Goal: Task Accomplishment & Management: Manage account settings

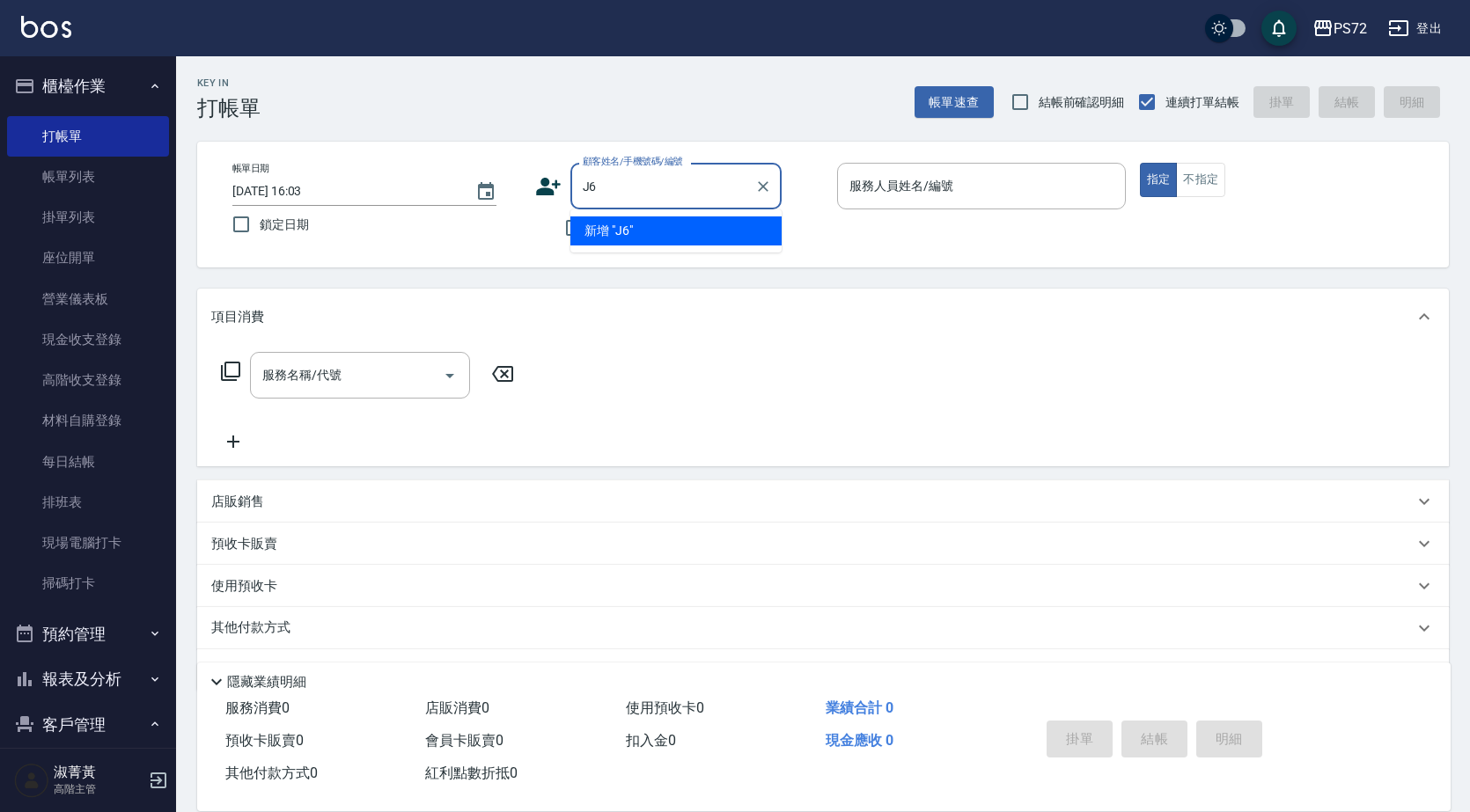
type input "J"
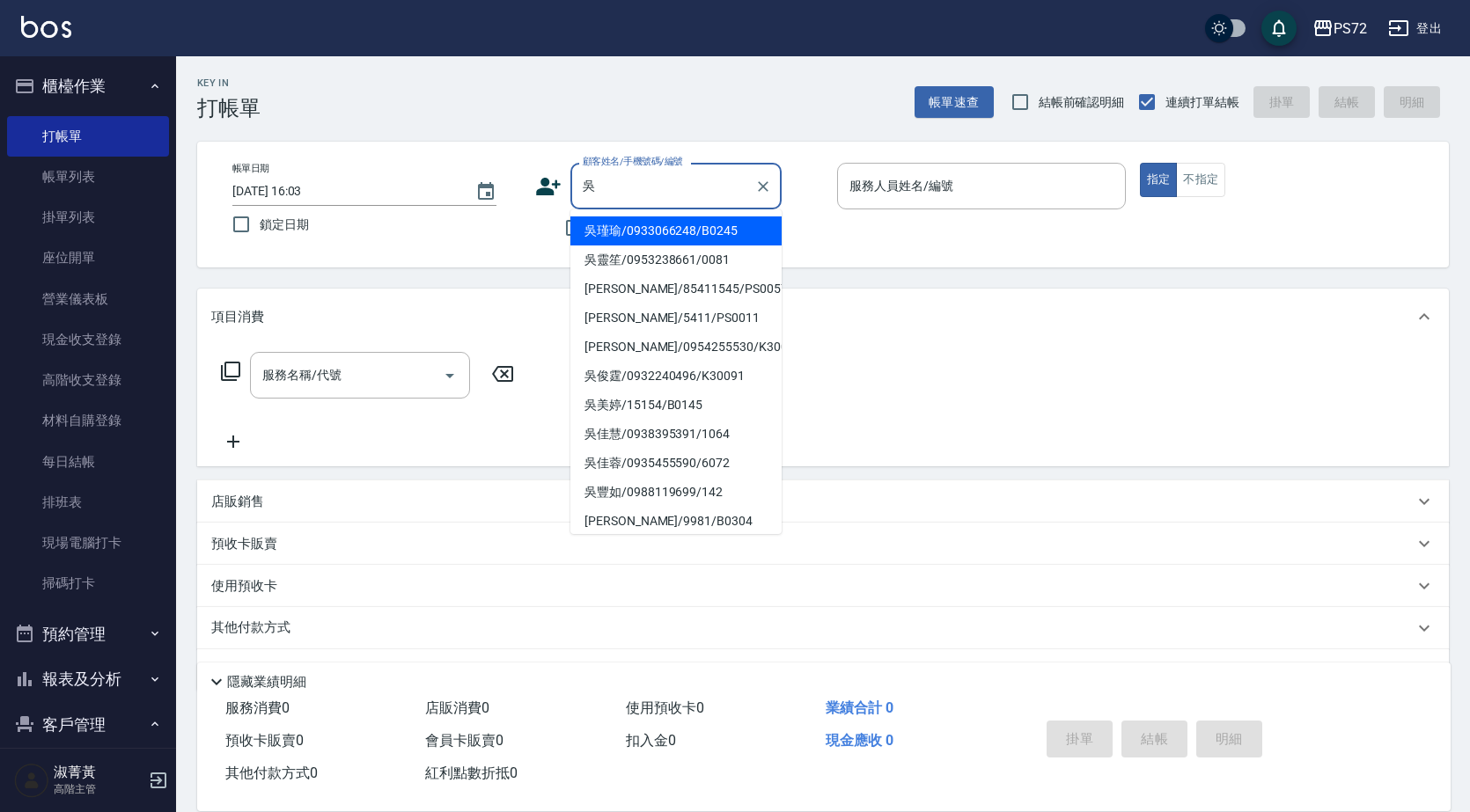
click at [675, 386] on li "吳俊霆/0932240496/K30091" at bounding box center [675, 376] width 211 height 29
type input "吳俊霆/0932240496/K30091"
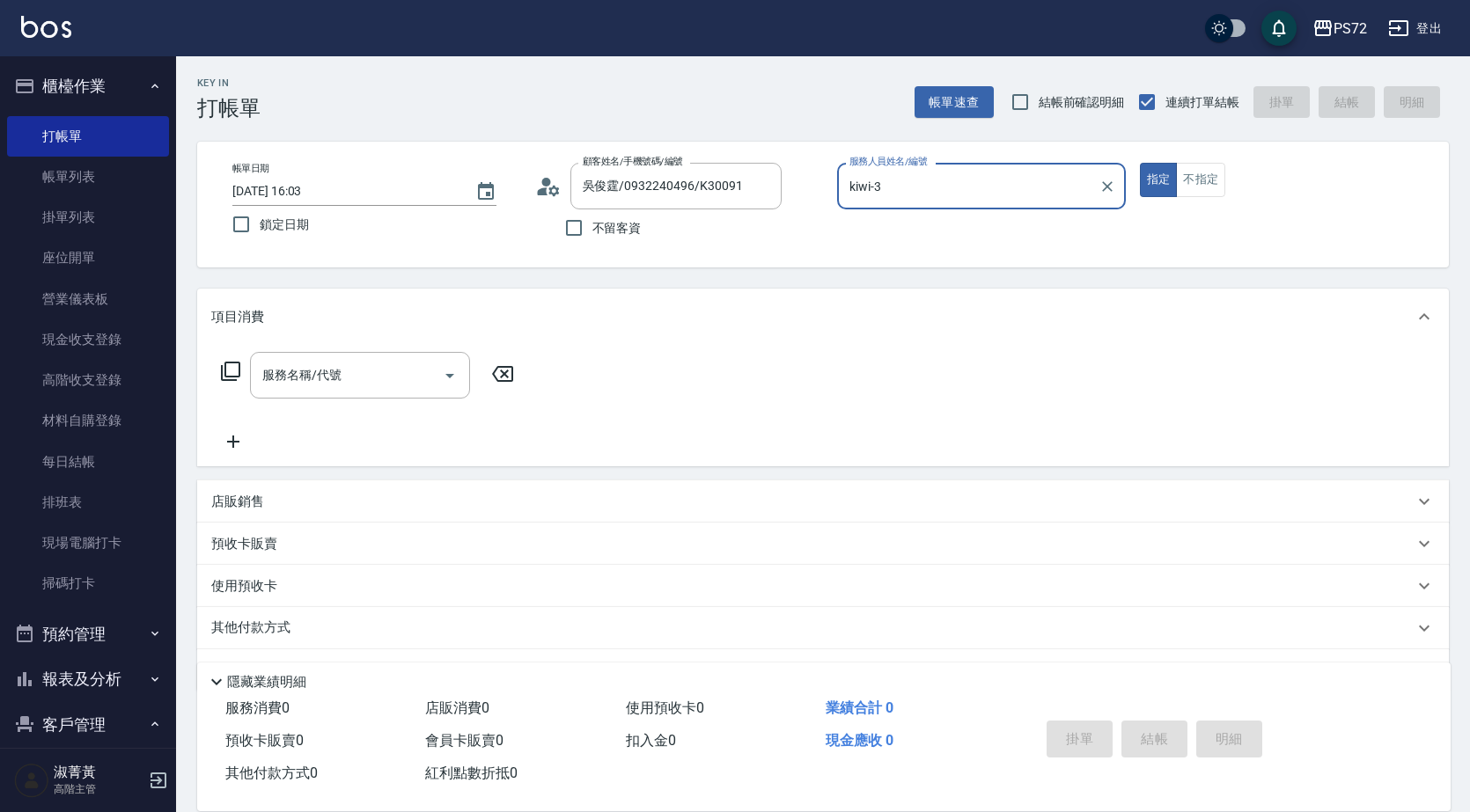
type input "kiwi-3"
click at [401, 366] on input "服務名稱/代號" at bounding box center [346, 375] width 177 height 31
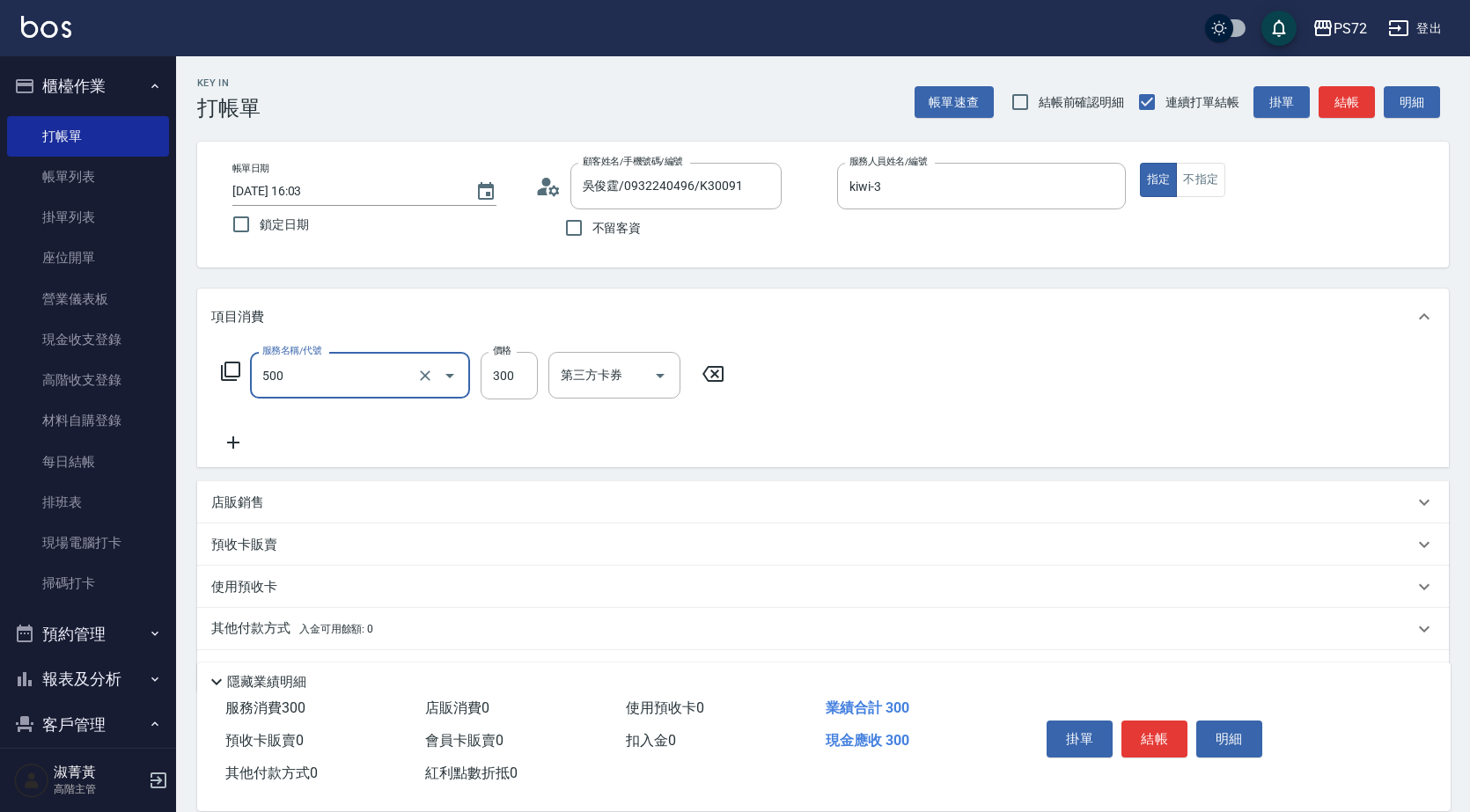
type input "洗髮(A級)(500)"
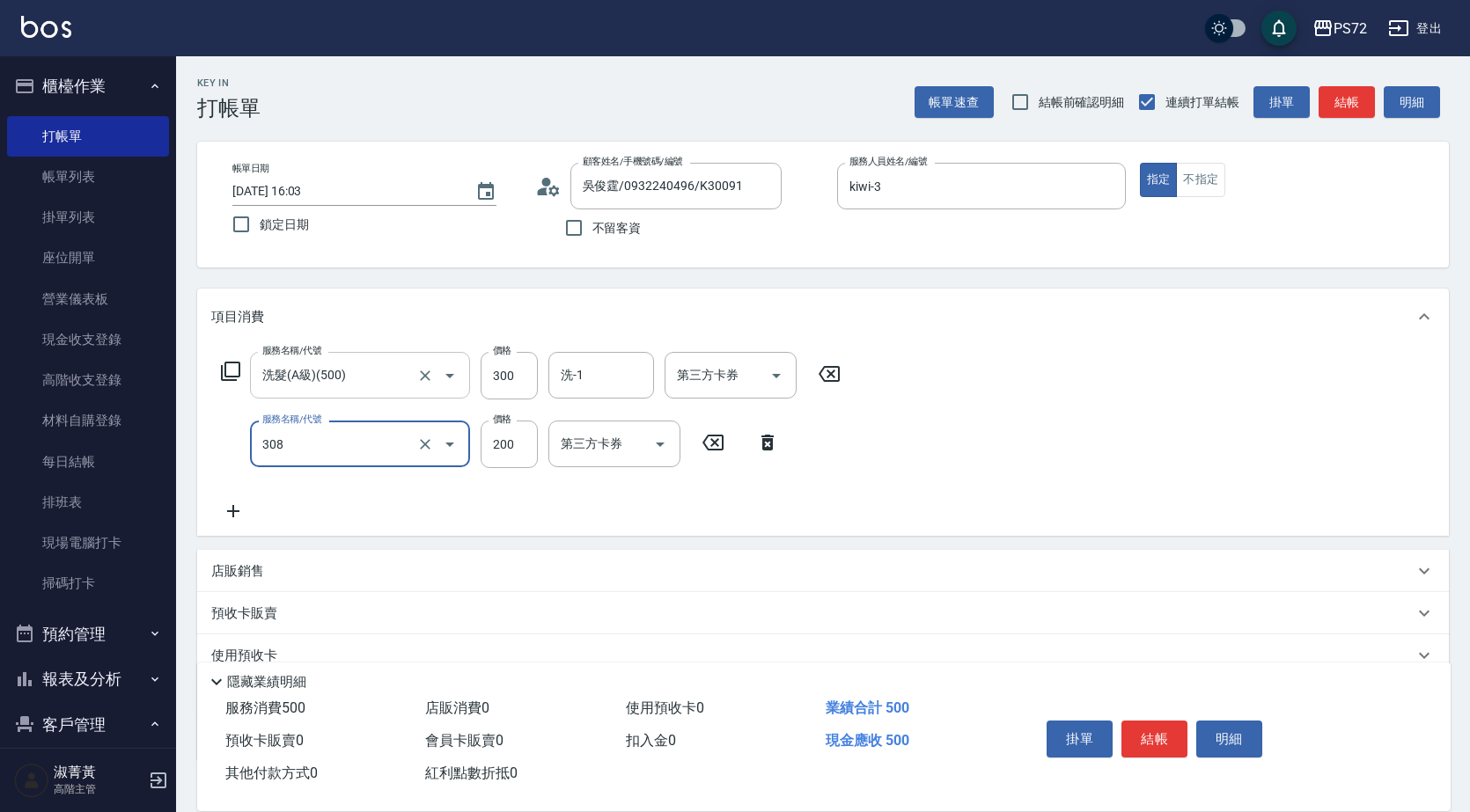
type input "學生剪髮(UP)(308)"
type input "350"
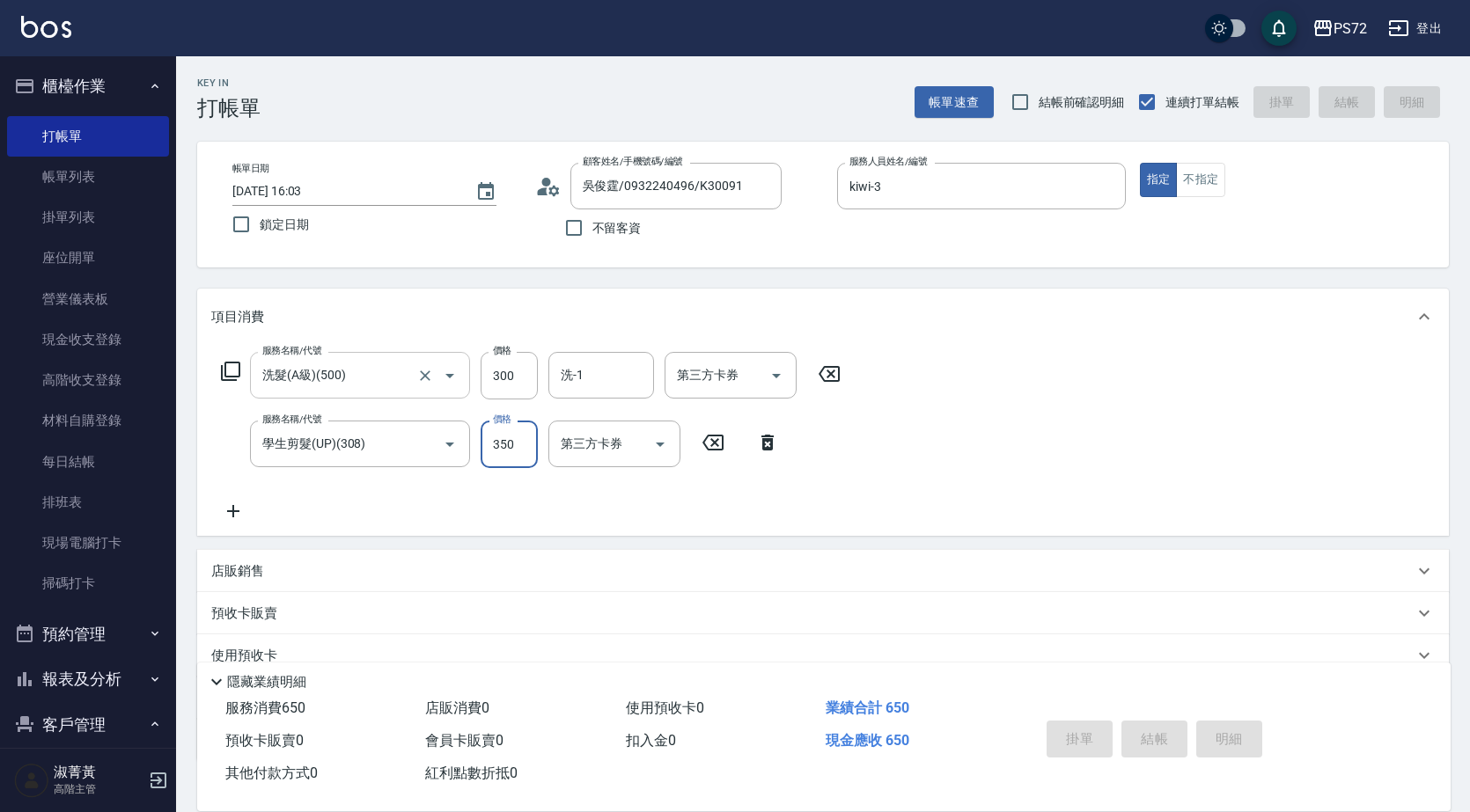
type input "[DATE] 20:30"
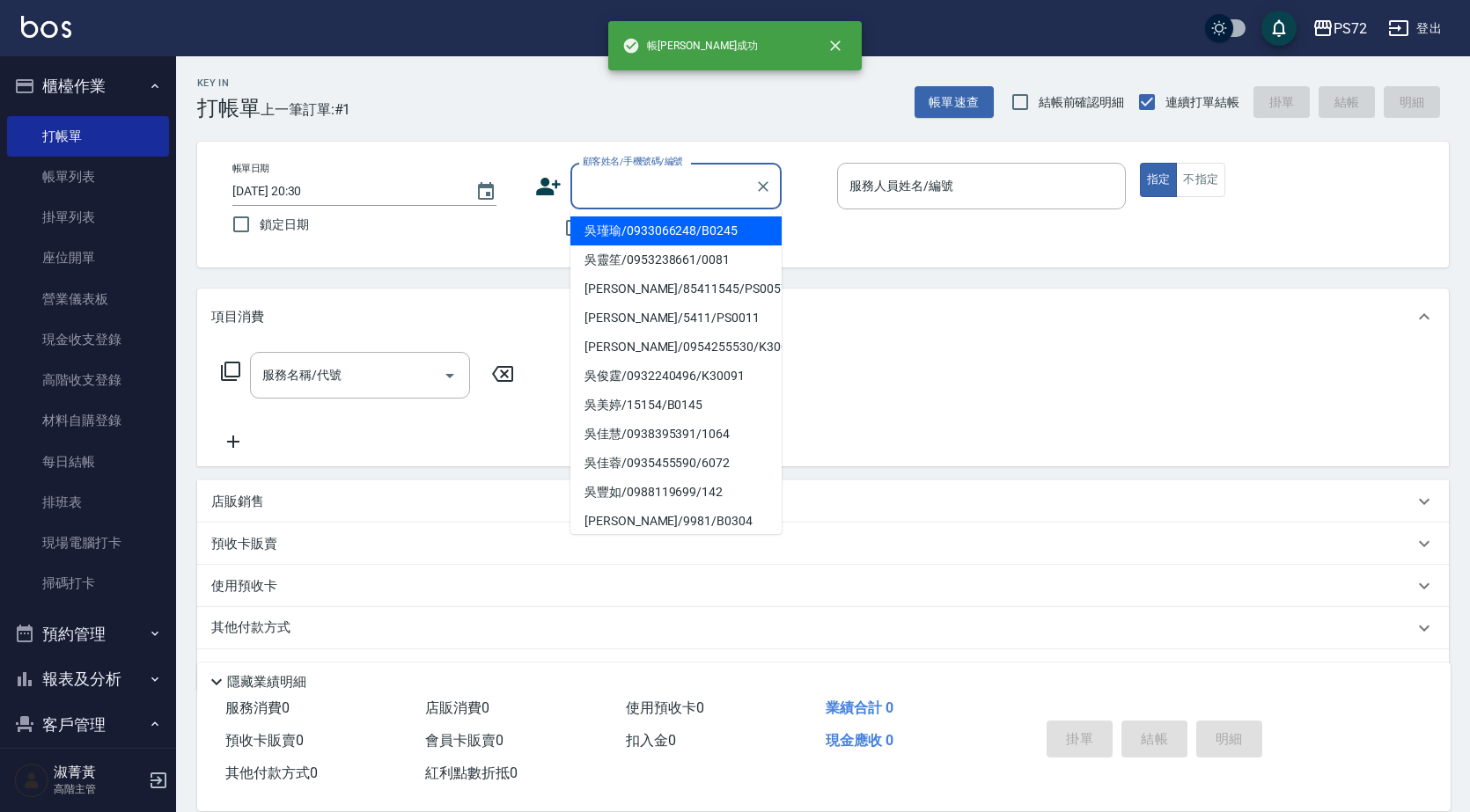
click at [632, 183] on input "顧客姓名/手機號碼/編號" at bounding box center [662, 186] width 169 height 31
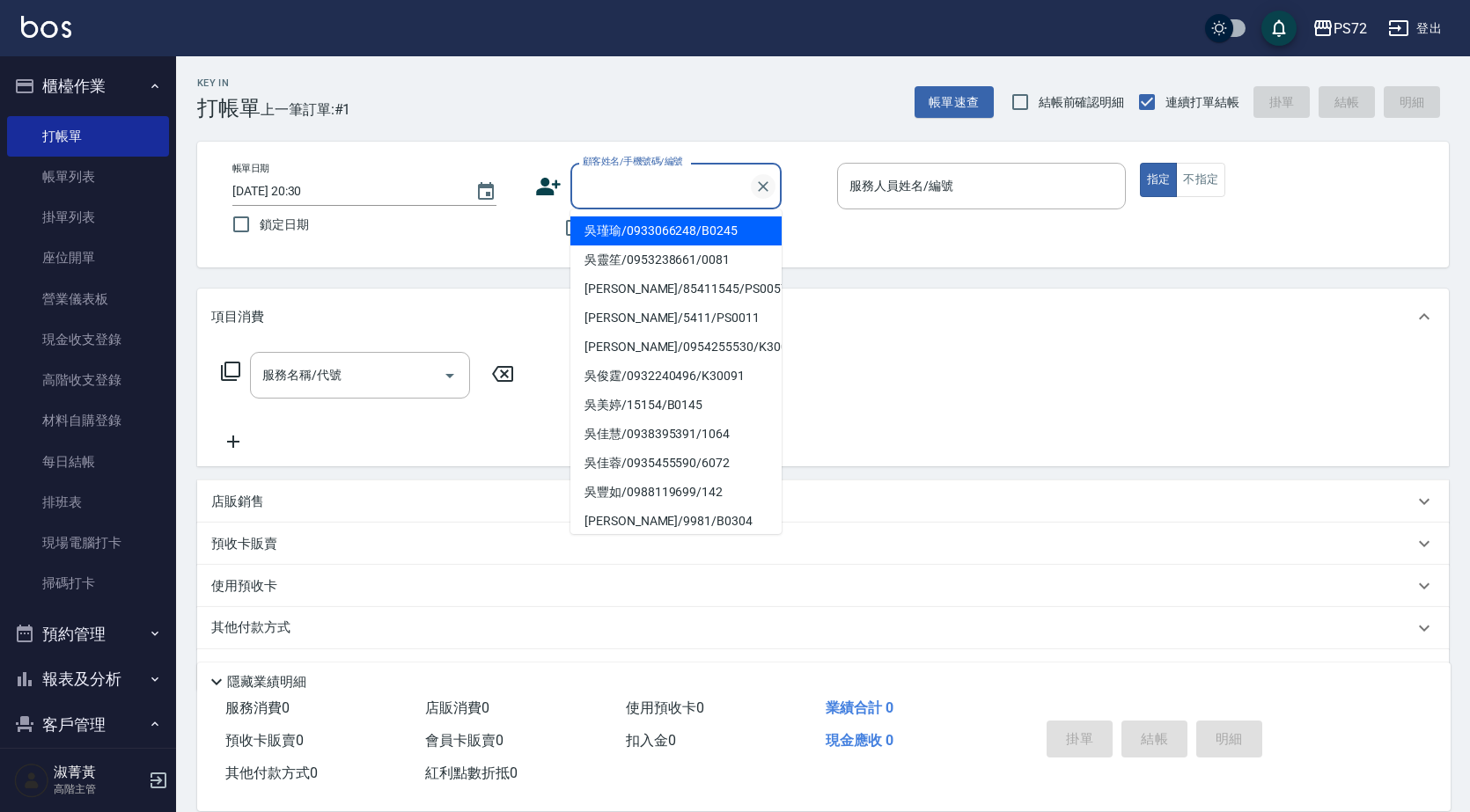
click at [769, 182] on icon "Clear" at bounding box center [763, 186] width 17 height 17
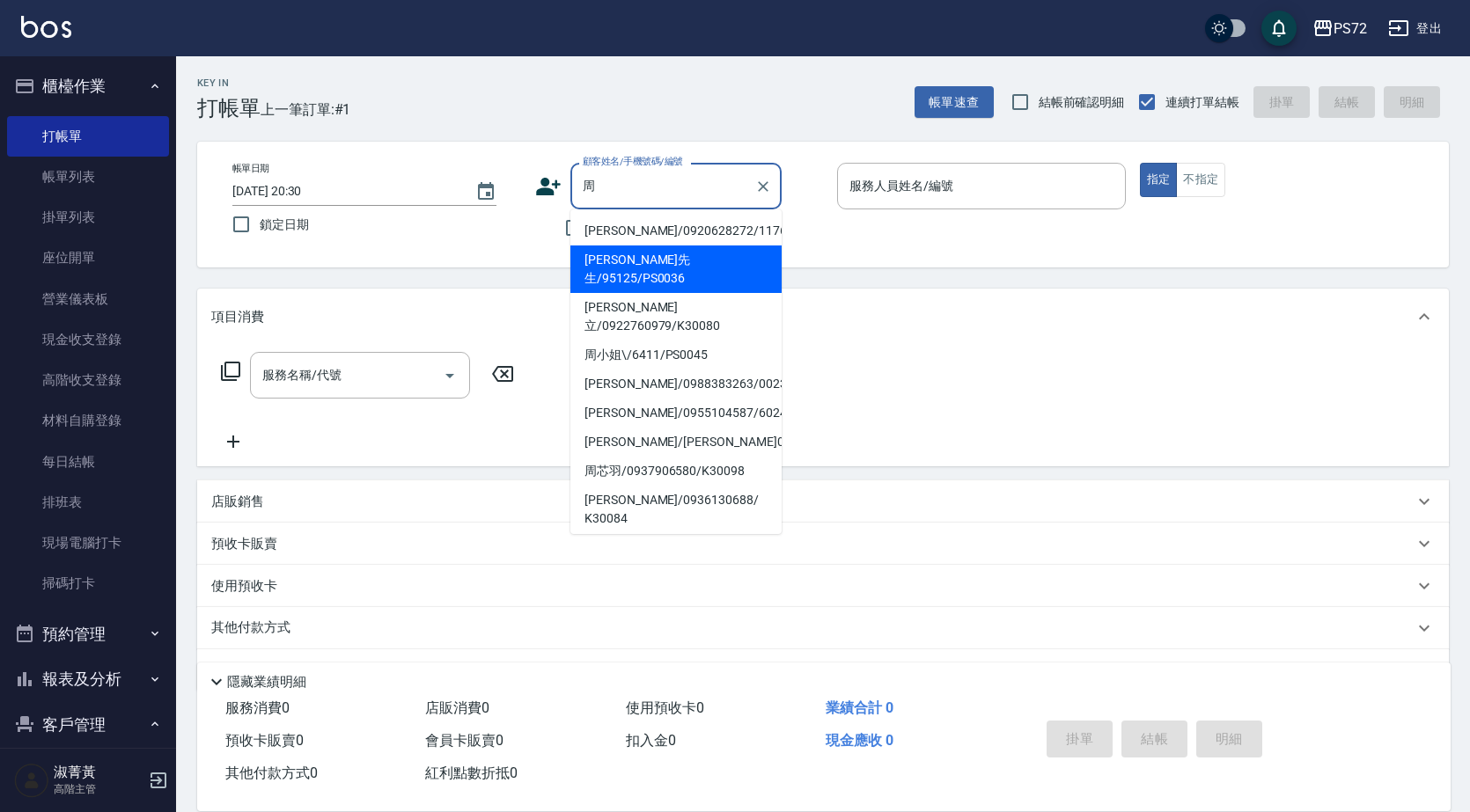
click at [652, 257] on li "[PERSON_NAME]先生/95125/PS0036" at bounding box center [675, 269] width 211 height 47
type input "[PERSON_NAME]先生/95125/PS0036"
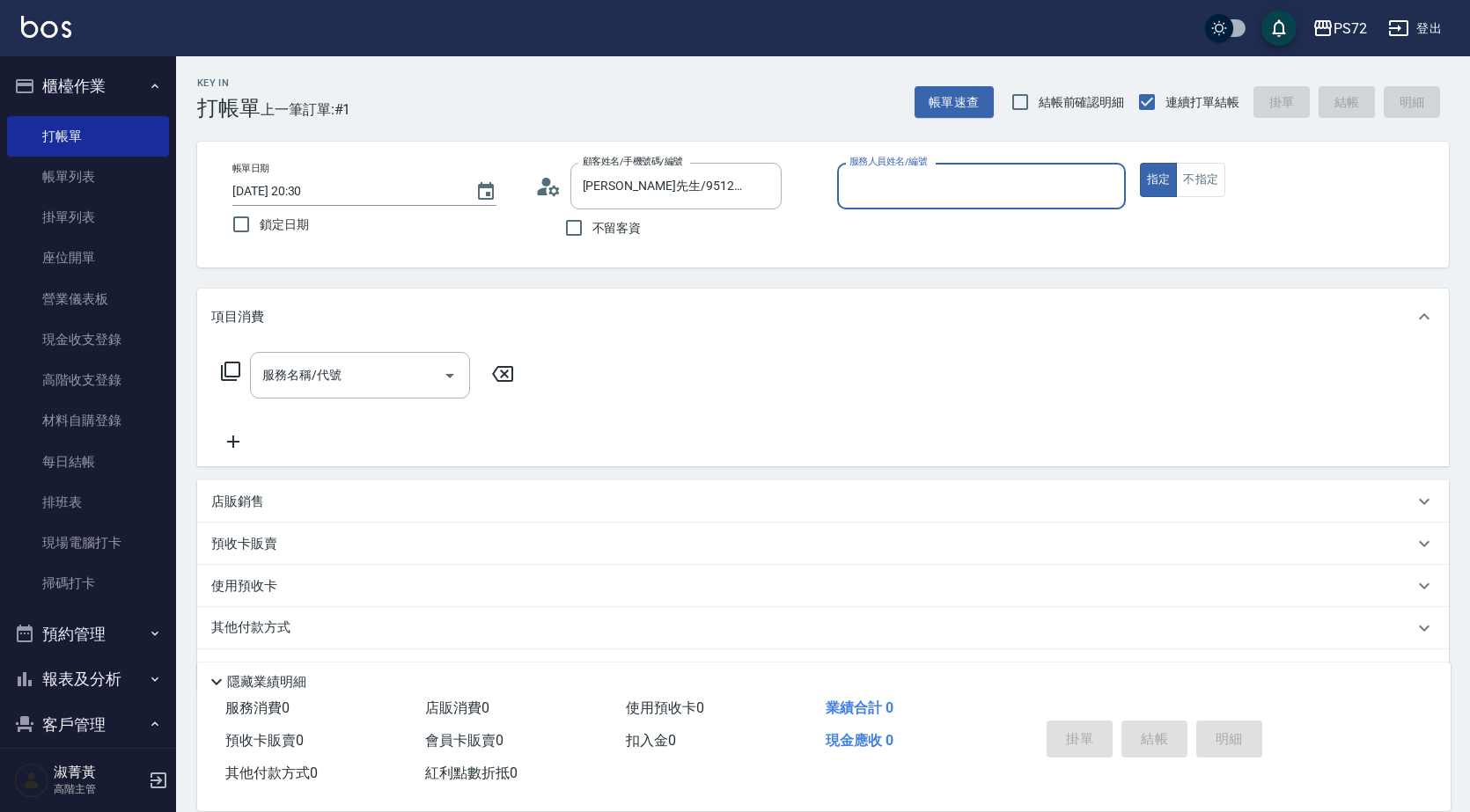
type input "小Hi-02"
click at [669, 197] on input "[PERSON_NAME]先生/95125/PS0036" at bounding box center [662, 186] width 169 height 31
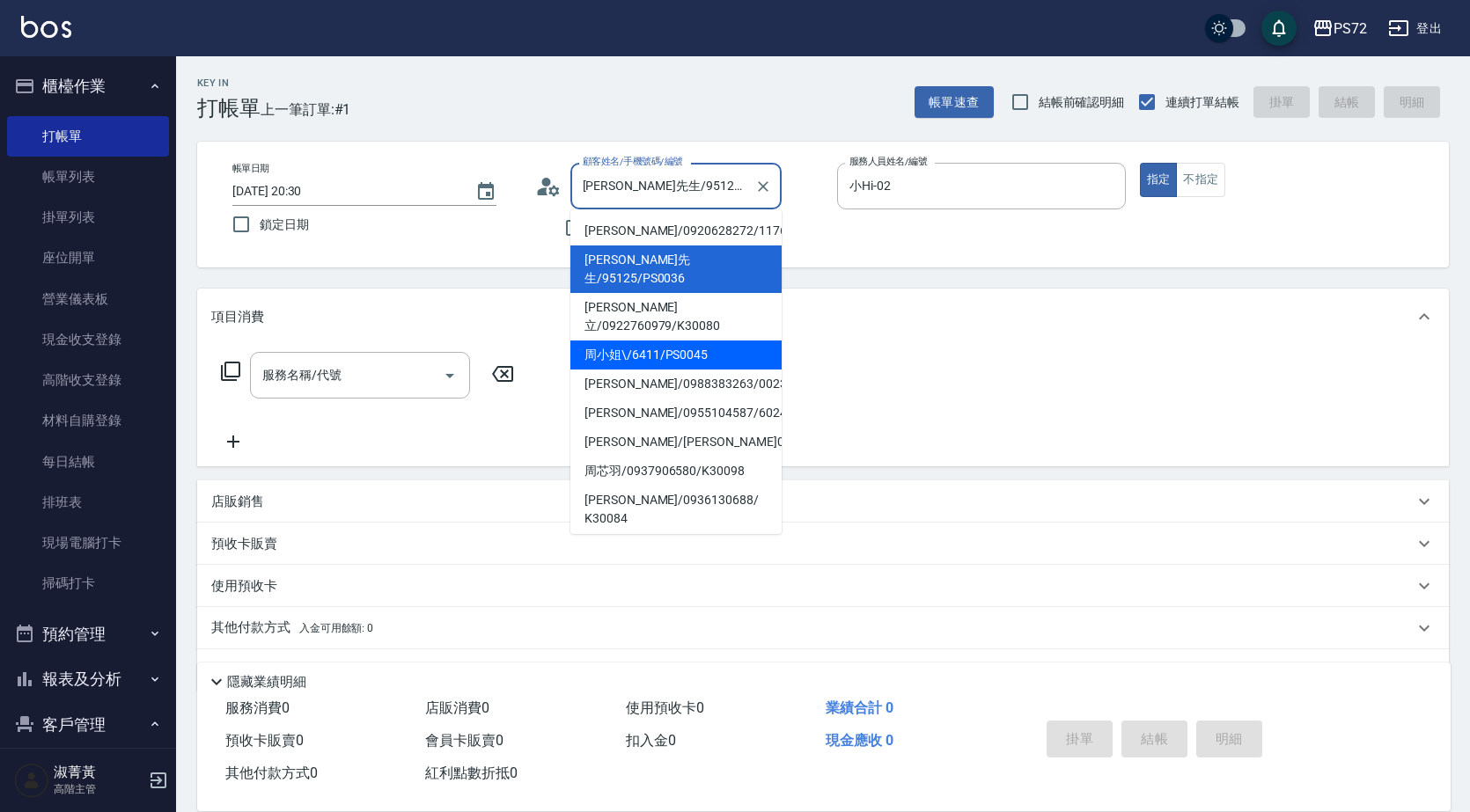
click at [667, 340] on li "周小姐\/6411/PS0045" at bounding box center [675, 355] width 211 height 29
type input "周小姐\/6411/PS0045"
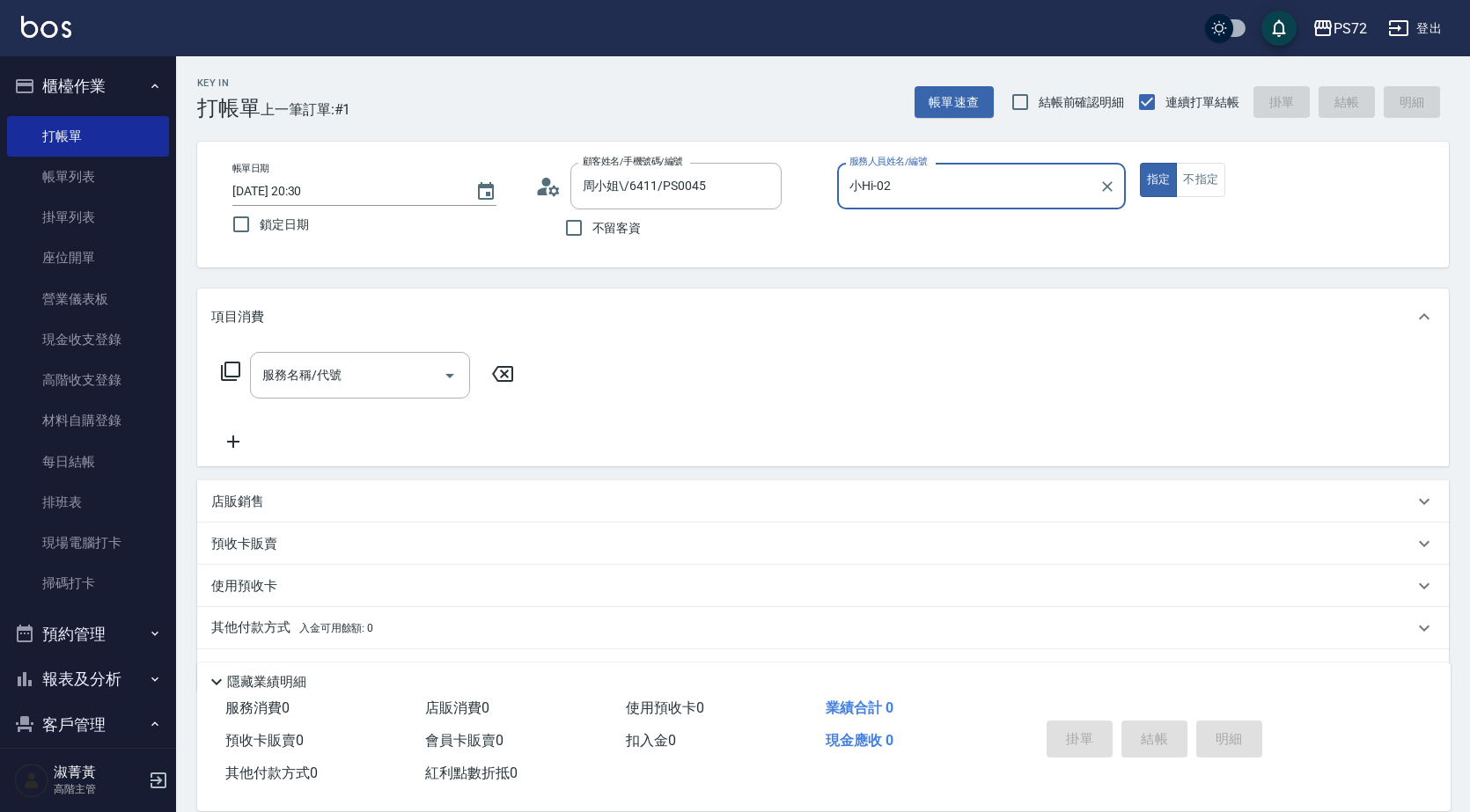
click at [928, 184] on input "小Hi-02" at bounding box center [967, 186] width 246 height 31
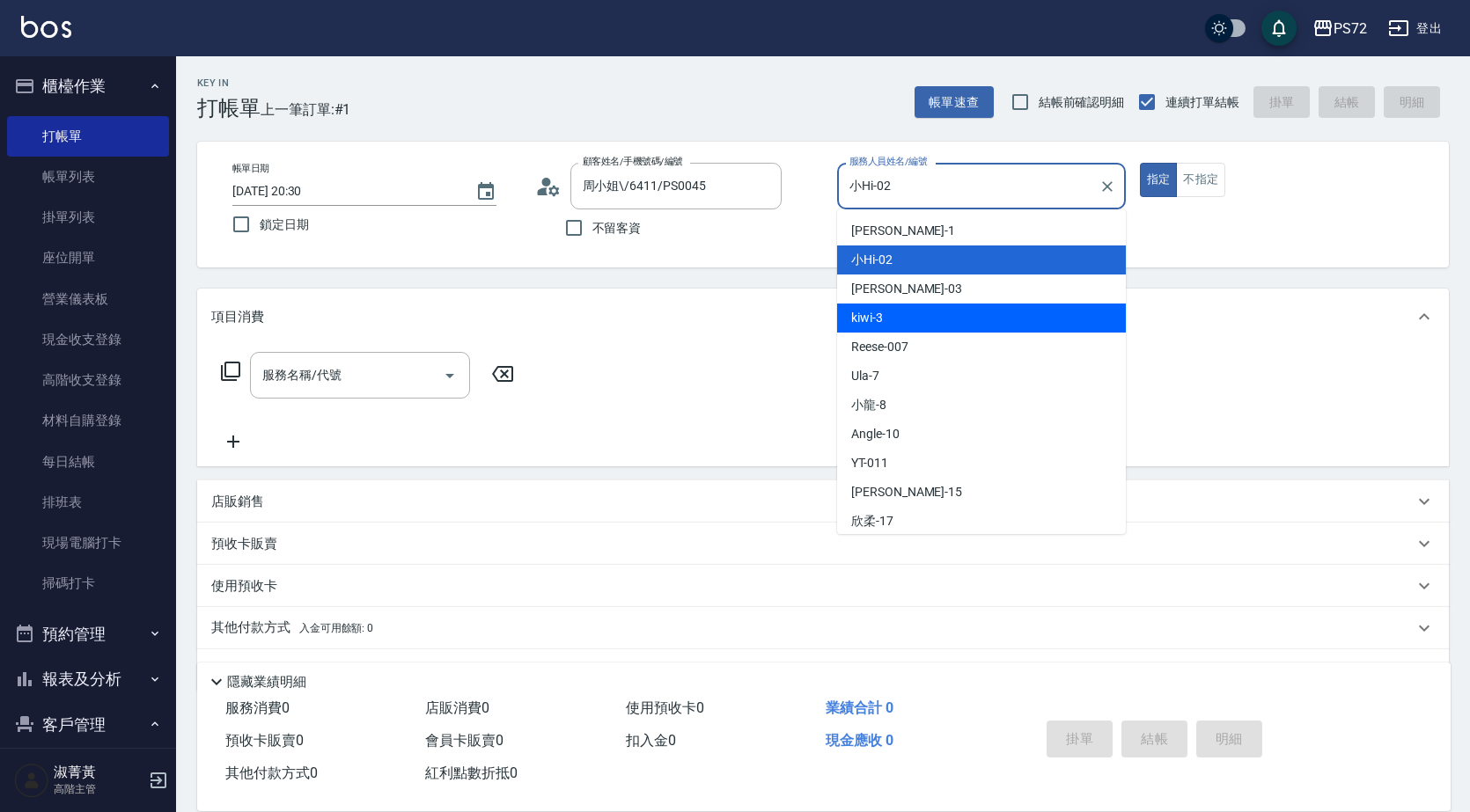
click at [903, 319] on div "kiwi -3" at bounding box center [981, 318] width 288 height 29
type input "kiwi-3"
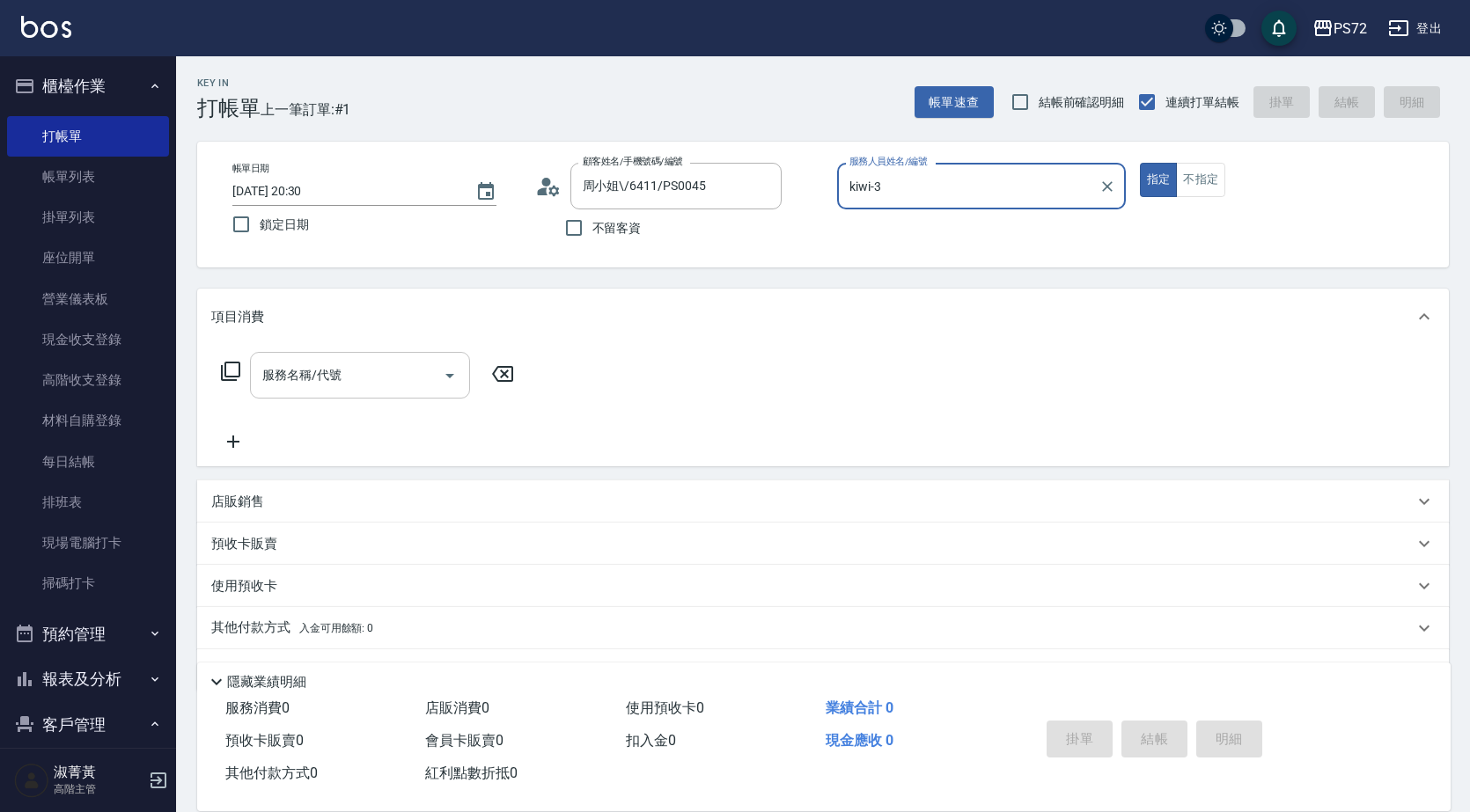
click at [363, 383] on input "服務名稱/代號" at bounding box center [346, 375] width 177 height 31
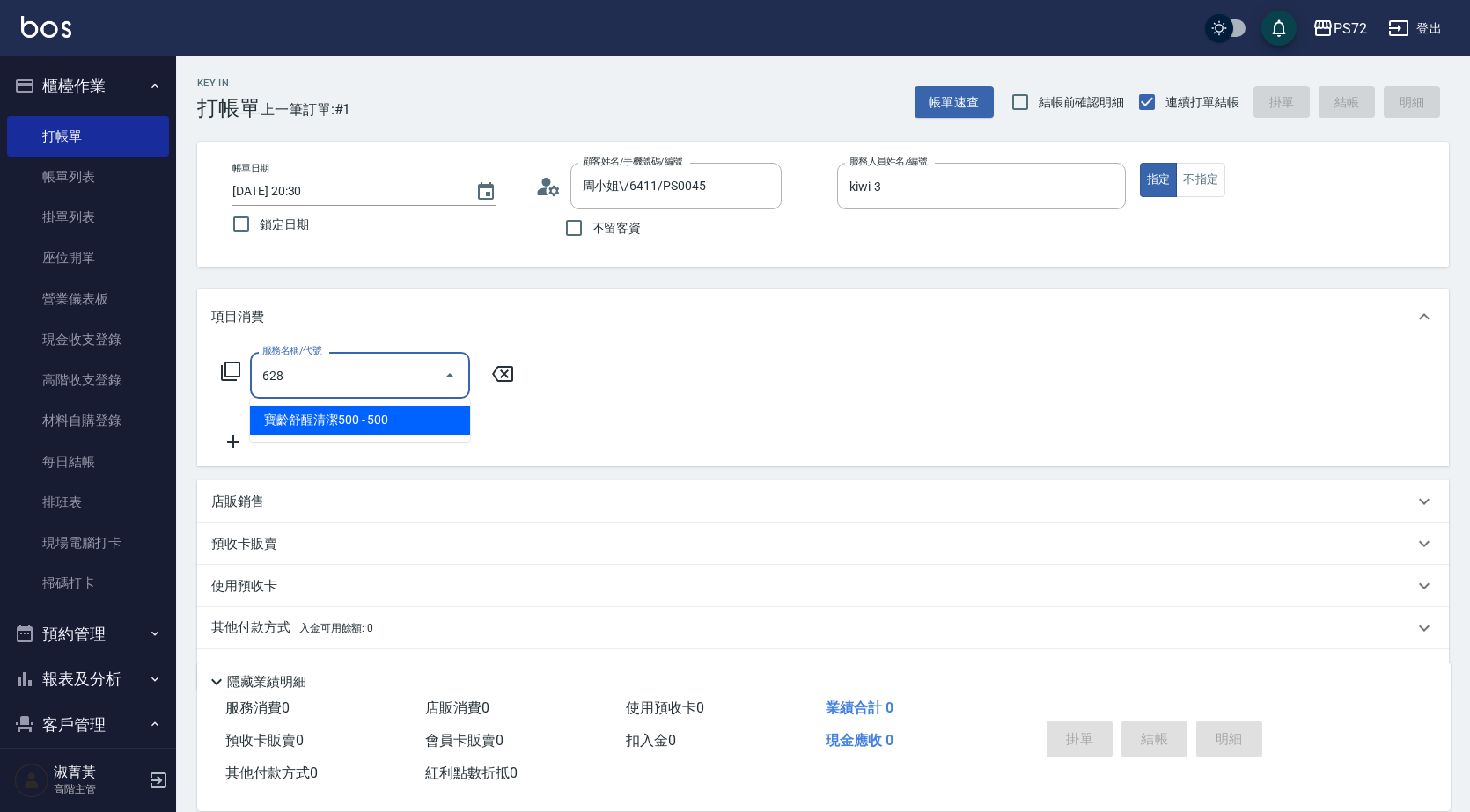
type input "寶齡舒醒清潔500(628)"
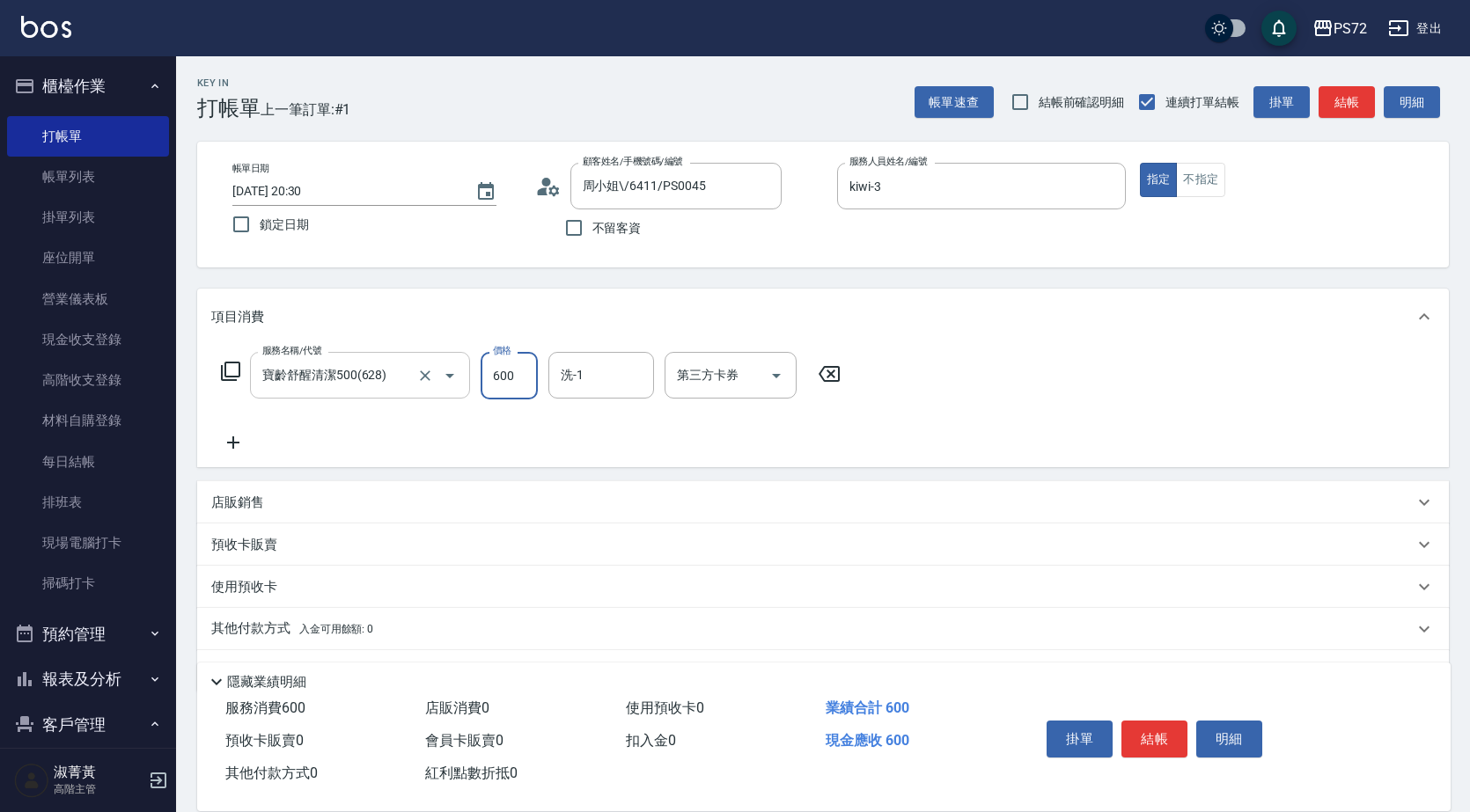
type input "600"
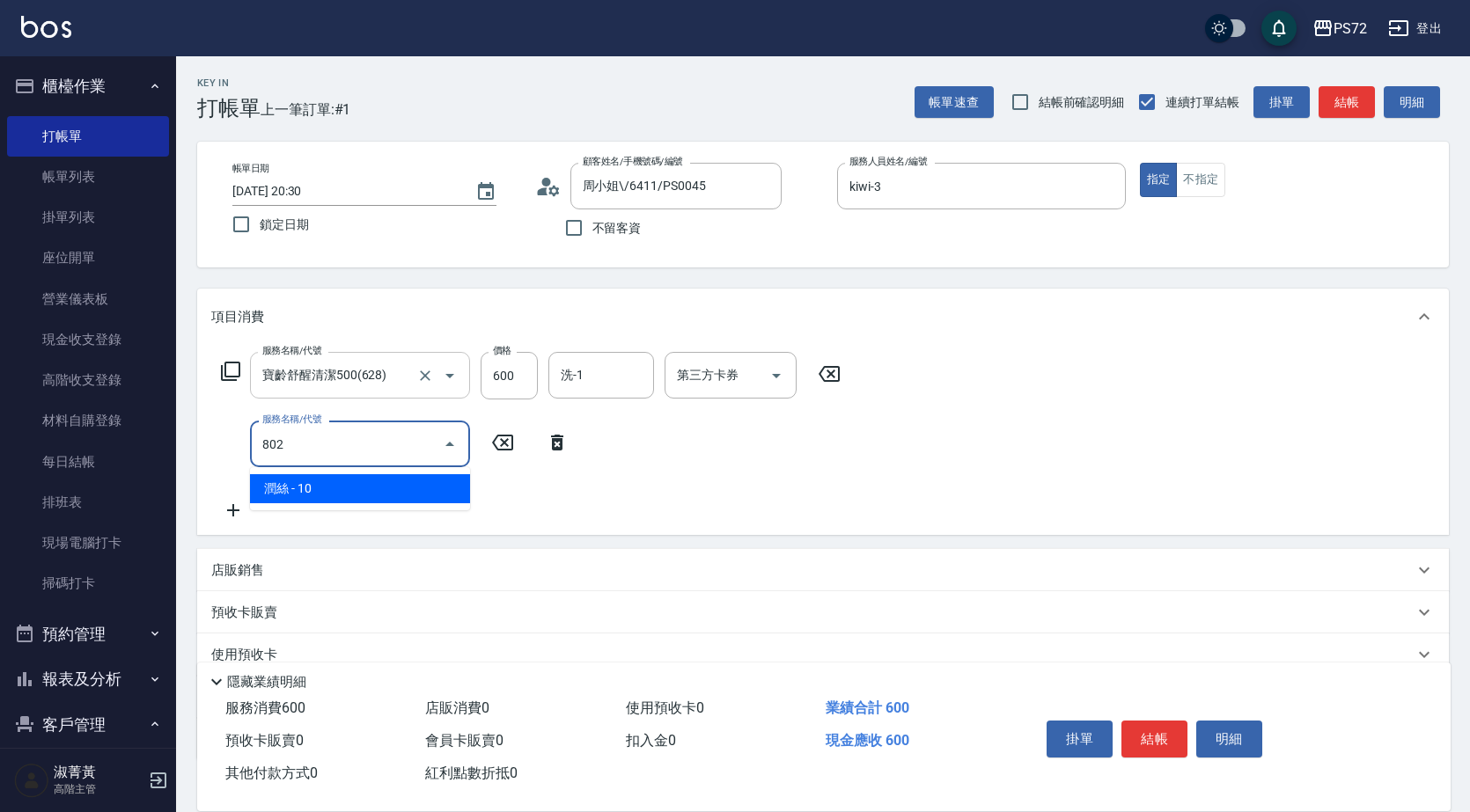
type input "潤絲(802)"
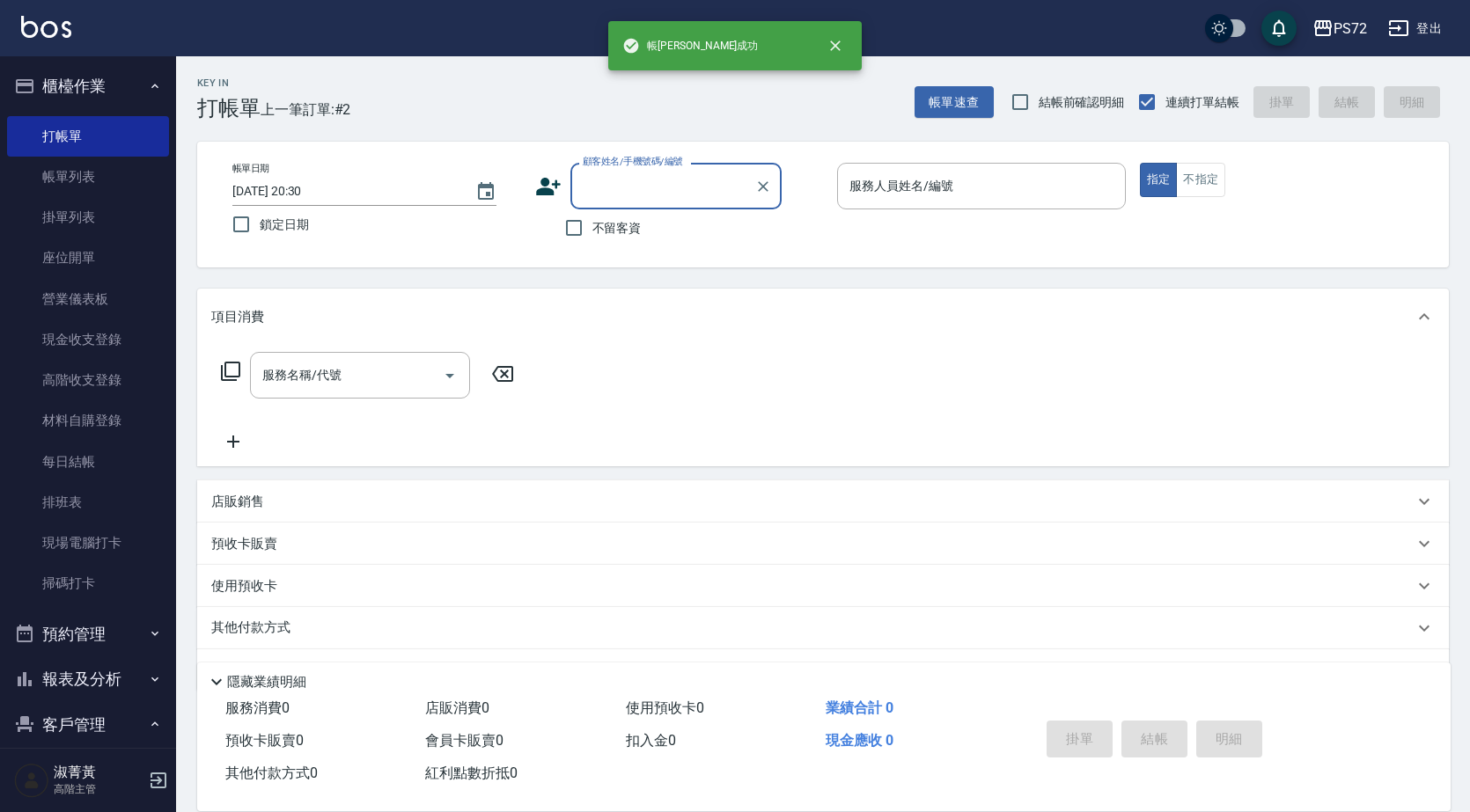
click at [618, 169] on div "顧客姓名/手機號碼/編號" at bounding box center [675, 186] width 211 height 46
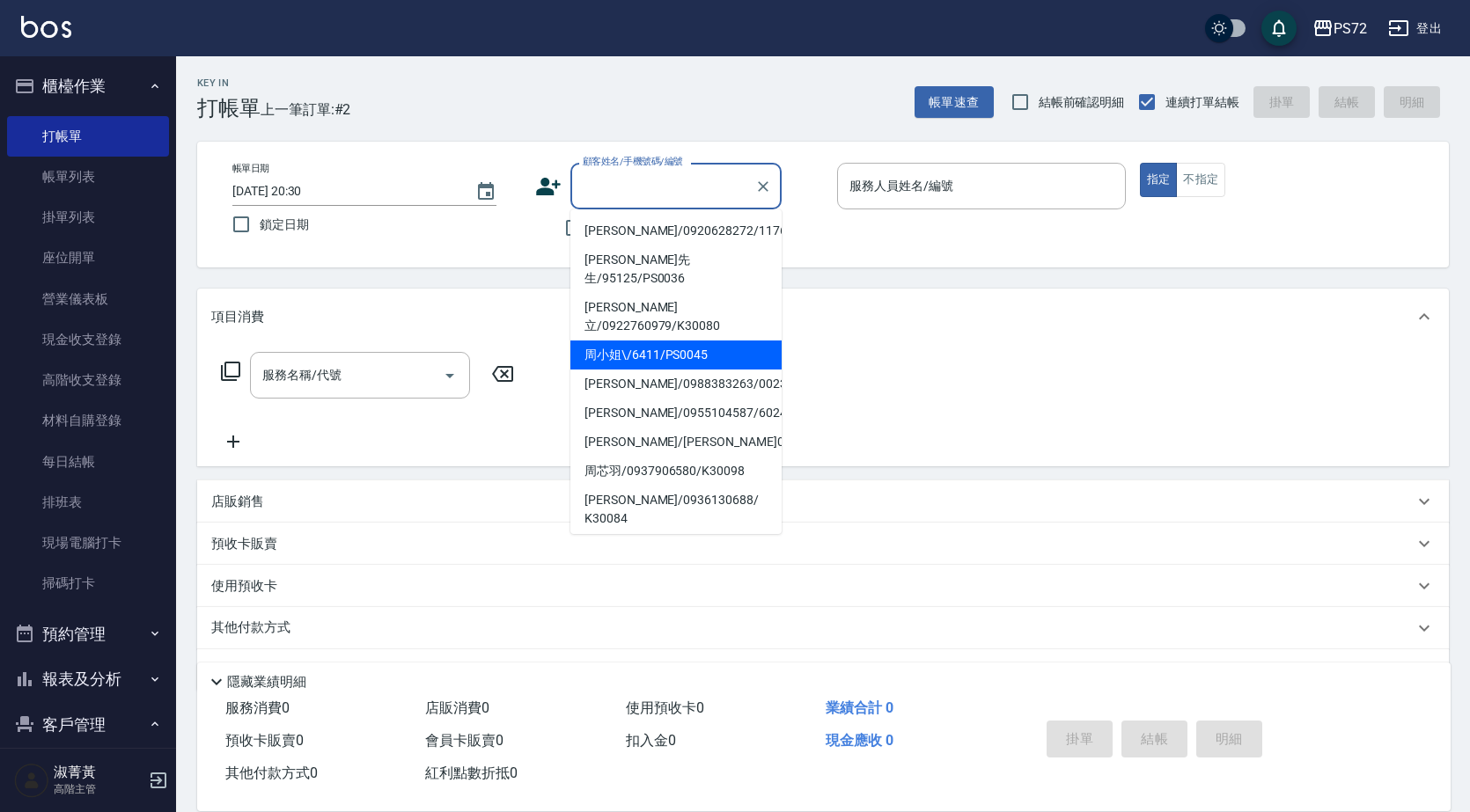
scroll to position [270, 0]
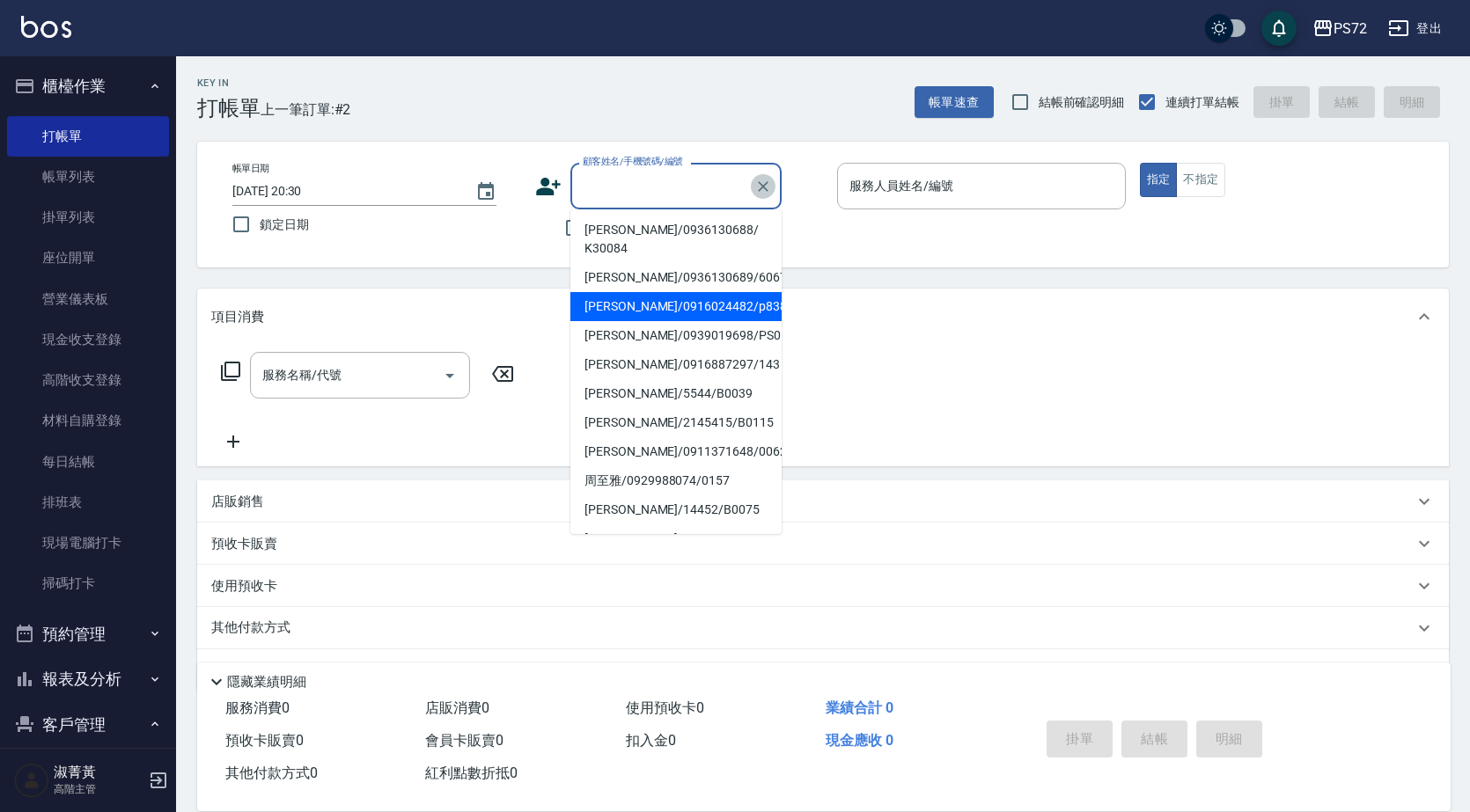
click at [772, 185] on button "Clear" at bounding box center [763, 187] width 25 height 25
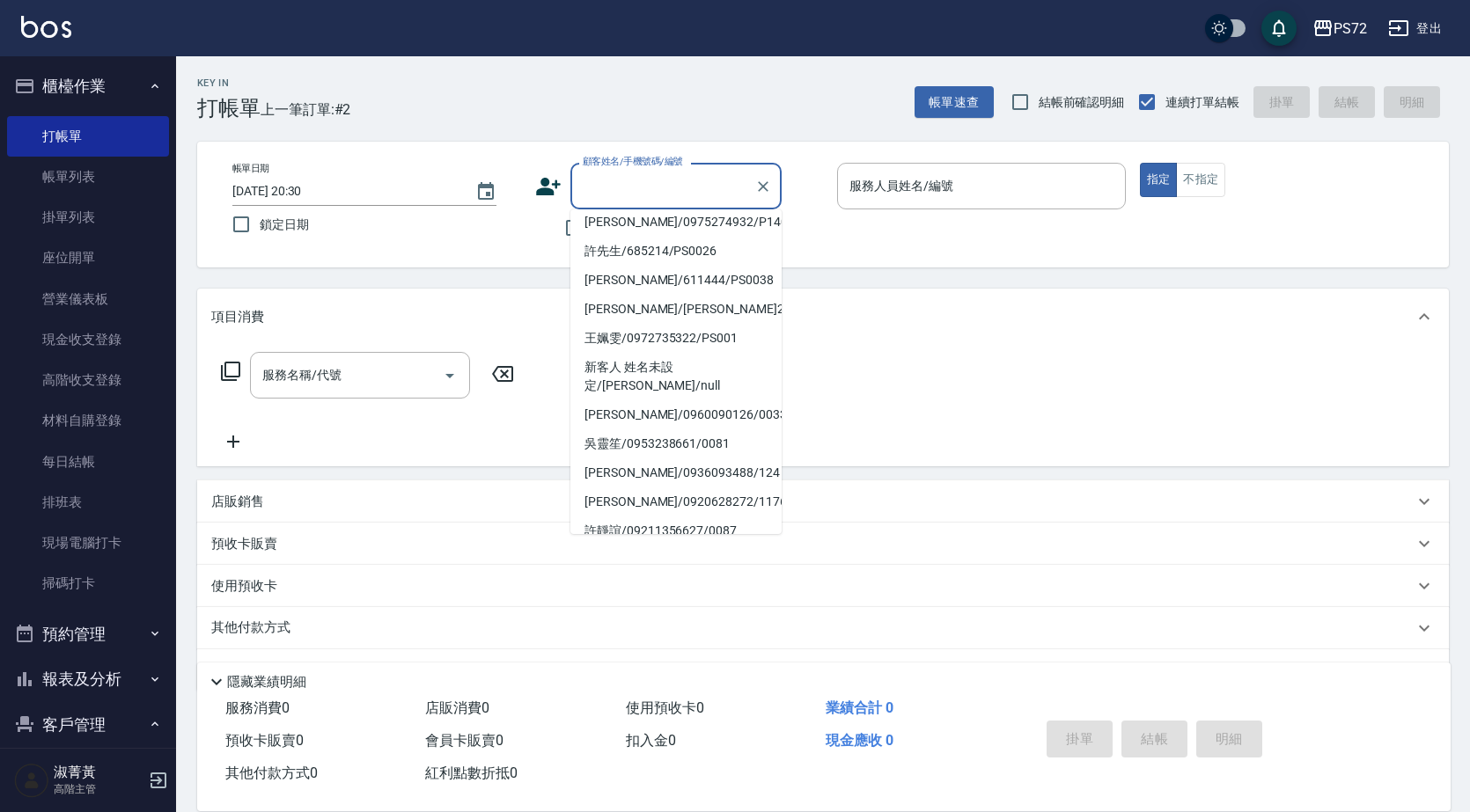
click at [678, 200] on input "顧客姓名/手機號碼/編號" at bounding box center [662, 186] width 169 height 31
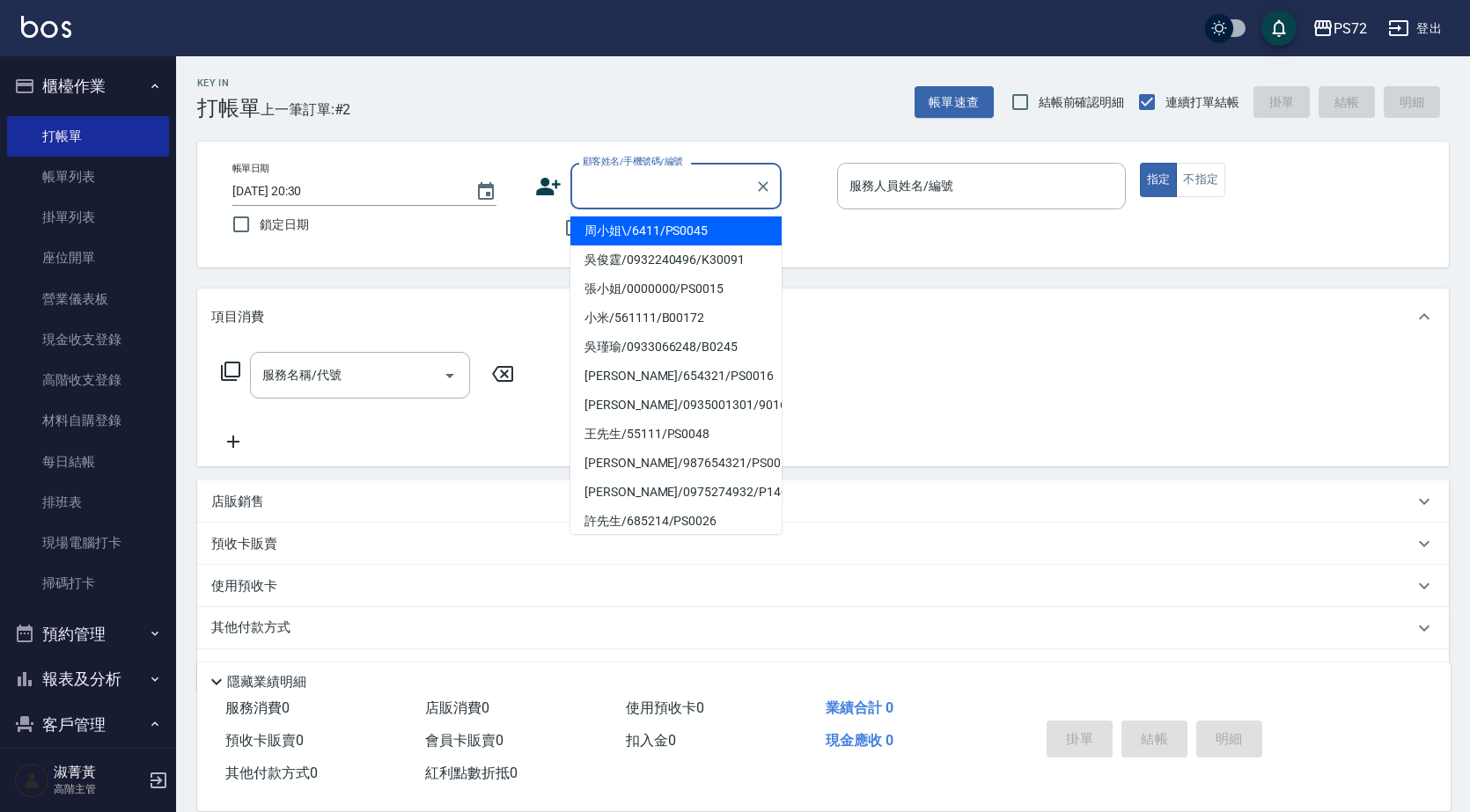
click at [676, 198] on input "顧客姓名/手機號碼/編號" at bounding box center [662, 186] width 169 height 31
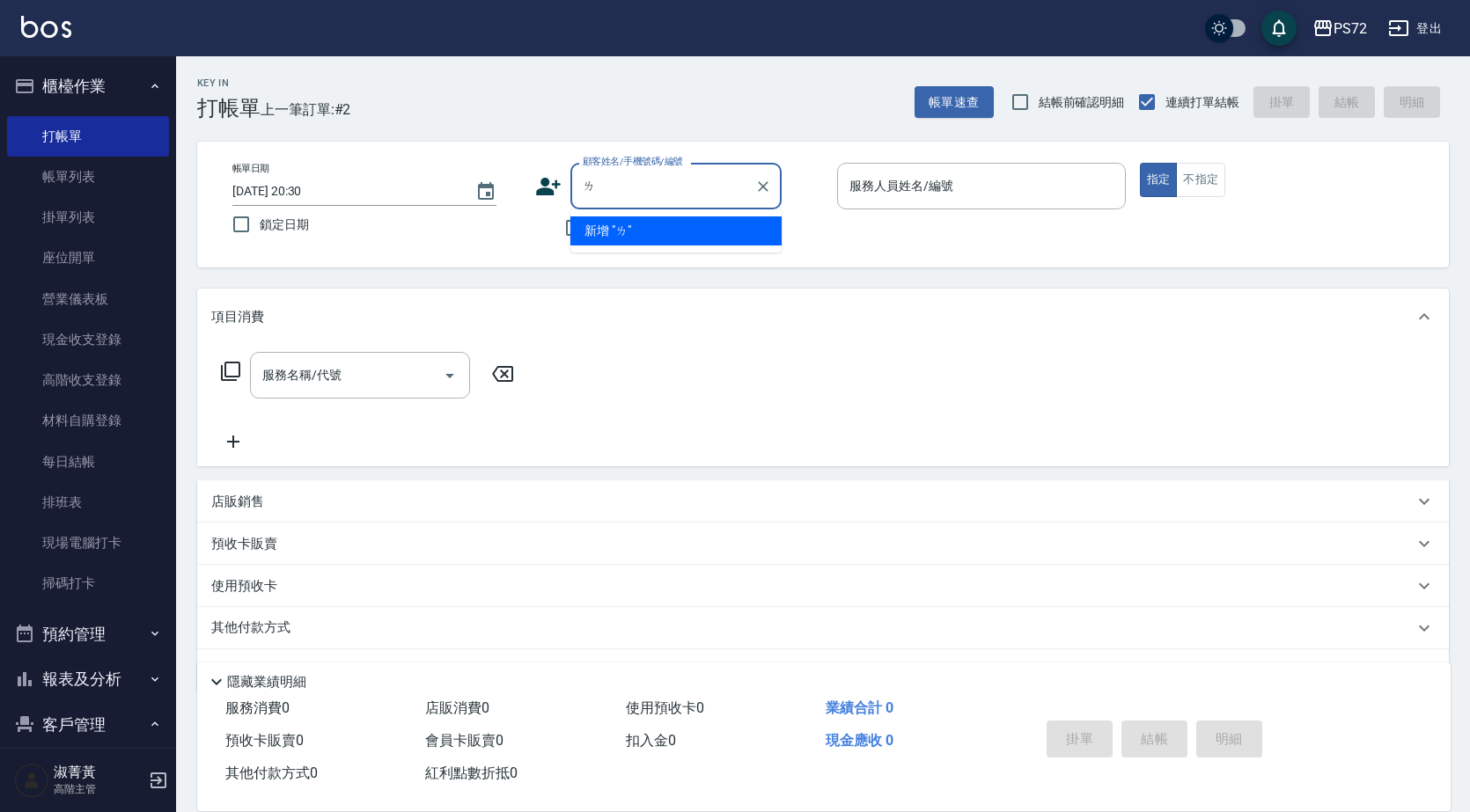
scroll to position [0, 0]
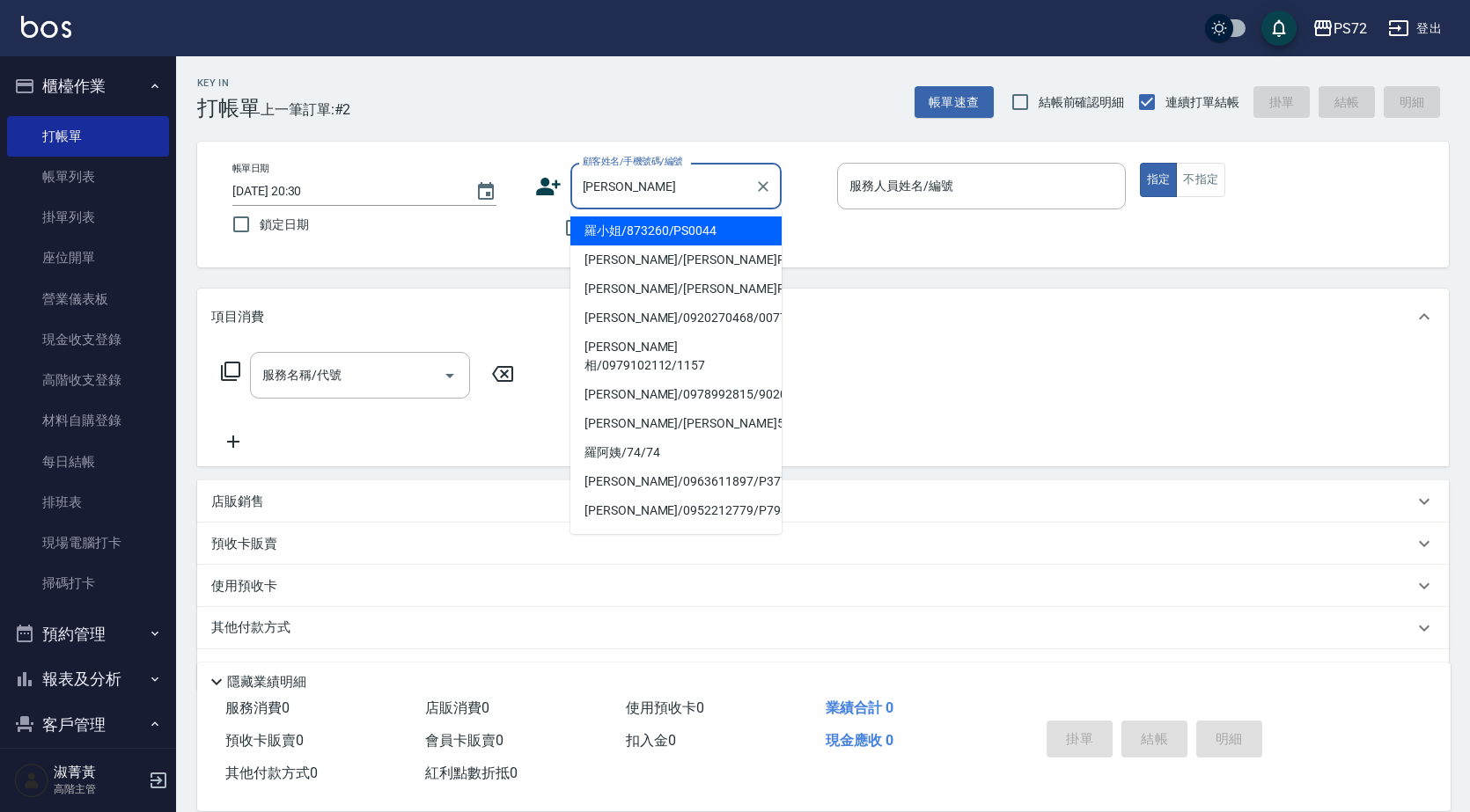
click at [670, 223] on li "羅小姐/873260/PS0044" at bounding box center [675, 230] width 211 height 29
type input "羅小姐/873260/PS0044"
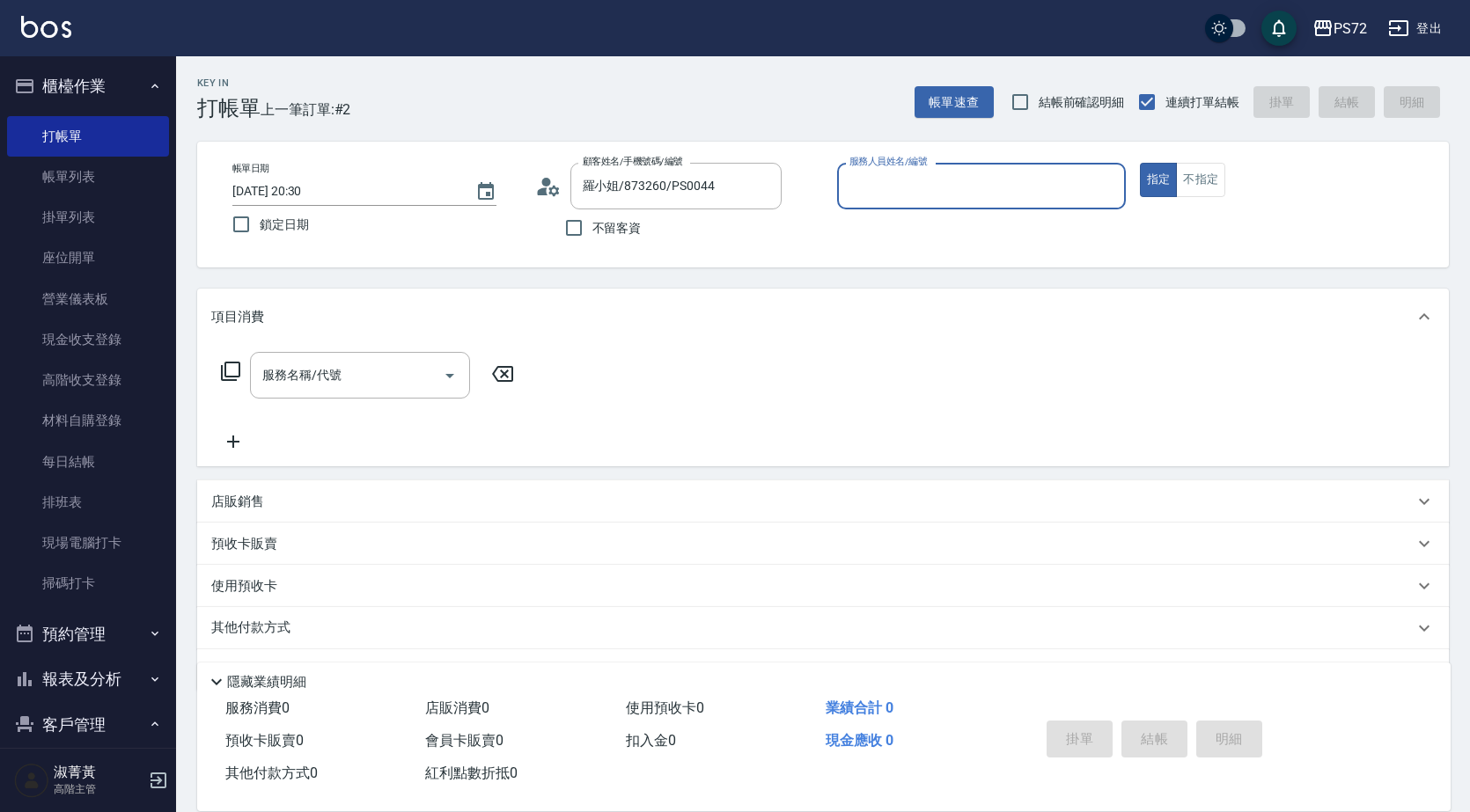
type input "kiwi-3"
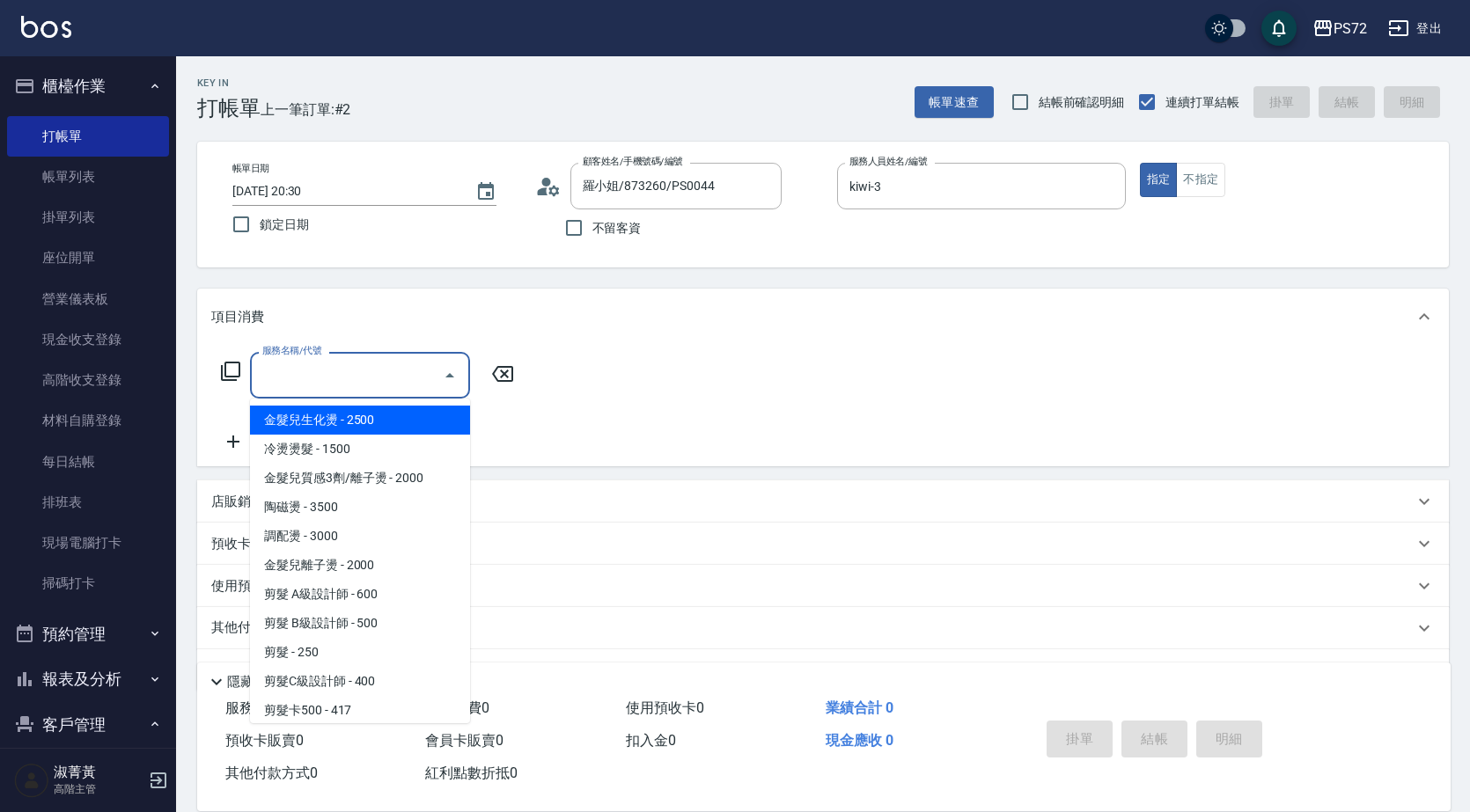
click at [372, 363] on input "服務名稱/代號" at bounding box center [346, 375] width 177 height 31
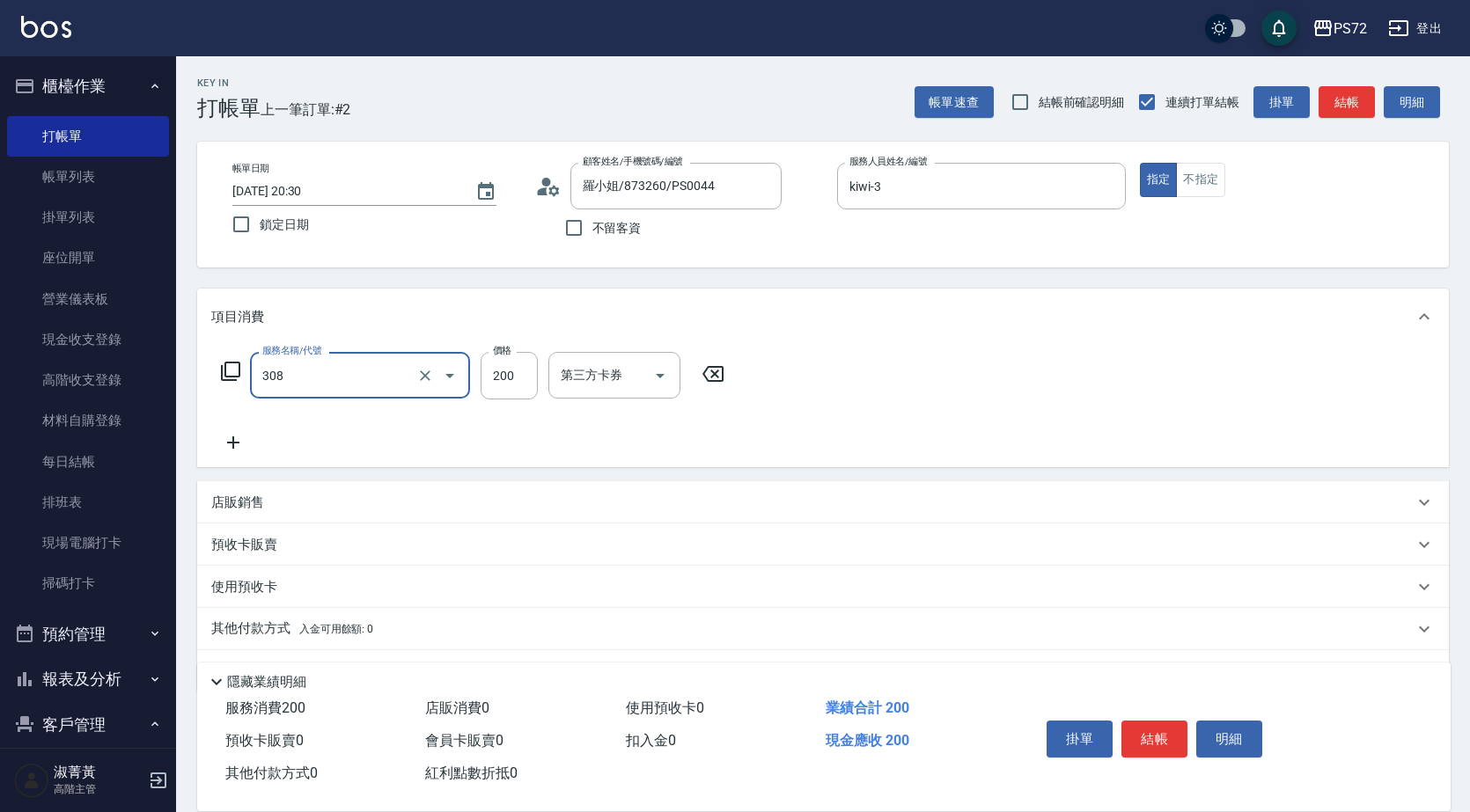
type input "學生剪髮(UP)(308)"
type input "300"
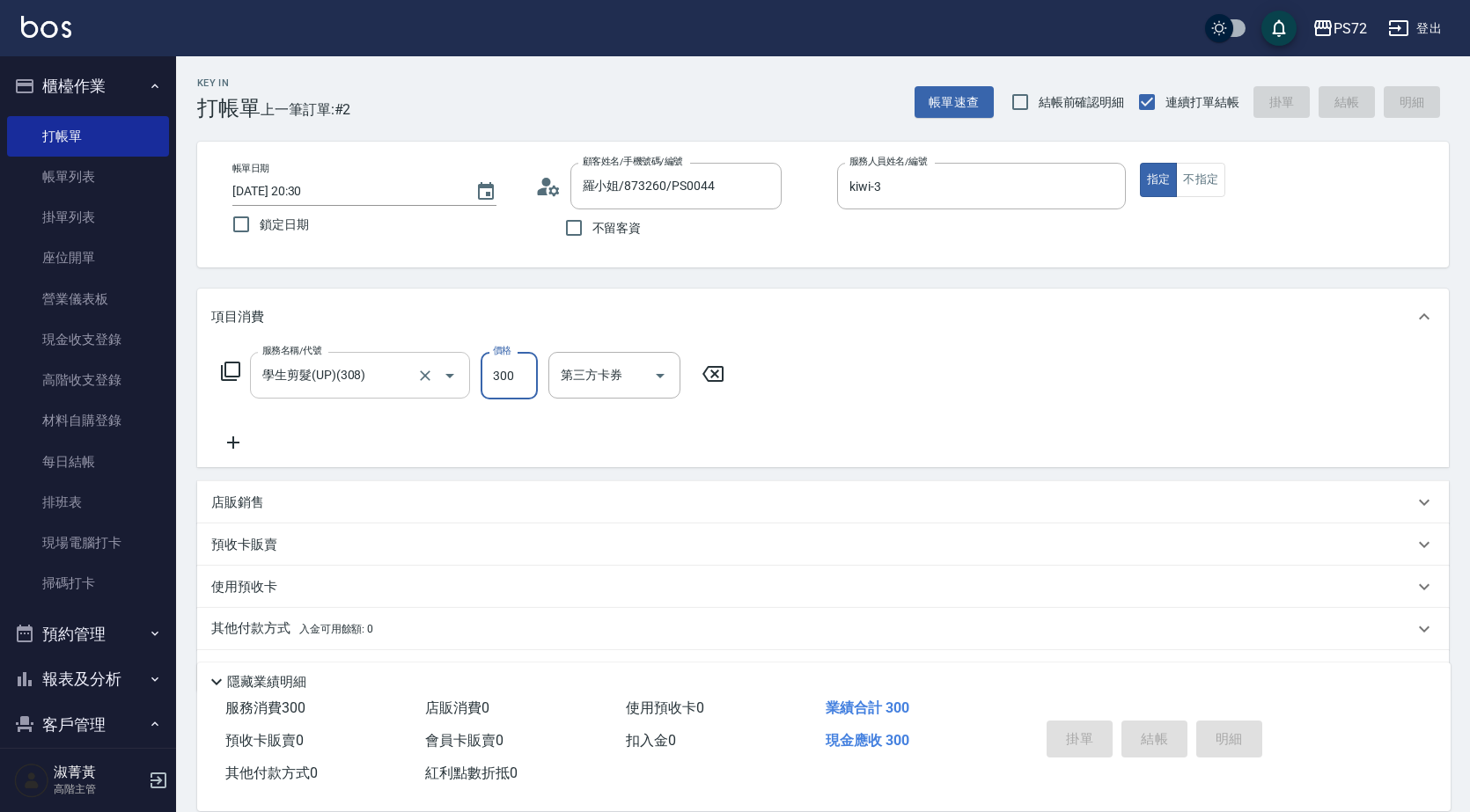
type input "[DATE] 20:31"
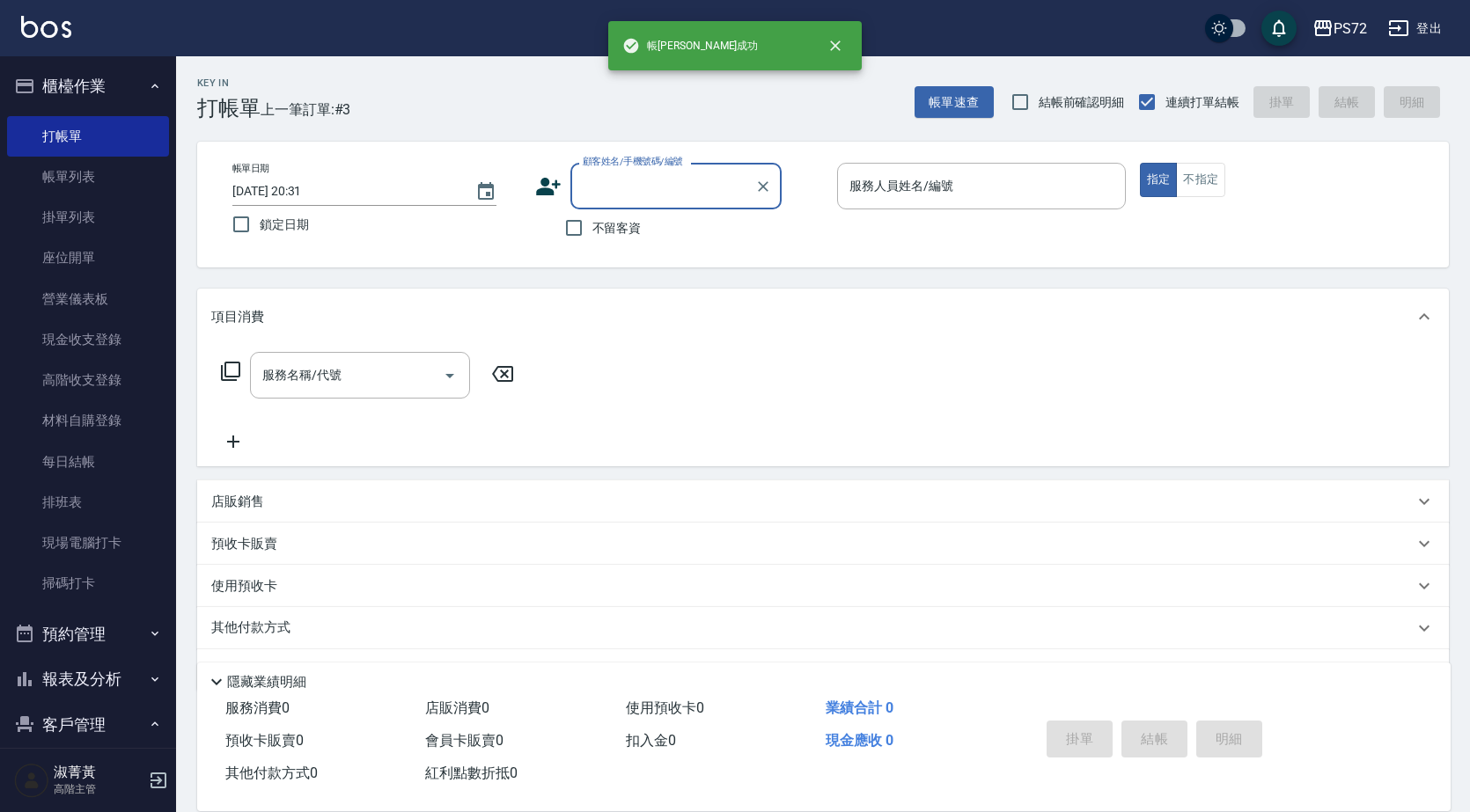
click at [606, 198] on input "顧客姓名/手機號碼/編號" at bounding box center [662, 186] width 169 height 31
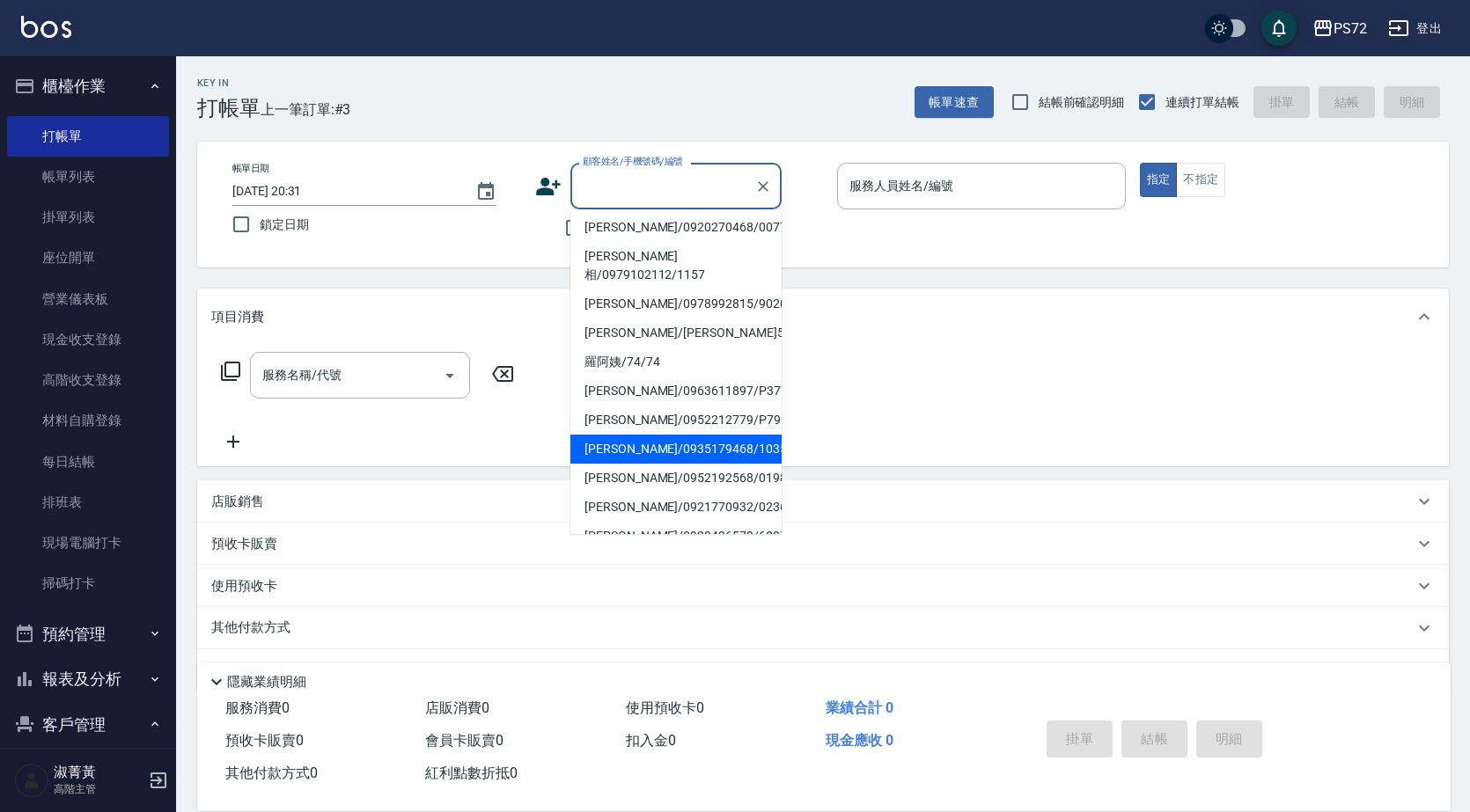
scroll to position [183, 0]
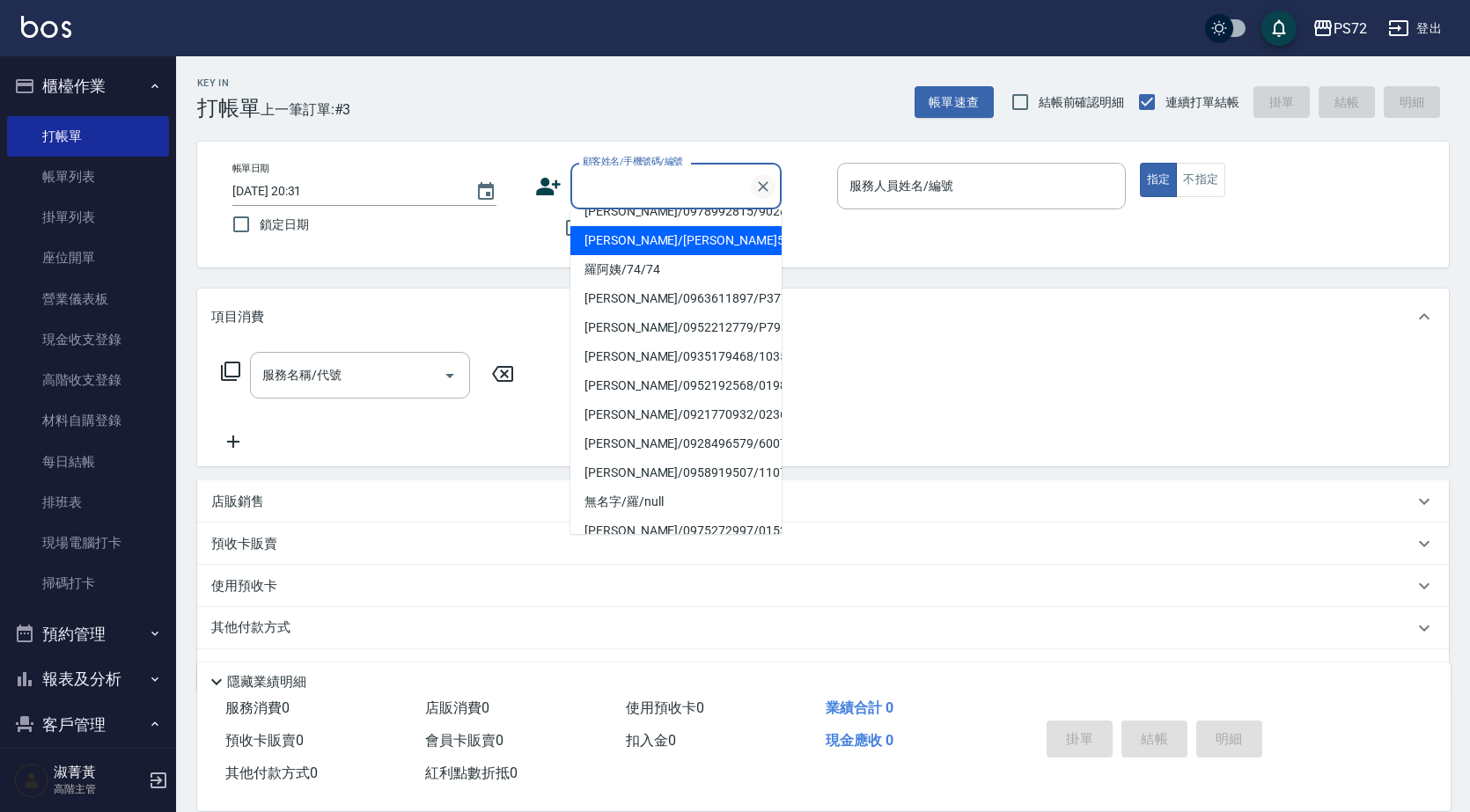
click at [761, 186] on icon "Clear" at bounding box center [763, 186] width 11 height 11
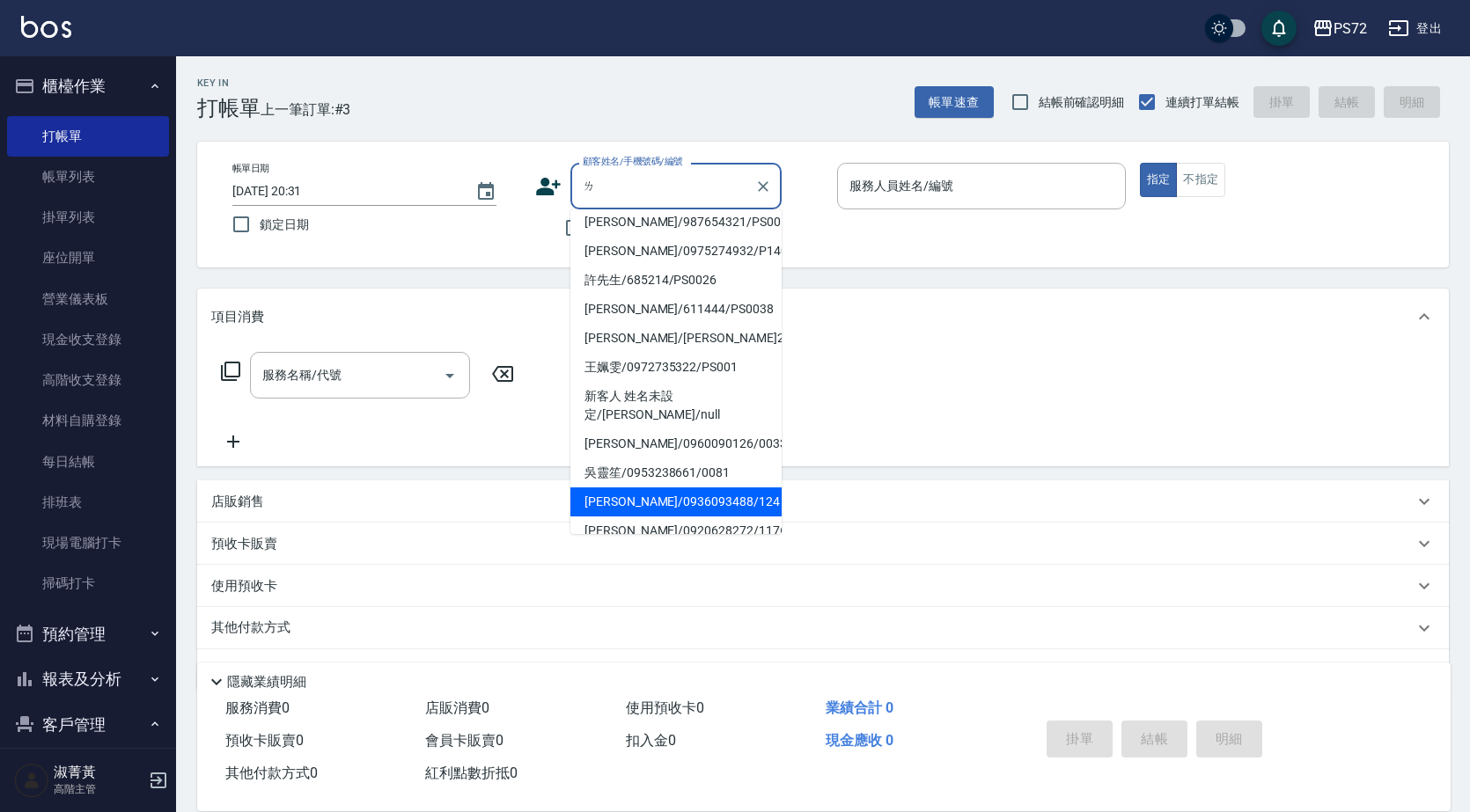
scroll to position [0, 0]
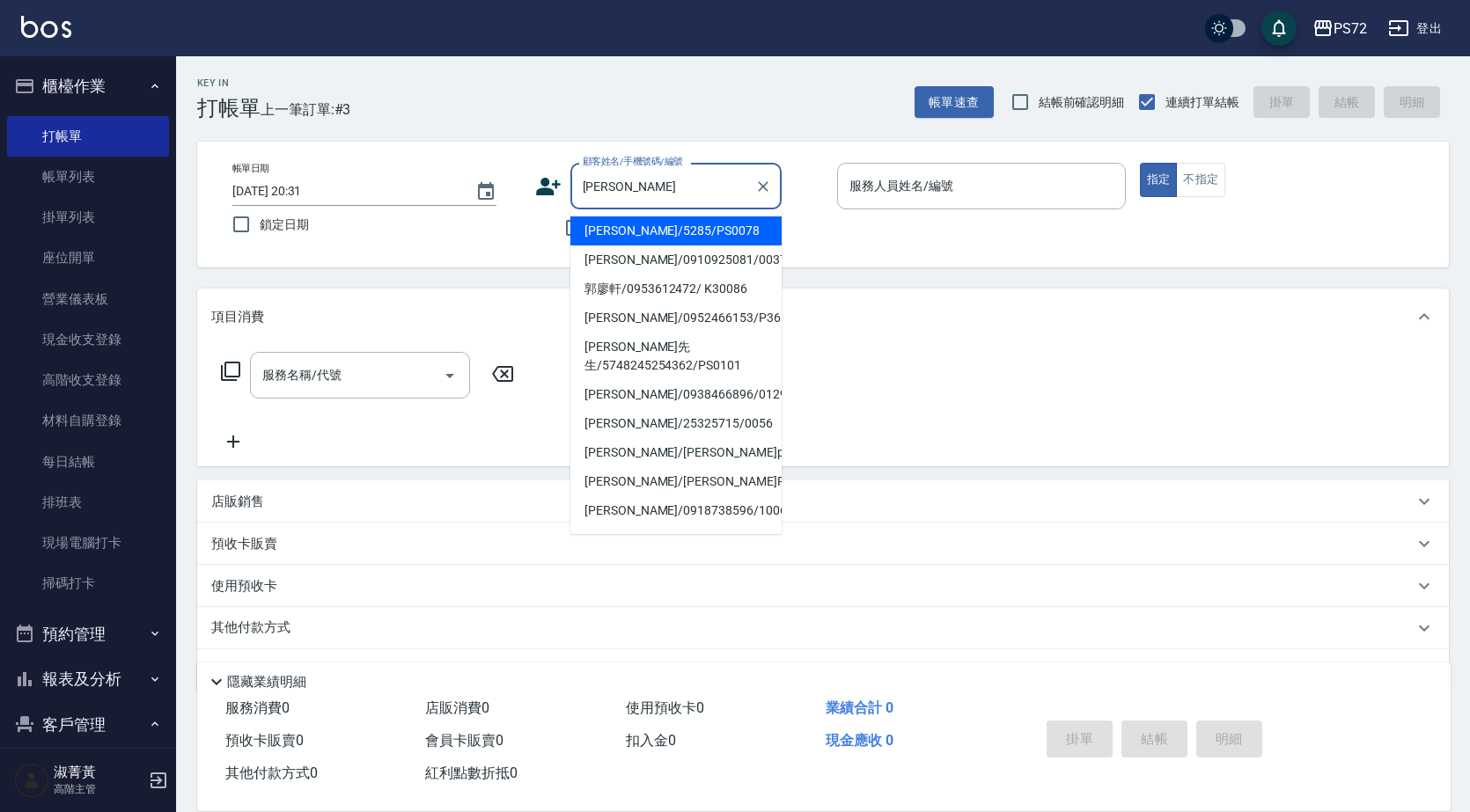
click at [669, 223] on li "[PERSON_NAME]/5285/PS0078" at bounding box center [675, 230] width 211 height 29
type input "[PERSON_NAME]/5285/PS0078"
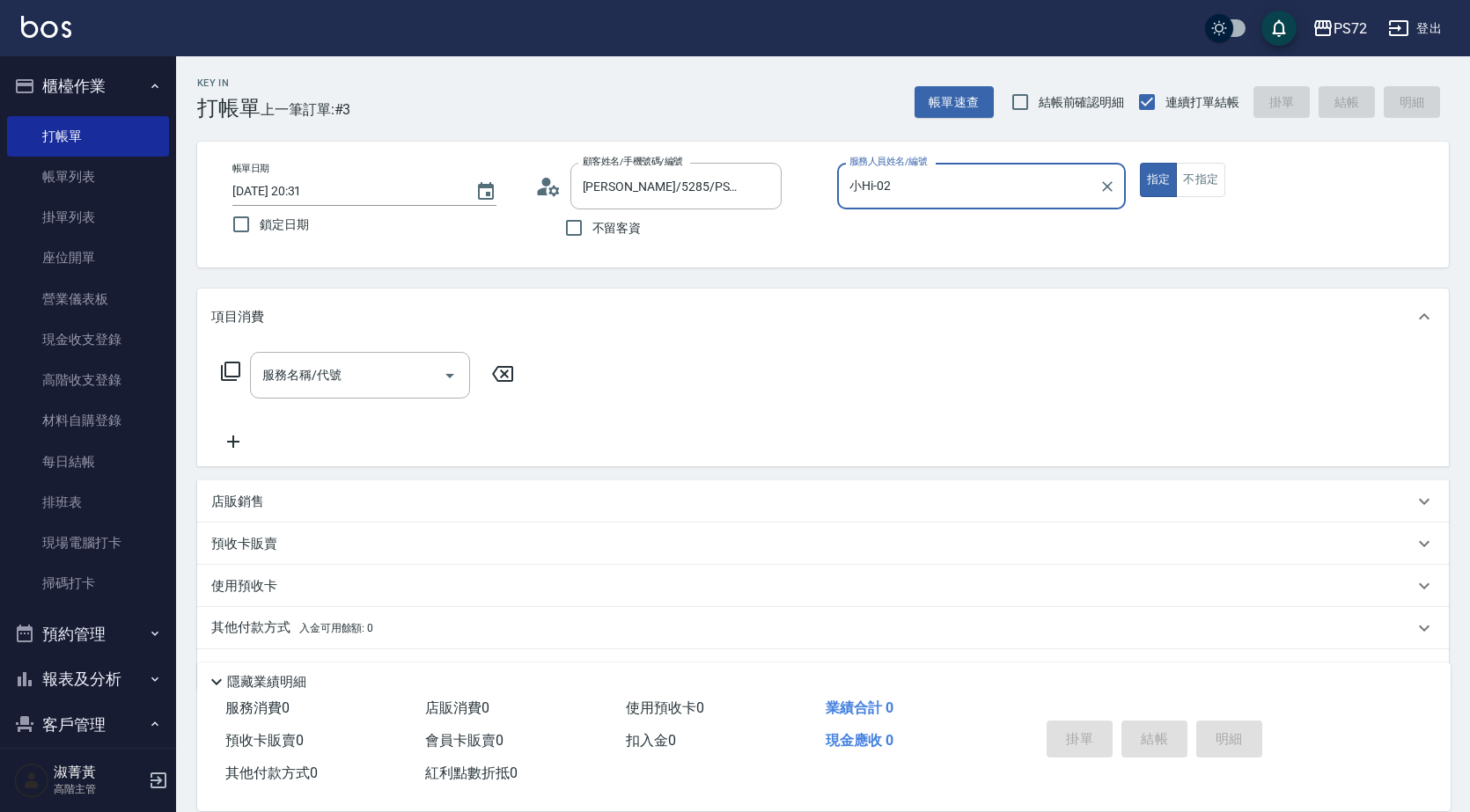
click at [915, 186] on input "小Hi-02" at bounding box center [967, 186] width 246 height 31
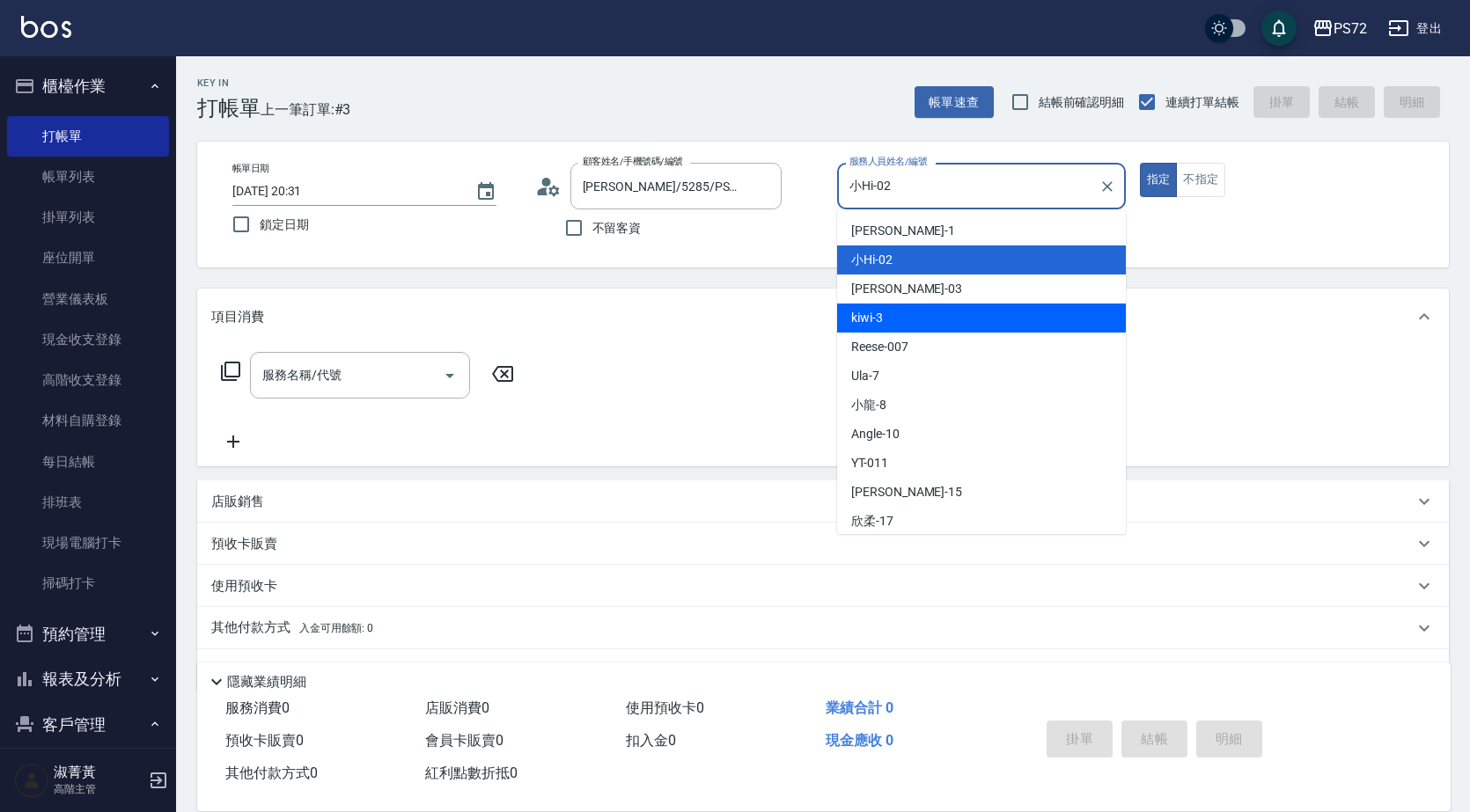
click at [916, 307] on div "kiwi -3" at bounding box center [981, 318] width 288 height 29
type input "kiwi-3"
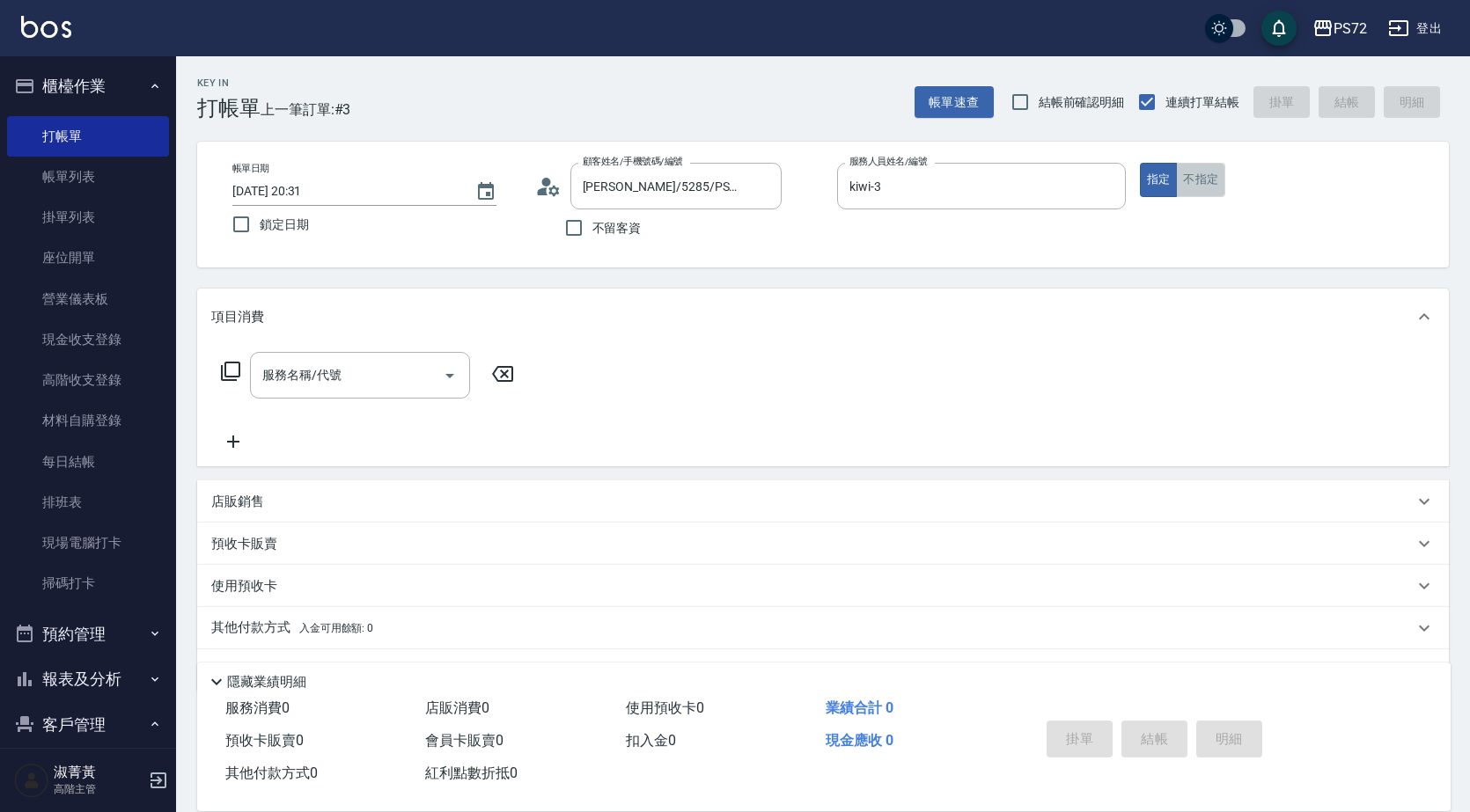
click at [1208, 186] on button "不指定" at bounding box center [1200, 180] width 49 height 35
click at [405, 377] on input "服務名稱/代號" at bounding box center [346, 375] width 177 height 31
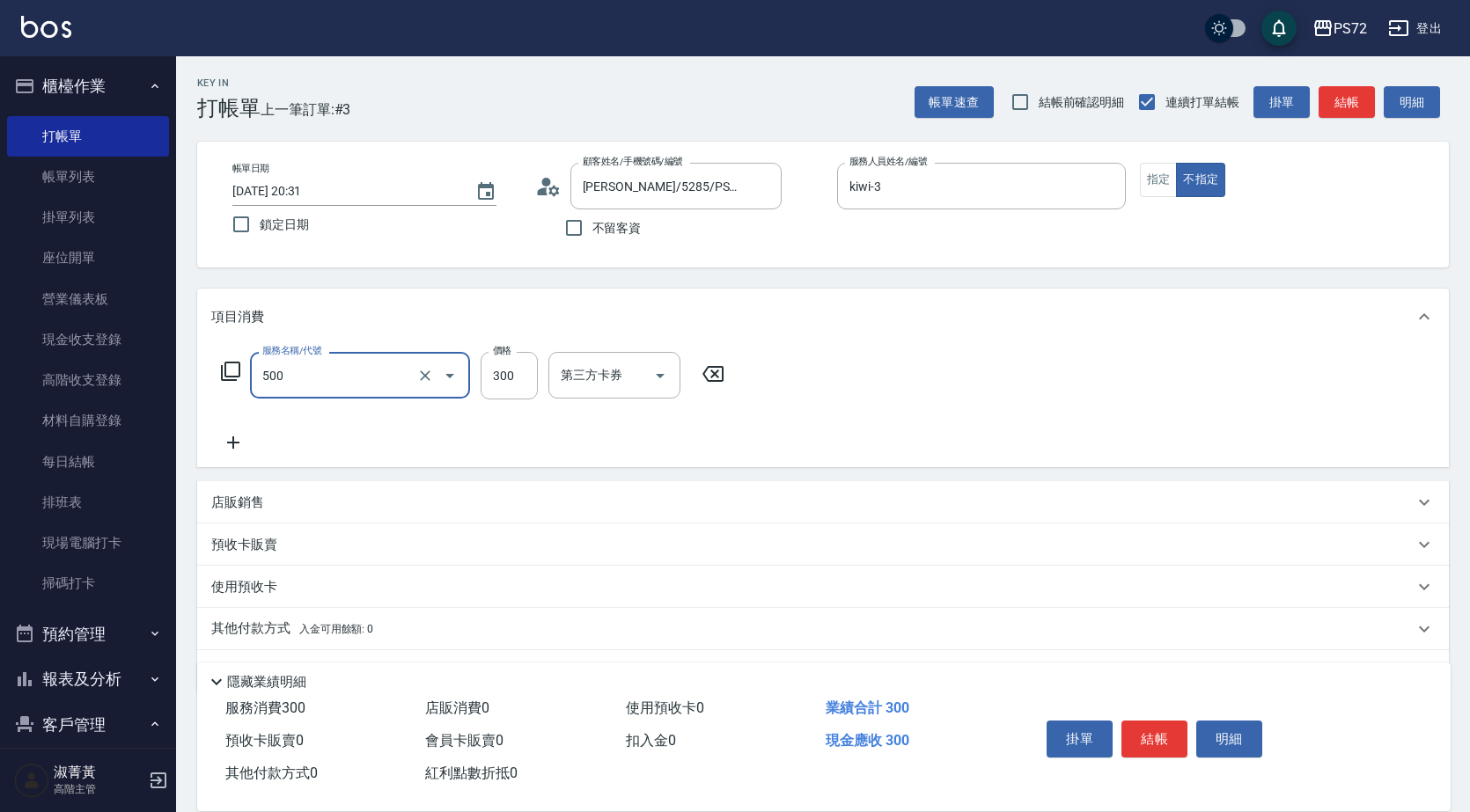
type input "洗髮(A級)(500)"
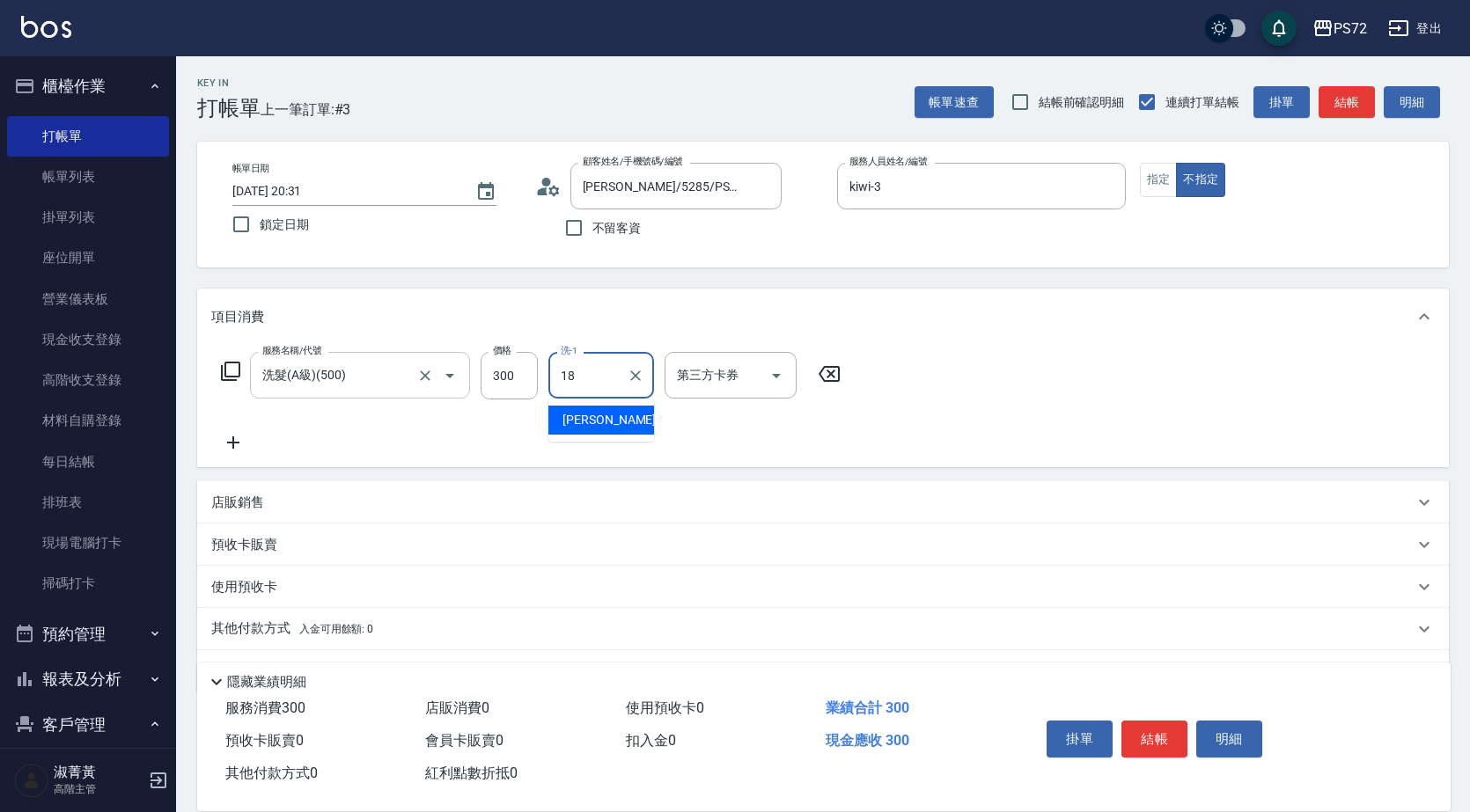
type input "[PERSON_NAME]-18"
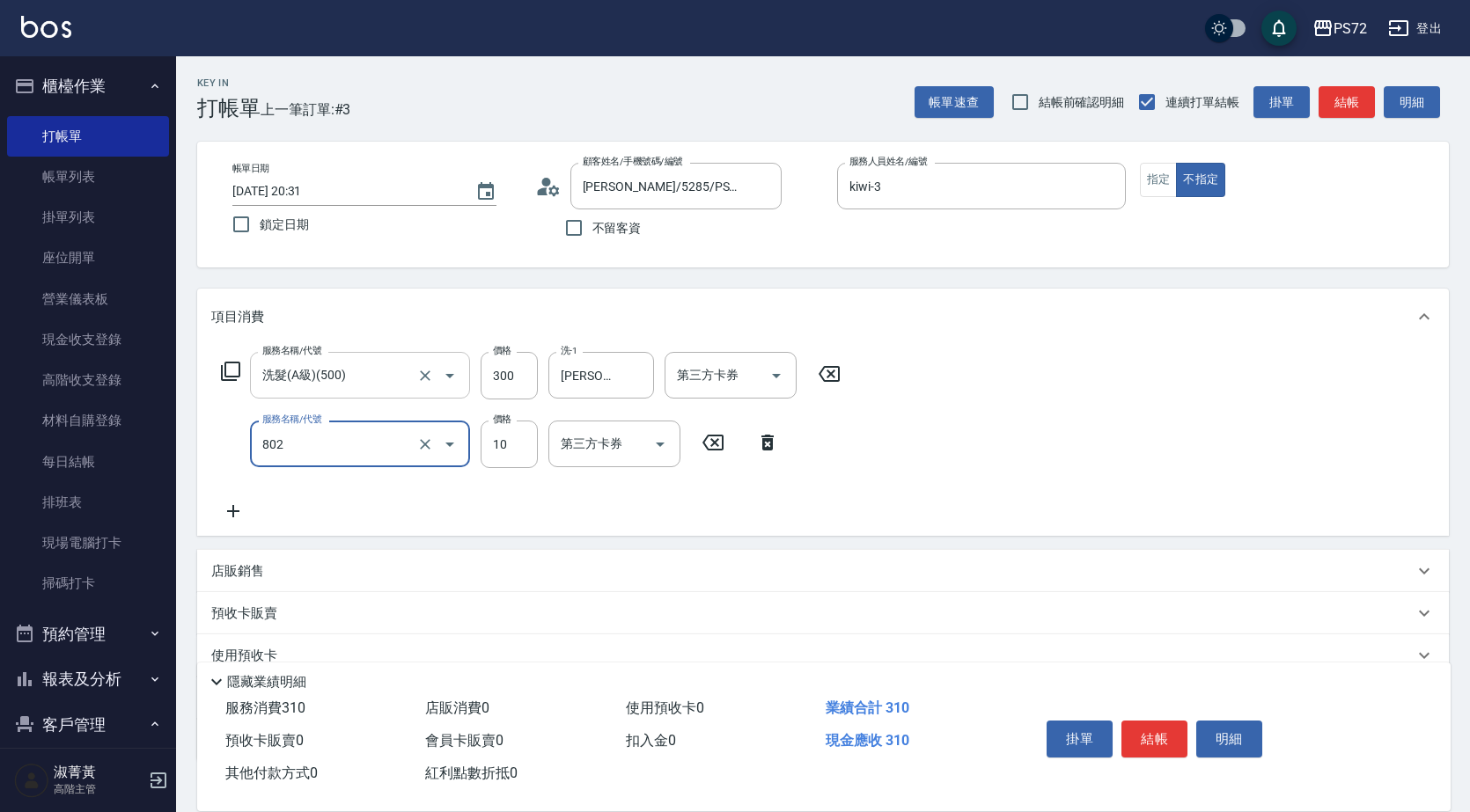
type input "潤絲(802)"
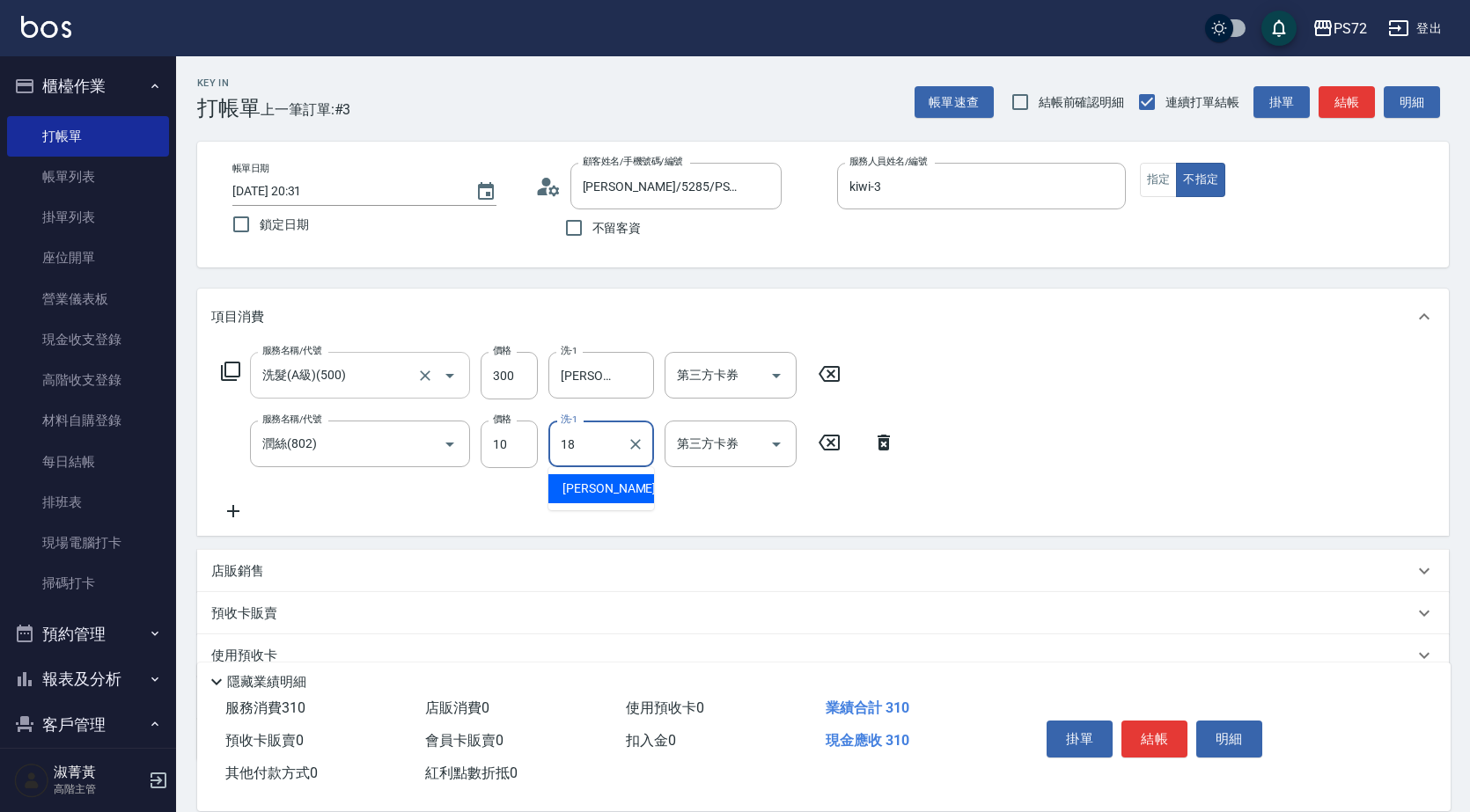
type input "[PERSON_NAME]-18"
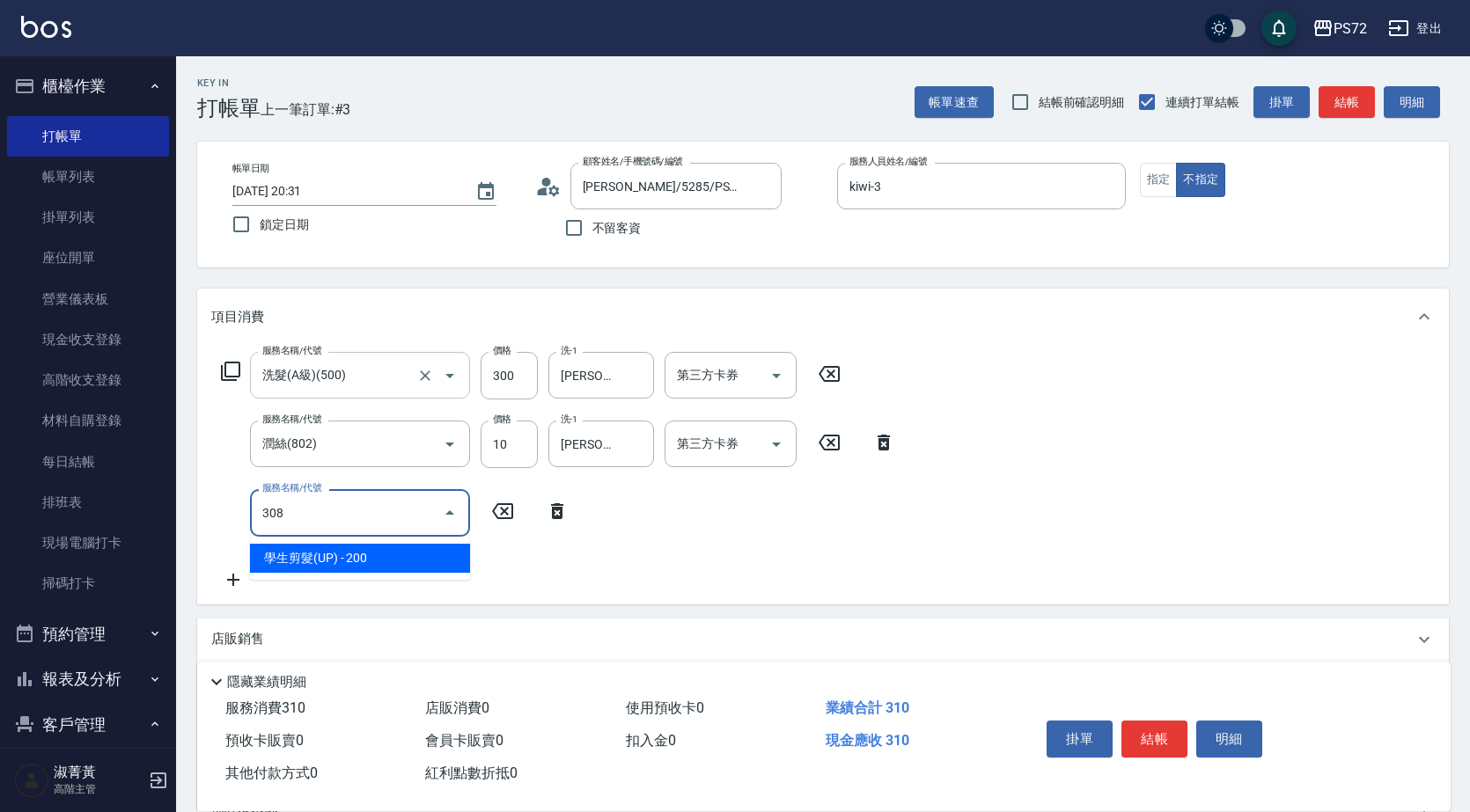
type input "學生剪髮(UP)(308)"
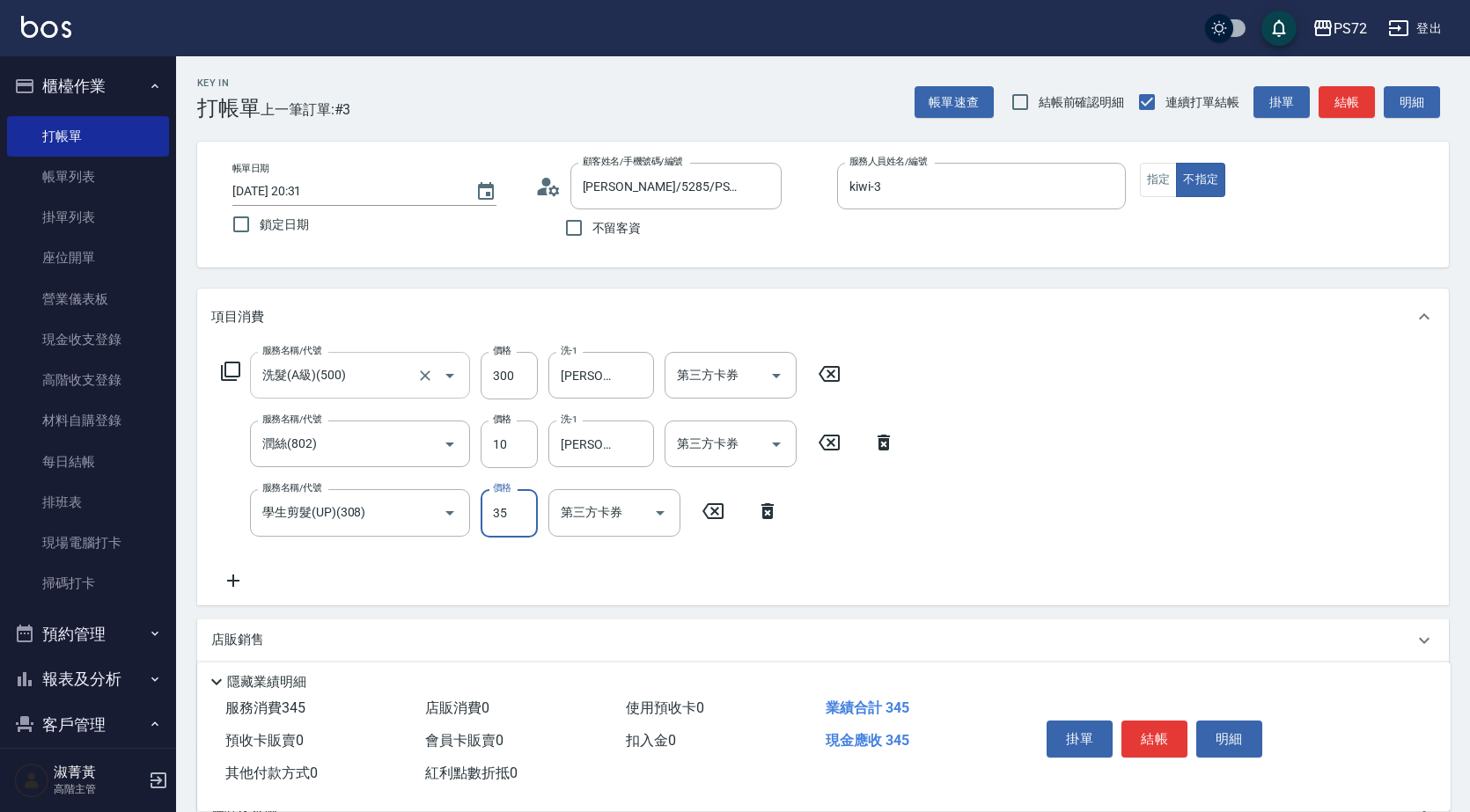
type input "350"
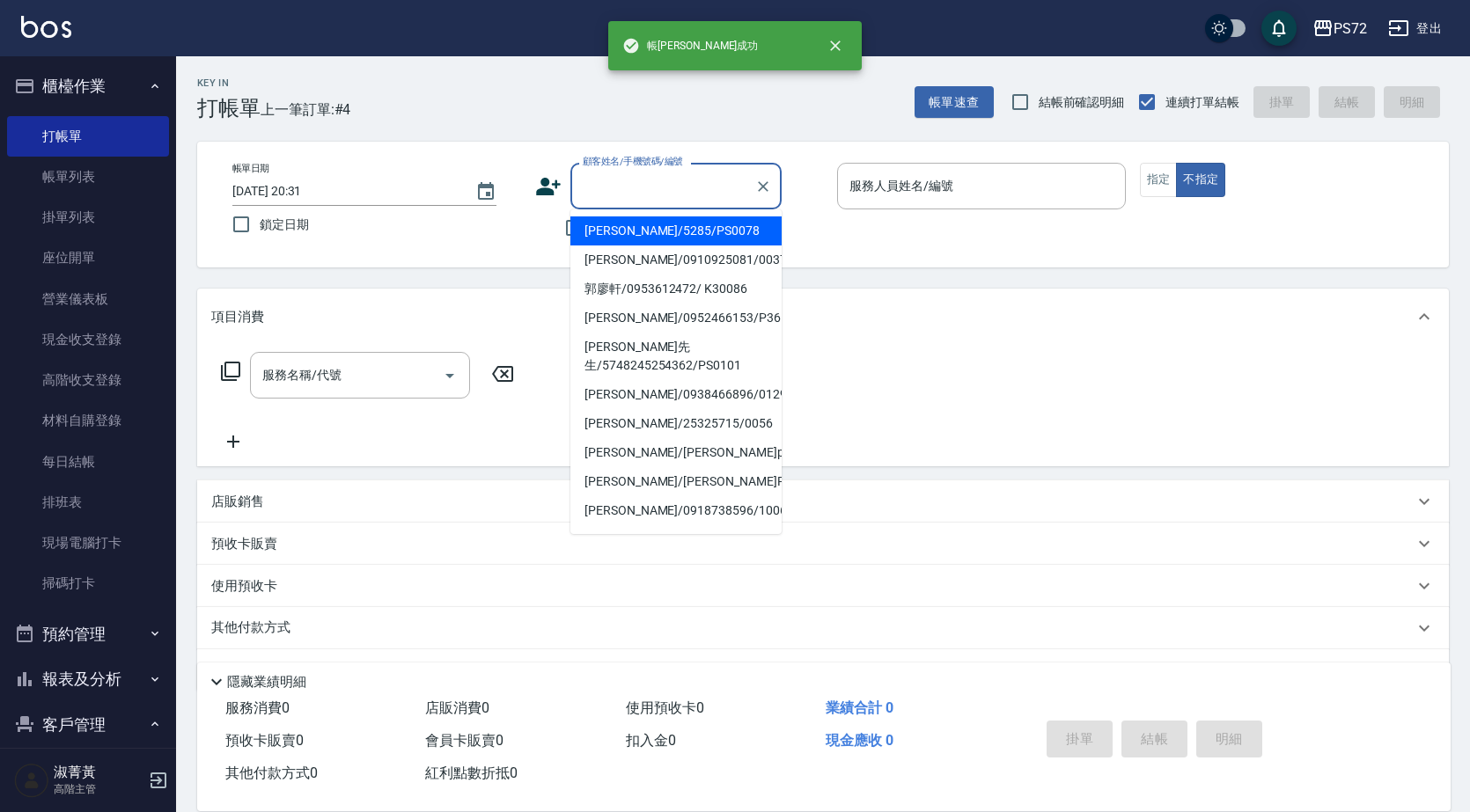
click at [643, 186] on input "顧客姓名/手機號碼/編號" at bounding box center [662, 186] width 169 height 31
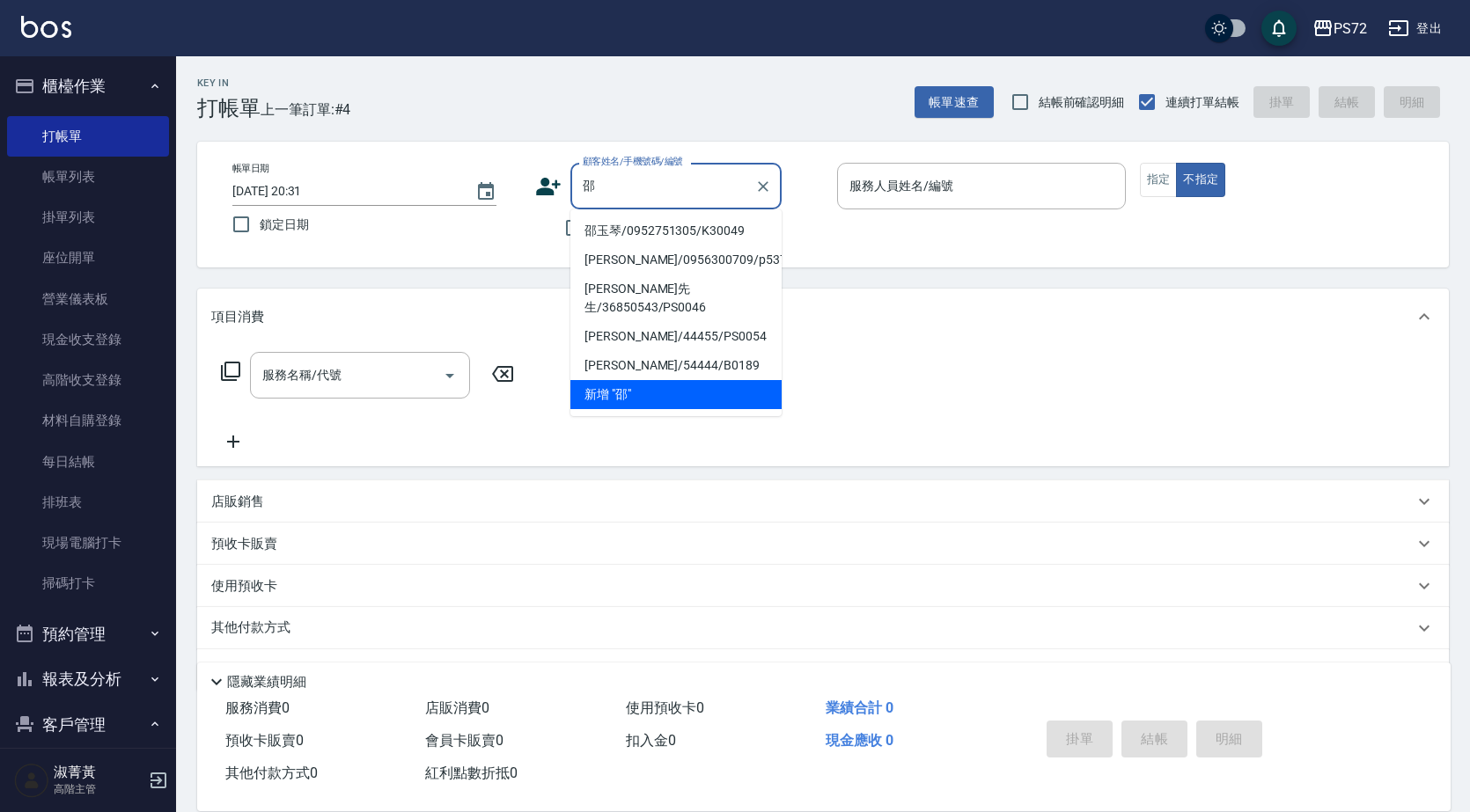
click at [647, 240] on li "邵玉琴/0952751305/K30049" at bounding box center [675, 230] width 211 height 29
type input "邵玉琴/0952751305/K30049"
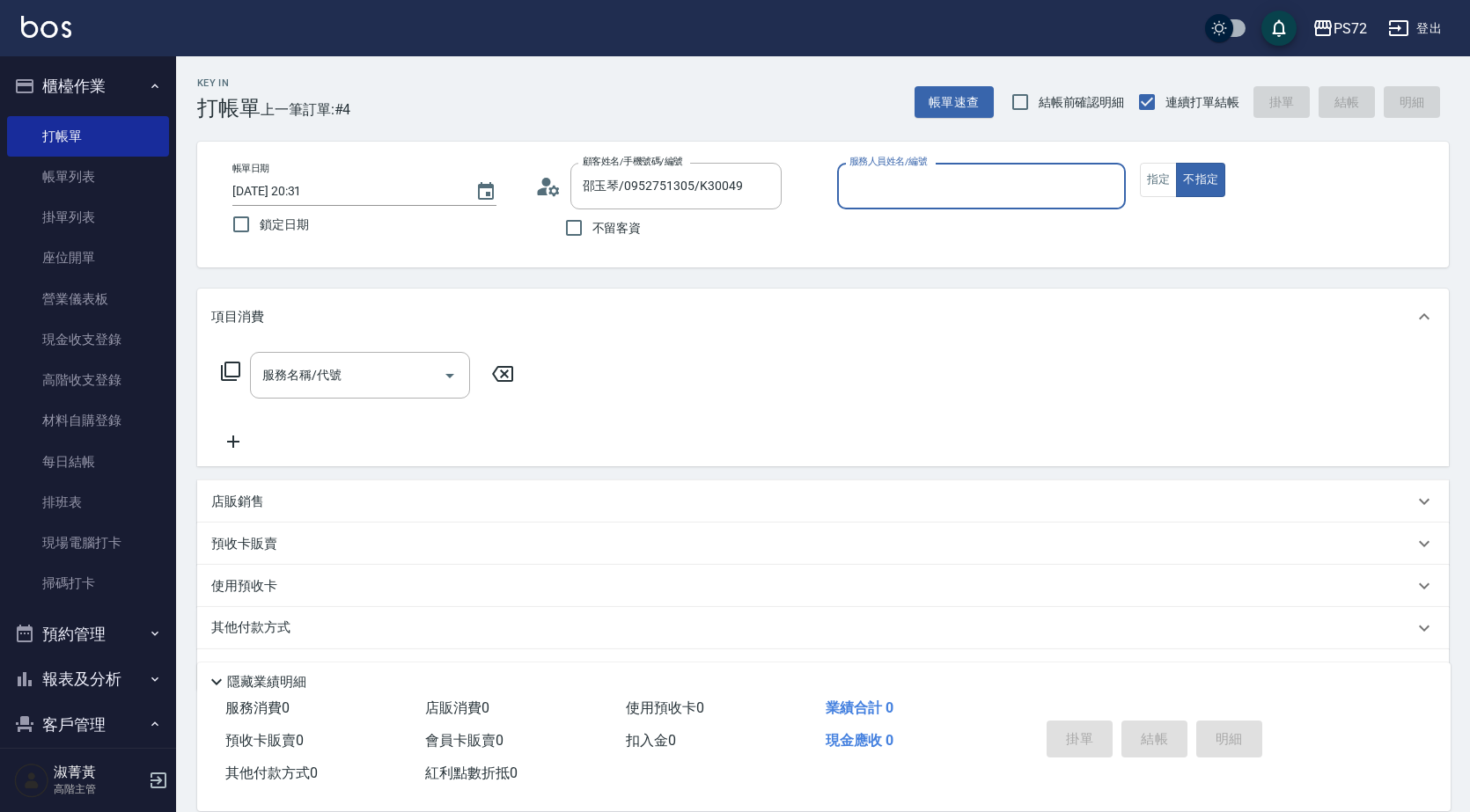
type input "kiwi-3"
click at [1141, 176] on button "指定" at bounding box center [1158, 180] width 38 height 35
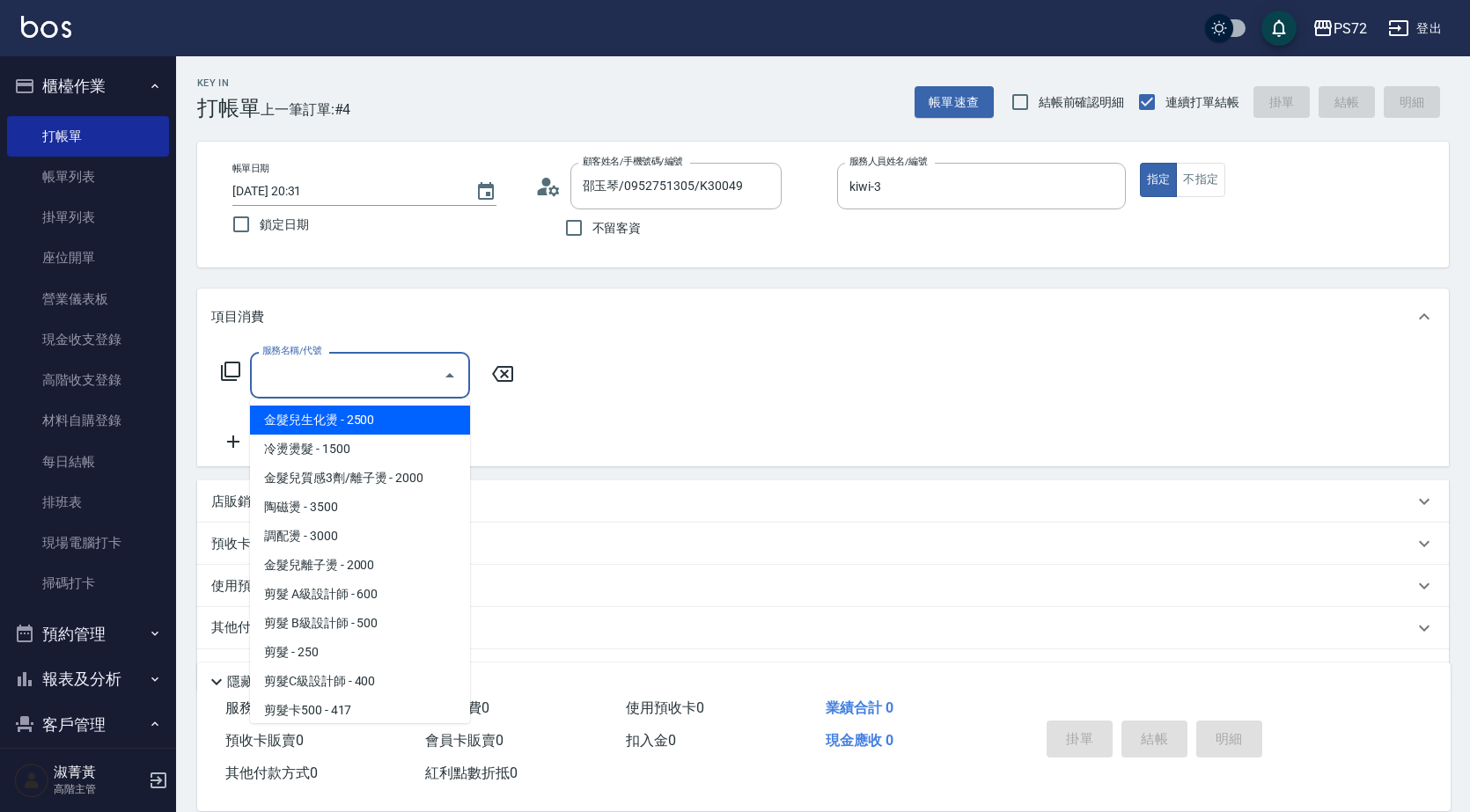
click at [325, 381] on input "服務名稱/代號" at bounding box center [346, 375] width 177 height 31
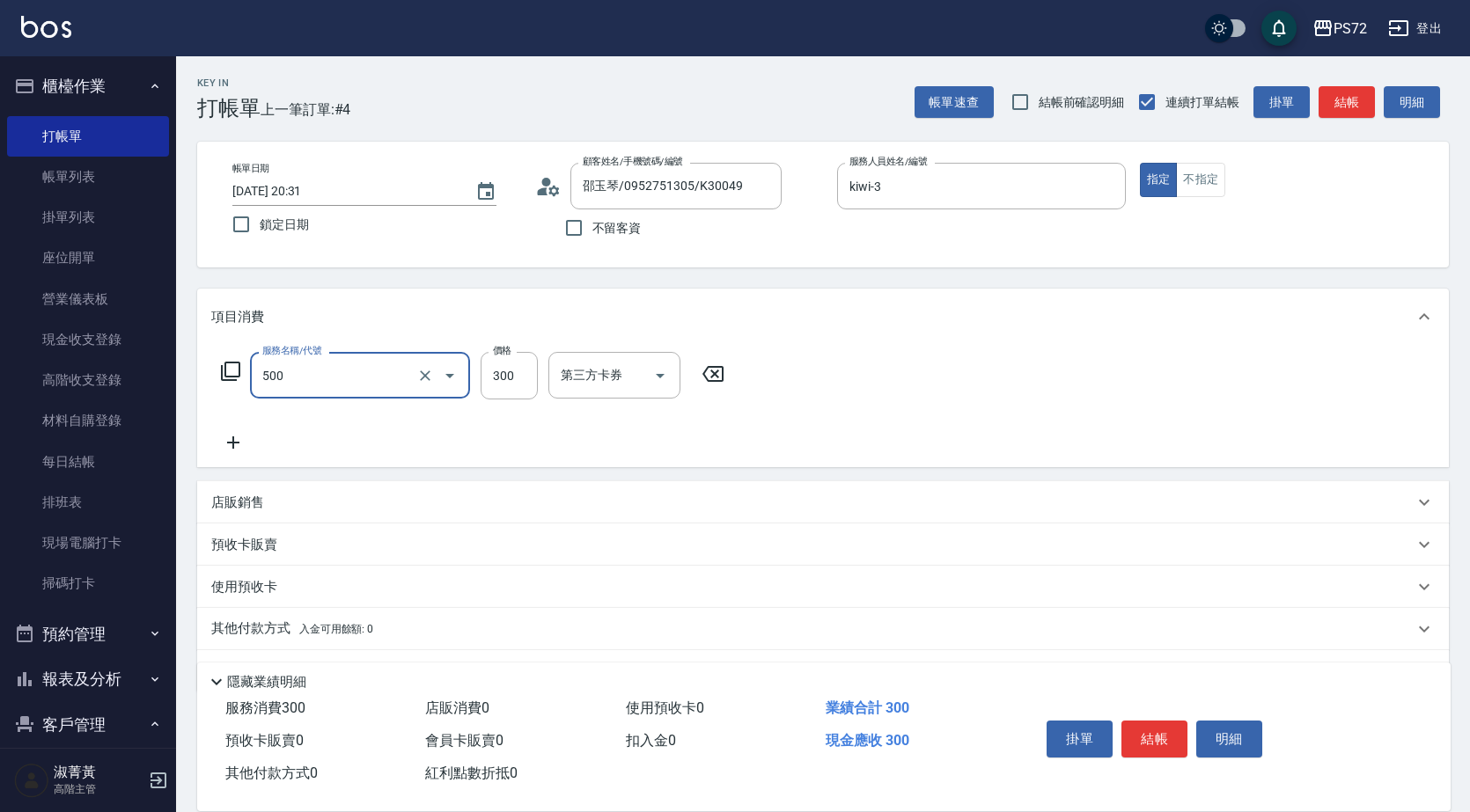
type input "洗髮(A級)(500)"
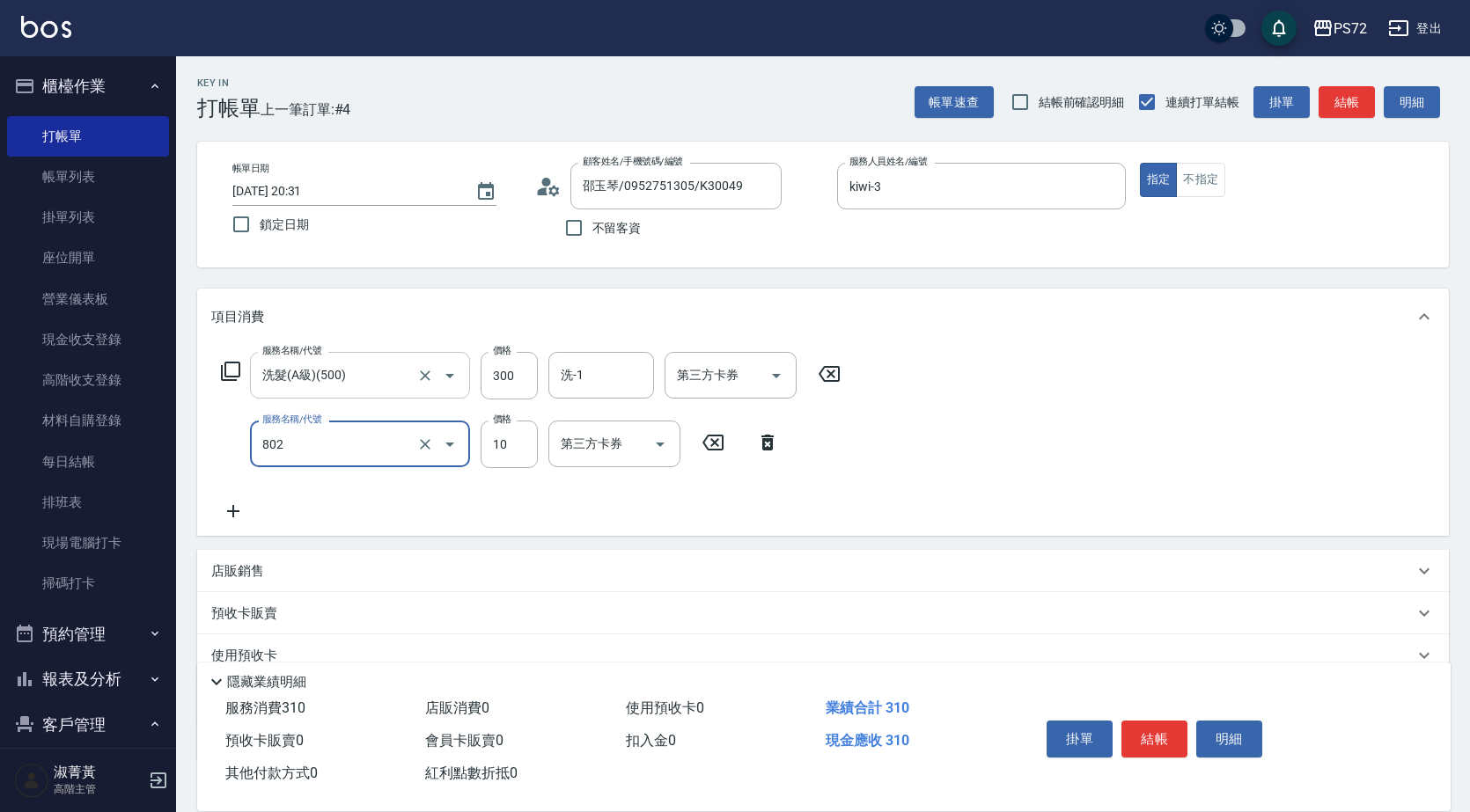
type input "潤絲(802)"
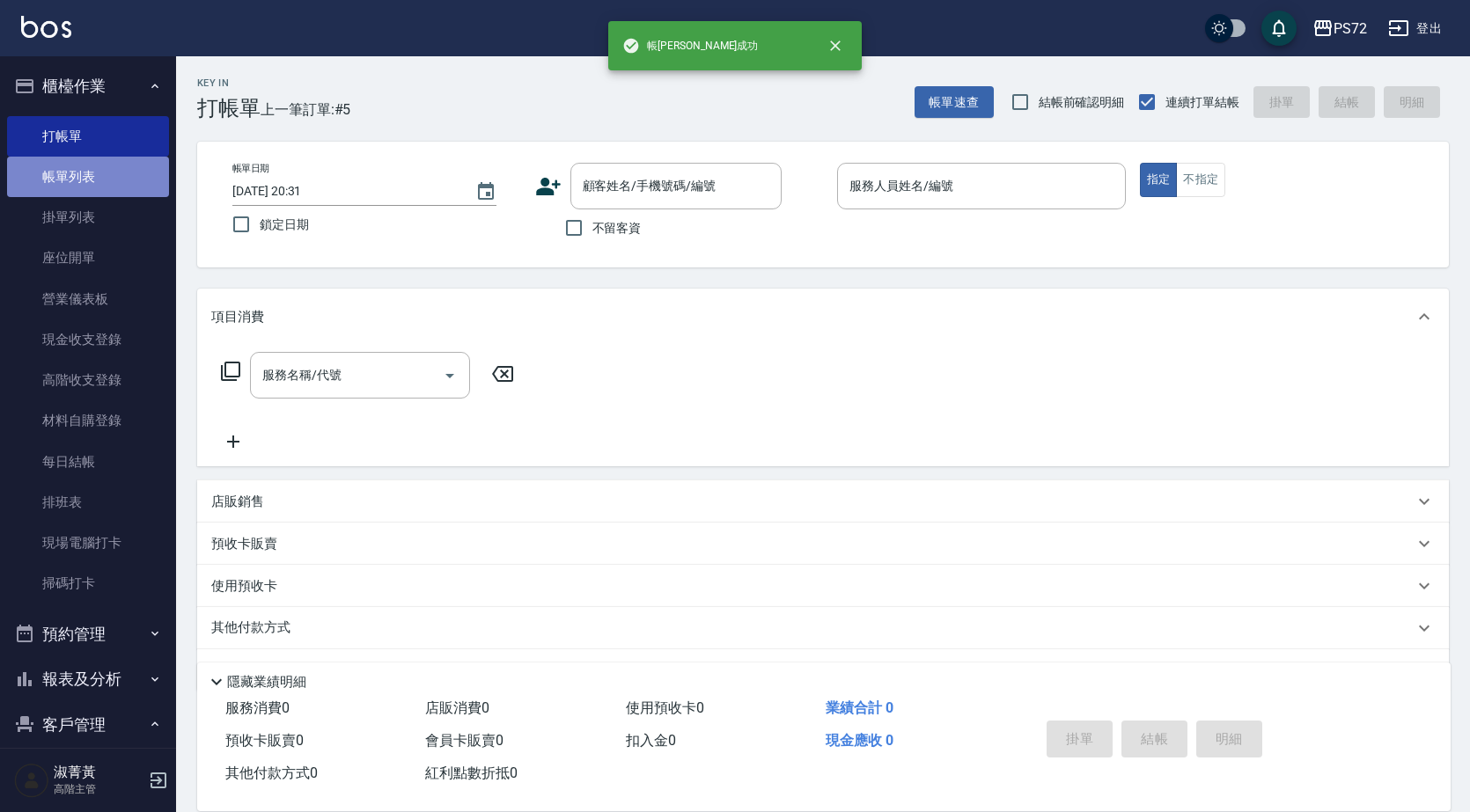
click at [95, 185] on link "帳單列表" at bounding box center [88, 176] width 162 height 41
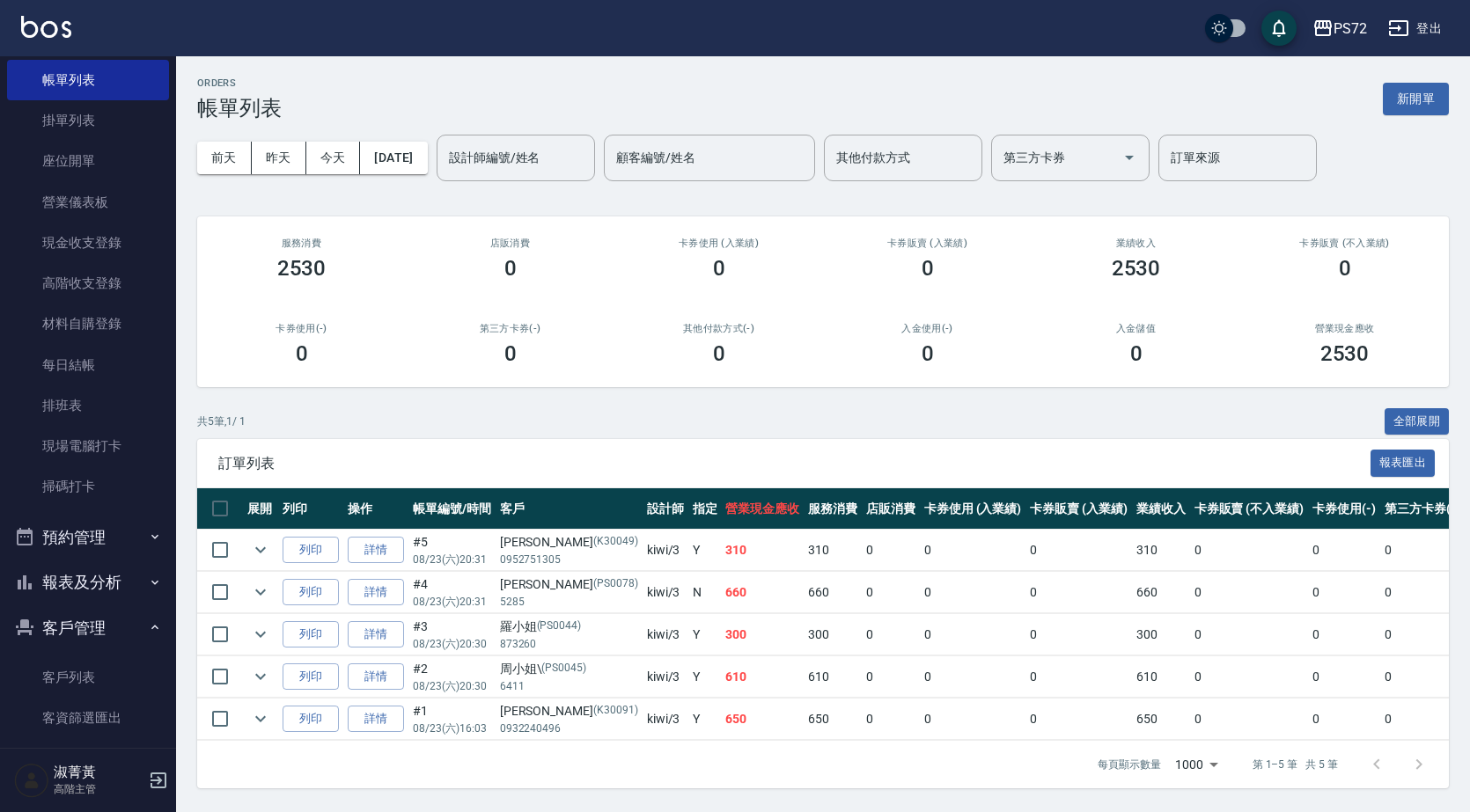
scroll to position [203, 0]
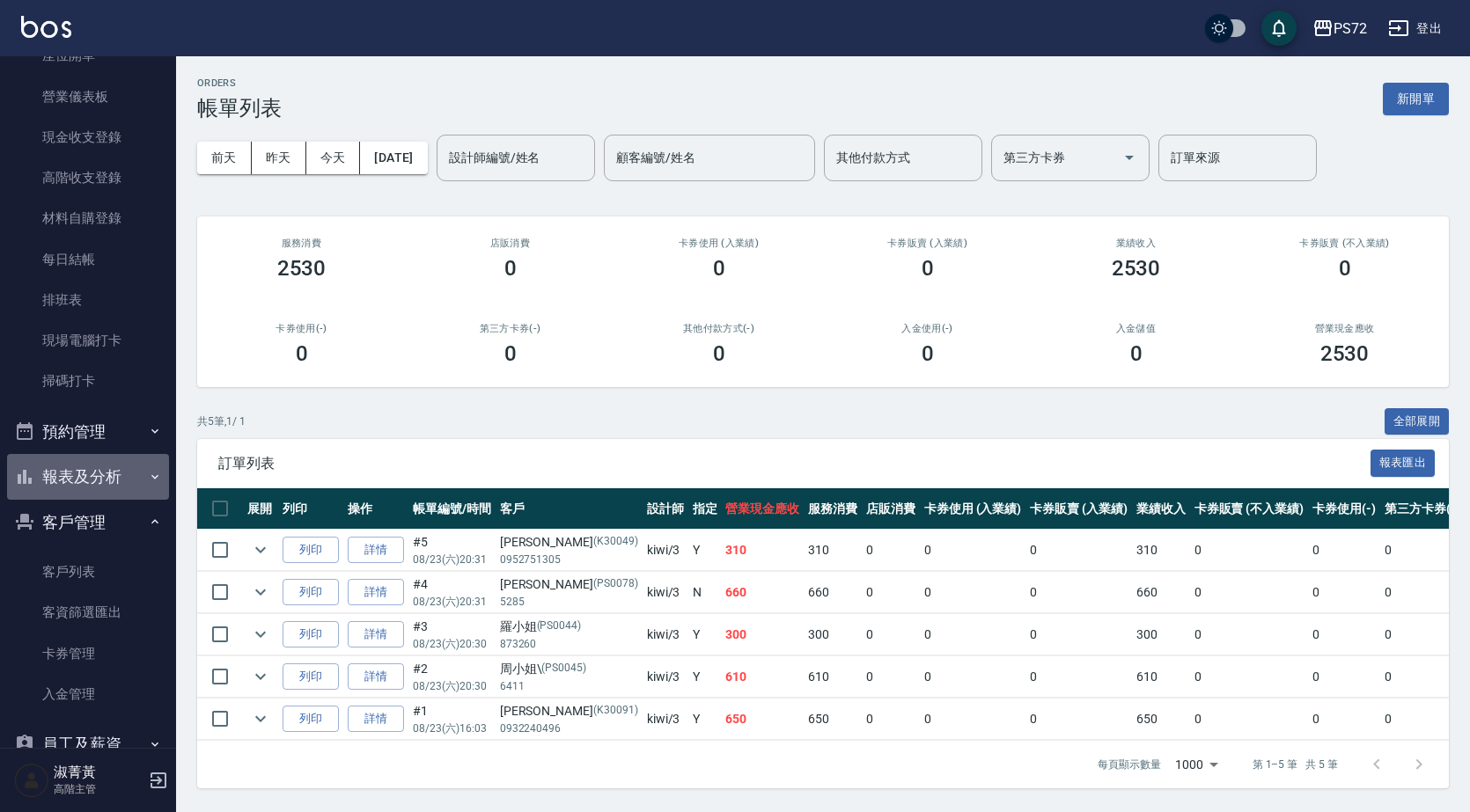
click at [89, 474] on button "報表及分析" at bounding box center [88, 476] width 162 height 45
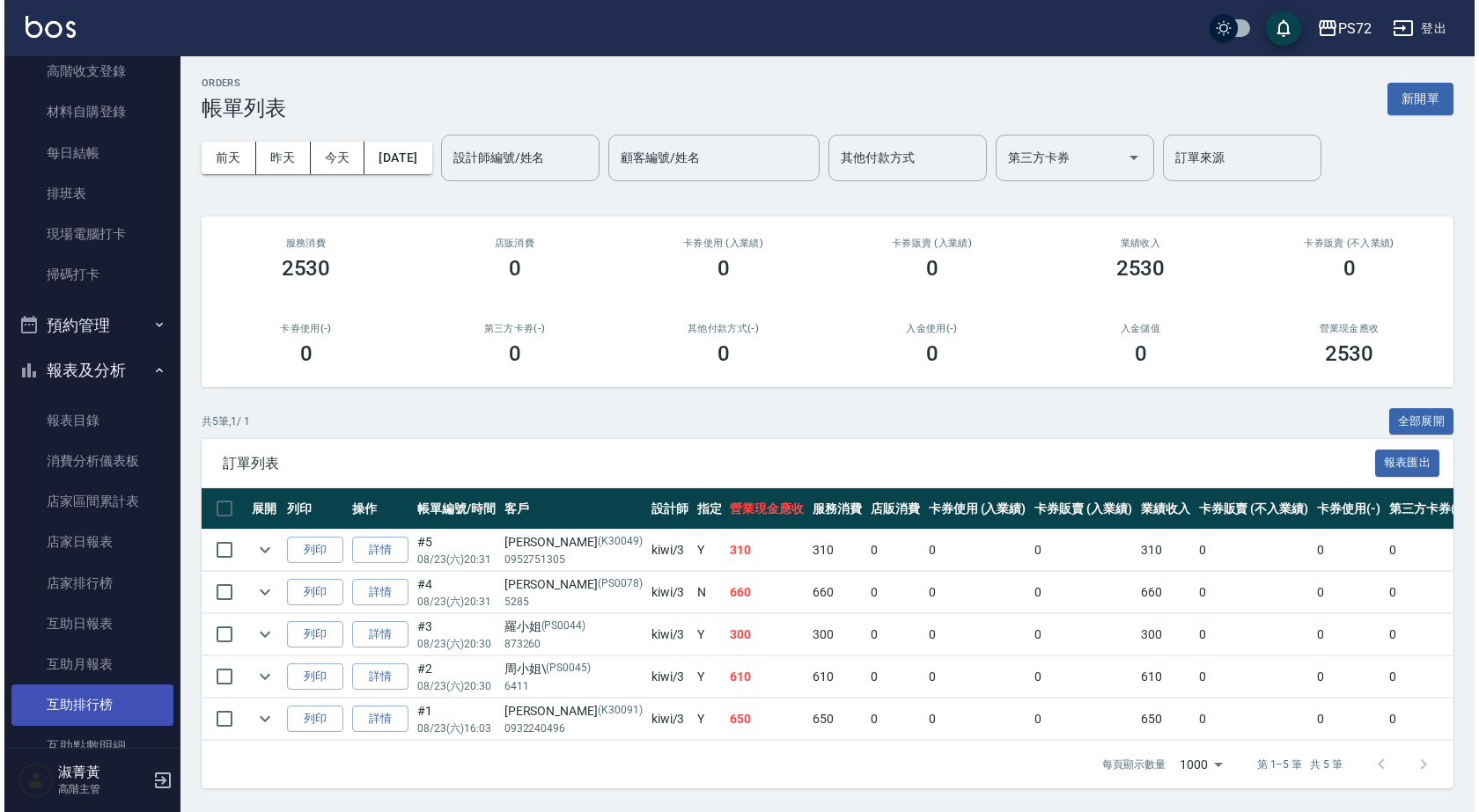
scroll to position [467, 0]
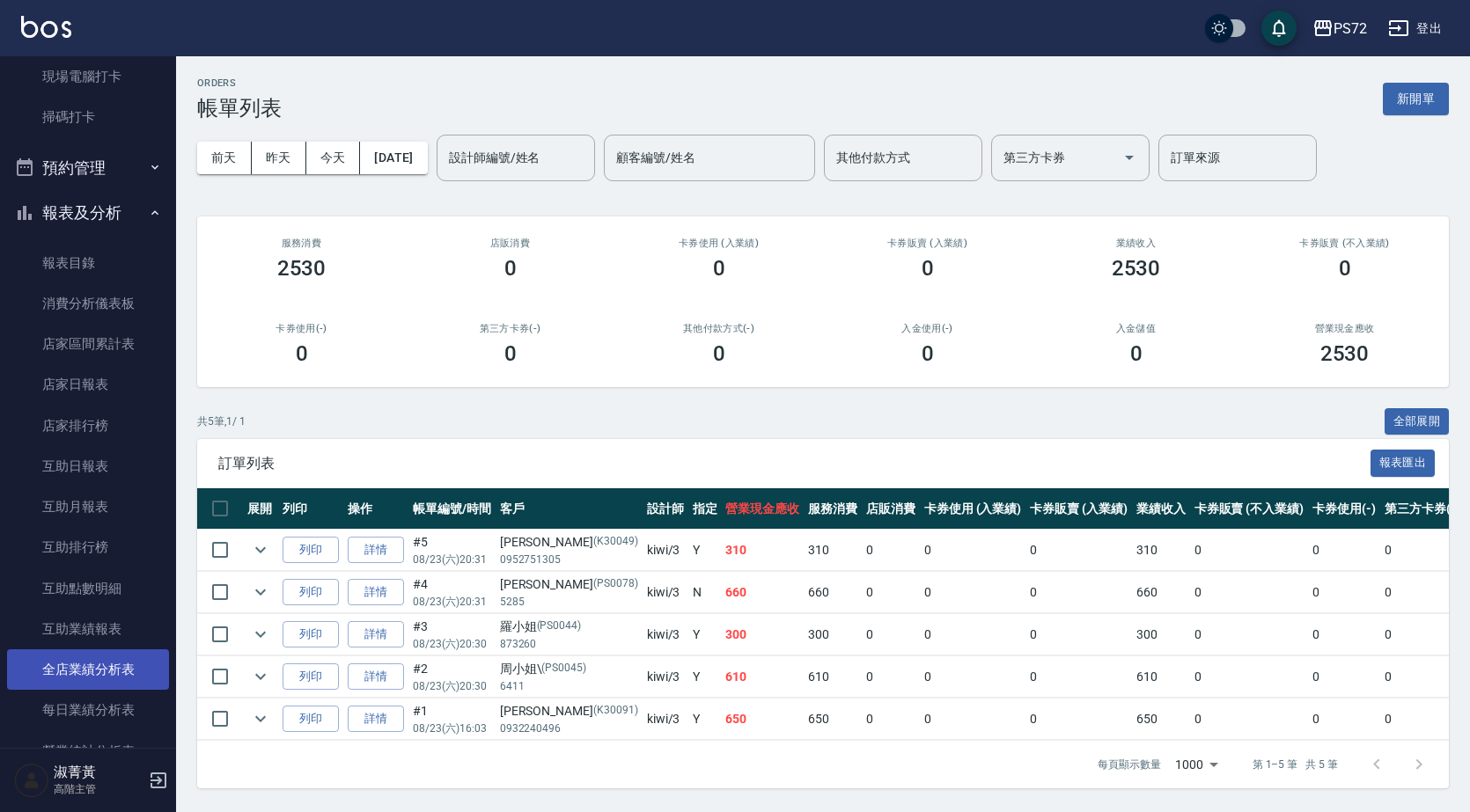
click at [105, 677] on link "全店業績分析表" at bounding box center [88, 669] width 162 height 41
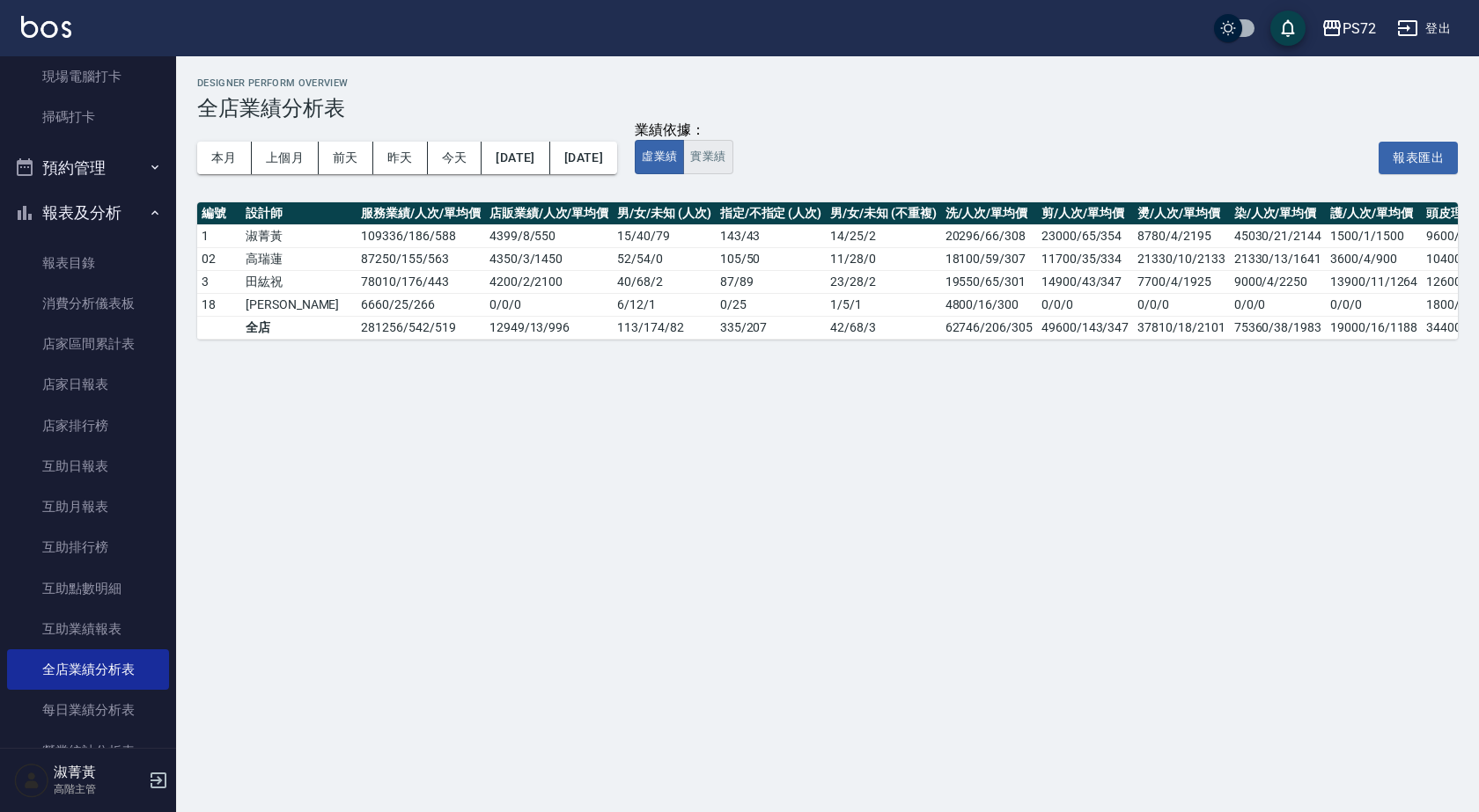
click at [732, 155] on button "實業績" at bounding box center [707, 157] width 49 height 35
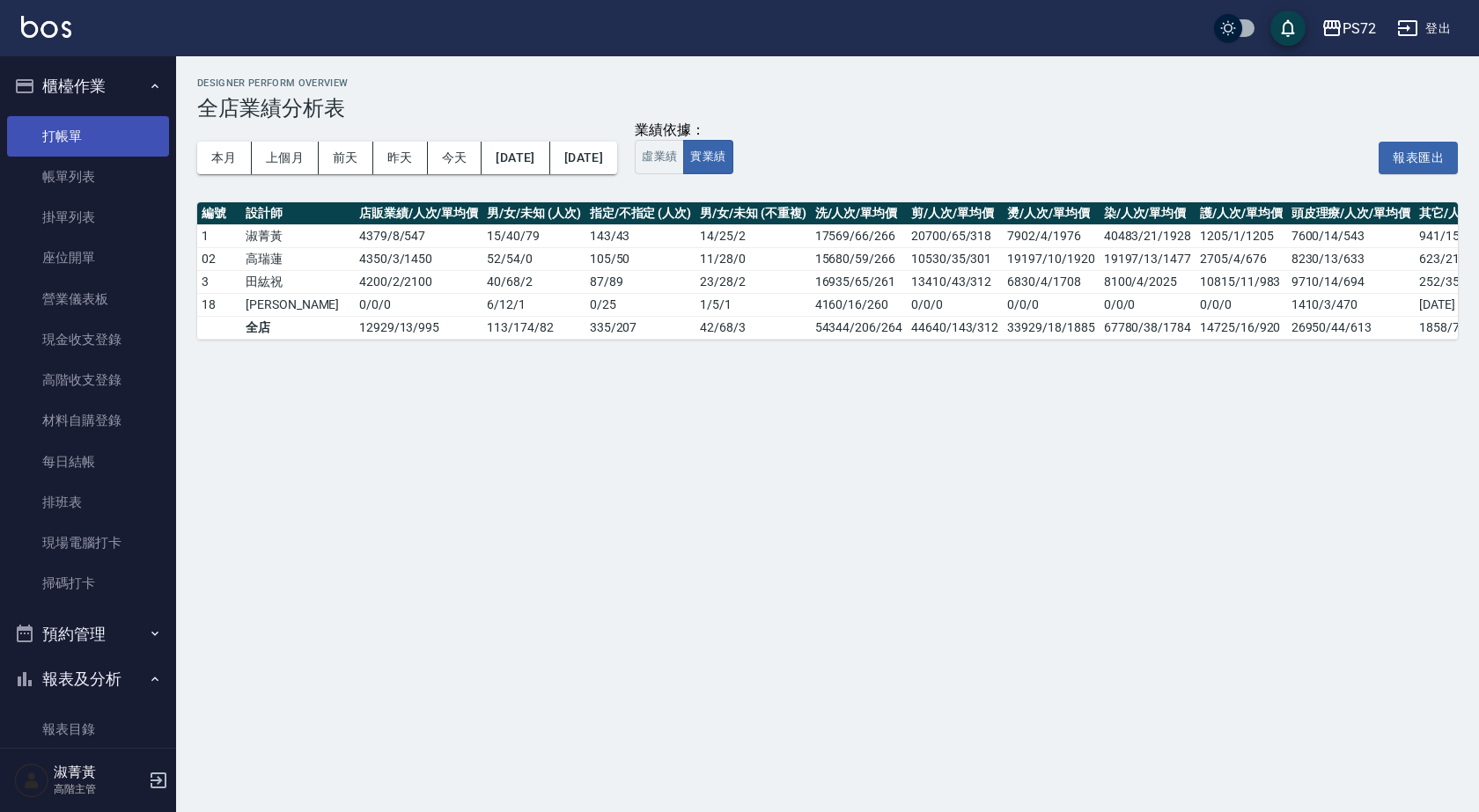
click at [45, 140] on link "打帳單" at bounding box center [88, 136] width 162 height 41
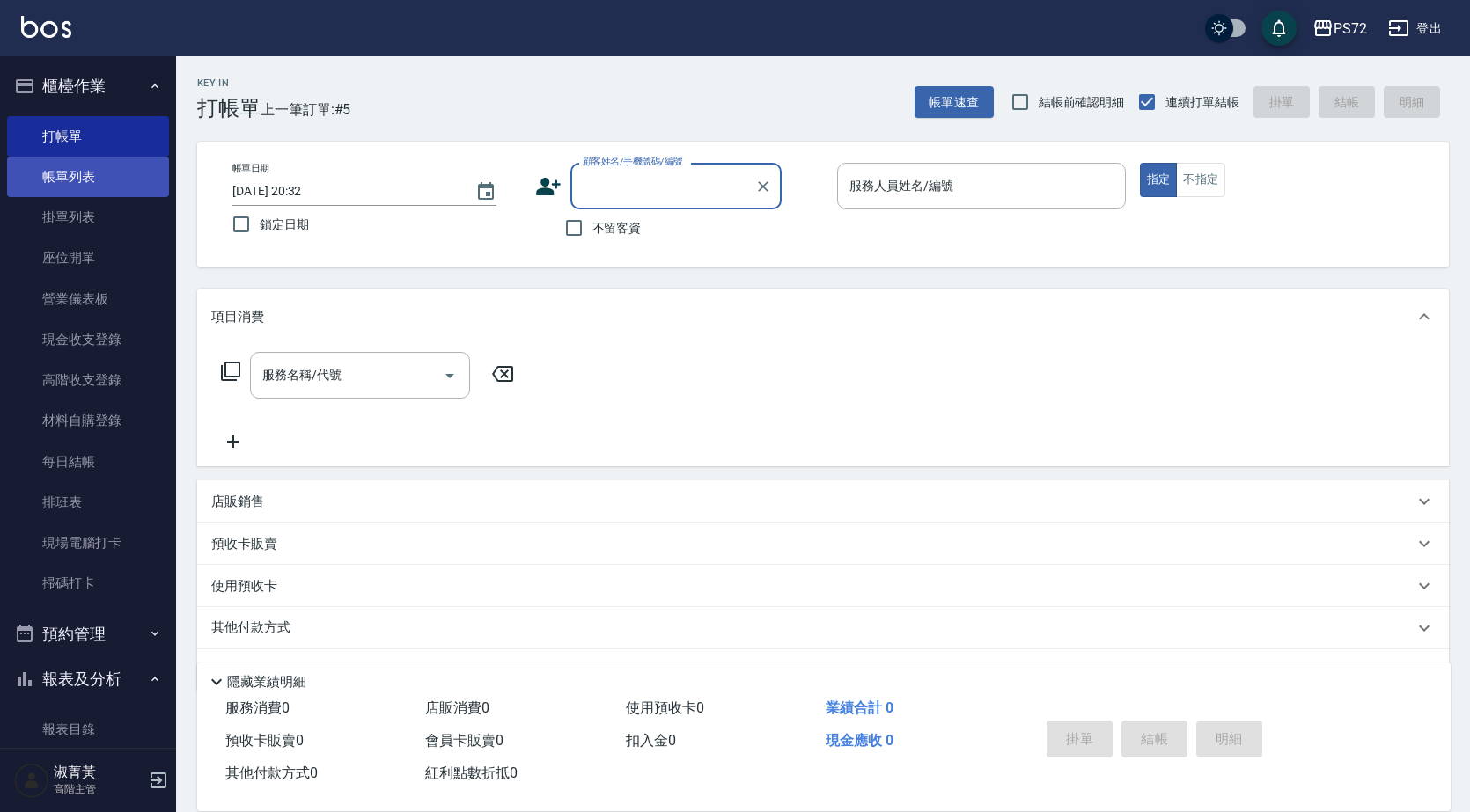
click at [141, 172] on link "帳單列表" at bounding box center [88, 176] width 162 height 41
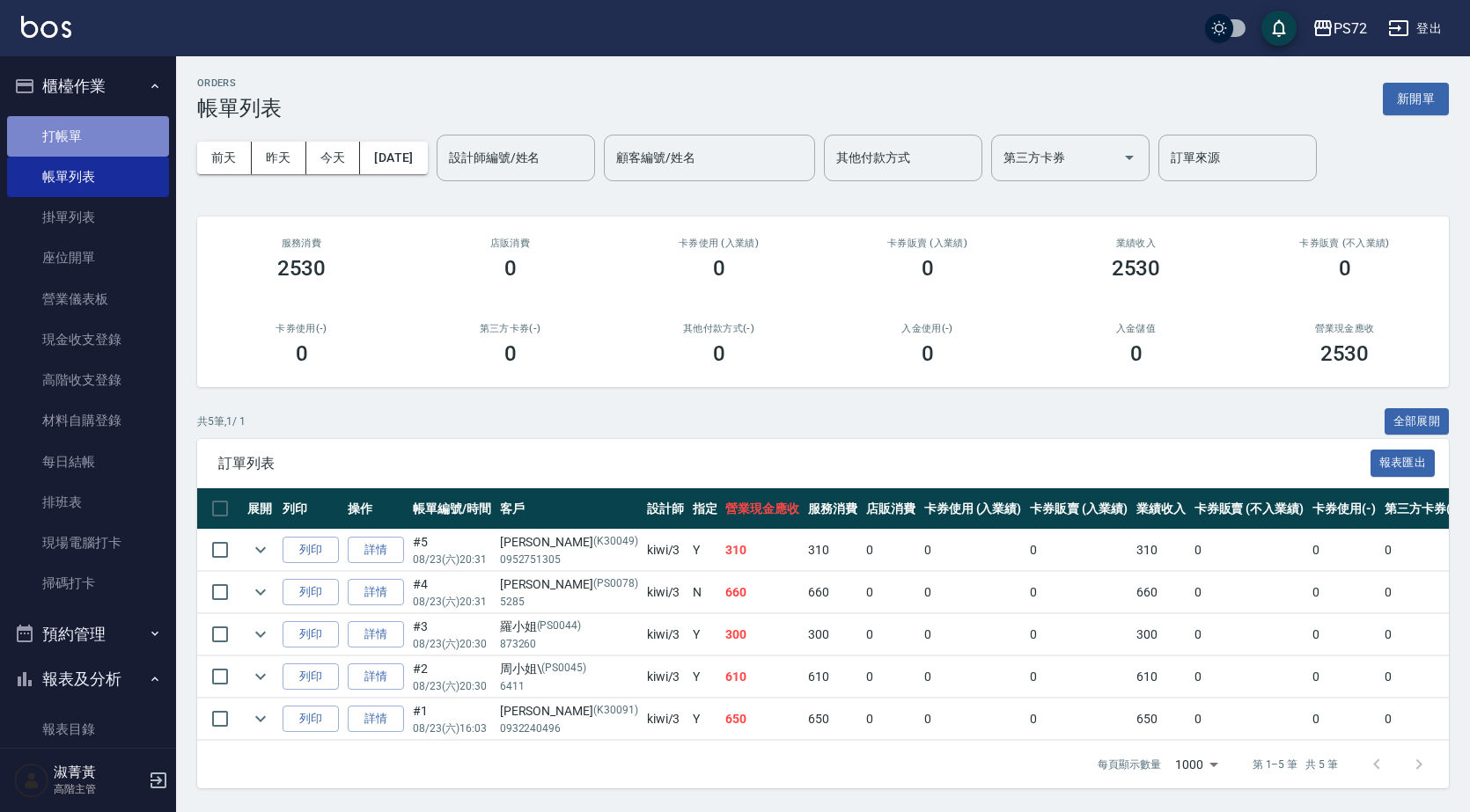
click at [109, 128] on link "打帳單" at bounding box center [88, 136] width 162 height 41
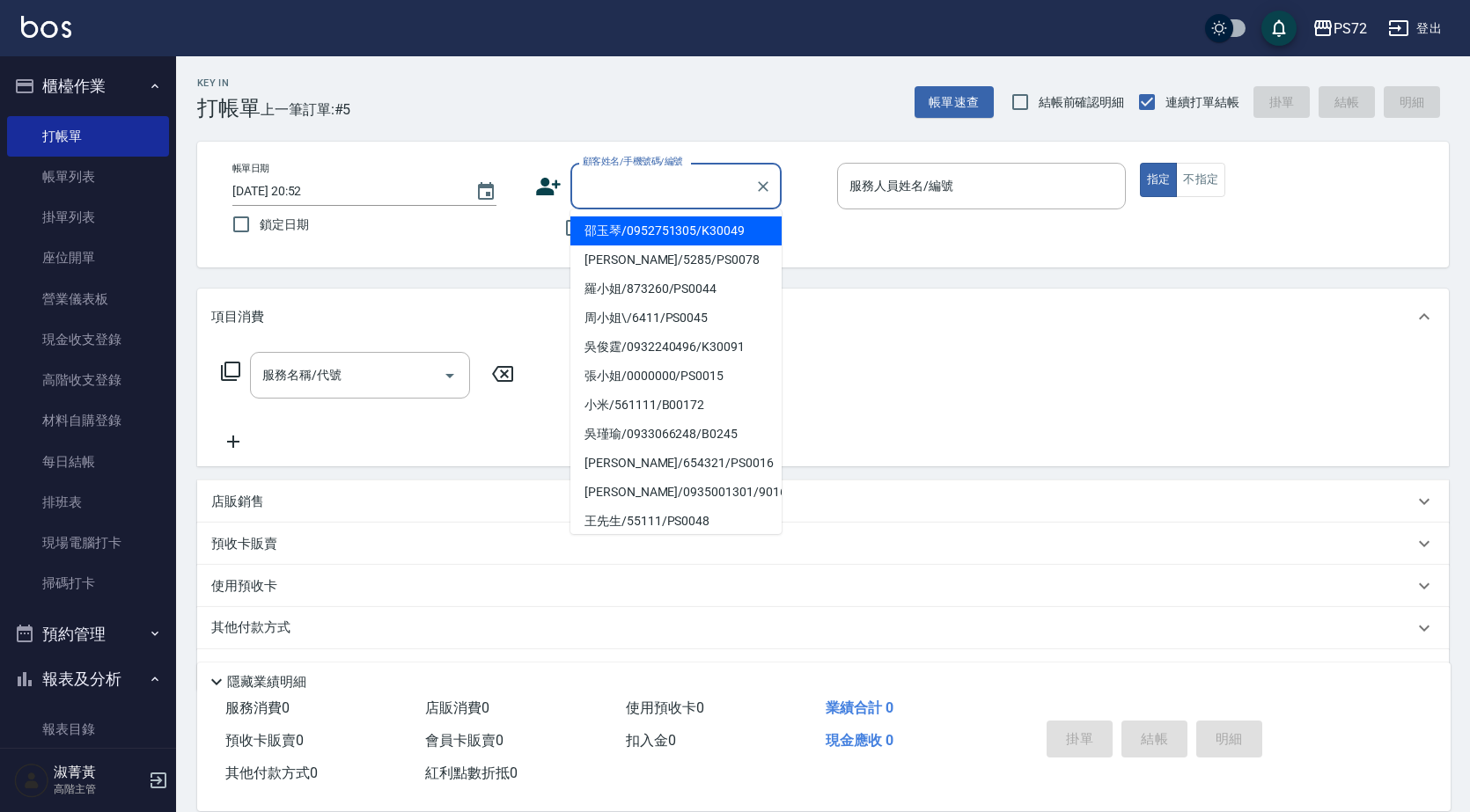
click at [675, 200] on input "顧客姓名/手機號碼/編號" at bounding box center [662, 186] width 169 height 31
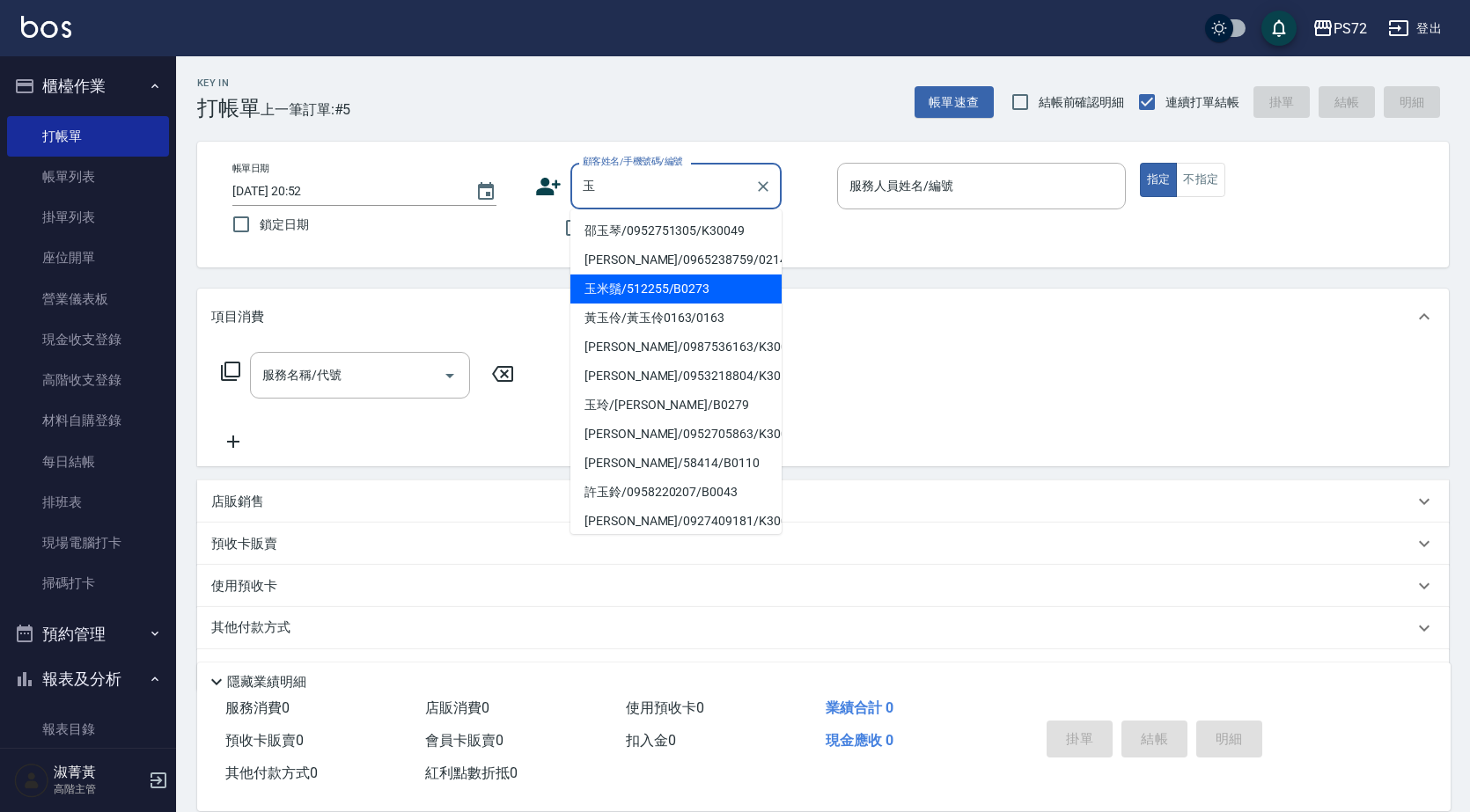
click at [692, 286] on li "玉米鬚/512255/B0273" at bounding box center [675, 289] width 211 height 29
type input "玉米鬚/512255/B0273"
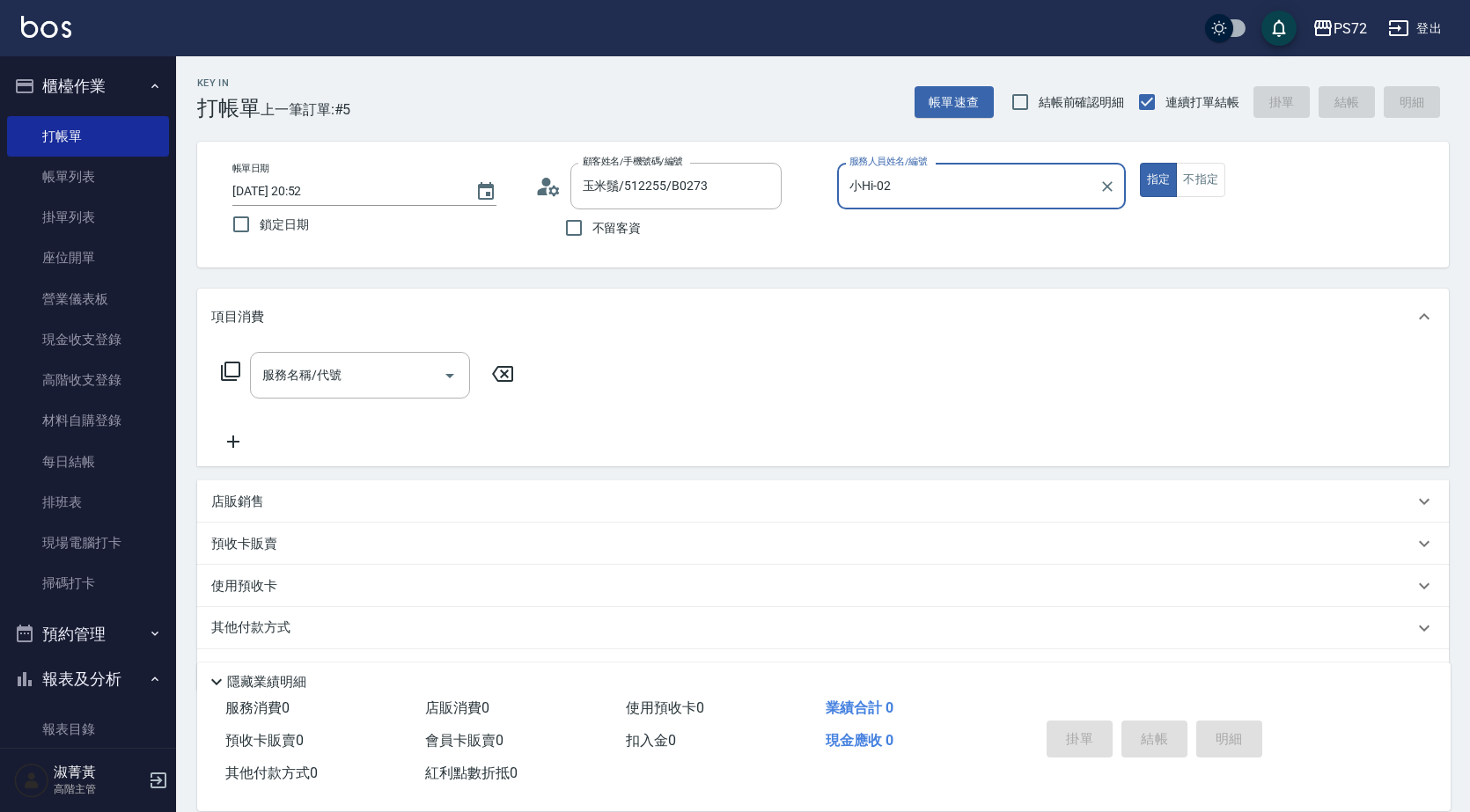
type input "小Hi-02"
click at [373, 392] on div "服務名稱/代號" at bounding box center [360, 375] width 220 height 46
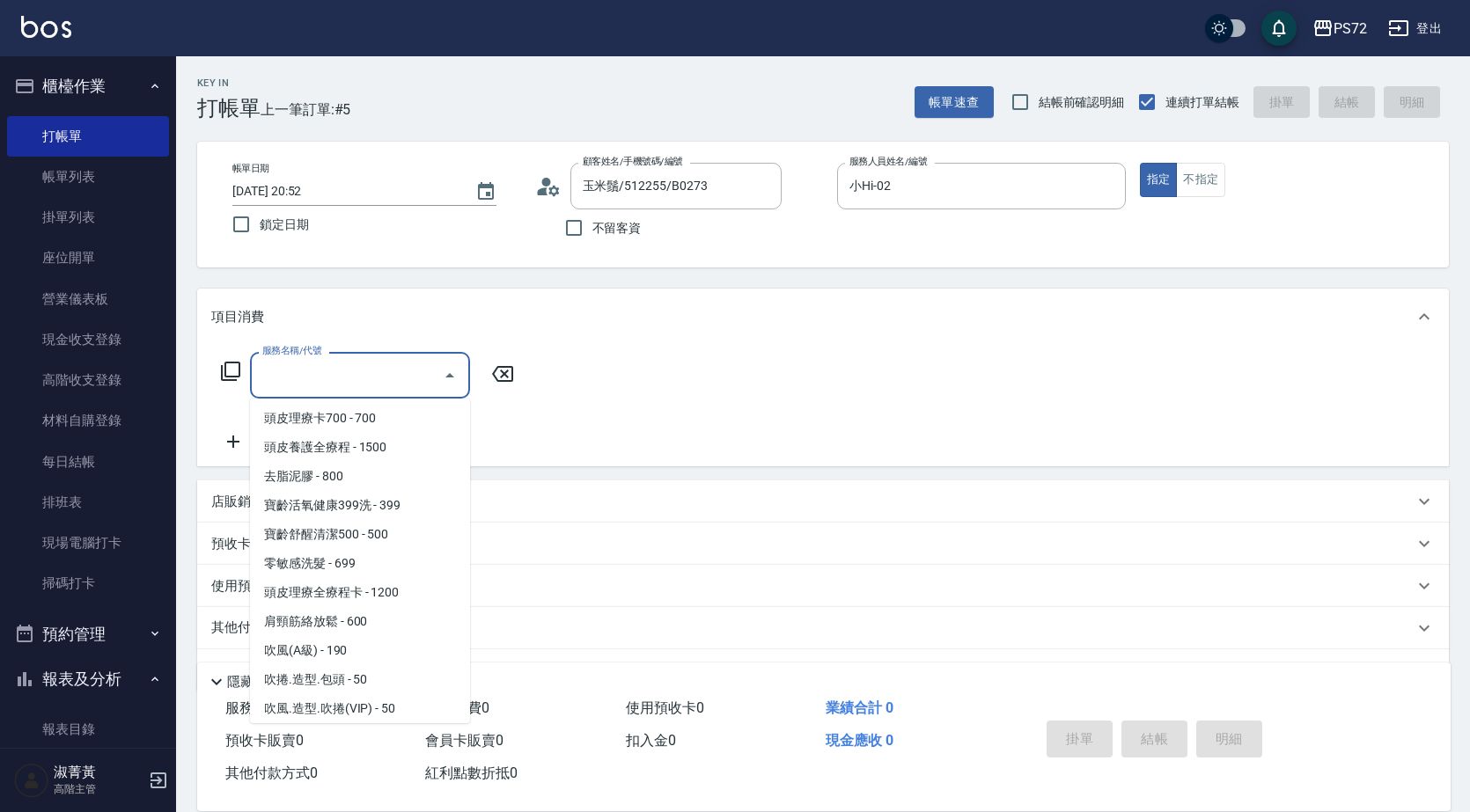
scroll to position [1232, 0]
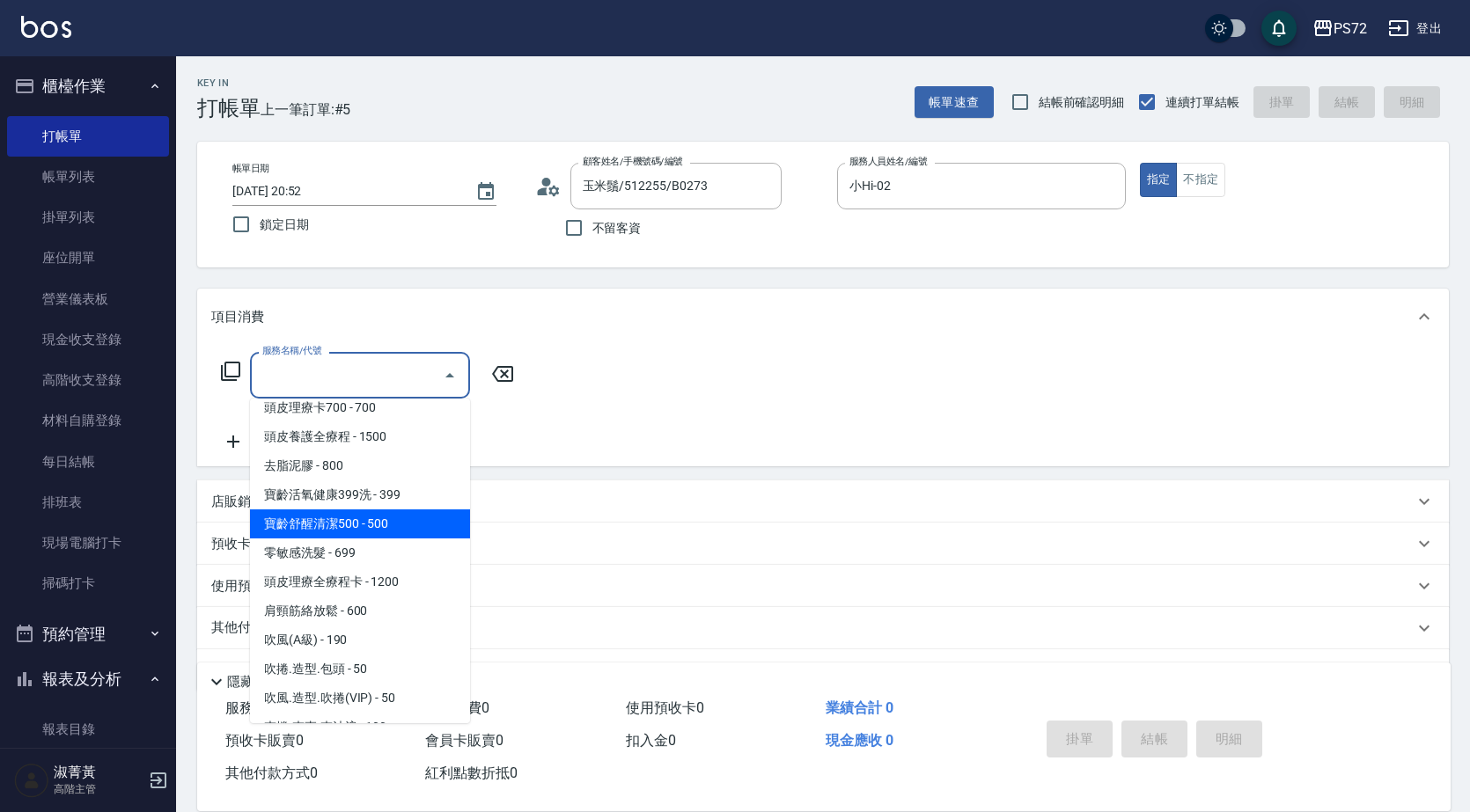
click at [420, 517] on span "寶齡舒醒清潔500 - 500" at bounding box center [360, 524] width 220 height 29
type input "寶齡舒醒清潔500(628)"
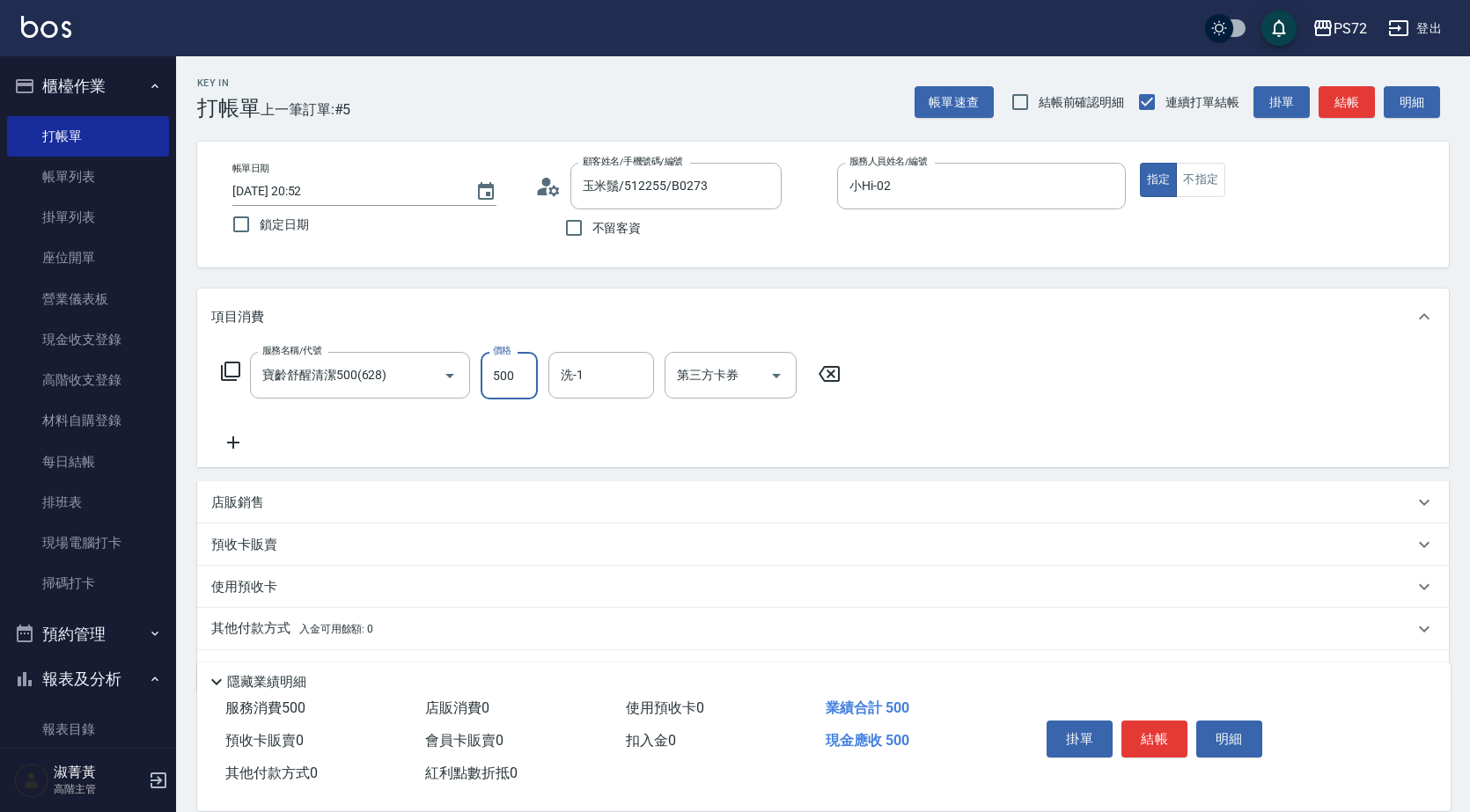
click at [528, 386] on input "500" at bounding box center [508, 375] width 57 height 47
type input "600"
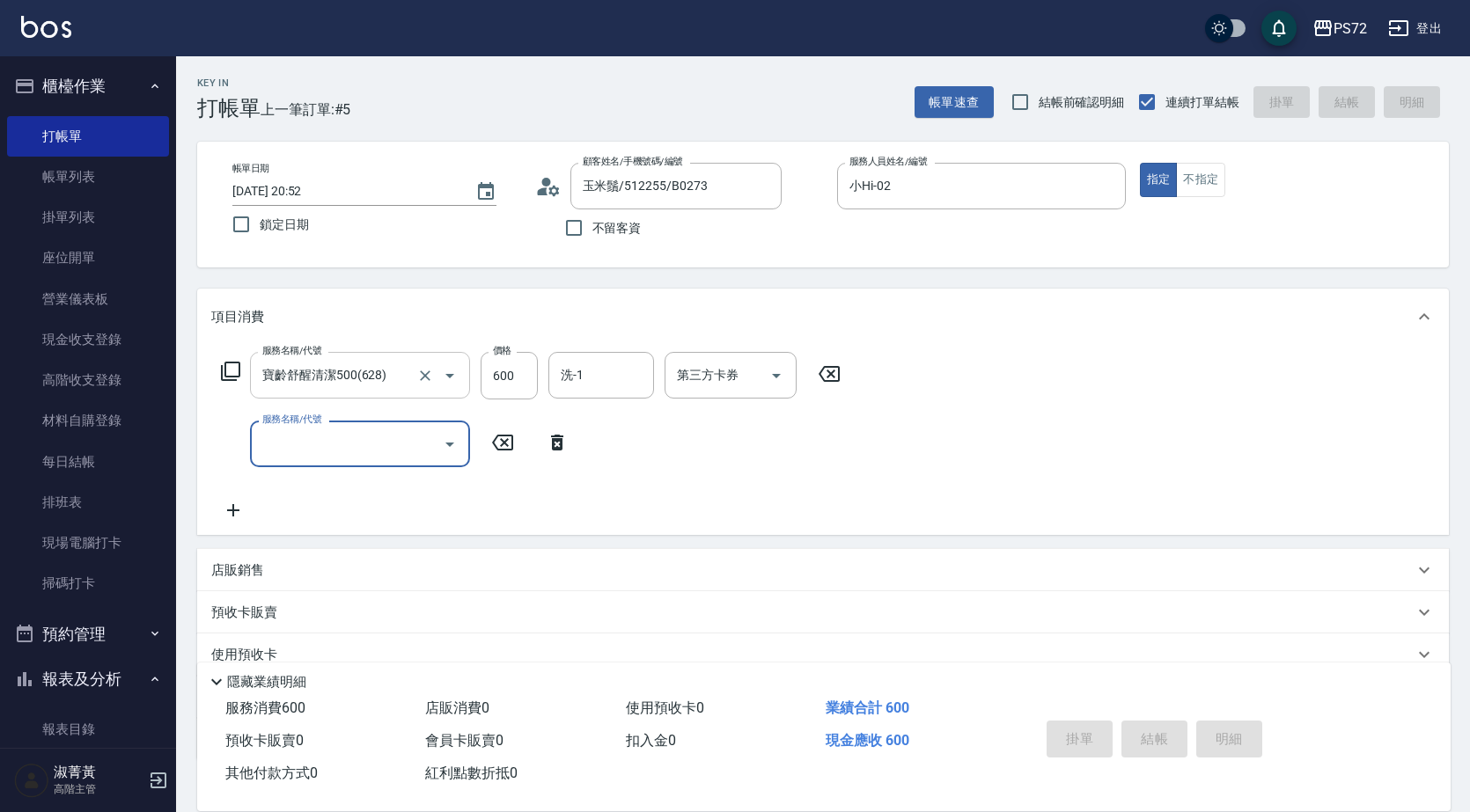
type input "[DATE] 20:53"
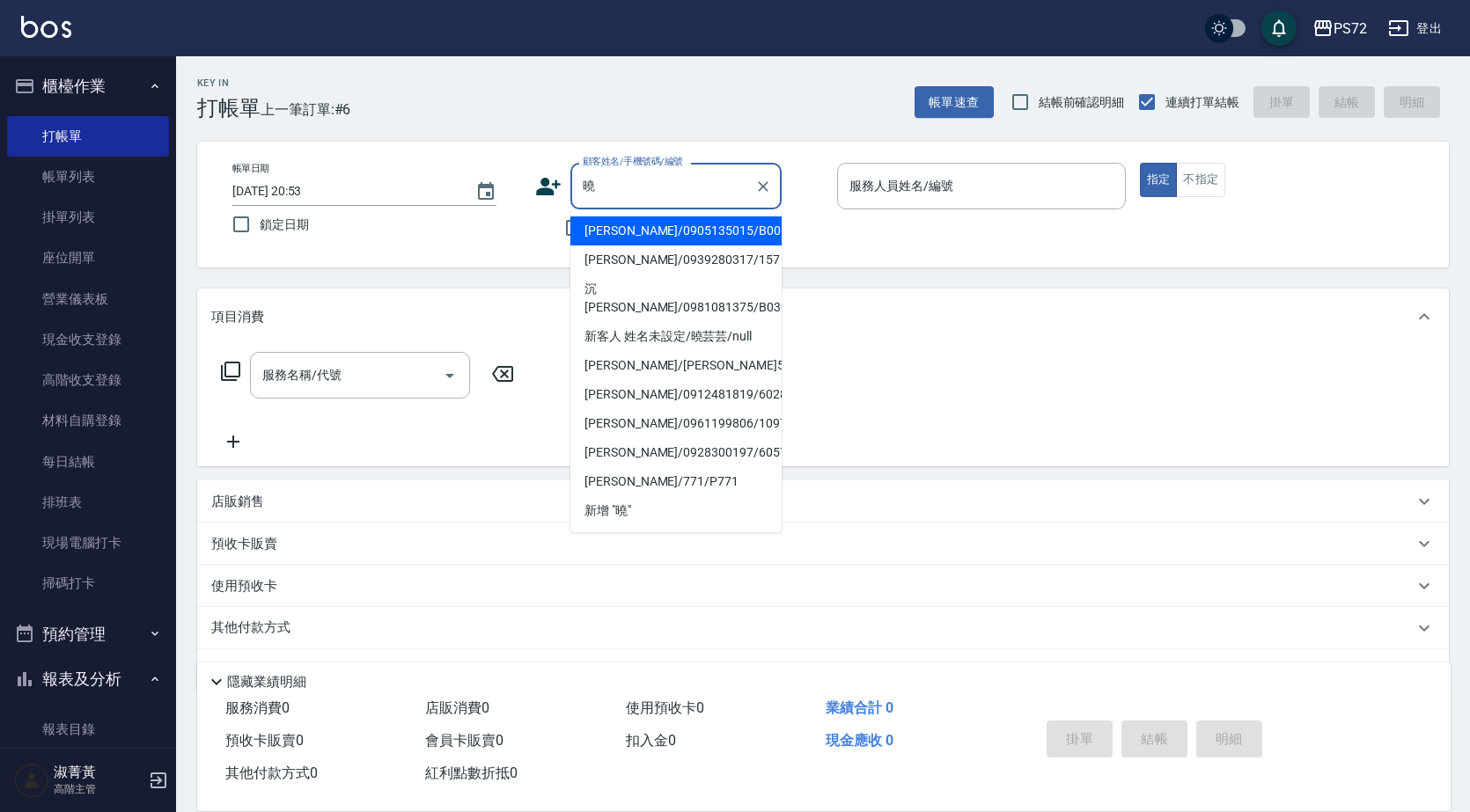
click at [658, 230] on li "[PERSON_NAME]/0905135015/B0013" at bounding box center [675, 230] width 211 height 29
type input "[PERSON_NAME]/0905135015/B0013"
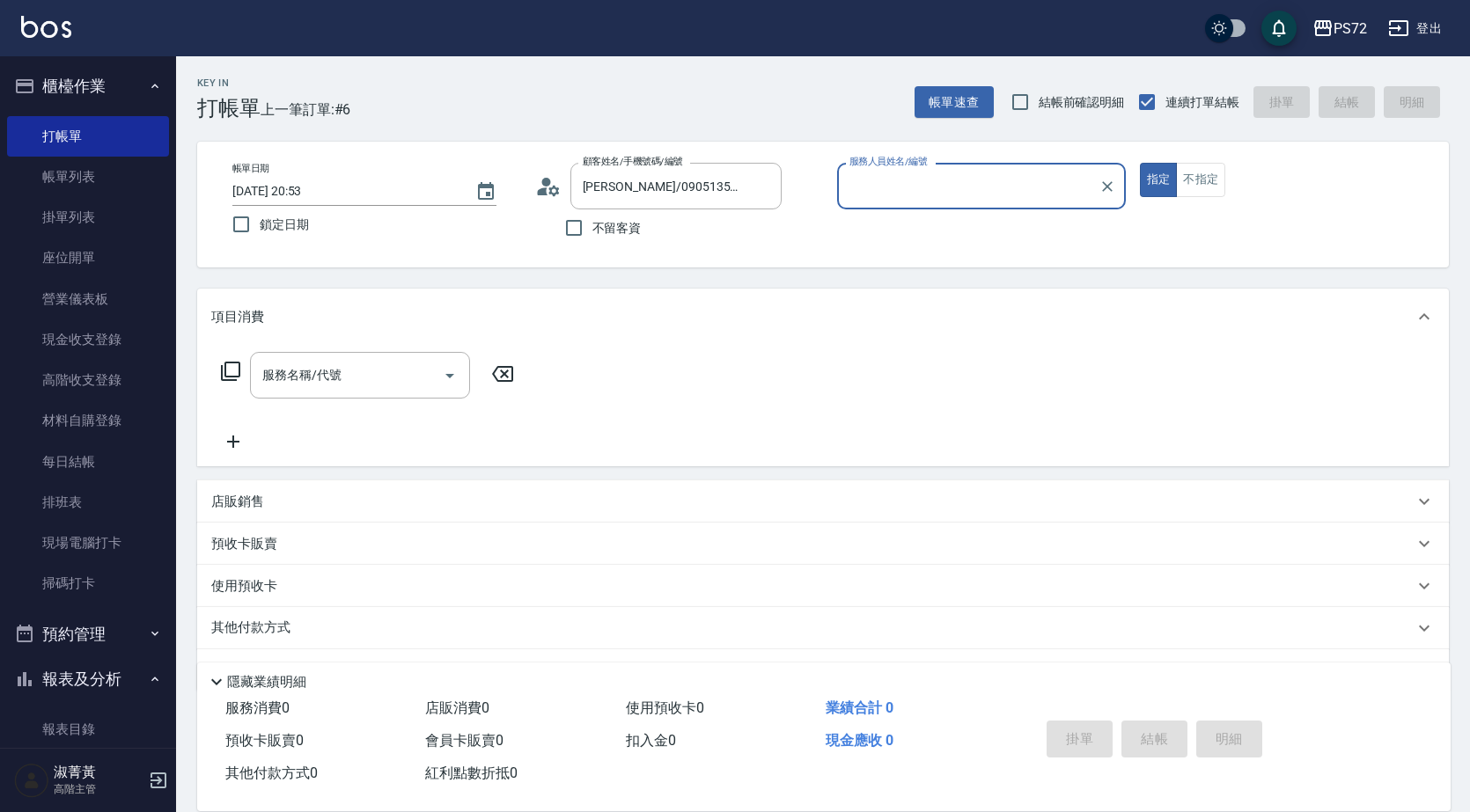
type input "小Hi-02"
click at [316, 369] on input "服務名稱/代號" at bounding box center [346, 375] width 177 height 31
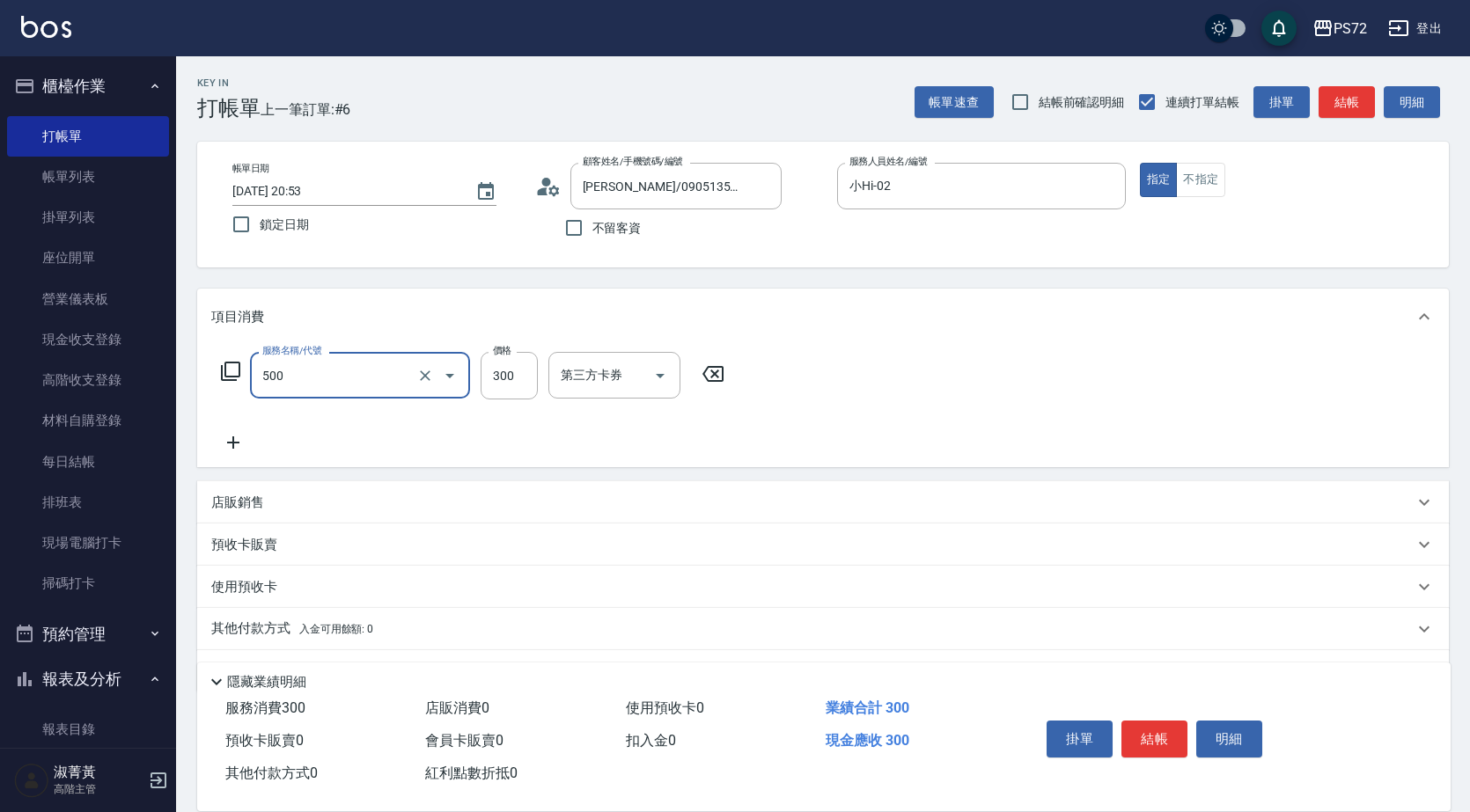
type input "洗髮(A級)(500)"
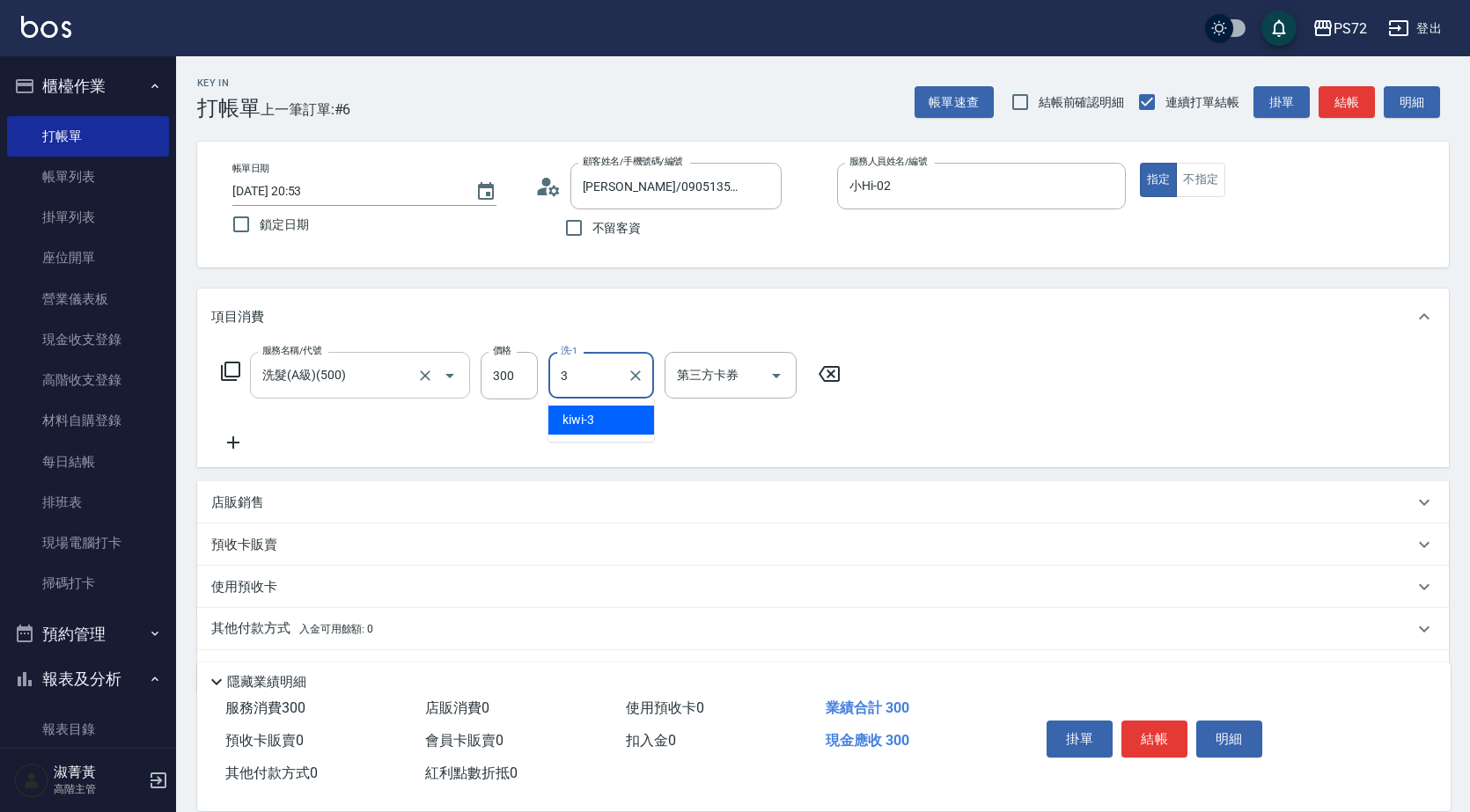
type input "kiwi-3"
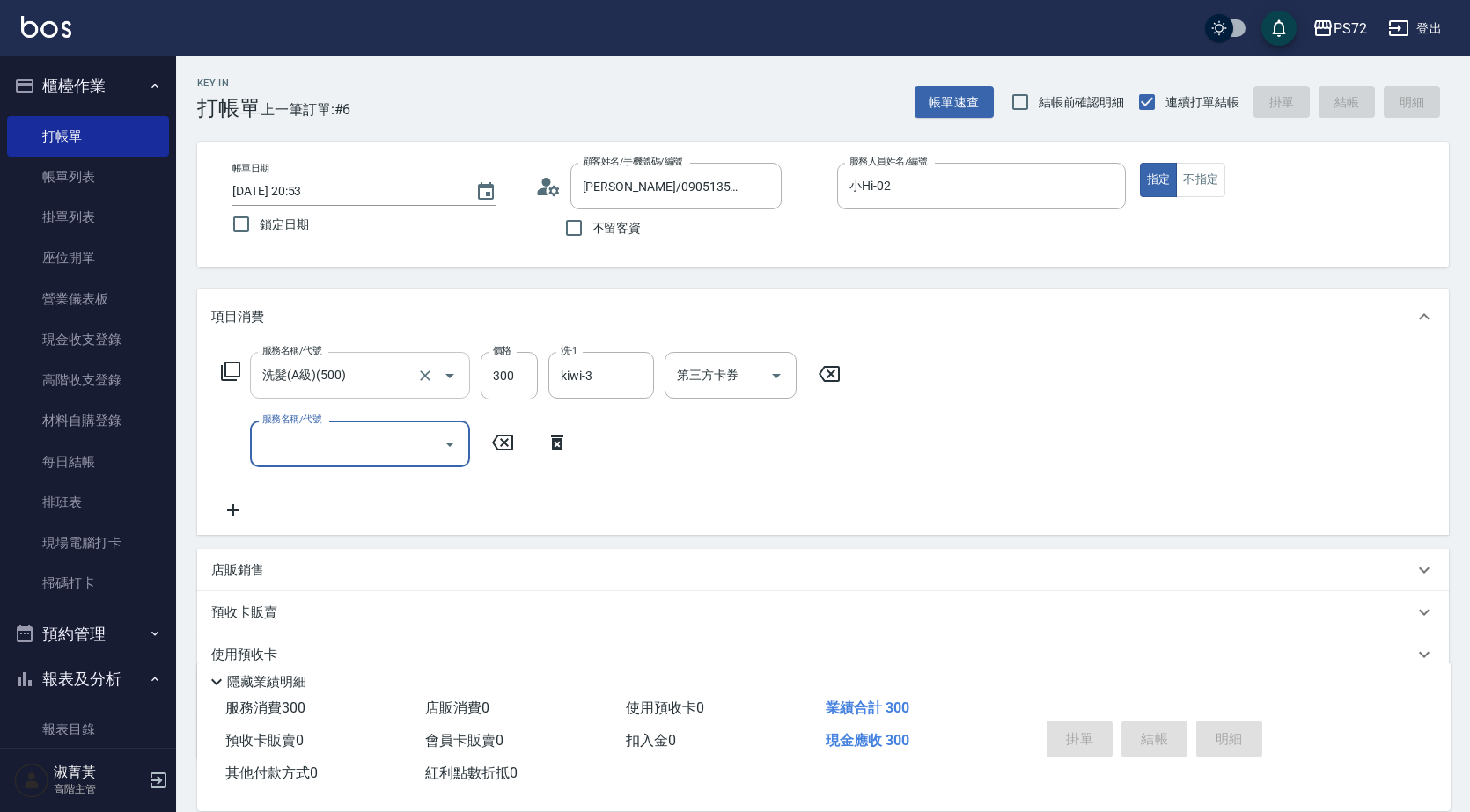
type input "[DATE] 20:54"
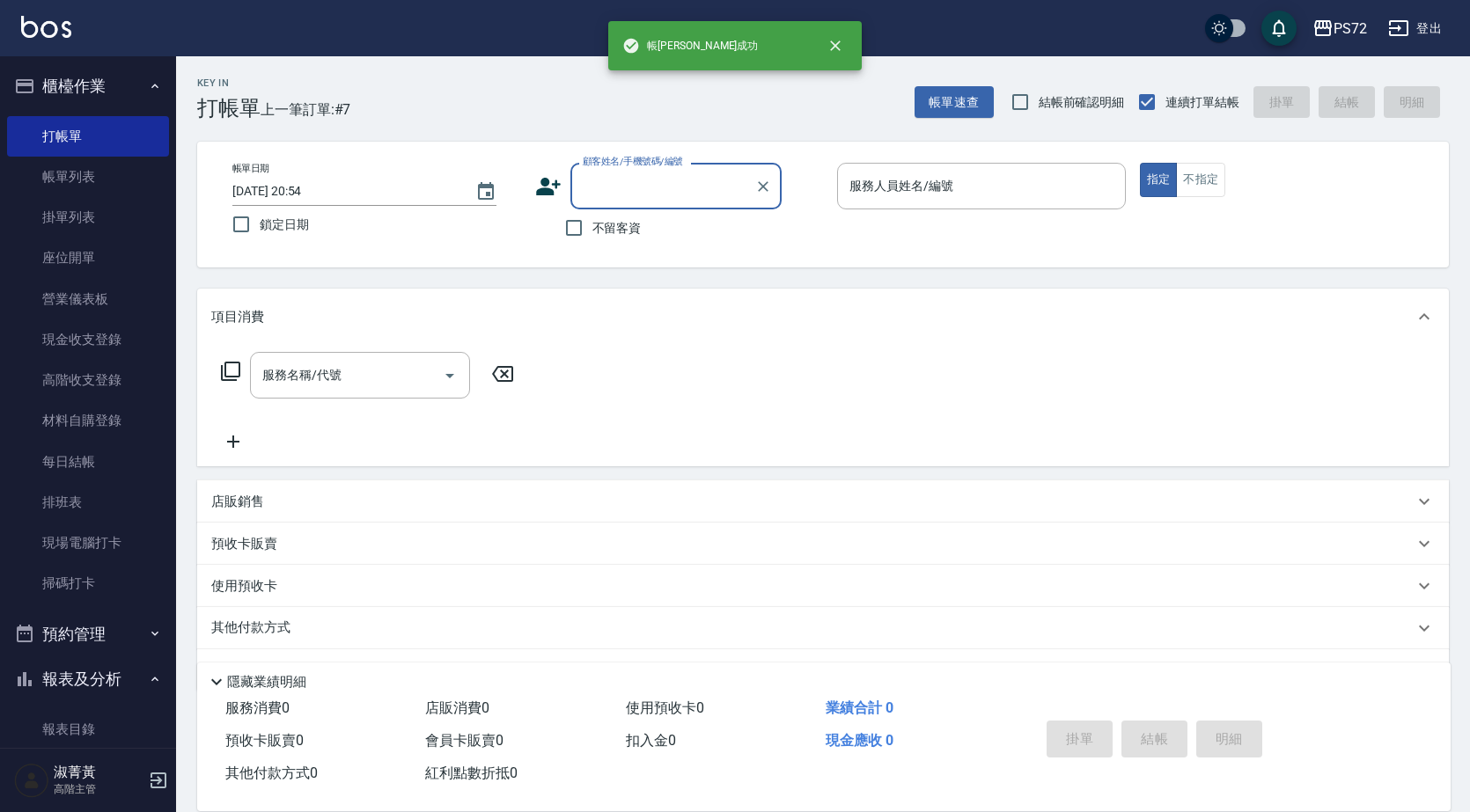
click at [624, 198] on input "顧客姓名/手機號碼/編號" at bounding box center [662, 186] width 169 height 31
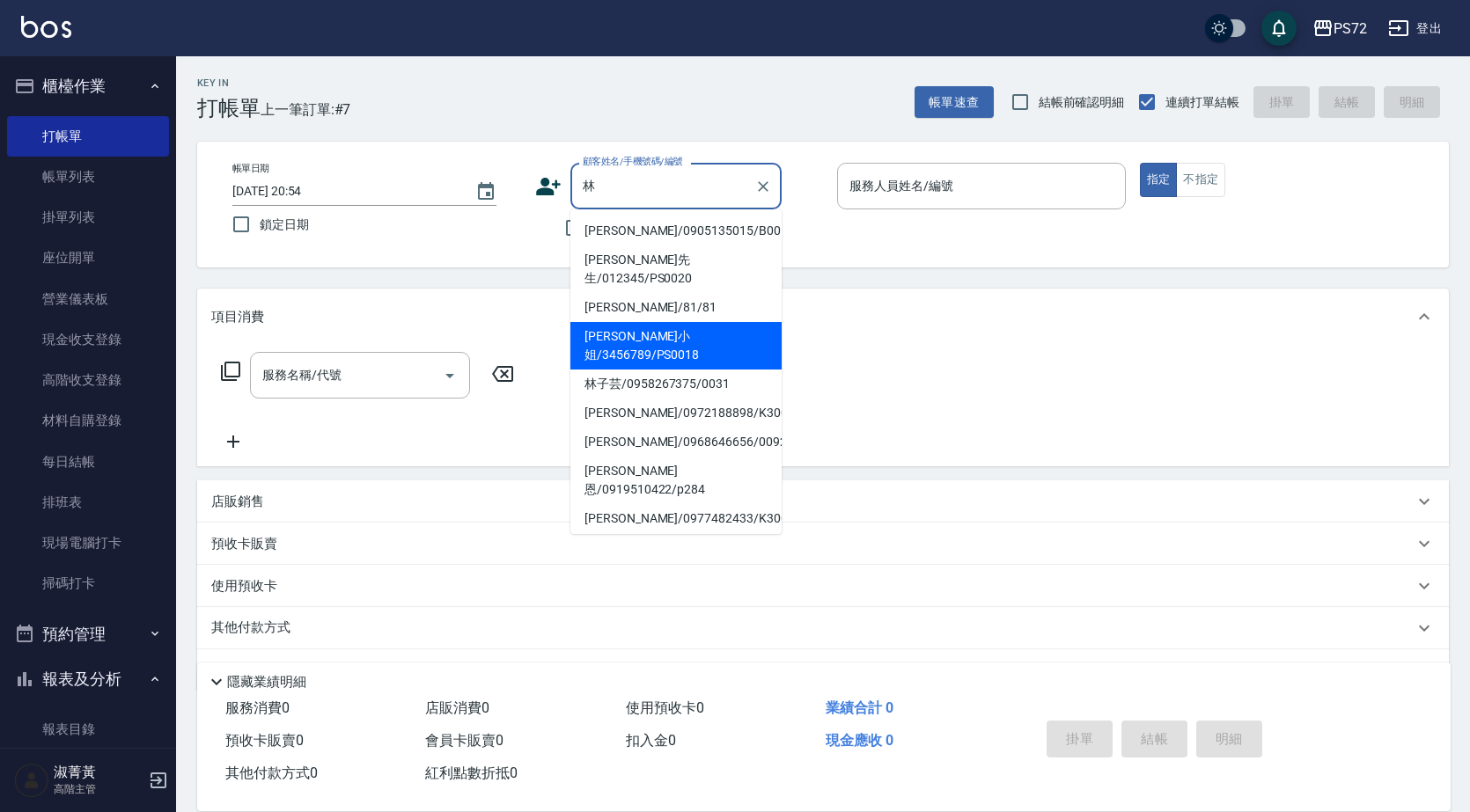
click at [682, 322] on li "[PERSON_NAME]小姐/3456789/PS0018" at bounding box center [675, 345] width 211 height 47
type input "[PERSON_NAME]小姐/3456789/PS0018"
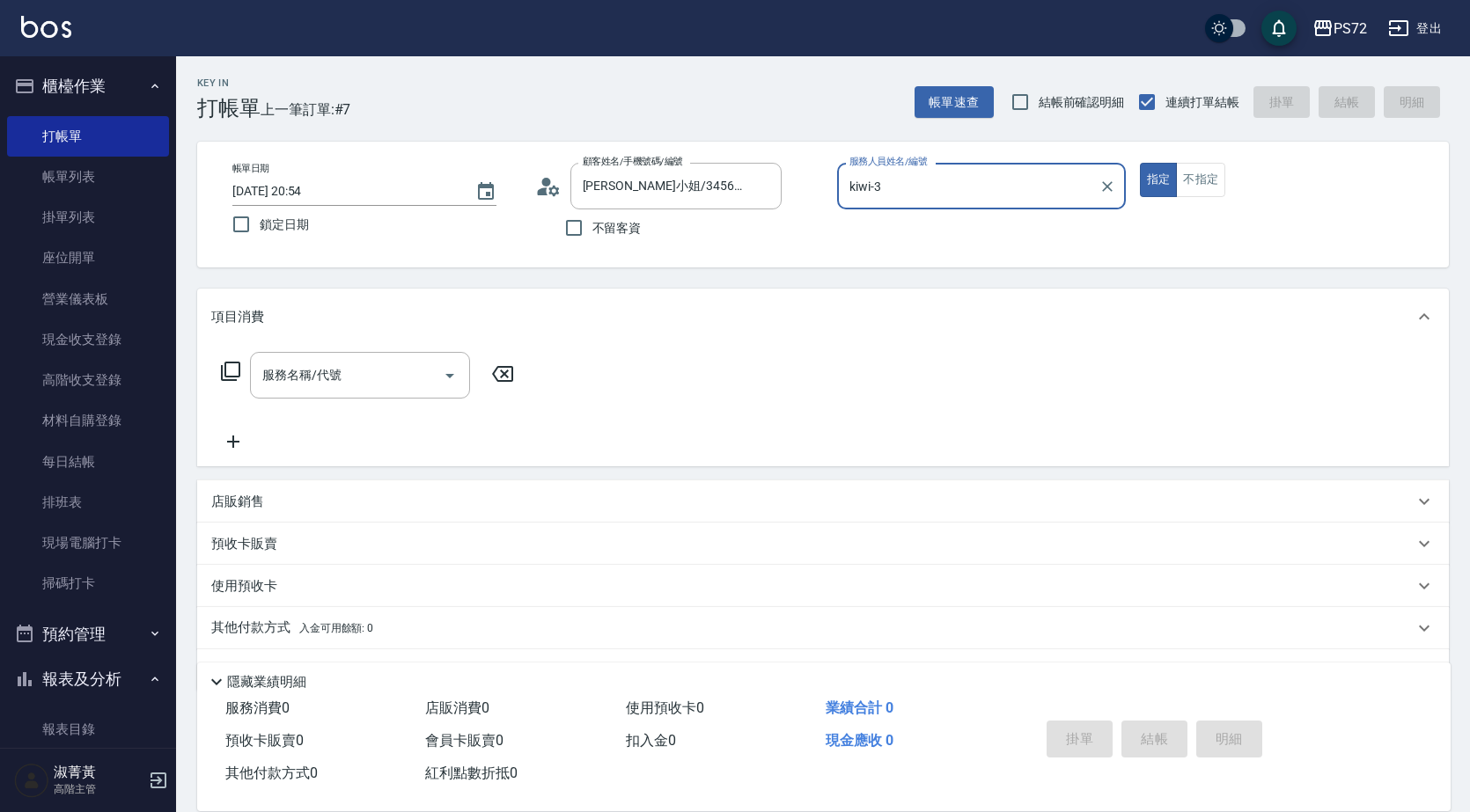
click at [931, 184] on input "kiwi-3" at bounding box center [967, 186] width 246 height 31
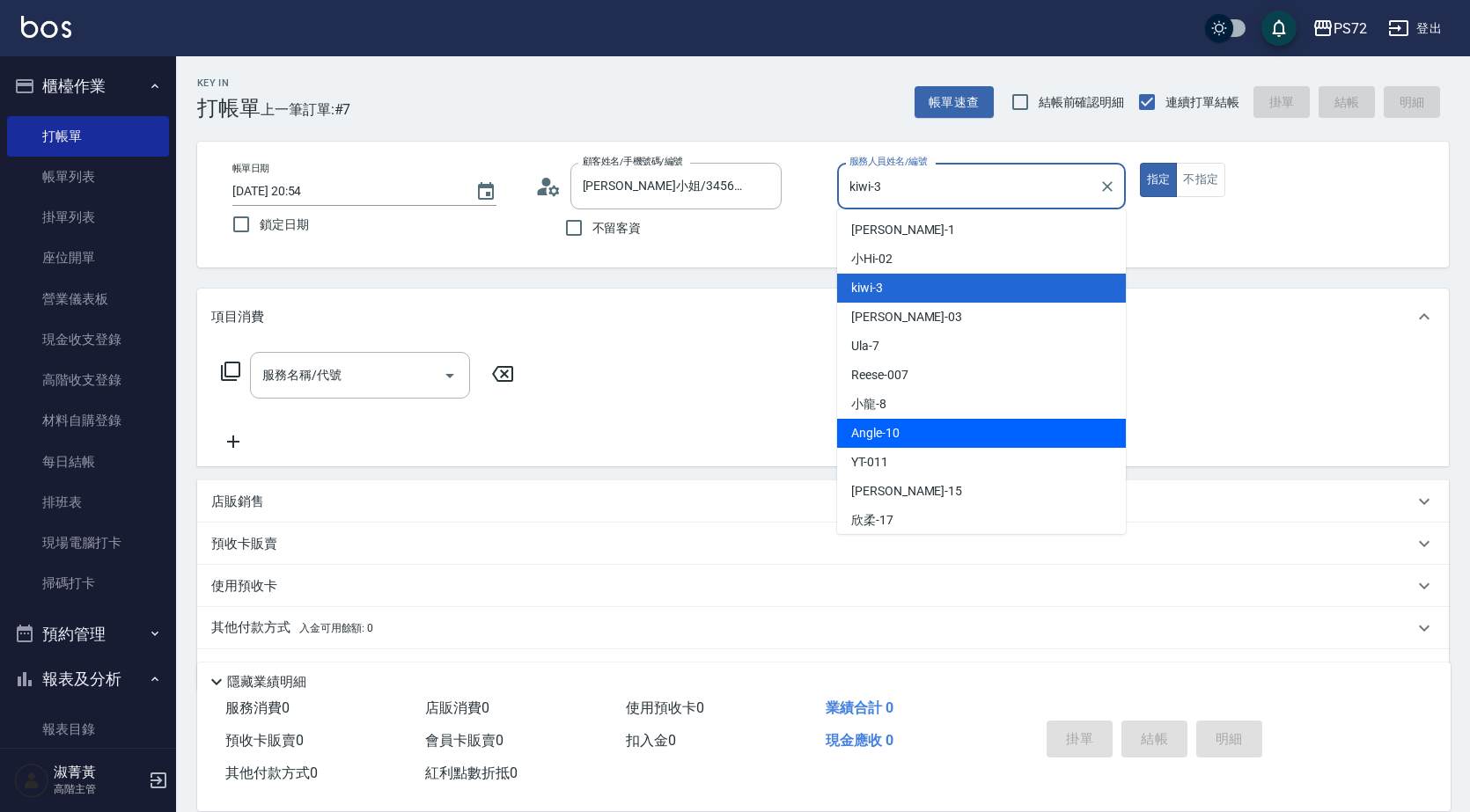
scroll to position [0, 0]
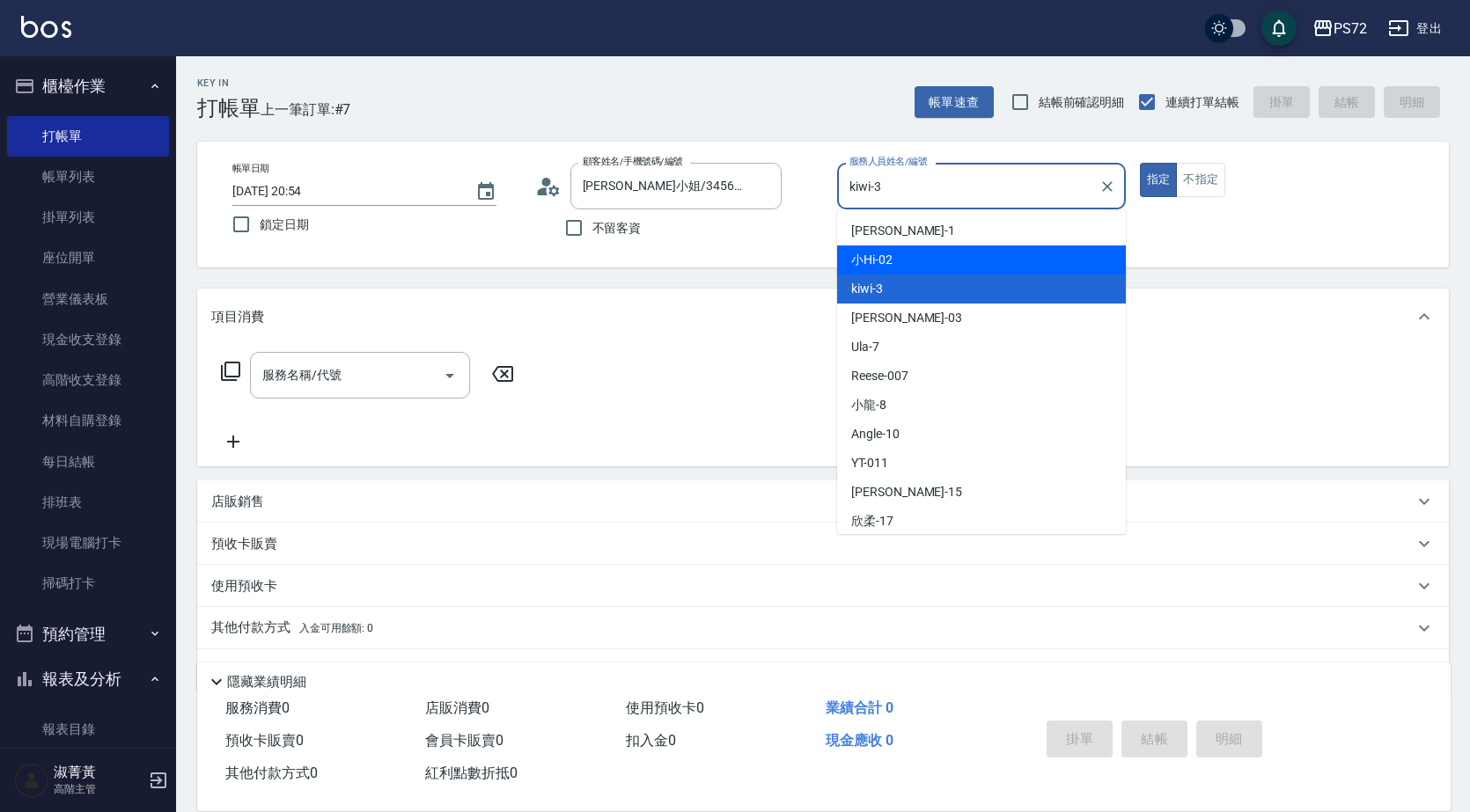
click at [936, 262] on div "小Hi -02" at bounding box center [981, 260] width 288 height 29
type input "小Hi-02"
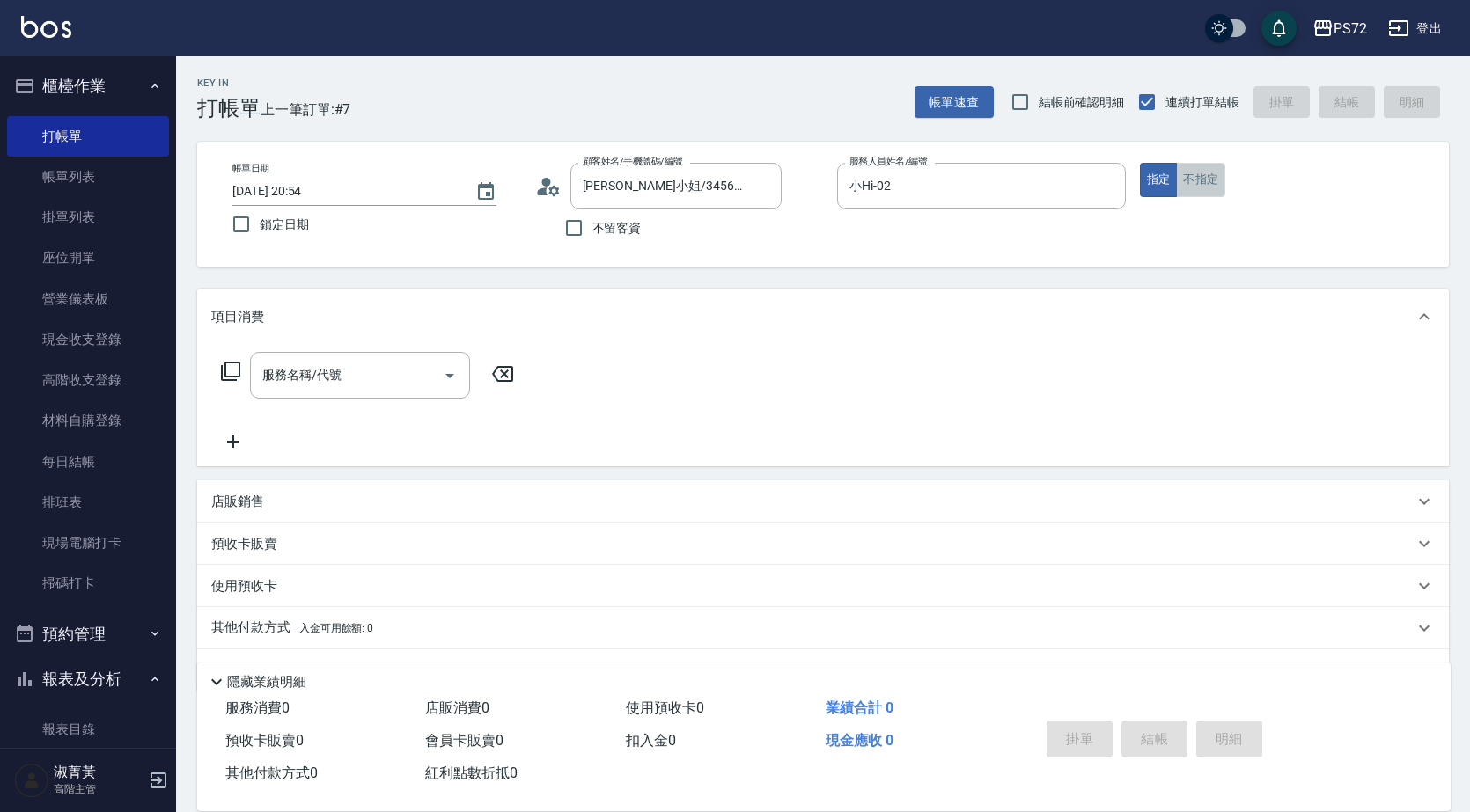
click at [1213, 187] on button "不指定" at bounding box center [1200, 180] width 49 height 35
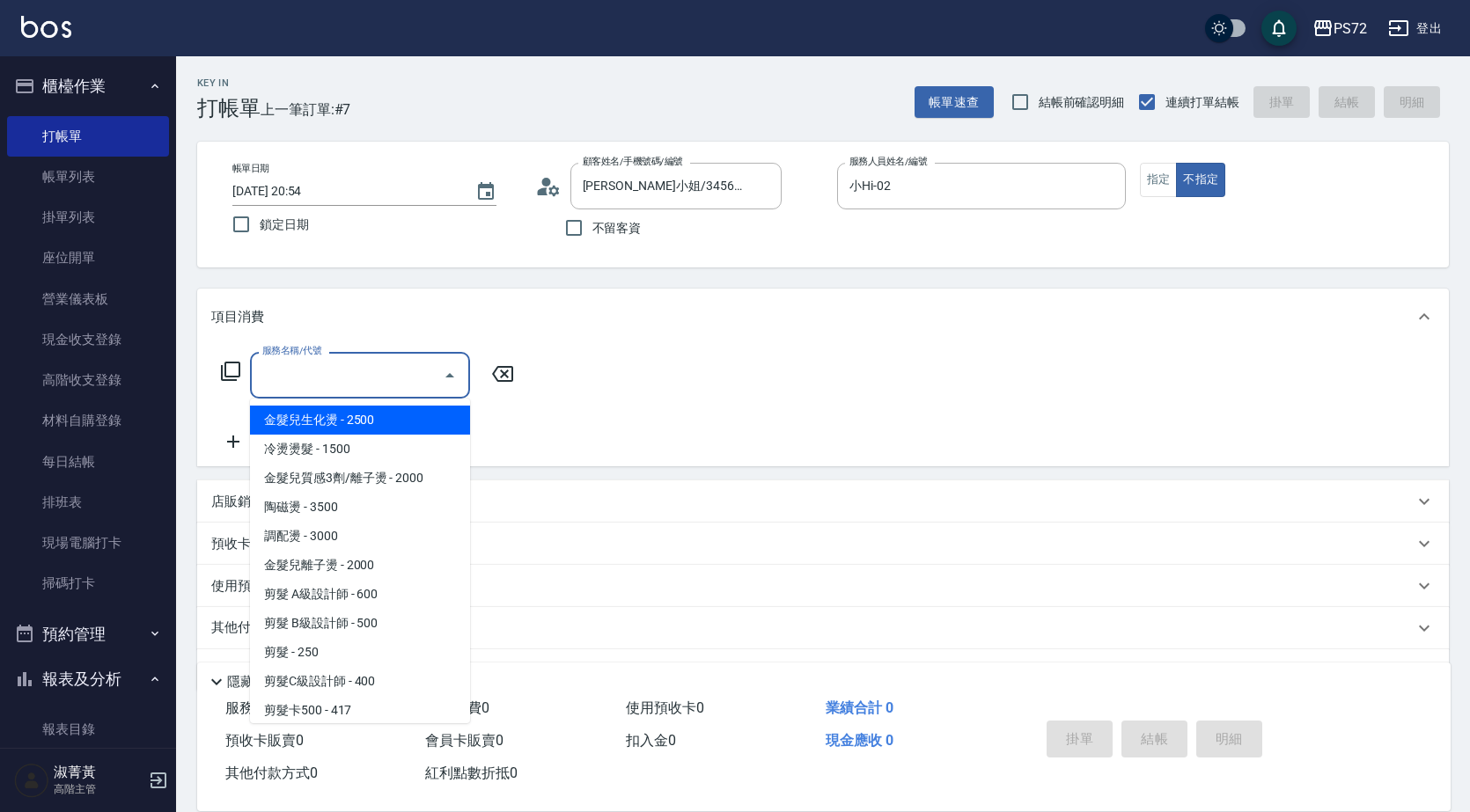
drag, startPoint x: 356, startPoint y: 381, endPoint x: 204, endPoint y: 539, distance: 219.2
click at [354, 382] on input "服務名稱/代號" at bounding box center [346, 375] width 177 height 31
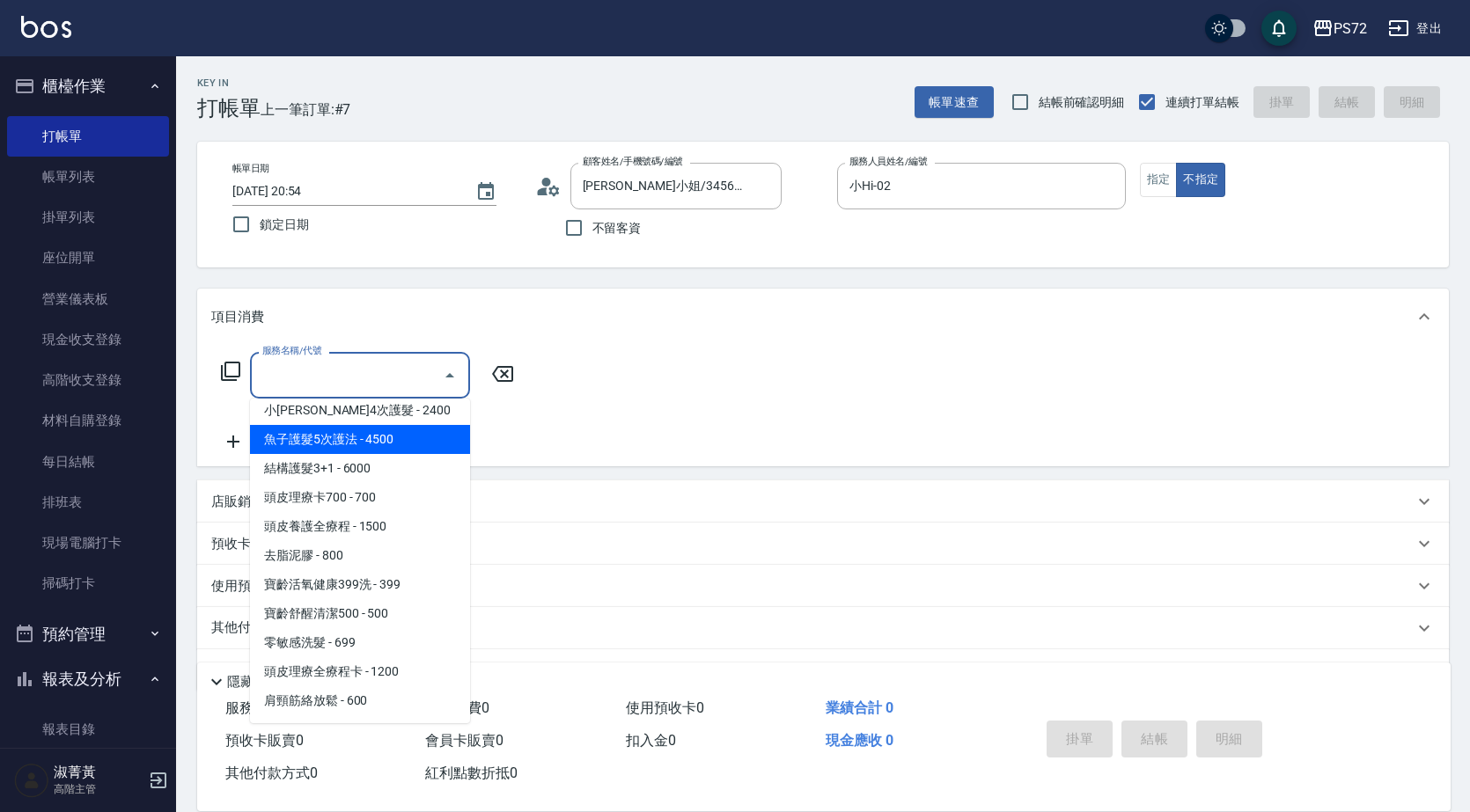
scroll to position [1144, 0]
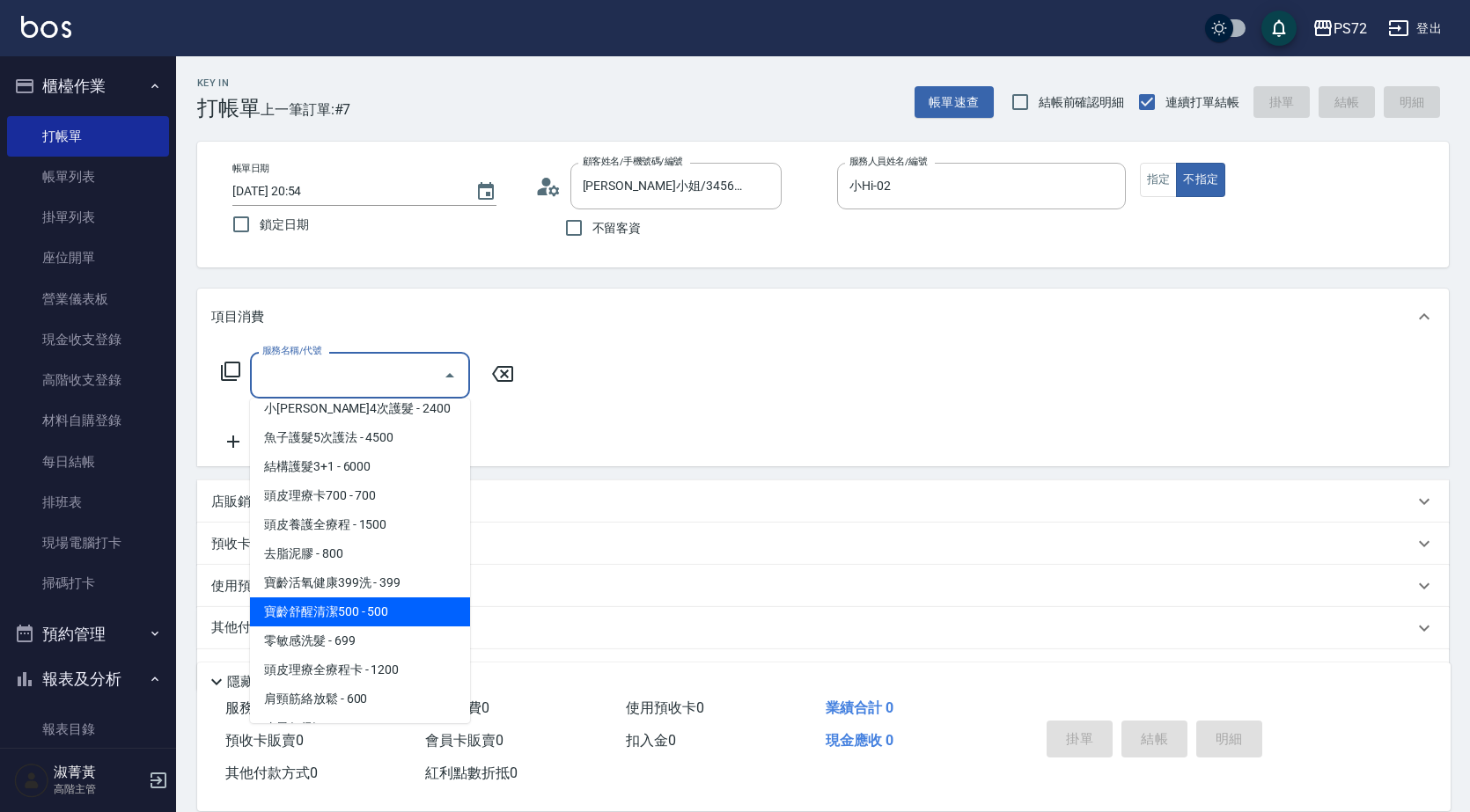
click at [407, 608] on span "寶齡舒醒清潔500 - 500" at bounding box center [360, 612] width 220 height 29
type input "寶齡舒醒清潔500(628)"
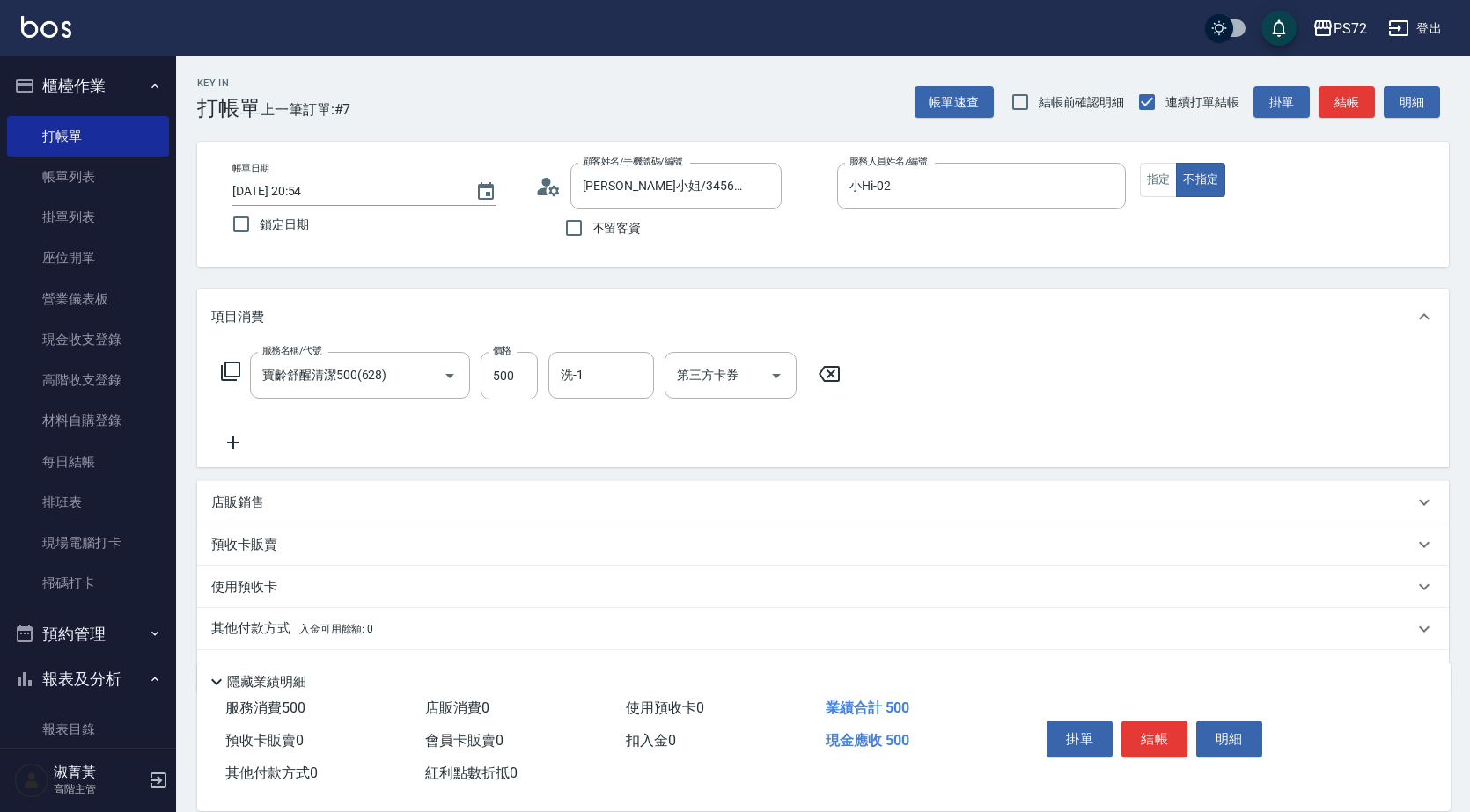
click at [406, 614] on div "其他付款方式 入金可用餘額: 0 其他付款方式 其他付款方式 入金剩餘： 0元 0 ​ 整筆扣入金 0元 異動入金" at bounding box center [822, 629] width 1251 height 42
click at [524, 375] on input "500" at bounding box center [508, 375] width 57 height 47
type input "600"
click at [571, 371] on input "洗-1" at bounding box center [601, 375] width 90 height 31
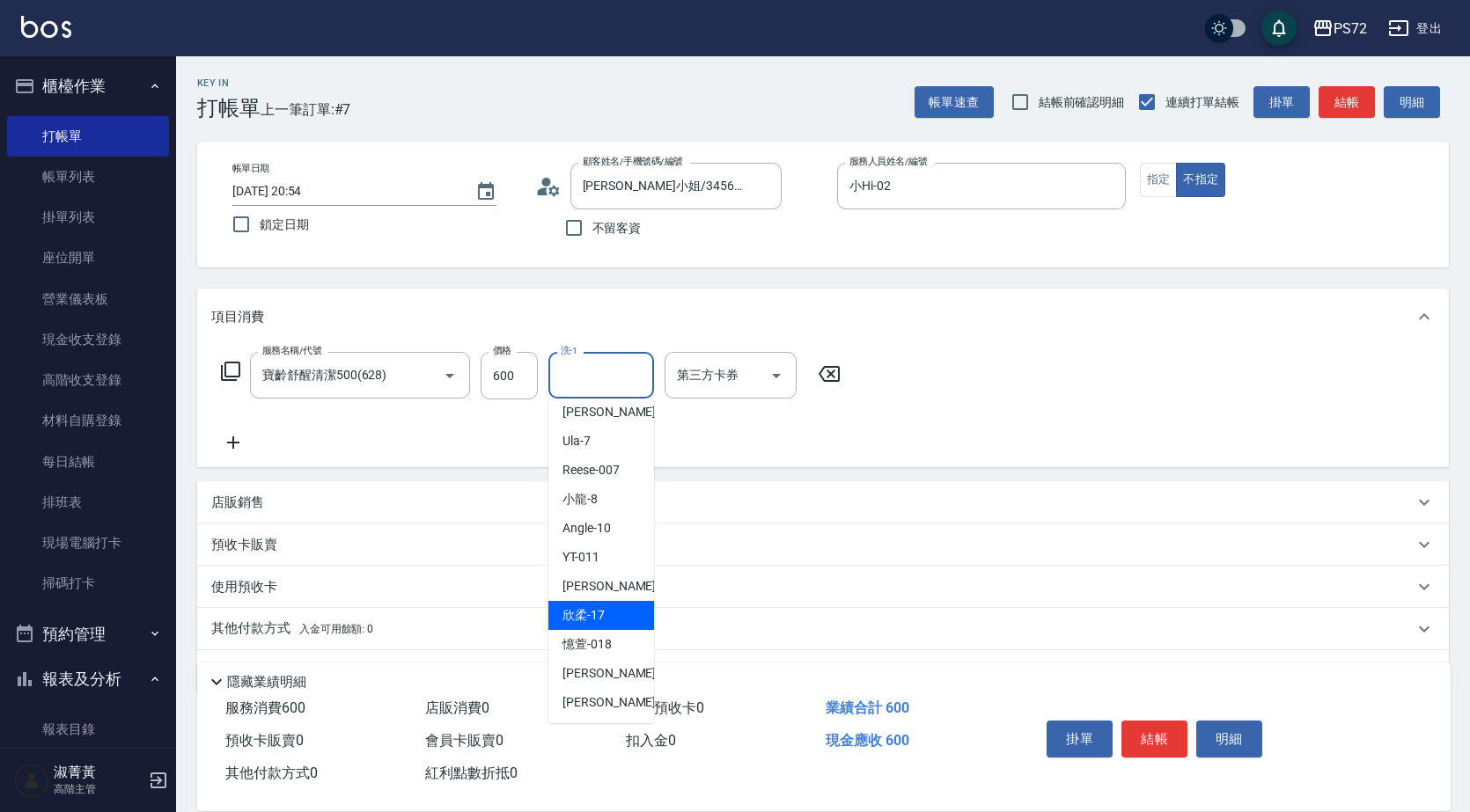
scroll to position [95, 0]
click at [610, 669] on div "[PERSON_NAME] -18" at bounding box center [600, 672] width 105 height 29
type input "[PERSON_NAME]-18"
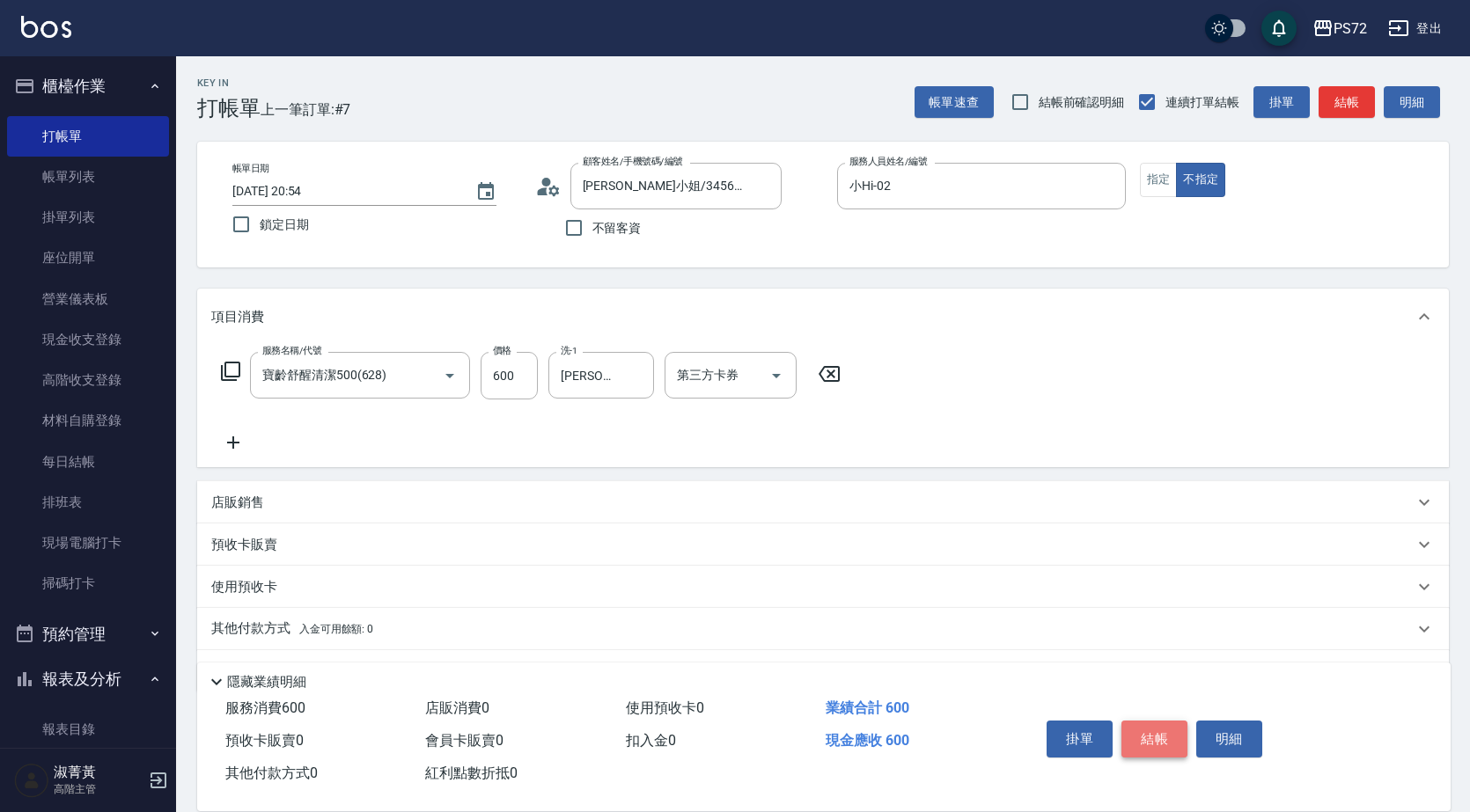
click at [1169, 741] on button "結帳" at bounding box center [1154, 739] width 66 height 37
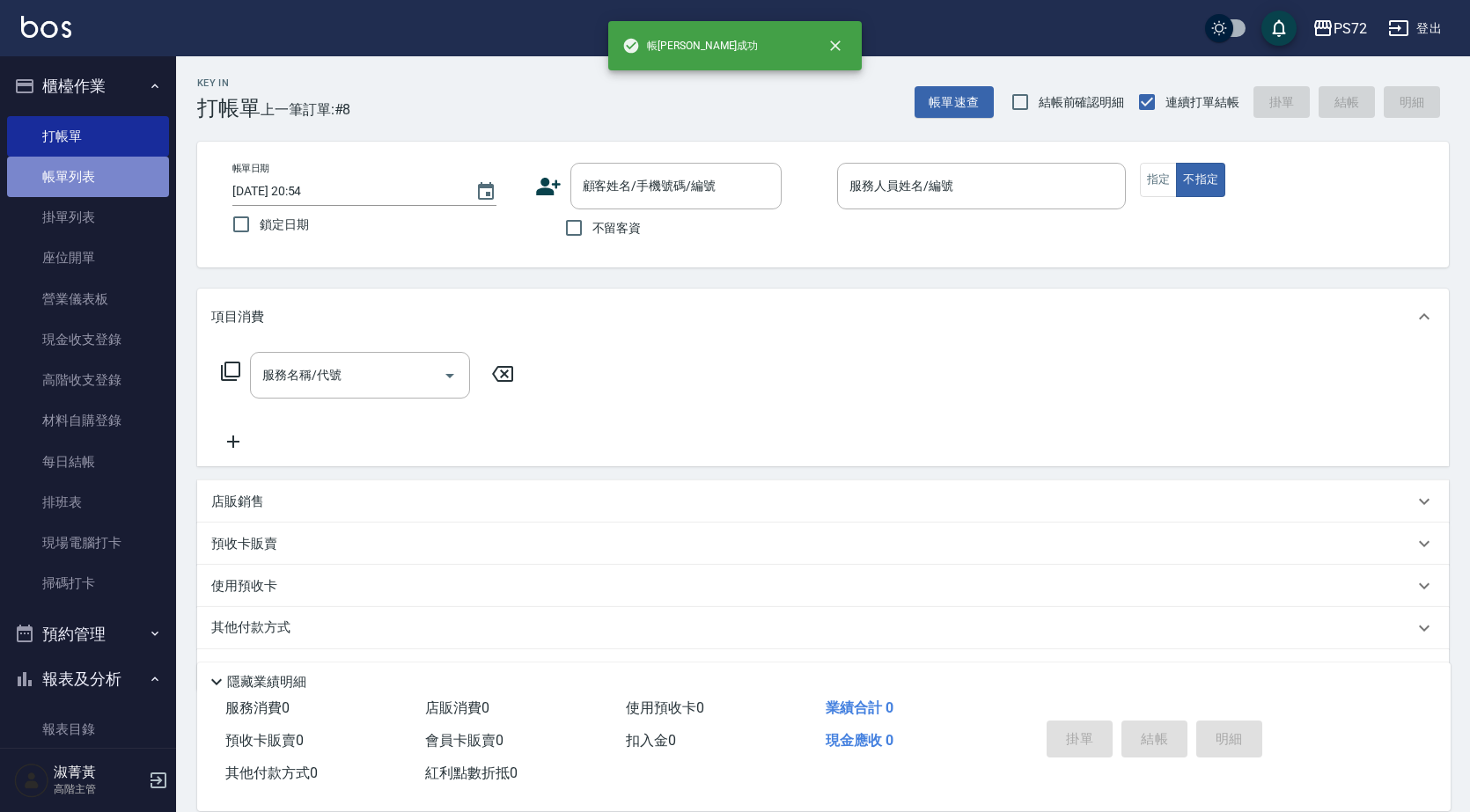
click at [106, 169] on link "帳單列表" at bounding box center [88, 176] width 162 height 41
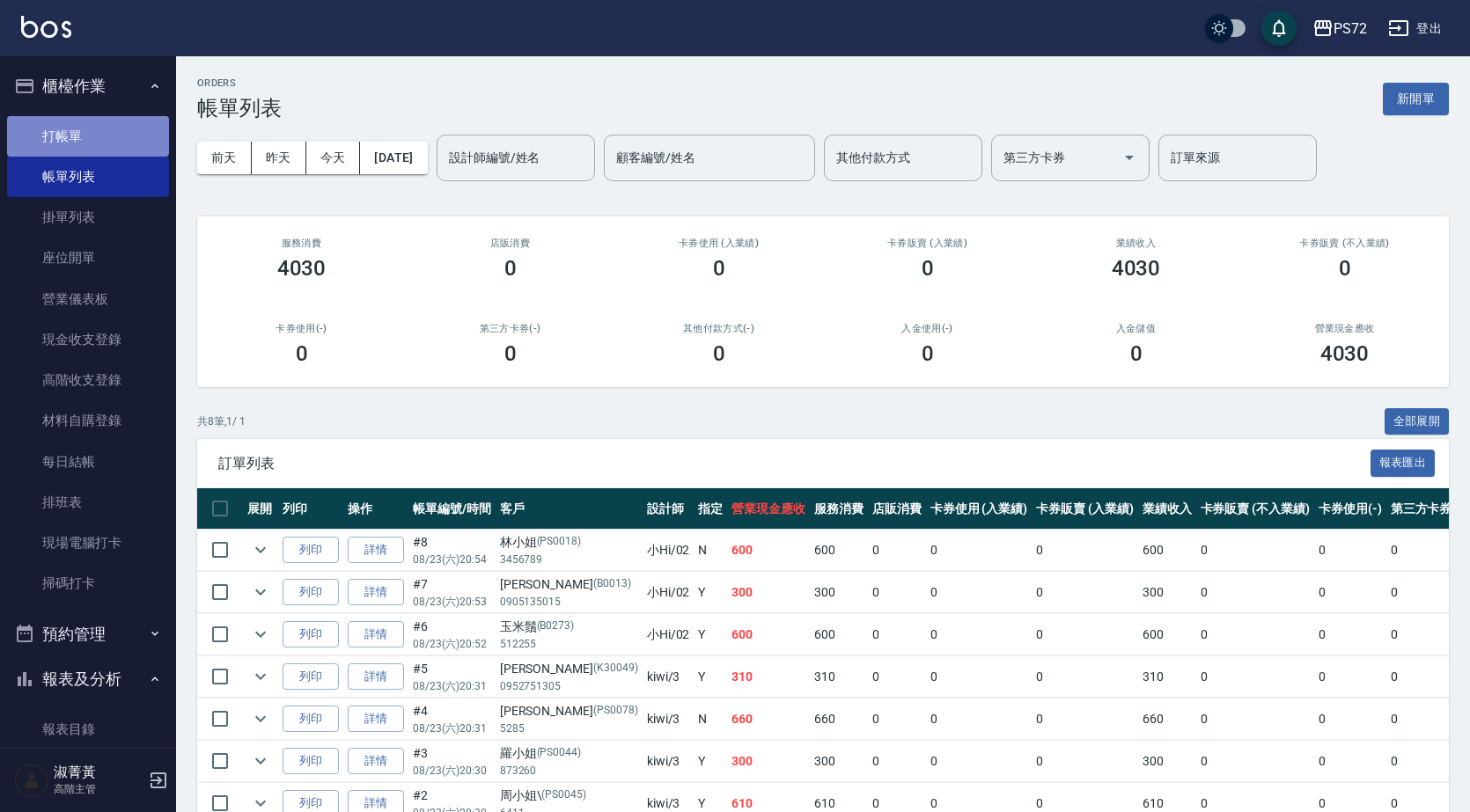
click at [104, 142] on link "打帳單" at bounding box center [88, 136] width 162 height 41
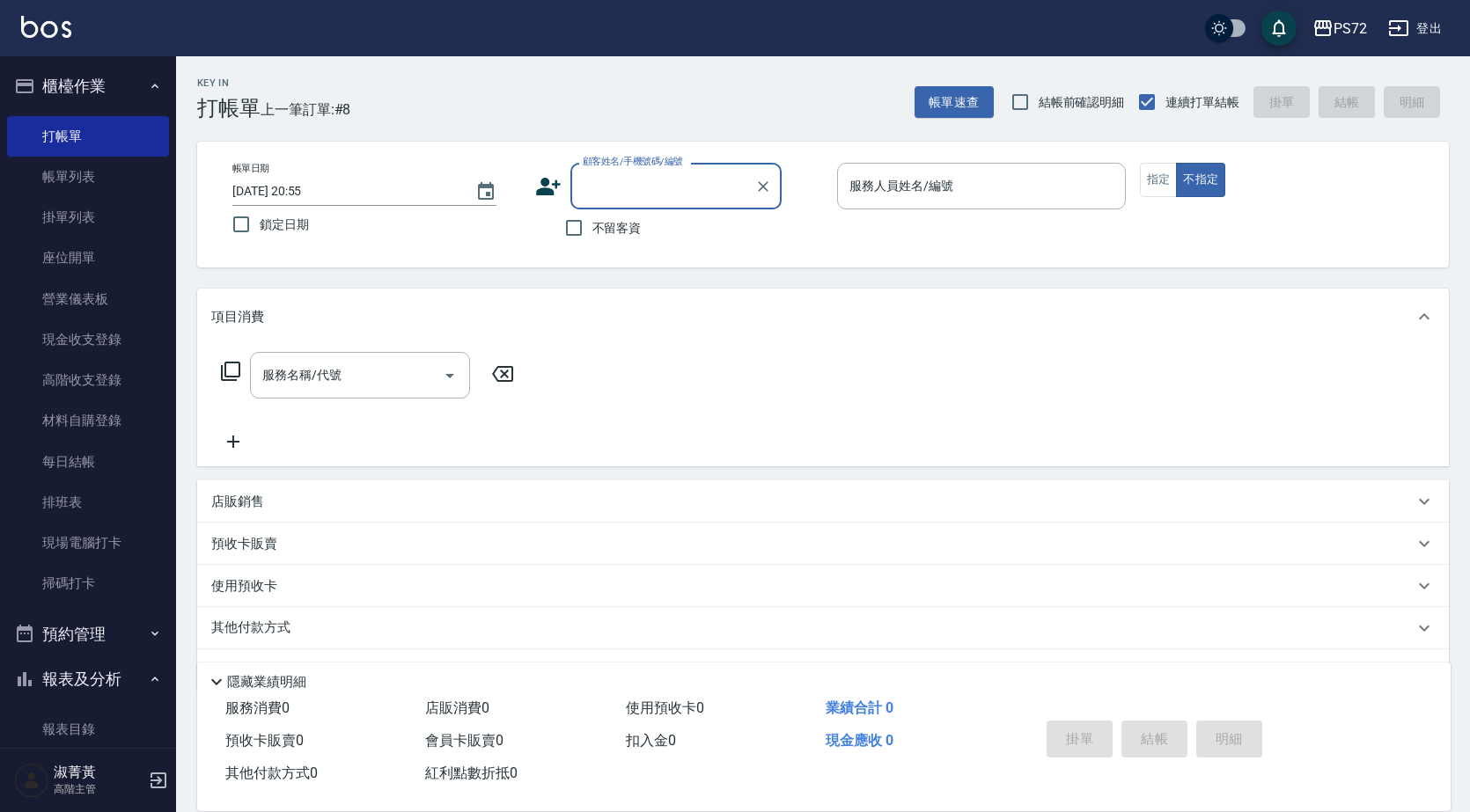
click at [624, 198] on input "顧客姓名/手機號碼/編號" at bounding box center [662, 186] width 169 height 31
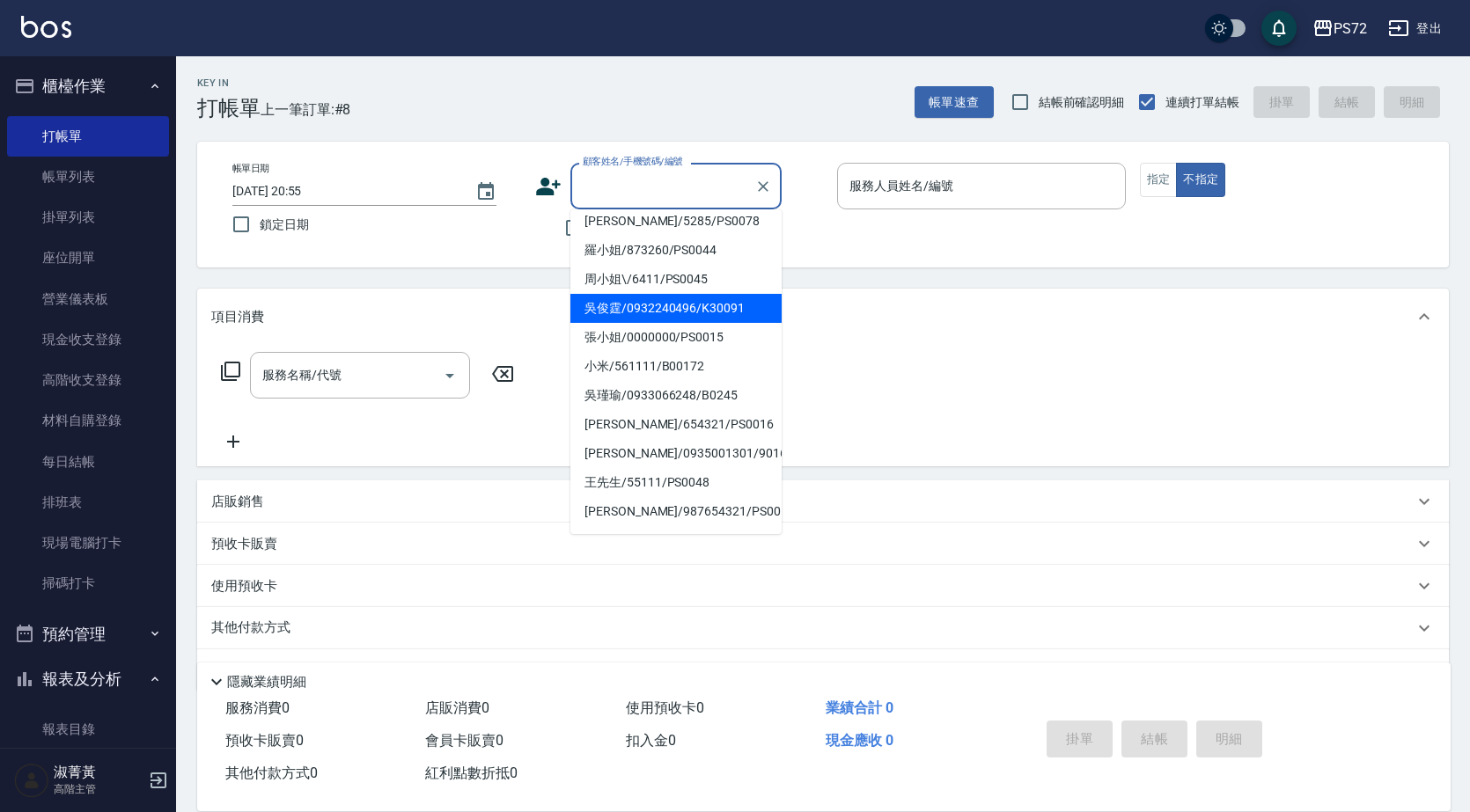
scroll to position [176, 0]
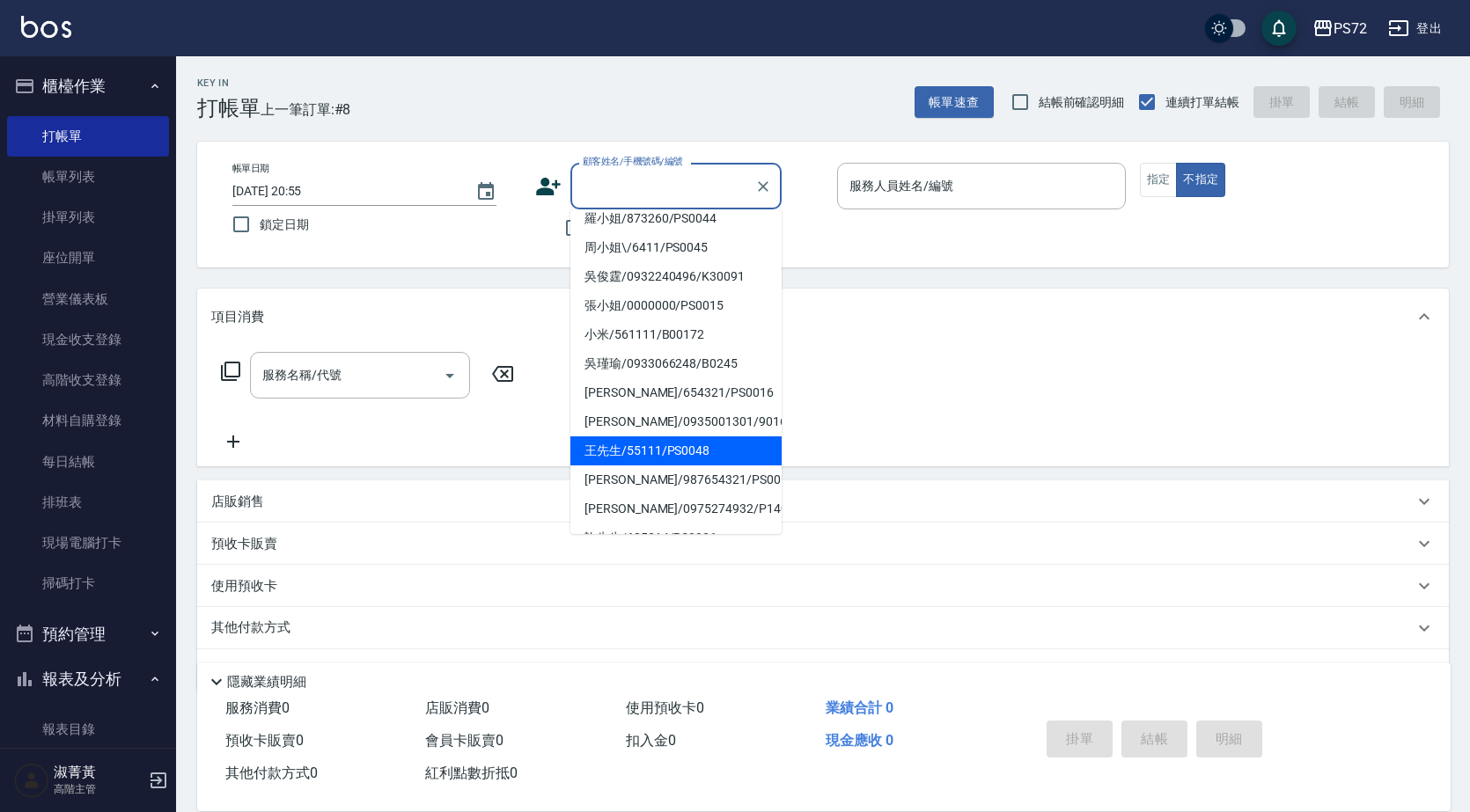
click at [702, 437] on li "王先生/55111/PS0048" at bounding box center [675, 451] width 211 height 29
type input "王先生/55111/PS0048"
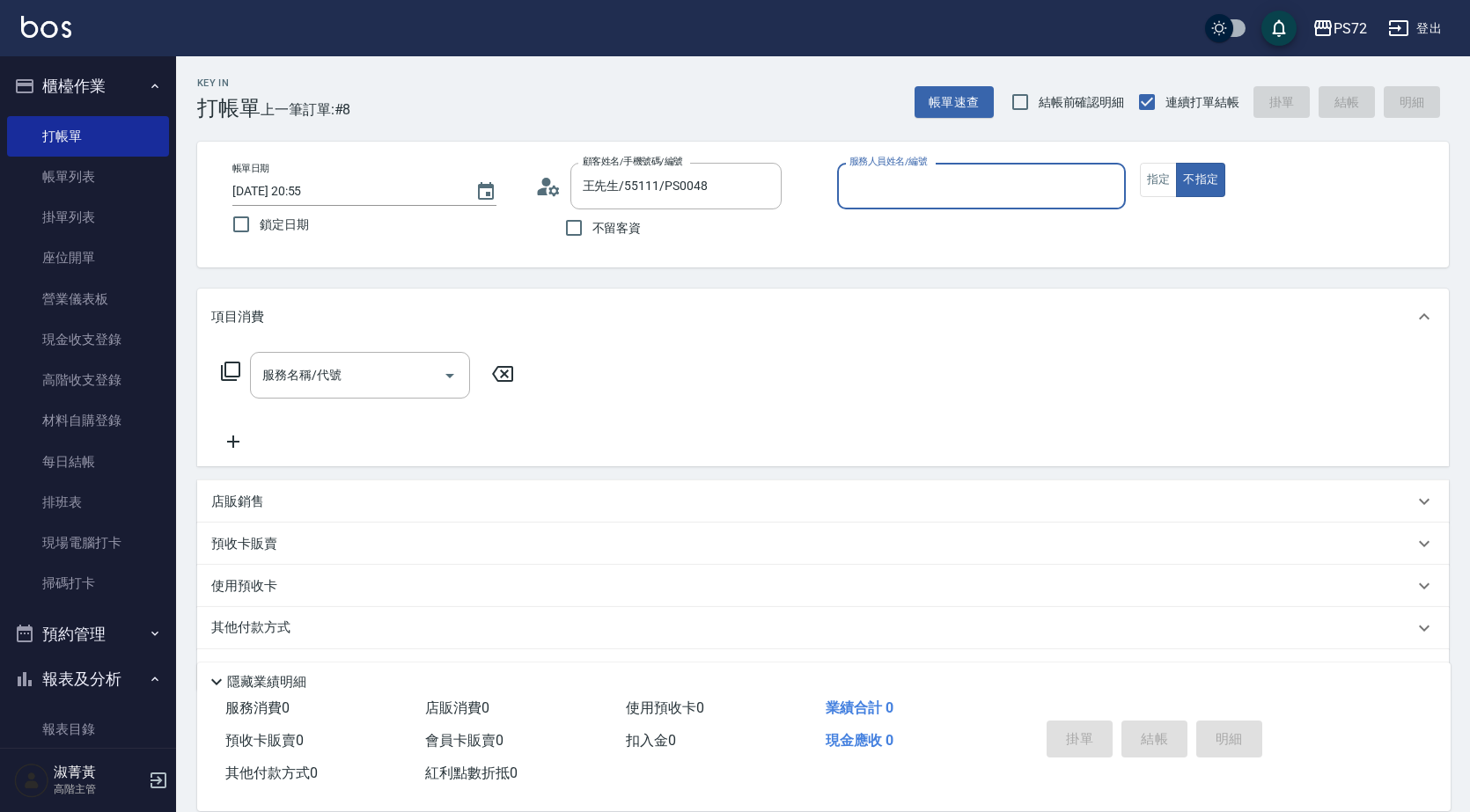
type input "小Hi-02"
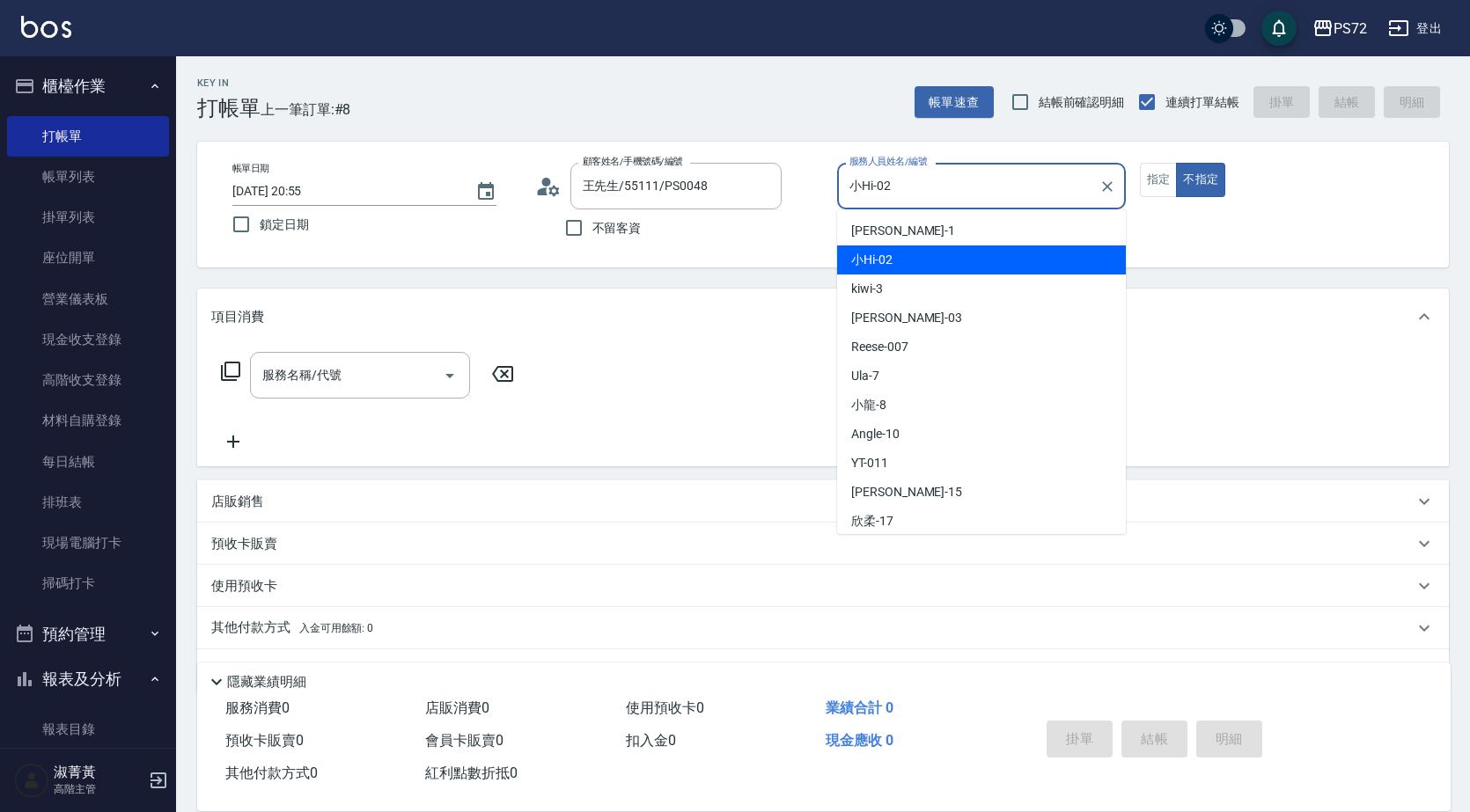
click at [972, 172] on input "小Hi-02" at bounding box center [967, 186] width 246 height 31
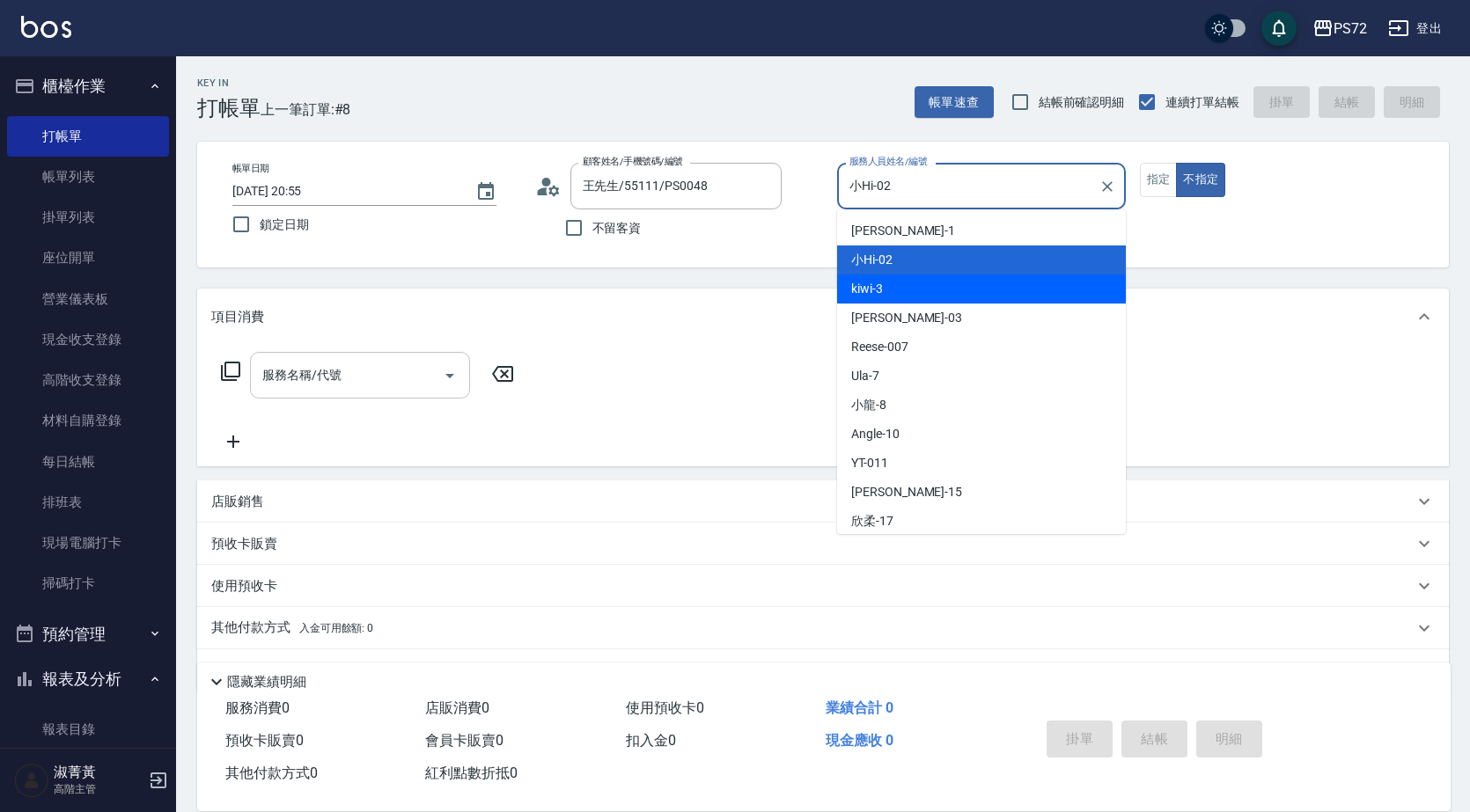
click at [387, 398] on div "服務名稱/代號" at bounding box center [360, 375] width 220 height 46
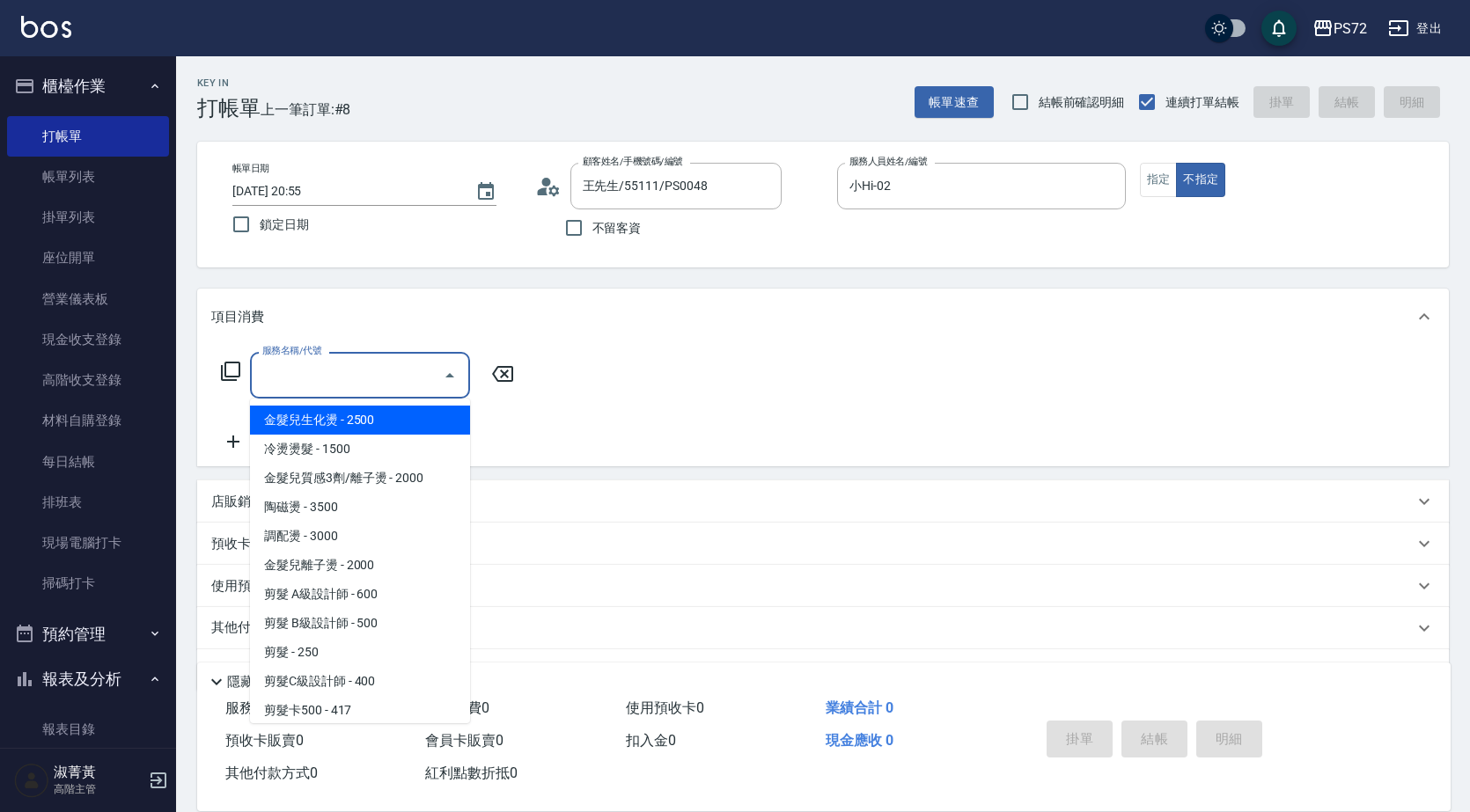
click at [387, 398] on ul "金髮兒生化燙 - 2500 冷燙燙髮 - 1500 金髮兒質感3劑/離子燙 - 2000 陶磁燙 - 3500 調配燙 - 3000 金髮兒離子燙 - 200…" at bounding box center [360, 560] width 220 height 325
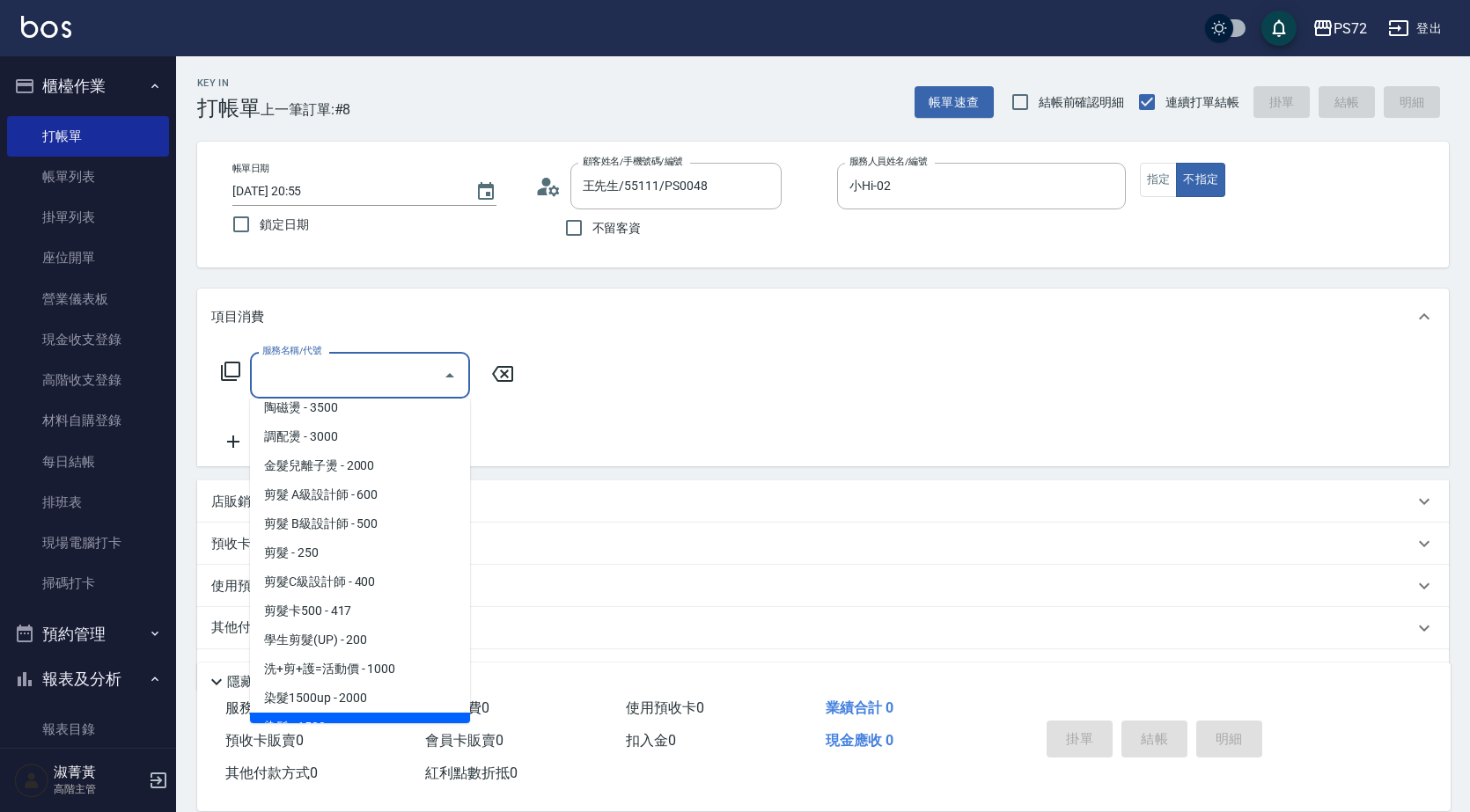
scroll to position [88, 0]
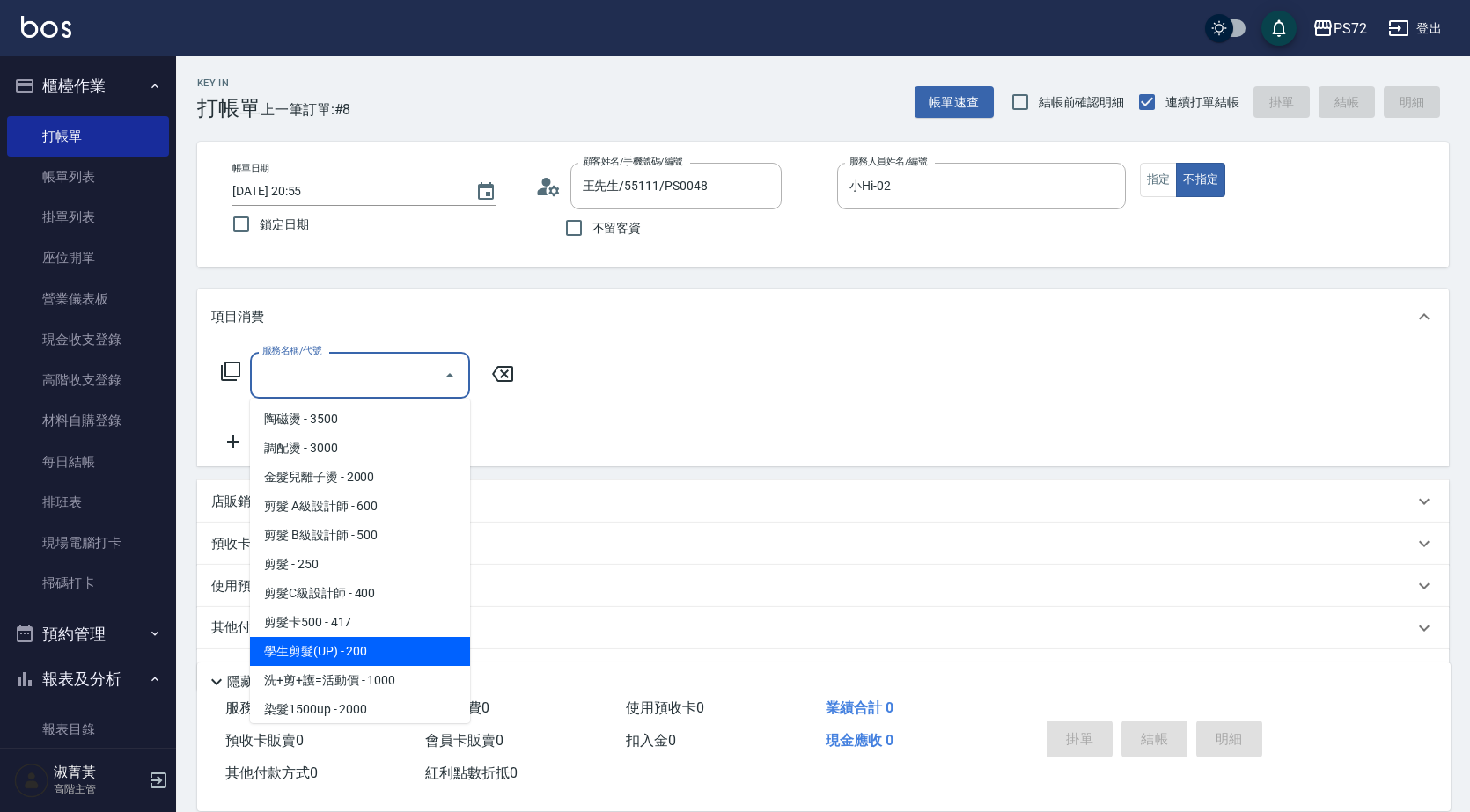
drag, startPoint x: 394, startPoint y: 654, endPoint x: 419, endPoint y: 587, distance: 71.5
click at [394, 653] on span "學生剪髮(UP) - 200" at bounding box center [360, 652] width 220 height 29
type input "學生剪髮(UP)(308)"
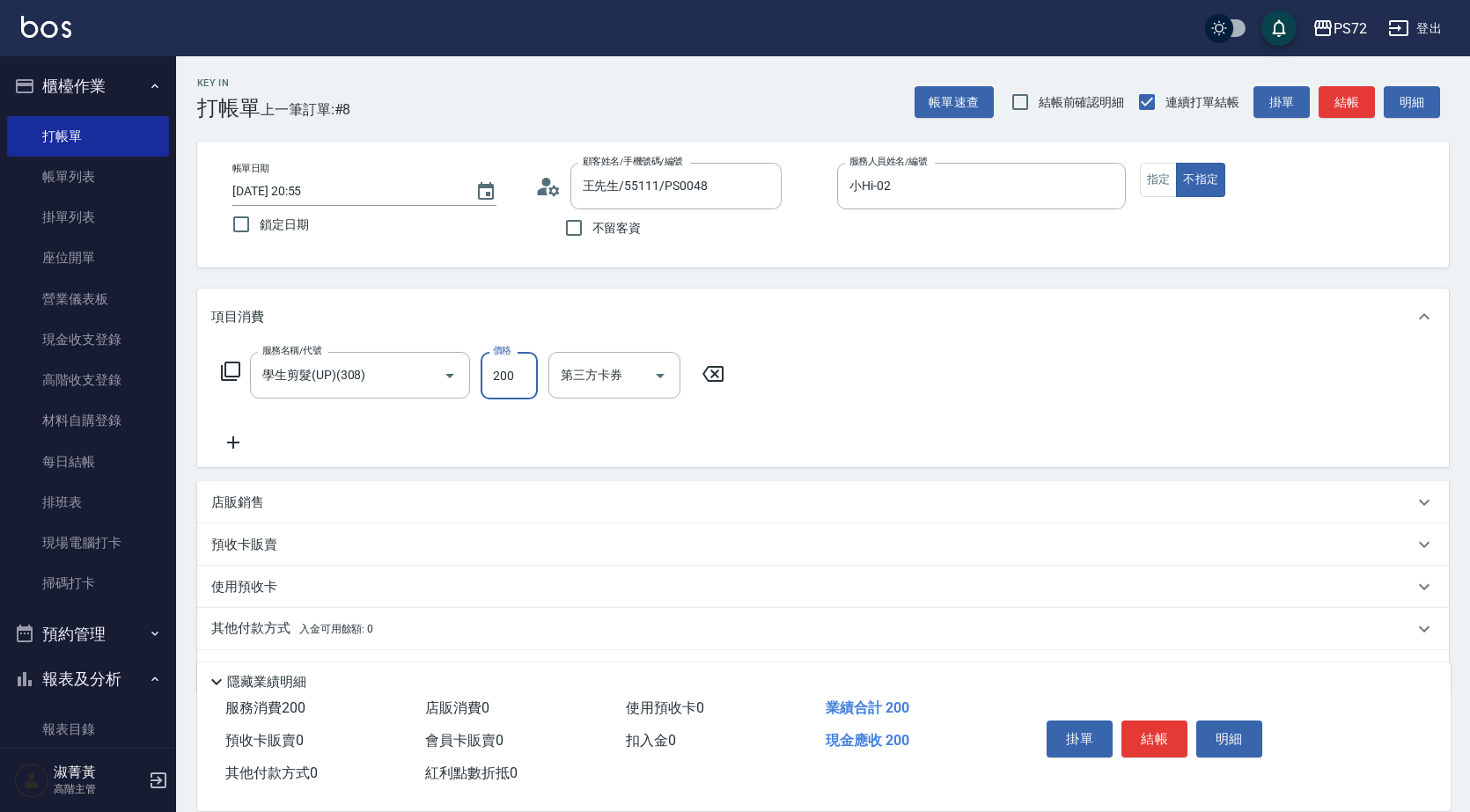
click at [522, 366] on input "200" at bounding box center [508, 375] width 57 height 47
type input "350"
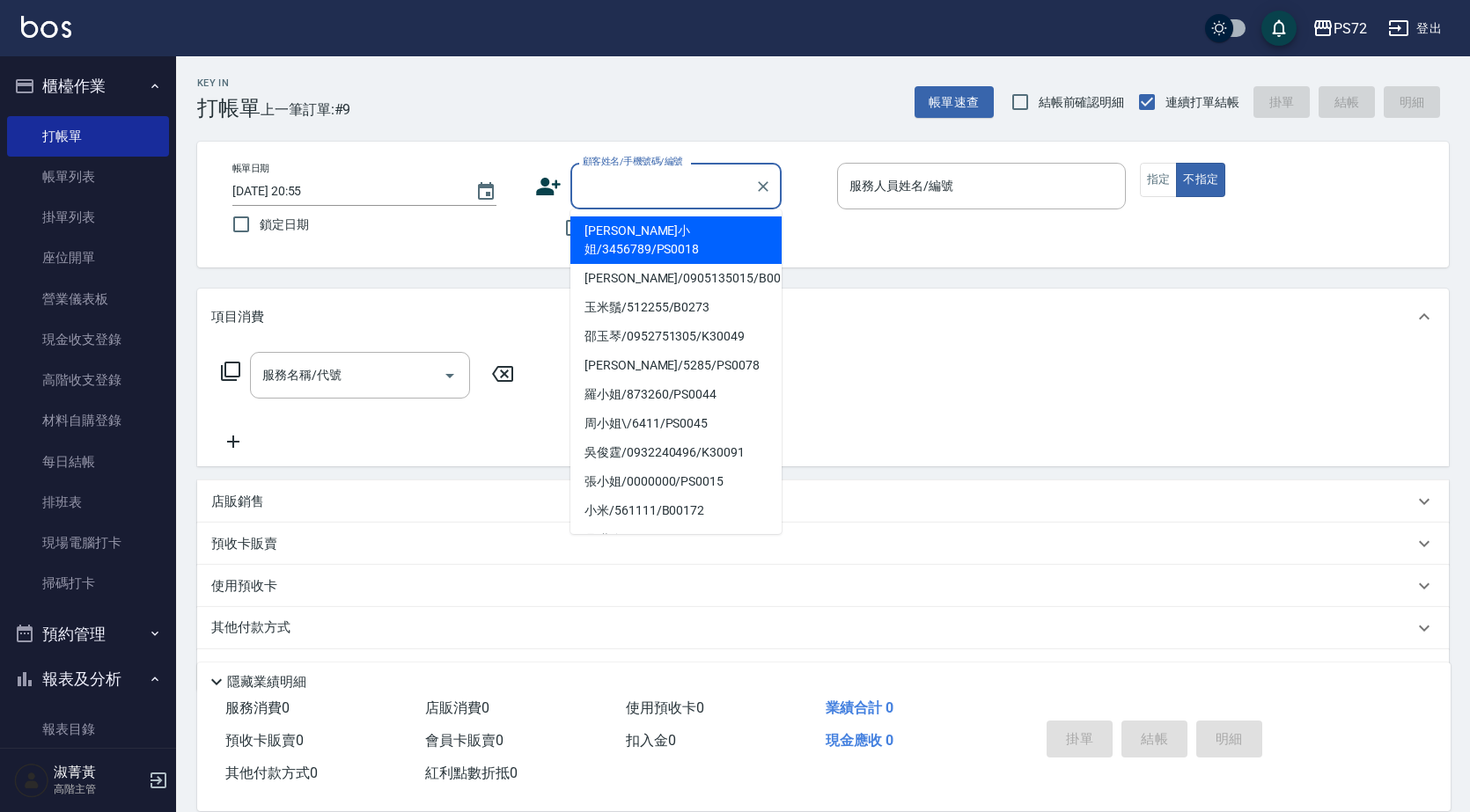
click at [622, 196] on input "顧客姓名/手機號碼/編號" at bounding box center [662, 186] width 169 height 31
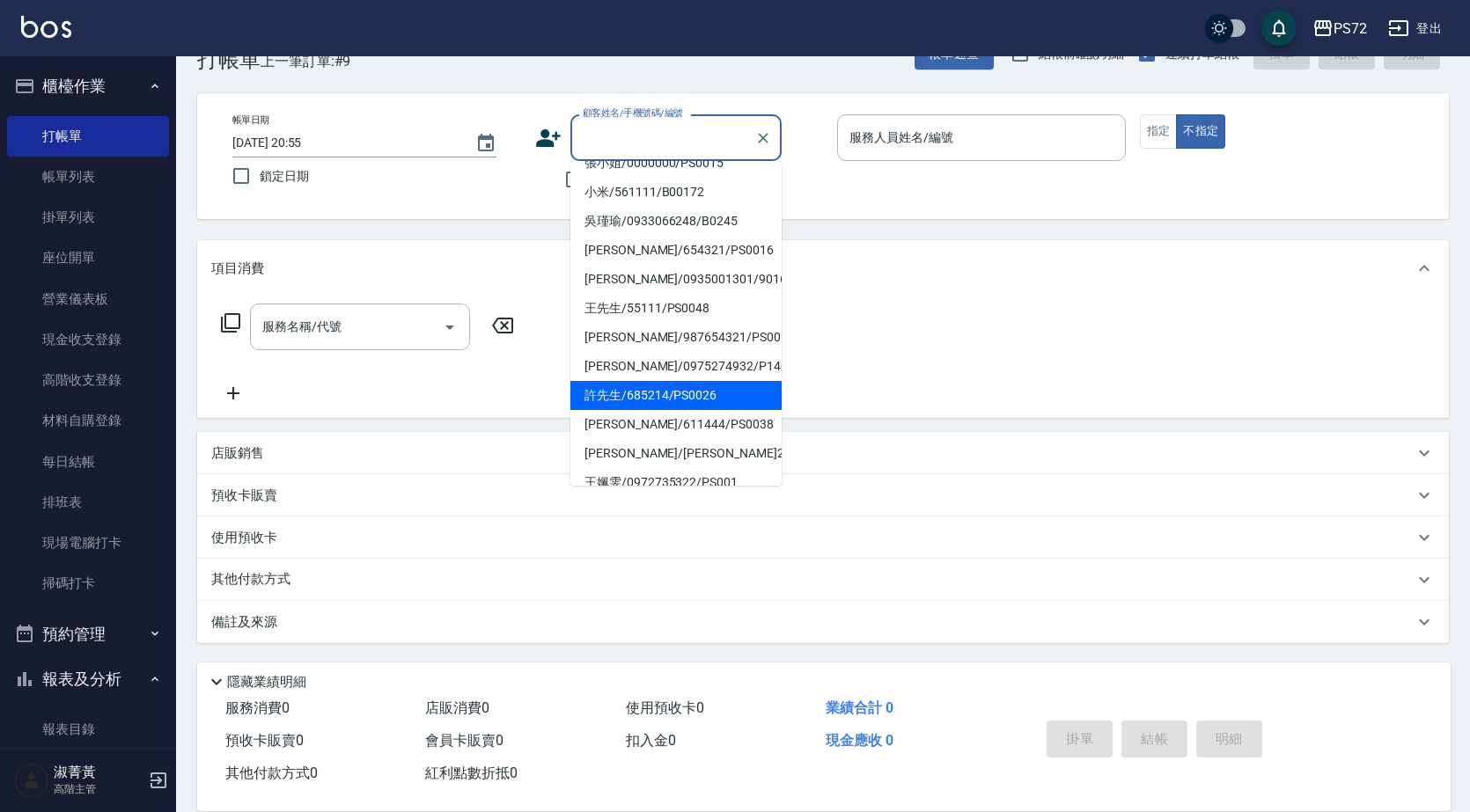
scroll to position [0, 0]
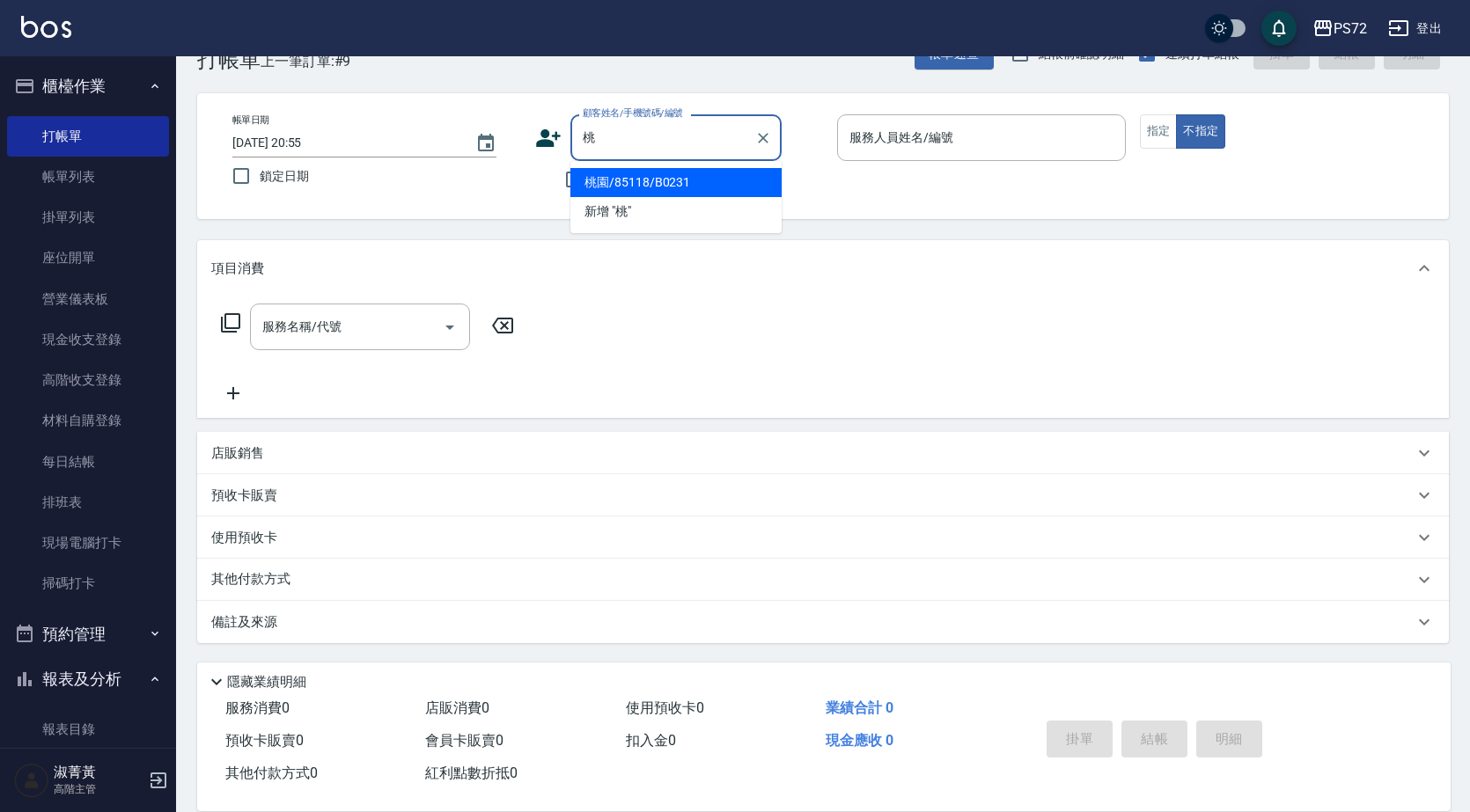
click at [701, 184] on li "桃園/85118/B0231" at bounding box center [675, 182] width 211 height 29
type input "桃園/85118/B0231"
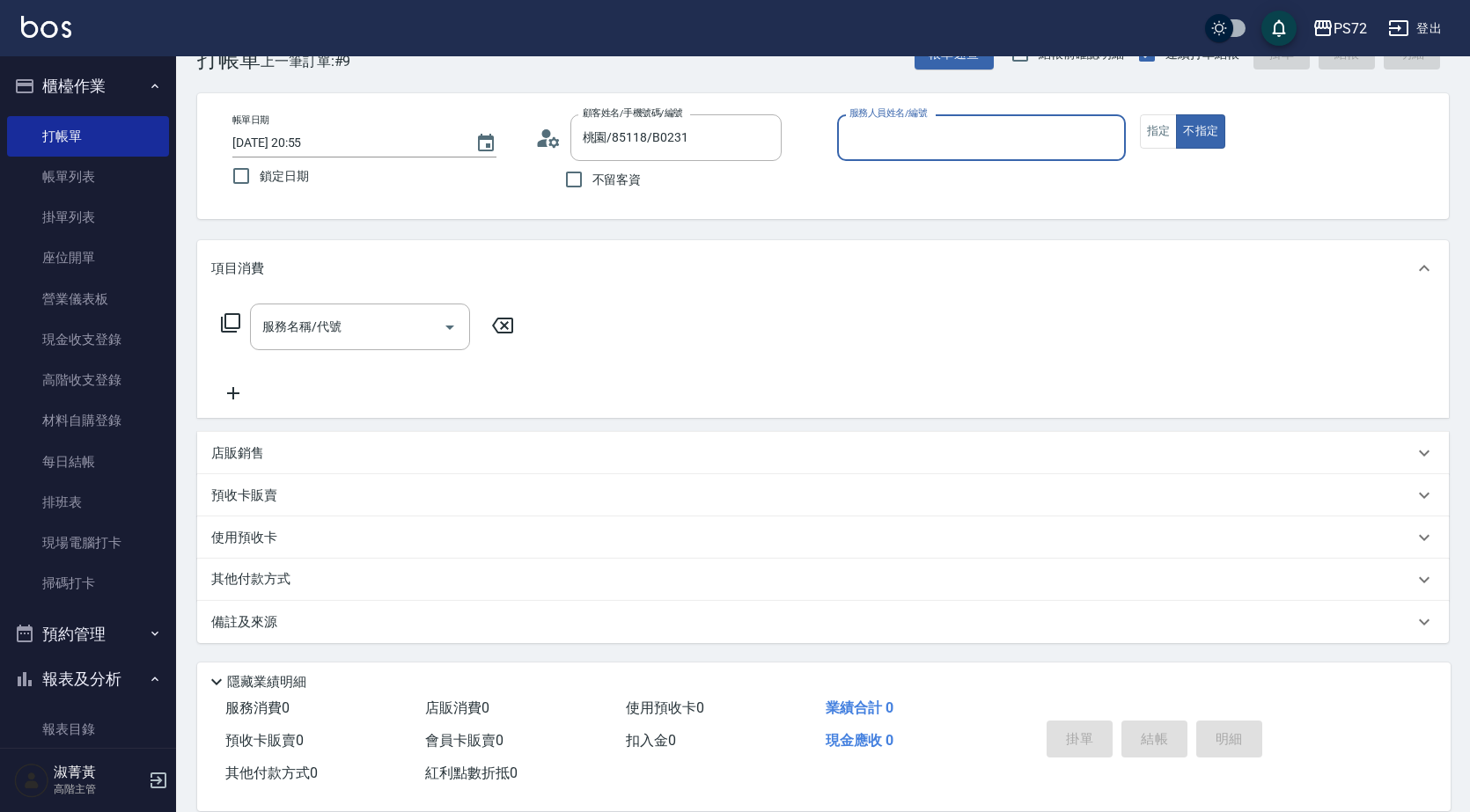
type input "小Hi-02"
click at [1170, 127] on button "指定" at bounding box center [1158, 132] width 38 height 35
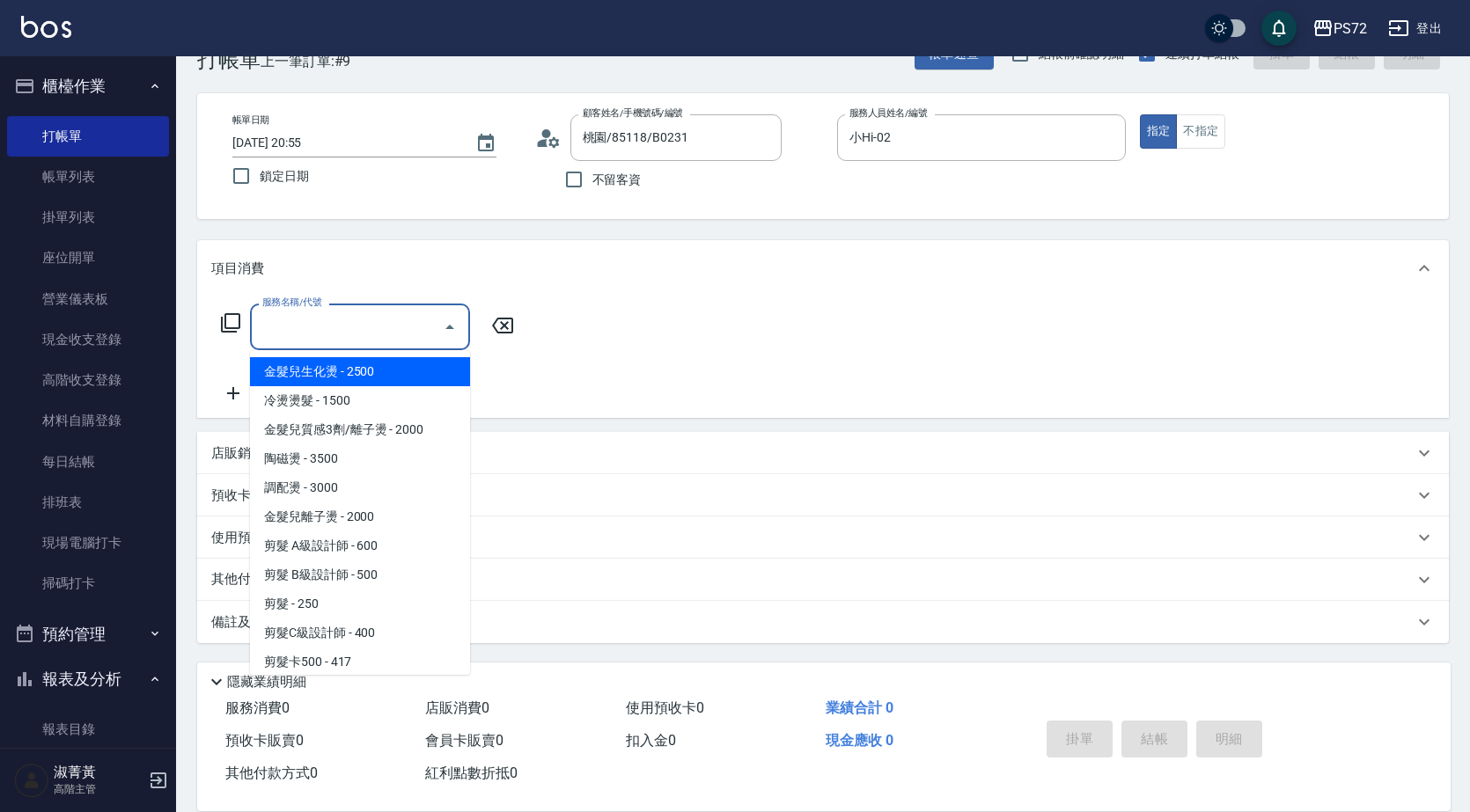
click at [347, 332] on input "服務名稱/代號" at bounding box center [346, 327] width 177 height 31
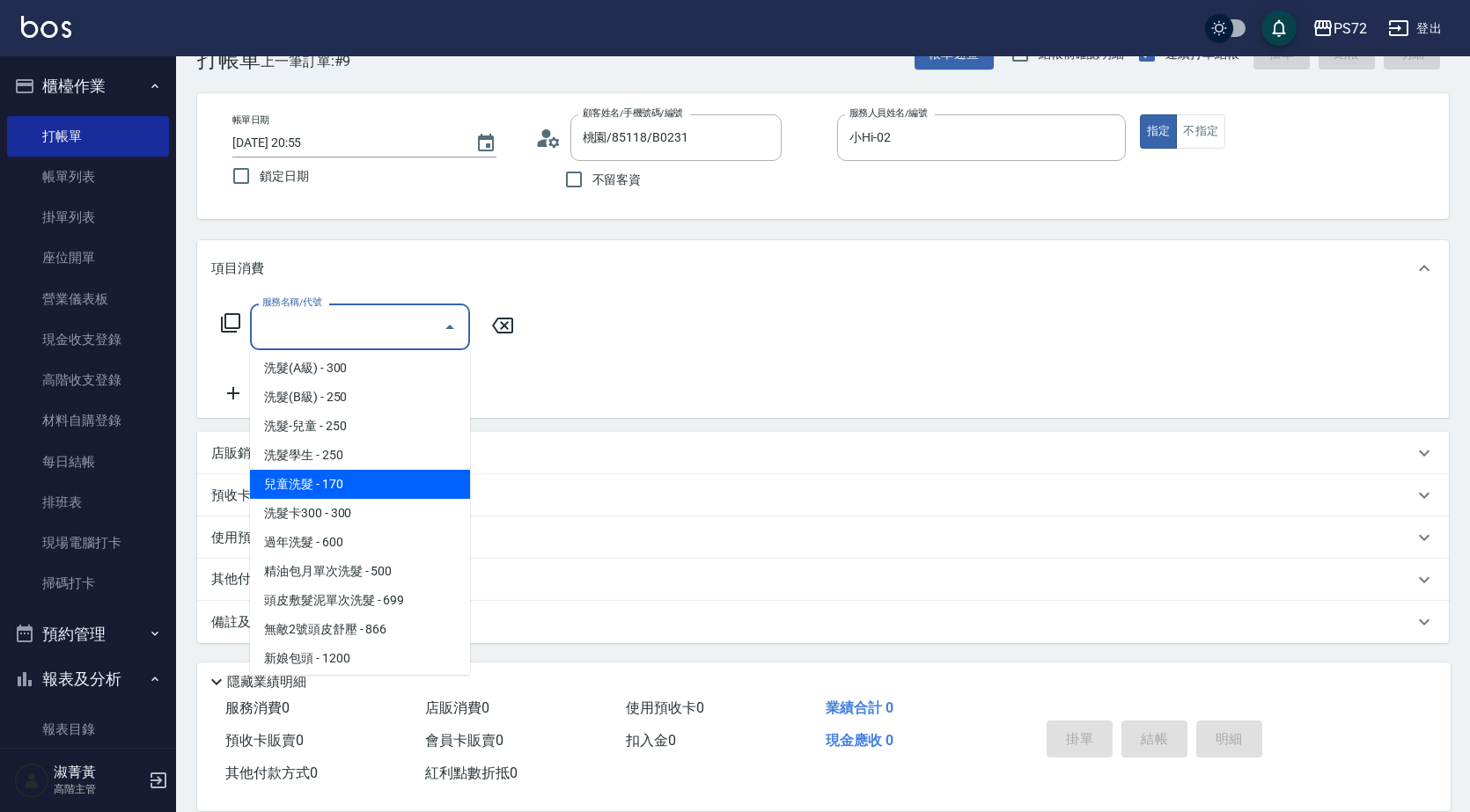
scroll to position [528, 0]
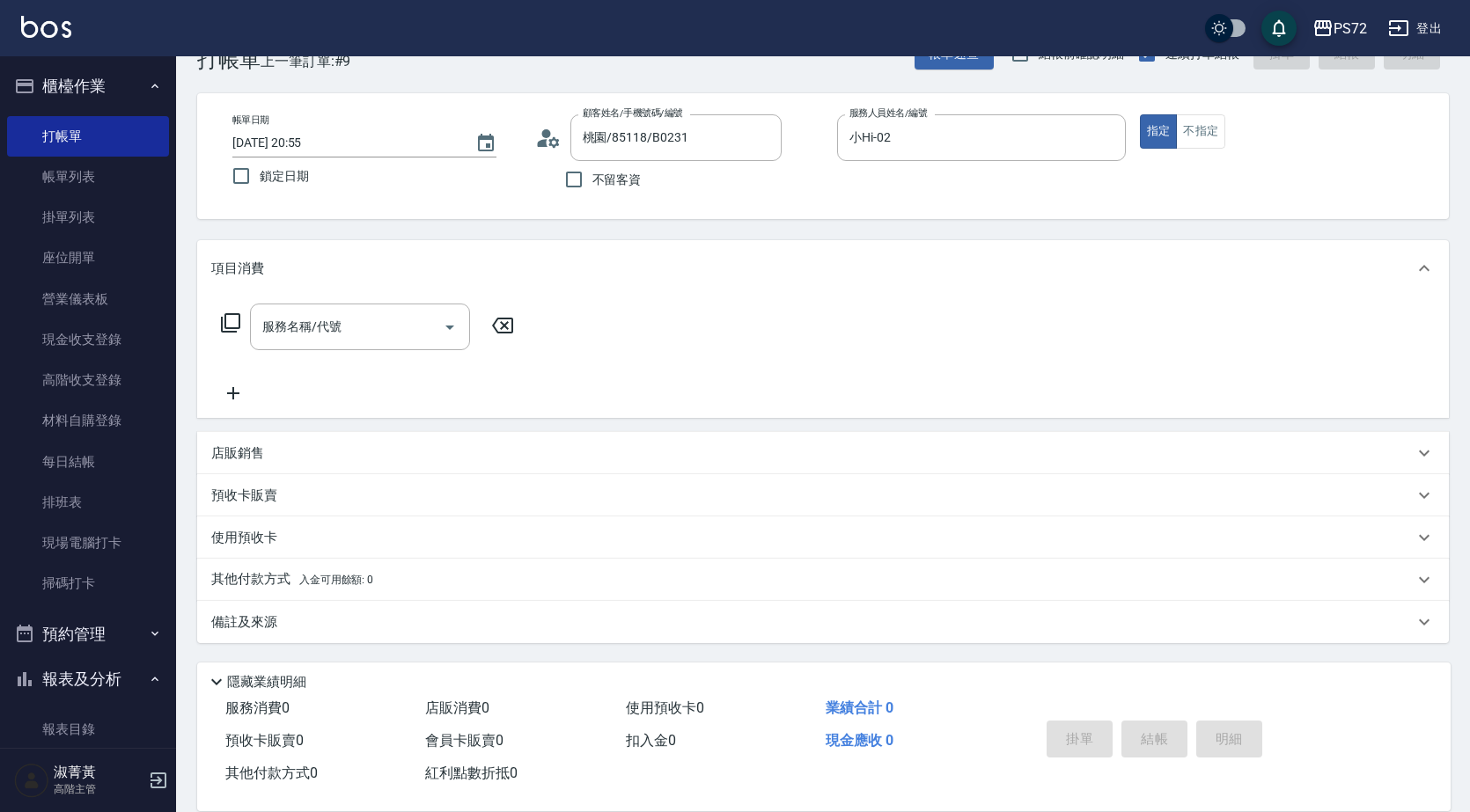
click at [236, 327] on icon at bounding box center [231, 323] width 21 height 21
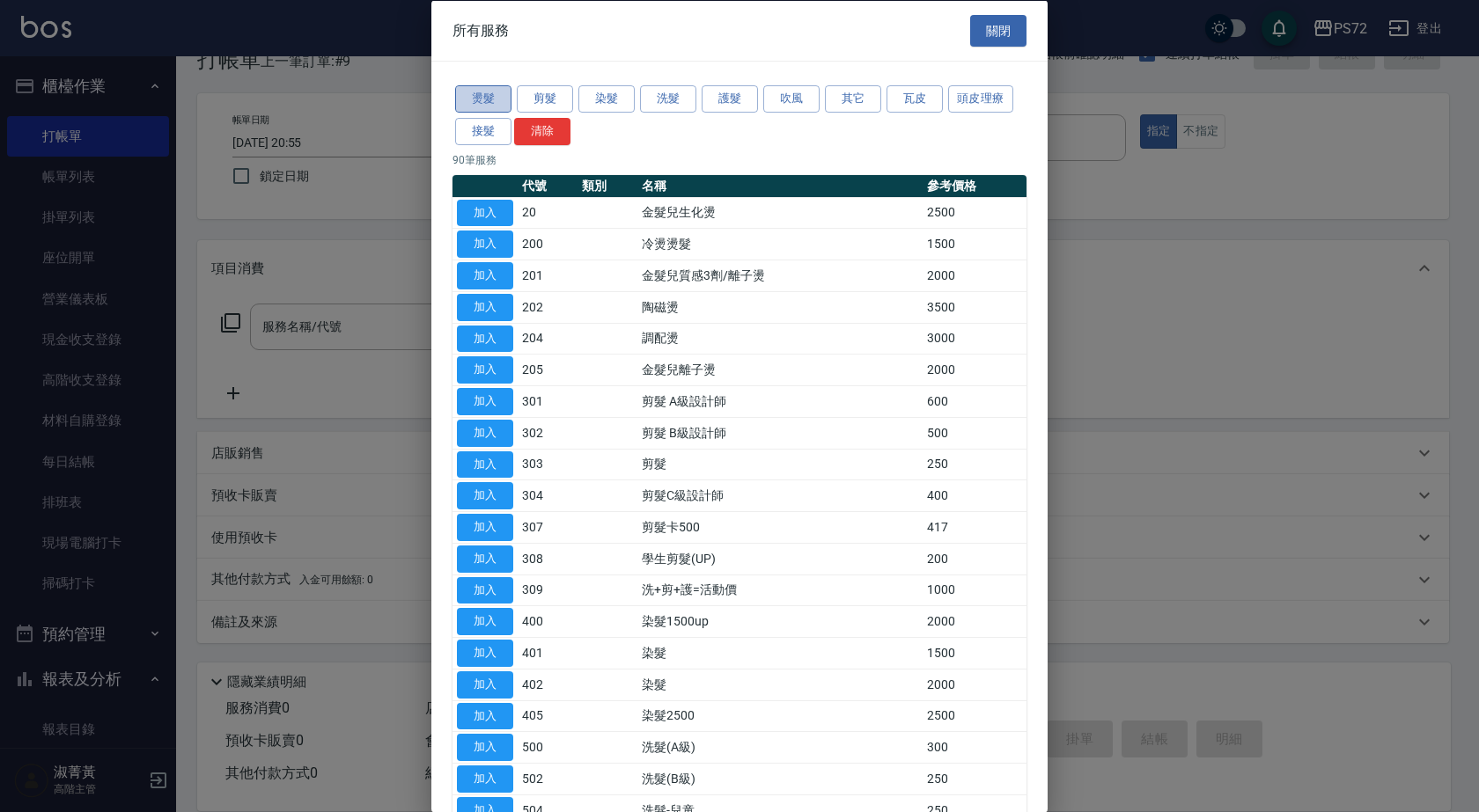
click at [497, 89] on button "燙髮" at bounding box center [483, 99] width 56 height 27
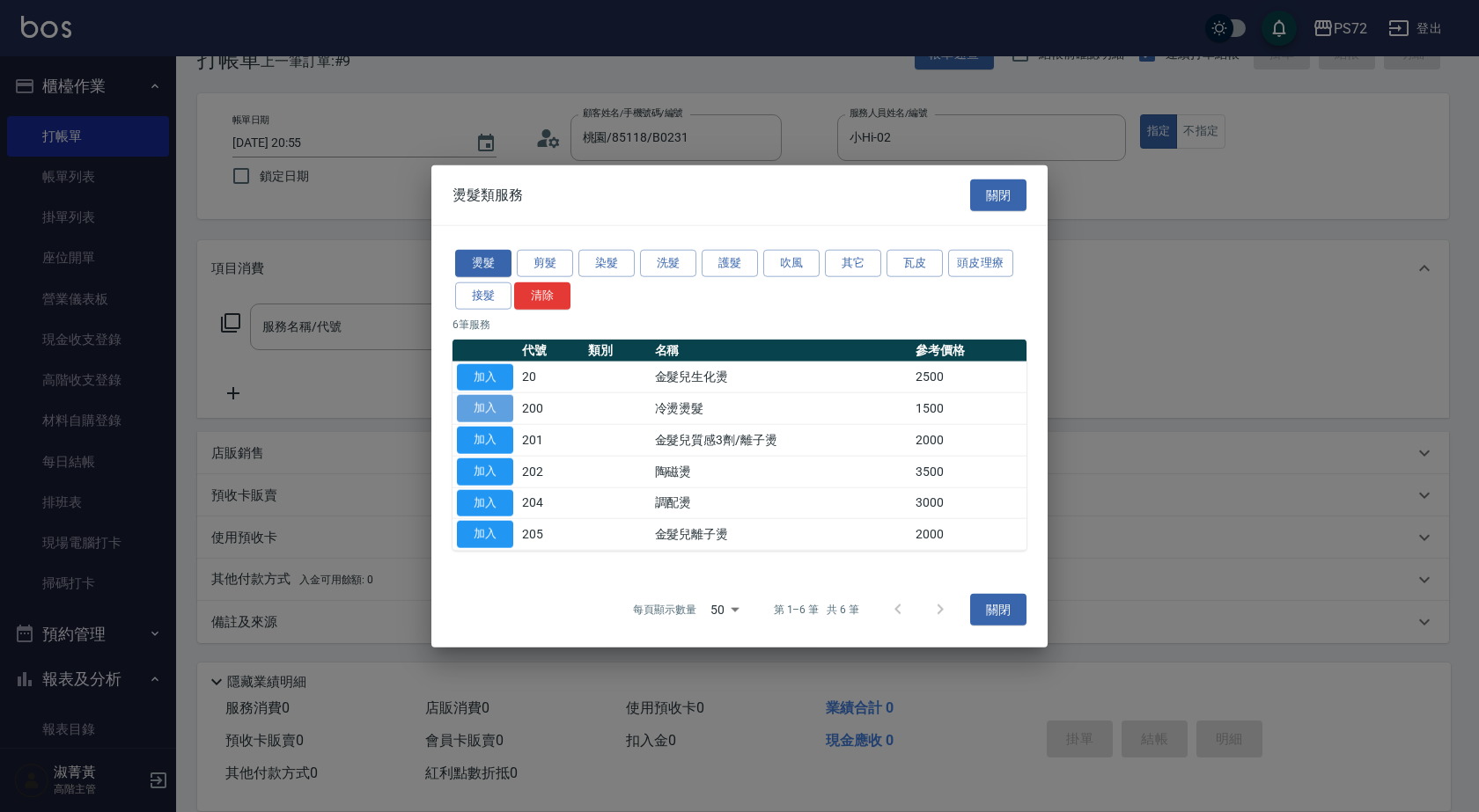
click at [491, 407] on button "加入" at bounding box center [485, 409] width 56 height 27
type input "冷燙燙髮(200)"
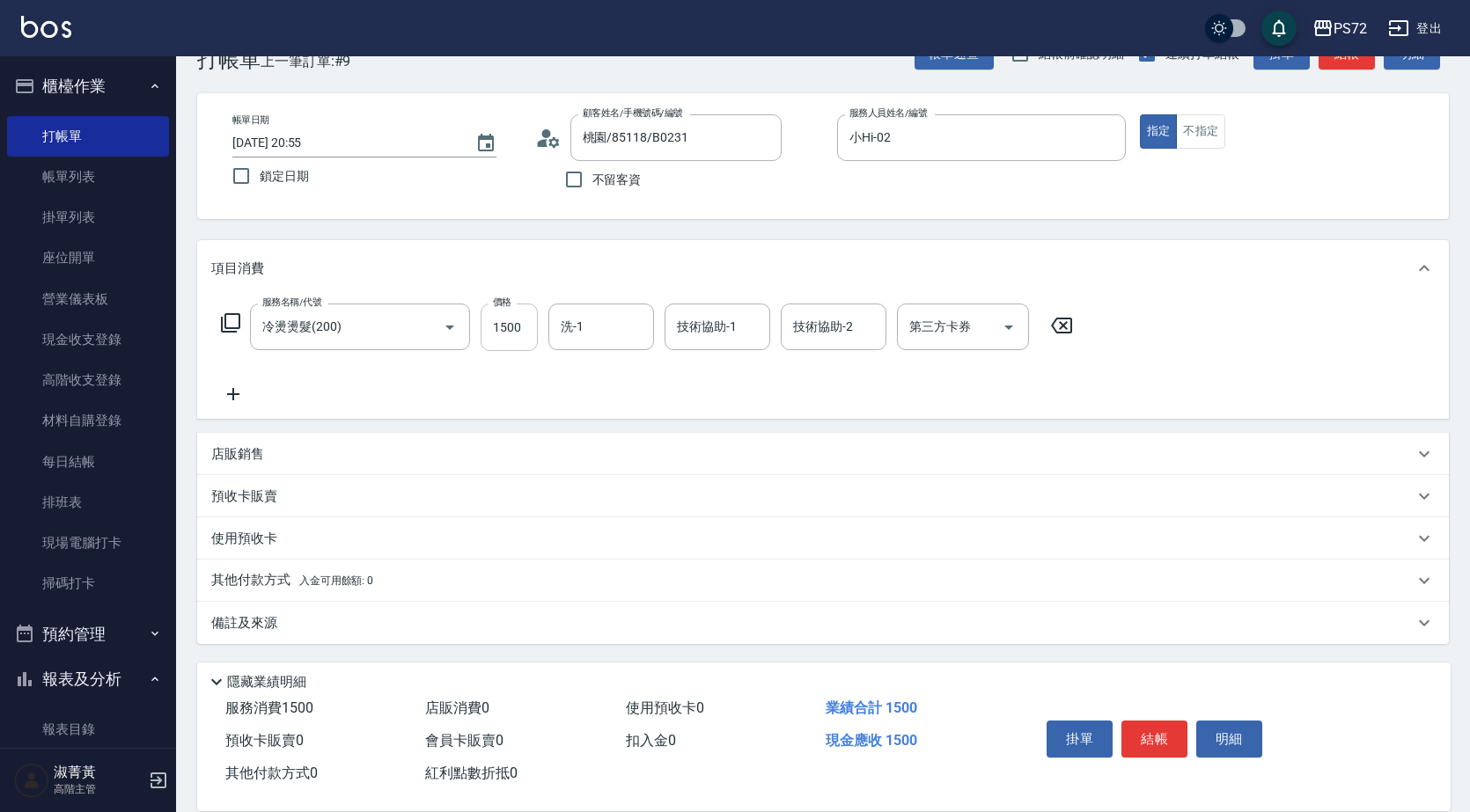
click at [525, 317] on input "1500" at bounding box center [508, 327] width 57 height 47
type input "1600"
click at [744, 326] on input "技術協助-1" at bounding box center [717, 327] width 90 height 31
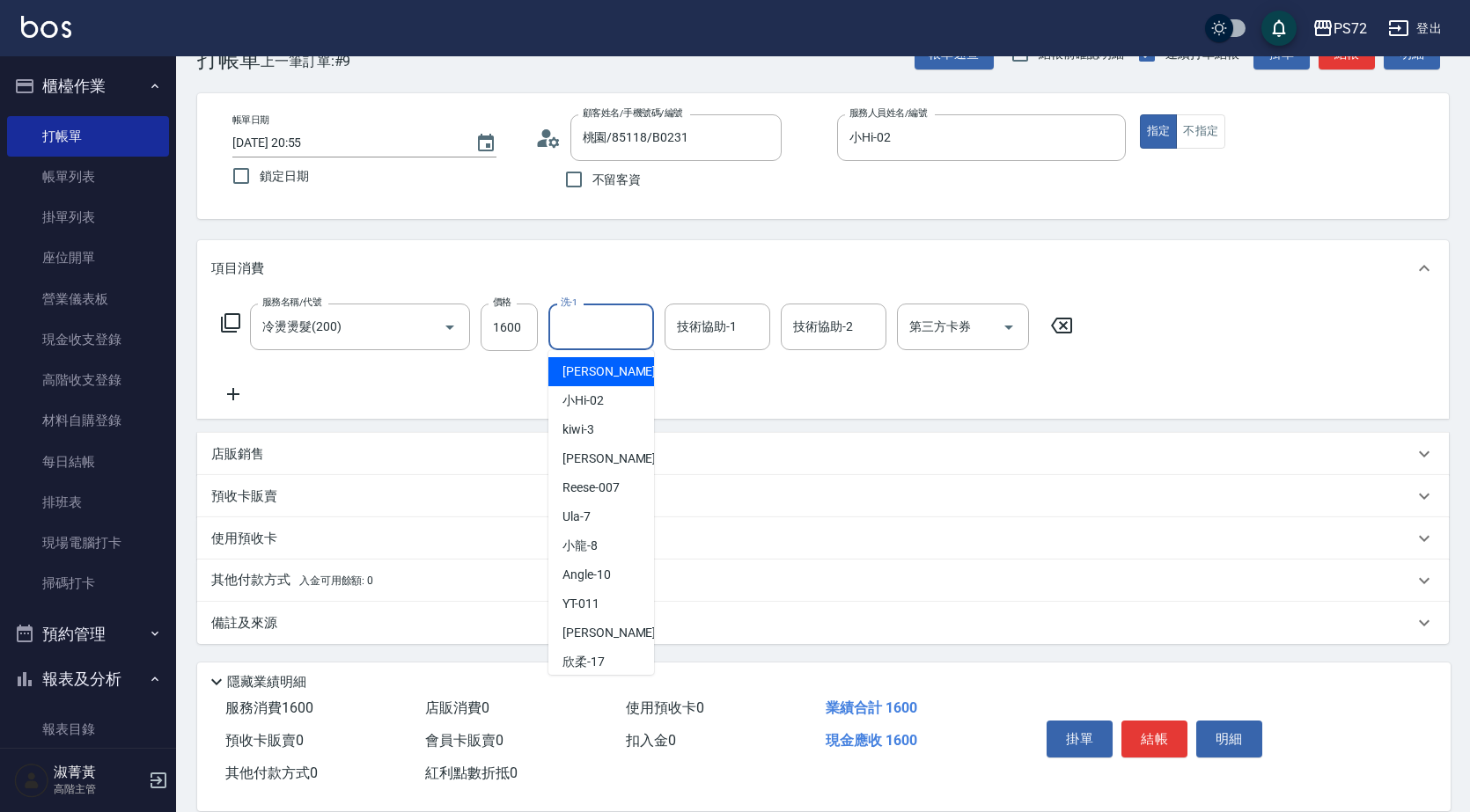
click at [636, 322] on input "洗-1" at bounding box center [601, 327] width 90 height 31
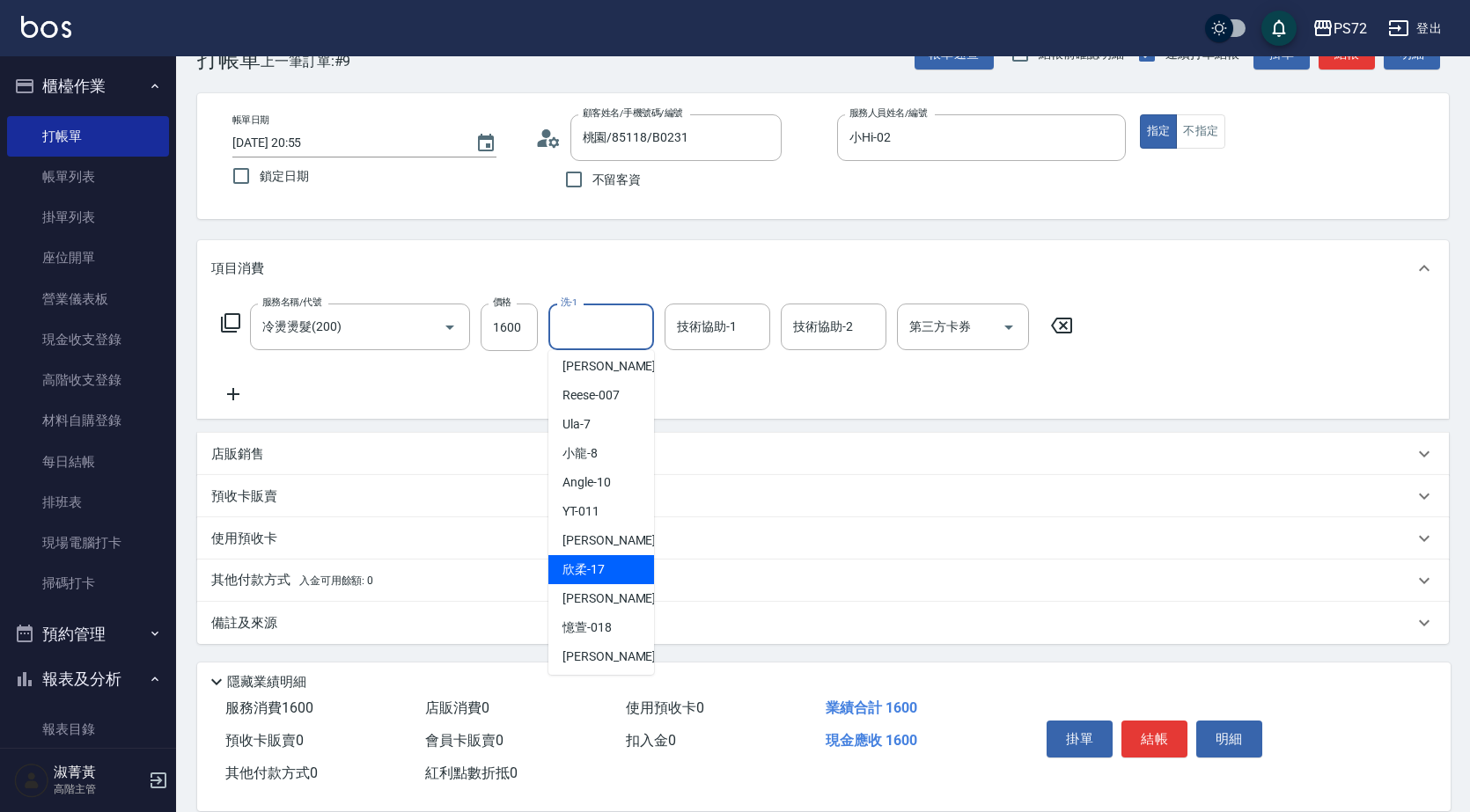
scroll to position [95, 0]
click at [626, 585] on div "[PERSON_NAME] -18" at bounding box center [600, 595] width 105 height 29
type input "[PERSON_NAME]-18"
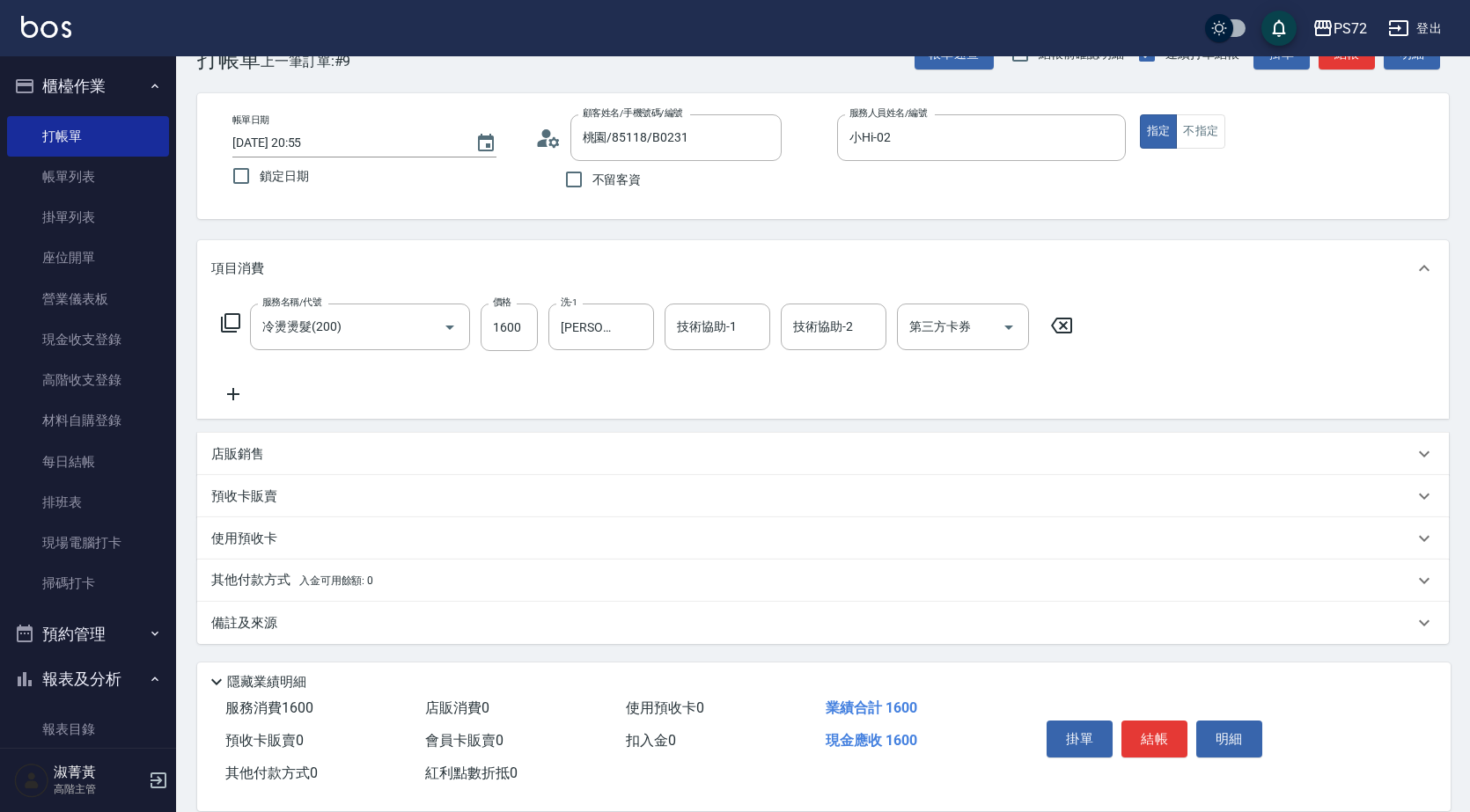
click at [230, 388] on icon at bounding box center [233, 394] width 44 height 21
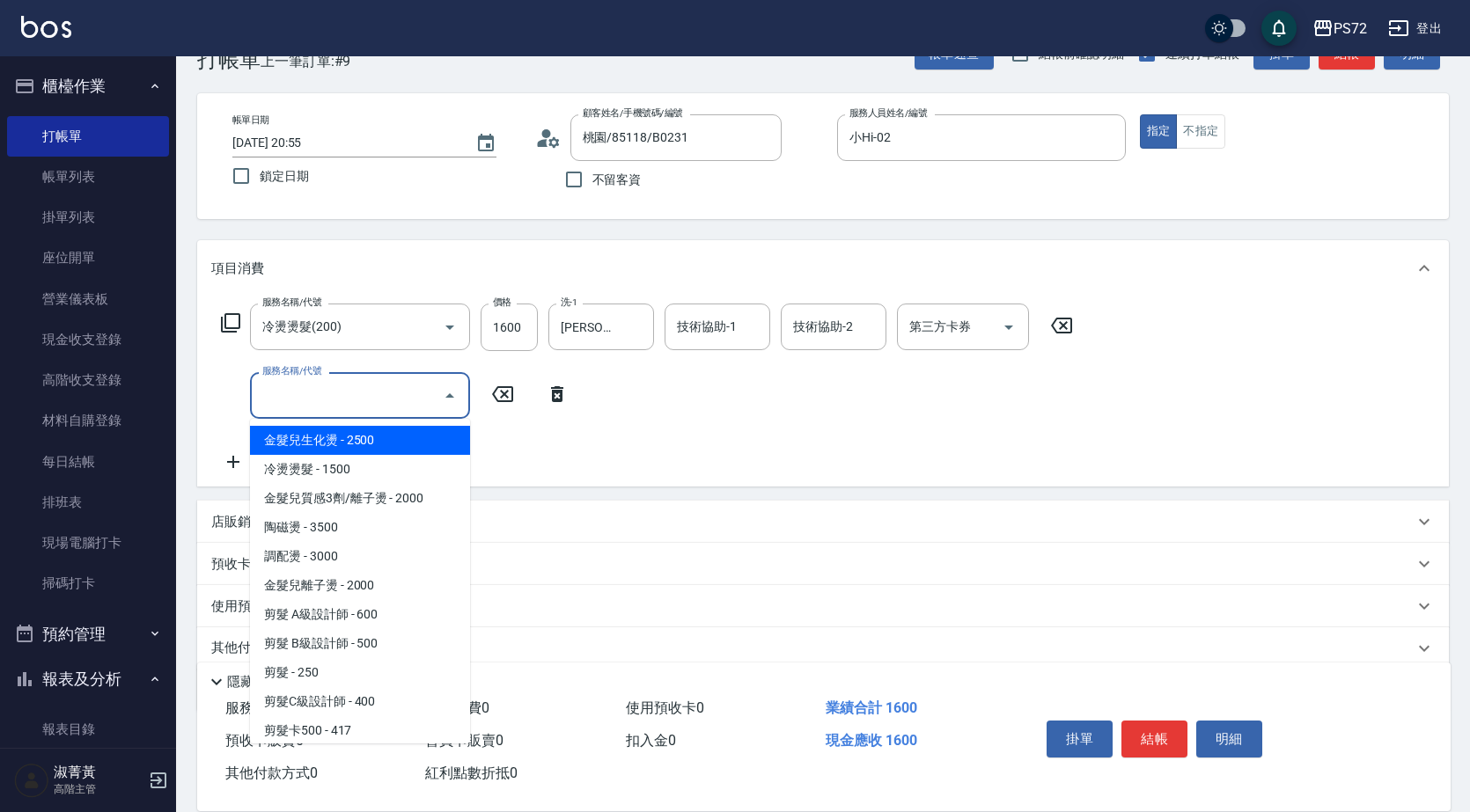
click at [305, 403] on input "服務名稱/代號" at bounding box center [346, 395] width 177 height 31
click at [230, 332] on icon at bounding box center [231, 323] width 19 height 19
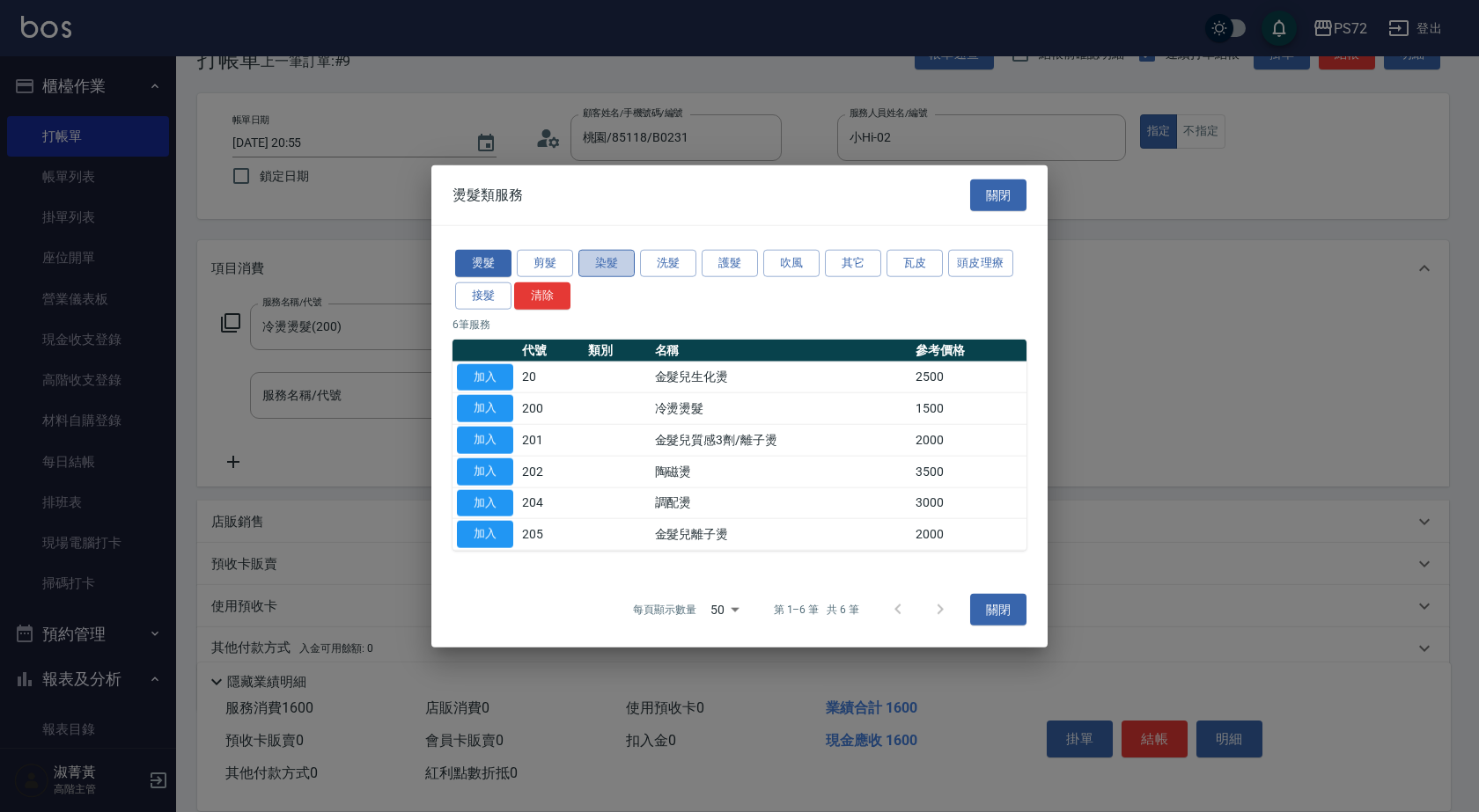
click at [603, 259] on button "染髮" at bounding box center [606, 263] width 56 height 27
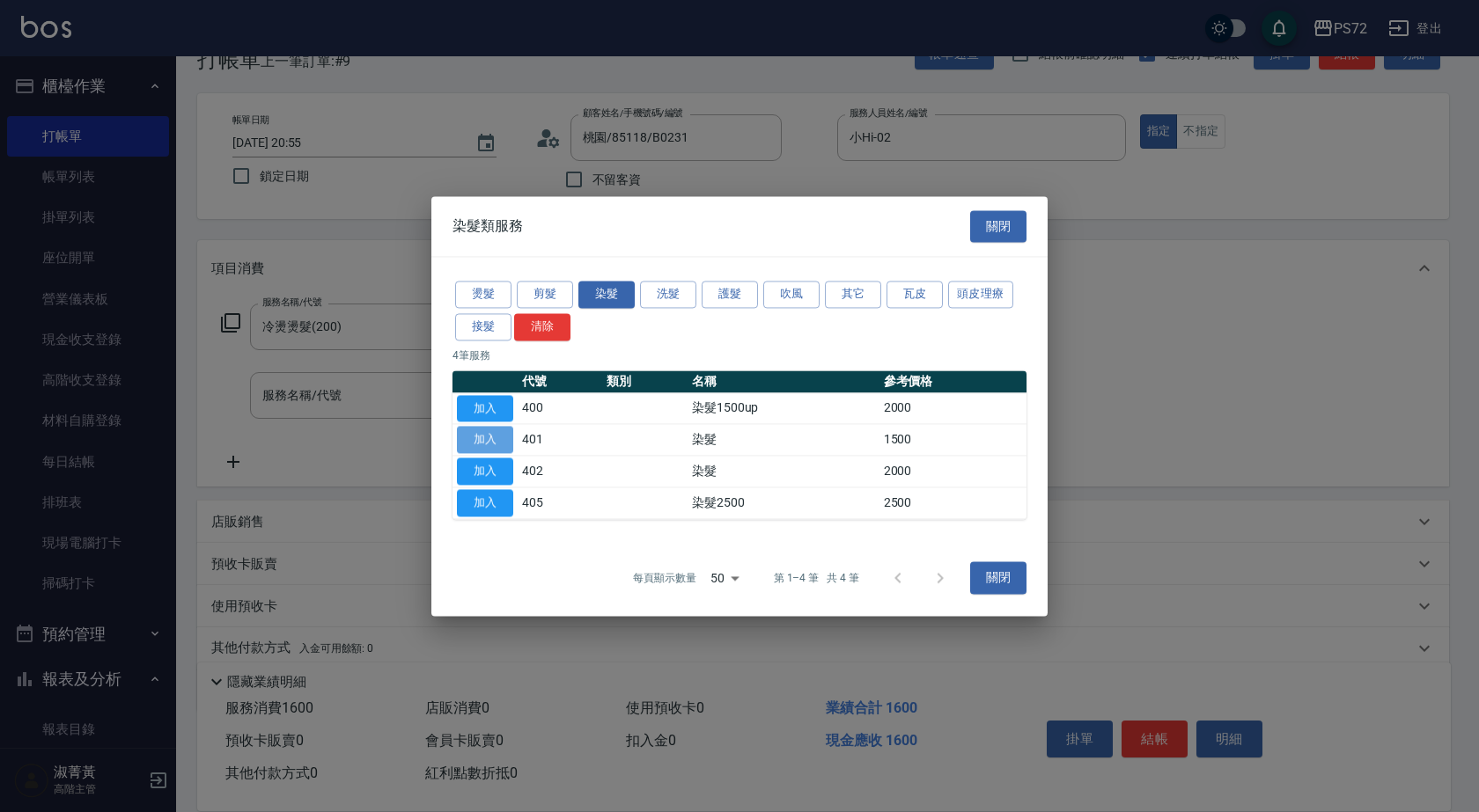
click at [490, 437] on button "加入" at bounding box center [485, 441] width 56 height 27
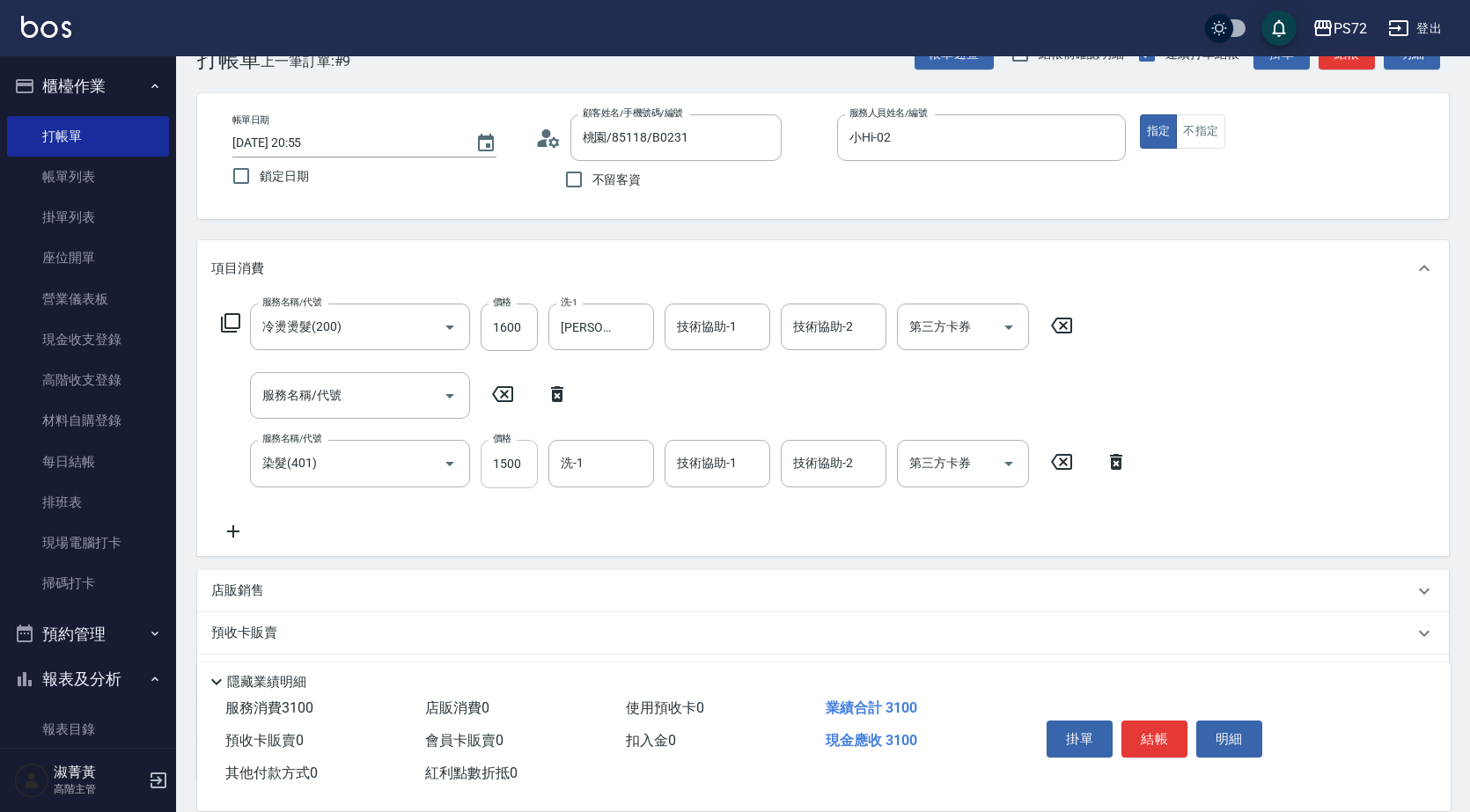
click at [521, 461] on input "1500" at bounding box center [508, 463] width 57 height 47
type input "1300"
click at [1160, 728] on button "結帳" at bounding box center [1154, 739] width 66 height 37
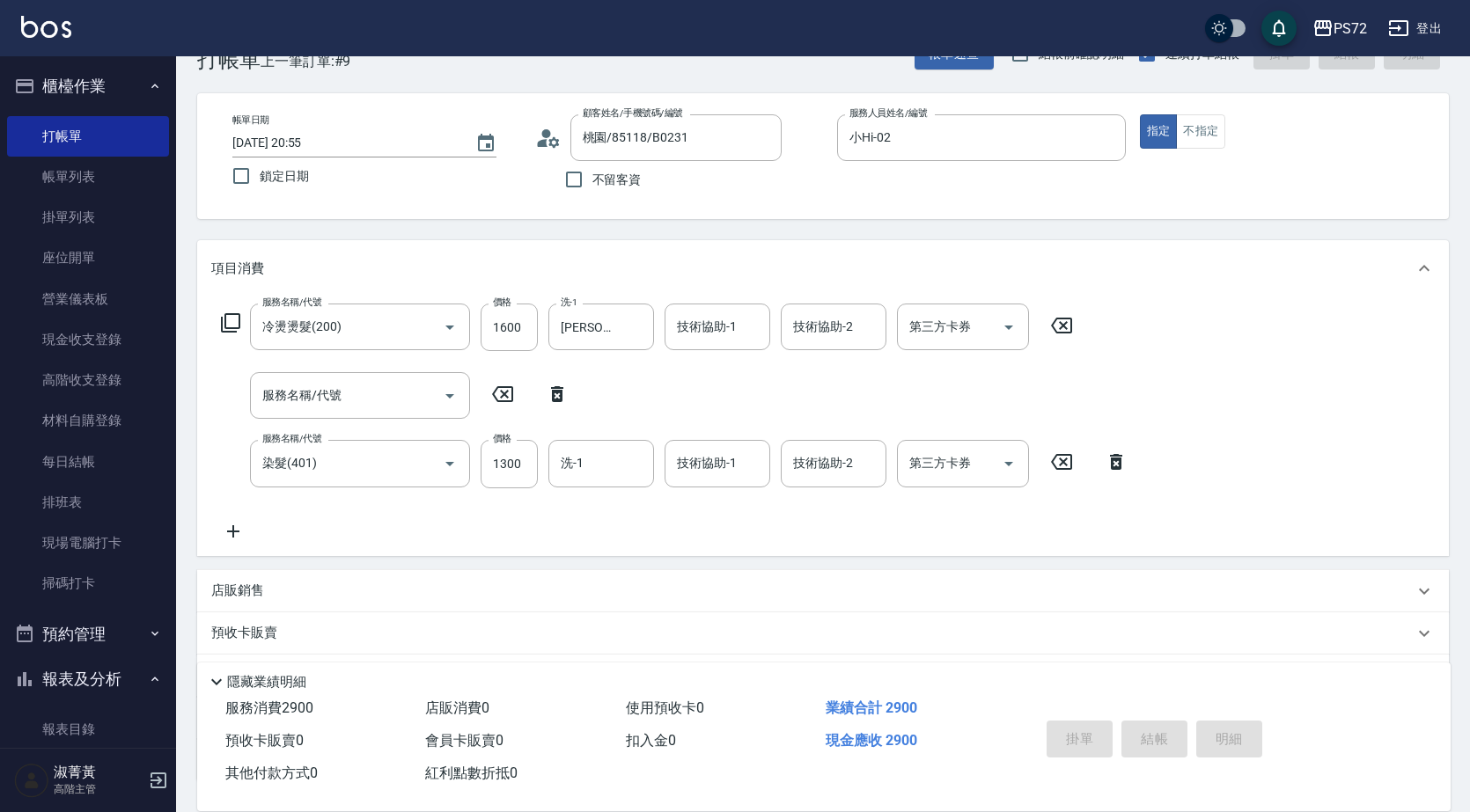
type input "[DATE] 20:58"
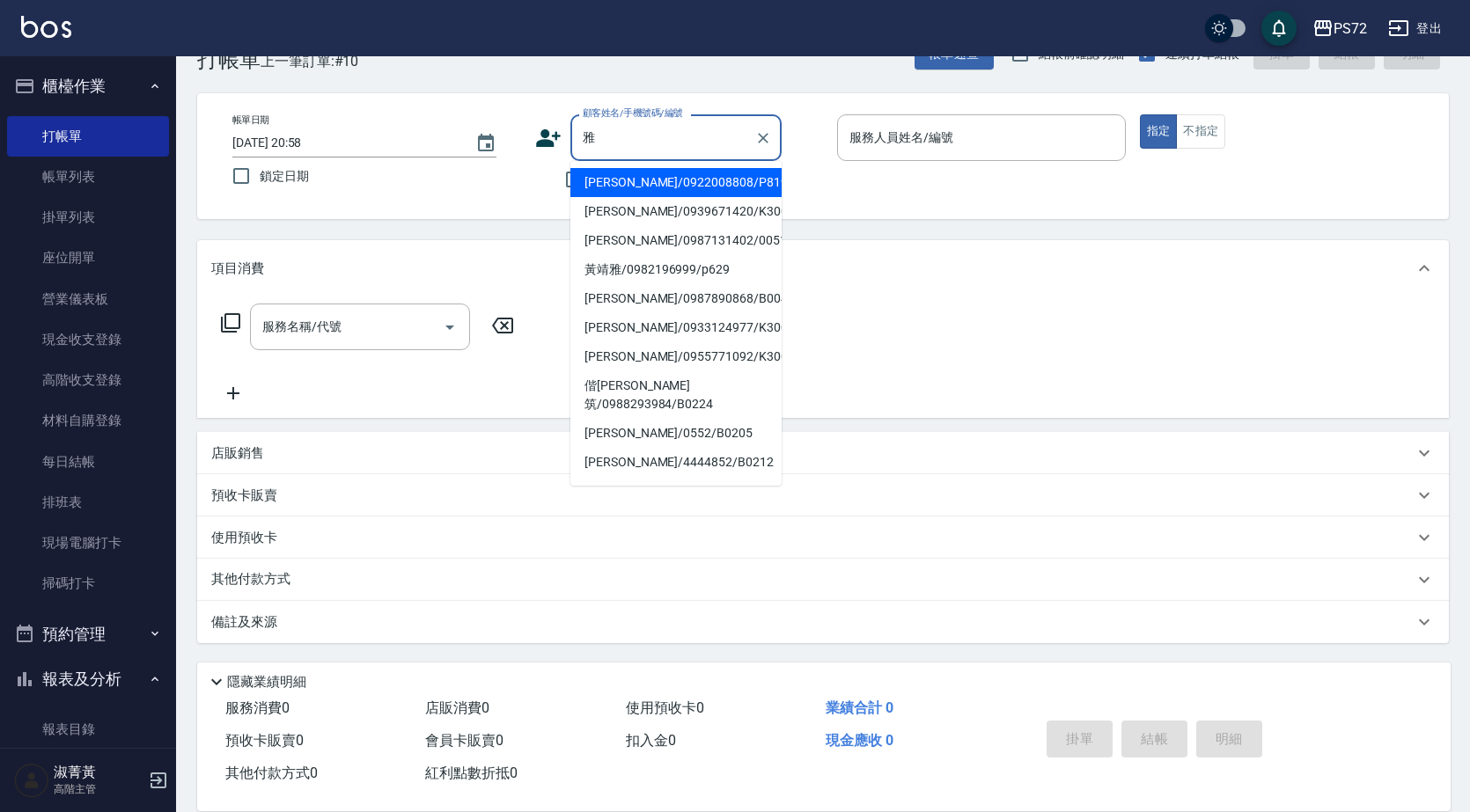
click at [678, 182] on li "[PERSON_NAME]/0922008808/P819" at bounding box center [675, 182] width 211 height 29
type input "[PERSON_NAME]/0922008808/P819"
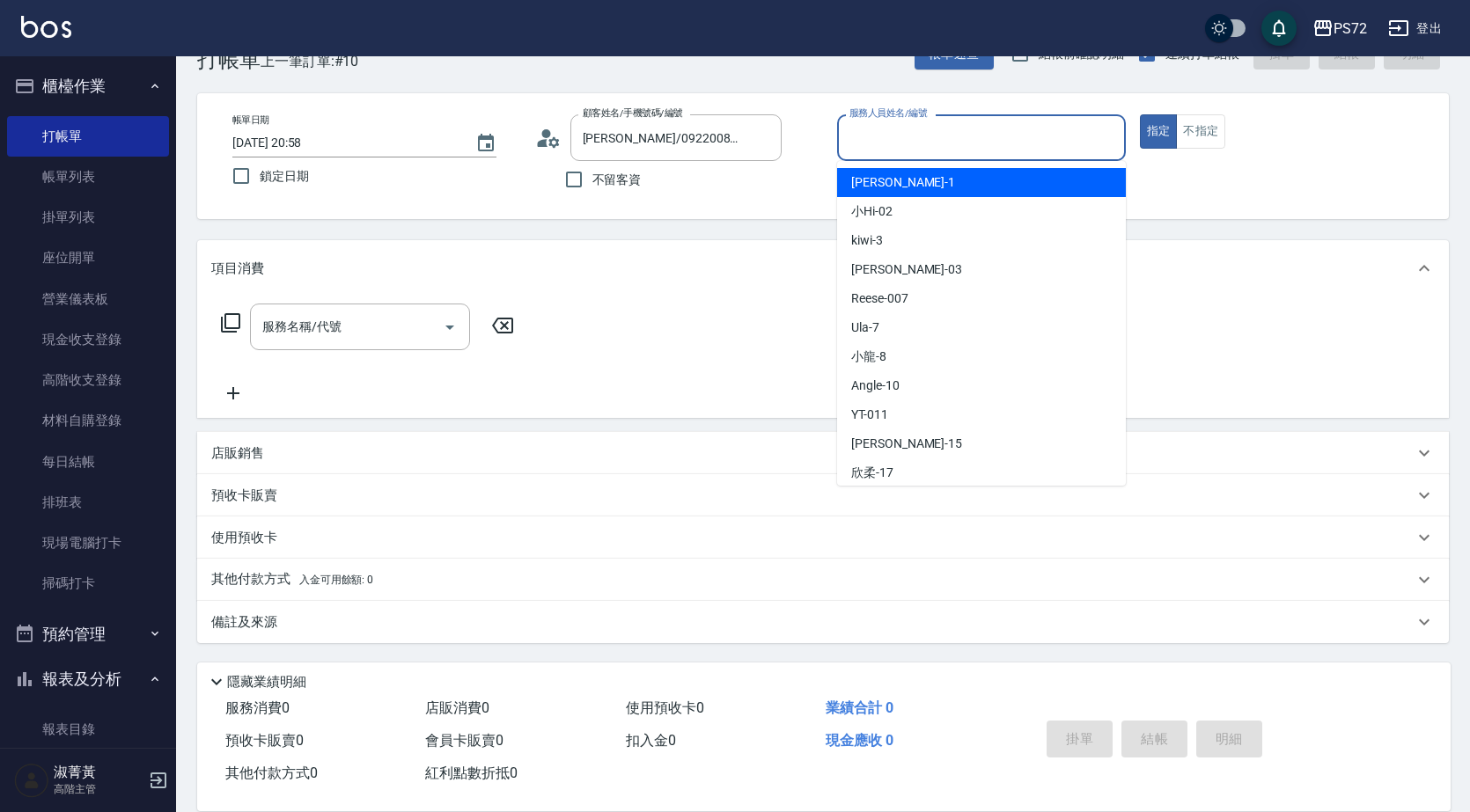
click at [949, 146] on input "服務人員姓名/編號" at bounding box center [981, 138] width 273 height 31
click at [710, 139] on input "[PERSON_NAME]/0922008808/P819" at bounding box center [662, 138] width 169 height 31
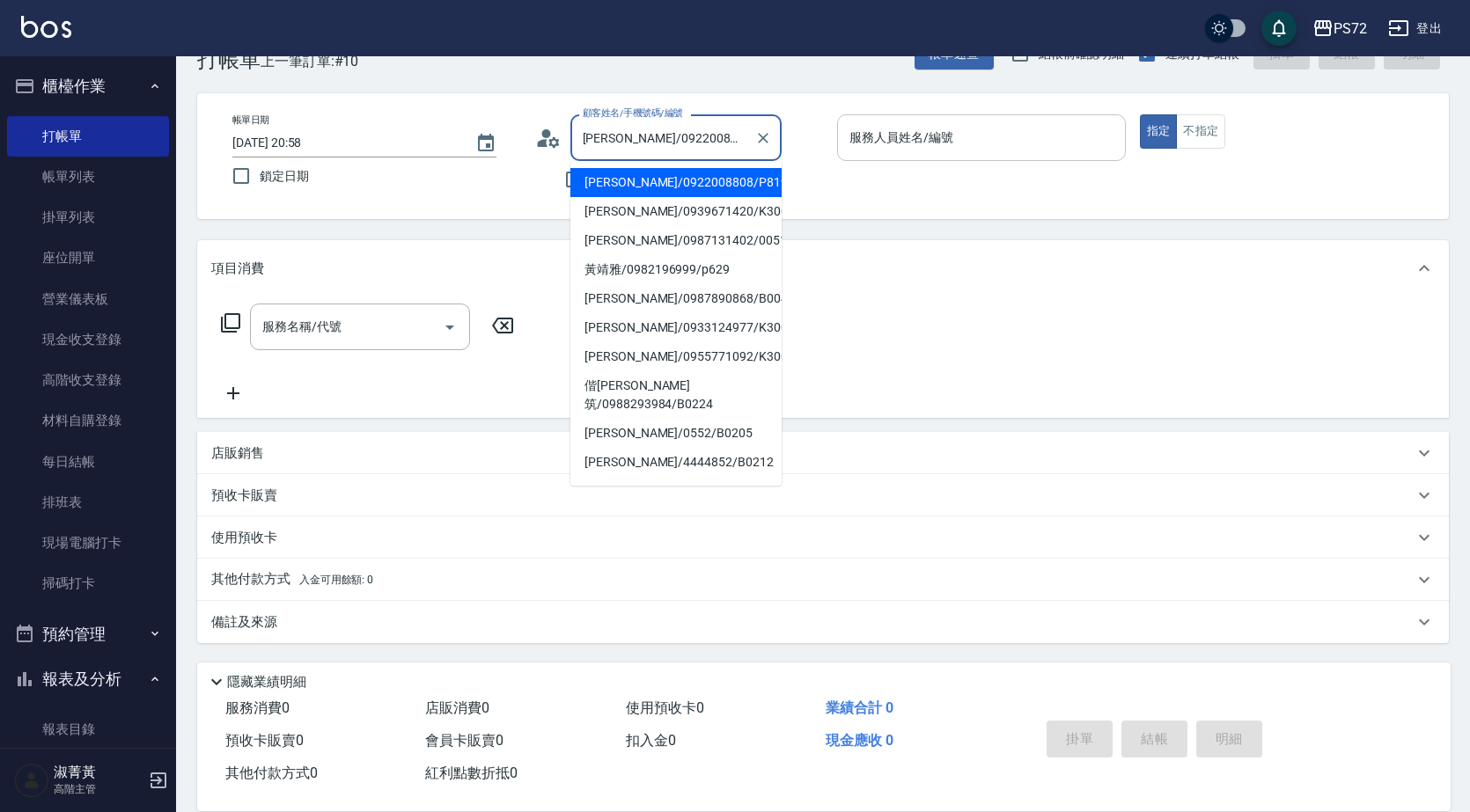
click at [937, 130] on input "服務人員姓名/編號" at bounding box center [981, 138] width 273 height 31
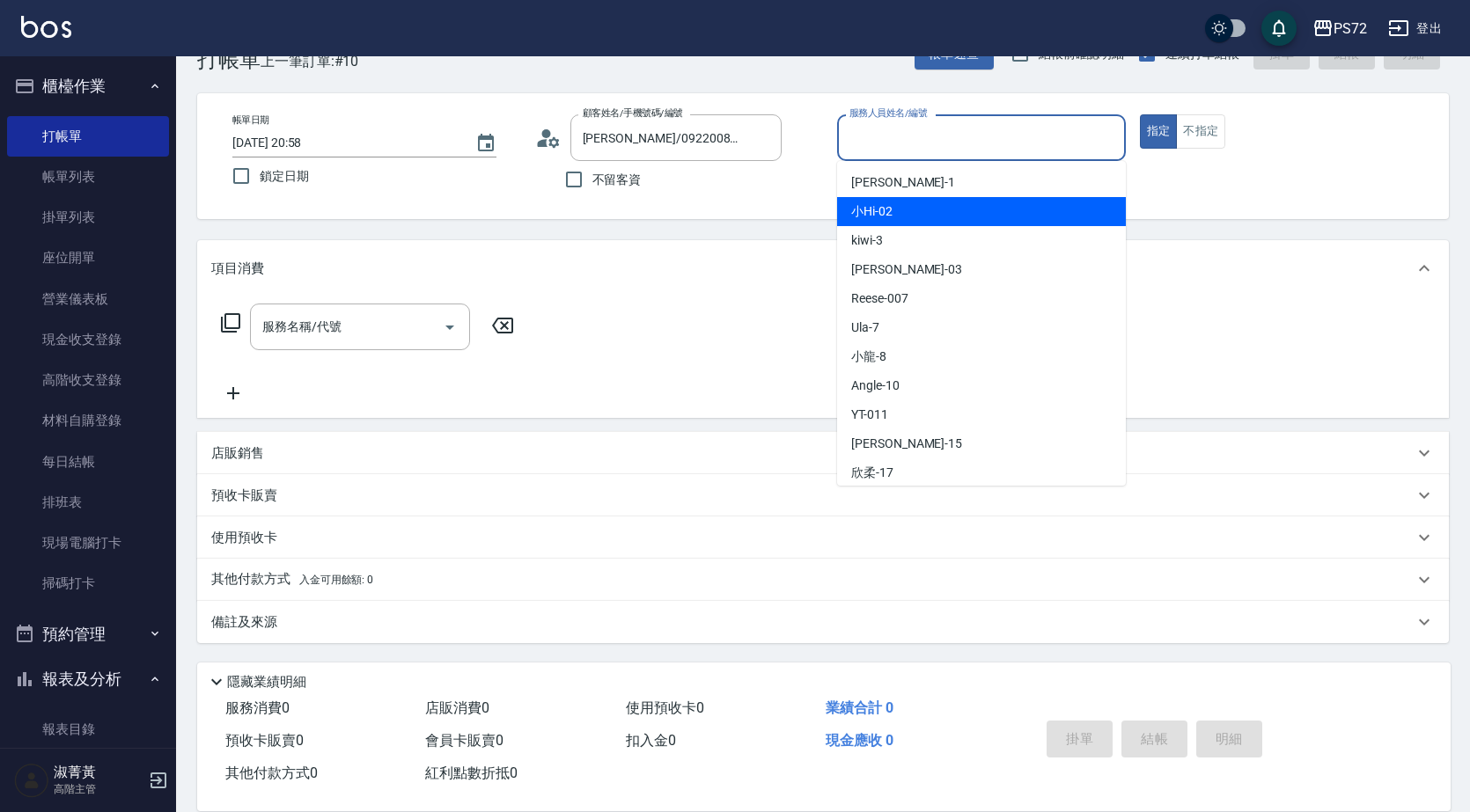
click at [969, 211] on div "小Hi -02" at bounding box center [981, 211] width 288 height 29
type input "小Hi-02"
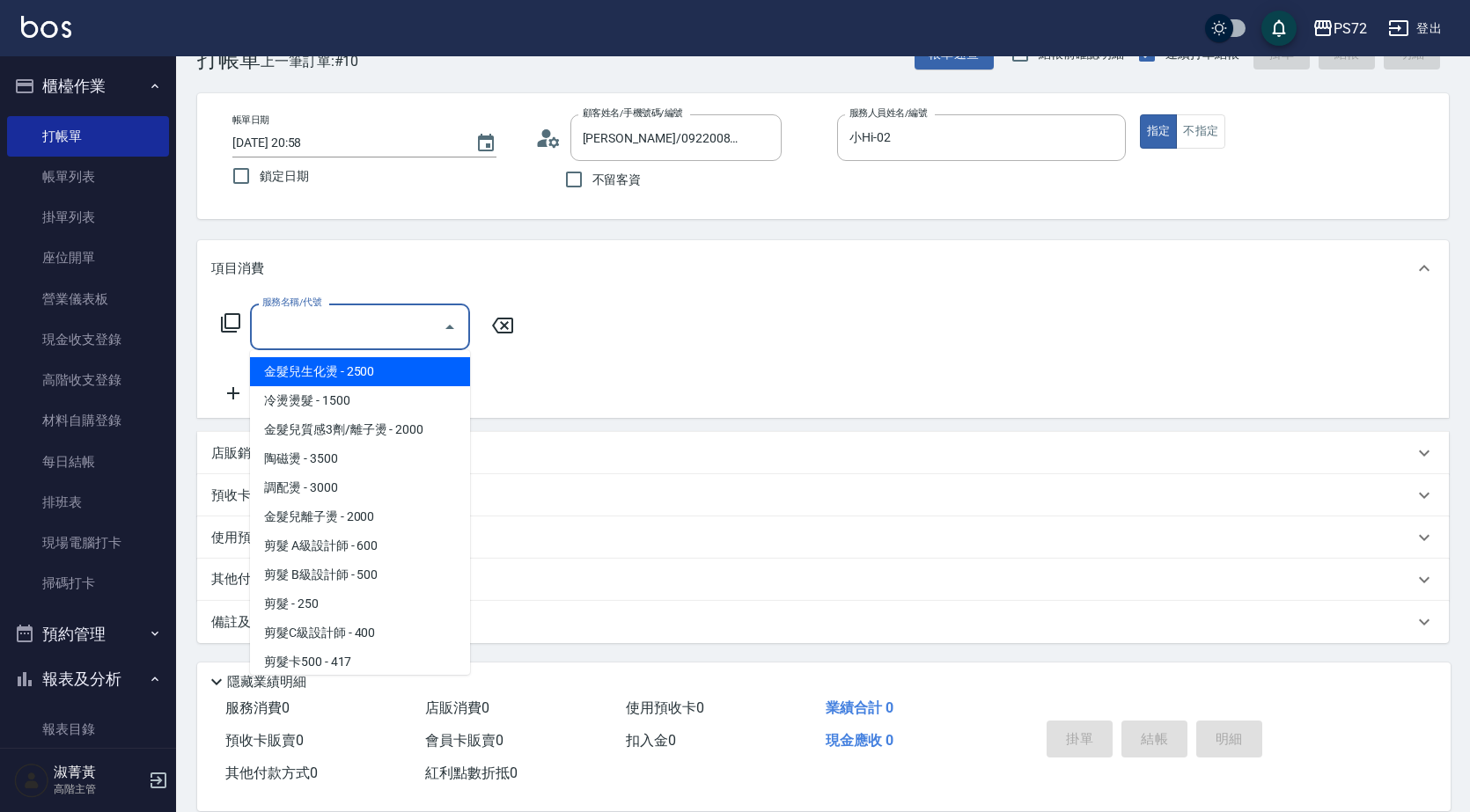
click at [402, 324] on input "服務名稱/代號" at bounding box center [346, 327] width 177 height 31
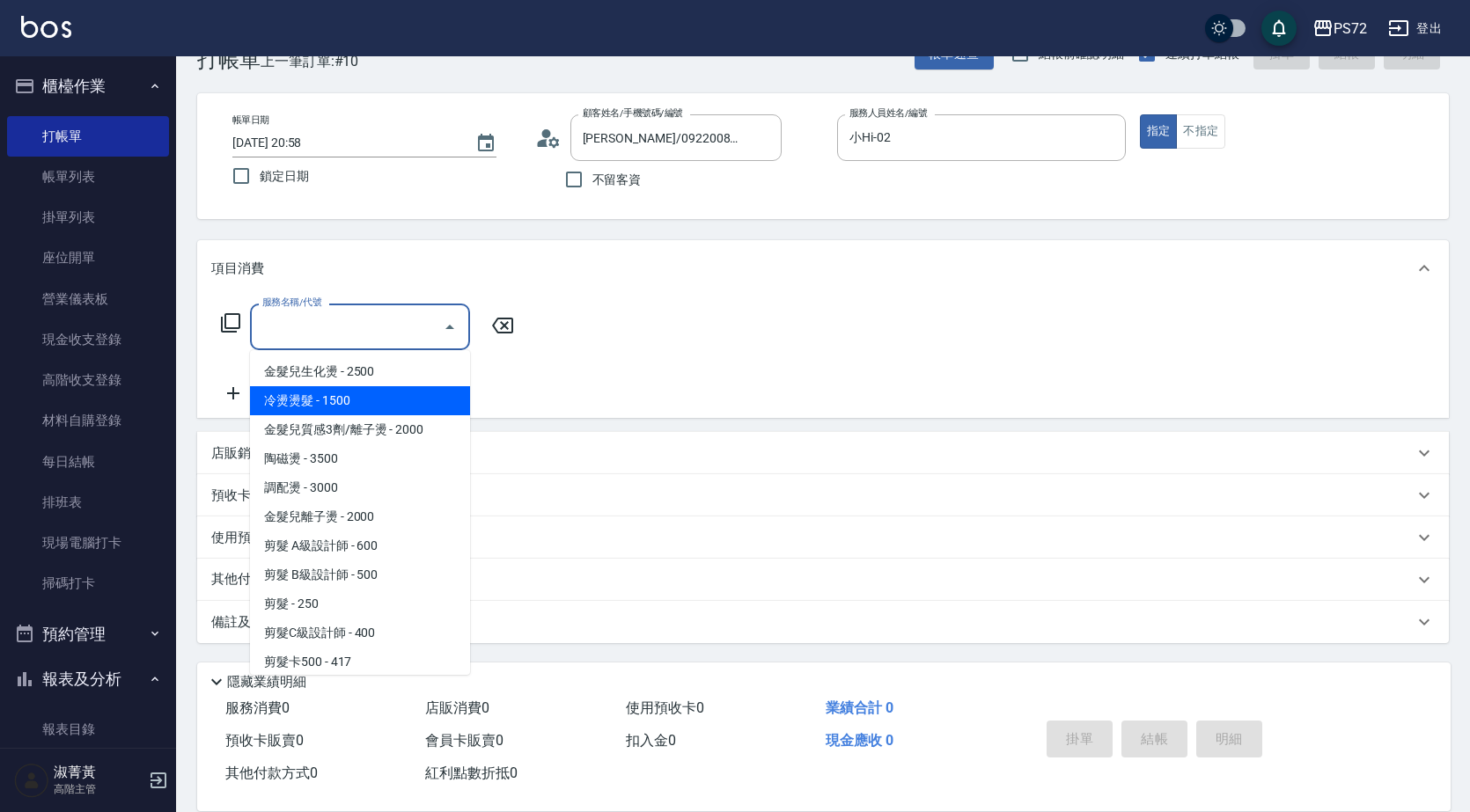
click at [233, 325] on icon at bounding box center [231, 323] width 21 height 21
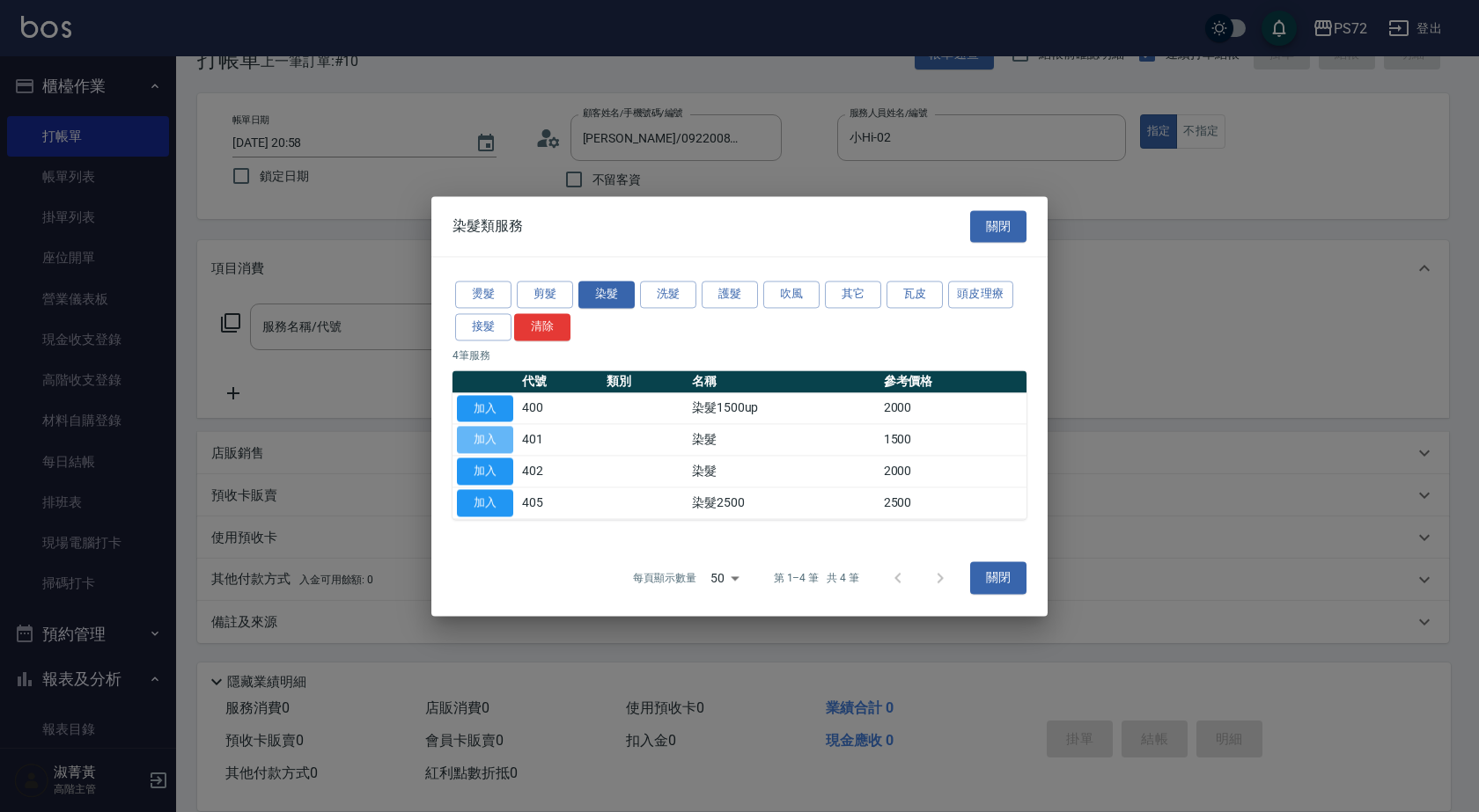
click at [512, 441] on button "加入" at bounding box center [485, 441] width 56 height 27
type input "染髮(401)"
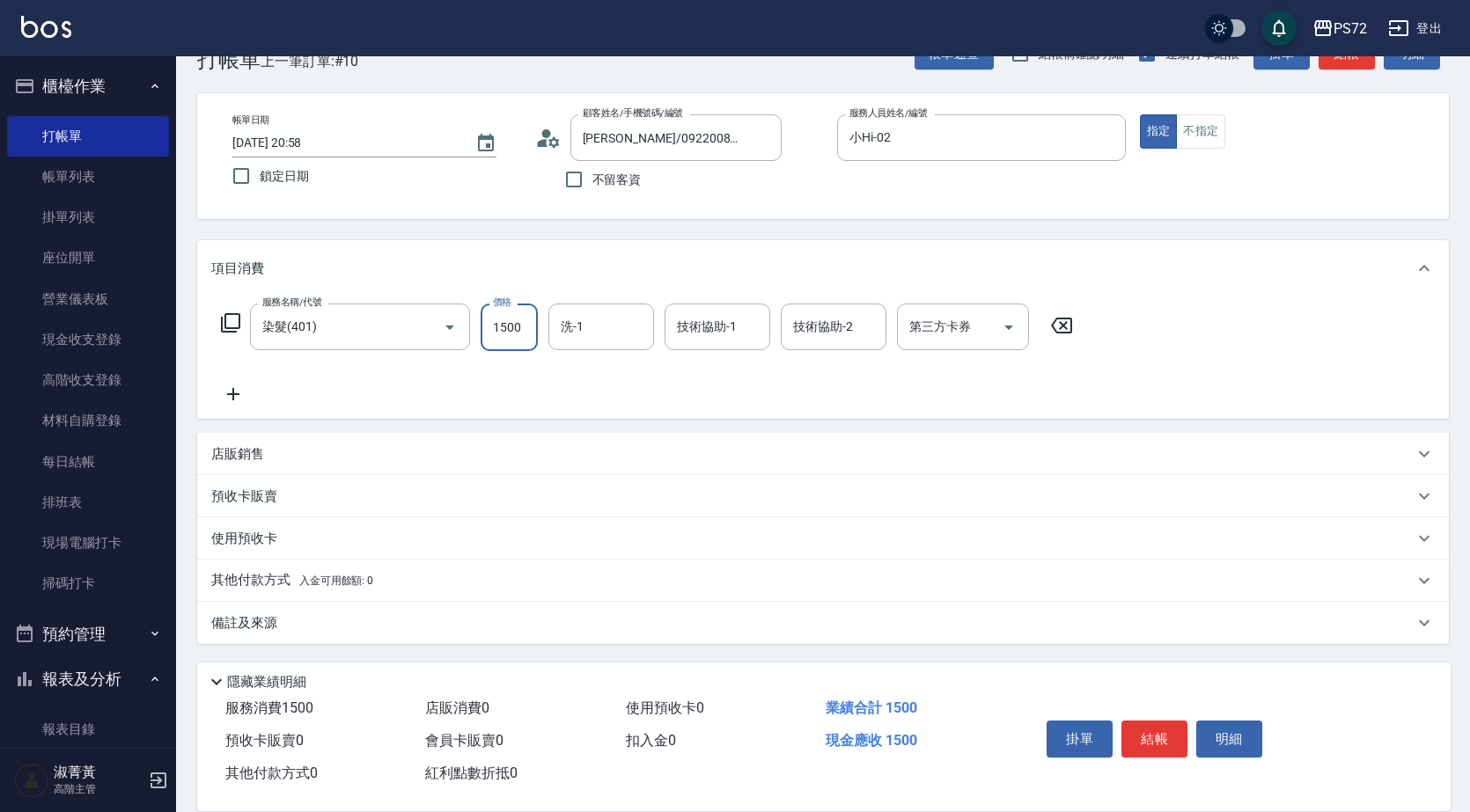
click at [522, 333] on input "1500" at bounding box center [508, 327] width 57 height 47
type input "1300"
click at [1158, 731] on button "結帳" at bounding box center [1154, 739] width 66 height 37
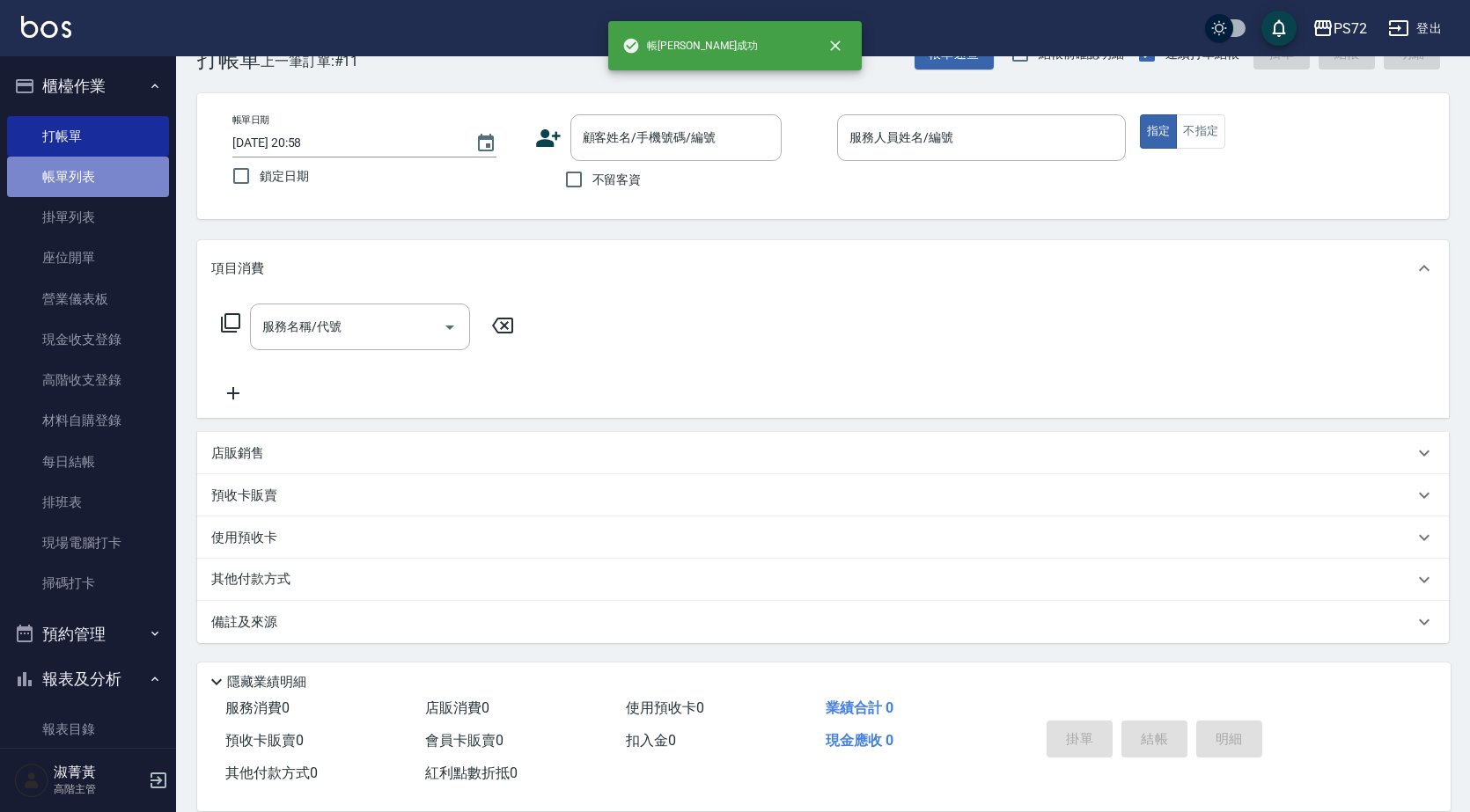
click at [93, 169] on link "帳單列表" at bounding box center [88, 176] width 162 height 41
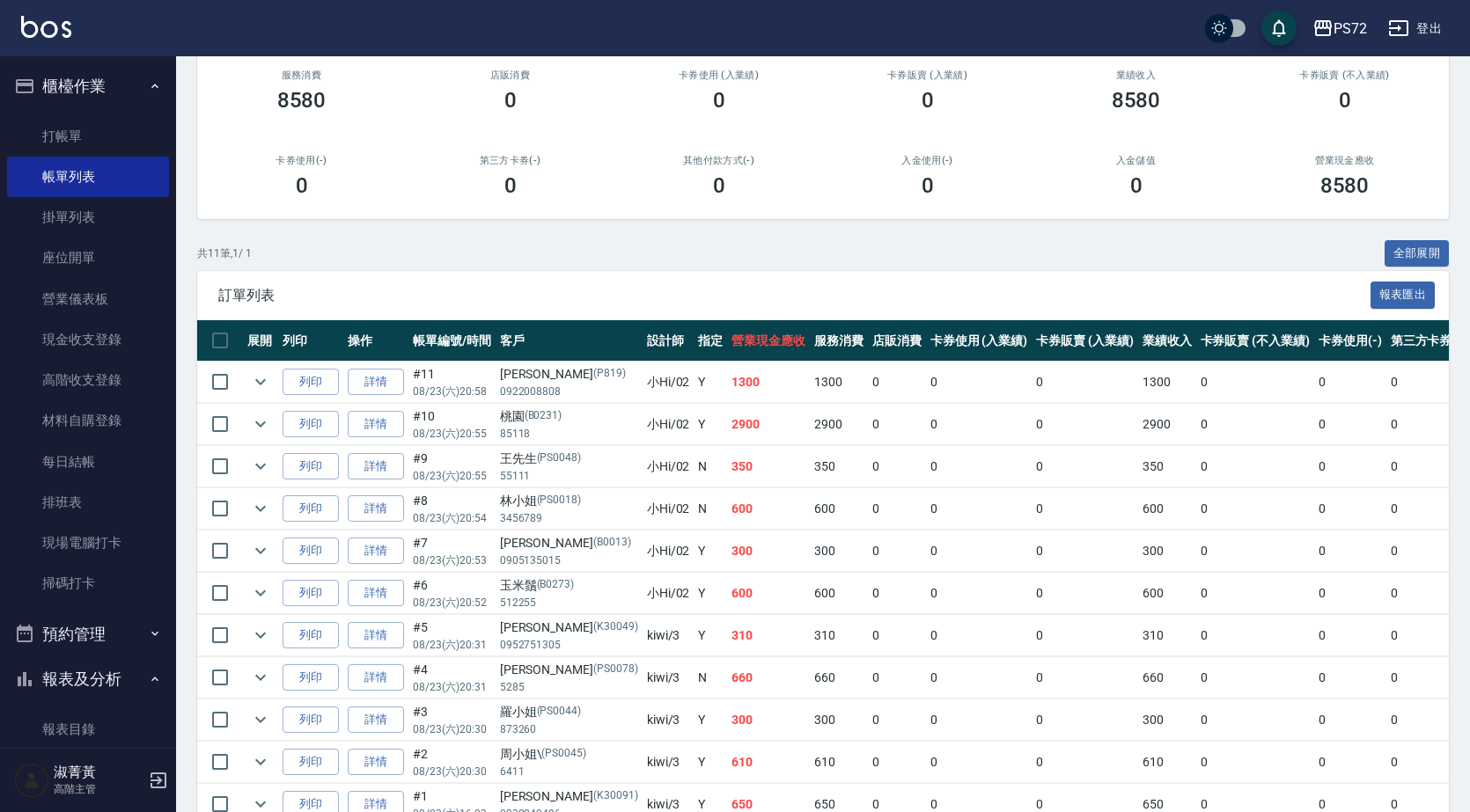
scroll to position [264, 0]
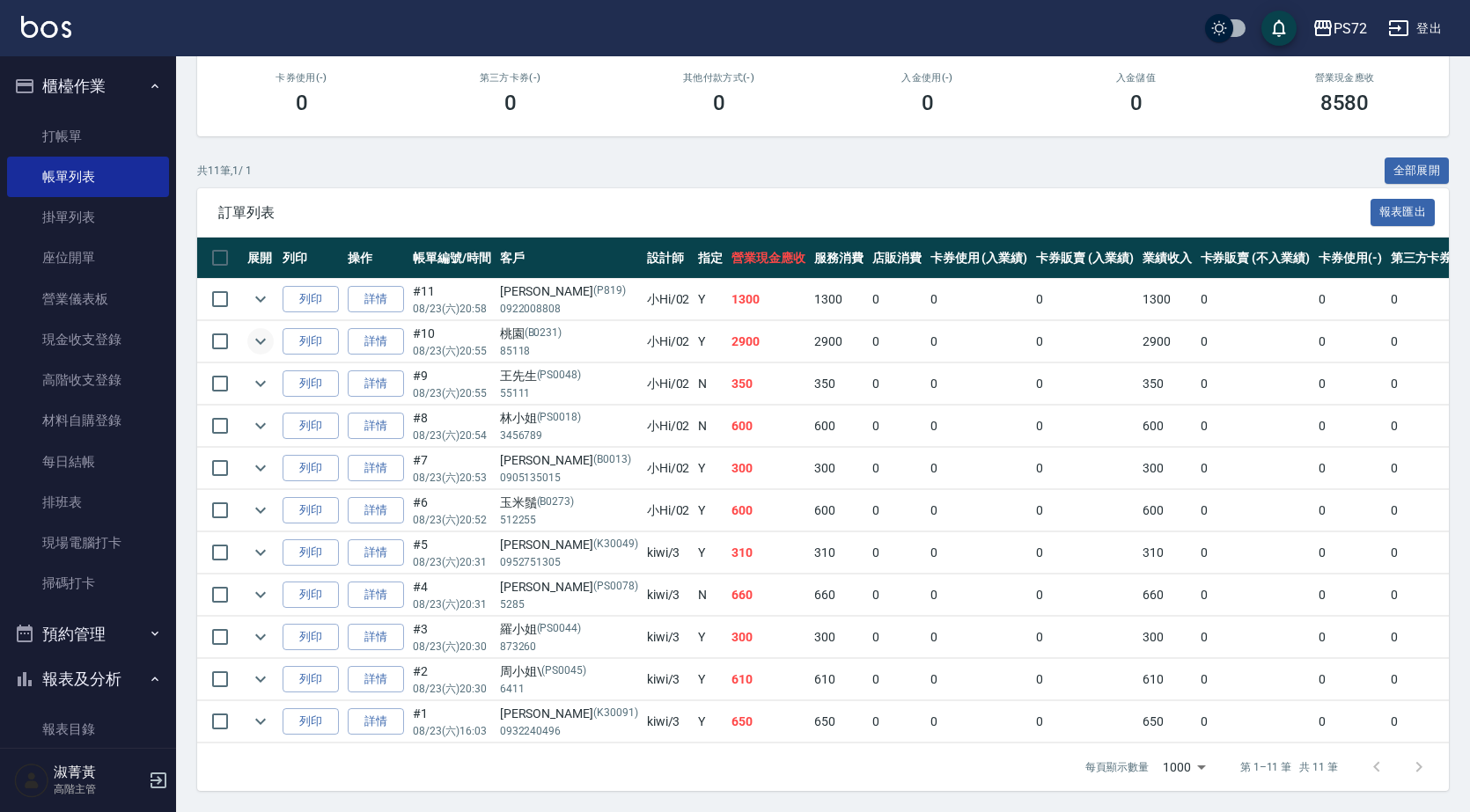
click at [257, 338] on icon "expand row" at bounding box center [260, 341] width 11 height 6
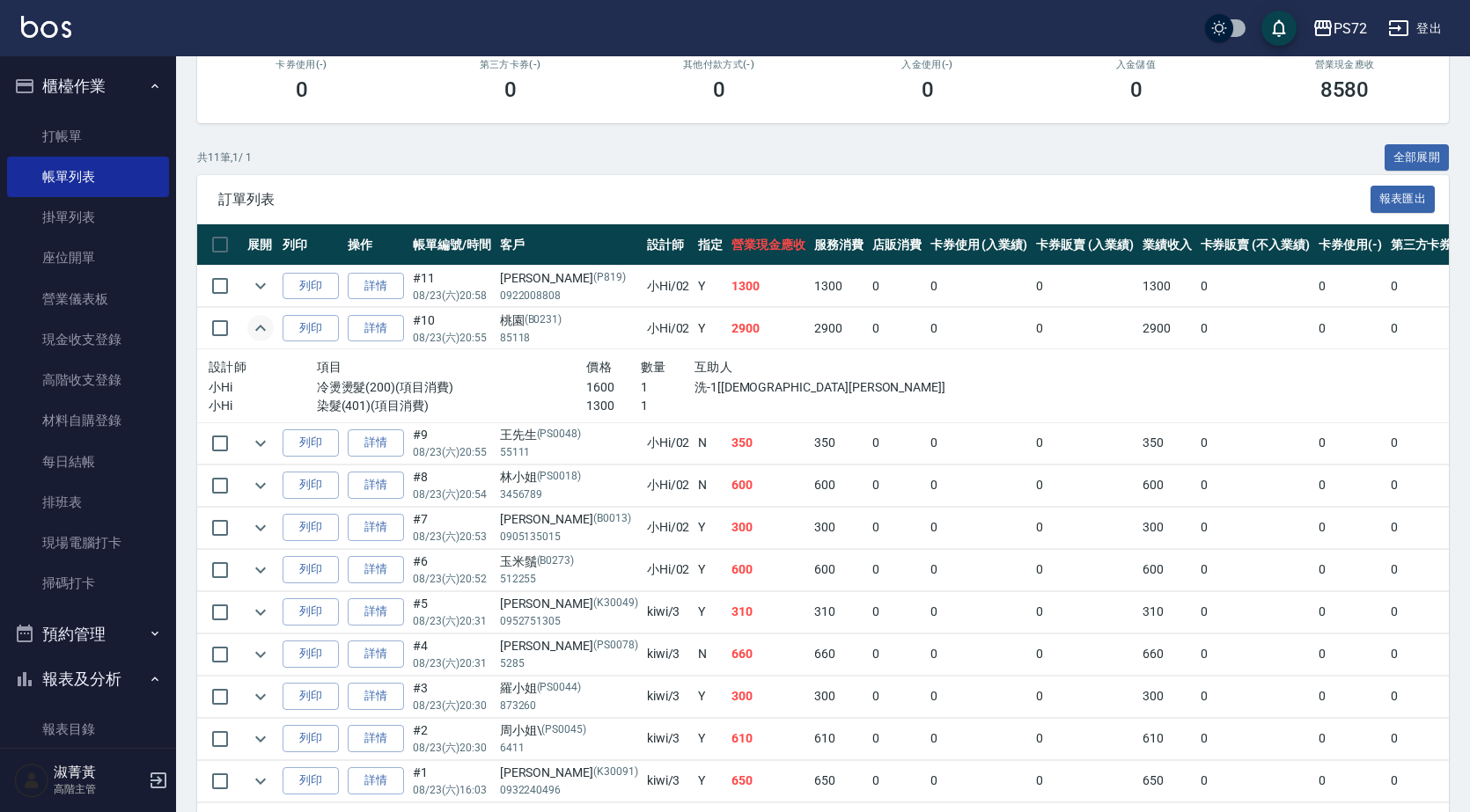
click at [257, 327] on icon "expand row" at bounding box center [260, 328] width 21 height 21
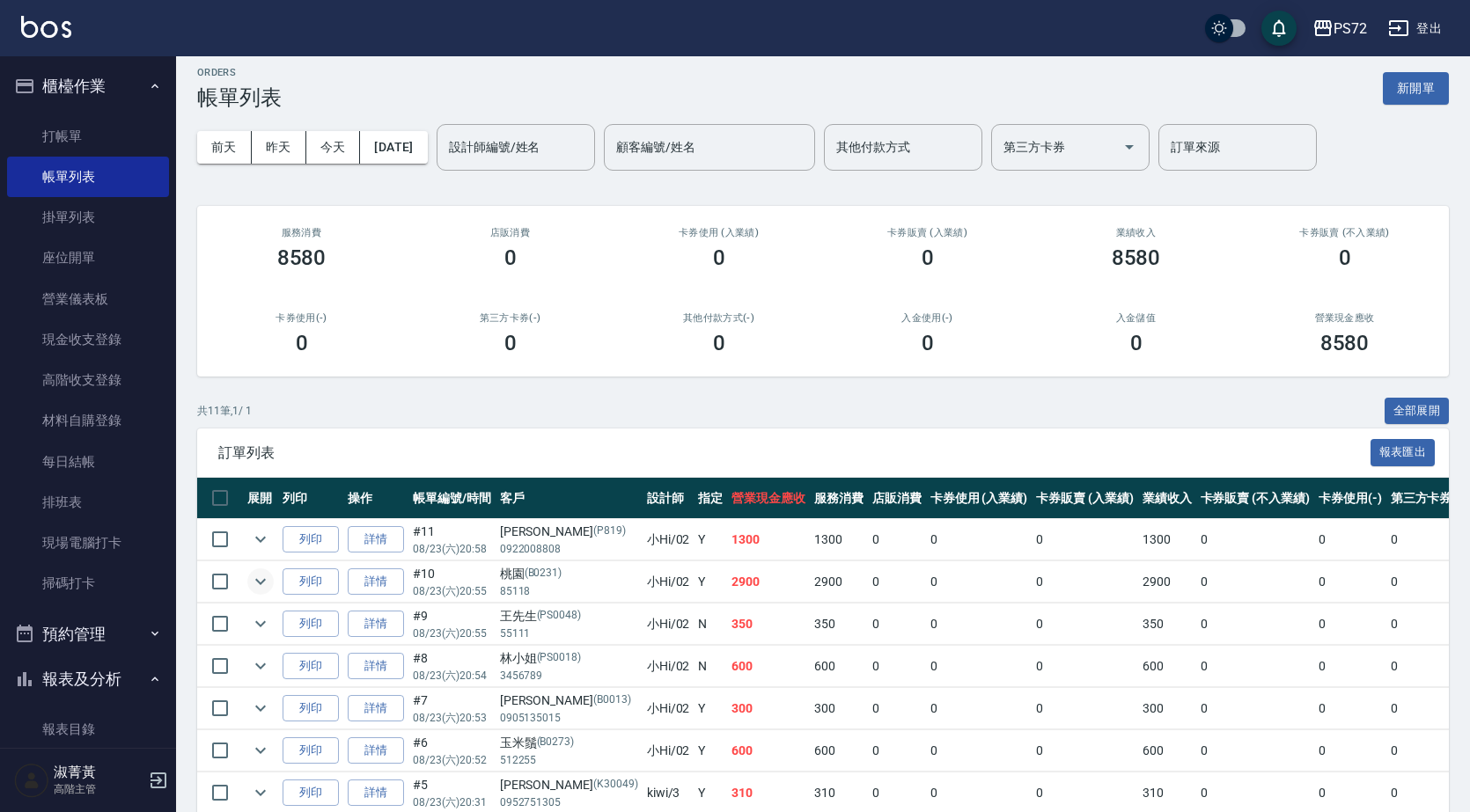
scroll to position [0, 0]
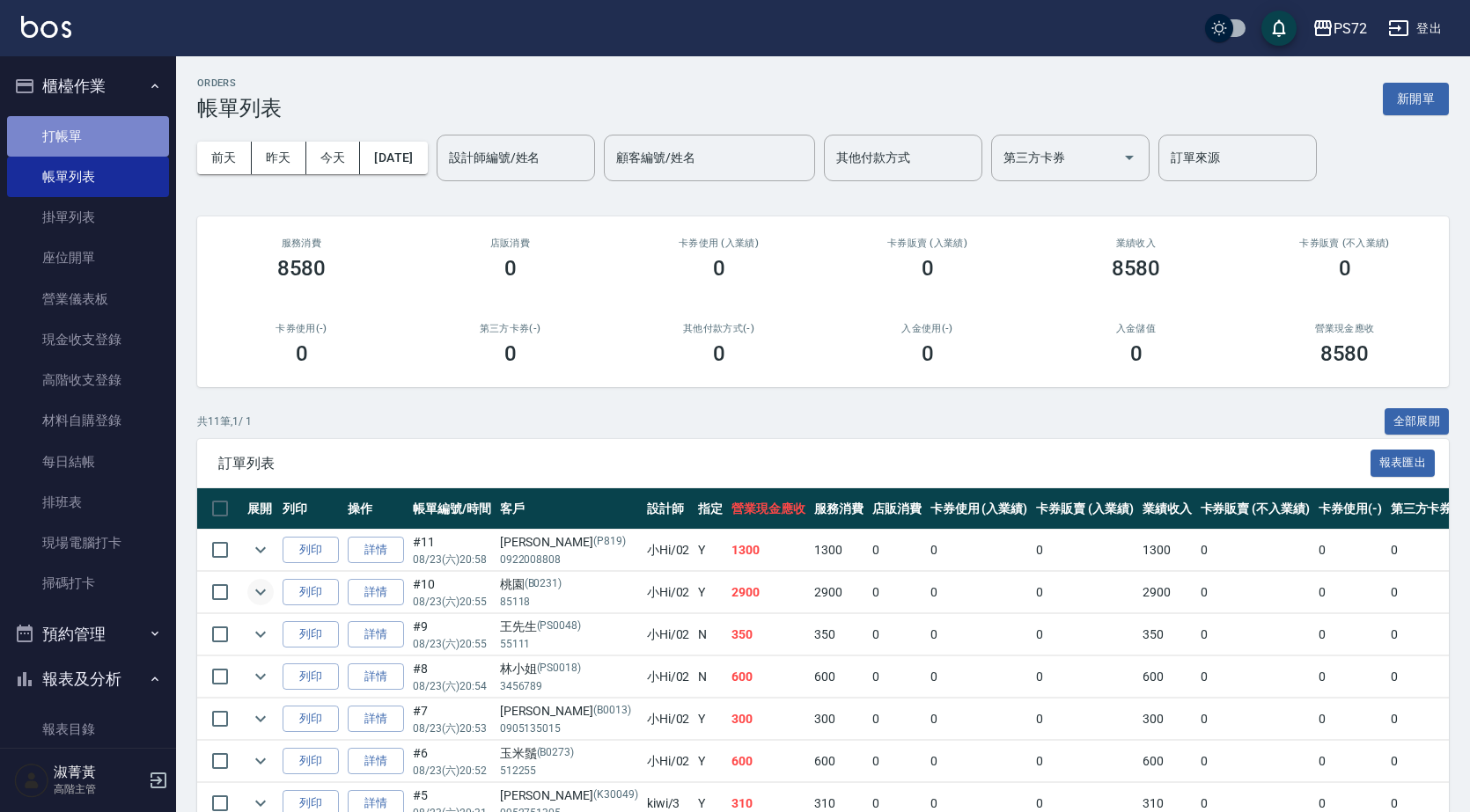
click at [93, 135] on link "打帳單" at bounding box center [88, 136] width 162 height 41
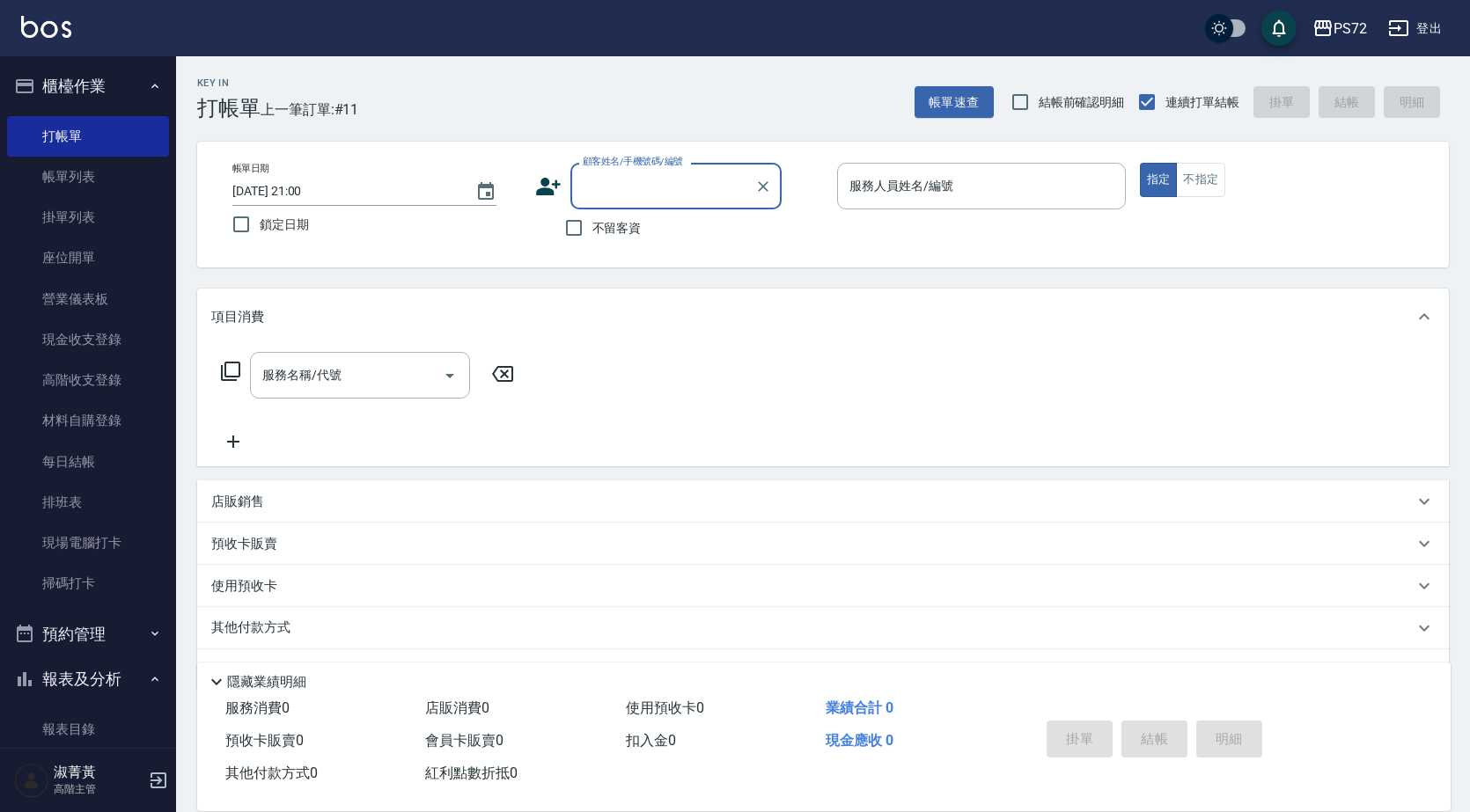
click at [640, 169] on div "顧客姓名/手機號碼/編號 顧客姓名/手機號碼/編號" at bounding box center [675, 186] width 211 height 46
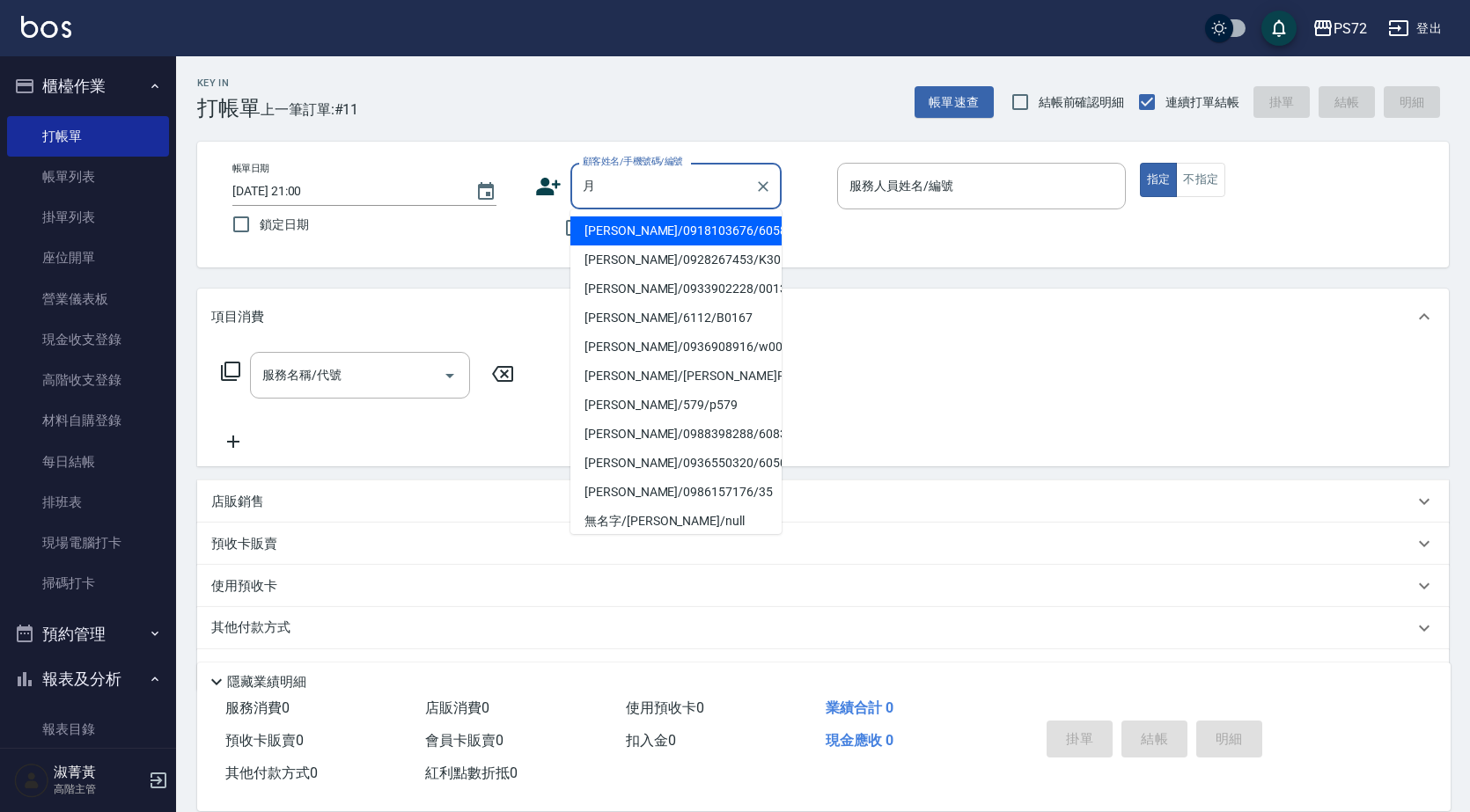
click at [640, 235] on li "[PERSON_NAME]/0918103676/6058" at bounding box center [675, 230] width 211 height 29
type input "[PERSON_NAME]/0918103676/6058"
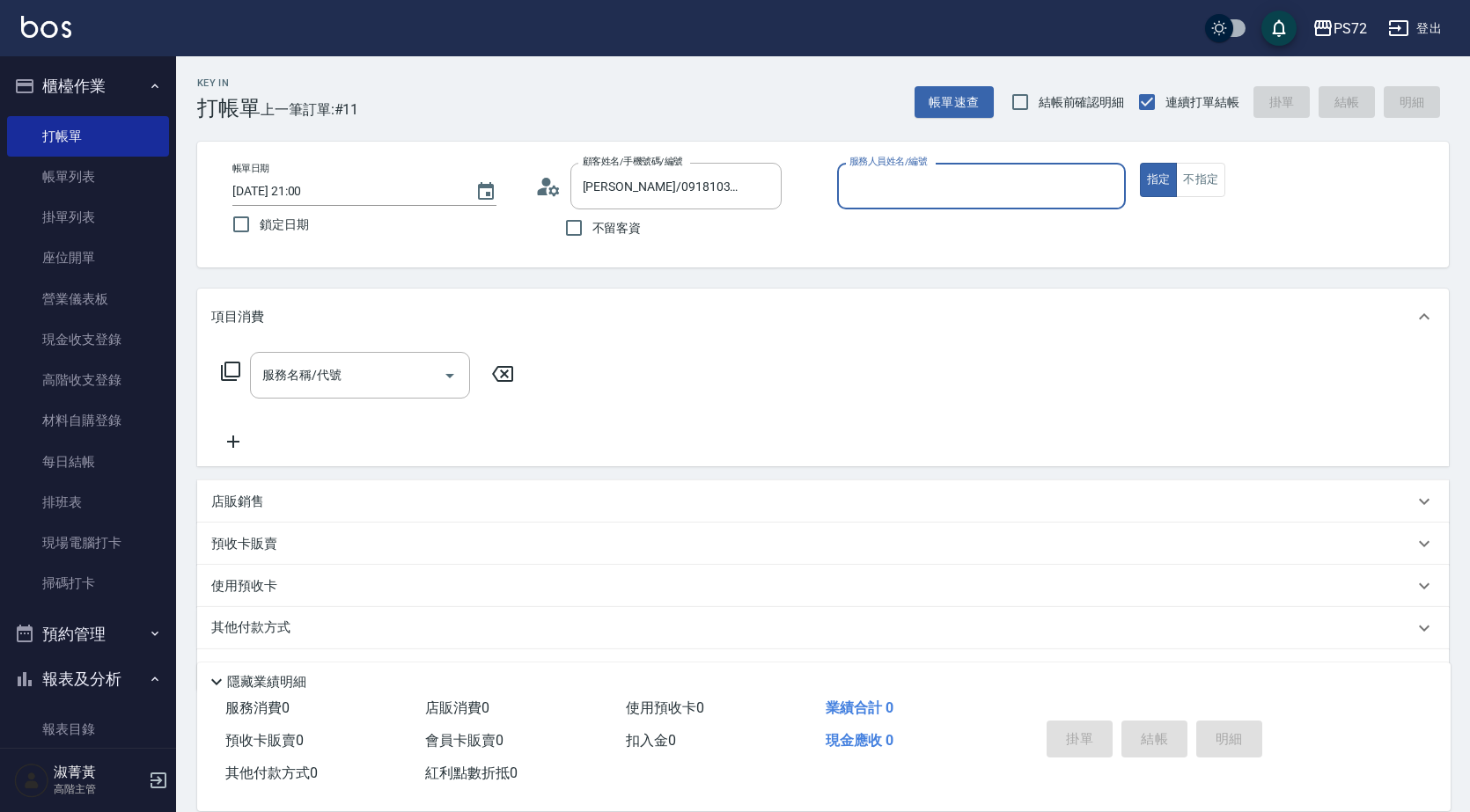
type input "[PERSON_NAME]-1"
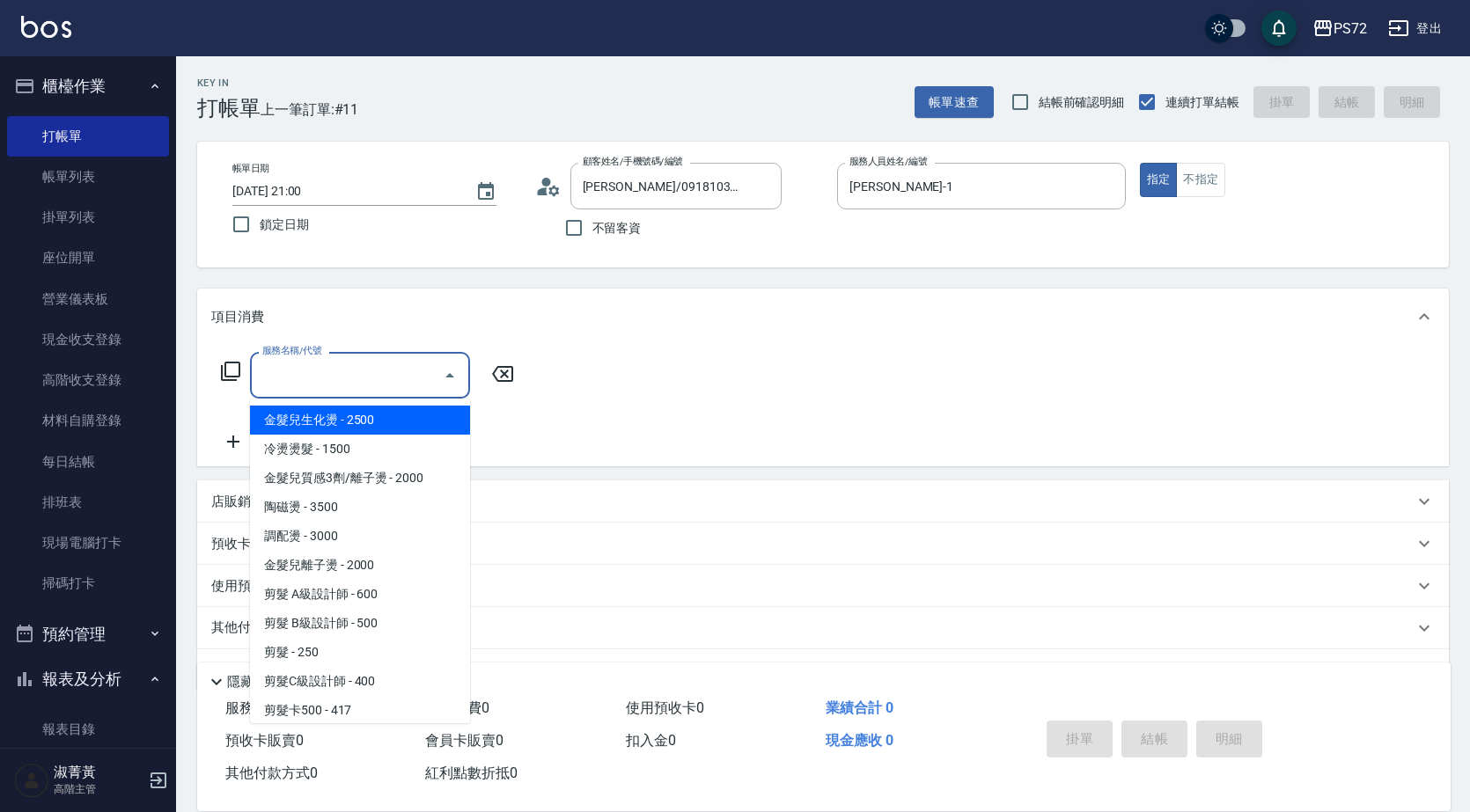
drag, startPoint x: 407, startPoint y: 369, endPoint x: 418, endPoint y: 374, distance: 12.1
click at [407, 368] on input "服務名稱/代號" at bounding box center [346, 375] width 177 height 31
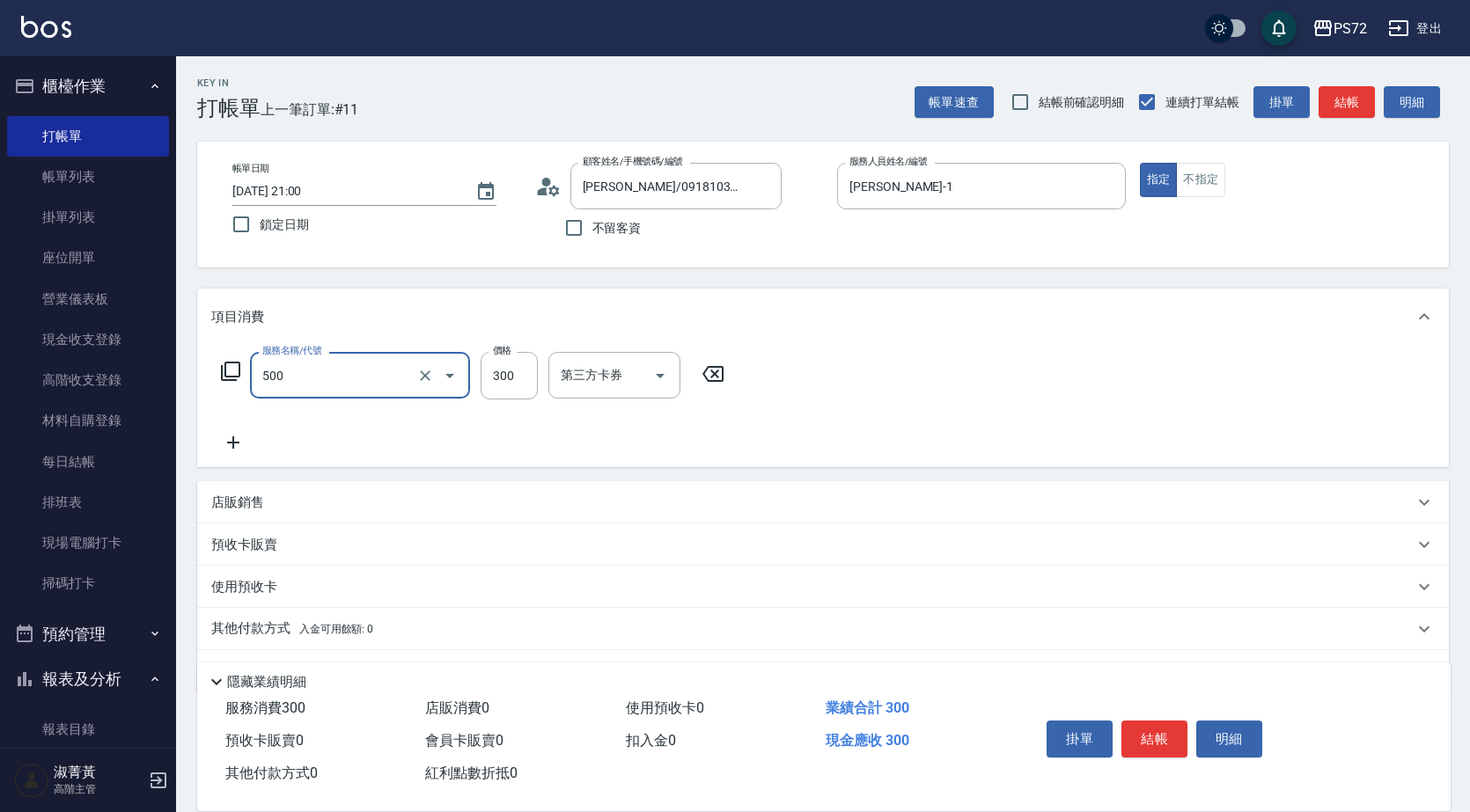
type input "洗髮(A級)(500)"
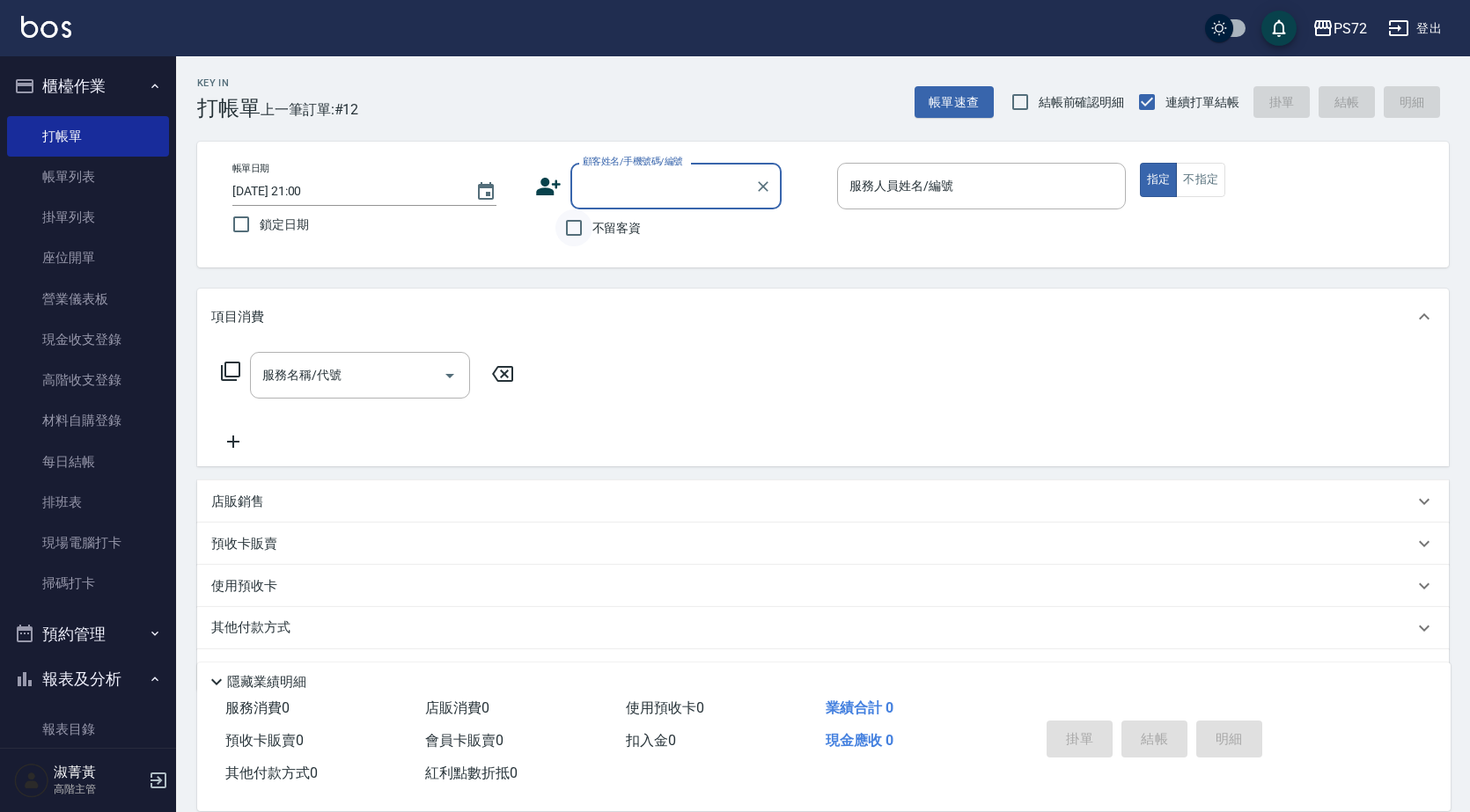
click at [577, 230] on input "不留客資" at bounding box center [574, 228] width 37 height 37
checkbox input "true"
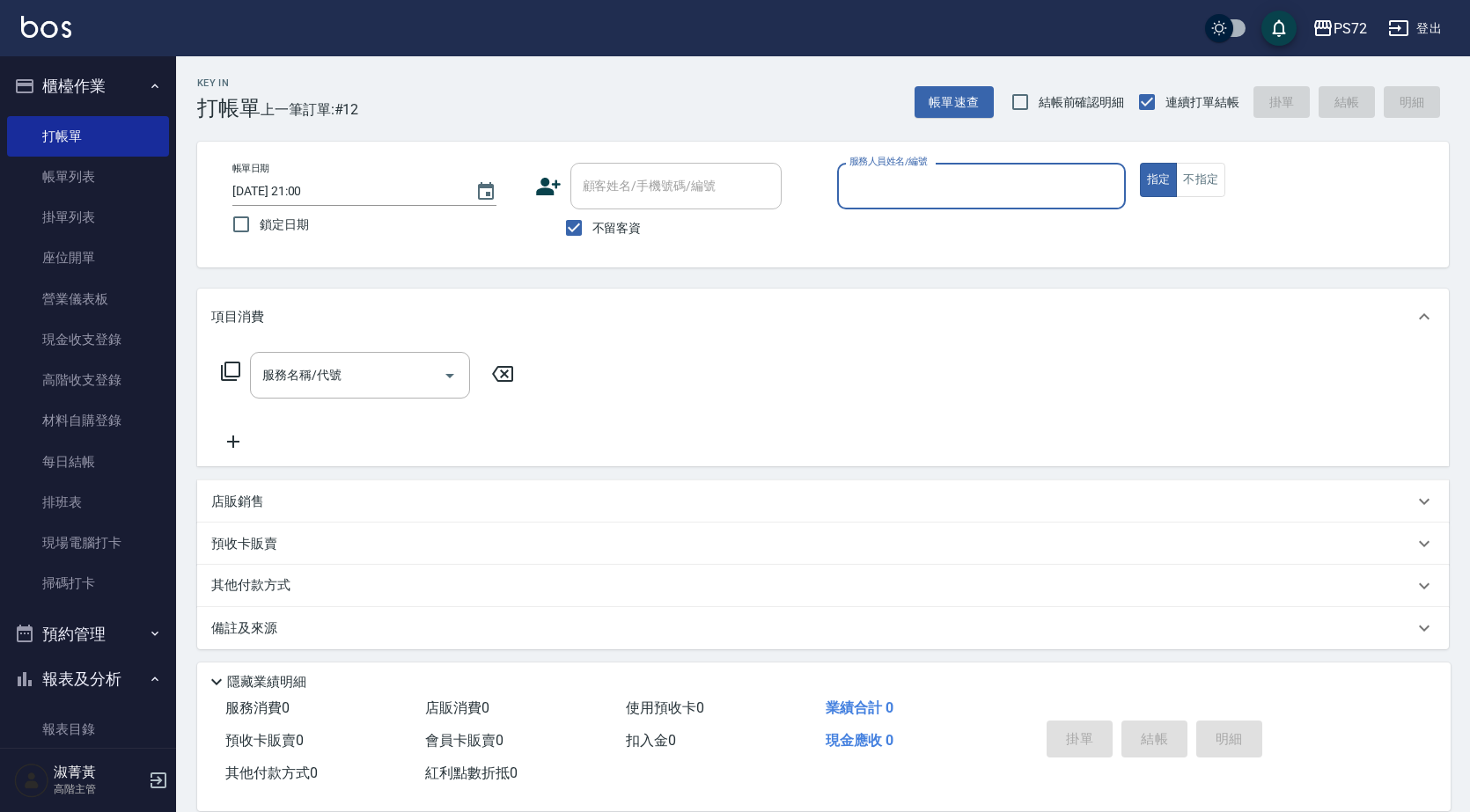
click at [899, 183] on input "服務人員姓名/編號" at bounding box center [981, 186] width 273 height 31
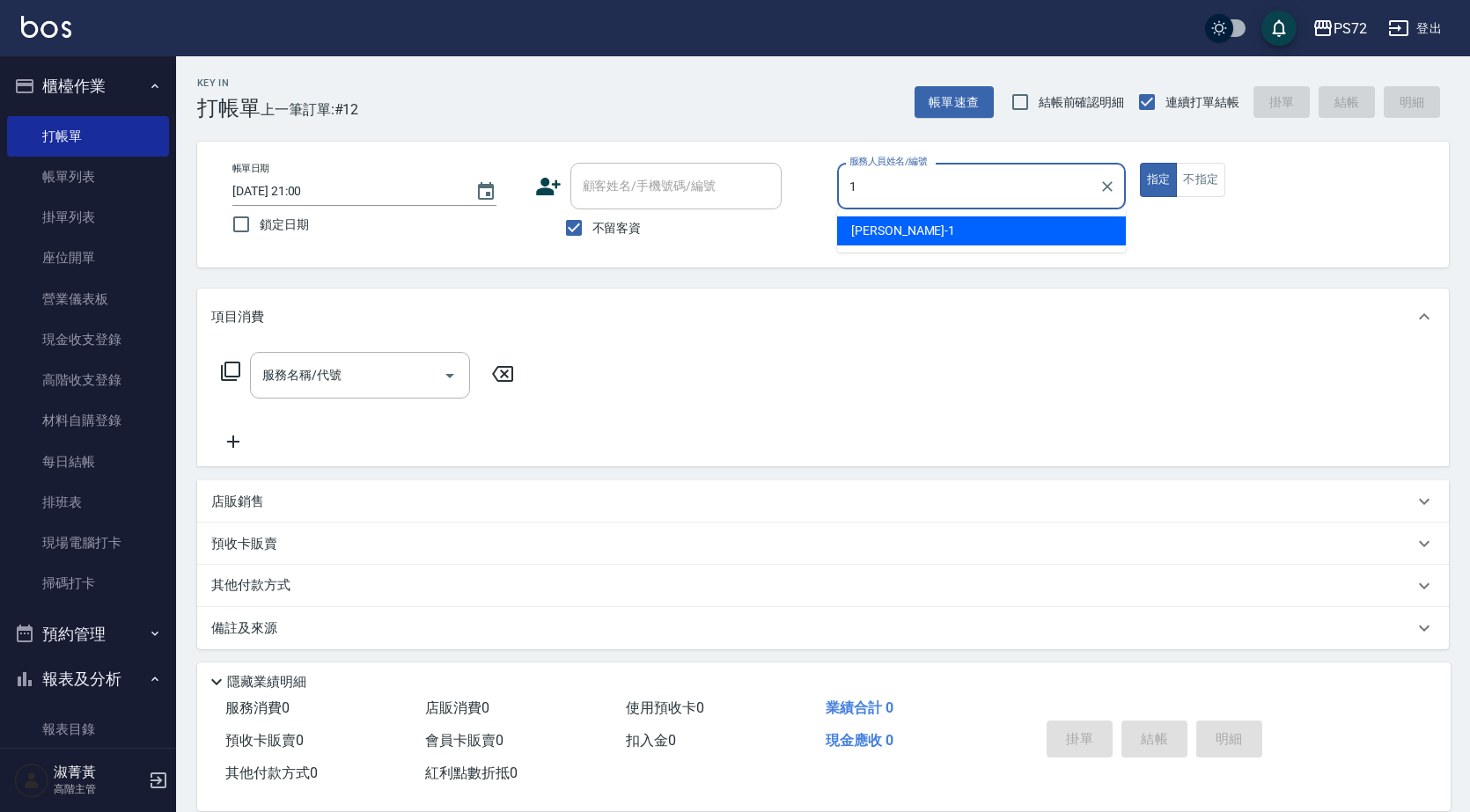
type input "[PERSON_NAME]-1"
type button "true"
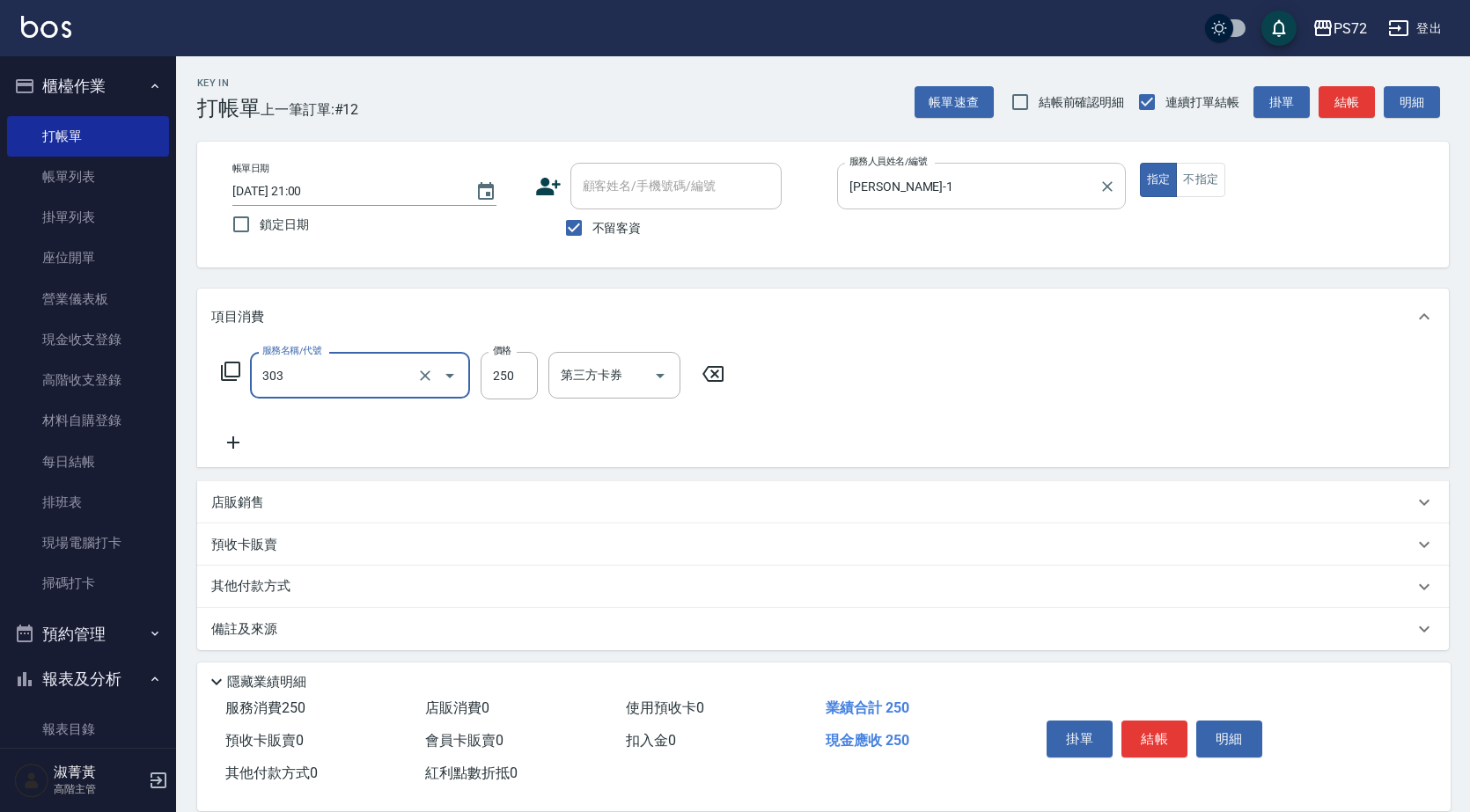
type input "剪髮(303)"
type input "300"
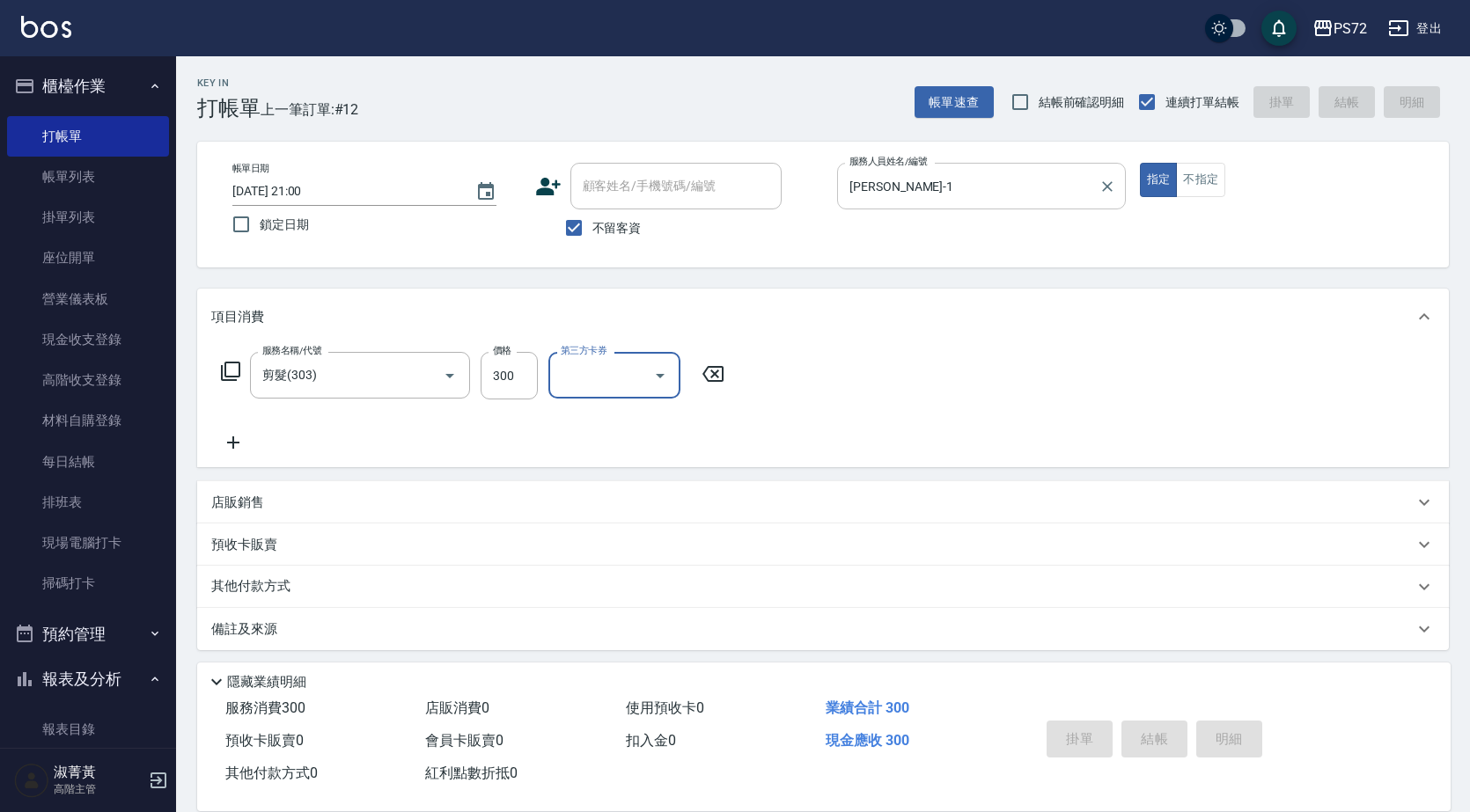
type input "[DATE] 21:01"
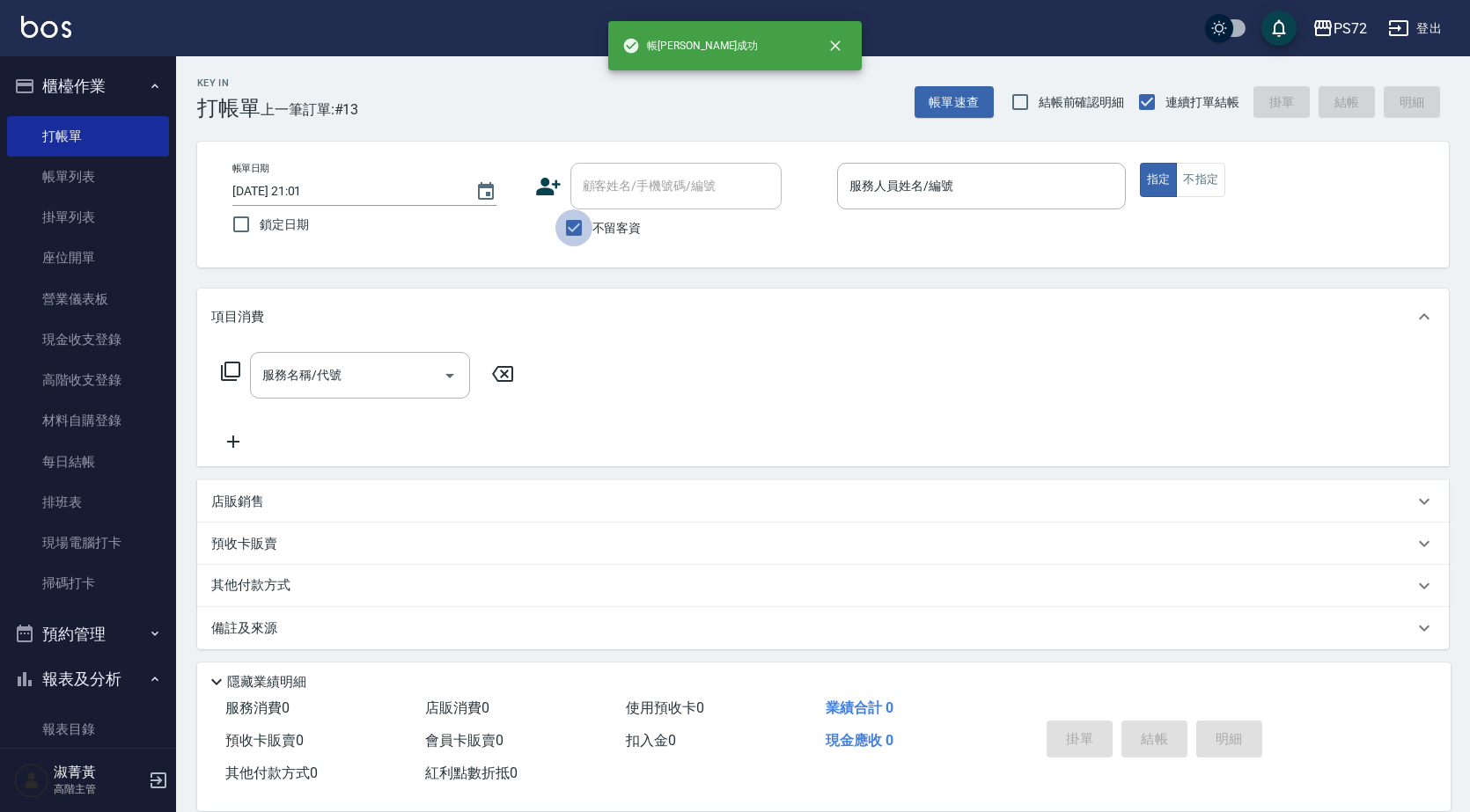
drag, startPoint x: 564, startPoint y: 235, endPoint x: 585, endPoint y: 178, distance: 60.7
click at [564, 234] on input "不留客資" at bounding box center [574, 228] width 37 height 37
checkbox input "false"
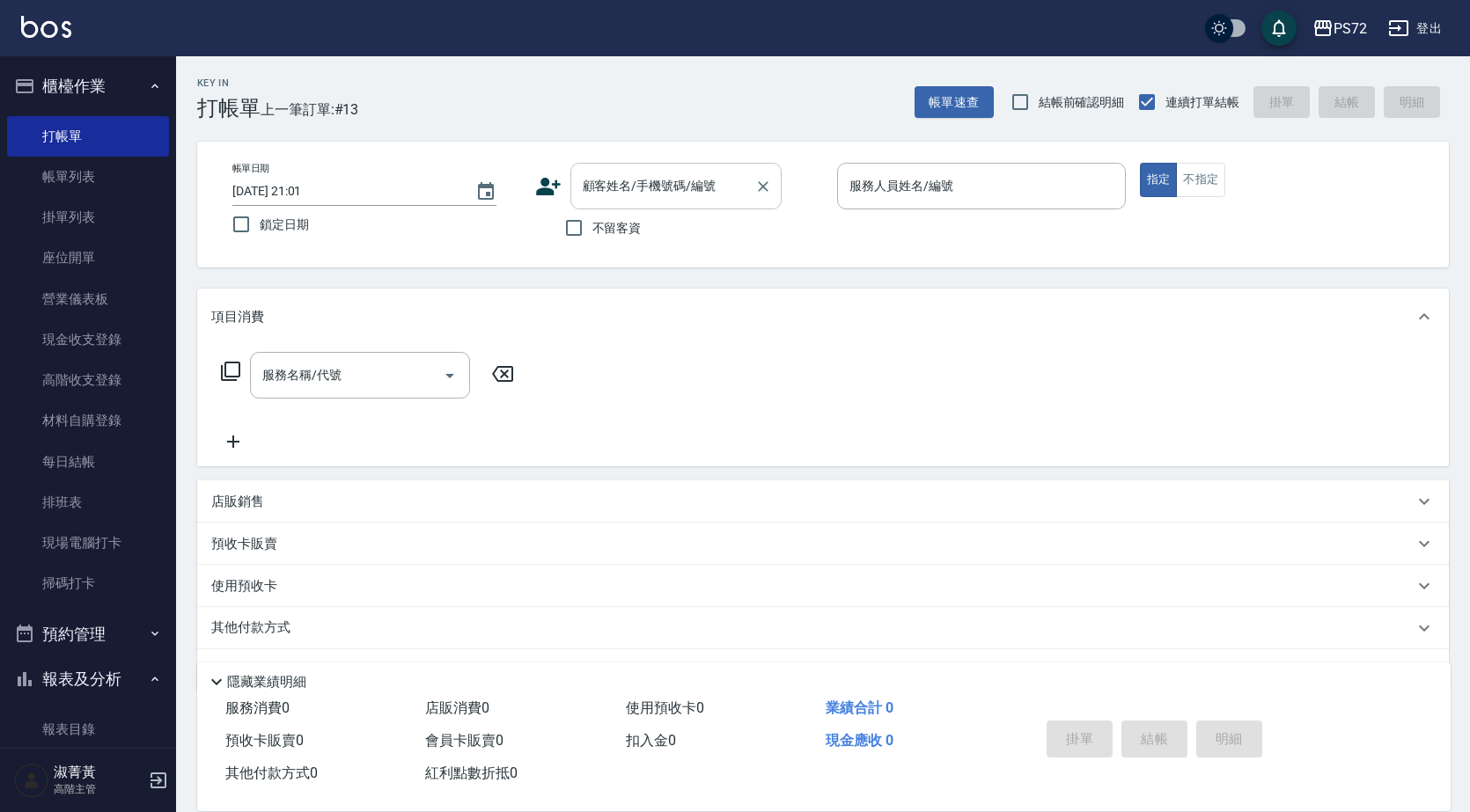
click at [588, 175] on input "顧客姓名/手機號碼/編號" at bounding box center [662, 186] width 169 height 31
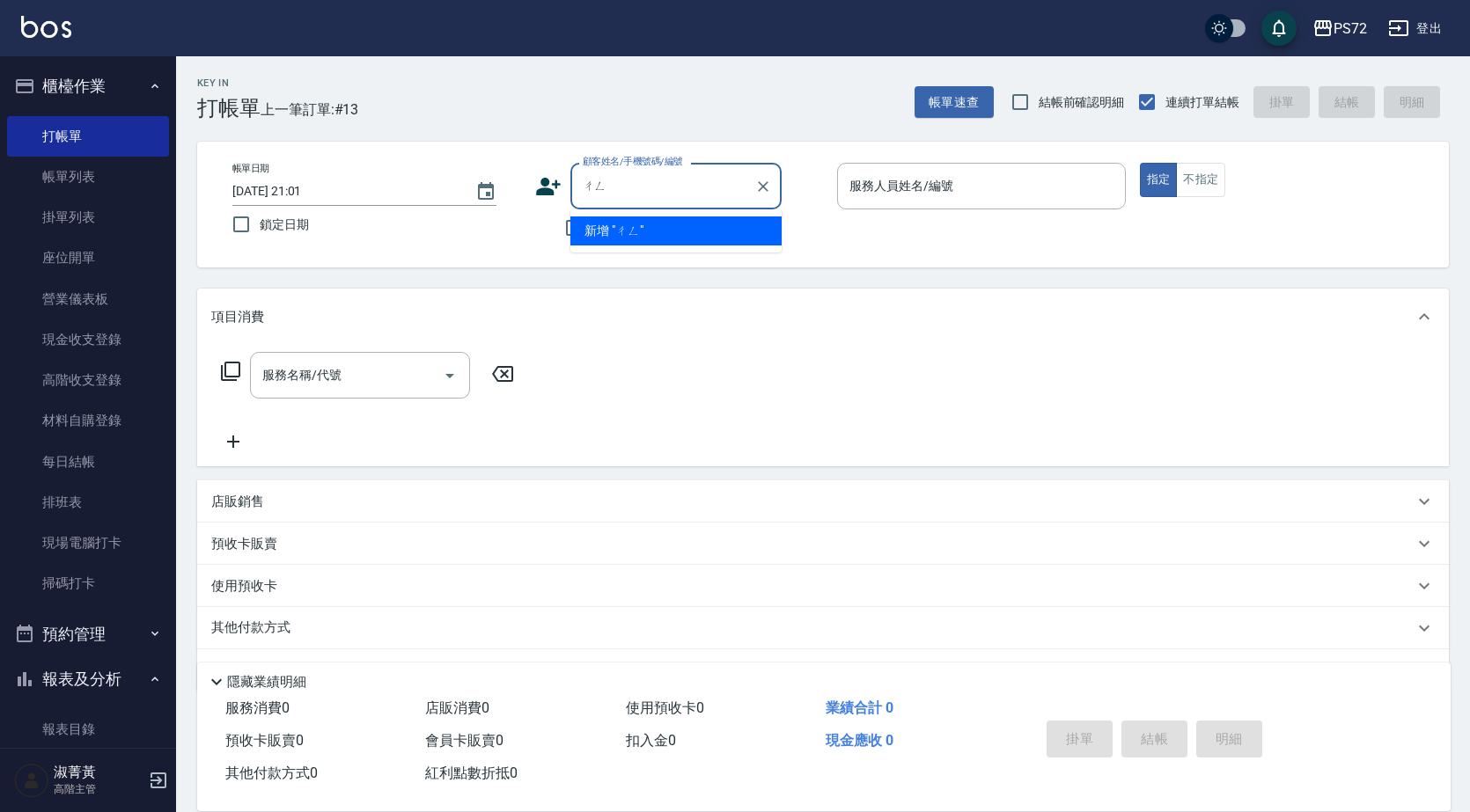
type input "成"
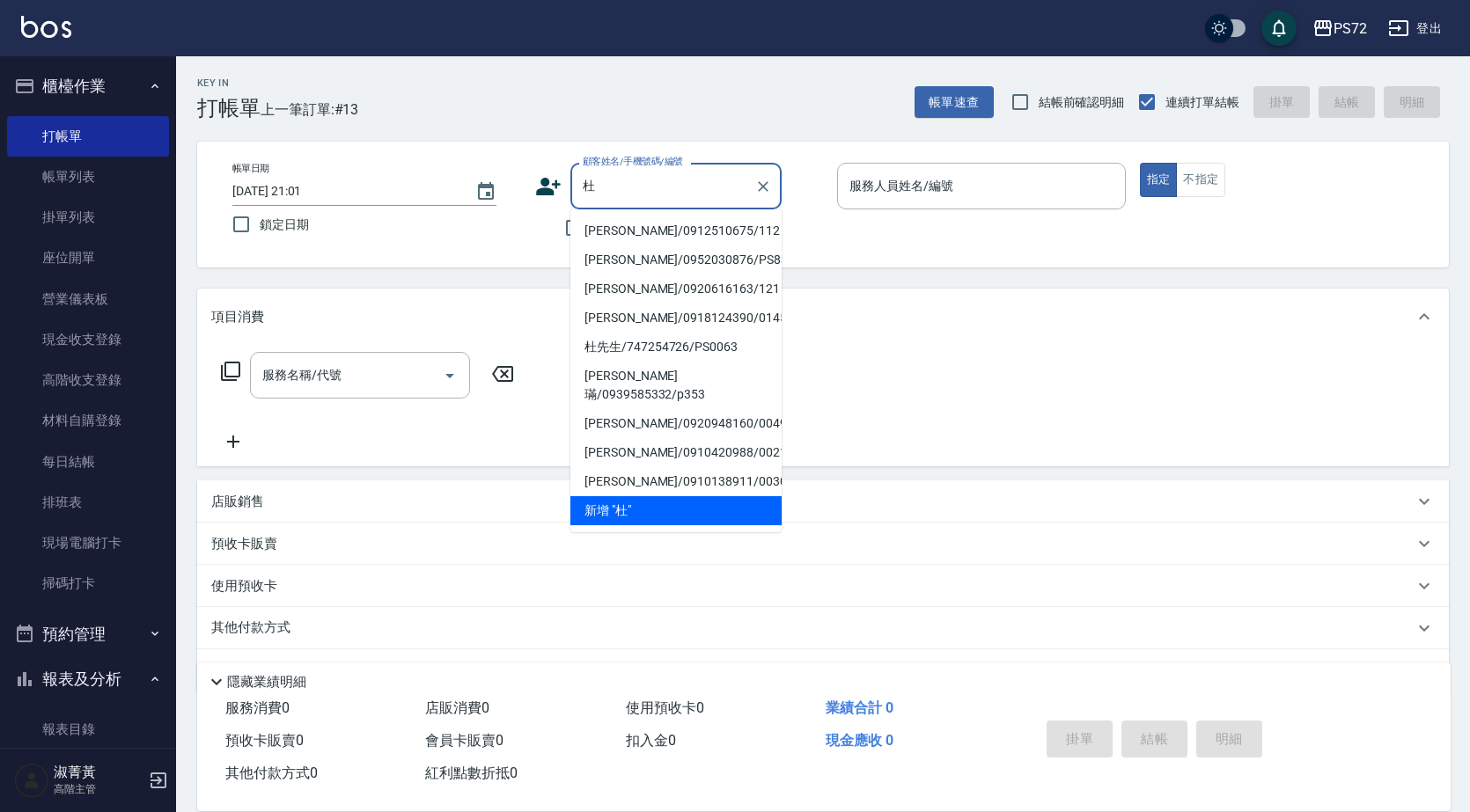
click at [616, 229] on li "[PERSON_NAME]/0912510675/112" at bounding box center [675, 230] width 211 height 29
type input "[PERSON_NAME]/0912510675/112"
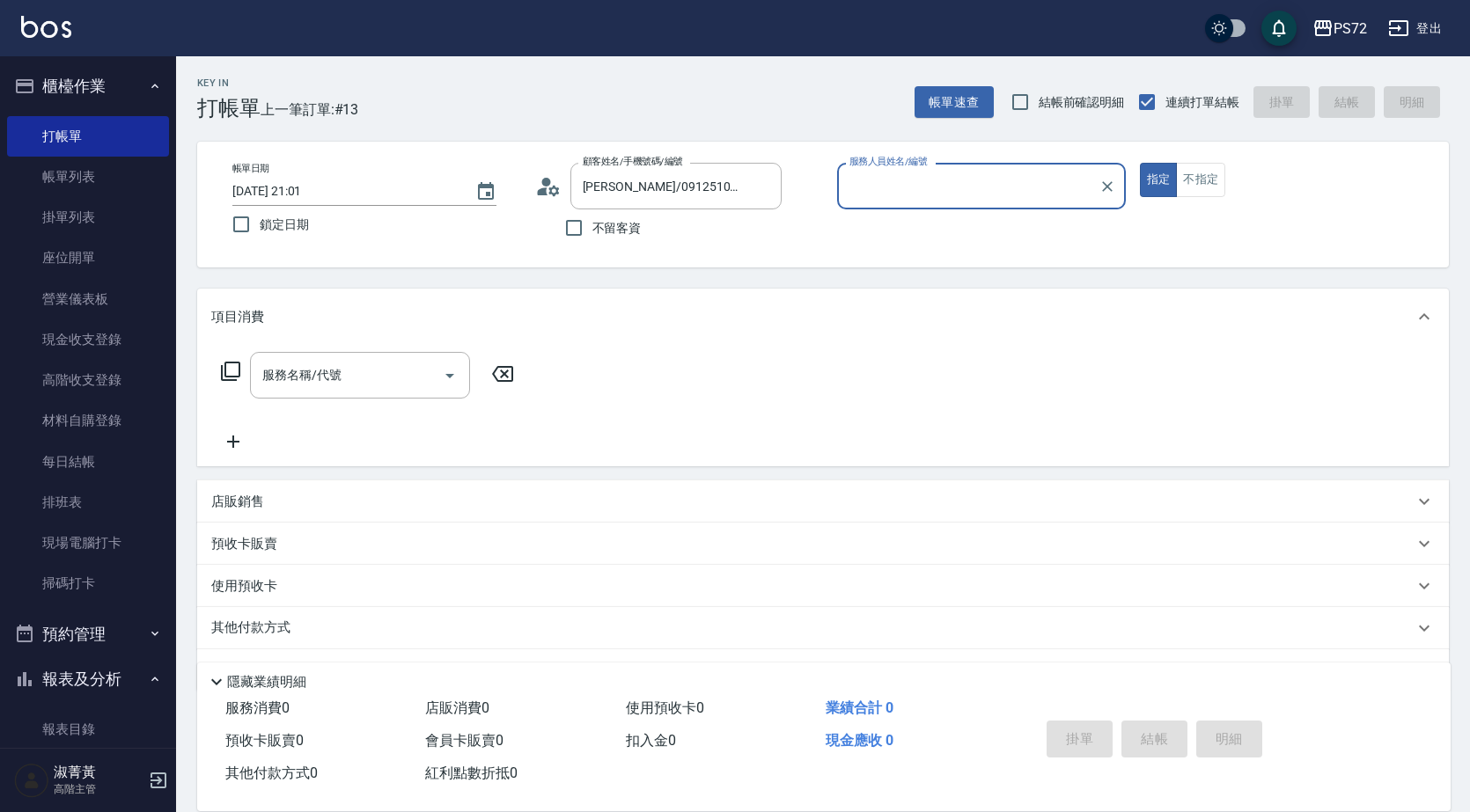
type input "[PERSON_NAME]-1"
click at [366, 352] on div "服務名稱/代號" at bounding box center [360, 375] width 220 height 46
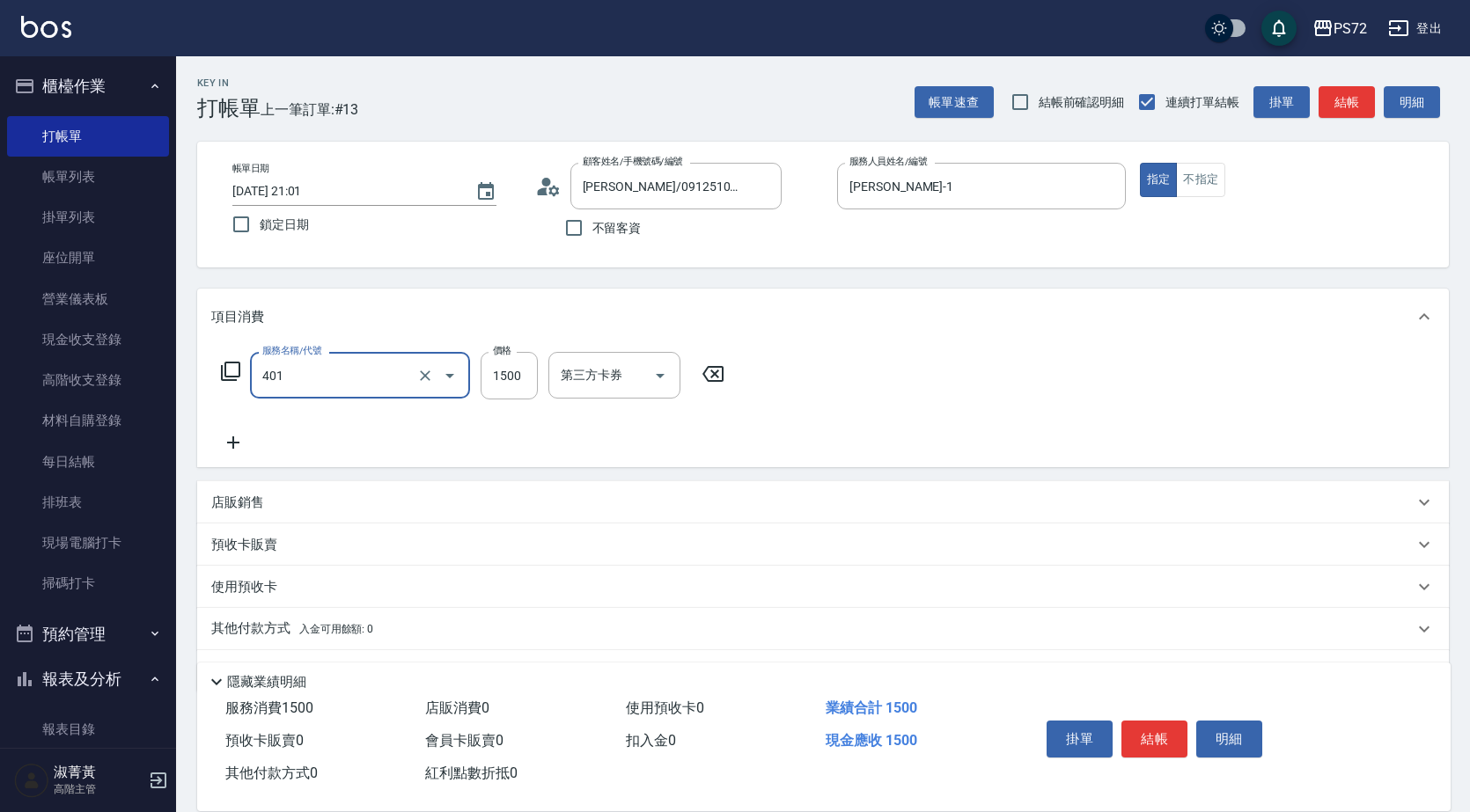
type input "染髮(401)"
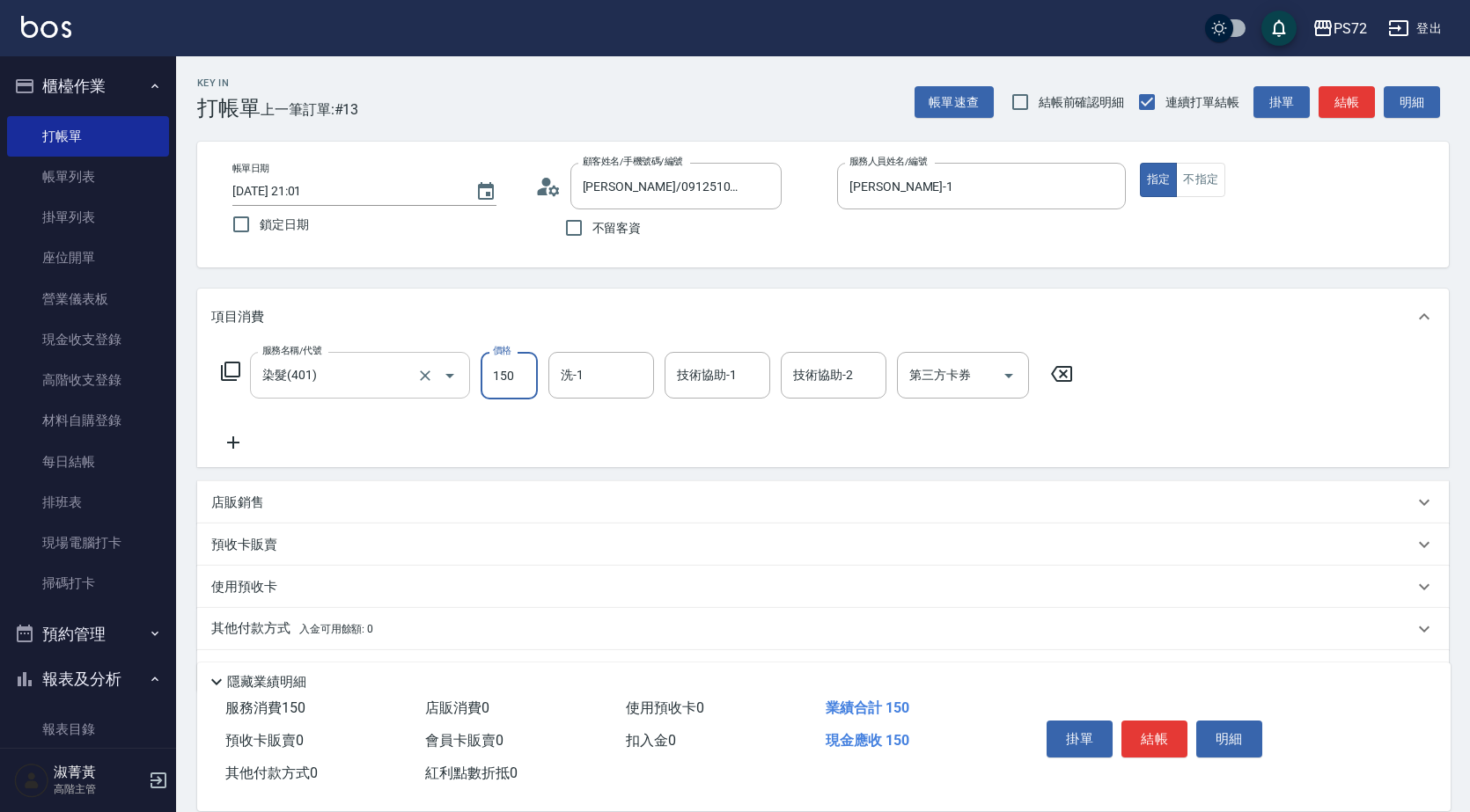
type input "1500"
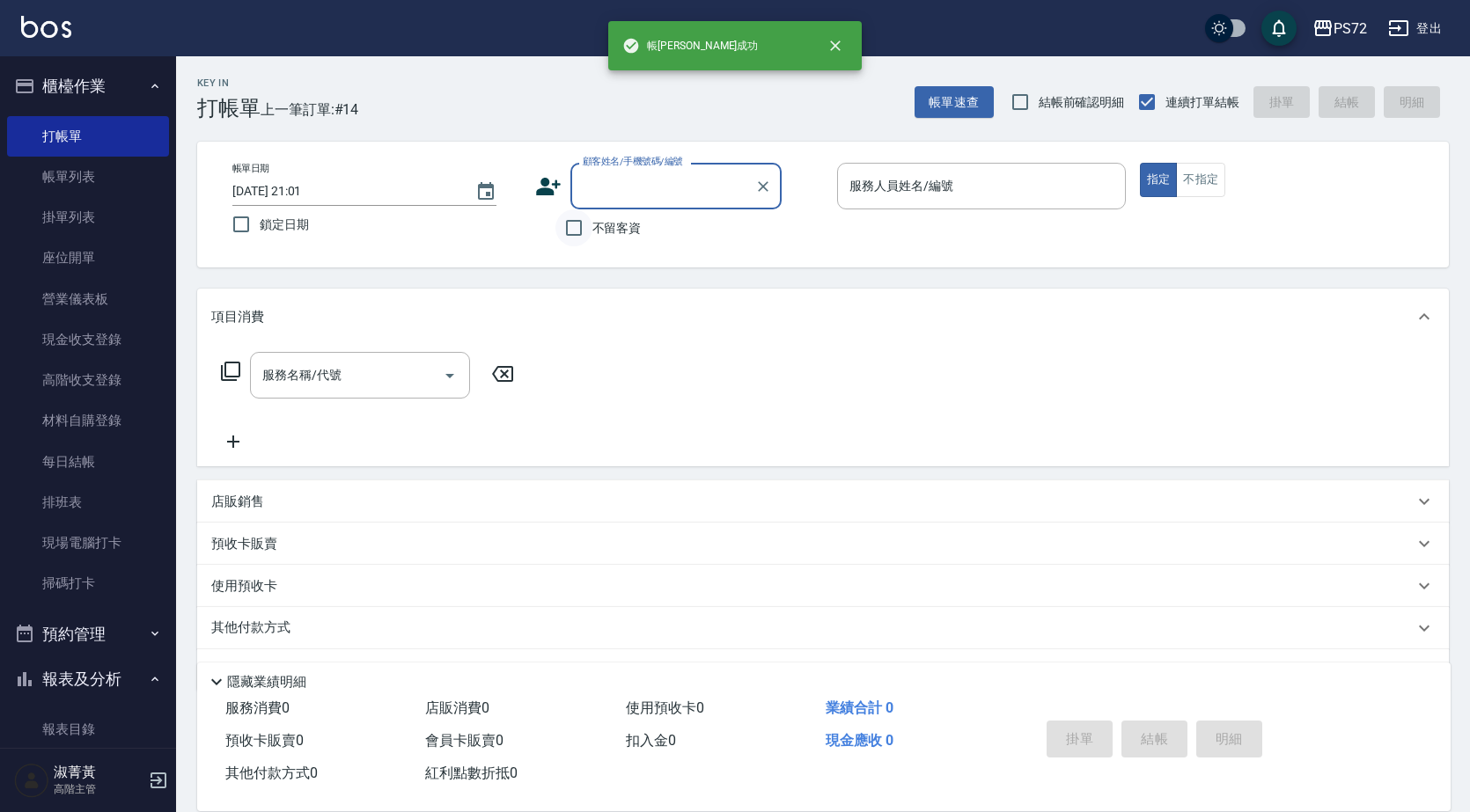
click at [560, 234] on input "不留客資" at bounding box center [574, 228] width 37 height 37
checkbox input "true"
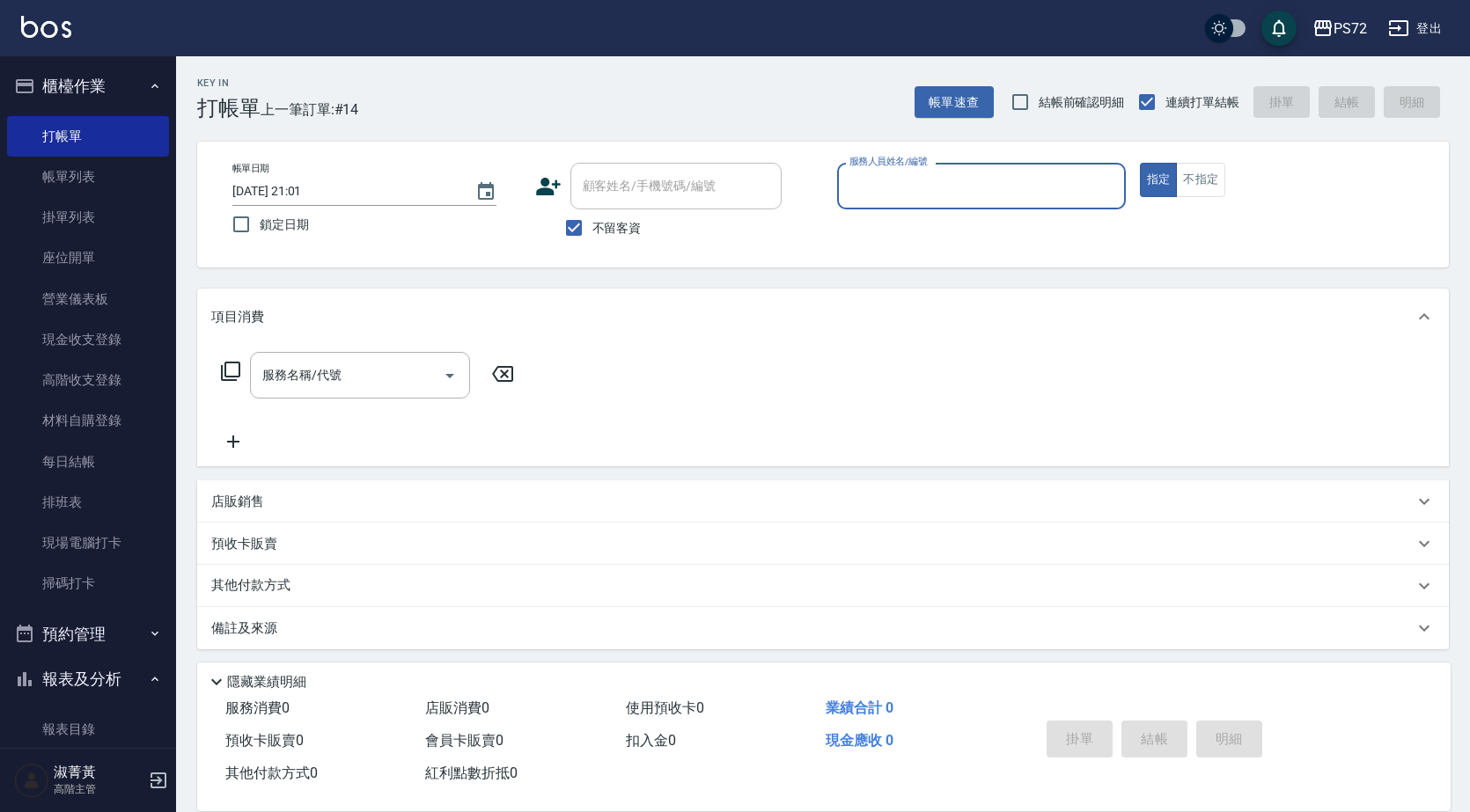
click at [905, 176] on input "服務人員姓名/編號" at bounding box center [981, 186] width 273 height 31
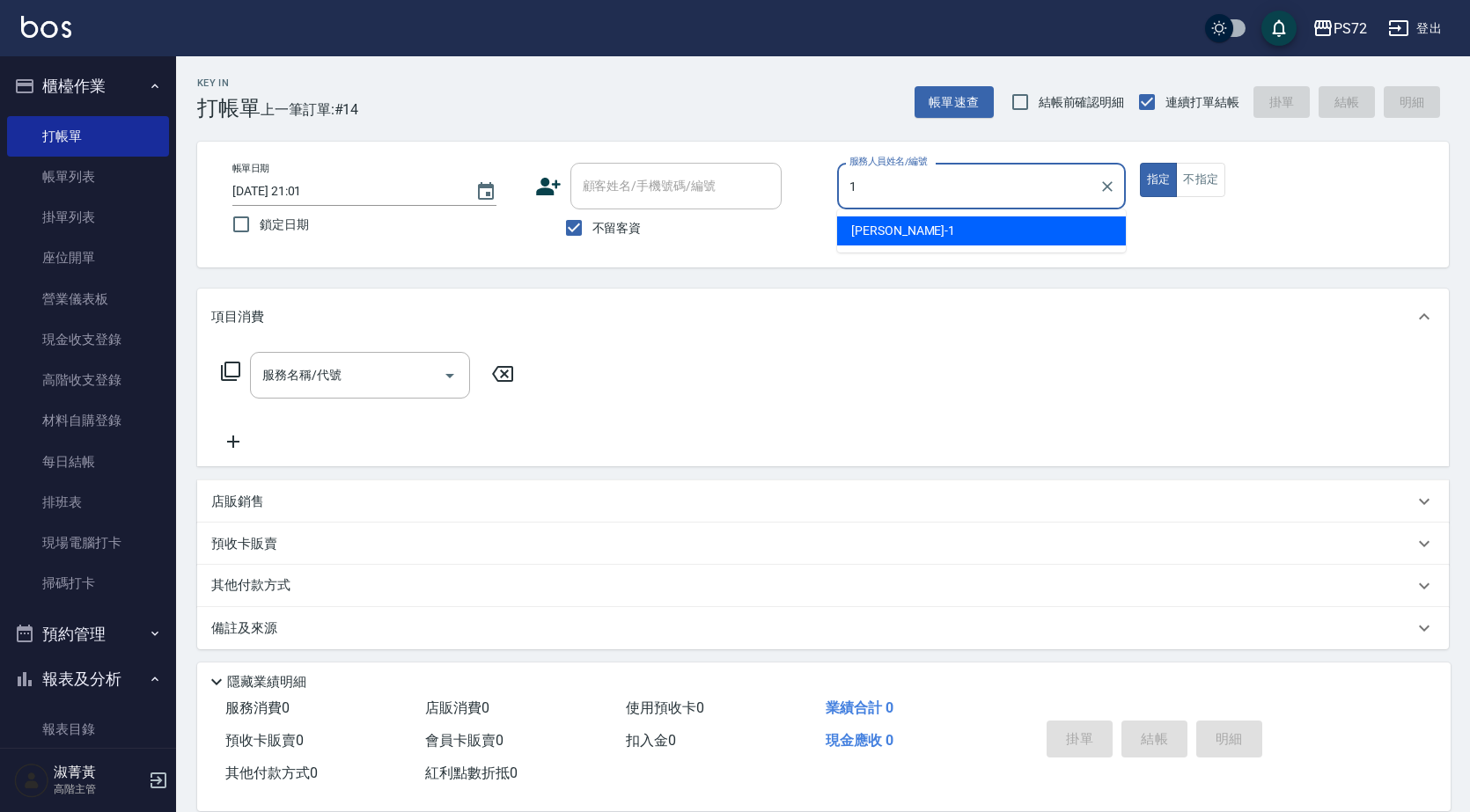
type input "[PERSON_NAME]-1"
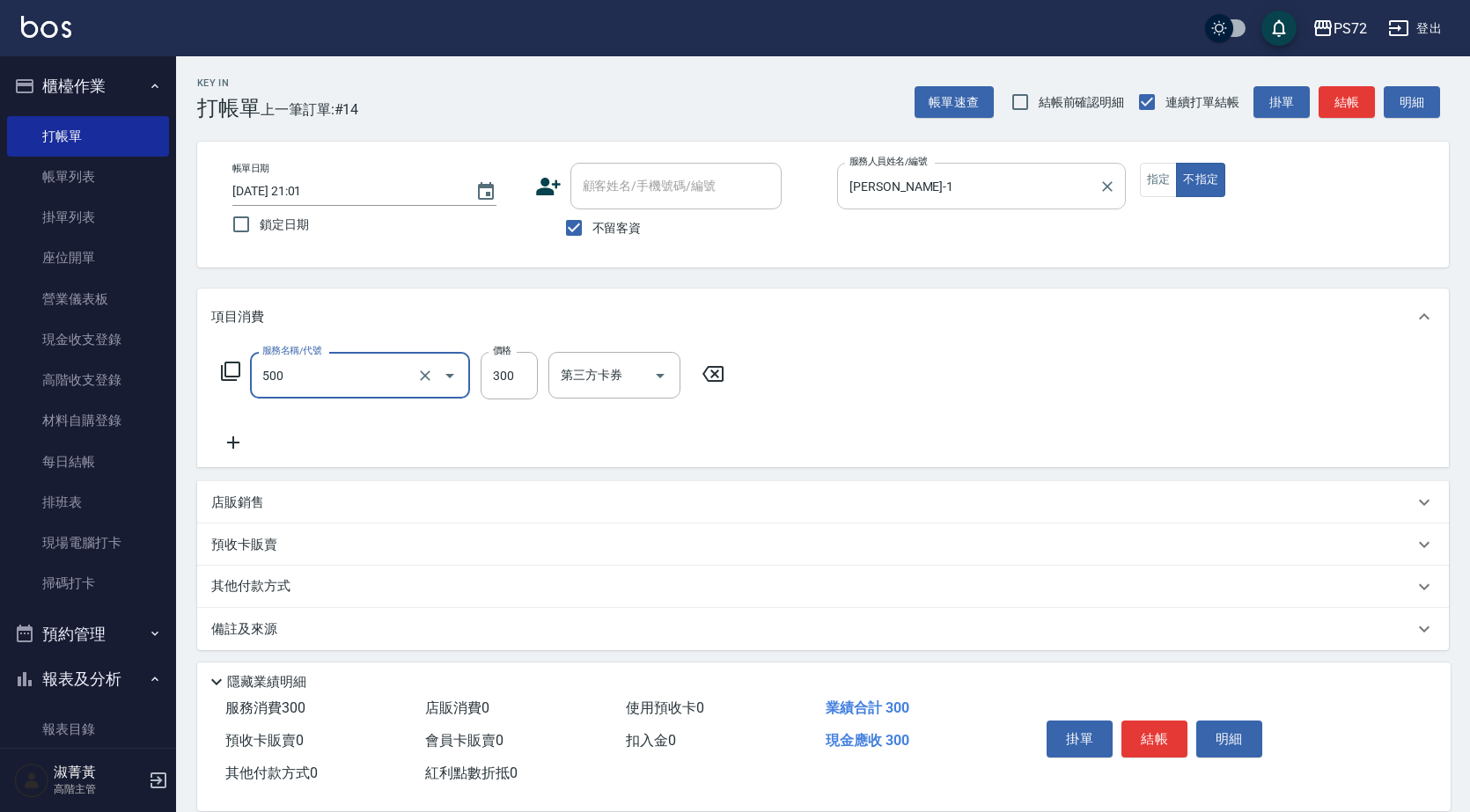
type input "洗髮(A級)(500)"
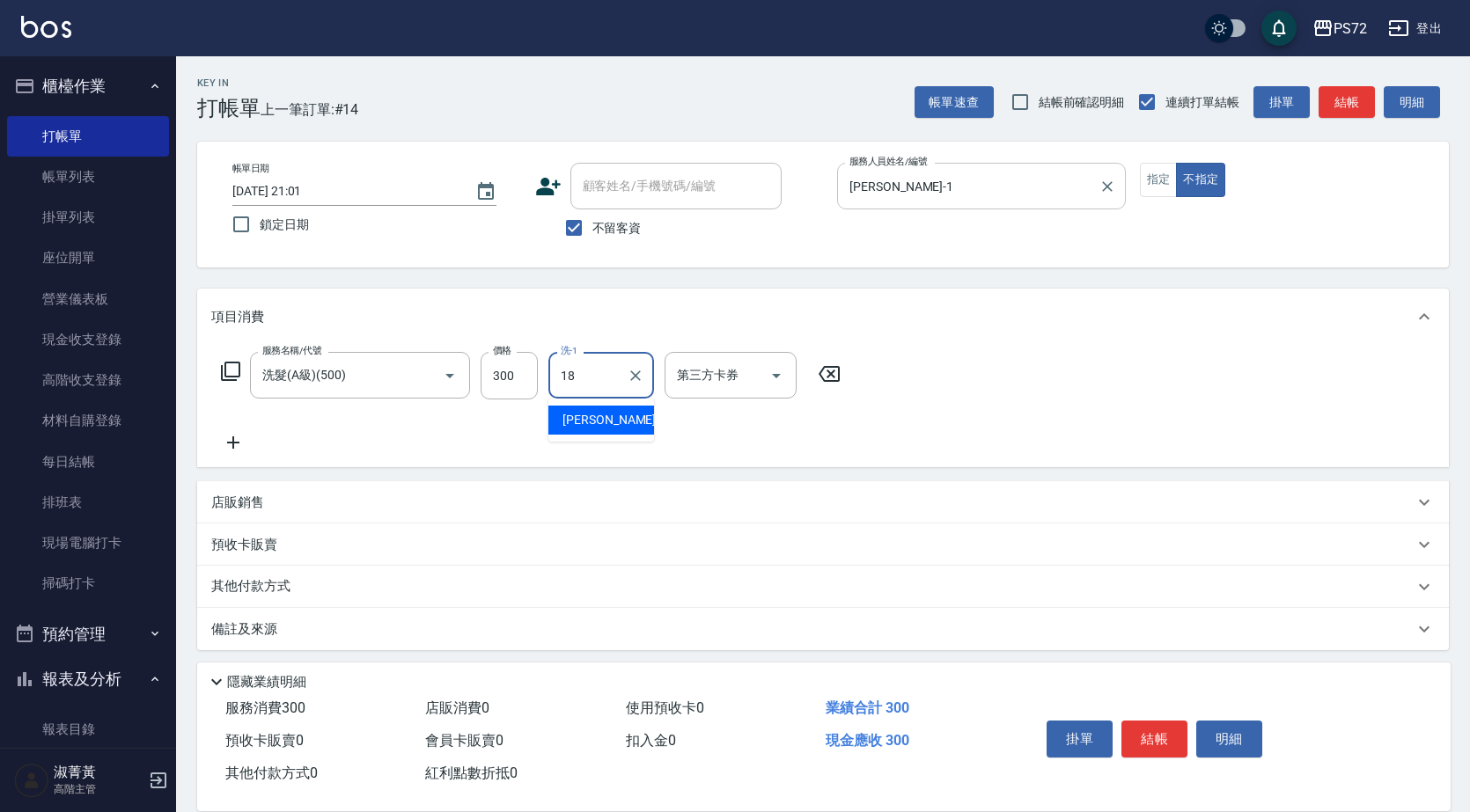
type input "[PERSON_NAME]-18"
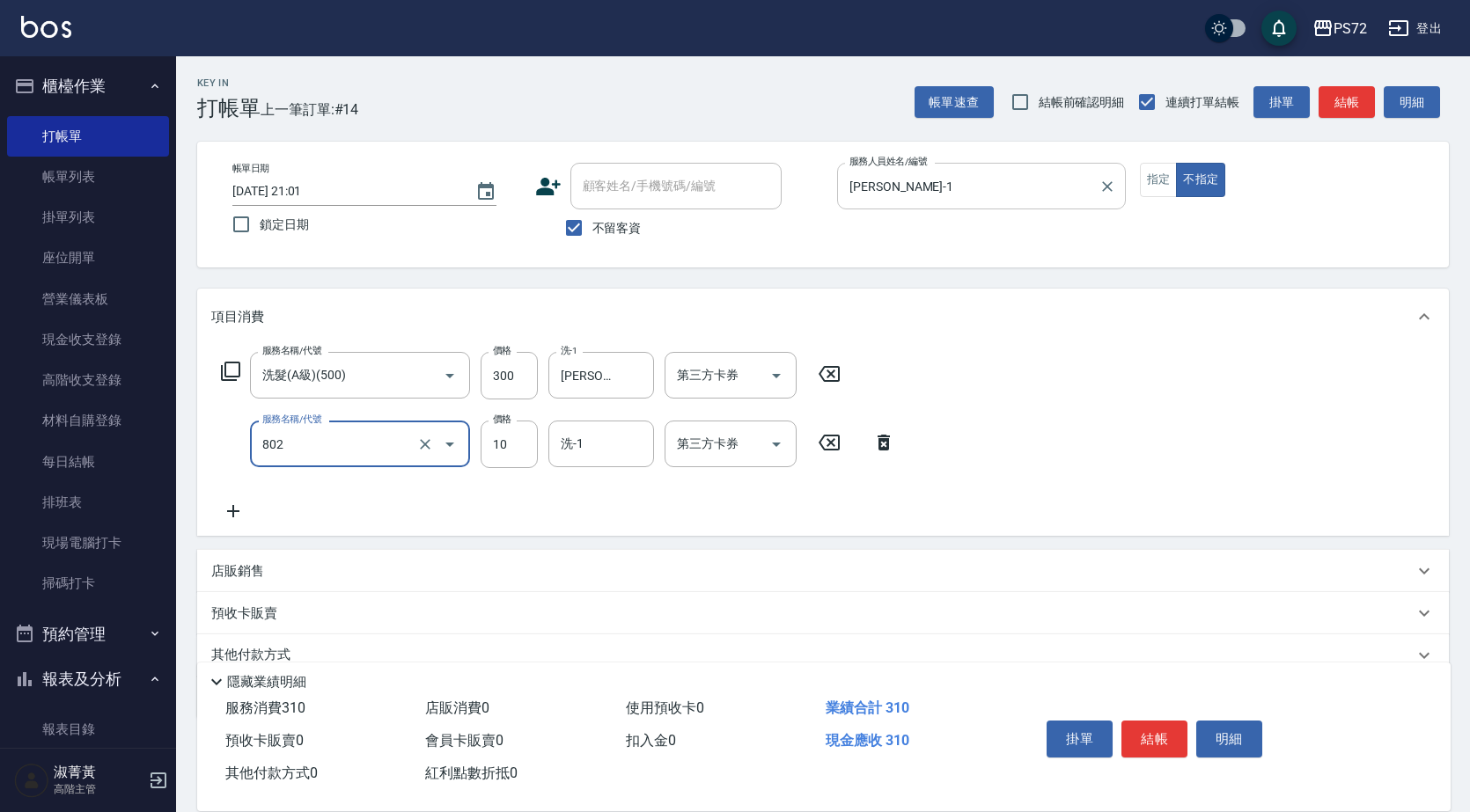
type input "潤絲(802)"
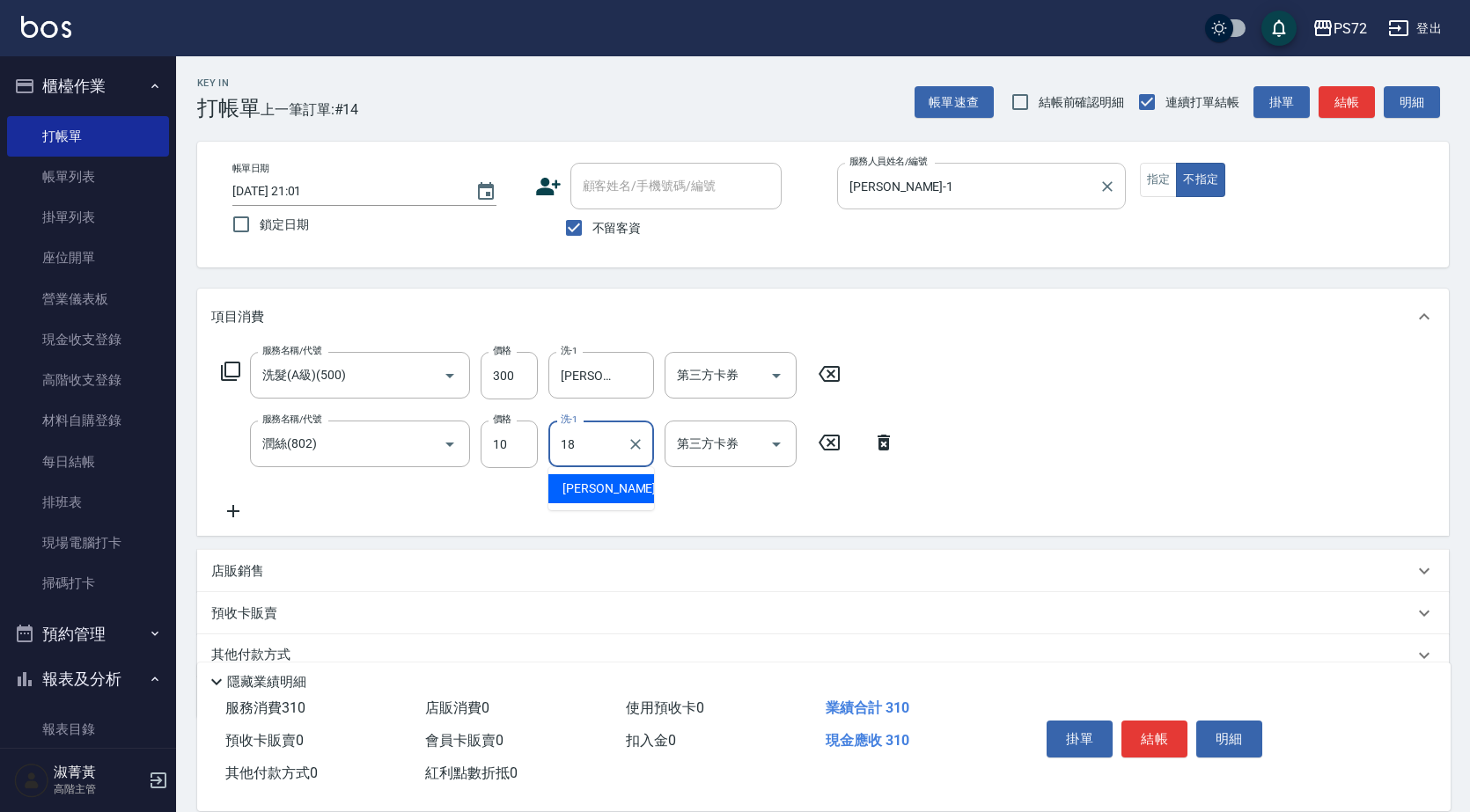
type input "[PERSON_NAME]-18"
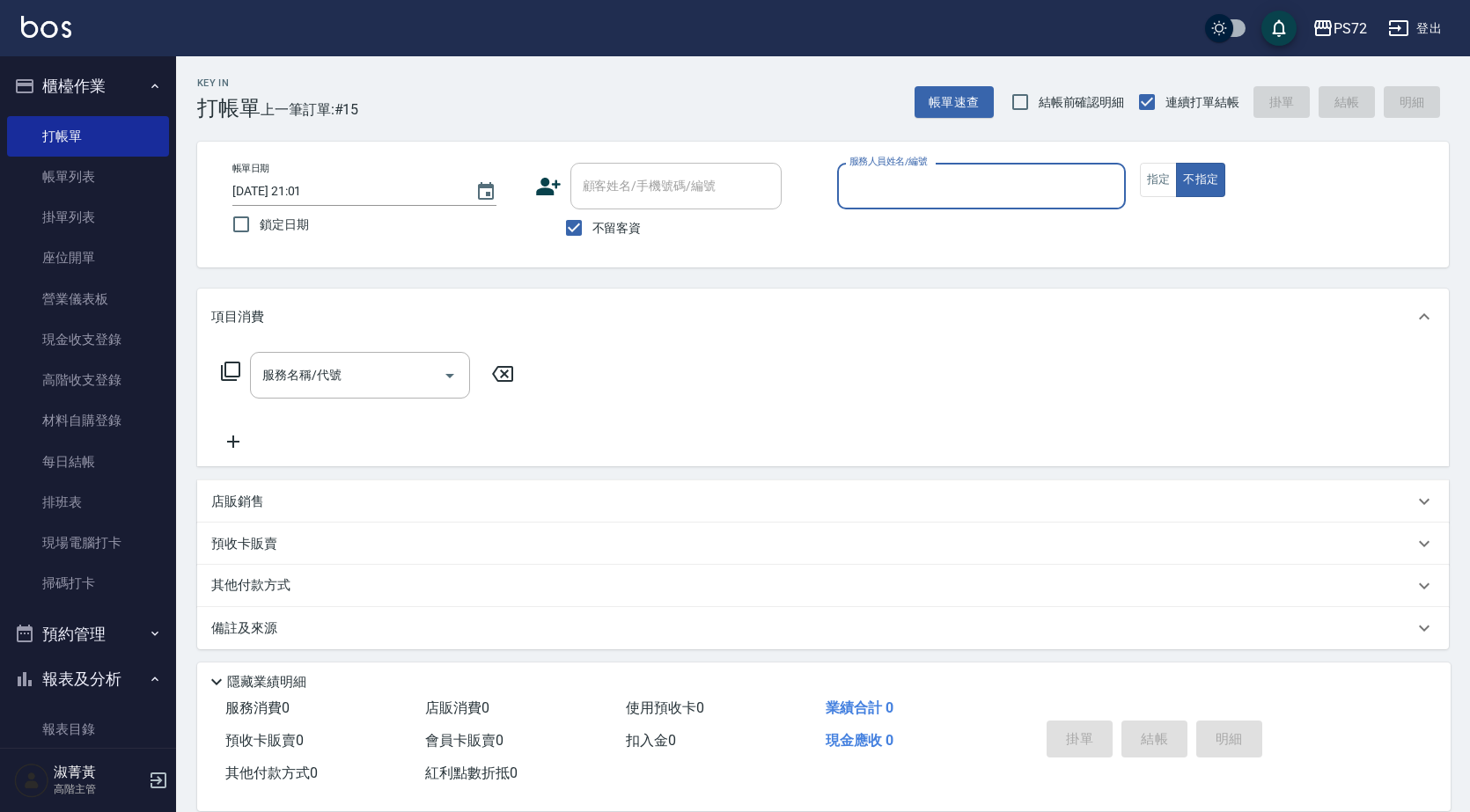
click at [966, 178] on input "服務人員姓名/編號" at bounding box center [981, 186] width 273 height 31
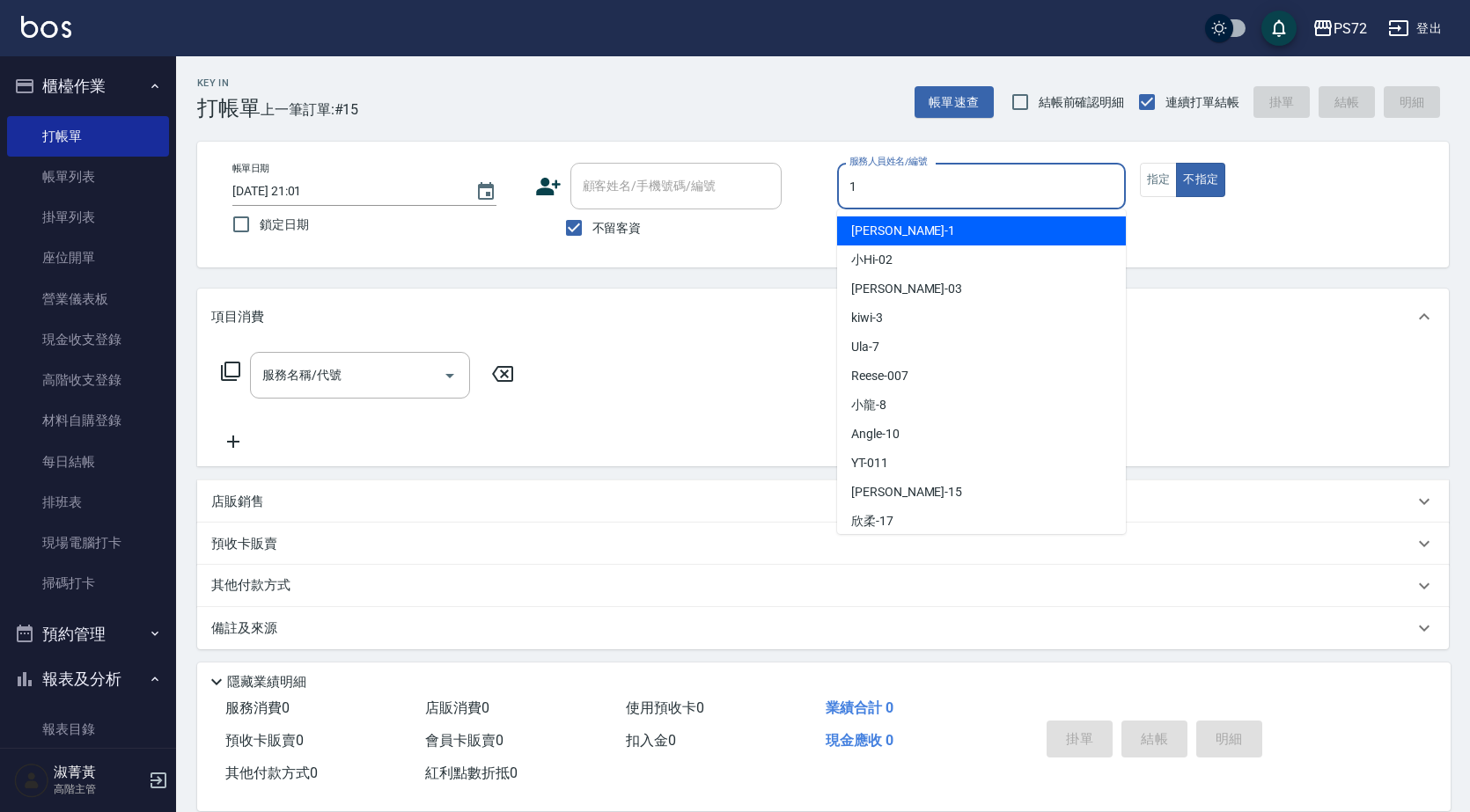
type input "1"
type button "false"
type input "[PERSON_NAME]-1"
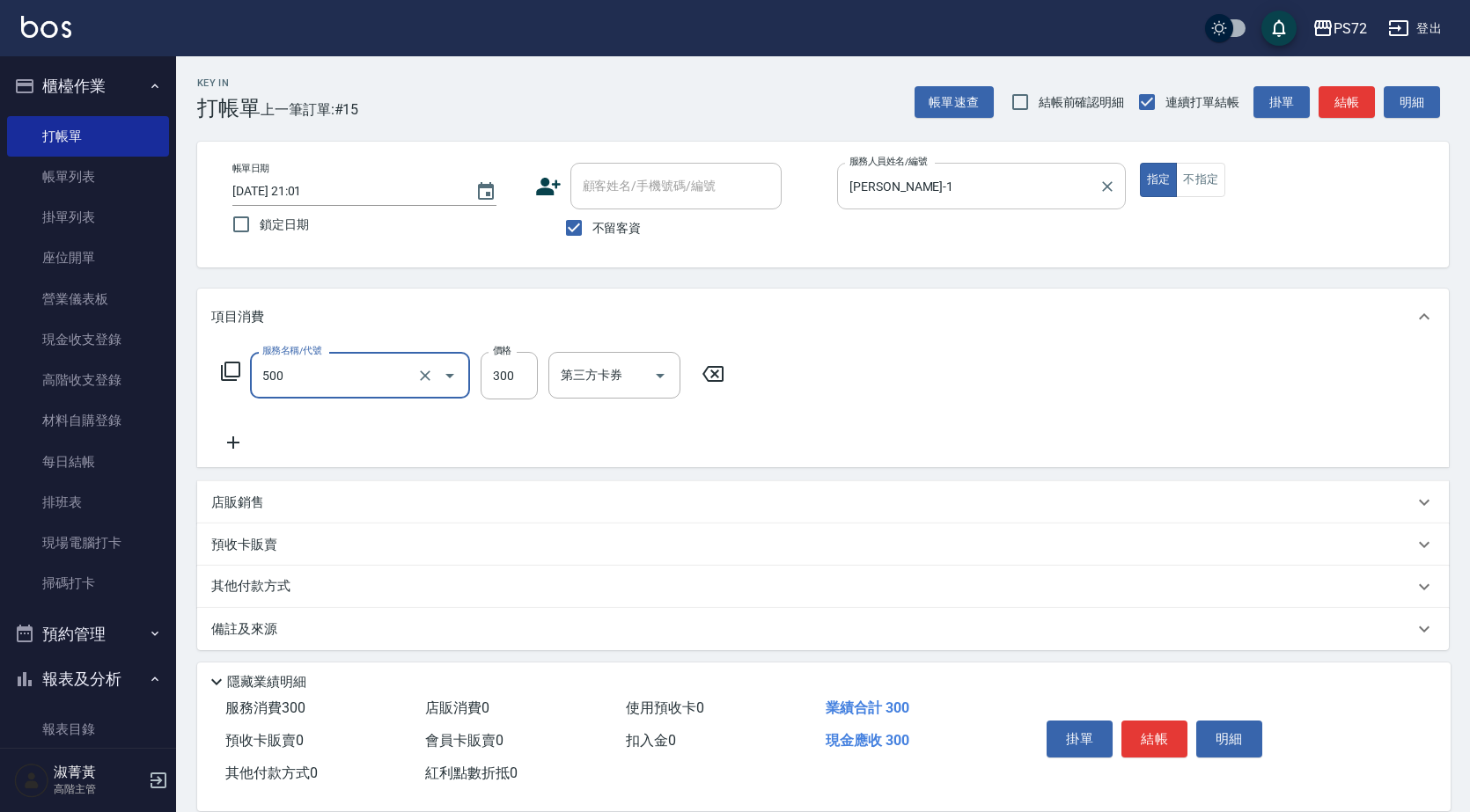
type input "洗髮(A級)(500)"
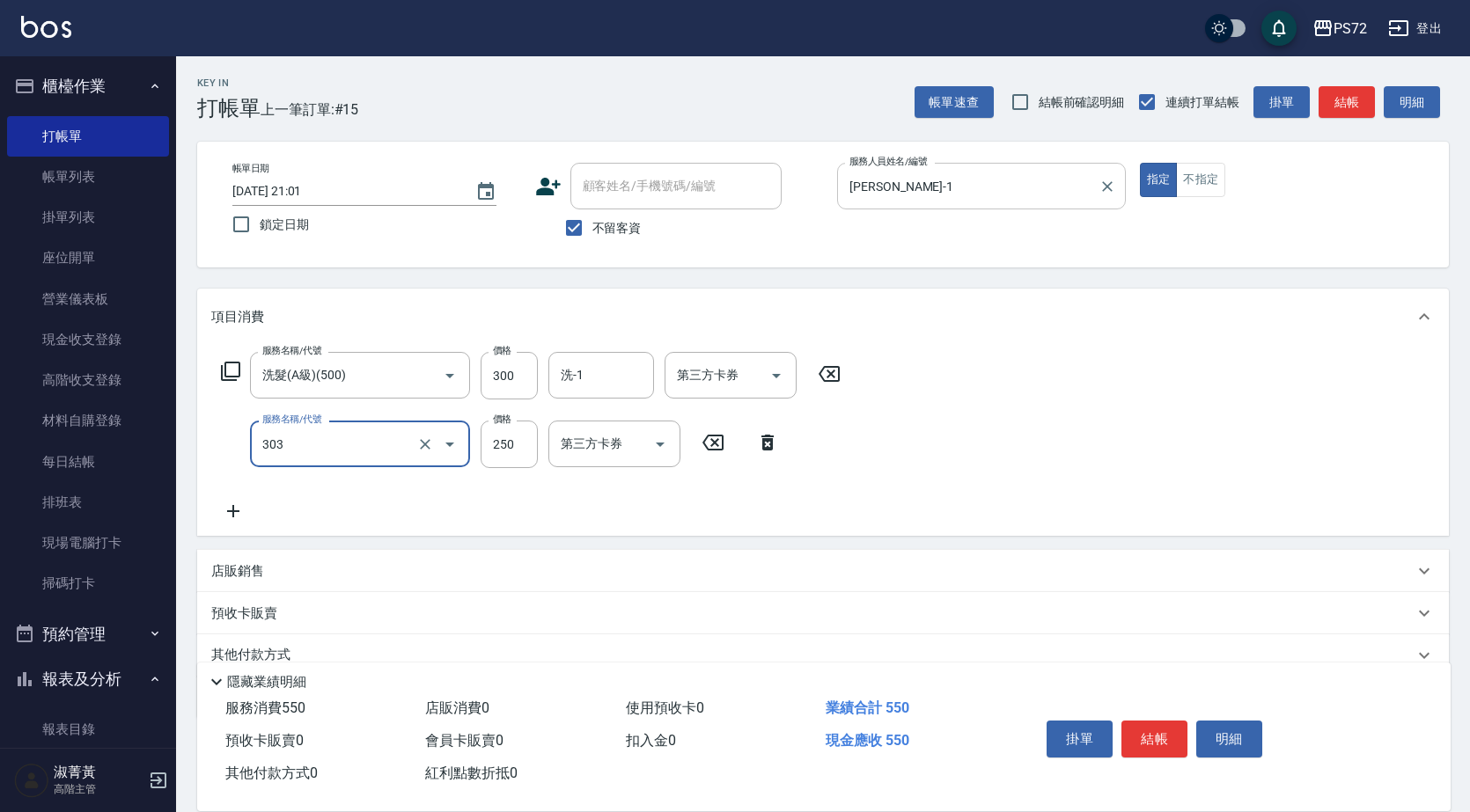
type input "剪髮(303)"
type input "350"
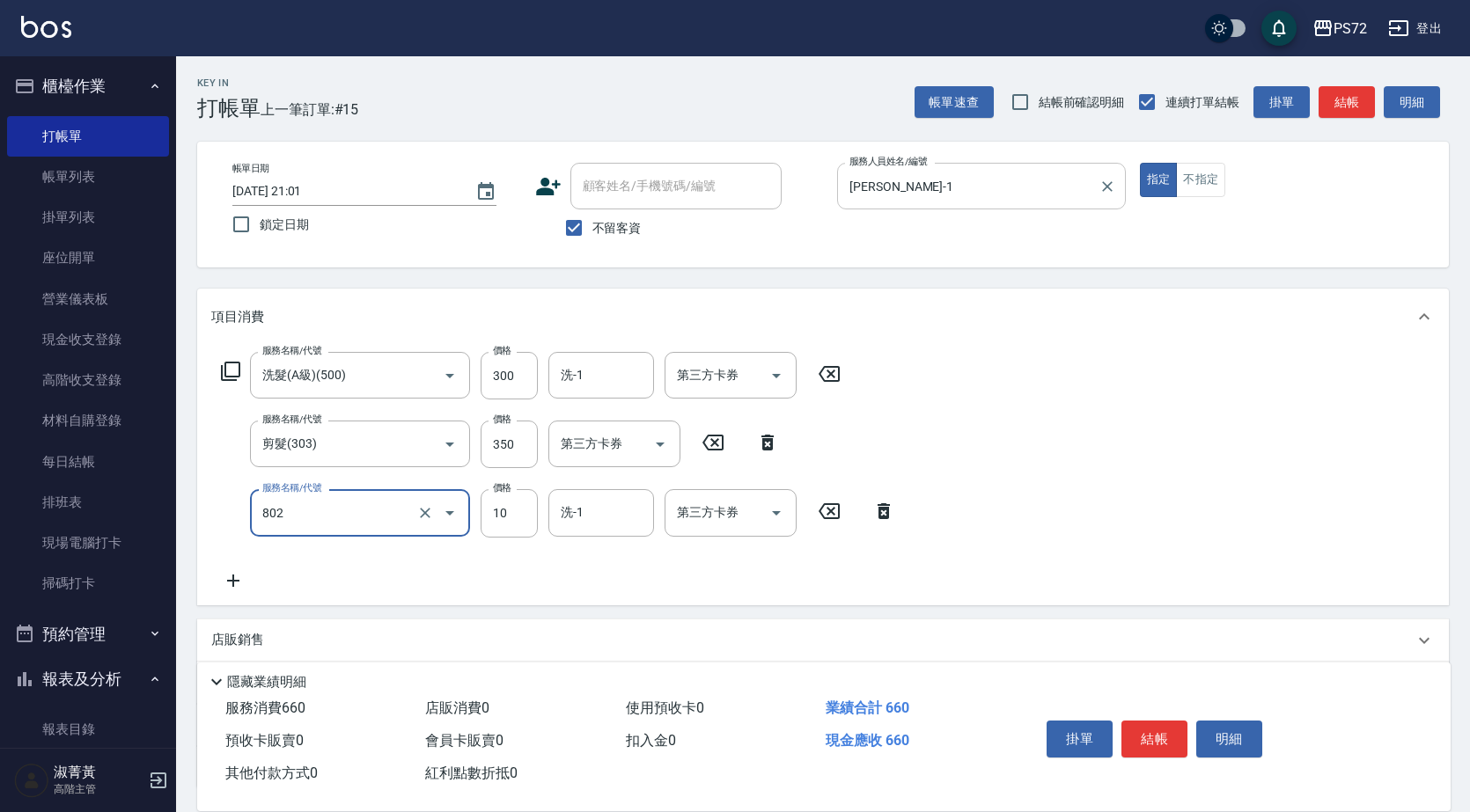
type input "潤絲(802)"
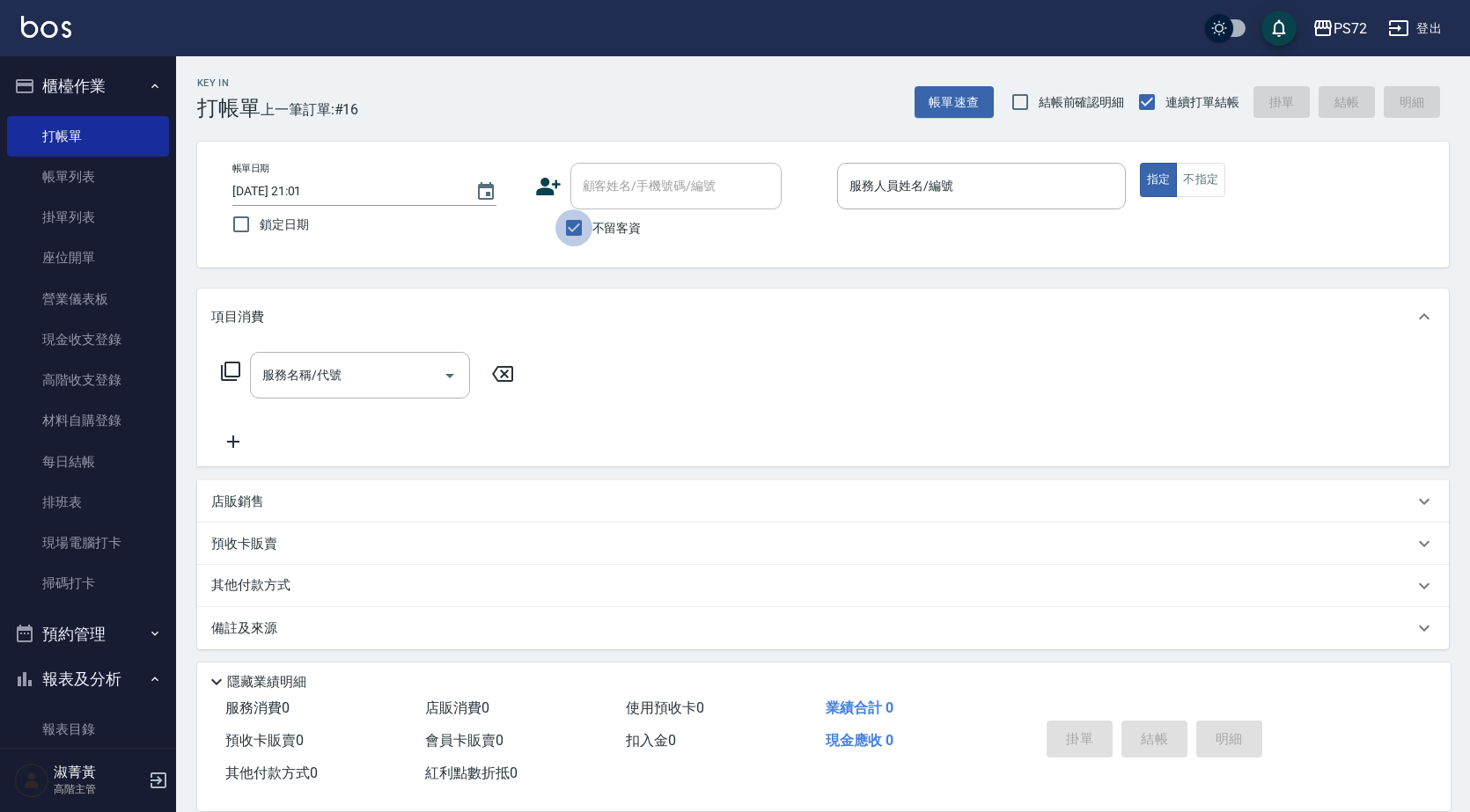
click at [572, 223] on input "不留客資" at bounding box center [574, 228] width 37 height 37
checkbox input "false"
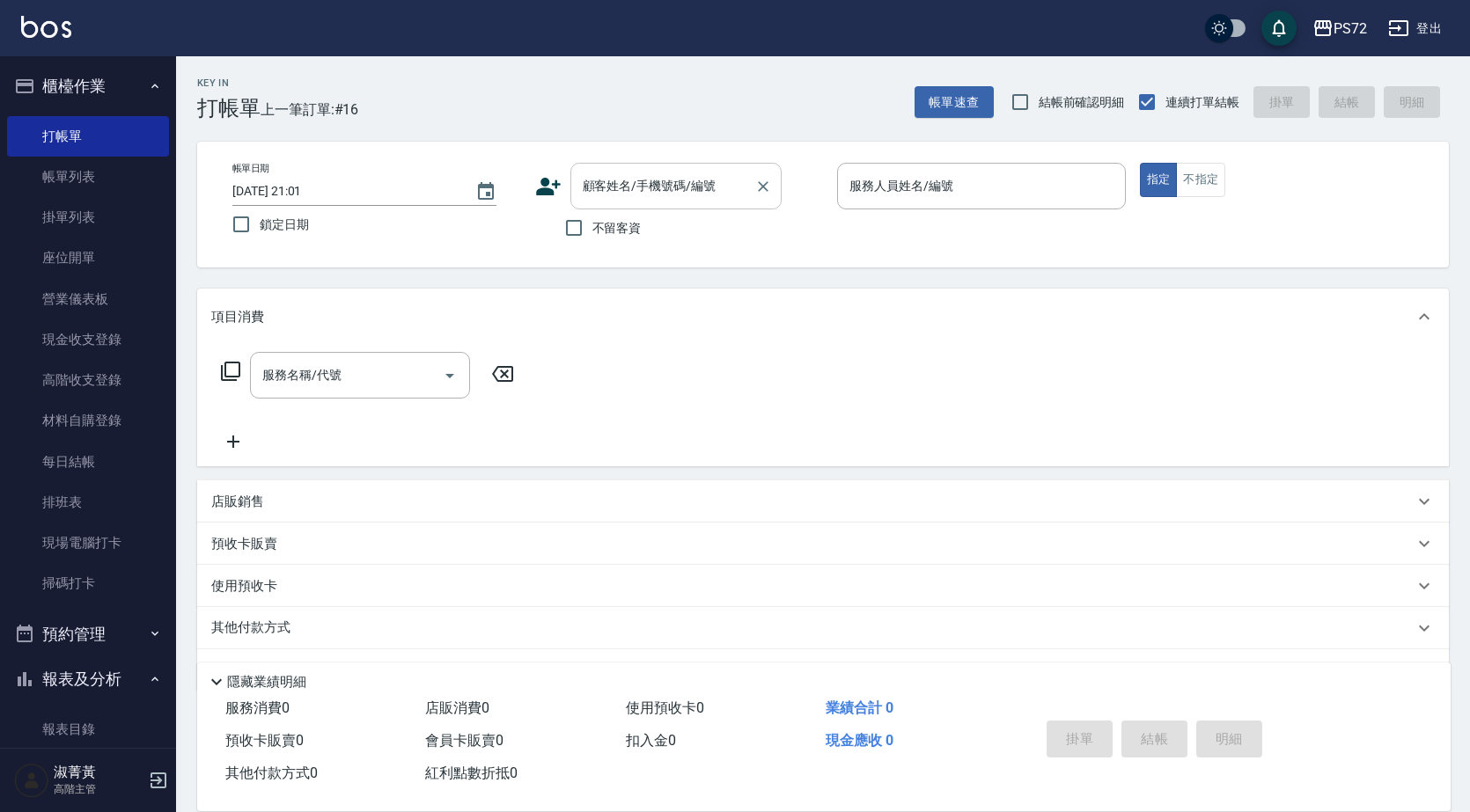
click at [614, 194] on div "顧客姓名/手機號碼/編號 顧客姓名/手機號碼/編號" at bounding box center [675, 186] width 211 height 46
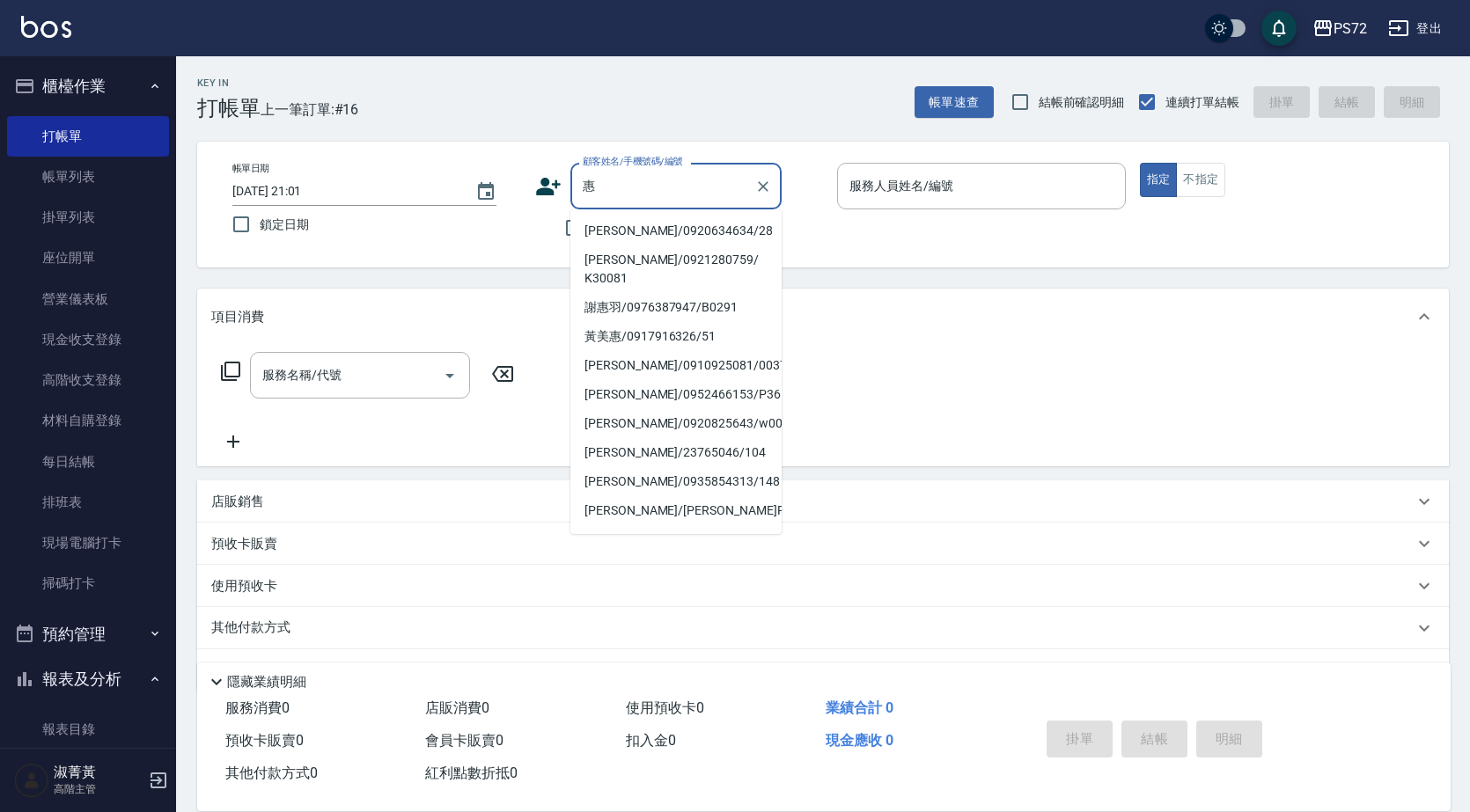
click at [620, 228] on li "[PERSON_NAME]/0920634634/28" at bounding box center [675, 230] width 211 height 29
type input "[PERSON_NAME]/0920634634/28"
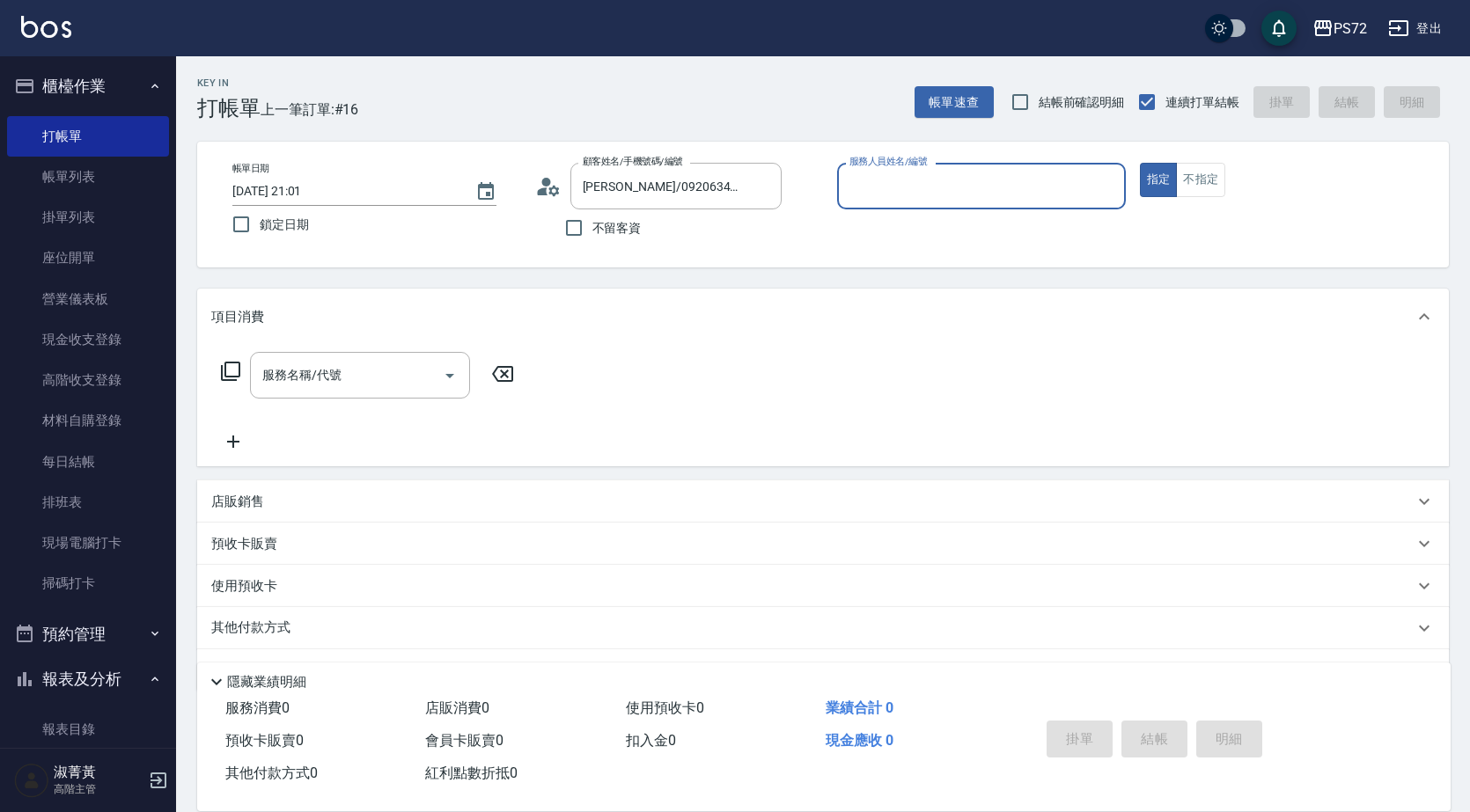
type input "[PERSON_NAME]-1"
click at [421, 378] on input "服務名稱/代號" at bounding box center [346, 375] width 177 height 31
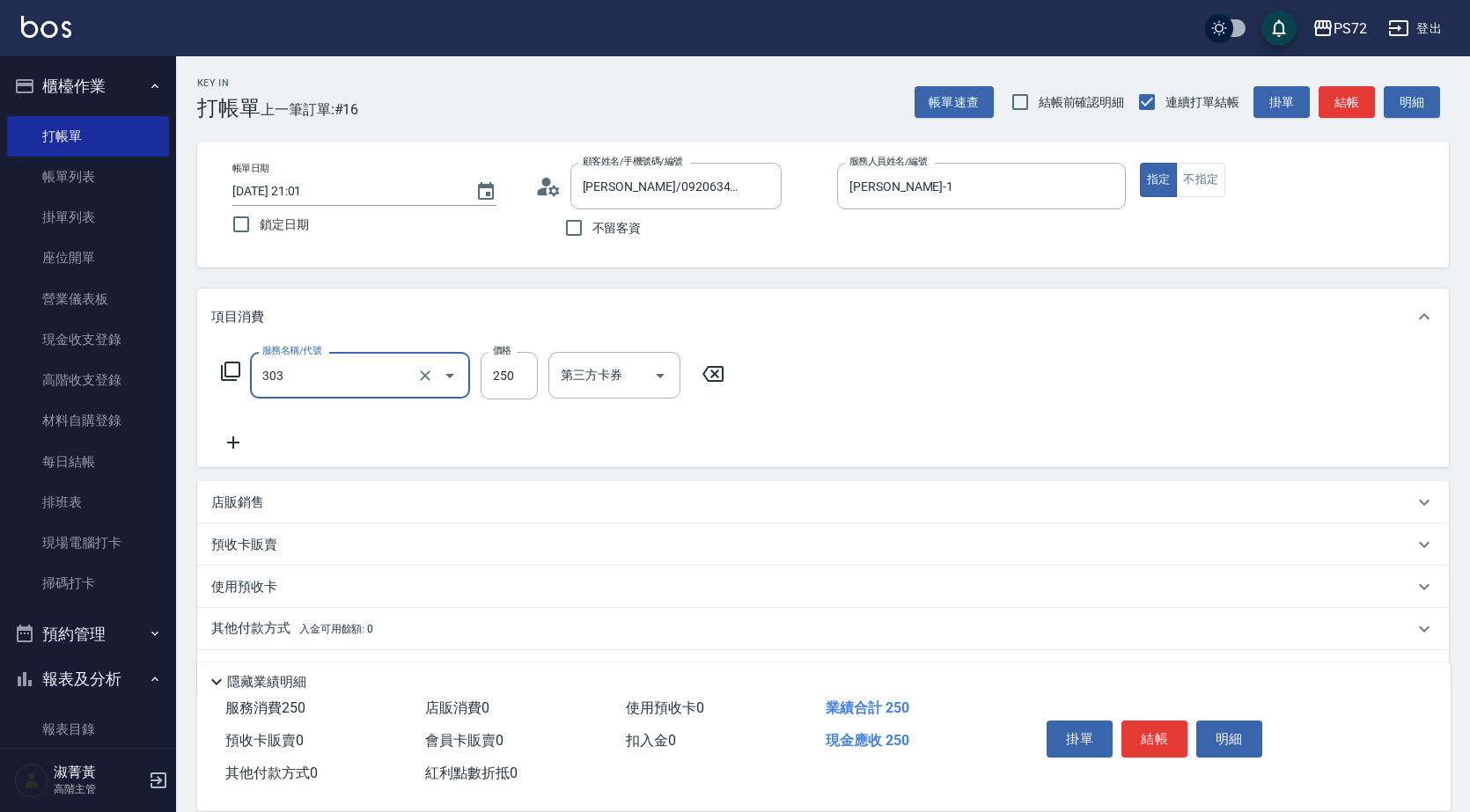
type input "剪髮(303)"
type input "350"
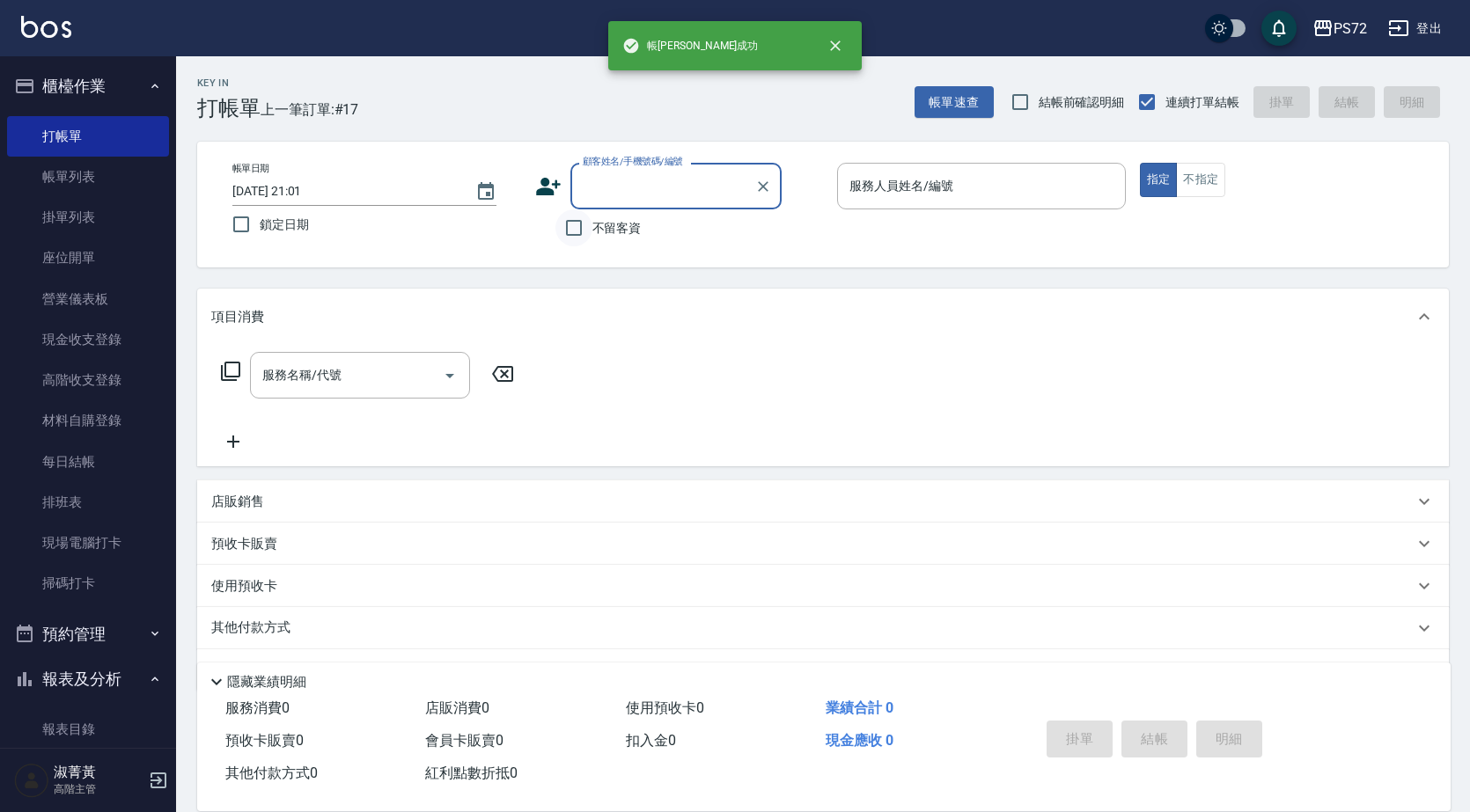
click at [563, 230] on input "不留客資" at bounding box center [574, 228] width 37 height 37
checkbox input "true"
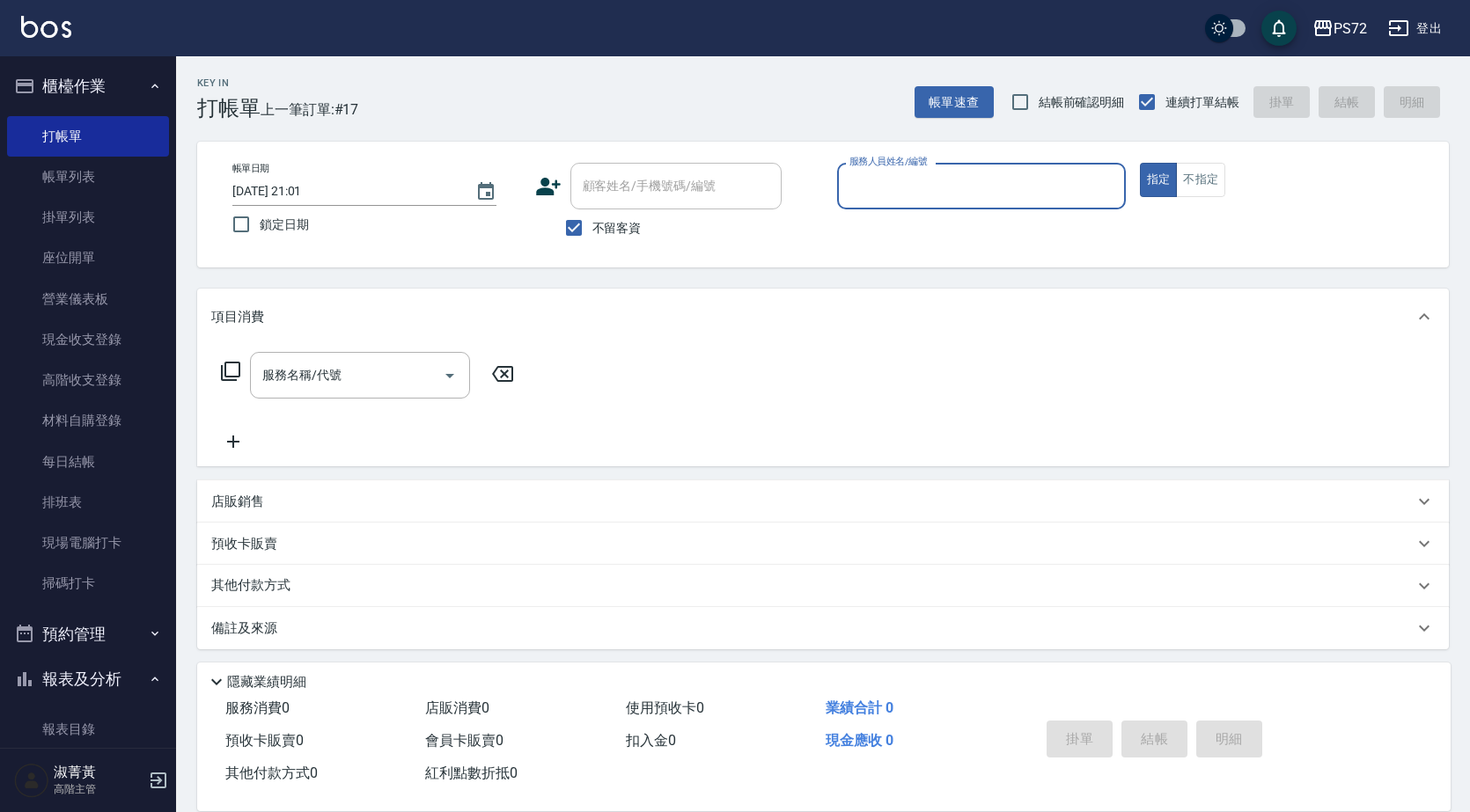
click at [967, 176] on input "服務人員姓名/編號" at bounding box center [981, 186] width 273 height 31
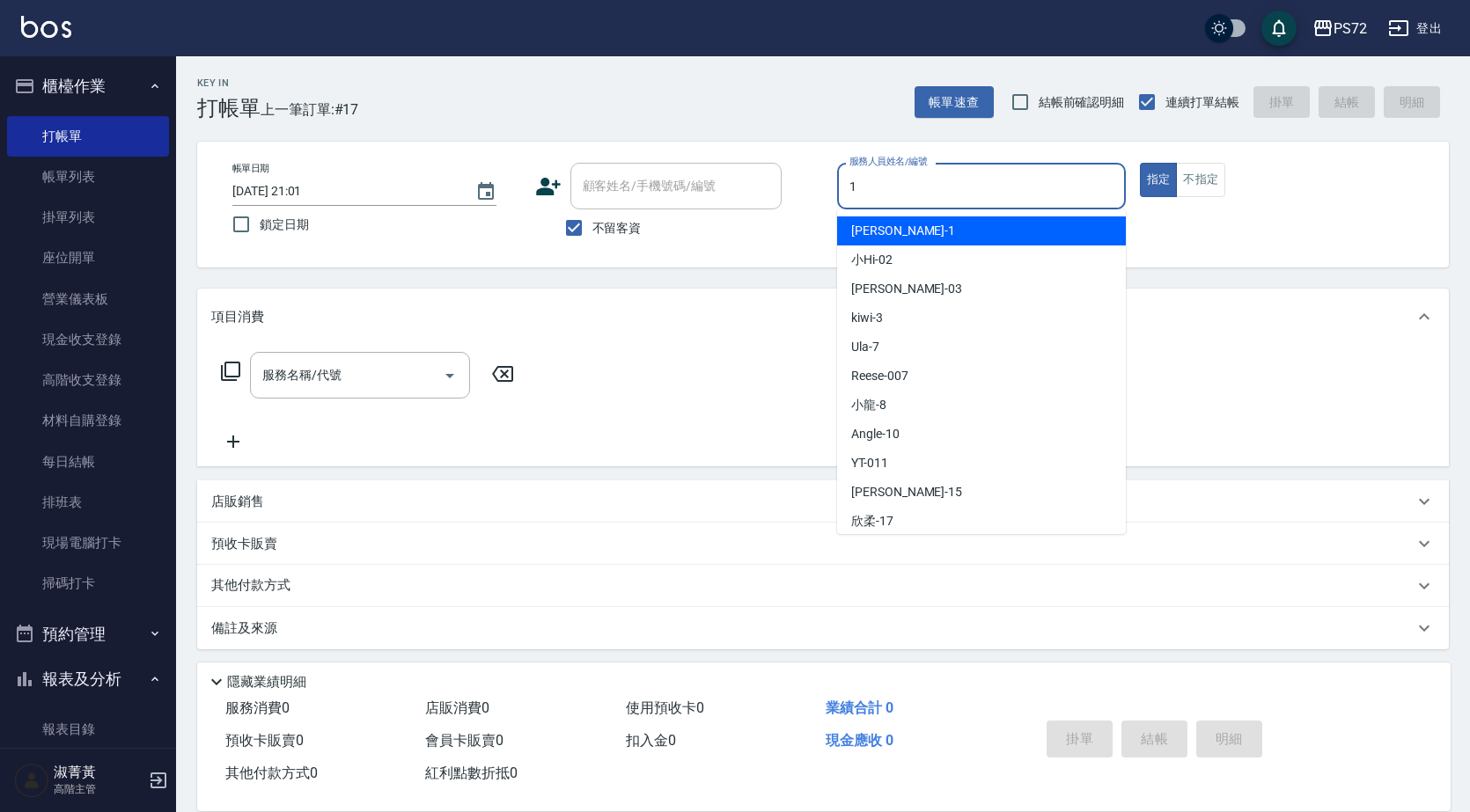
type input "[PERSON_NAME]-1"
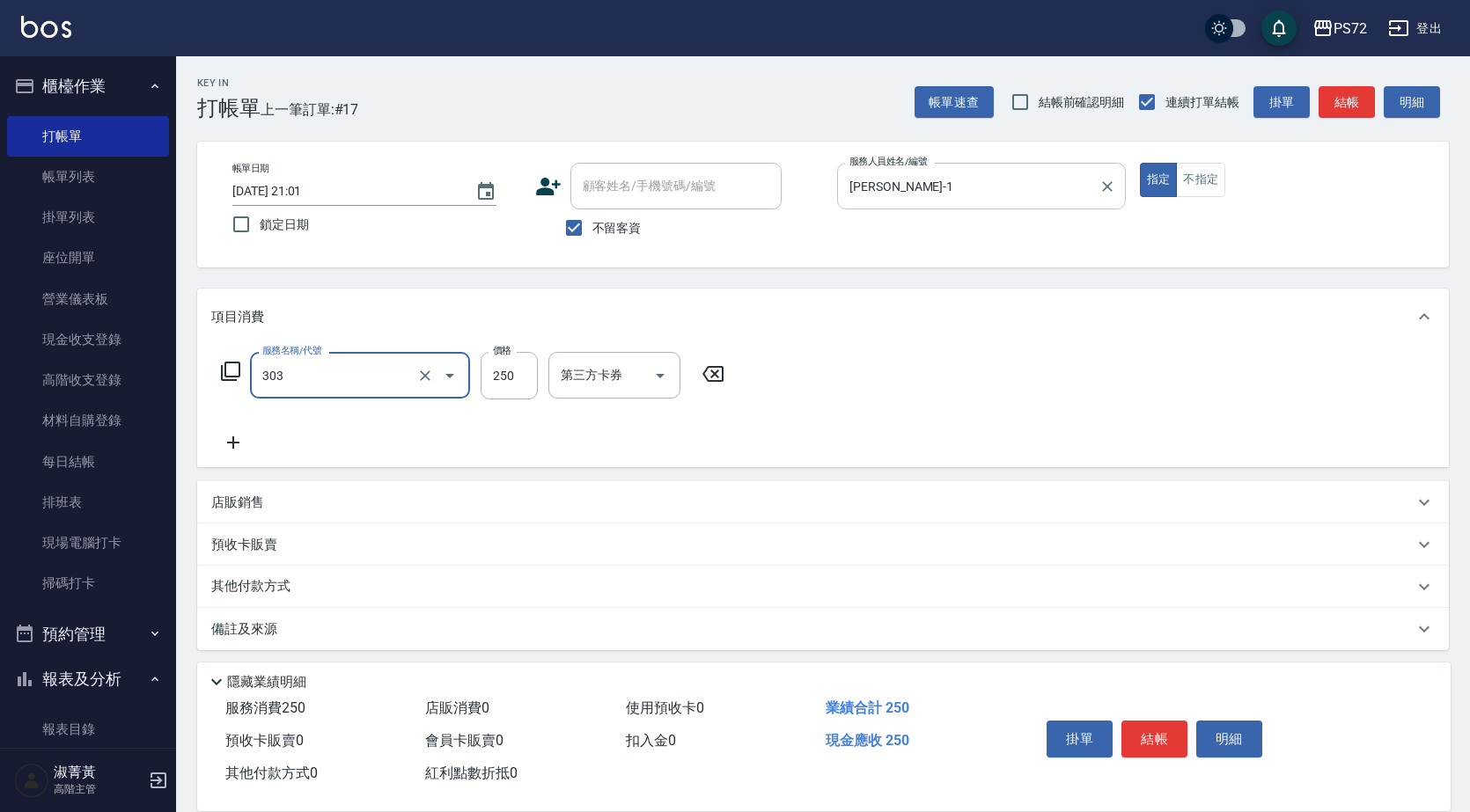
type input "剪髮(303)"
type input "350"
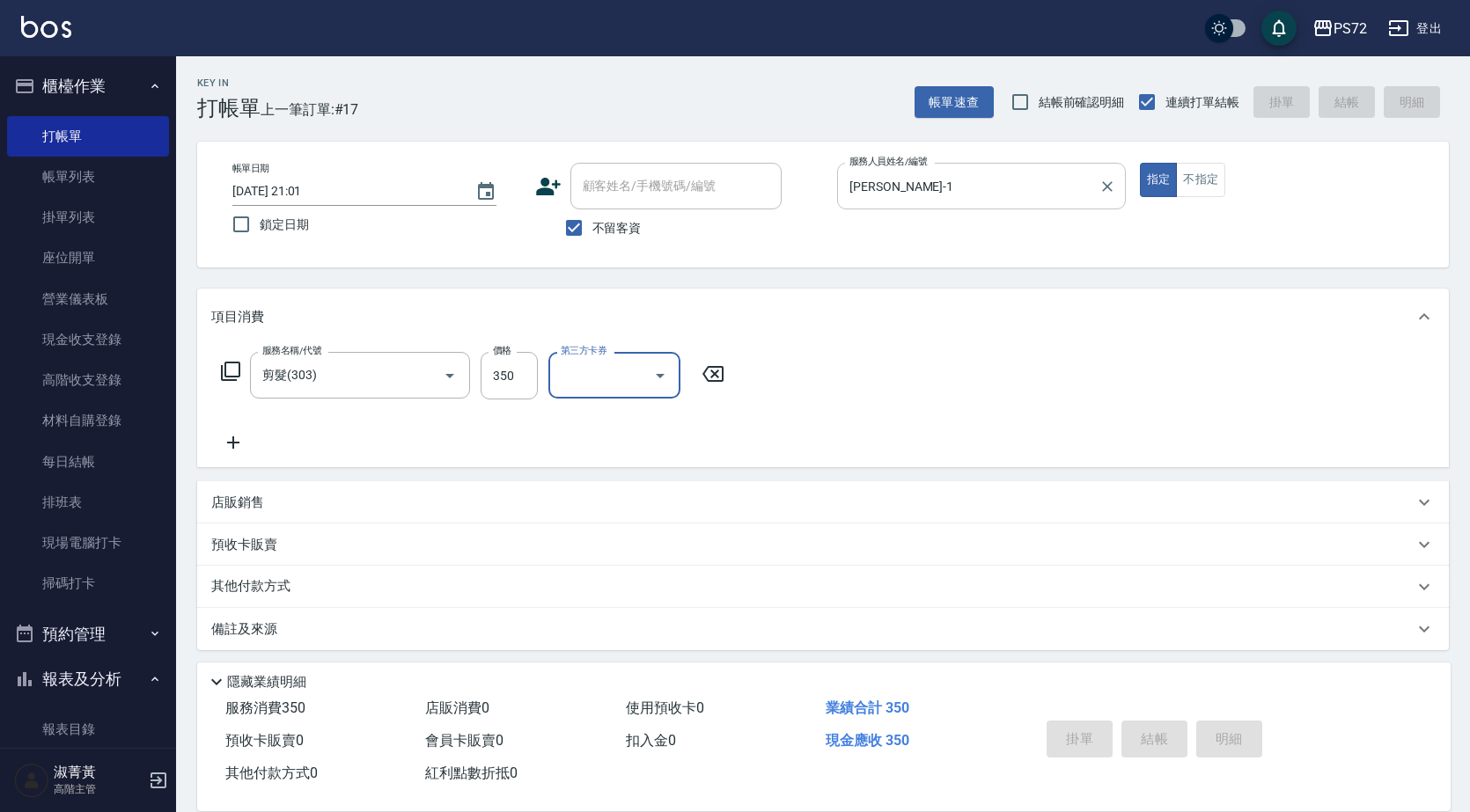
type input "[DATE] 21:02"
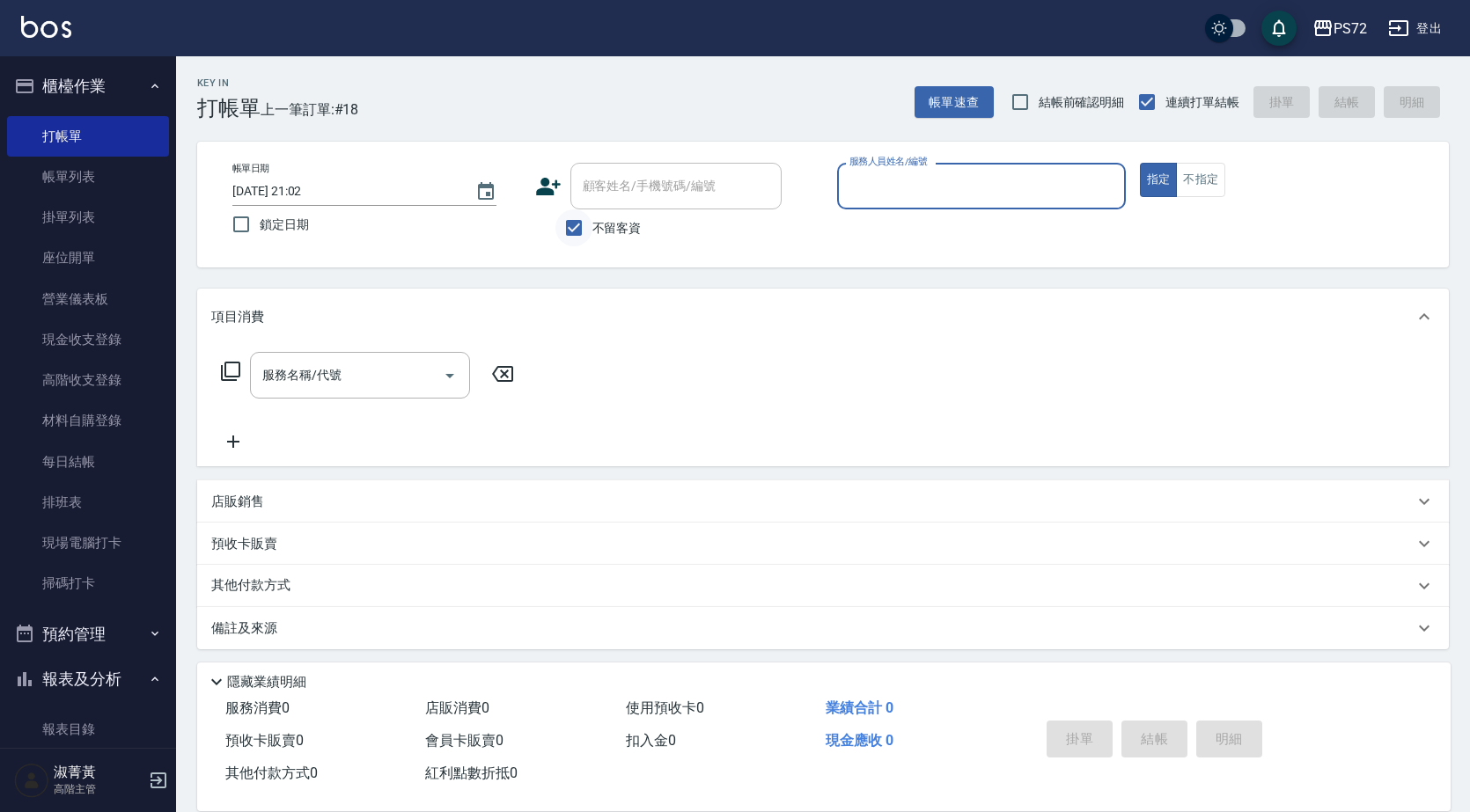
click at [576, 233] on input "不留客資" at bounding box center [574, 228] width 37 height 37
checkbox input "false"
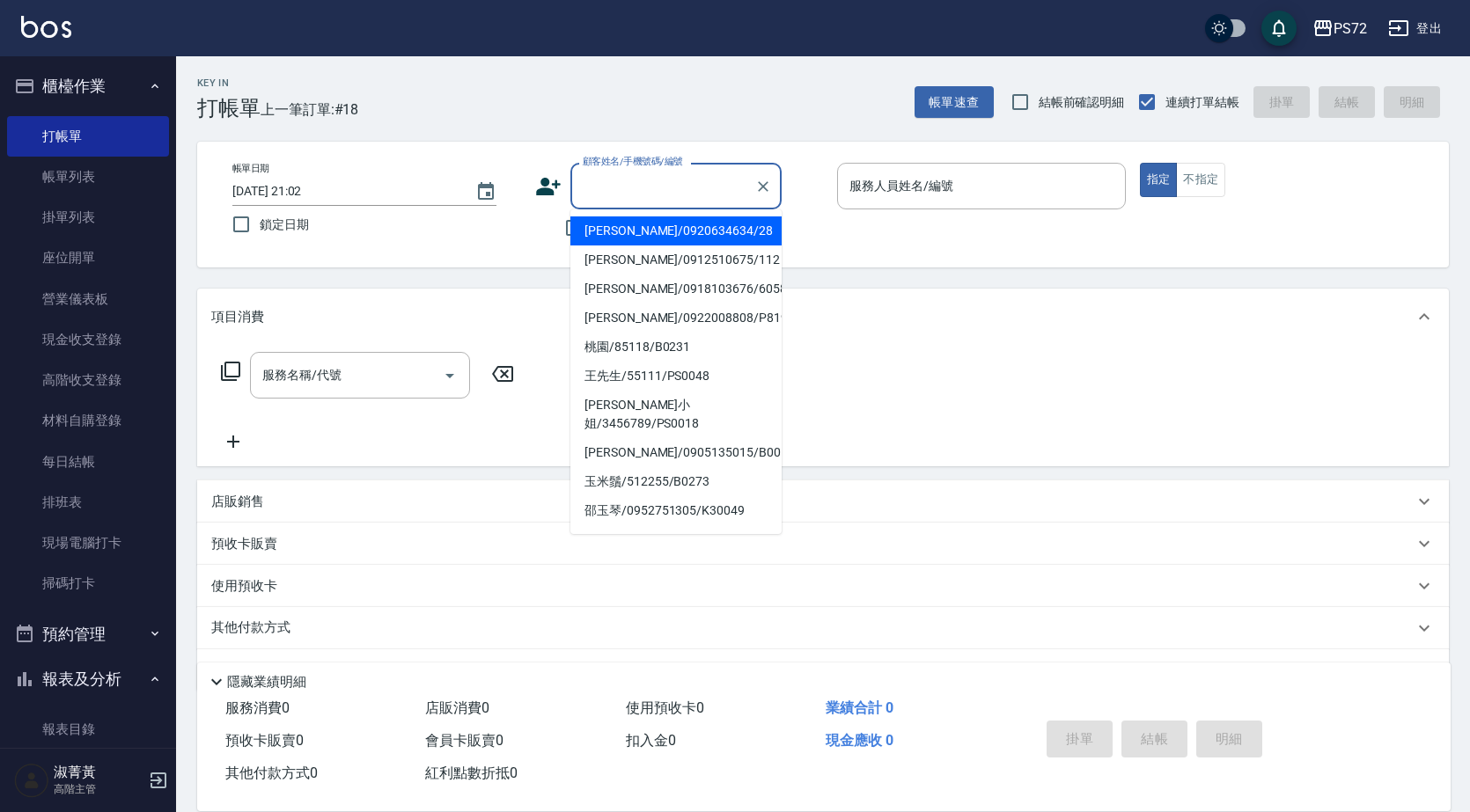
click at [612, 195] on input "顧客姓名/手機號碼/編號" at bounding box center [662, 186] width 169 height 31
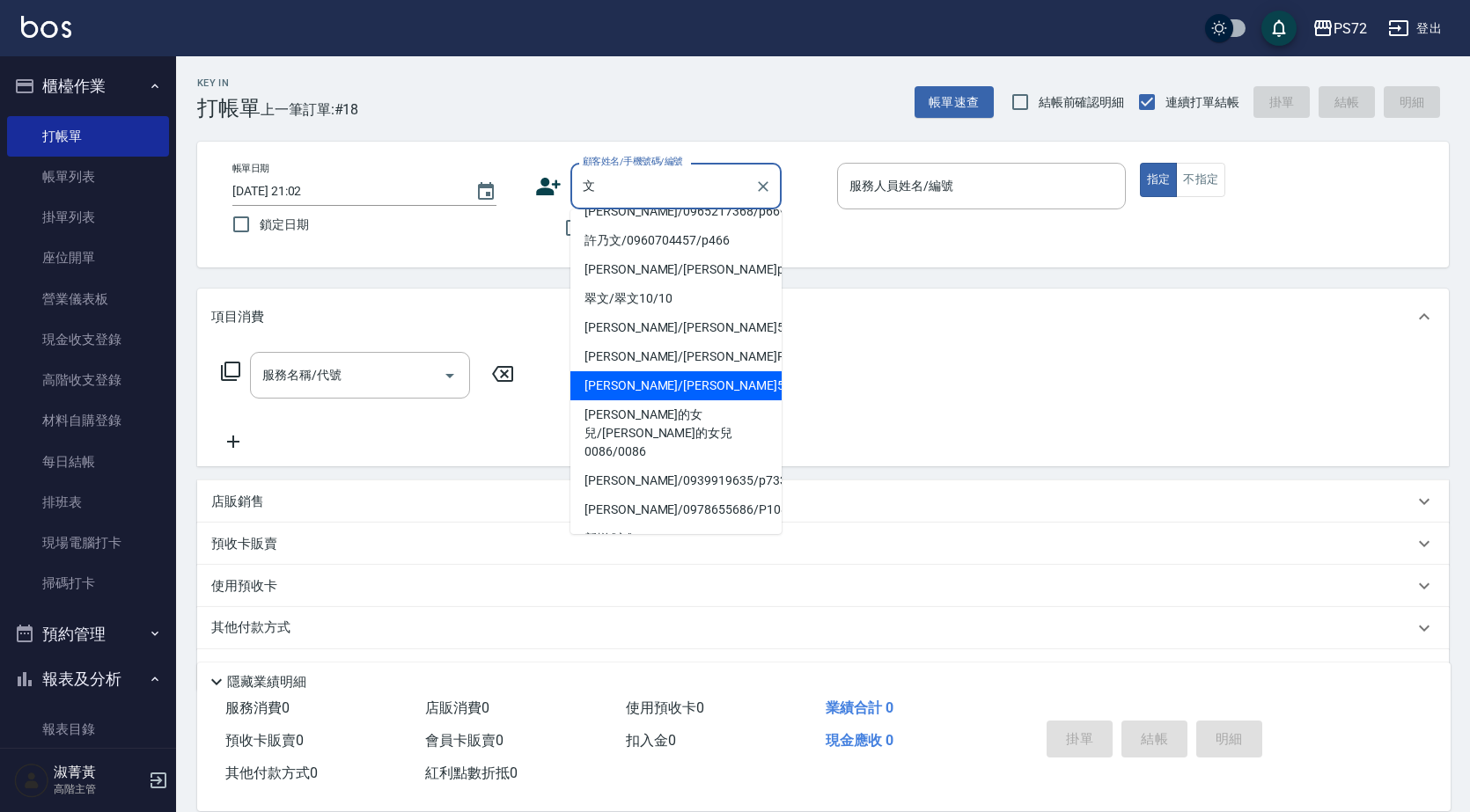
scroll to position [317, 0]
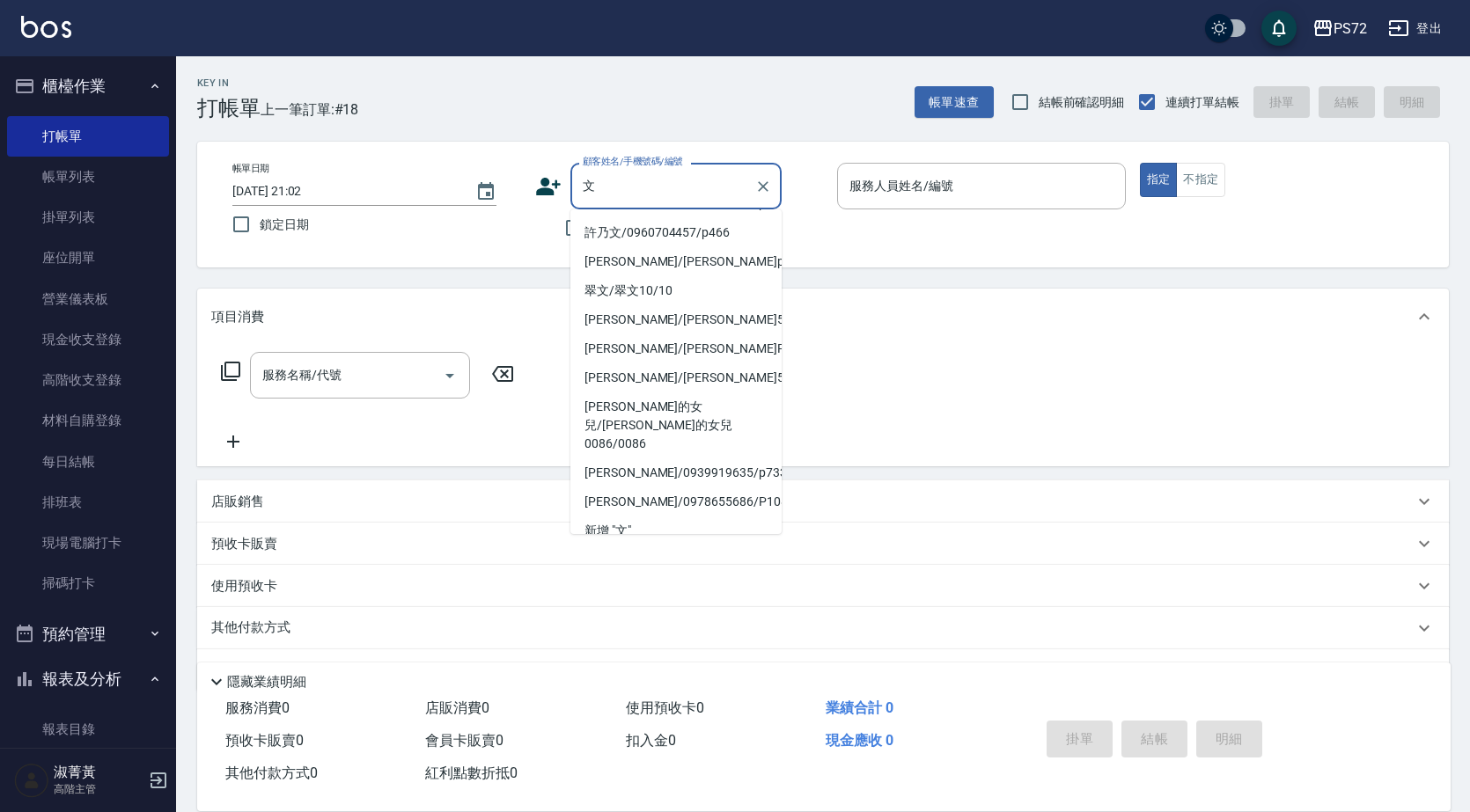
click at [636, 195] on input "文" at bounding box center [662, 186] width 169 height 31
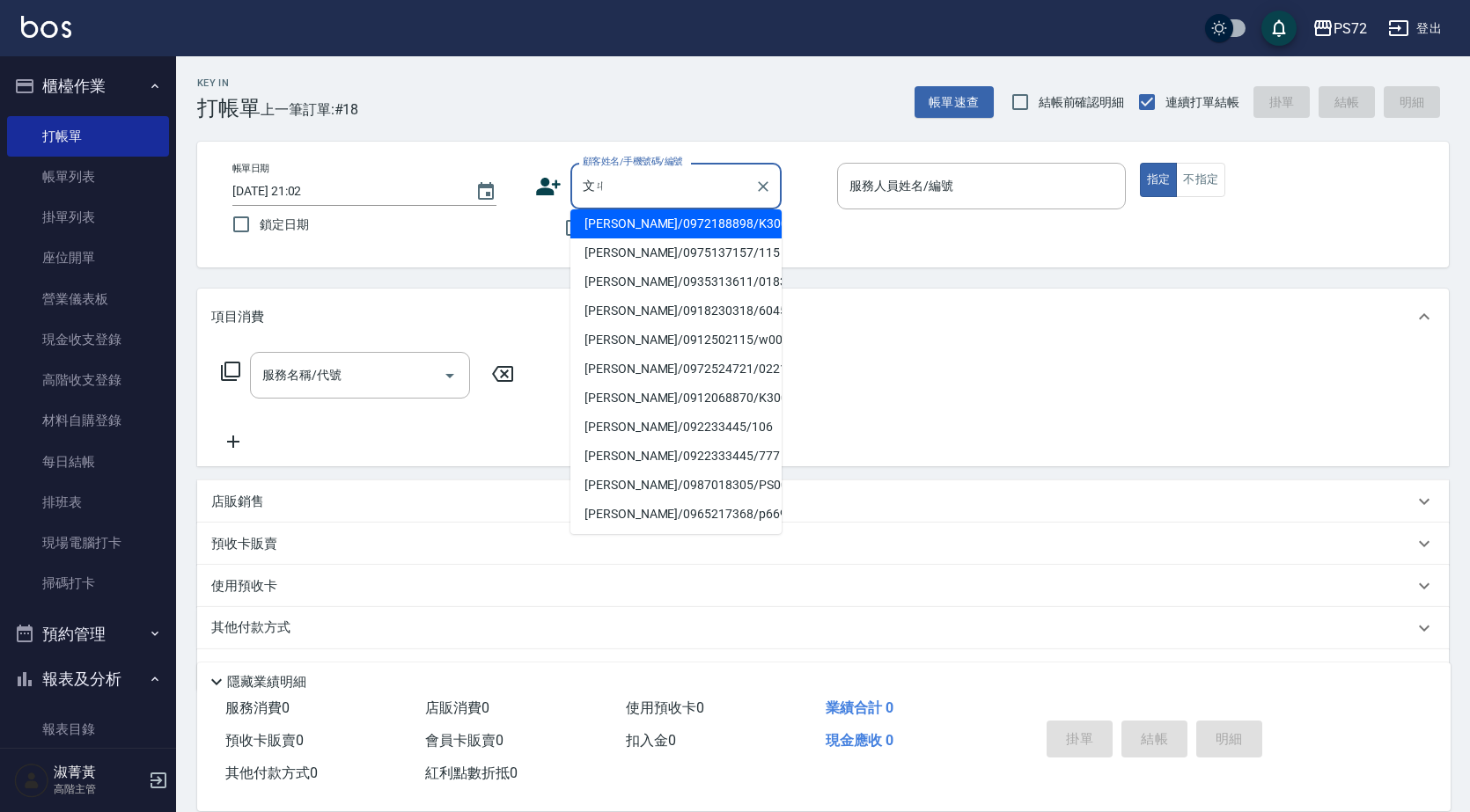
scroll to position [0, 0]
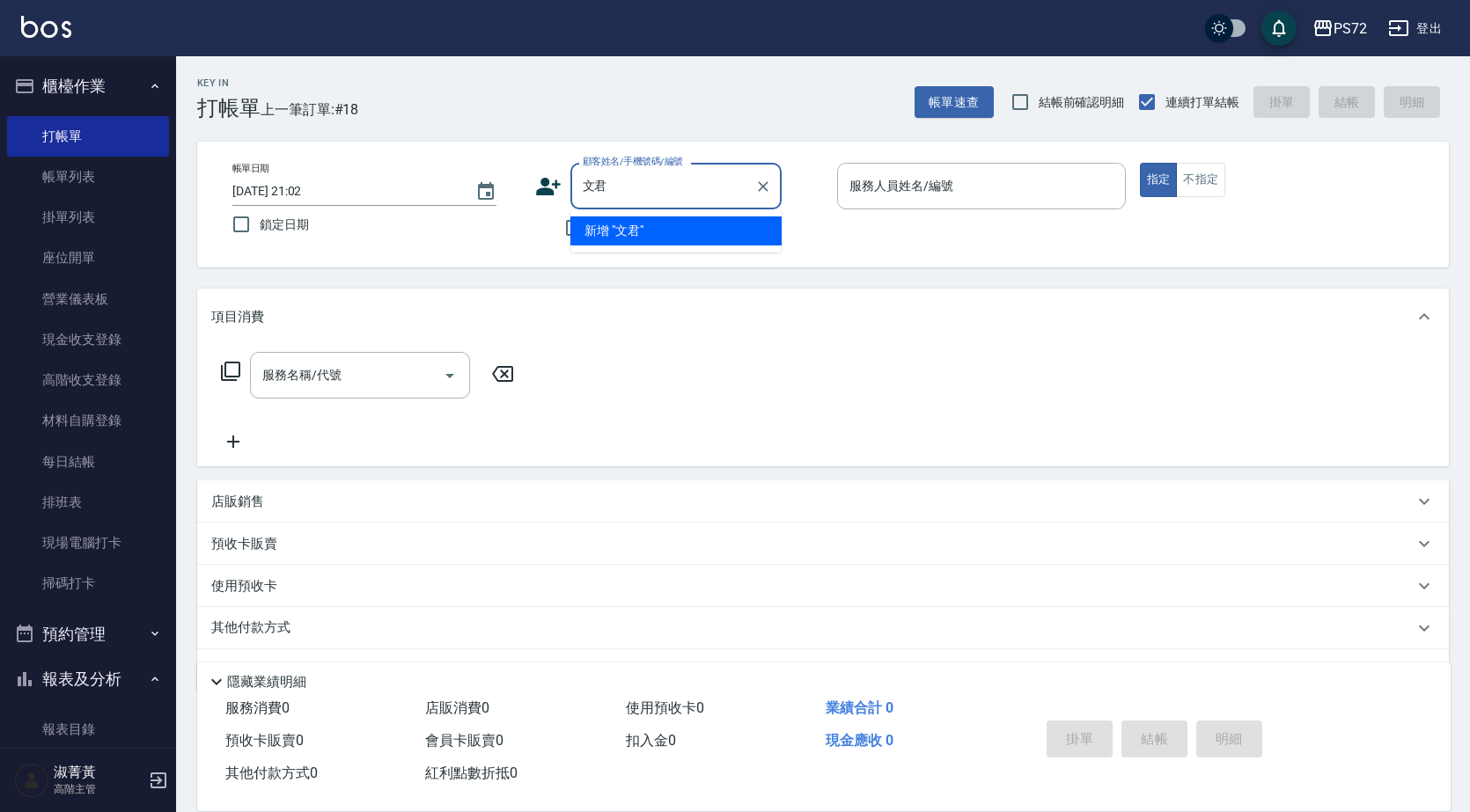
type input "文"
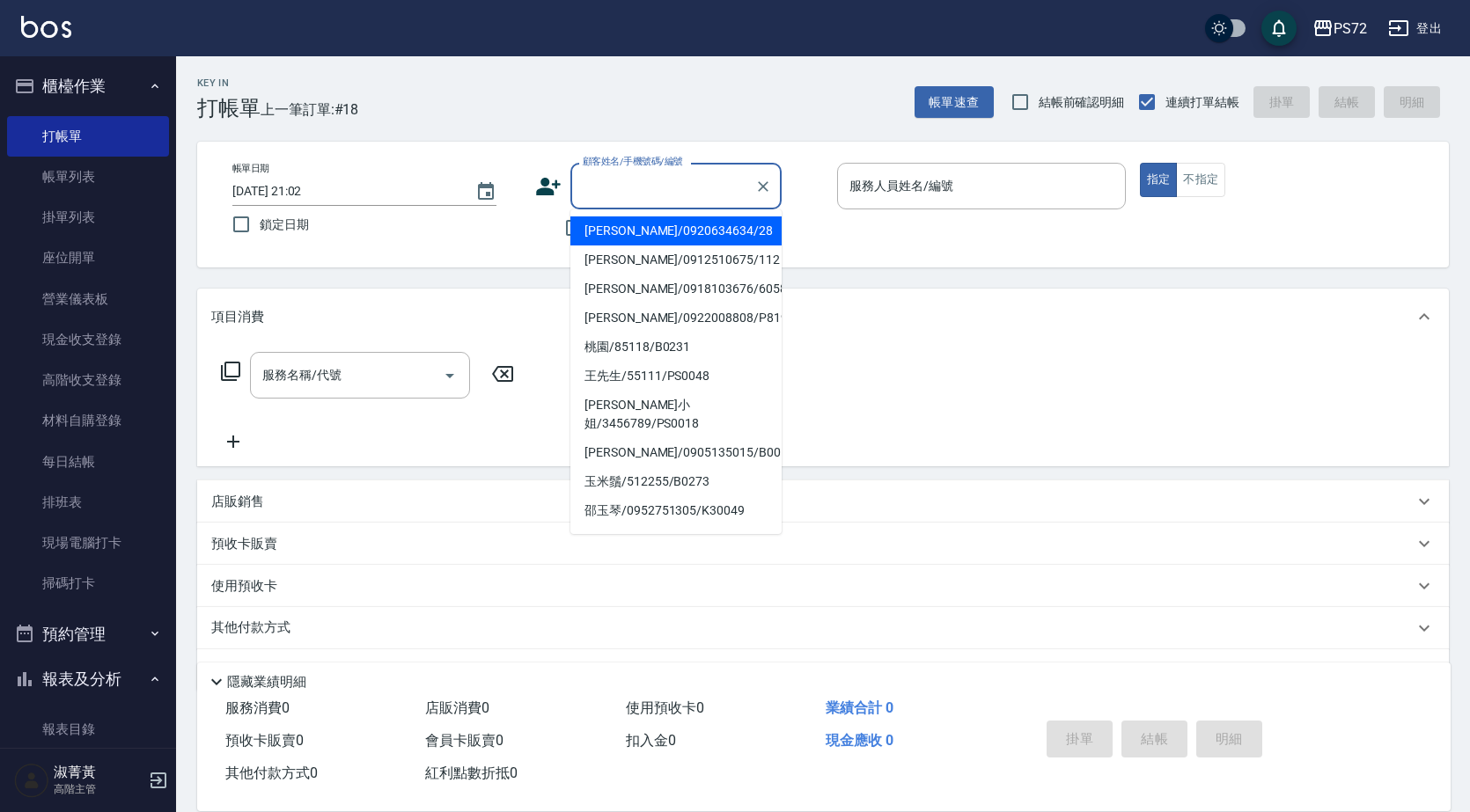
click at [1009, 370] on div "服務名稱/代號 服務名稱/代號" at bounding box center [822, 406] width 1251 height 122
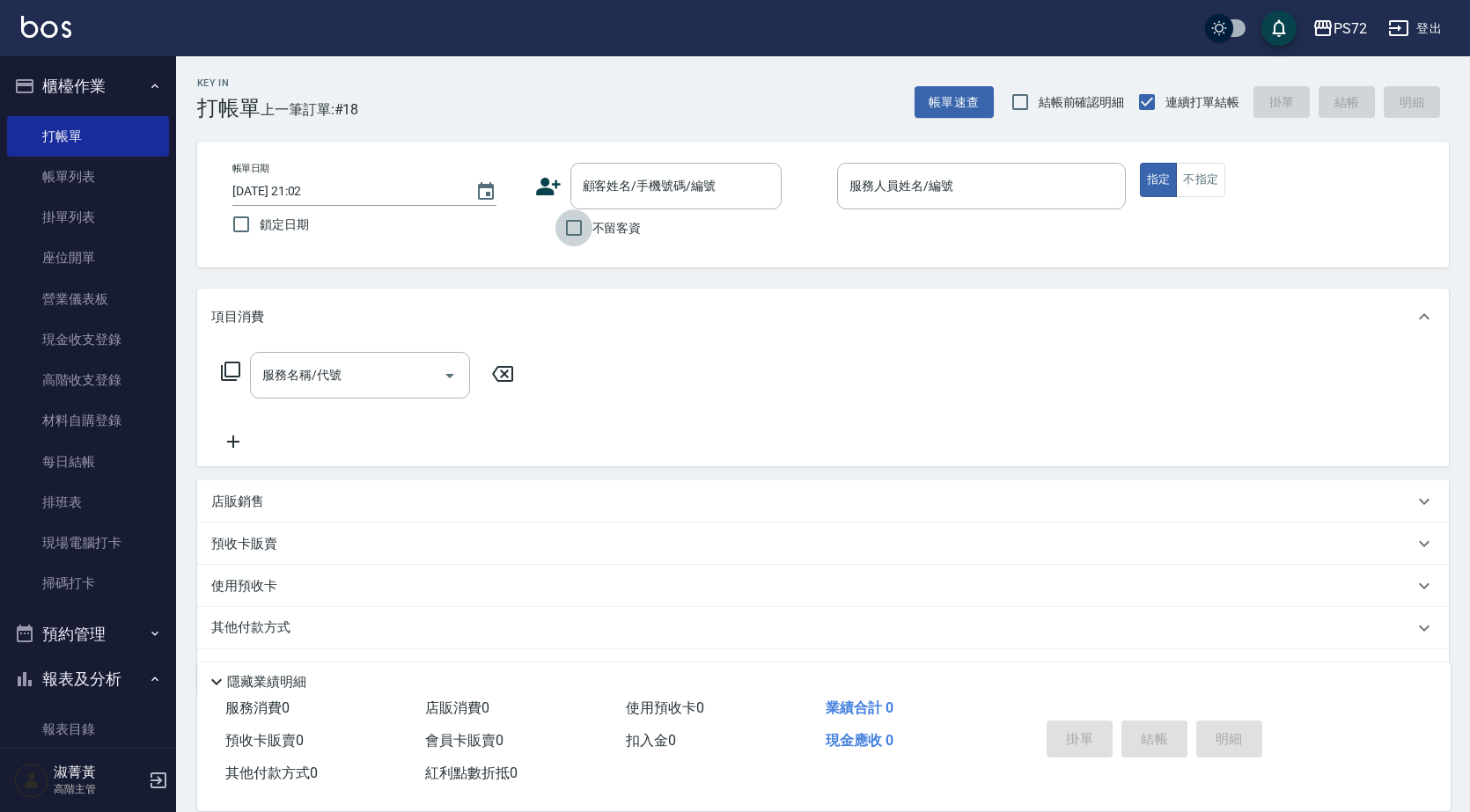
drag, startPoint x: 577, startPoint y: 236, endPoint x: 802, endPoint y: 167, distance: 235.3
click at [577, 236] on input "不留客資" at bounding box center [574, 228] width 37 height 37
checkbox input "true"
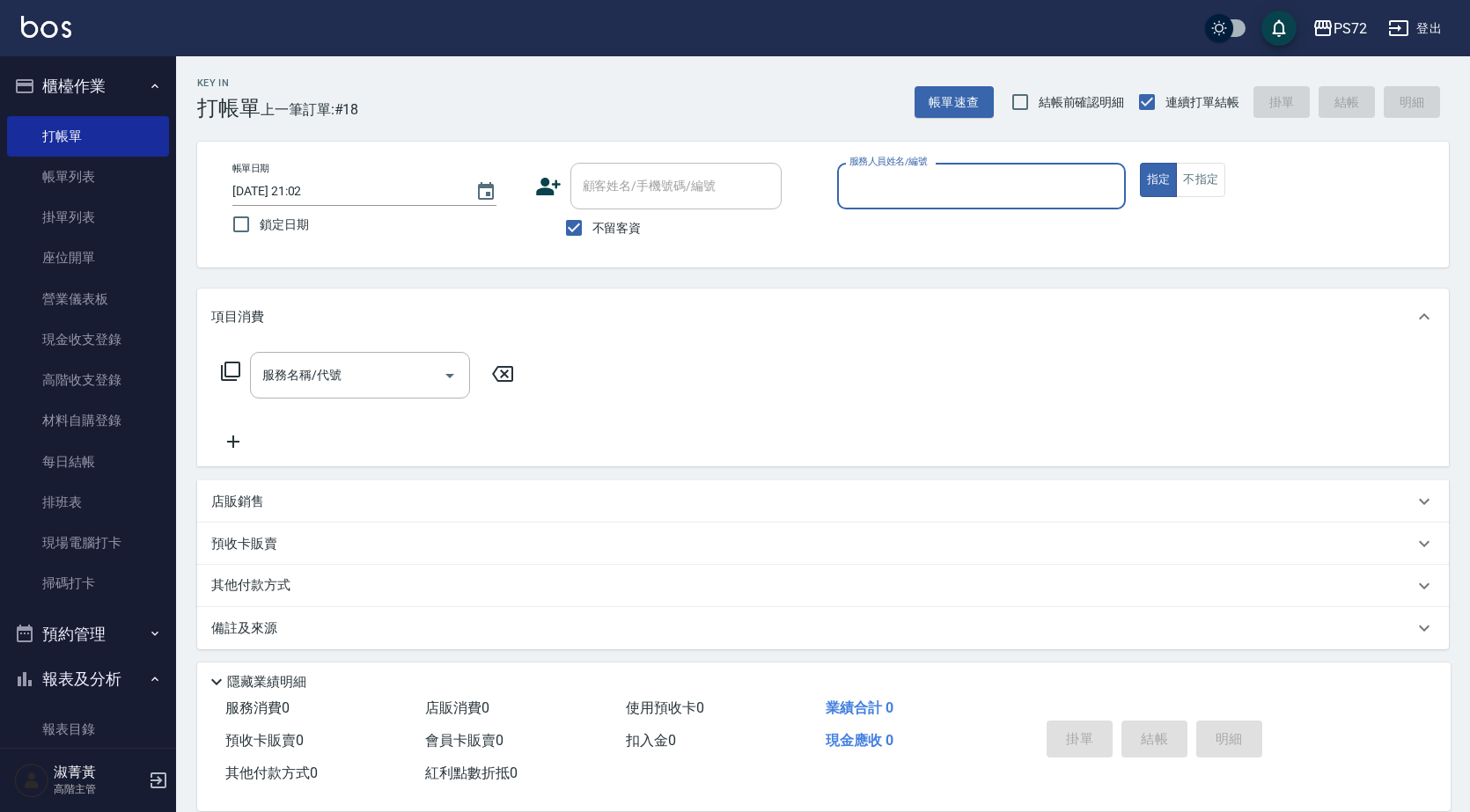
click at [902, 190] on input "服務人員姓名/編號" at bounding box center [981, 186] width 273 height 31
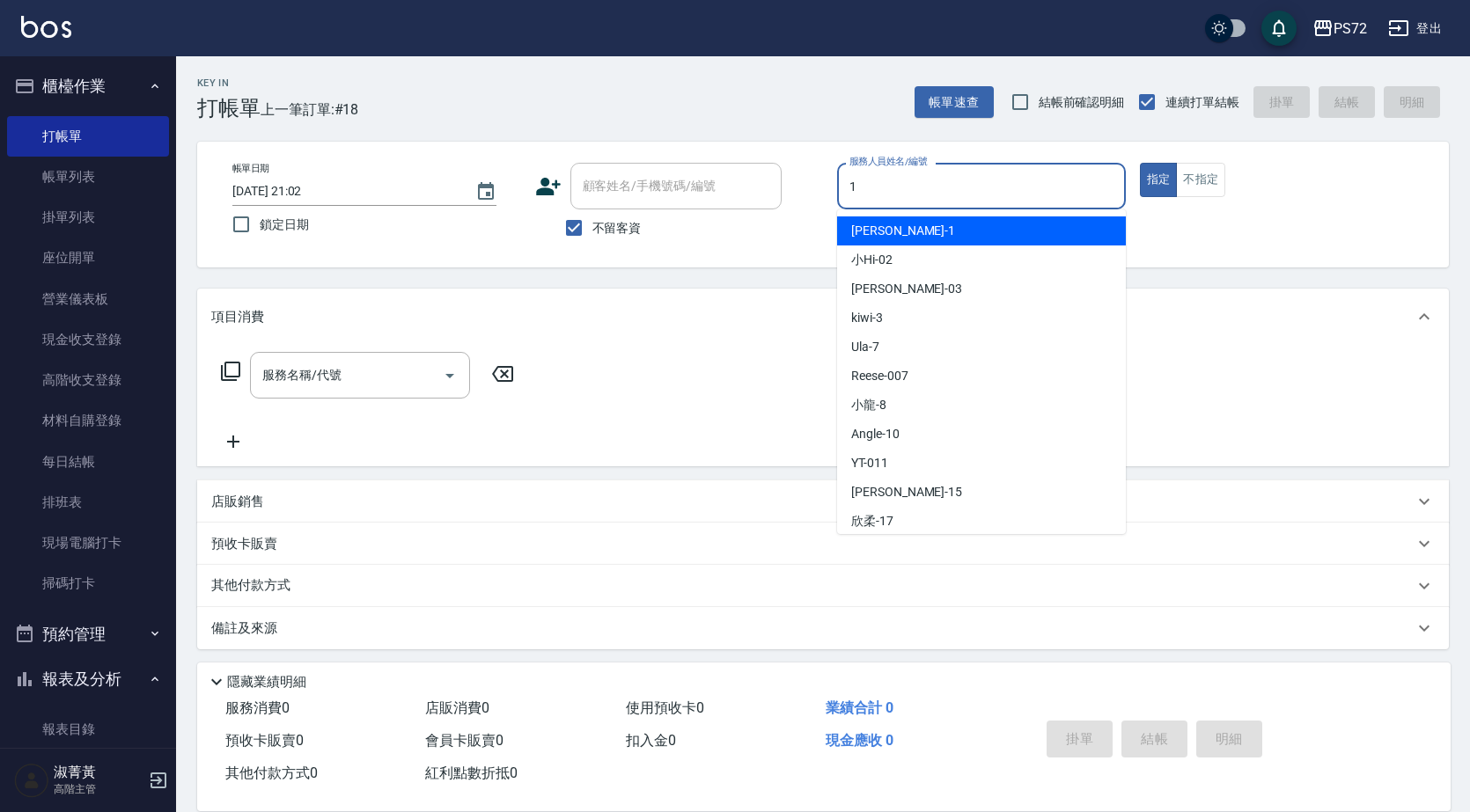
type input "[PERSON_NAME]-1"
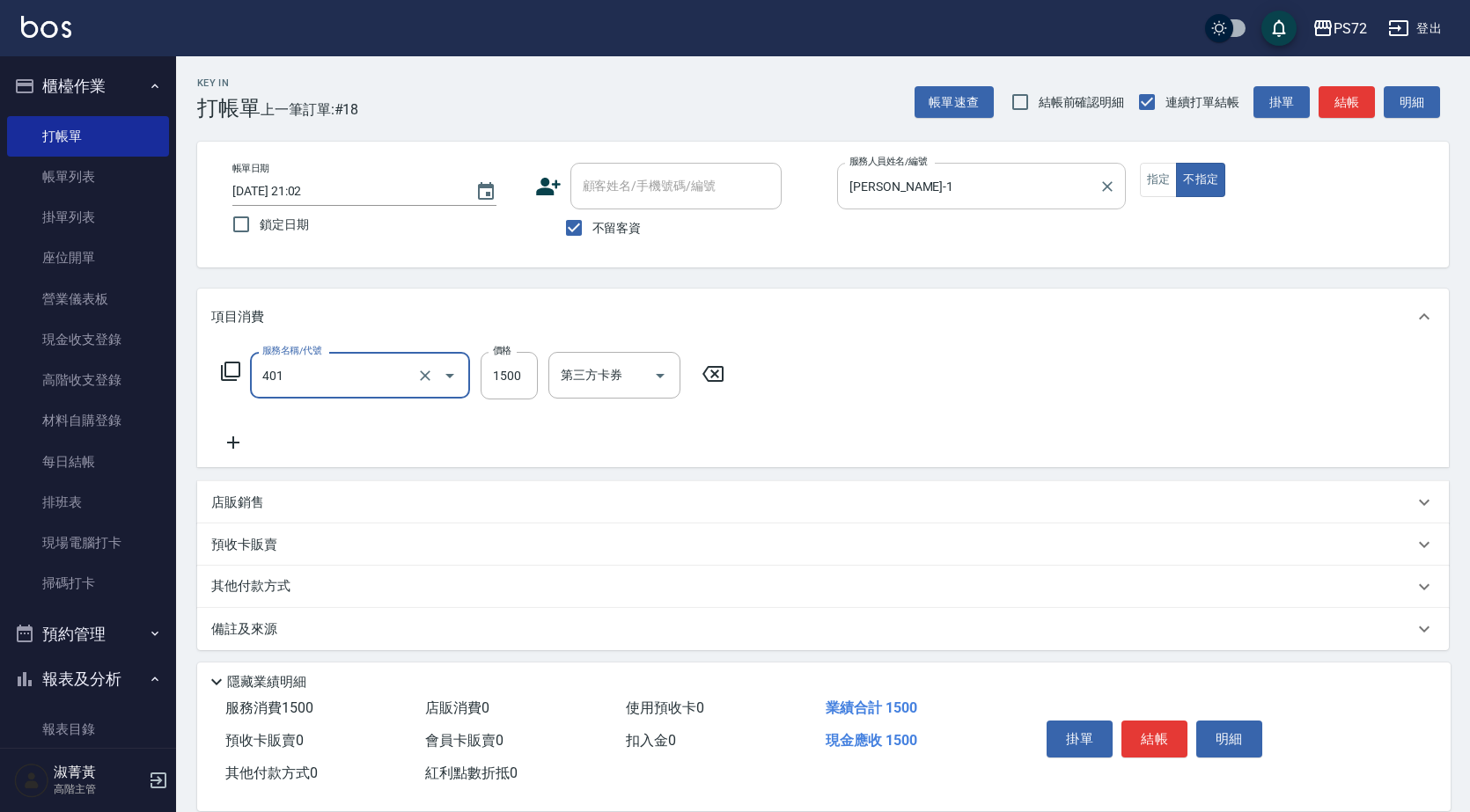
type input "染髮(401)"
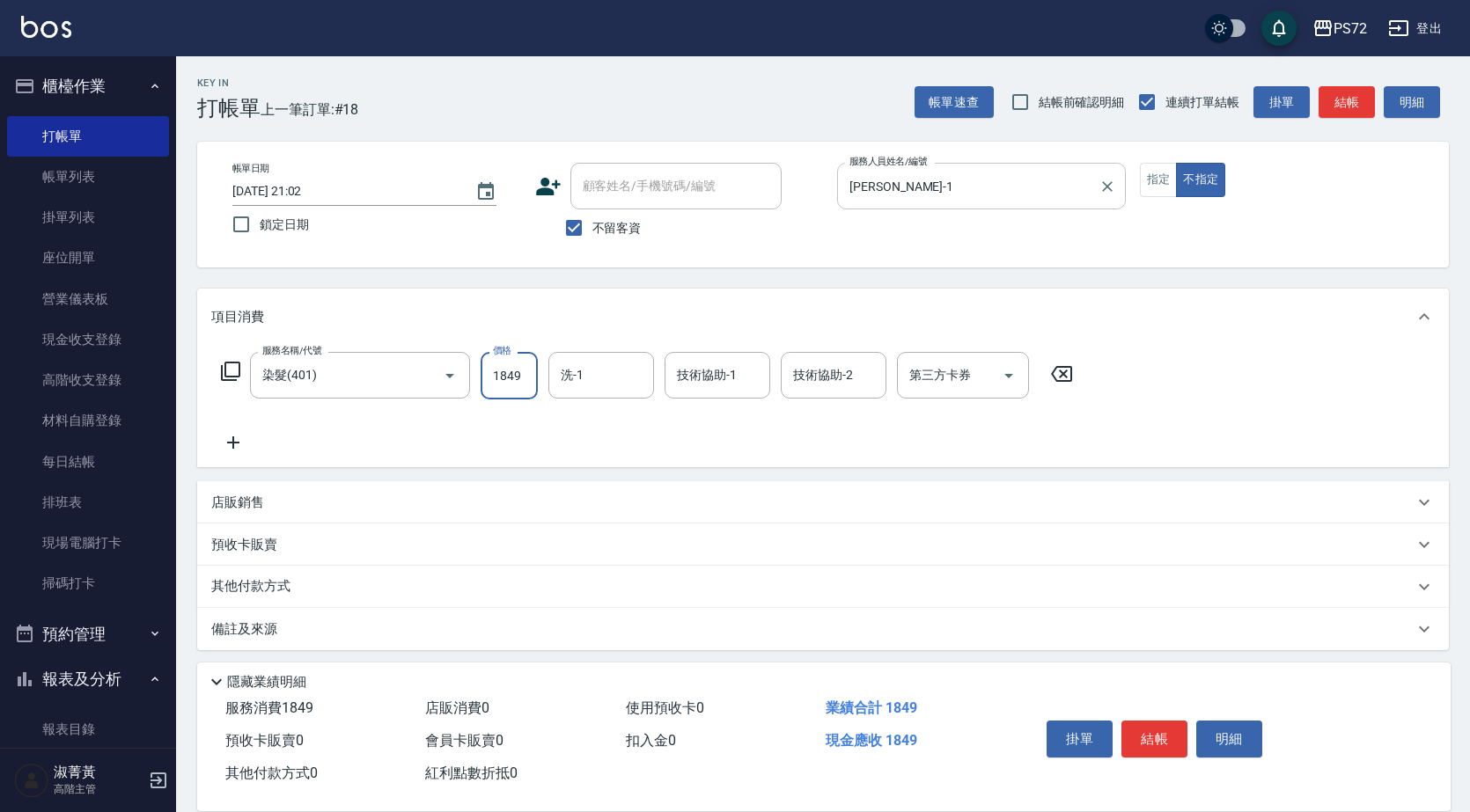
type input "1849"
type input "[PERSON_NAME]-18"
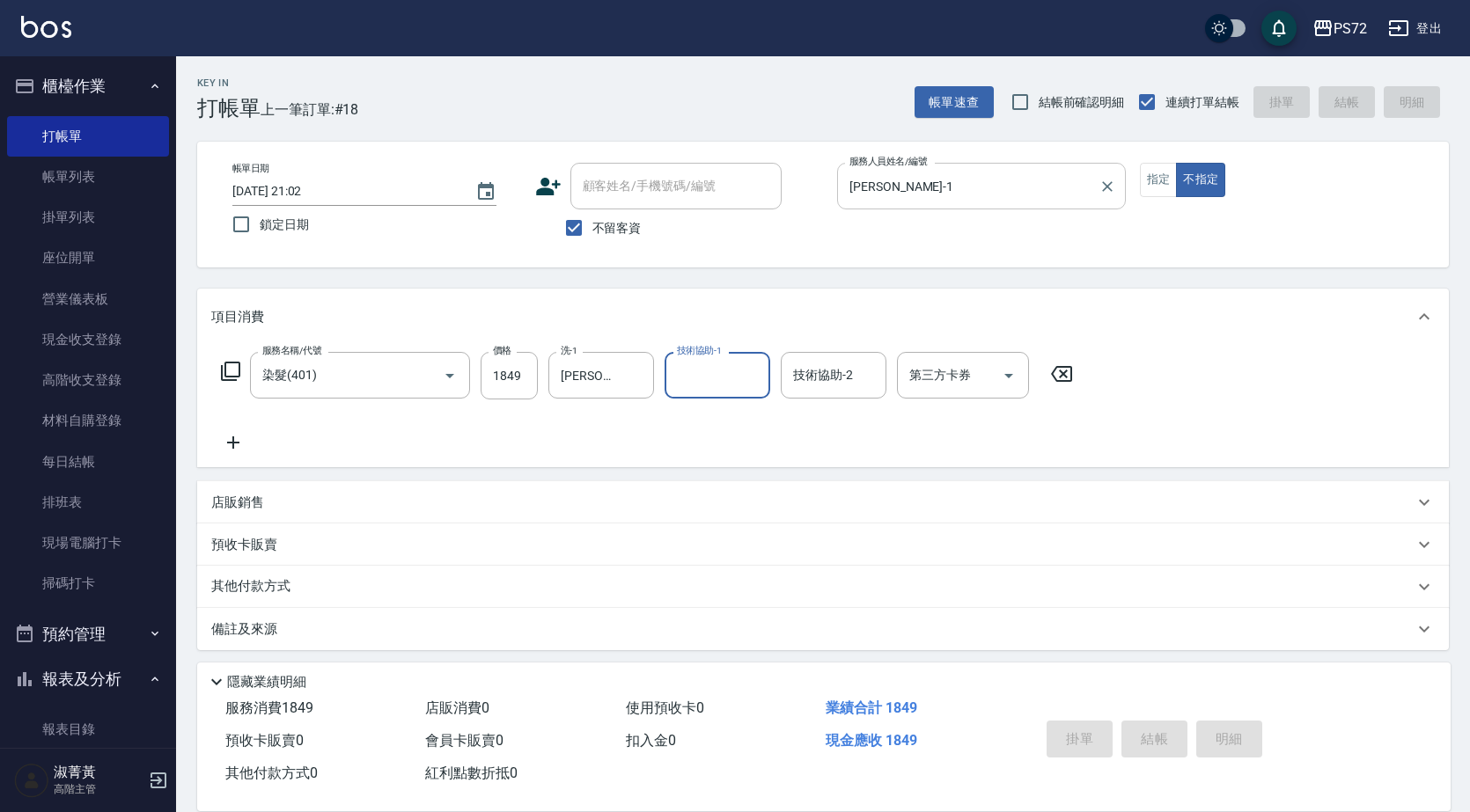
type input "[DATE] 21:05"
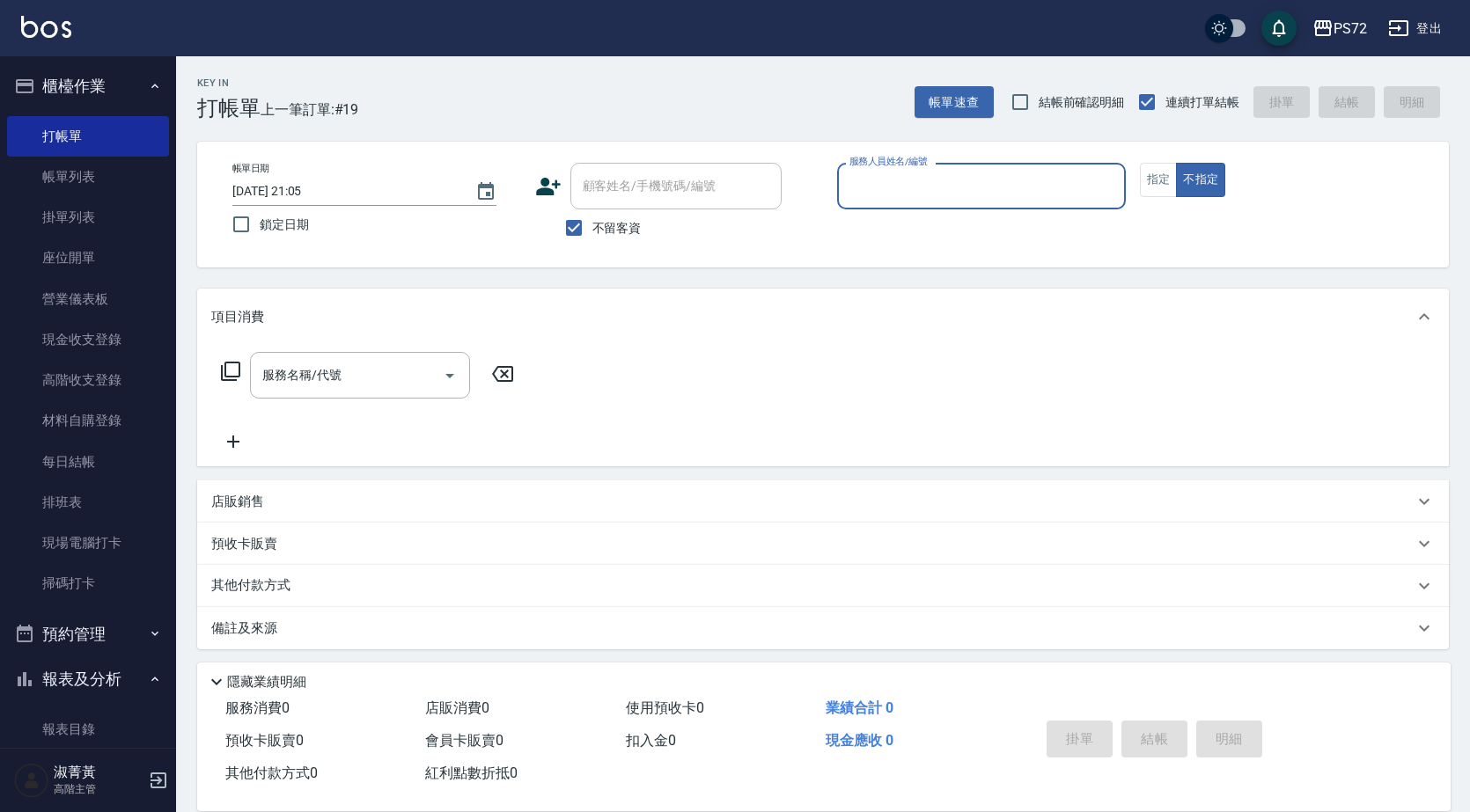
drag, startPoint x: 574, startPoint y: 234, endPoint x: 603, endPoint y: 191, distance: 51.9
click at [577, 231] on input "不留客資" at bounding box center [574, 228] width 37 height 37
checkbox input "false"
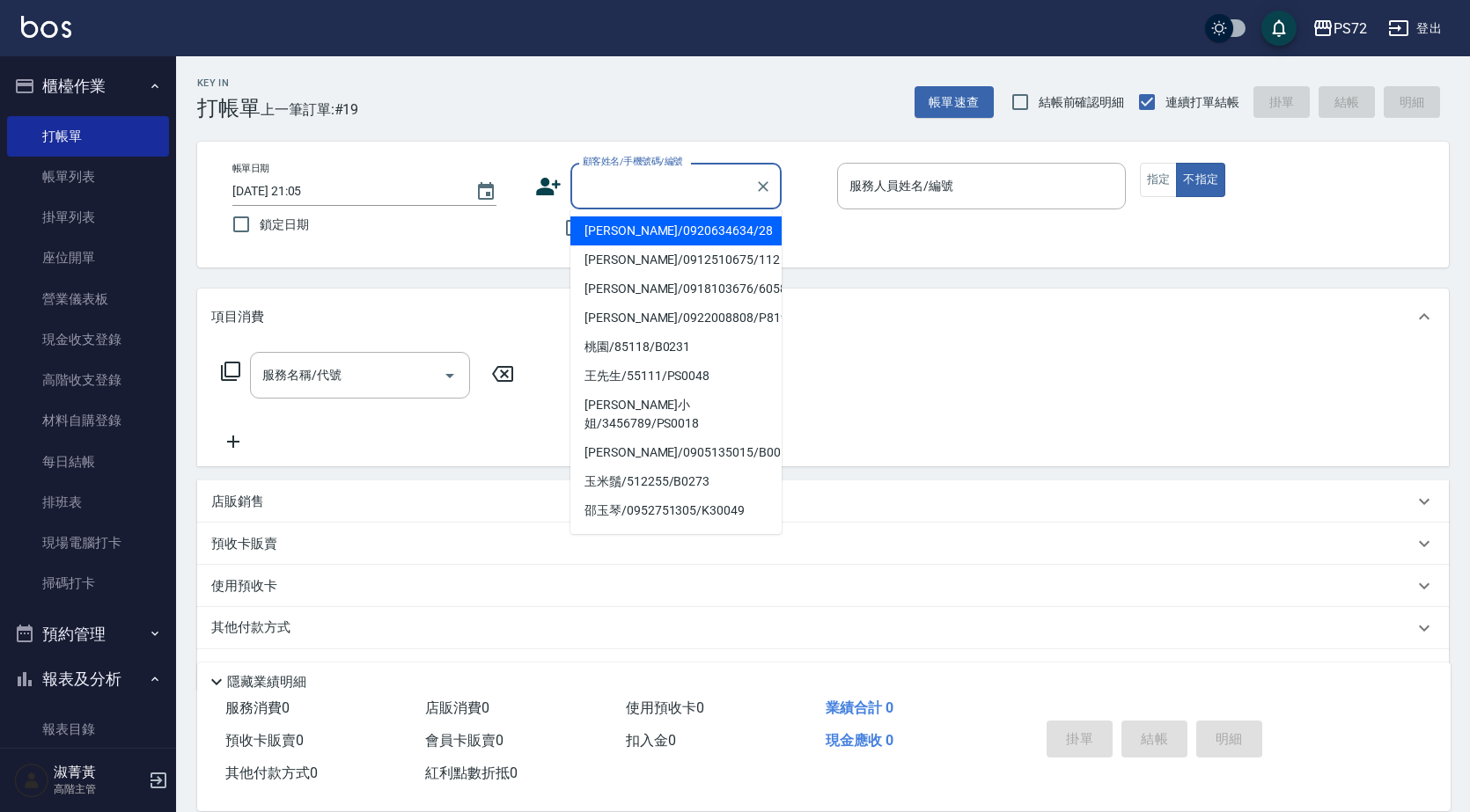
click at [605, 186] on div "顧客姓名/手機號碼/編號 顧客姓名/手機號碼/編號" at bounding box center [675, 186] width 211 height 46
click at [636, 223] on li "[PERSON_NAME]/0955958788/0022" at bounding box center [675, 230] width 211 height 29
type input "[PERSON_NAME]/0955958788/0022"
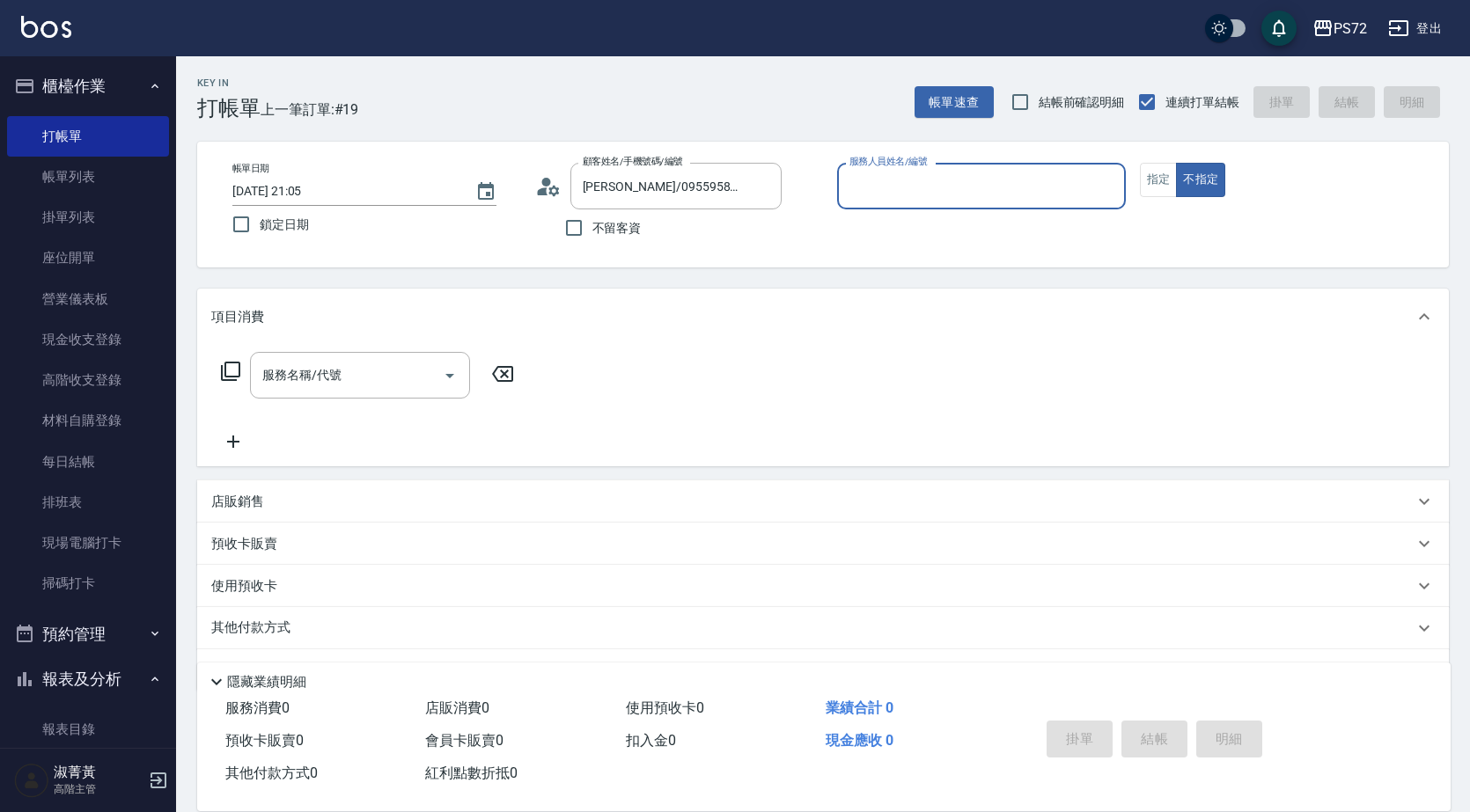
type input "[PERSON_NAME]-1"
click at [1154, 179] on button "指定" at bounding box center [1158, 180] width 38 height 35
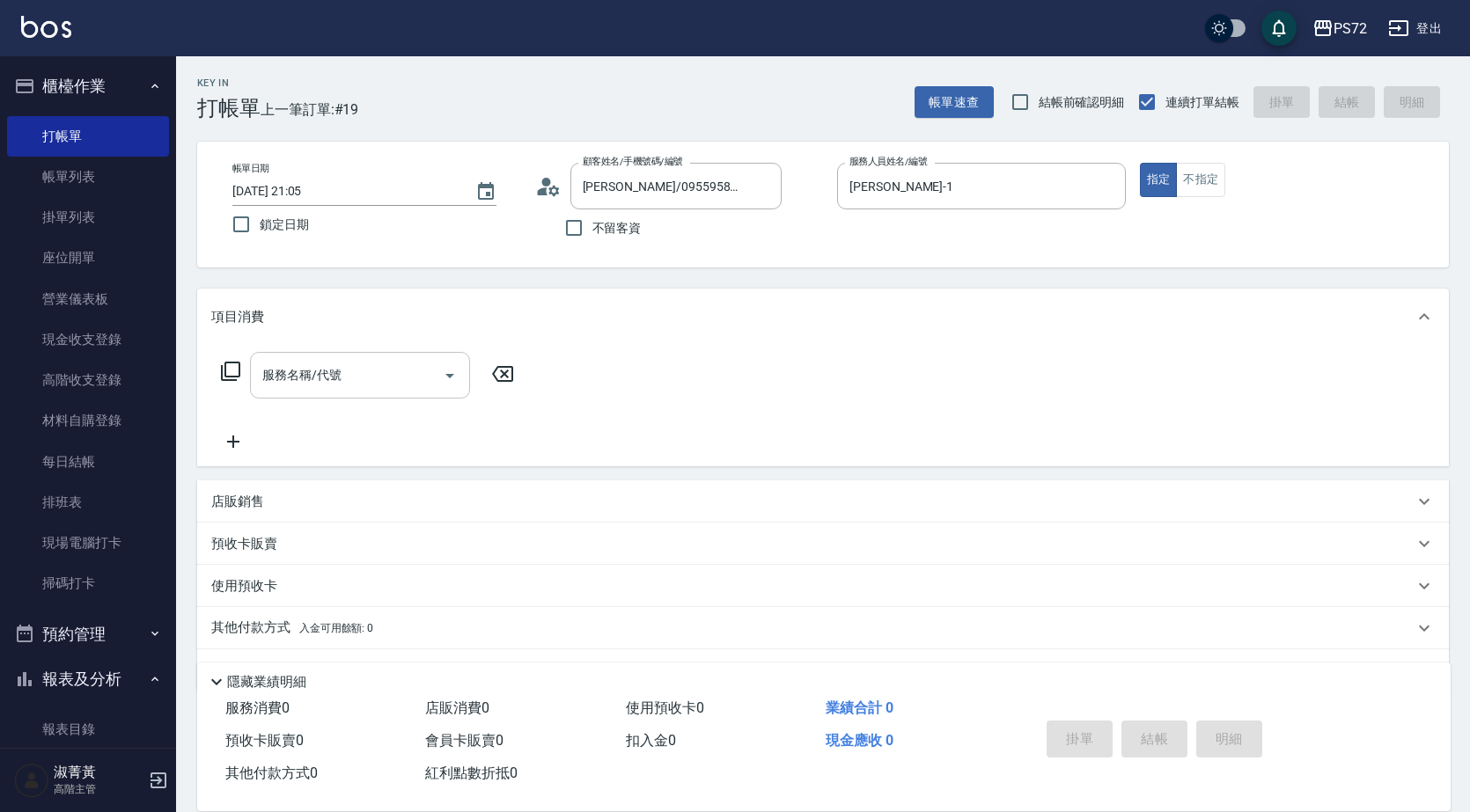
click at [289, 375] on div "服務名稱/代號 服務名稱/代號" at bounding box center [360, 375] width 220 height 46
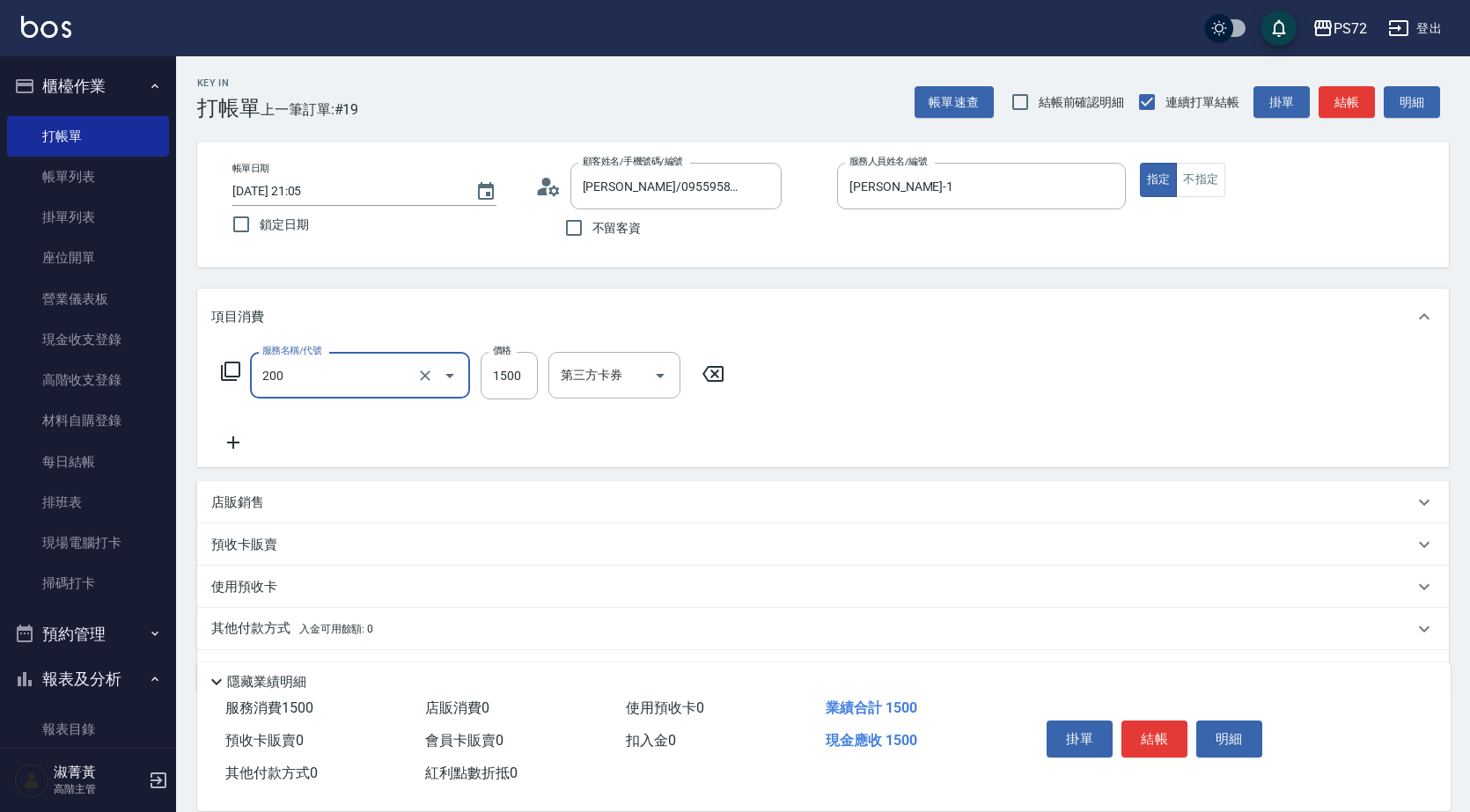
type input "冷燙燙髮(200)"
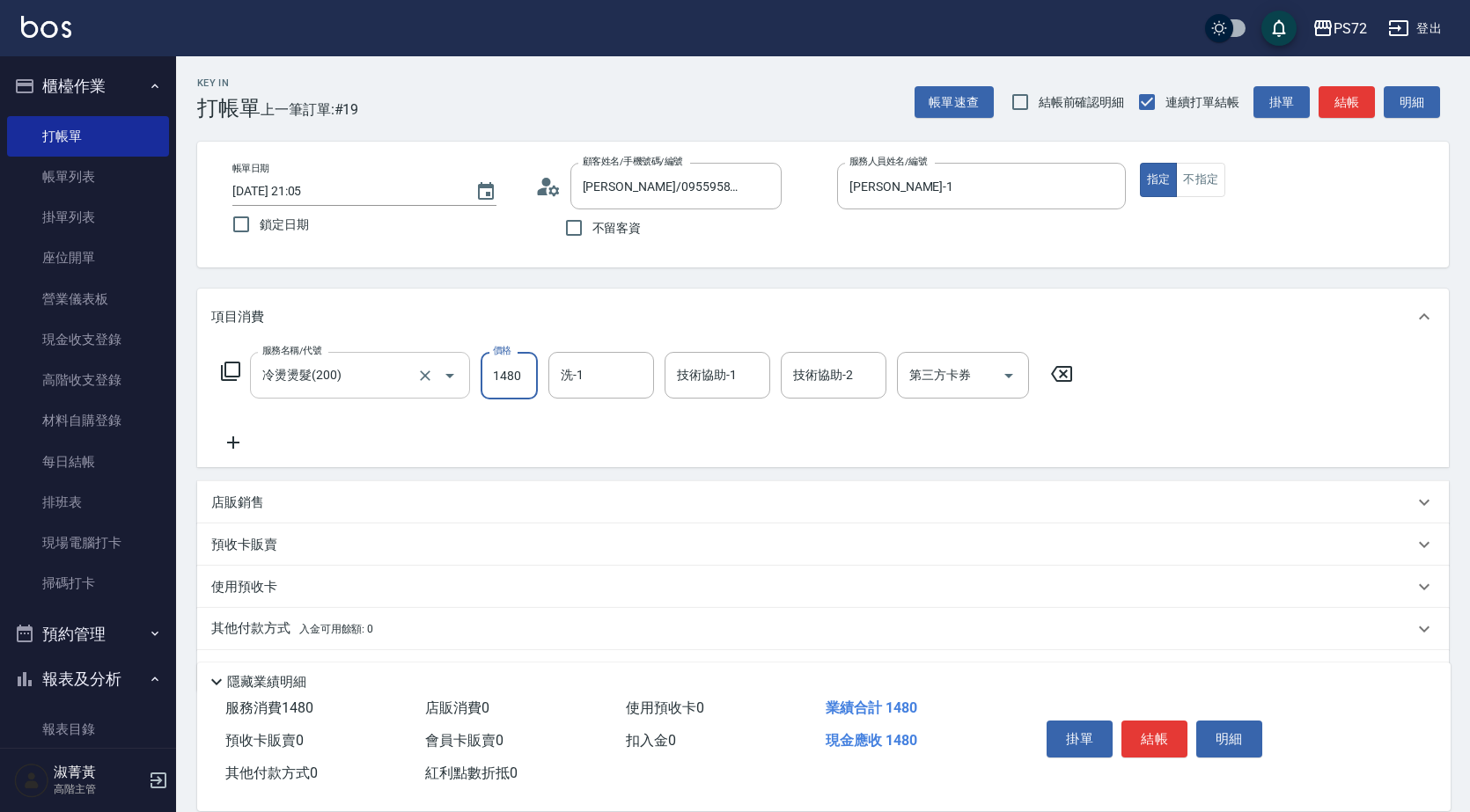
type input "1480"
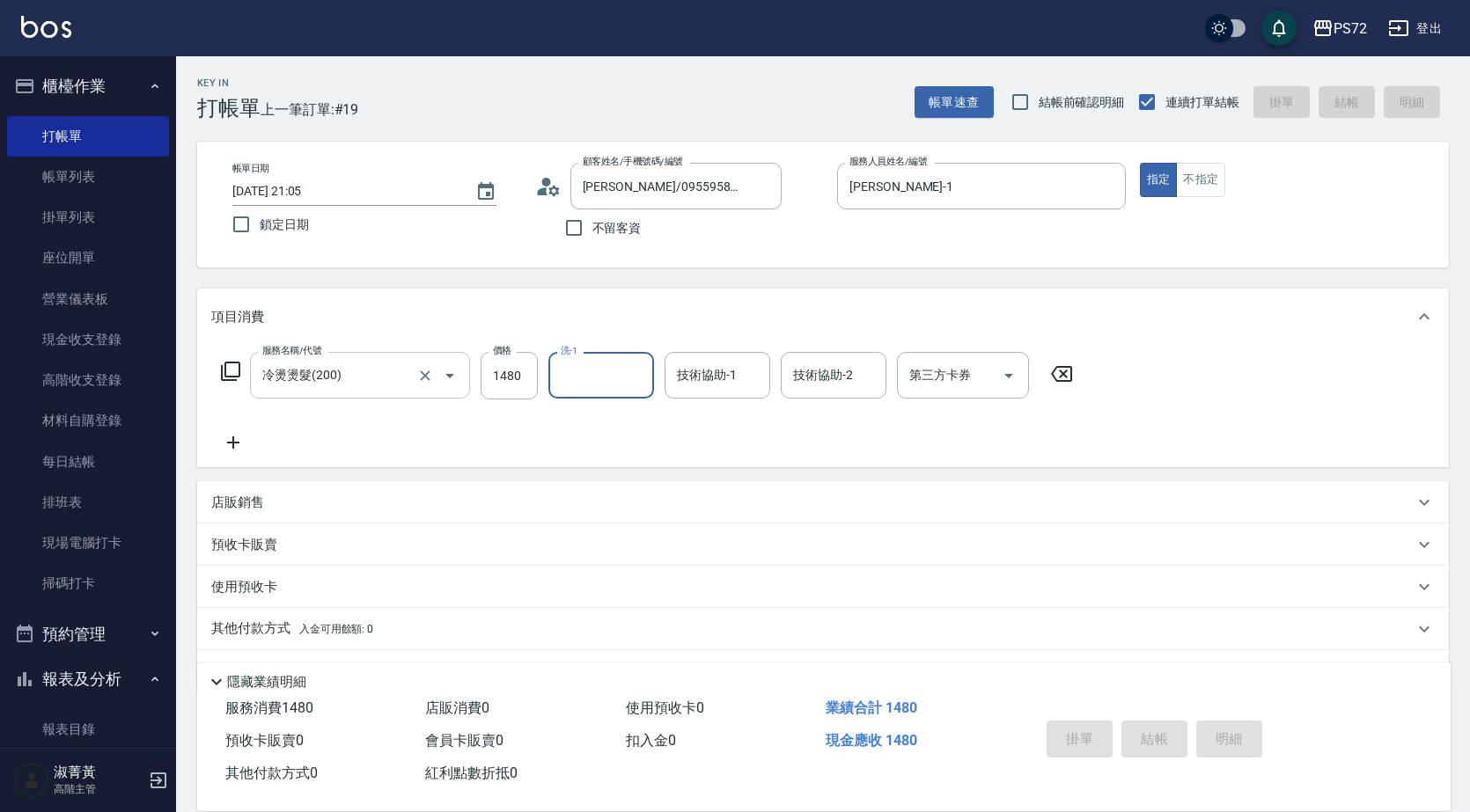
type input "[DATE] 21:06"
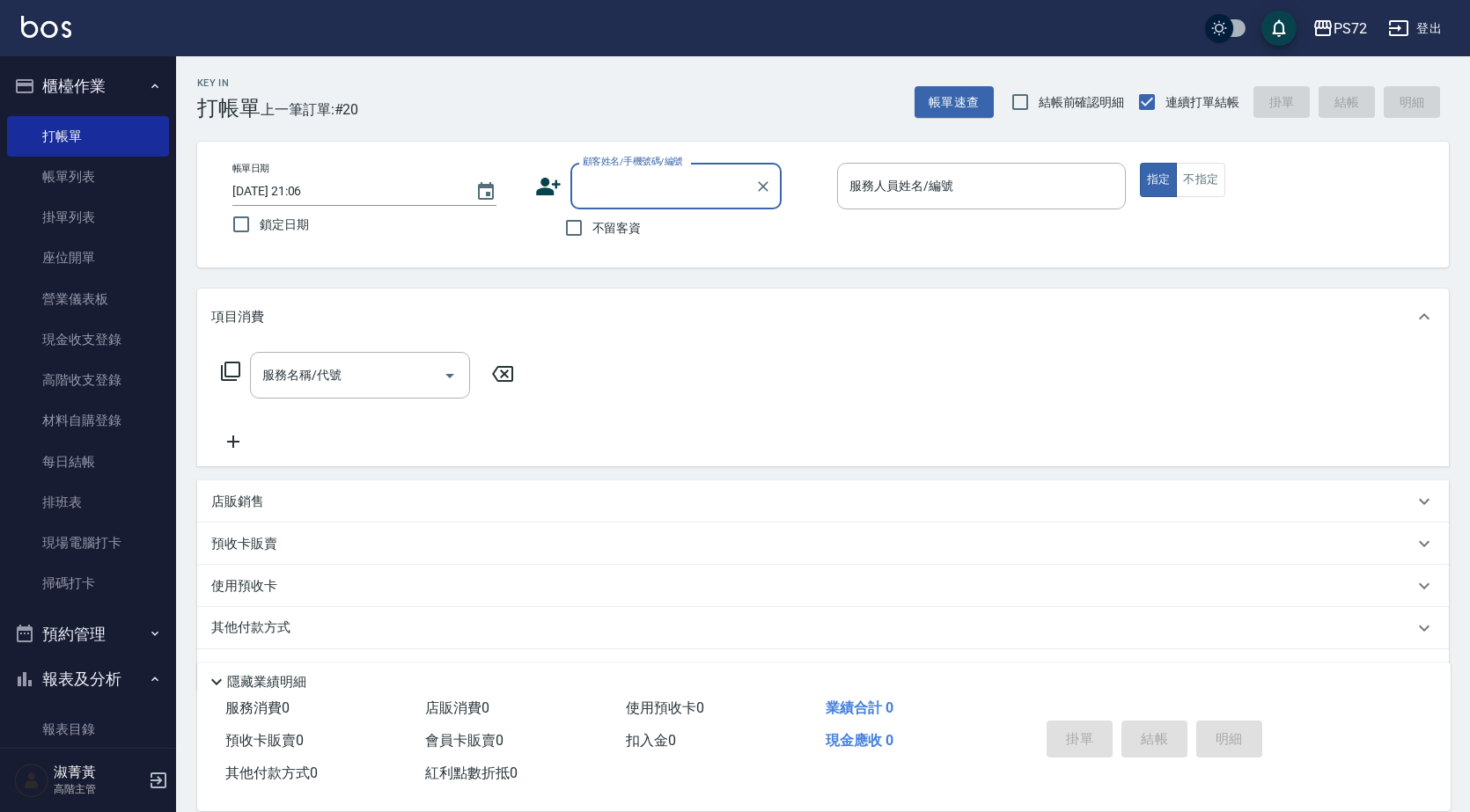
click at [618, 189] on input "顧客姓名/手機號碼/編號" at bounding box center [662, 186] width 169 height 31
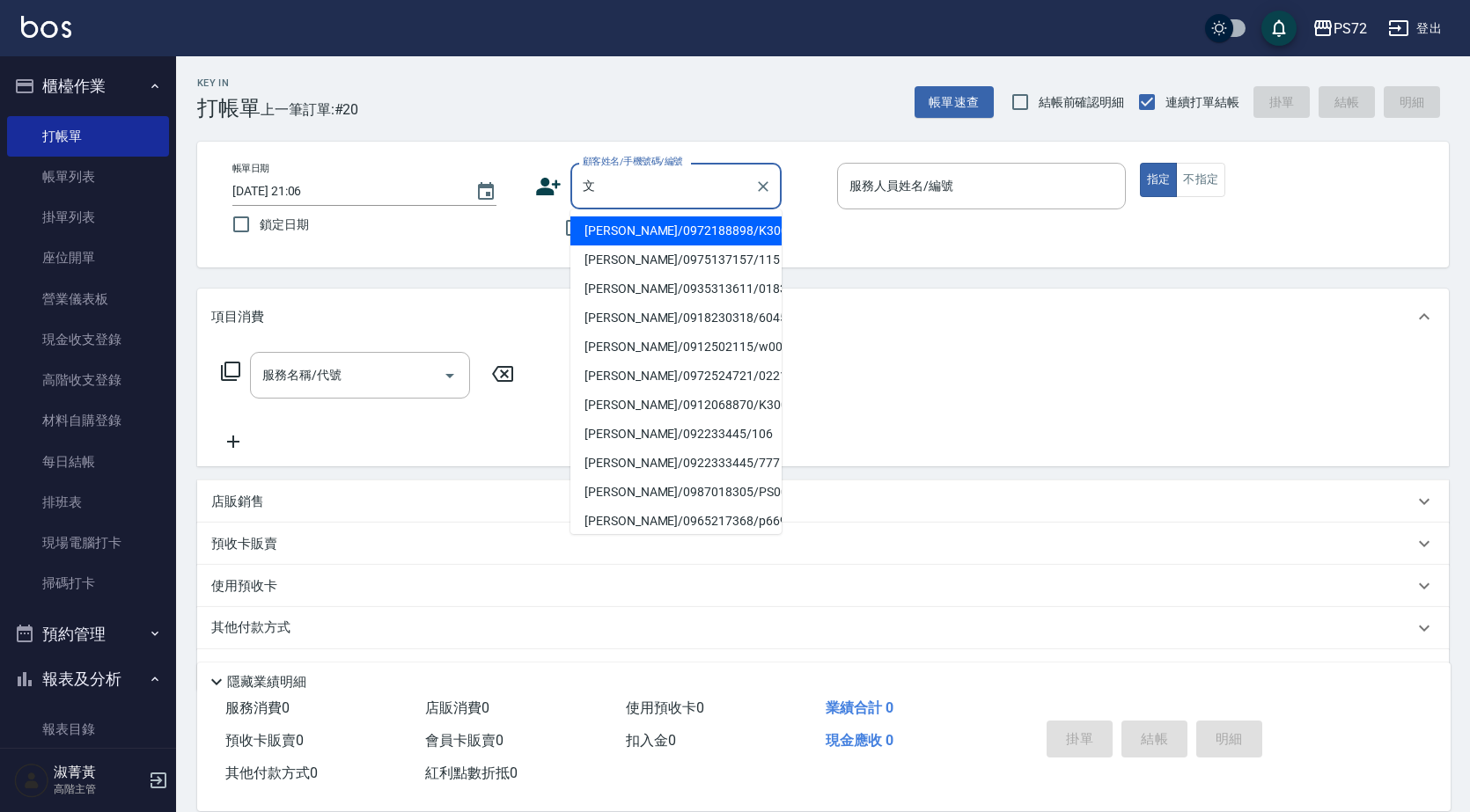
click at [639, 270] on li "[PERSON_NAME]/0975137157/115" at bounding box center [675, 260] width 211 height 29
type input "[PERSON_NAME]/0975137157/115"
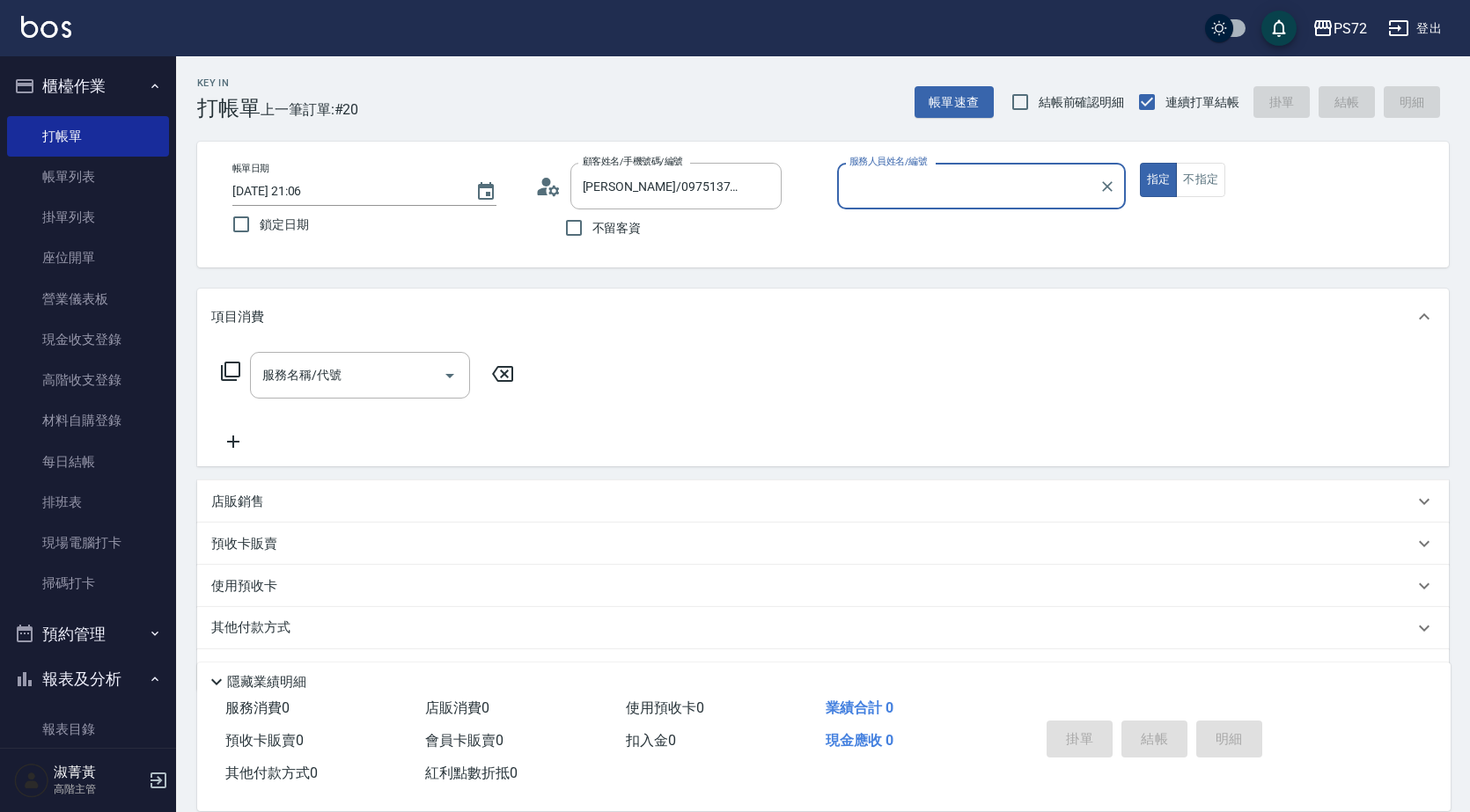
type input "[PERSON_NAME]-1"
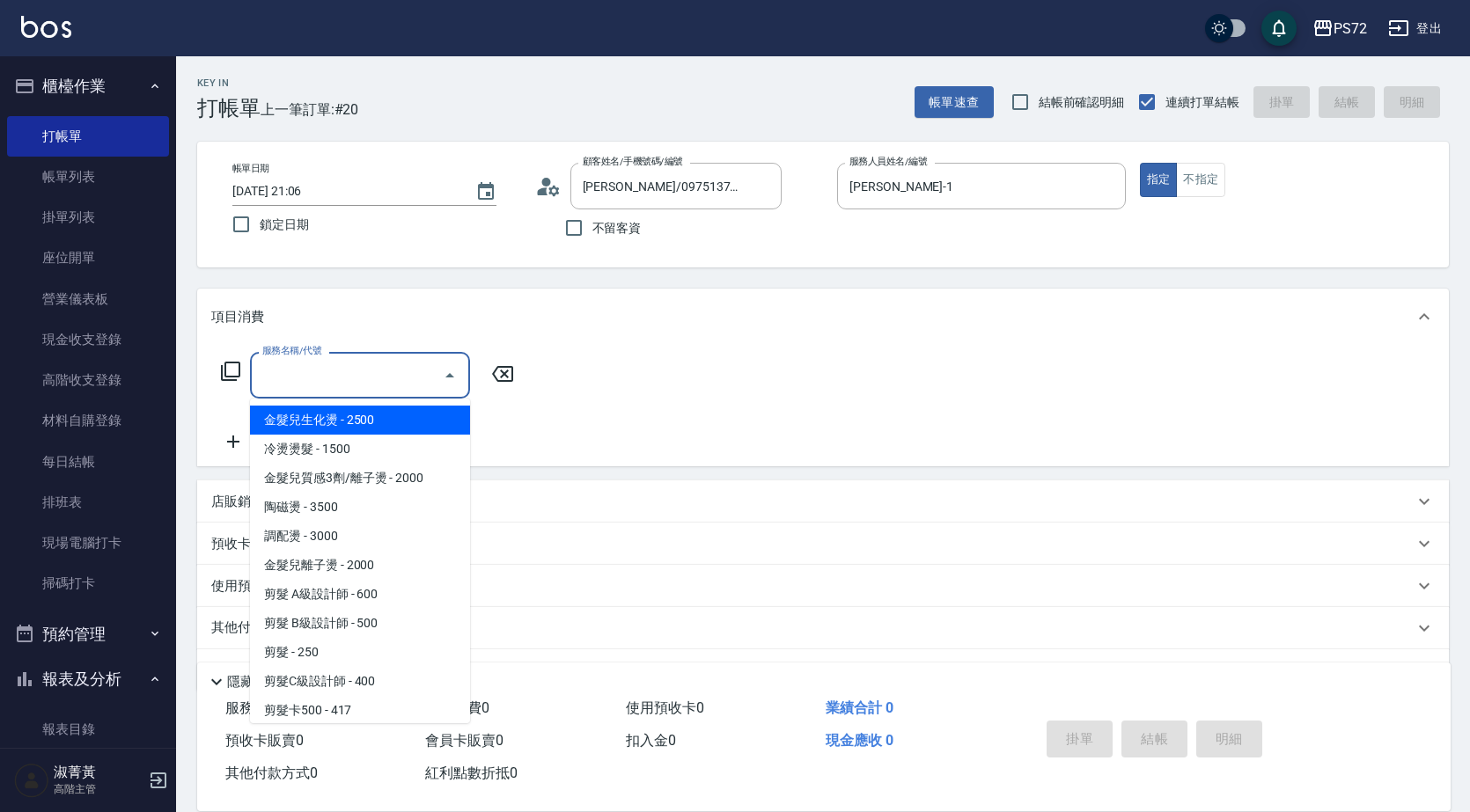
click at [352, 390] on input "服務名稱/代號" at bounding box center [346, 375] width 177 height 31
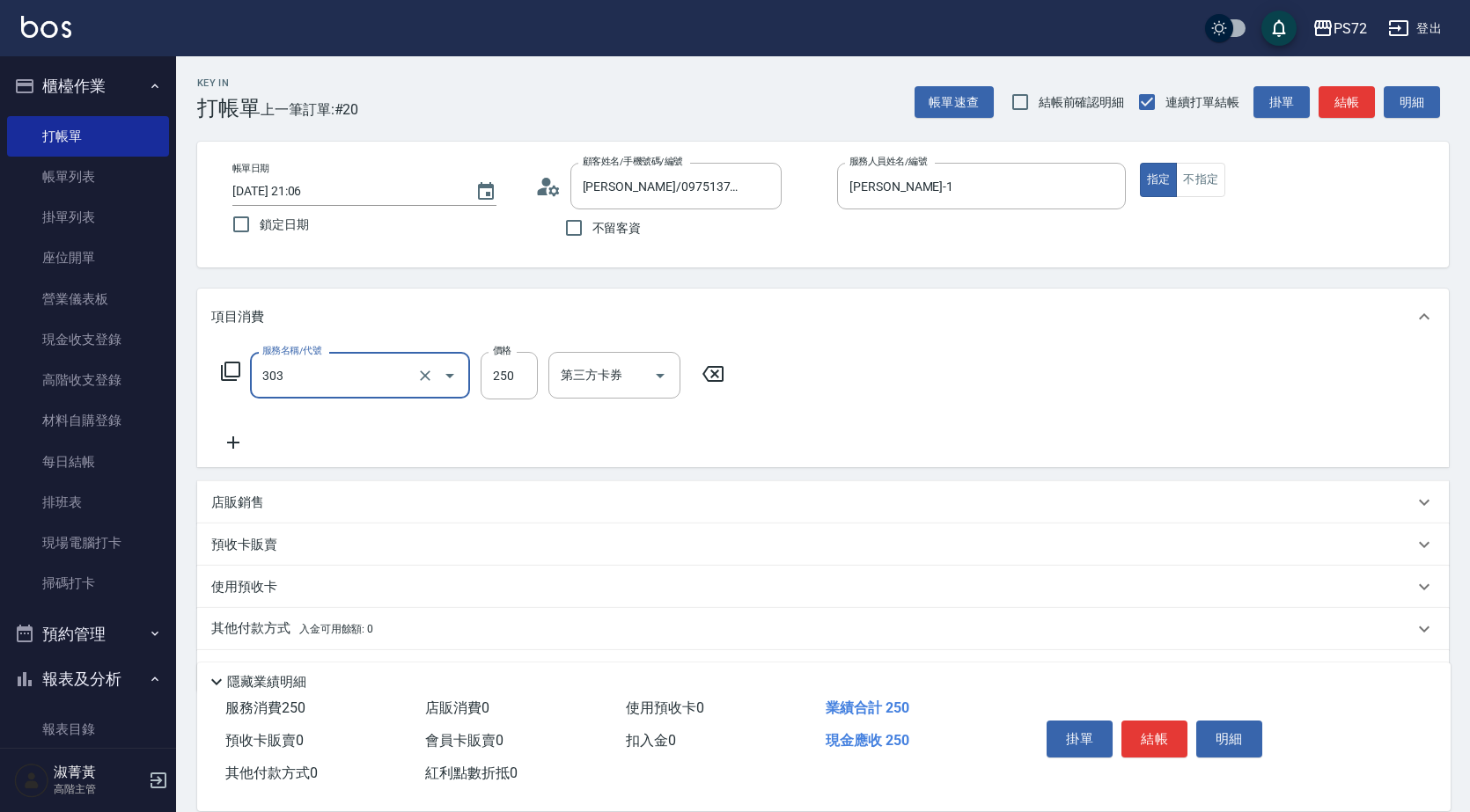
type input "剪髮(303)"
type input "350"
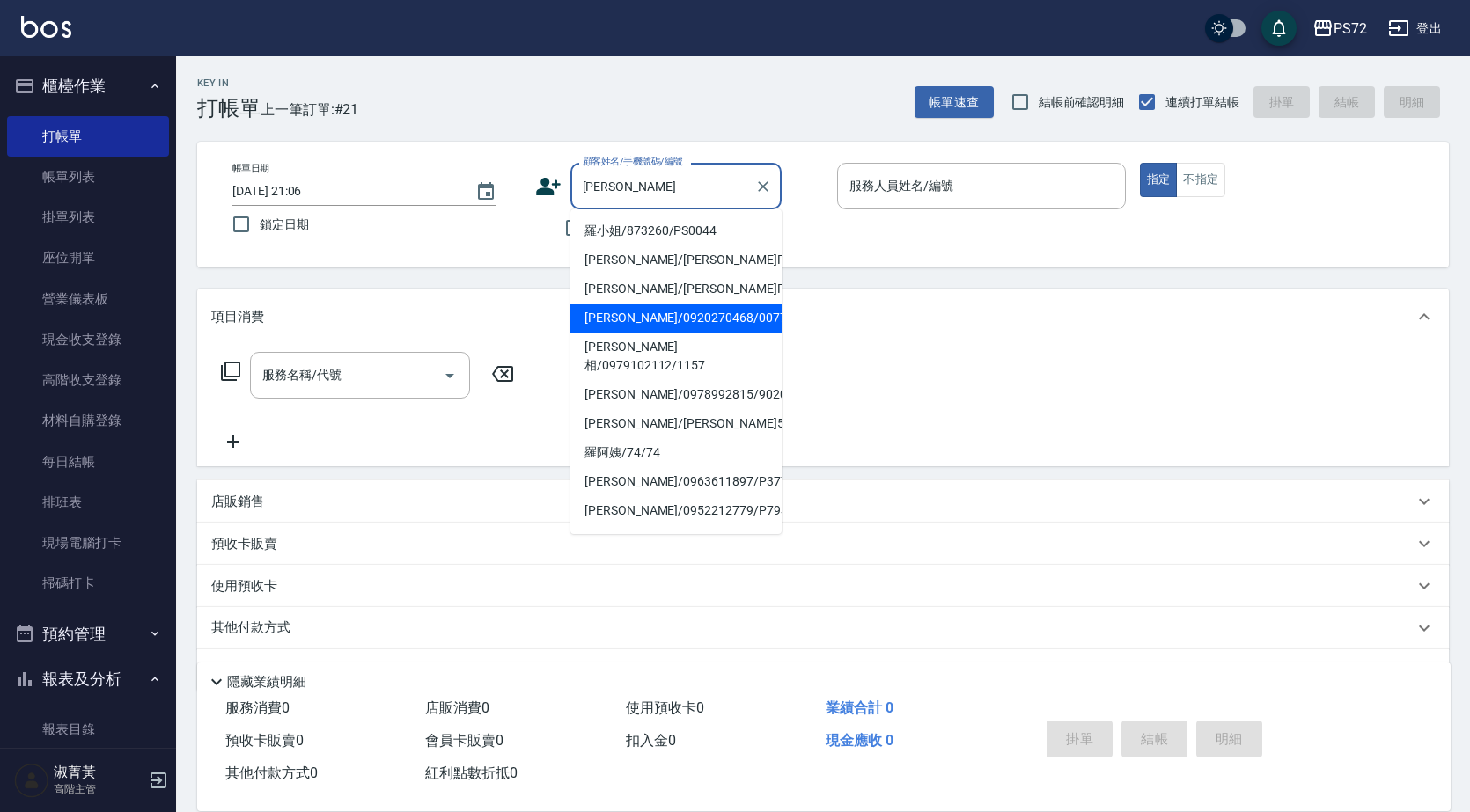
click at [640, 311] on li "[PERSON_NAME]/0920270468/0077" at bounding box center [675, 318] width 211 height 29
type input "[PERSON_NAME]/0920270468/0077"
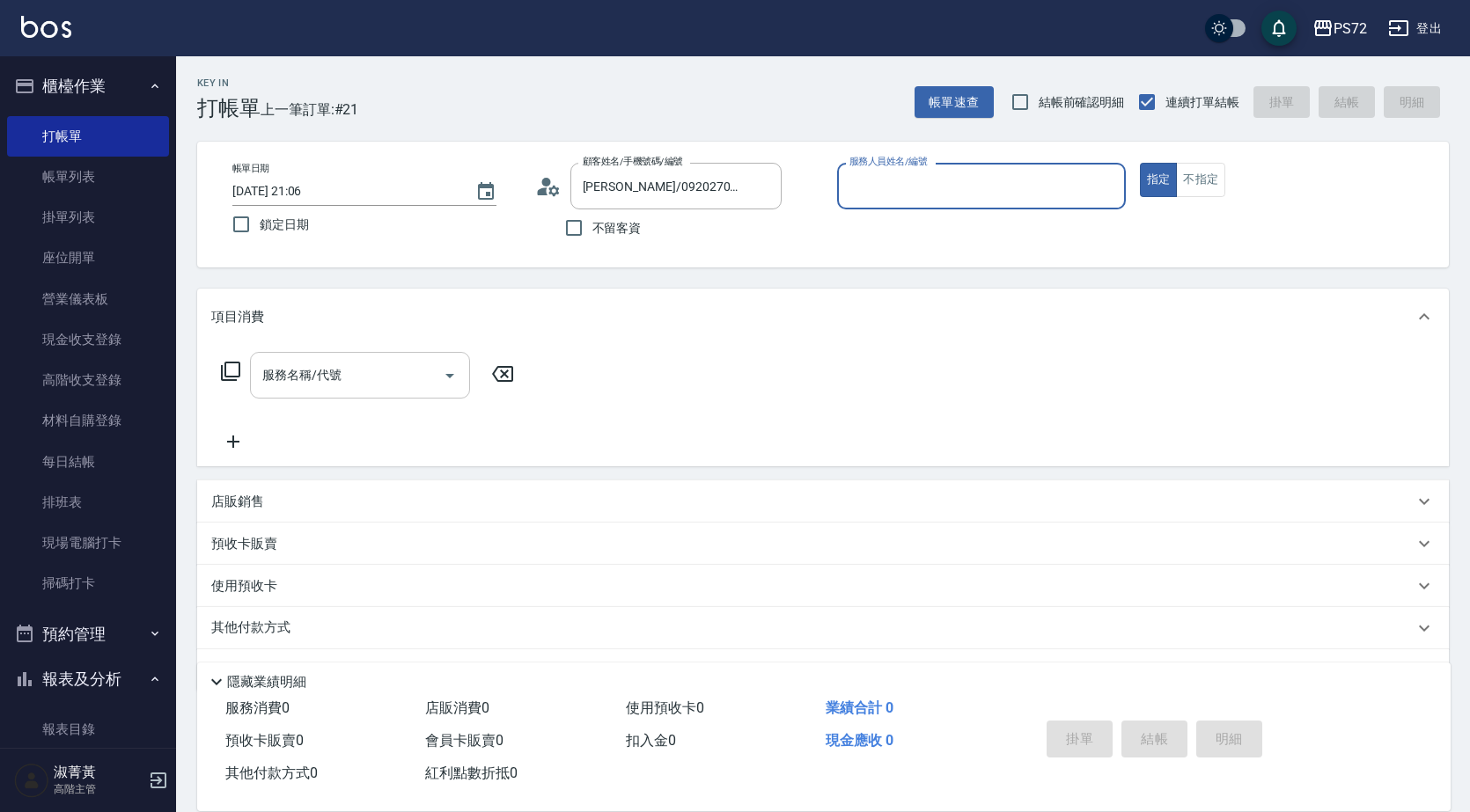
type input "[PERSON_NAME]-1"
drag, startPoint x: 414, startPoint y: 376, endPoint x: 436, endPoint y: 375, distance: 22.0
click at [428, 375] on input "服務名稱/代號" at bounding box center [346, 375] width 177 height 31
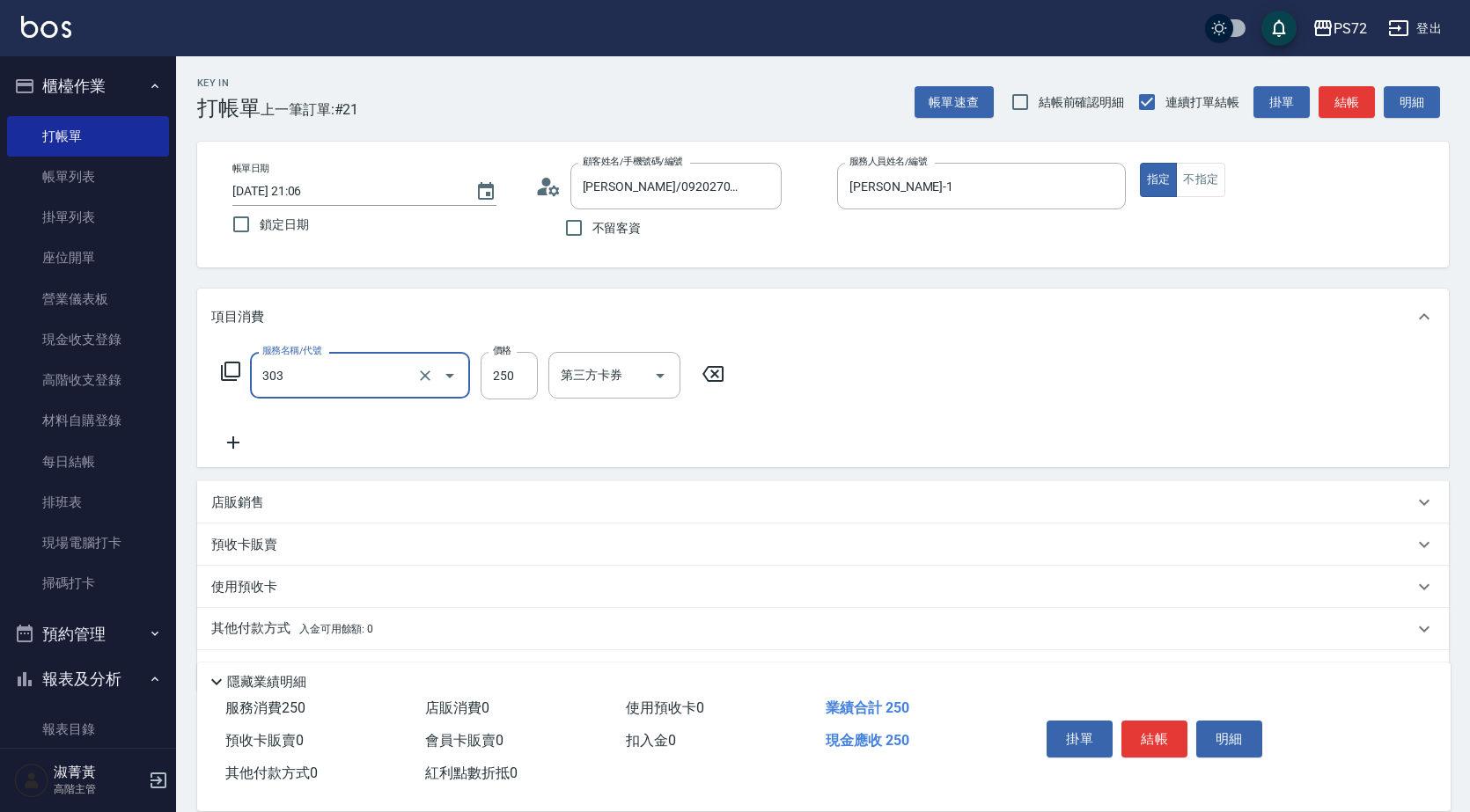
type input "剪髮(303)"
type input "400"
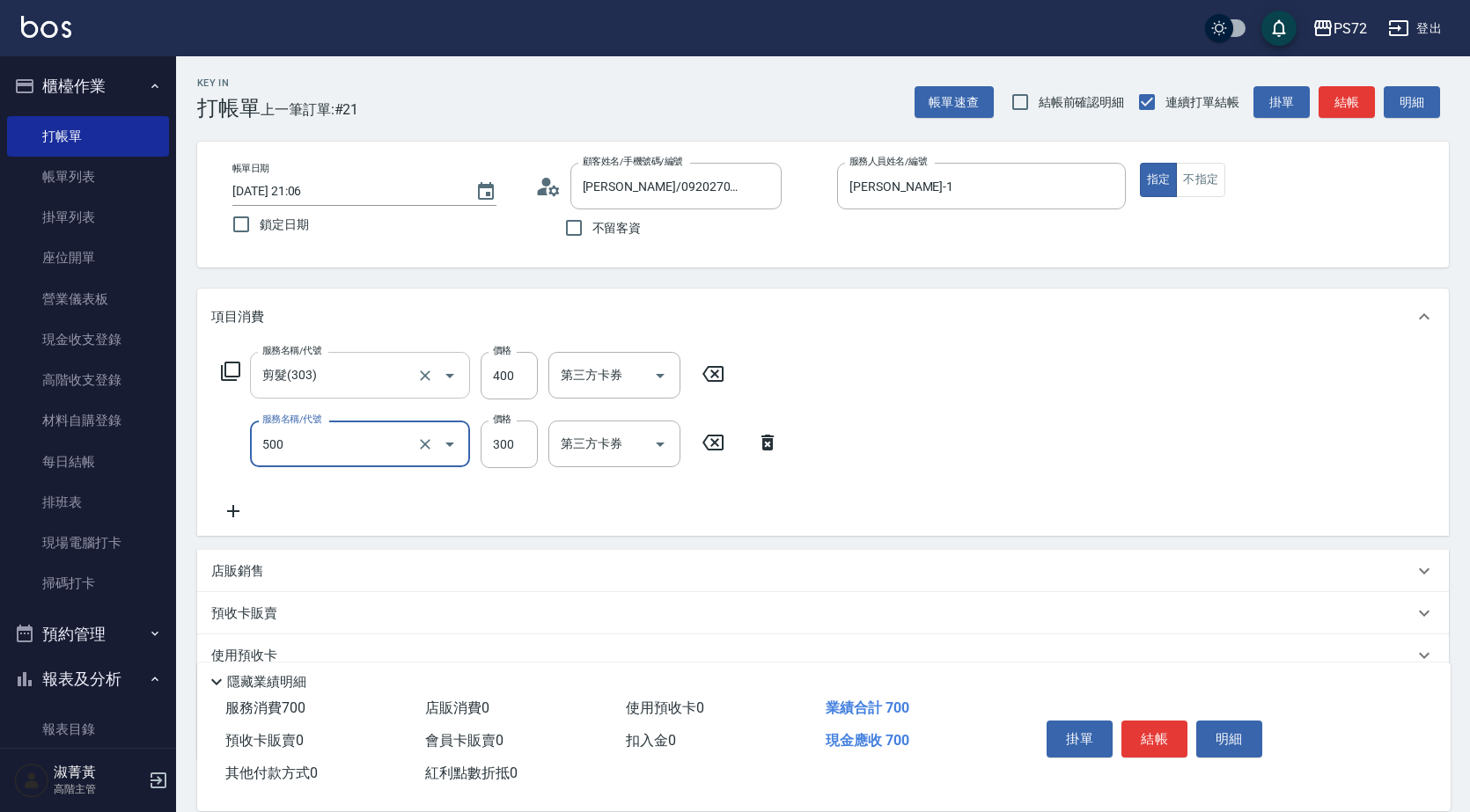
type input "洗髮(A級)(500)"
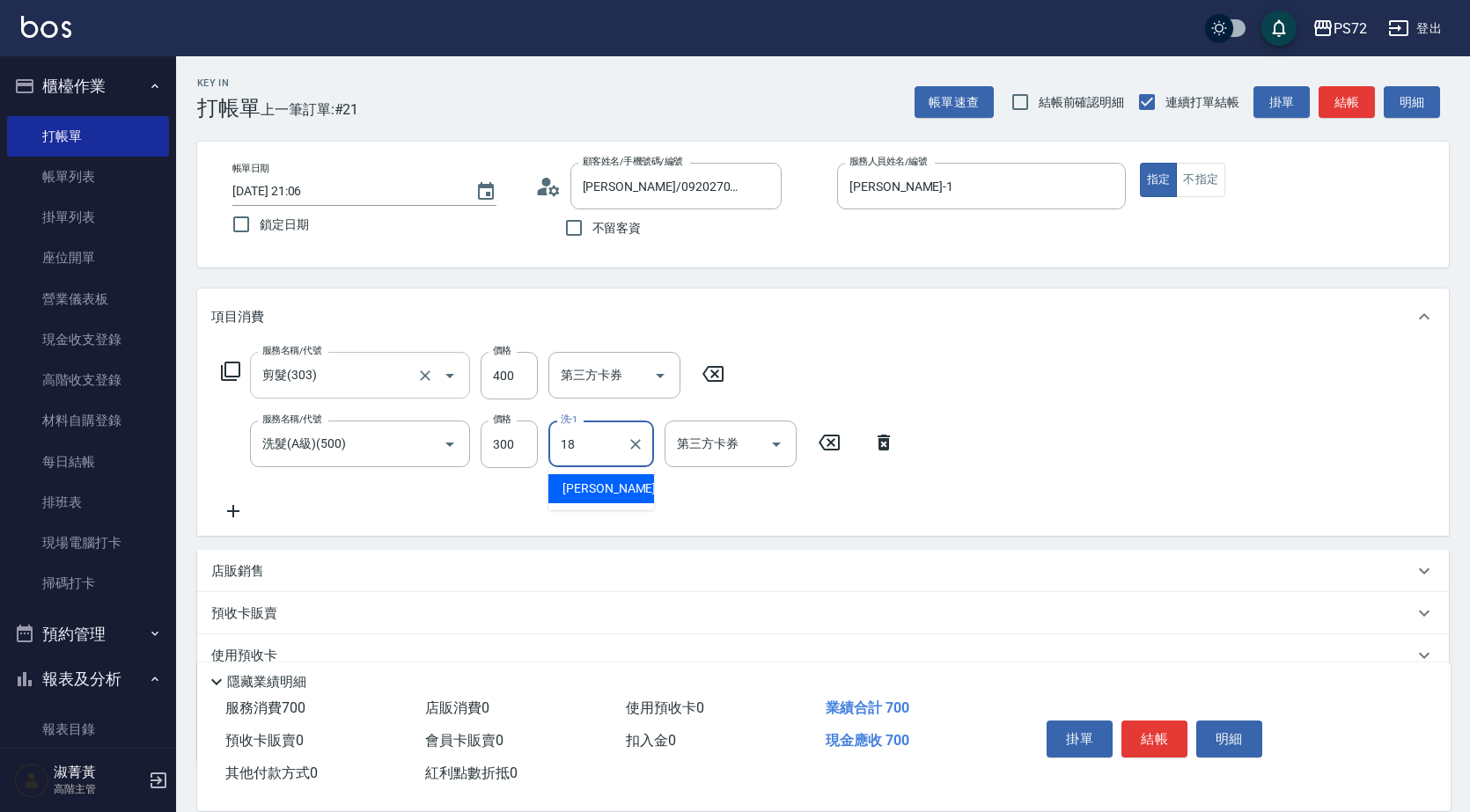
type input "[PERSON_NAME]-18"
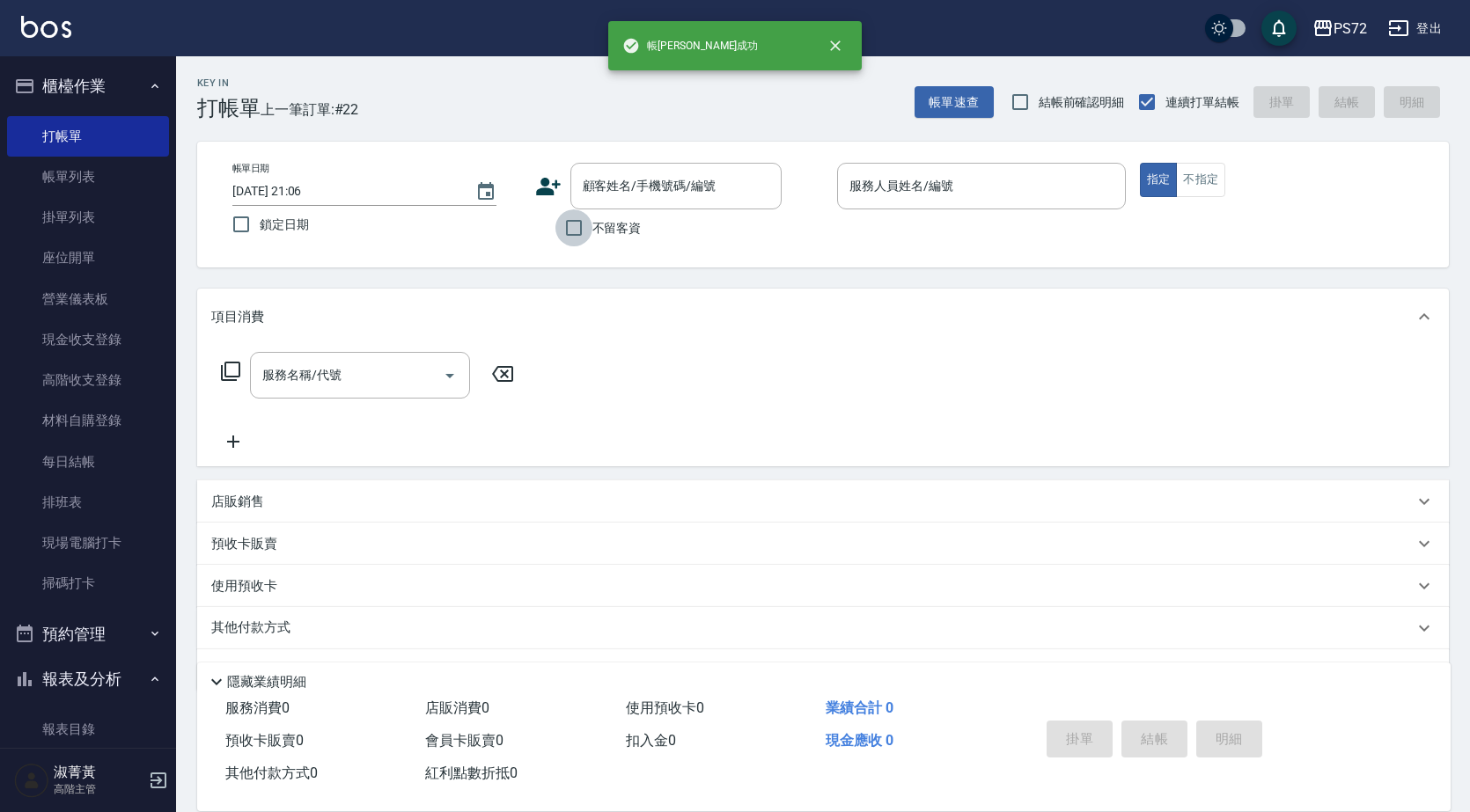
click at [579, 236] on input "不留客資" at bounding box center [574, 228] width 37 height 37
checkbox input "true"
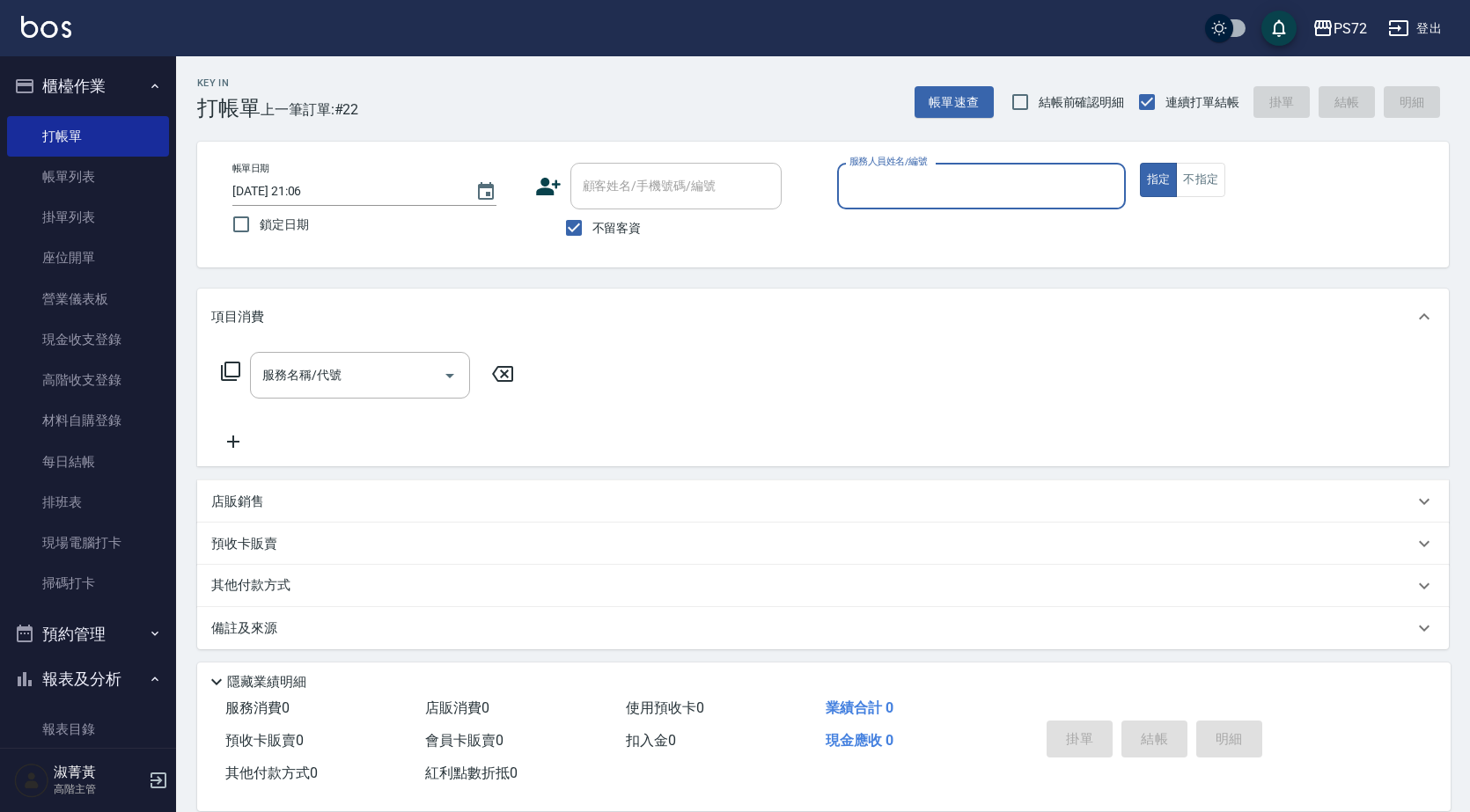
click at [900, 187] on input "服務人員姓名/編號" at bounding box center [981, 186] width 273 height 31
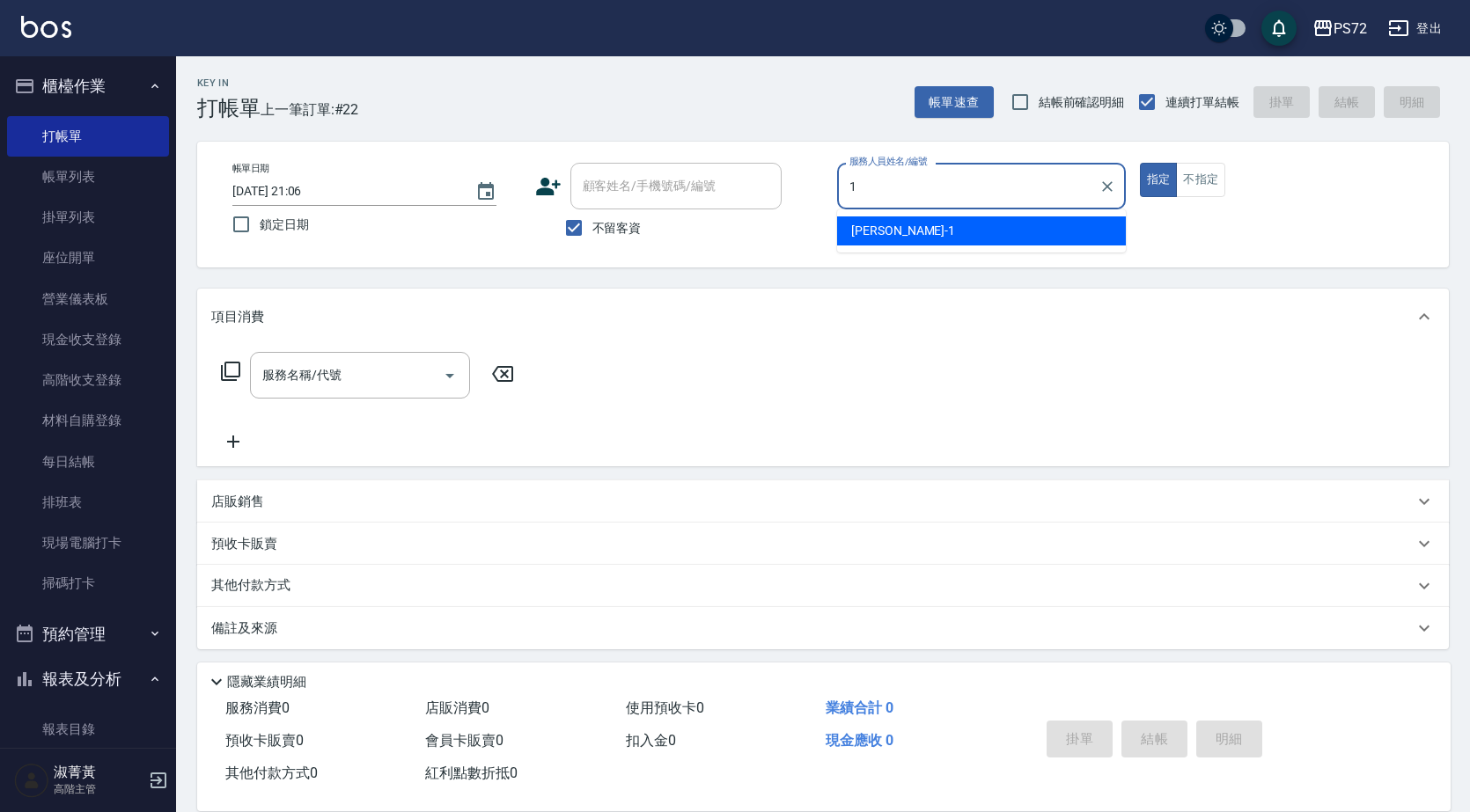
type input "[PERSON_NAME]-1"
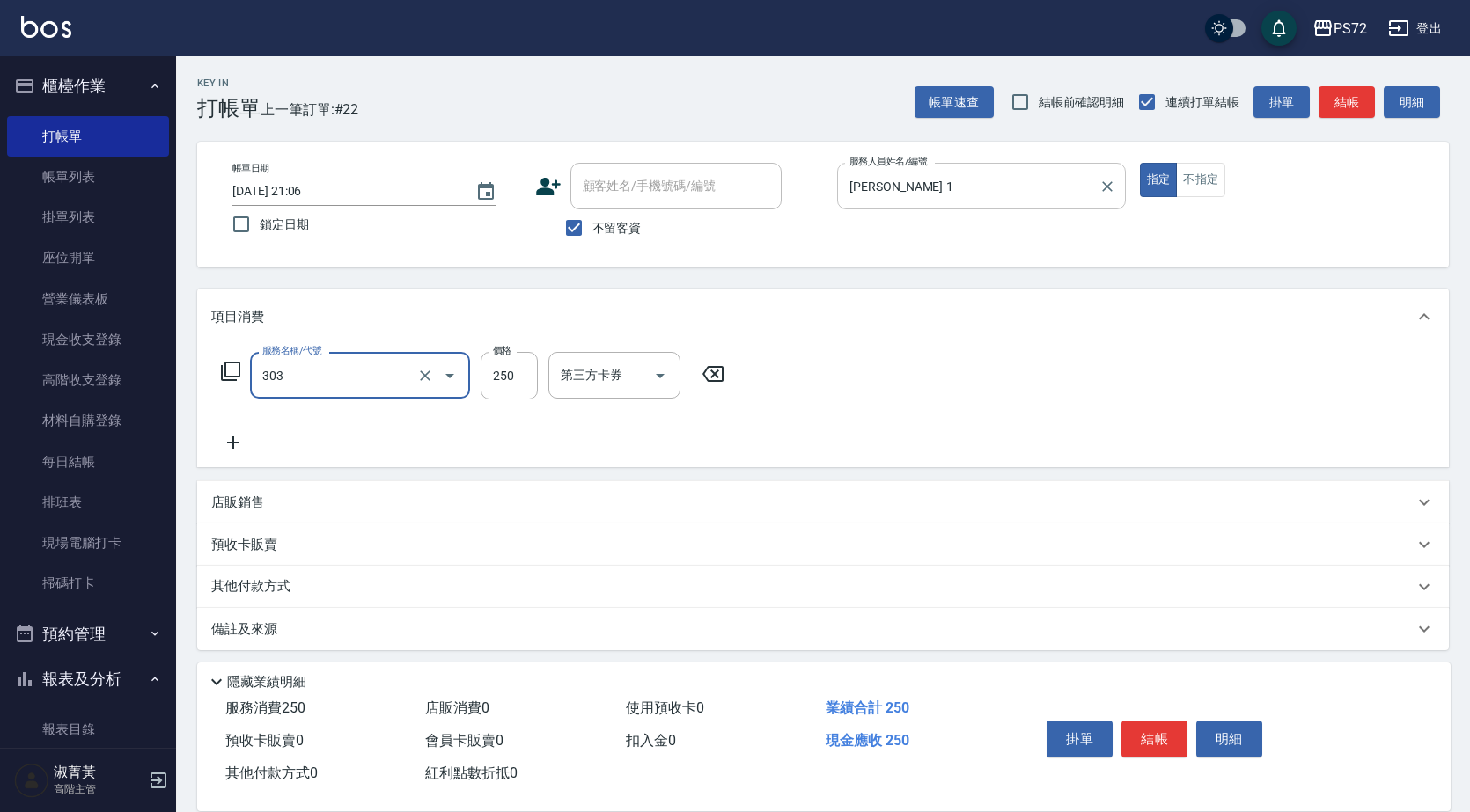
type input "剪髮(303)"
type input "300"
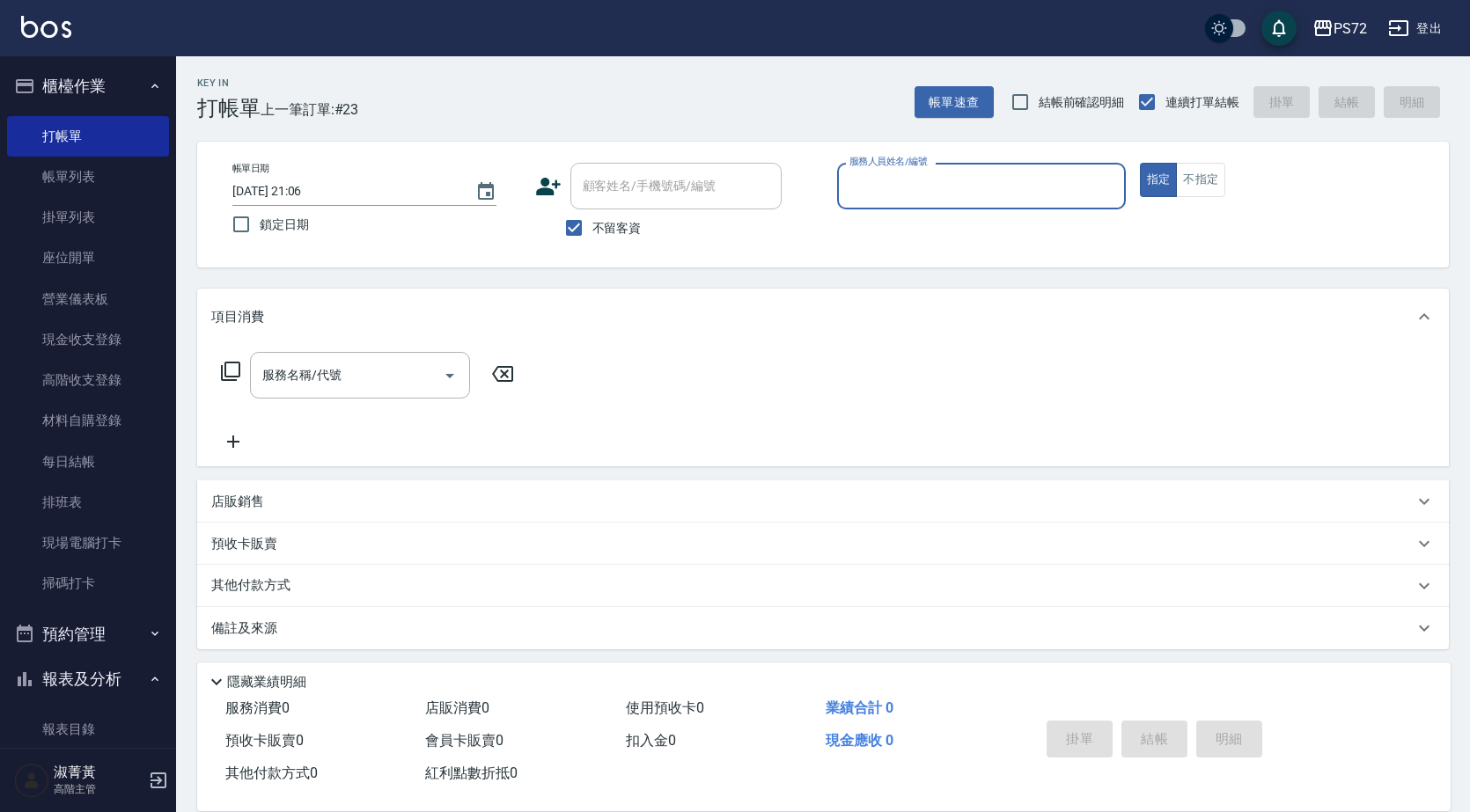
click at [951, 177] on input "服務人員姓名/編號" at bounding box center [981, 186] width 273 height 31
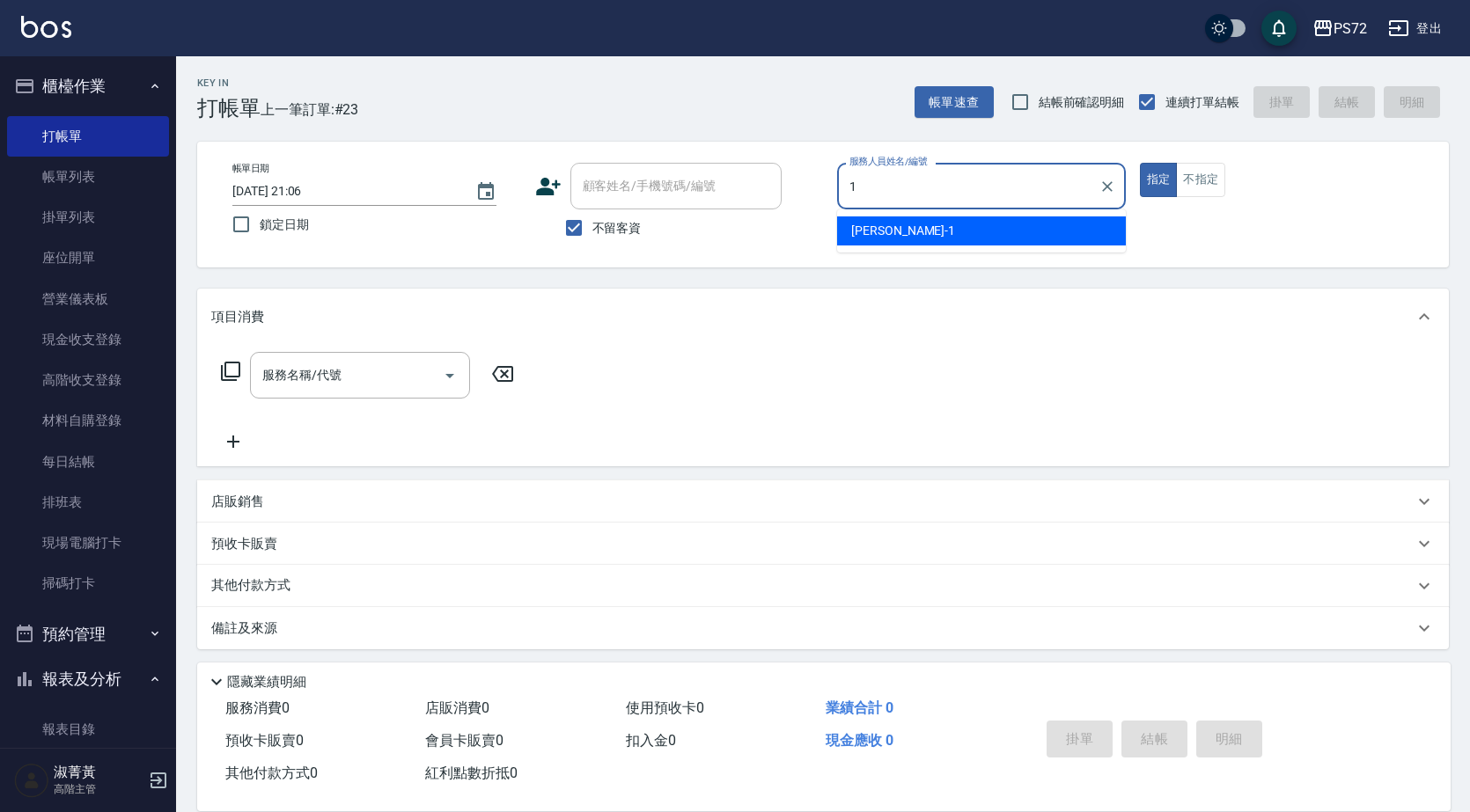
type input "[PERSON_NAME]-1"
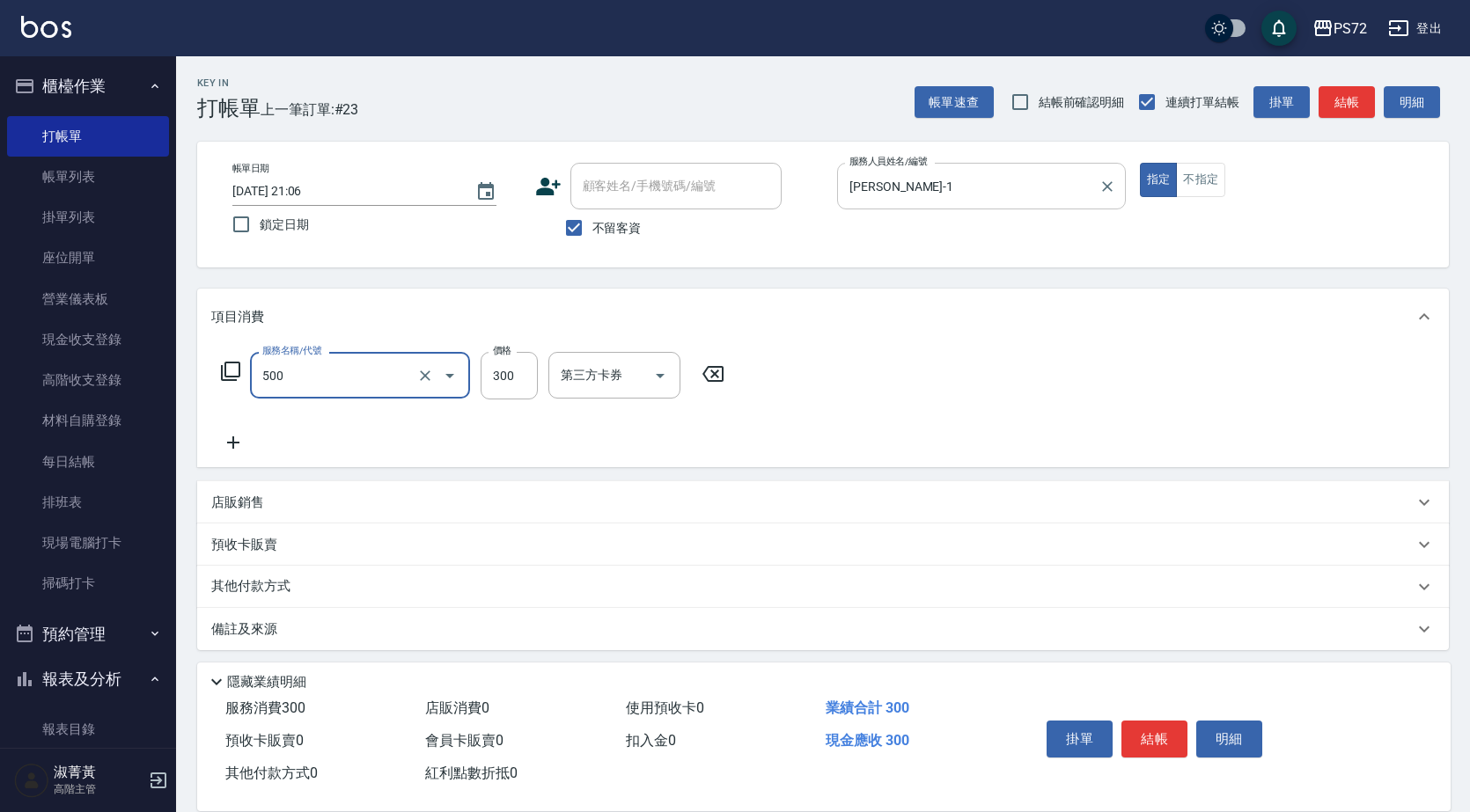
type input "洗髮(A級)(500)"
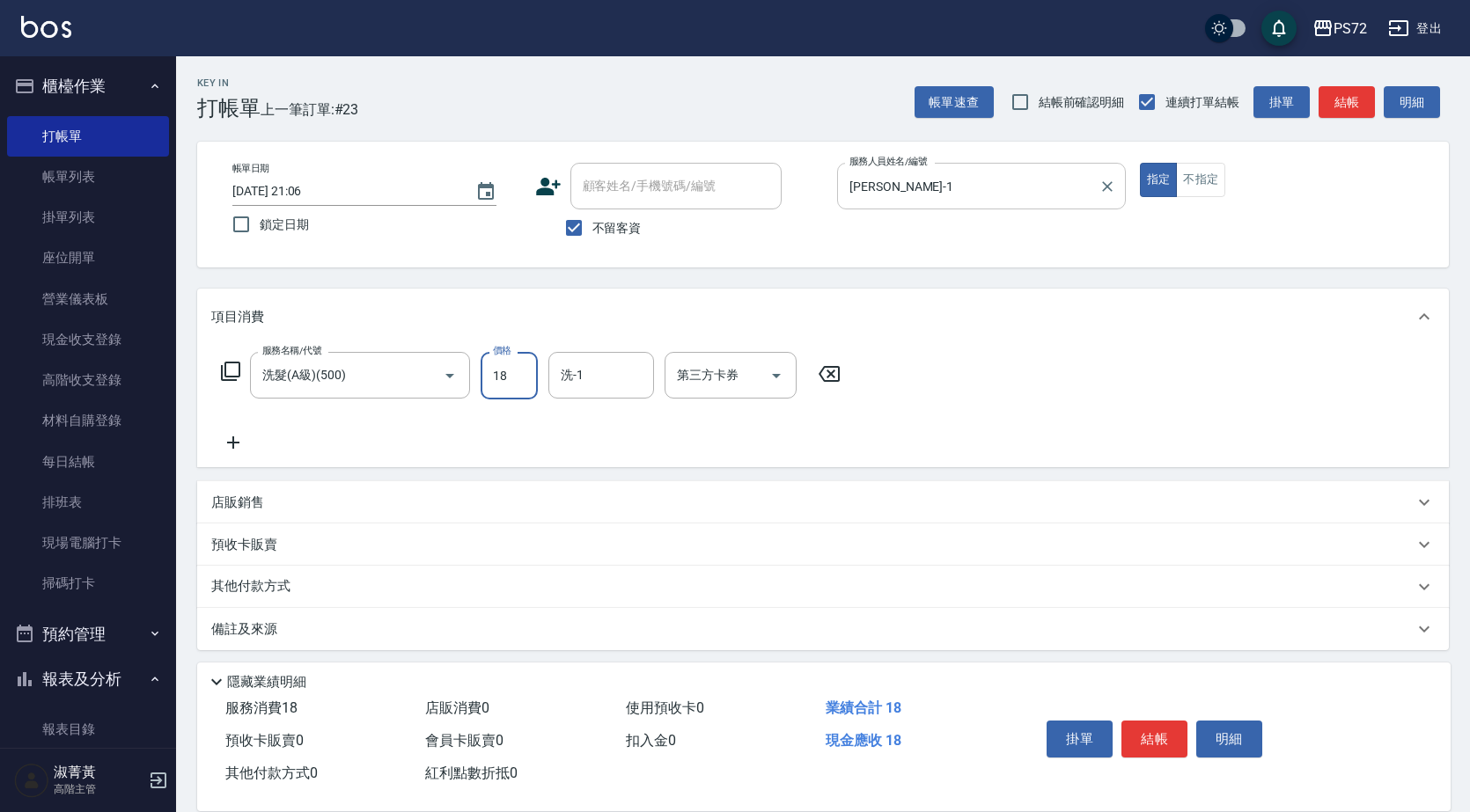
type input "18"
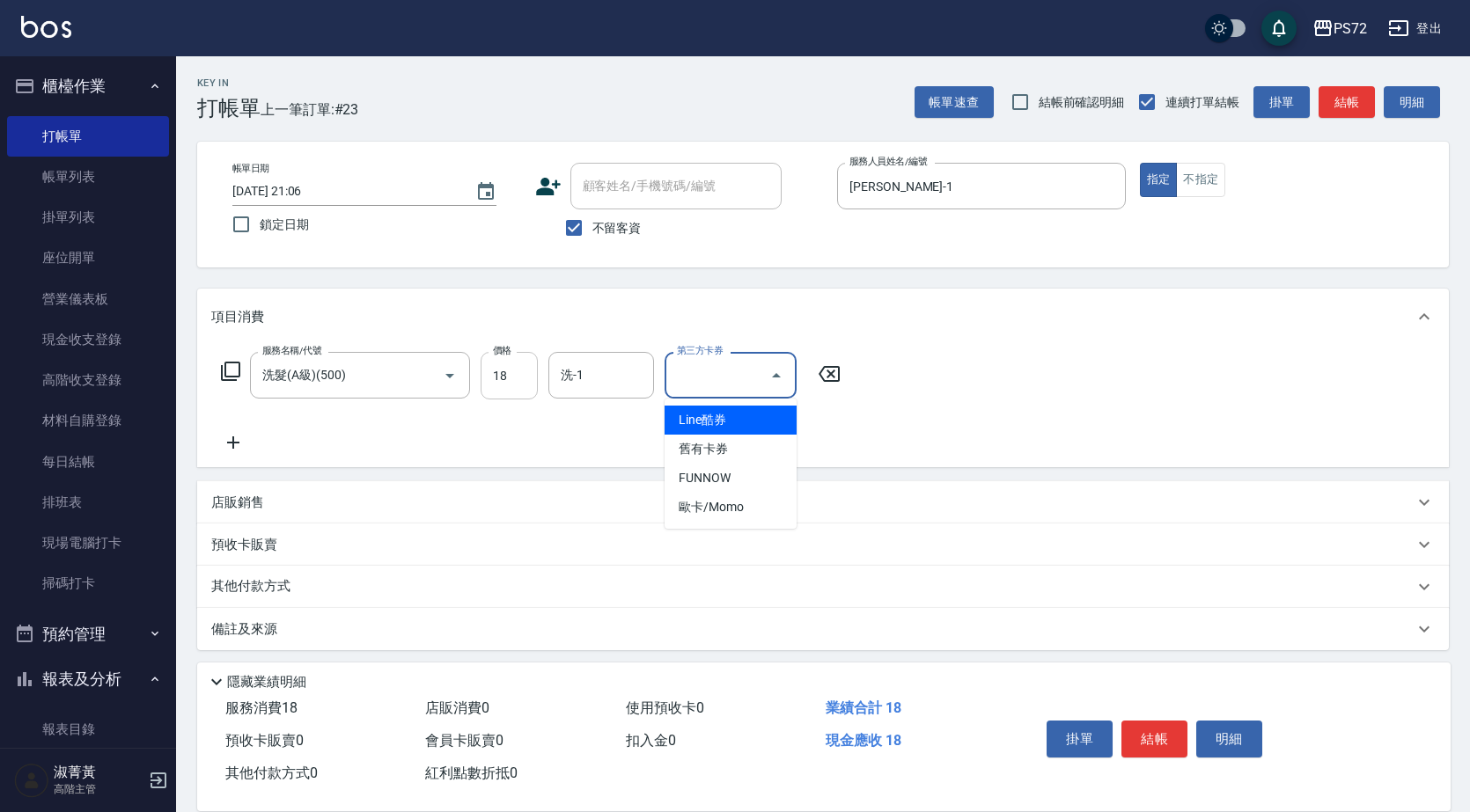
click at [496, 382] on input "18" at bounding box center [508, 375] width 57 height 47
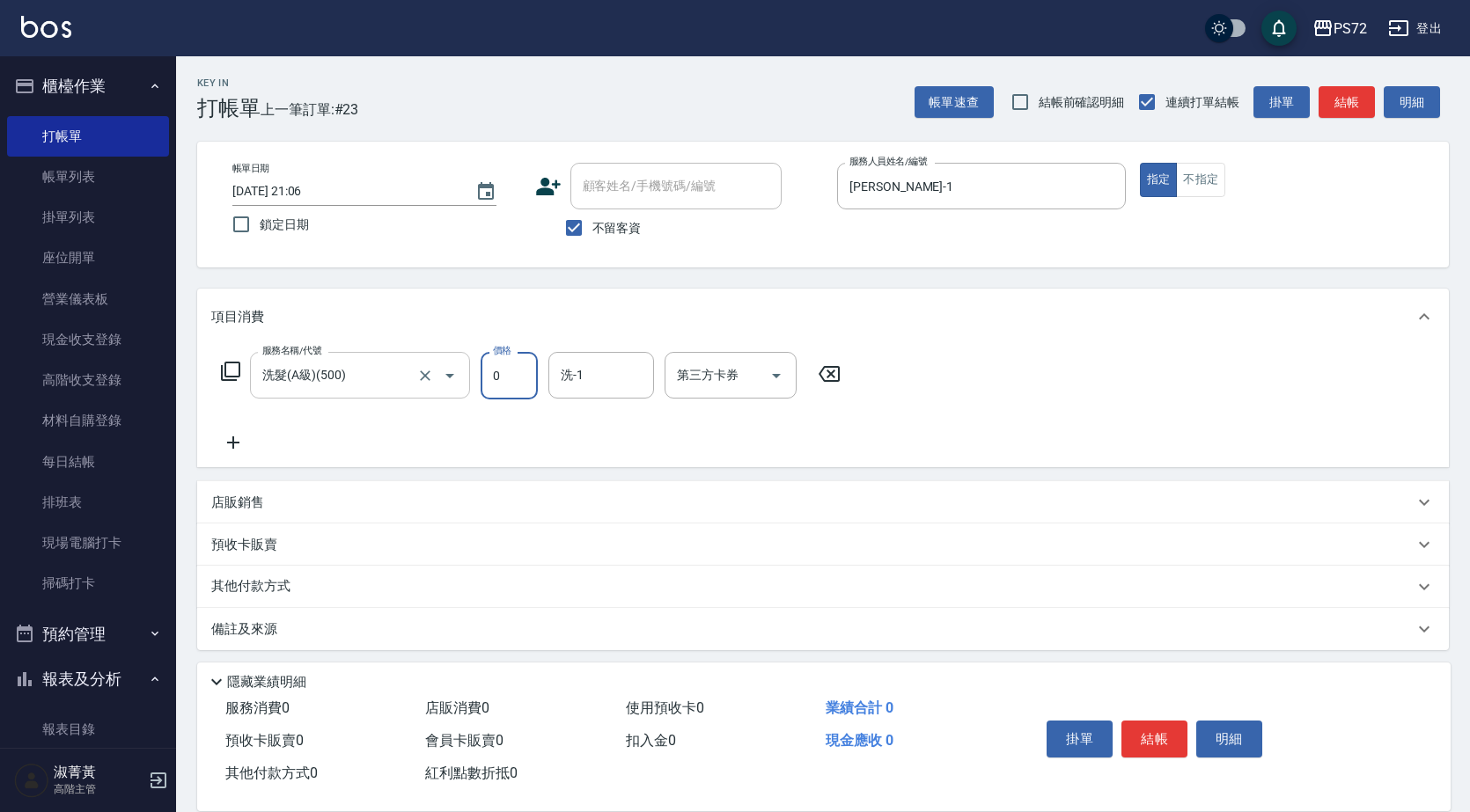
click at [394, 360] on div "洗髮(A級)(500) 服務名稱/代號" at bounding box center [360, 375] width 220 height 46
type input "0"
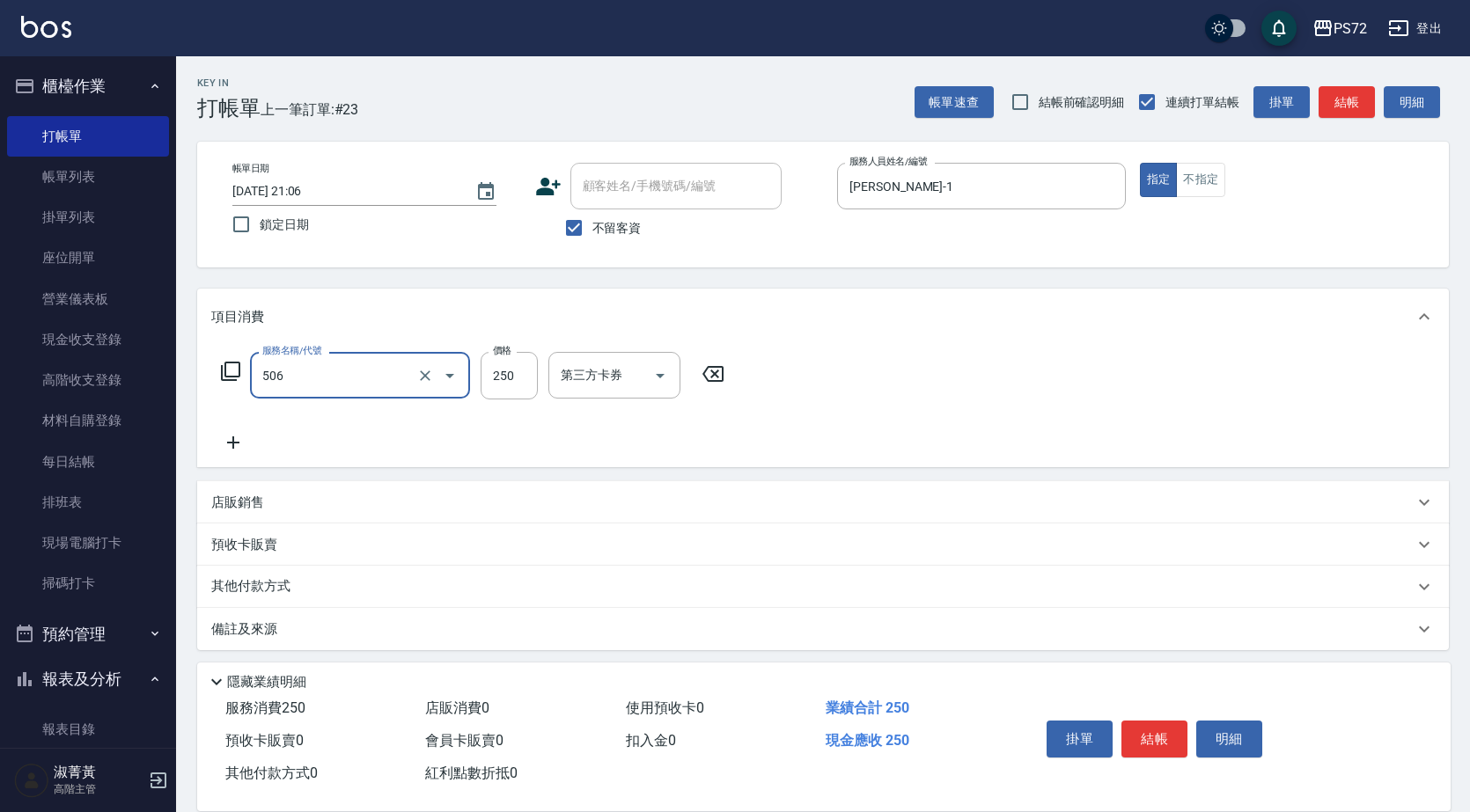
type input "洗髮學生(506)"
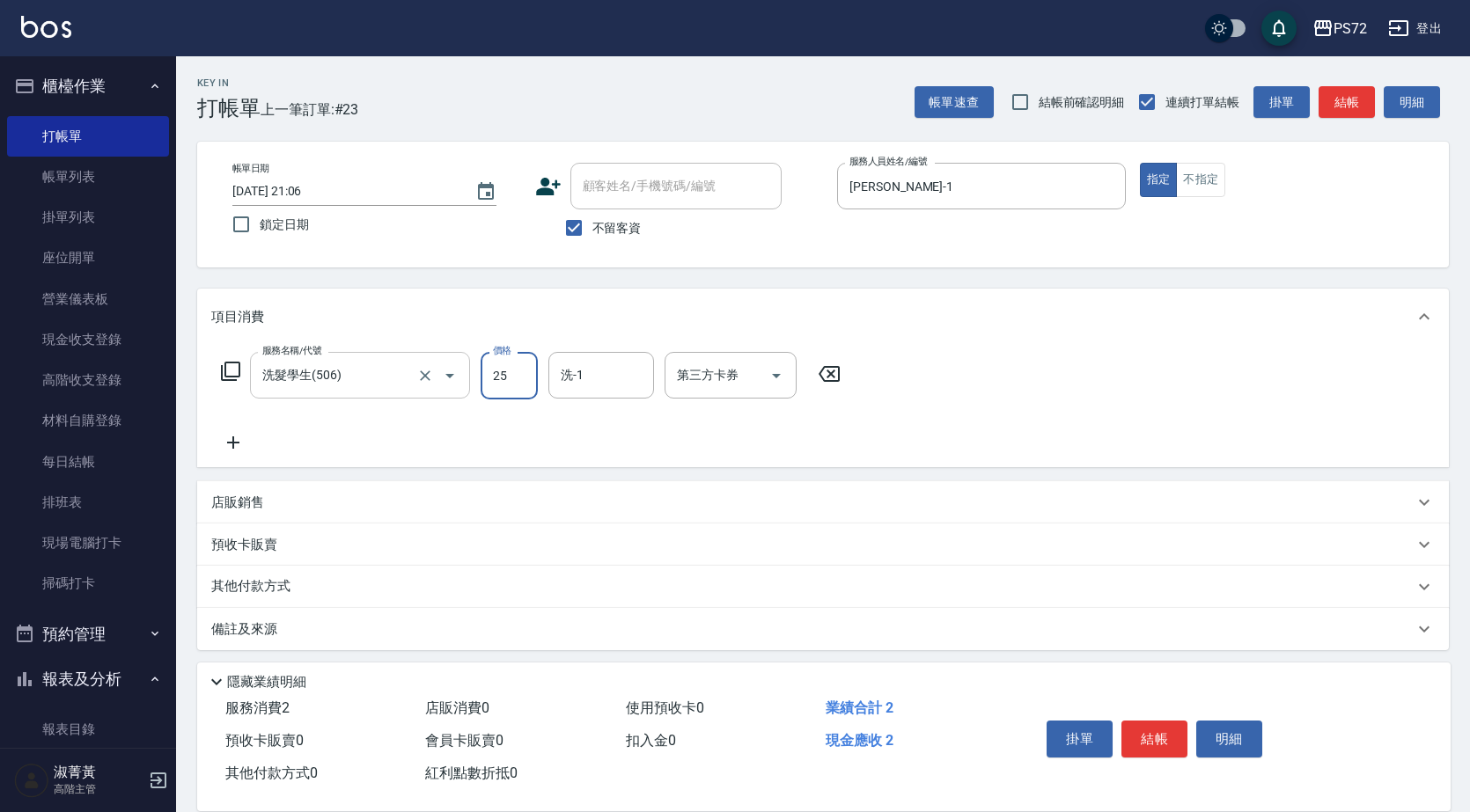
type input "250"
type input "[PERSON_NAME]-18"
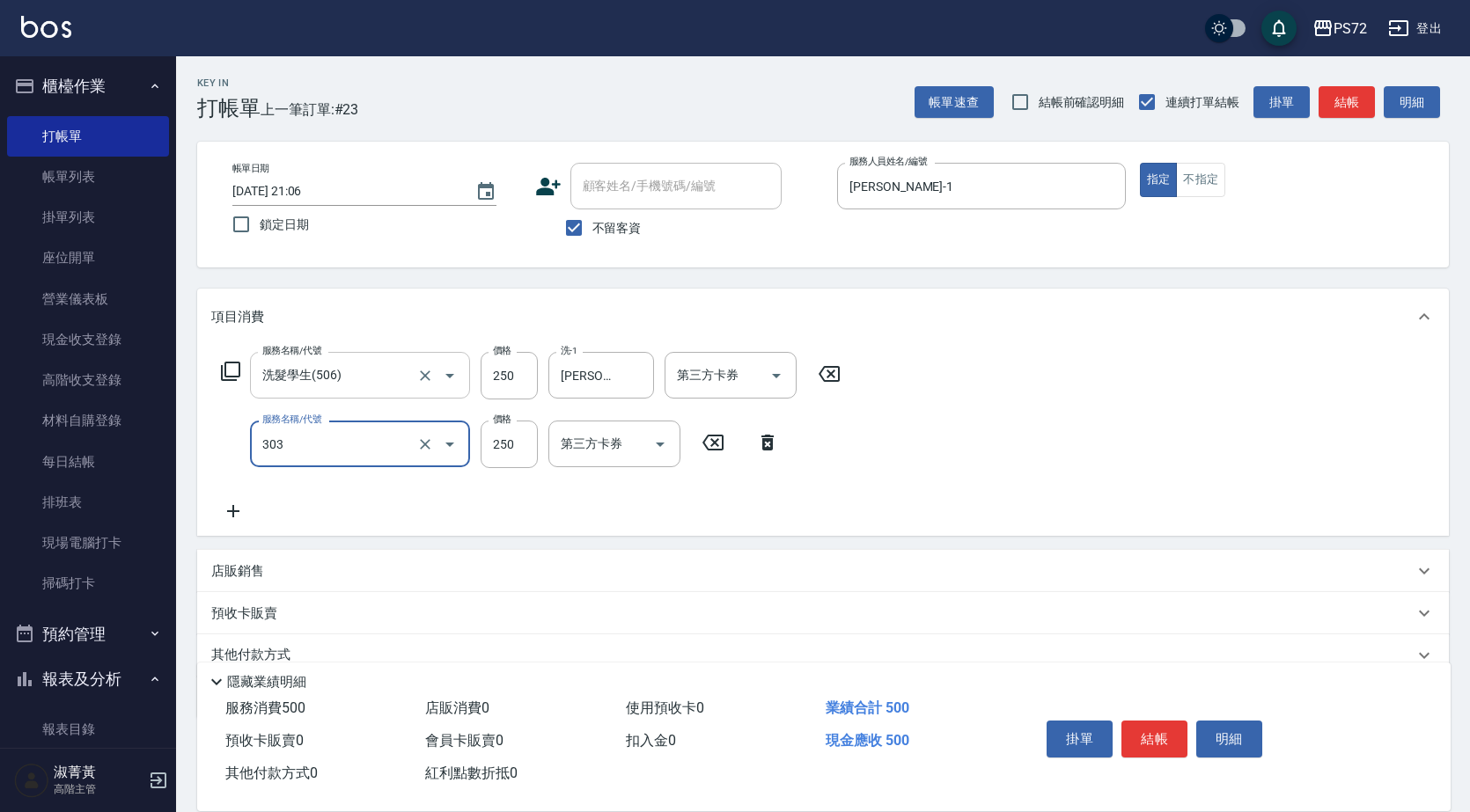
type input "剪髮(303)"
click at [573, 217] on input "不留客資" at bounding box center [574, 228] width 37 height 37
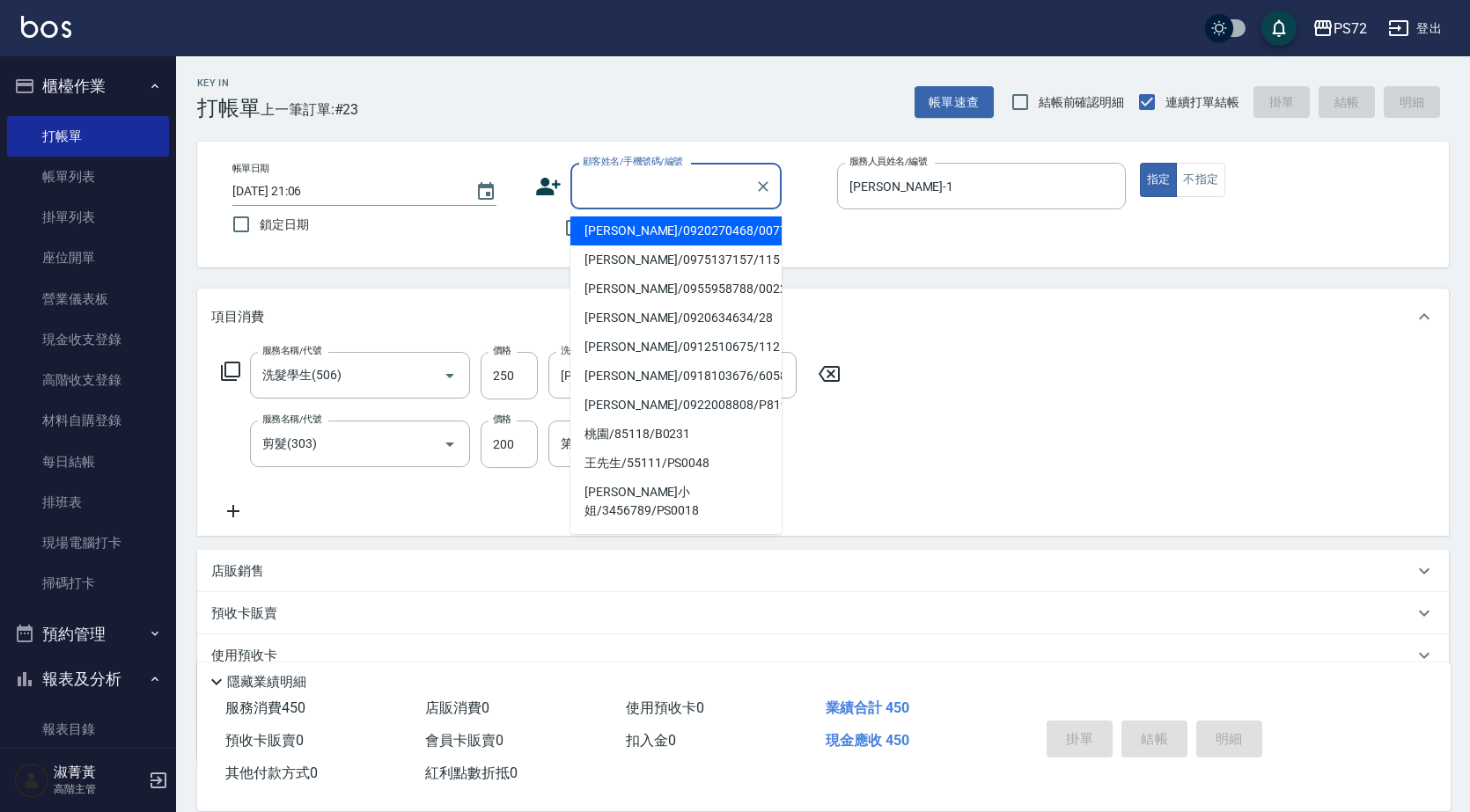
click at [608, 193] on input "顧客姓名/手機號碼/編號" at bounding box center [662, 186] width 169 height 31
click at [693, 181] on input "睿" at bounding box center [662, 186] width 169 height 31
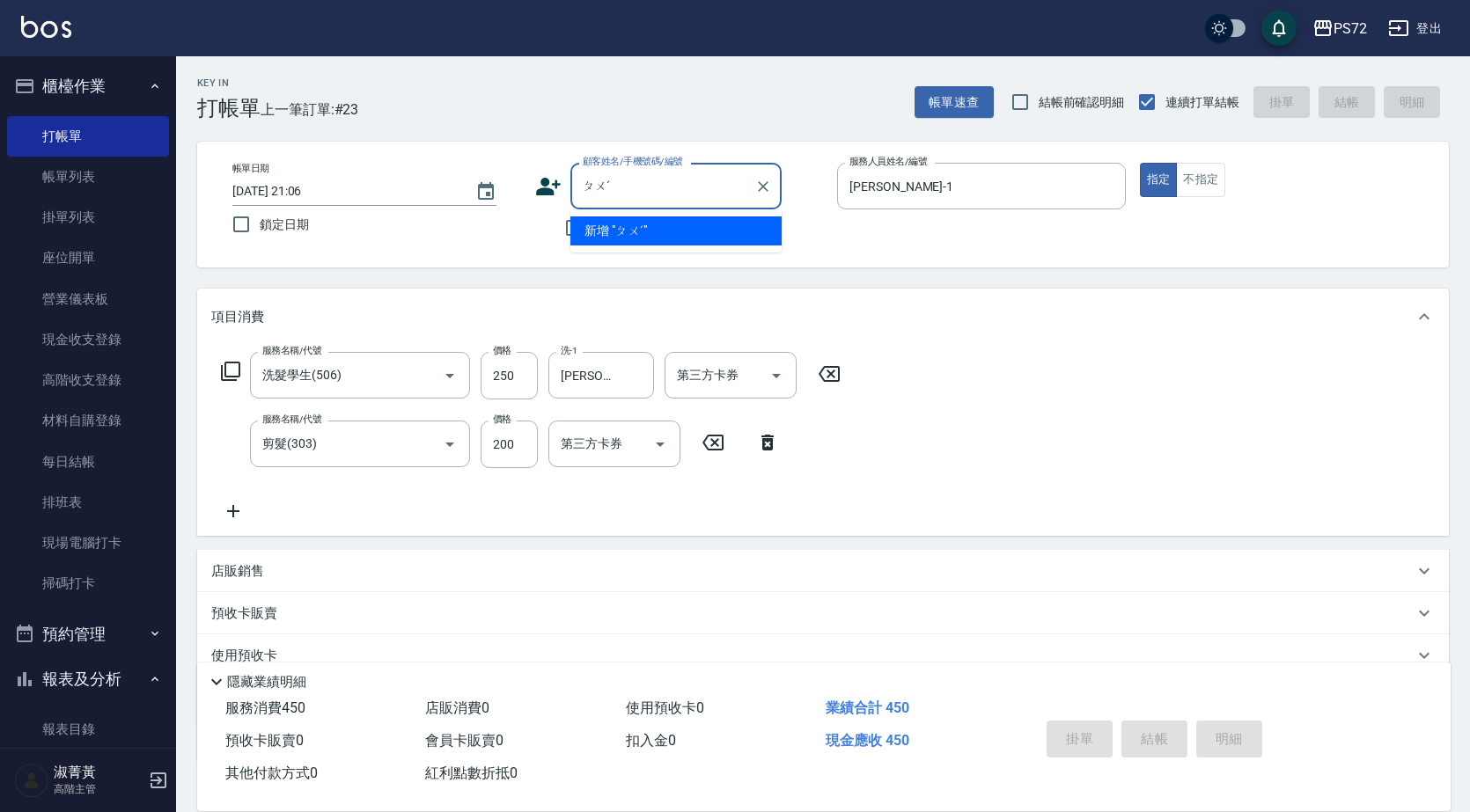
click at [669, 184] on input "ㄆㄨˊ" at bounding box center [662, 186] width 169 height 31
click at [673, 230] on li "[PERSON_NAME]/0931218469/0002" at bounding box center [675, 230] width 211 height 29
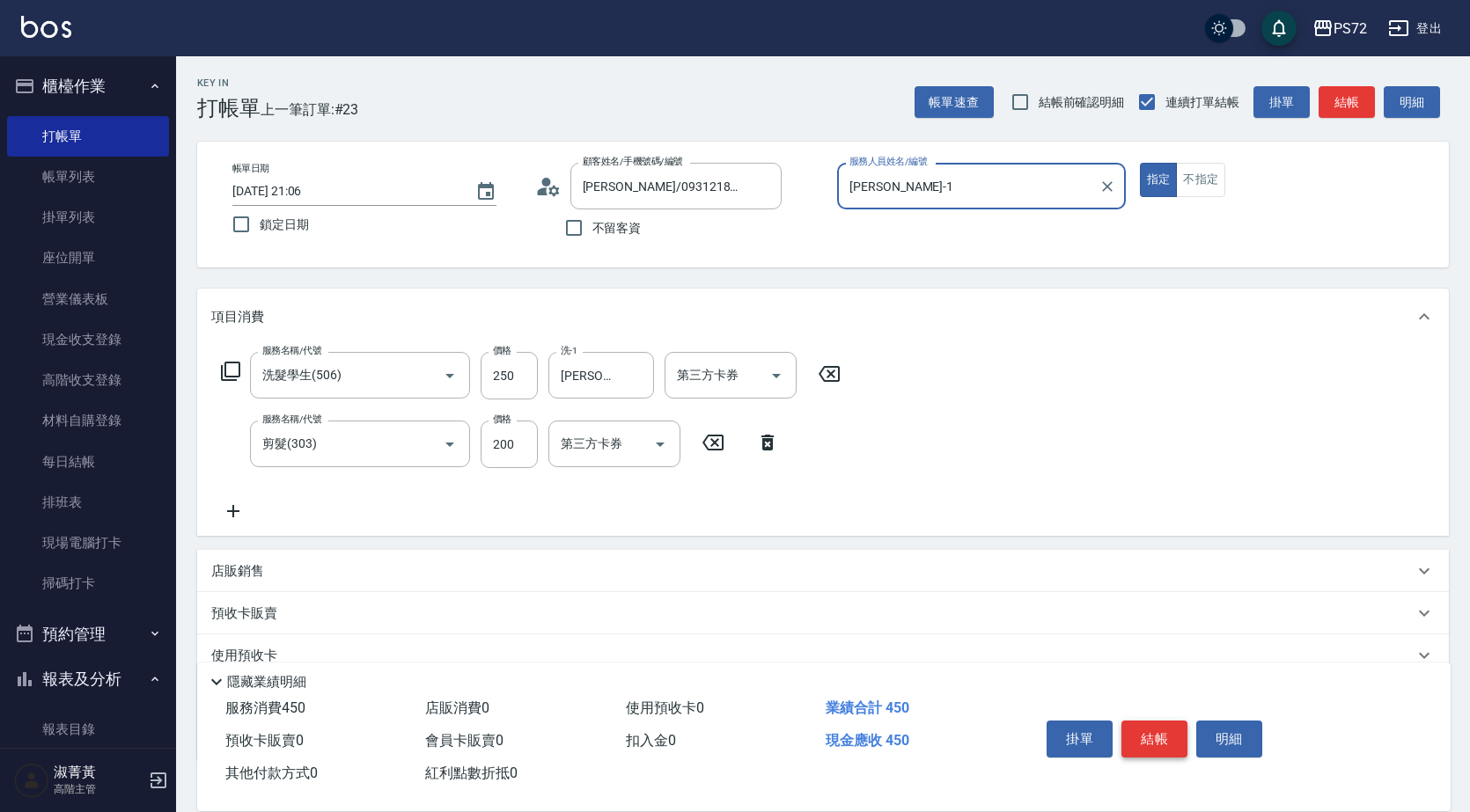
click at [1147, 749] on button "結帳" at bounding box center [1154, 739] width 66 height 37
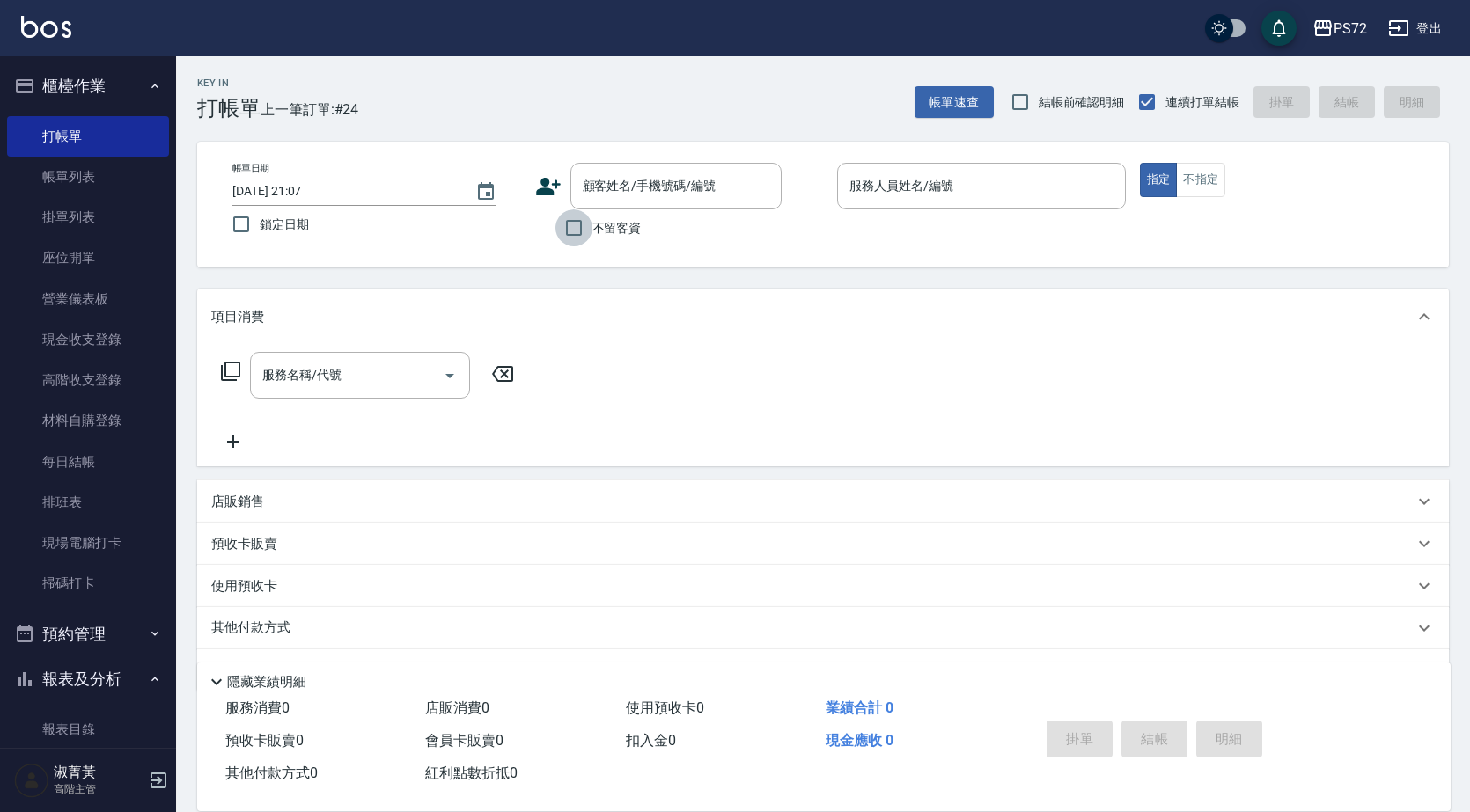
click at [583, 220] on input "不留客資" at bounding box center [574, 228] width 37 height 37
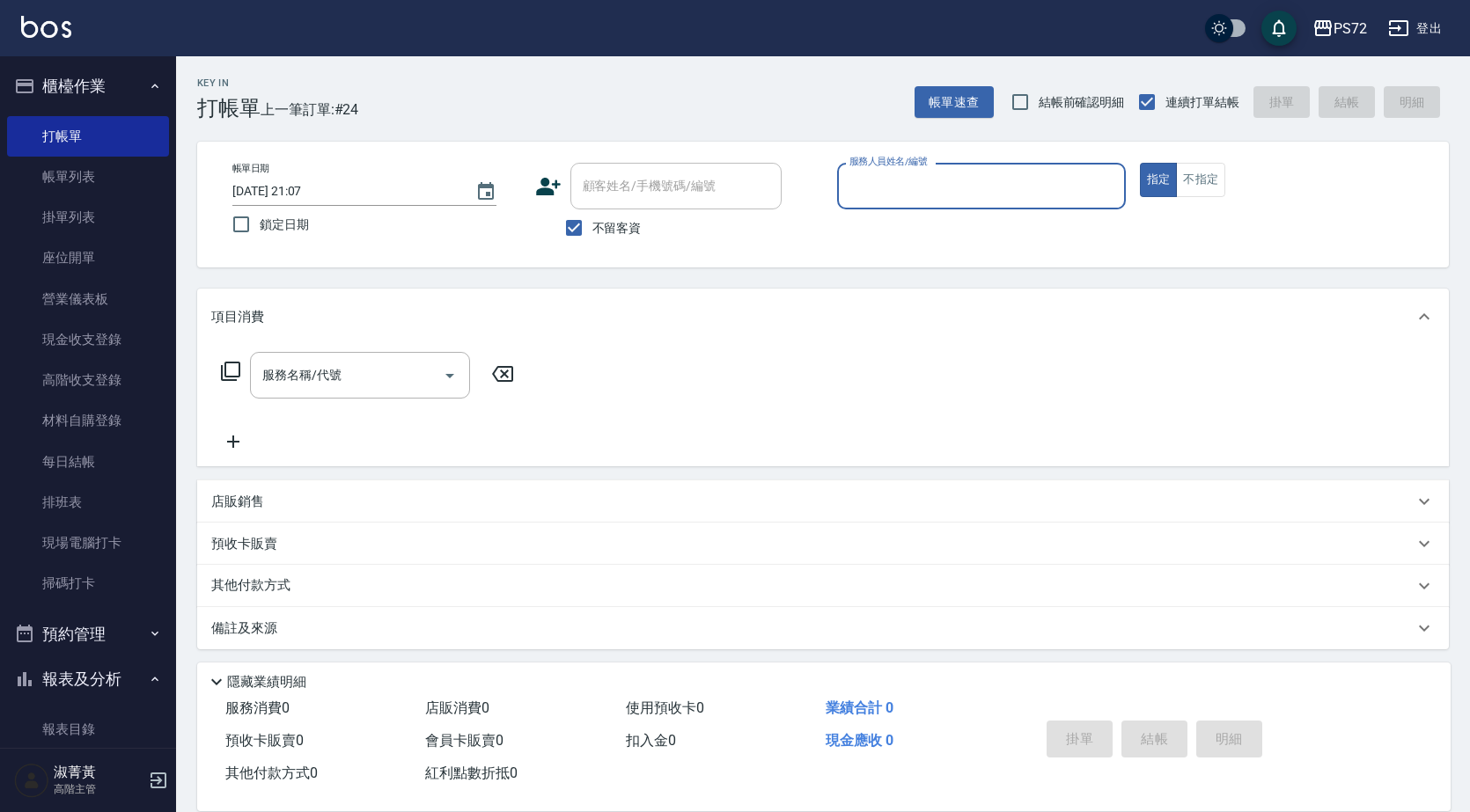
click at [923, 201] on input "服務人員姓名/編號" at bounding box center [981, 186] width 273 height 31
click at [575, 235] on input "不留客資" at bounding box center [574, 228] width 37 height 37
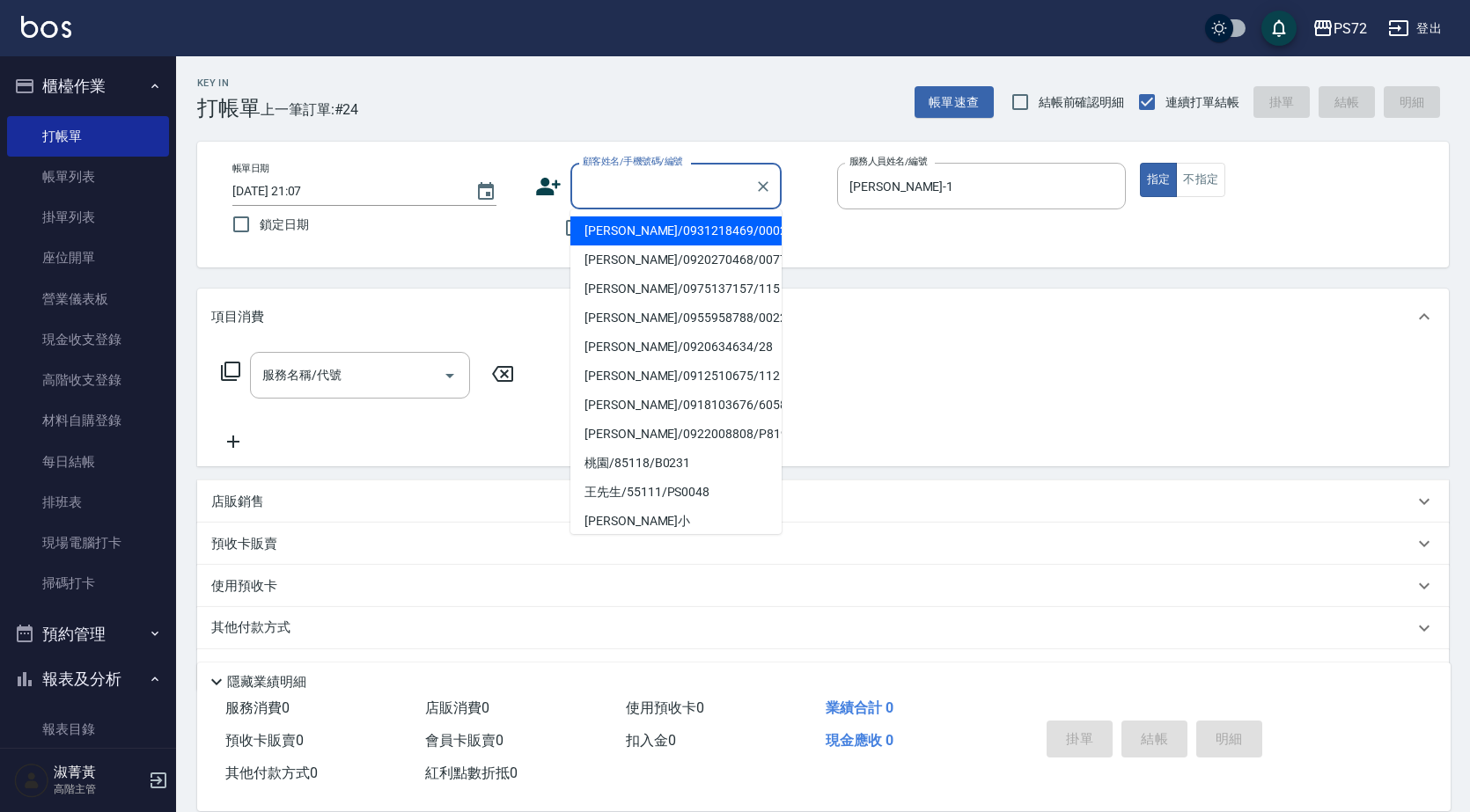
click at [618, 202] on input "顧客姓名/手機號碼/編號" at bounding box center [662, 186] width 169 height 31
click at [622, 315] on li "高淑慧/0922584629/0004" at bounding box center [675, 318] width 211 height 29
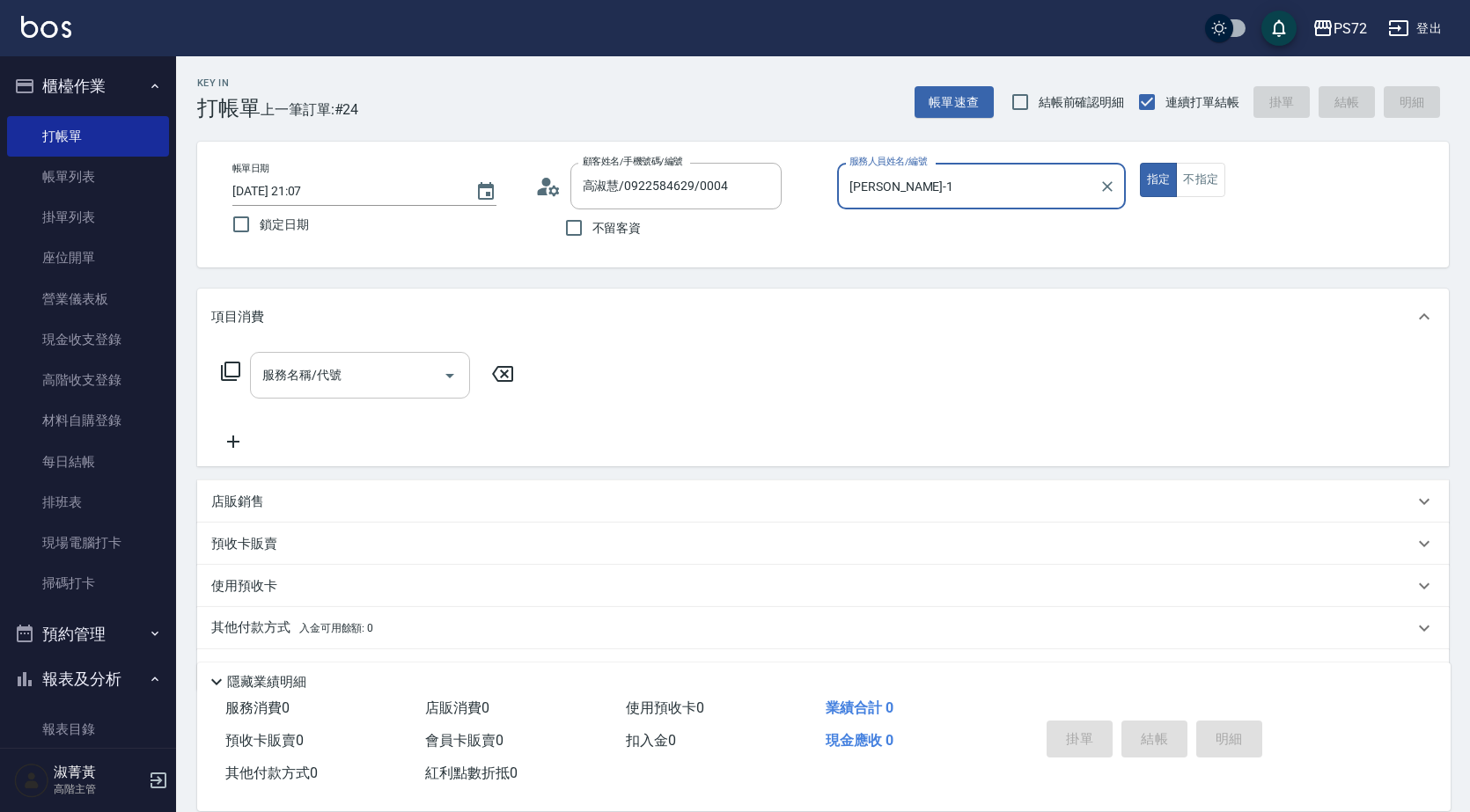
click at [374, 385] on input "服務名稱/代號" at bounding box center [346, 375] width 177 height 31
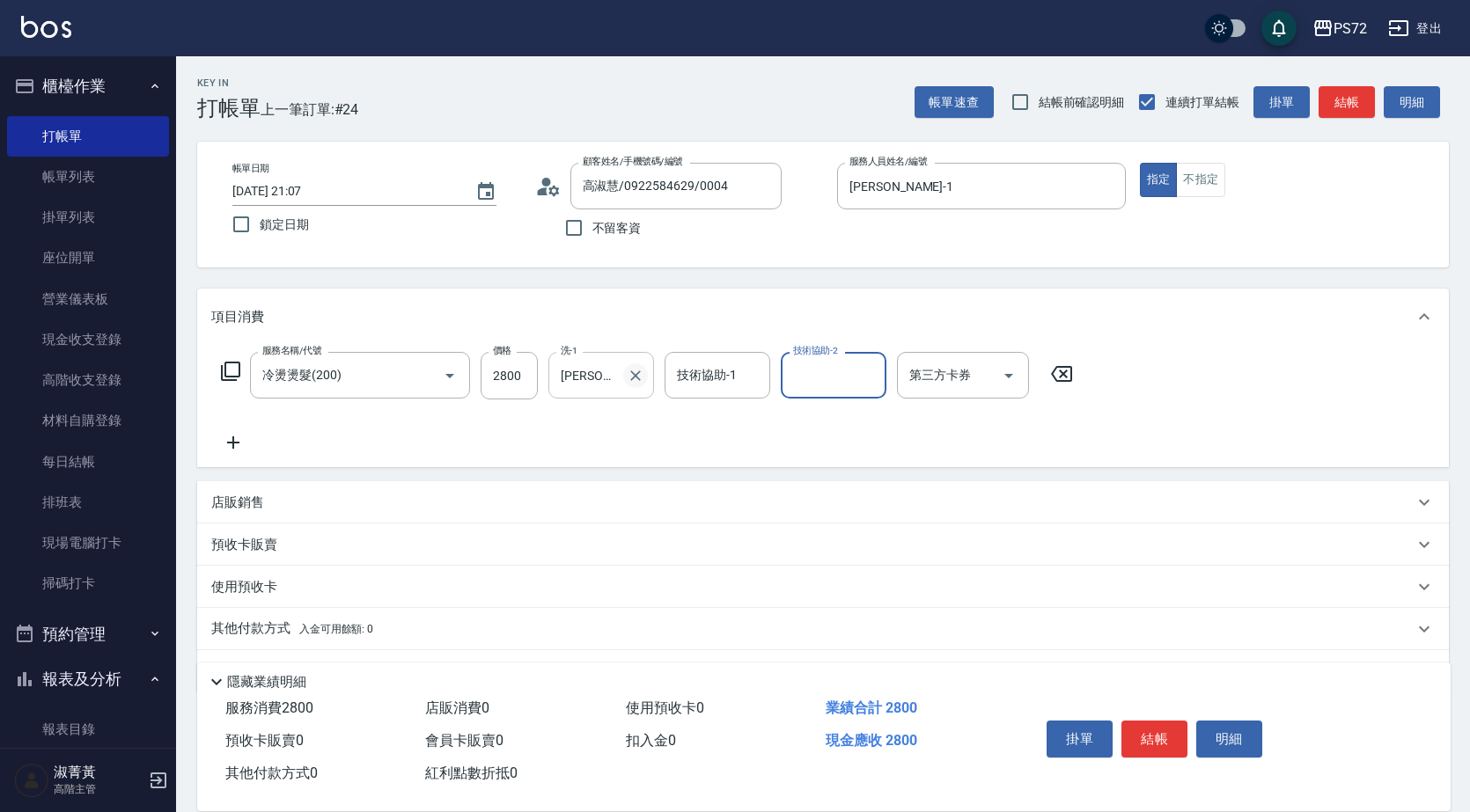
click at [639, 373] on icon "Clear" at bounding box center [636, 375] width 17 height 17
click at [712, 382] on input "技術協助-1" at bounding box center [717, 375] width 90 height 31
click at [865, 371] on icon "Clear" at bounding box center [868, 375] width 17 height 17
click at [1161, 738] on button "結帳" at bounding box center [1154, 739] width 66 height 37
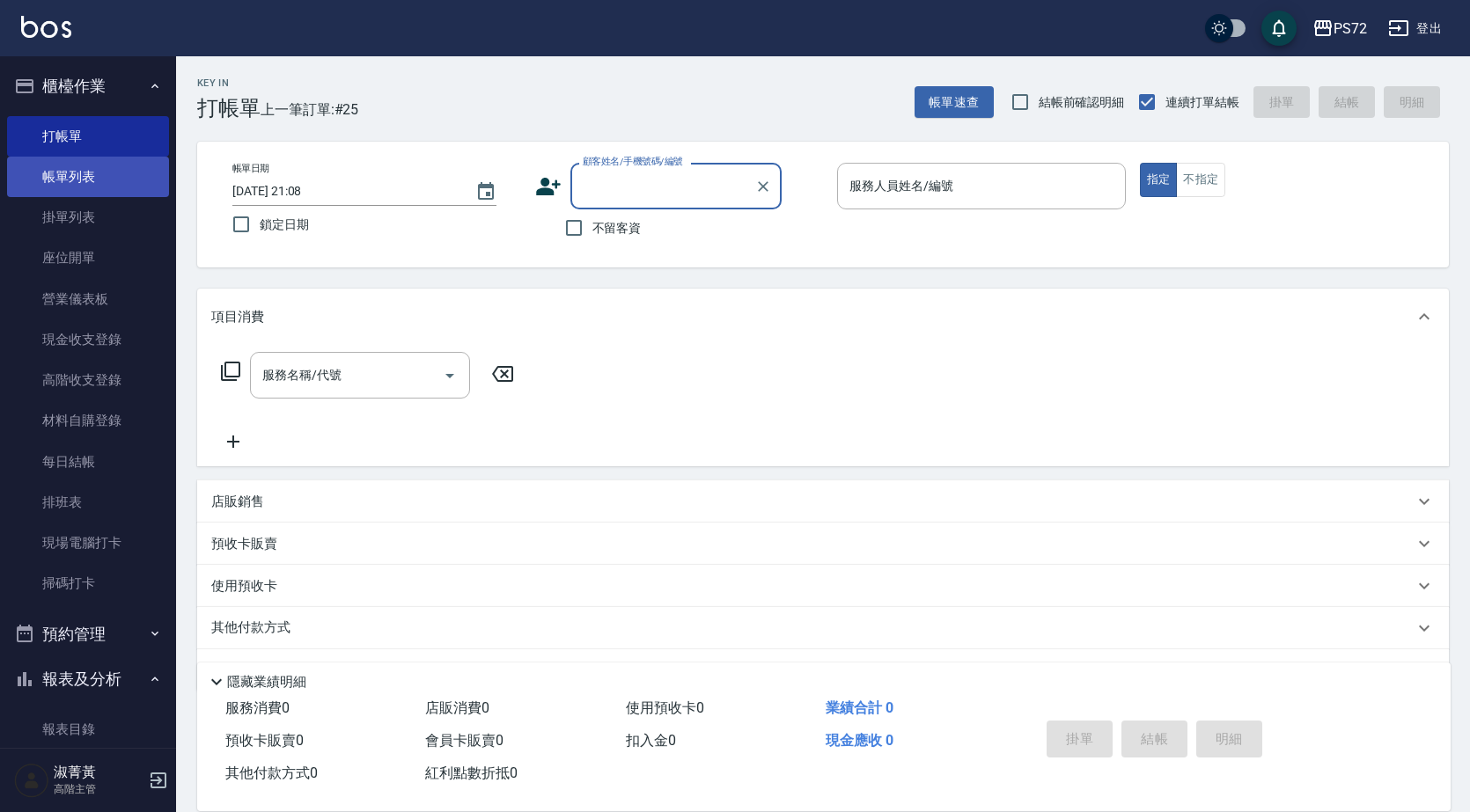
click at [70, 174] on link "帳單列表" at bounding box center [88, 176] width 162 height 41
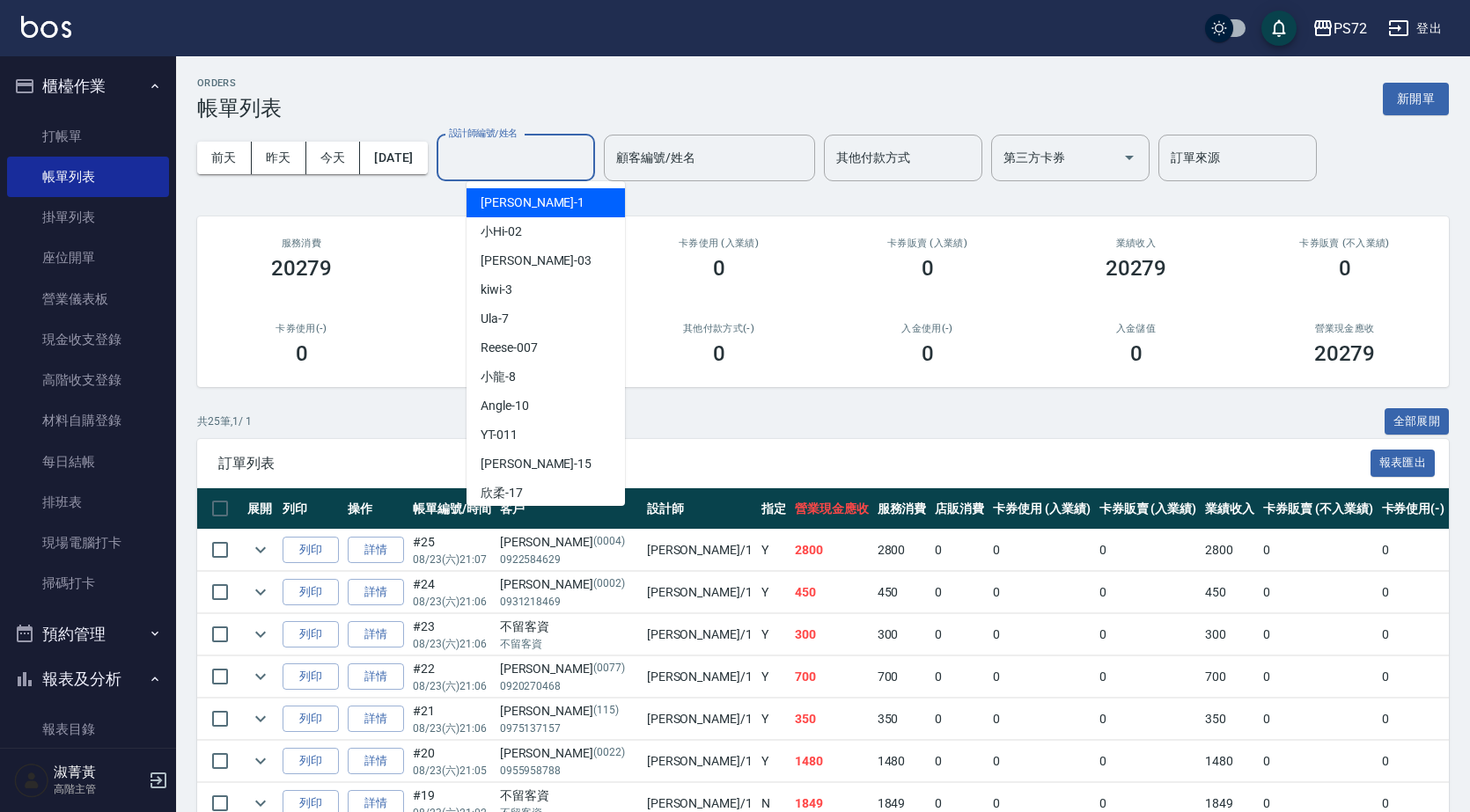
click at [512, 156] on input "設計師編號/姓名" at bounding box center [516, 158] width 143 height 31
click at [500, 207] on span "[PERSON_NAME] -1" at bounding box center [532, 203] width 104 height 18
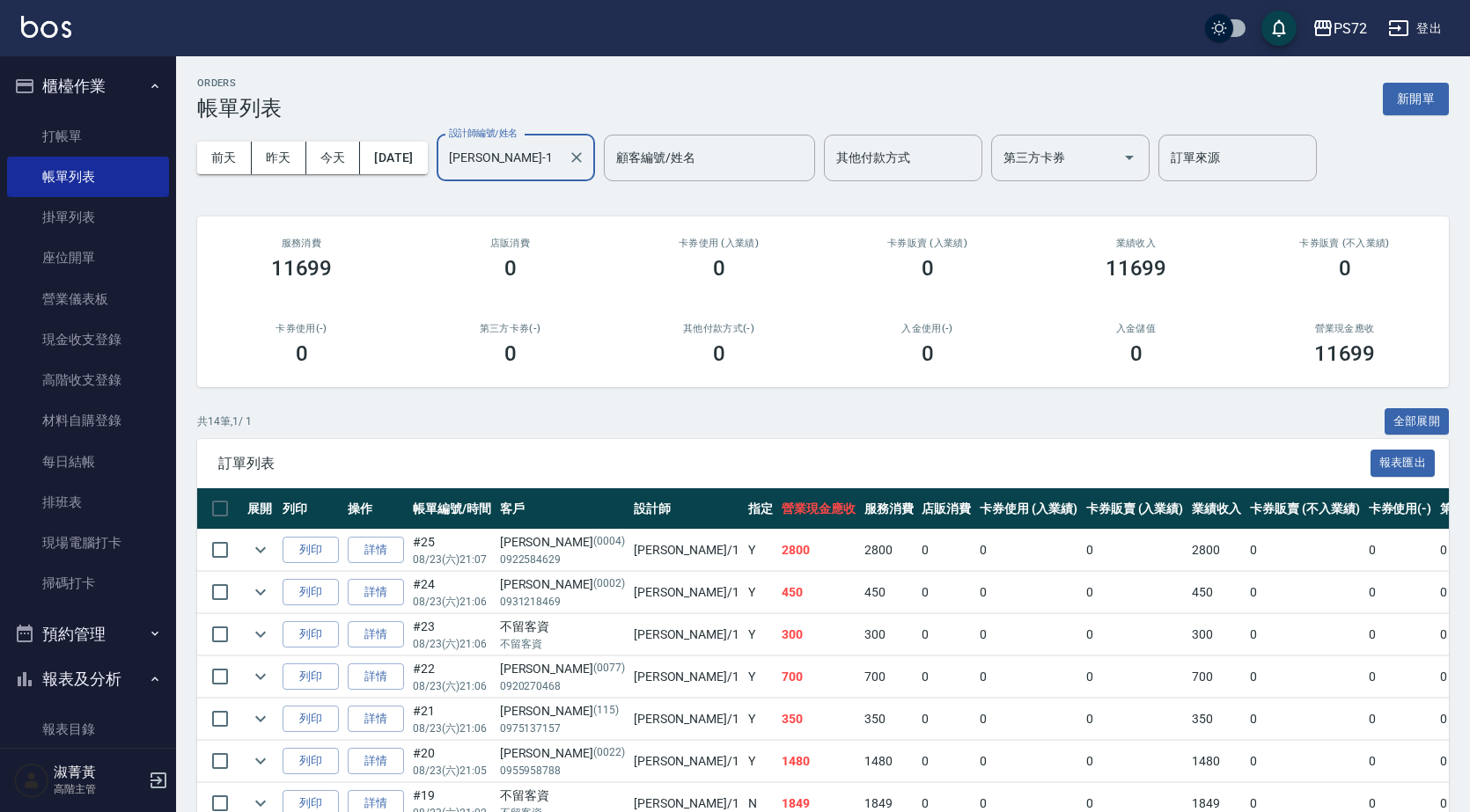
click at [552, 157] on input "[PERSON_NAME]-1" at bounding box center [503, 158] width 116 height 31
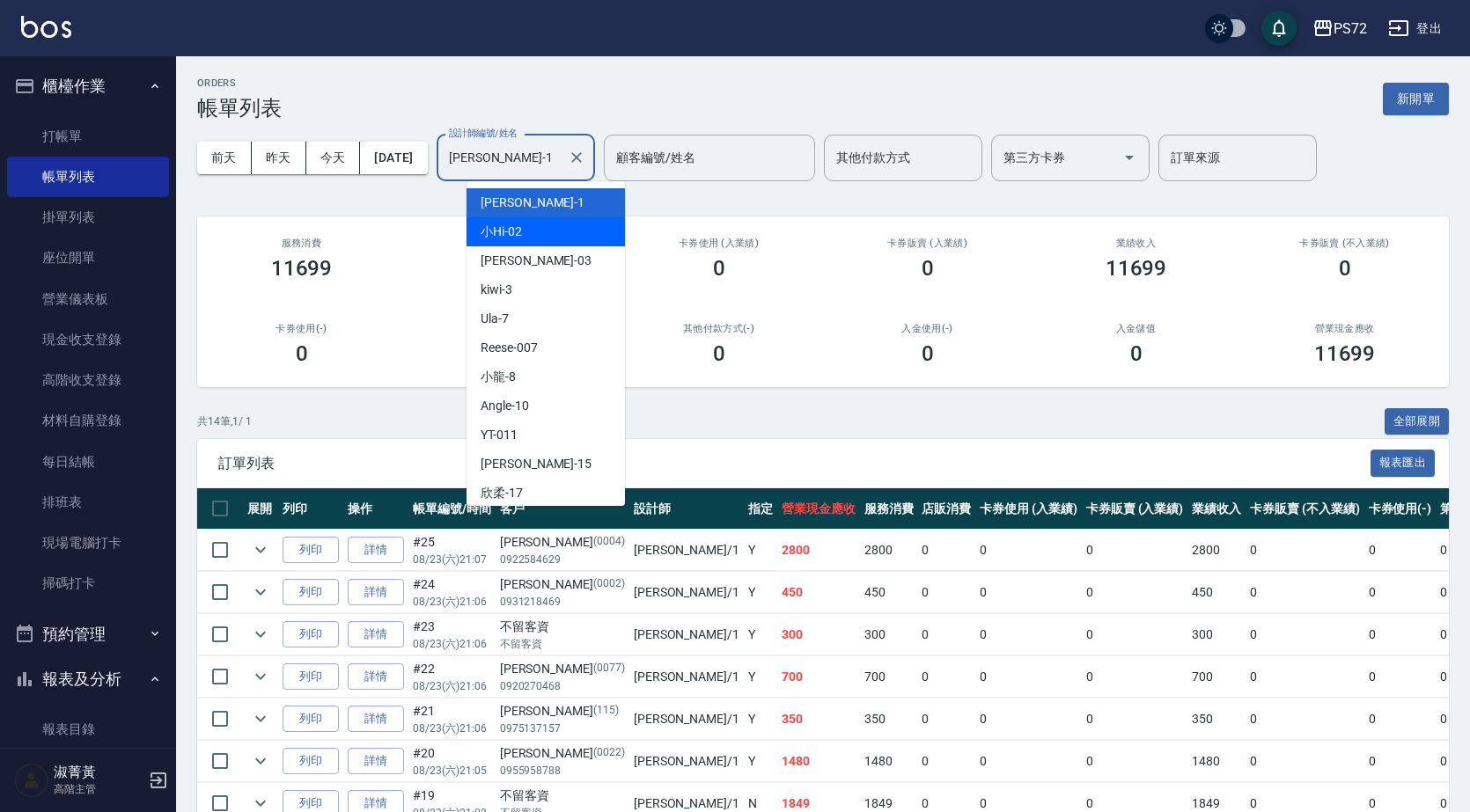
click at [599, 228] on div "小Hi -02" at bounding box center [546, 231] width 158 height 29
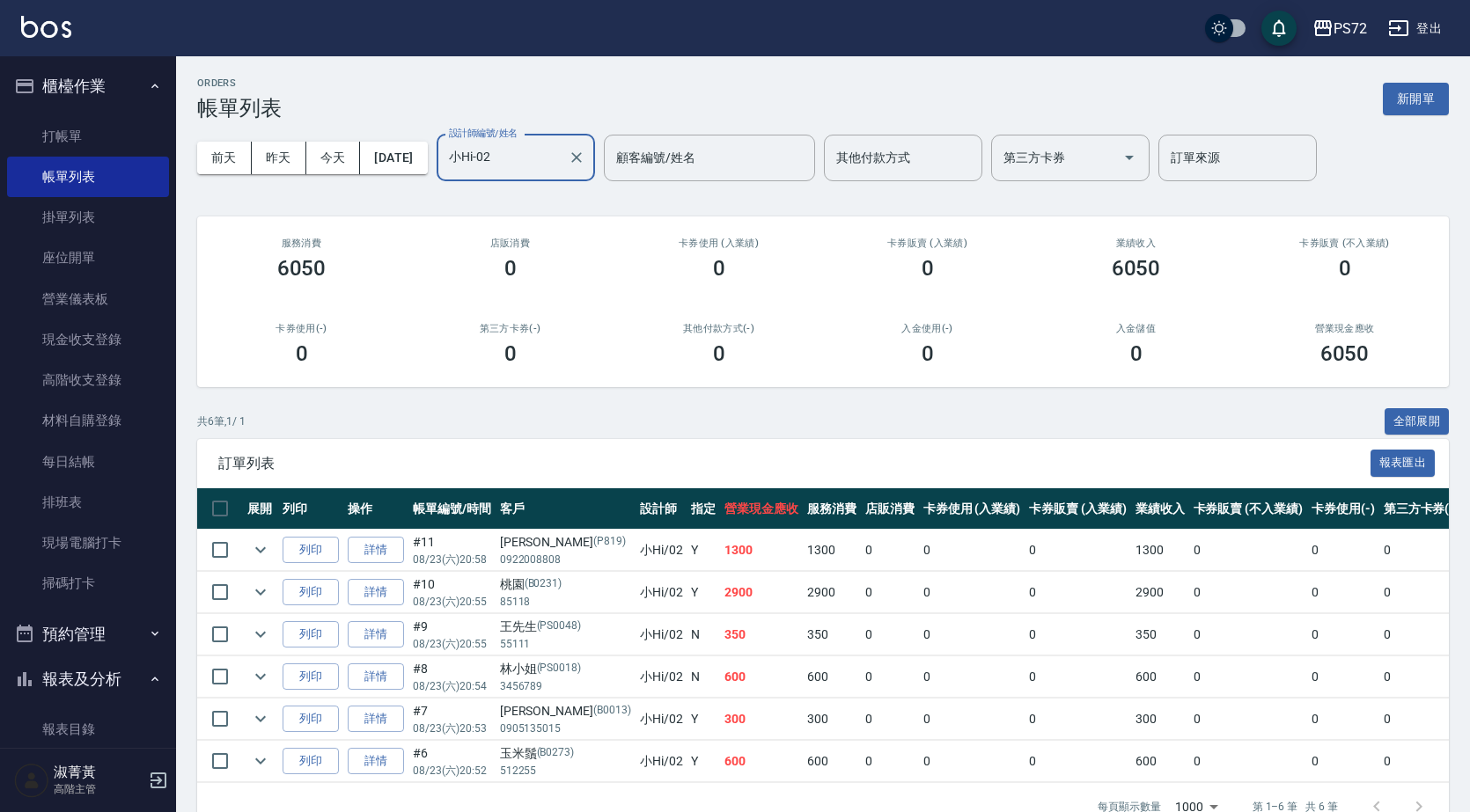
scroll to position [53, 0]
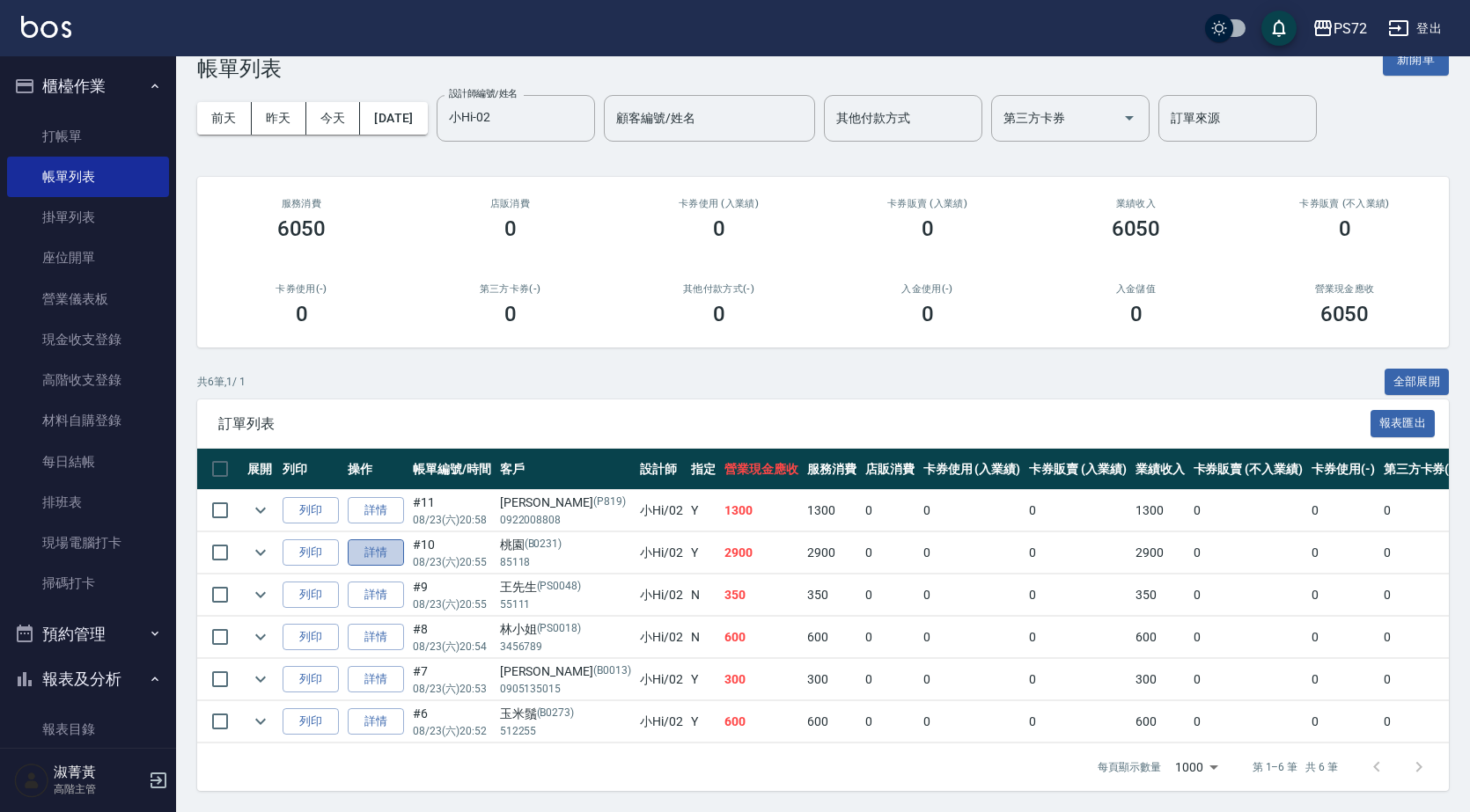
click at [369, 544] on link "詳情" at bounding box center [375, 553] width 56 height 27
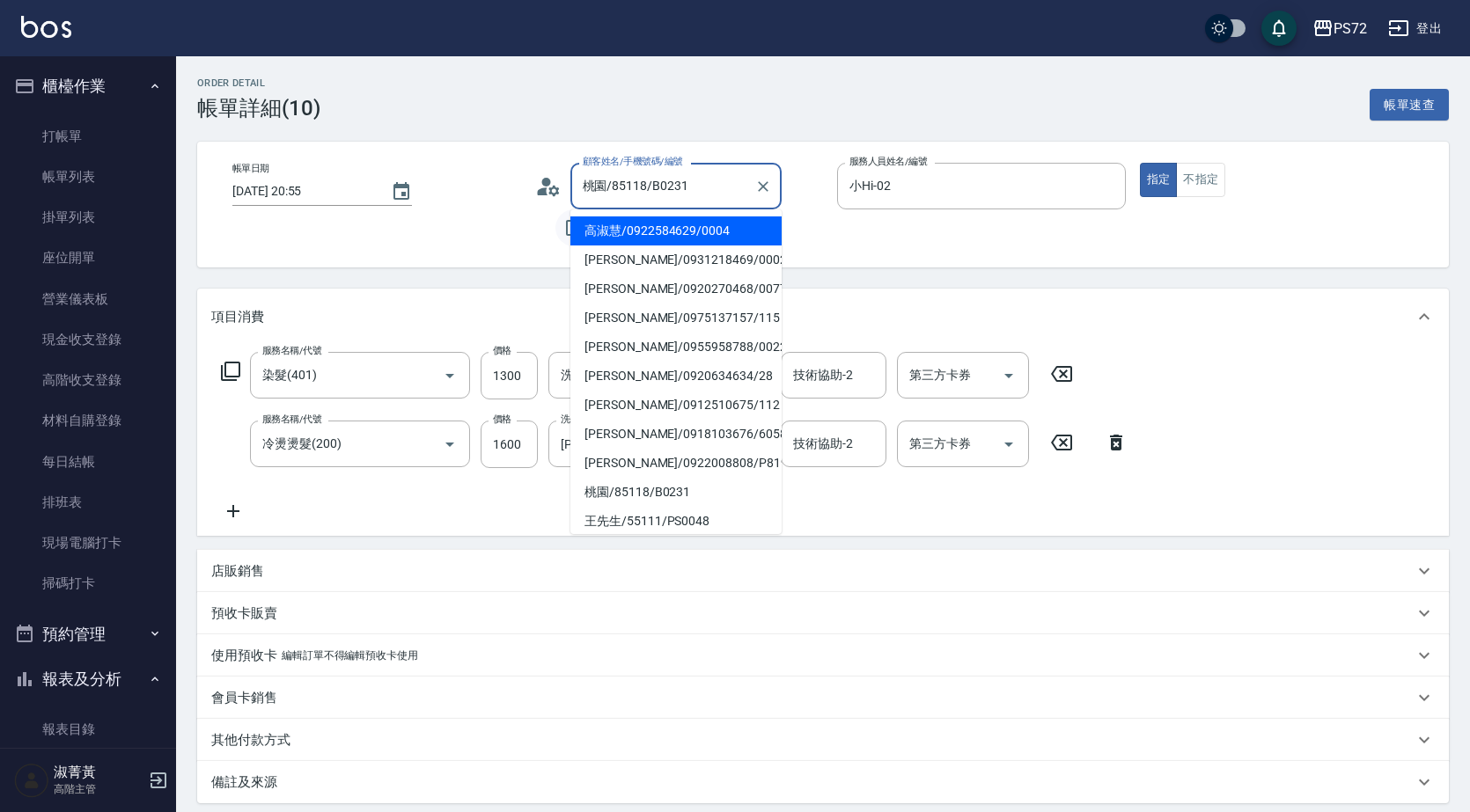
drag, startPoint x: 672, startPoint y: 204, endPoint x: 560, endPoint y: 220, distance: 113.1
click at [561, 220] on div "顧客姓名/手機號碼/編號 桃園/85118/B0231 顧客姓名/手機號碼/編號 不留客資" at bounding box center [679, 204] width 288 height 84
click at [859, 250] on div "帳單日期 [DATE] 20:55 顧客姓名/手機號碼/編號 桃園/85118/B0231 顧客姓名/手機號碼/編號 不留客資 服務人員姓名/編號 小Hi-0…" at bounding box center [822, 204] width 1251 height 125
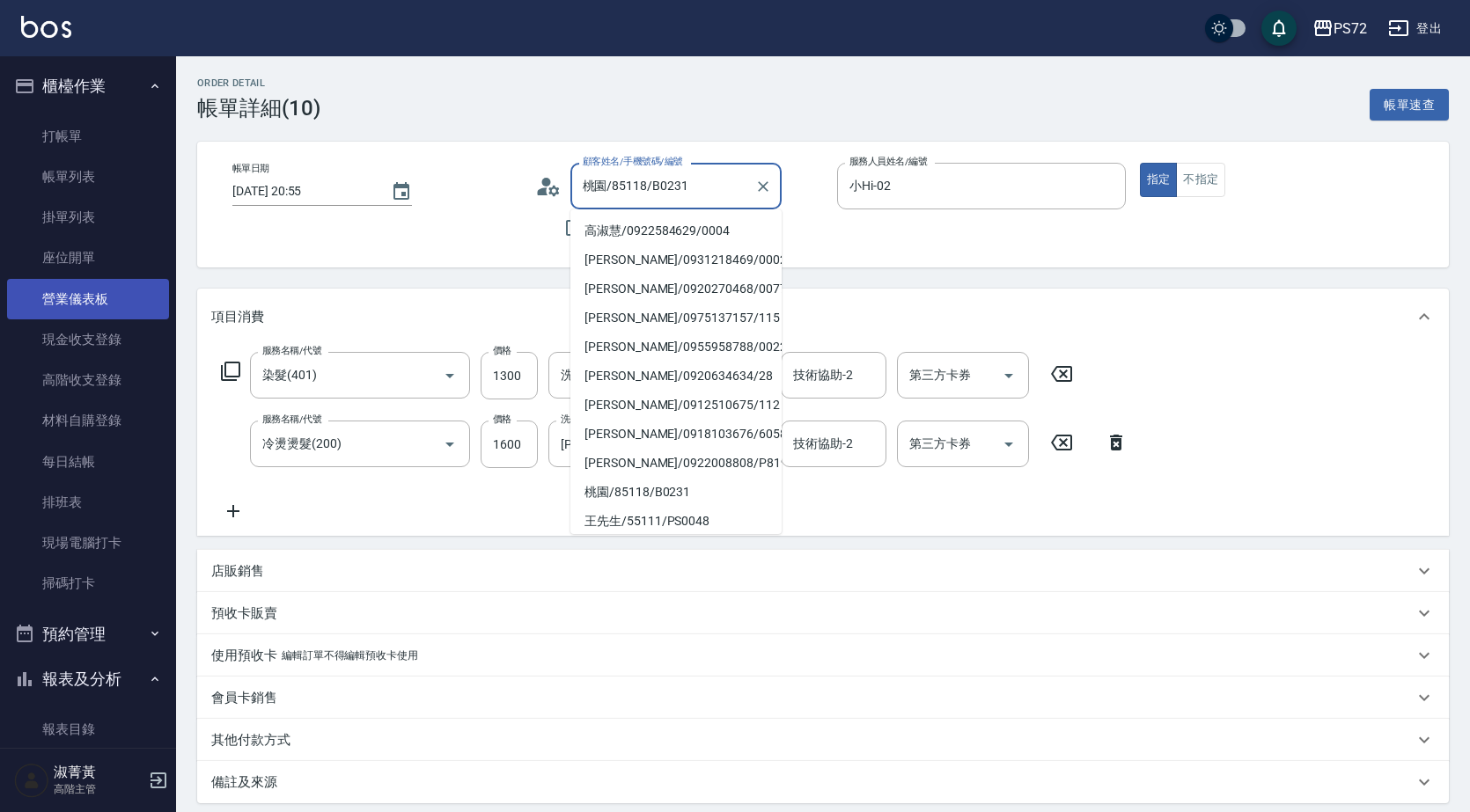
drag, startPoint x: 693, startPoint y: 191, endPoint x: 125, endPoint y: 296, distance: 577.6
click at [309, 255] on div "帳單日期 [DATE] 20:55 顧客姓名/手機號碼/編號 桃園/85118/B0231 顧客姓名/手機號碼/編號 不留客資 服務人員姓名/編號 小Hi-0…" at bounding box center [822, 204] width 1251 height 125
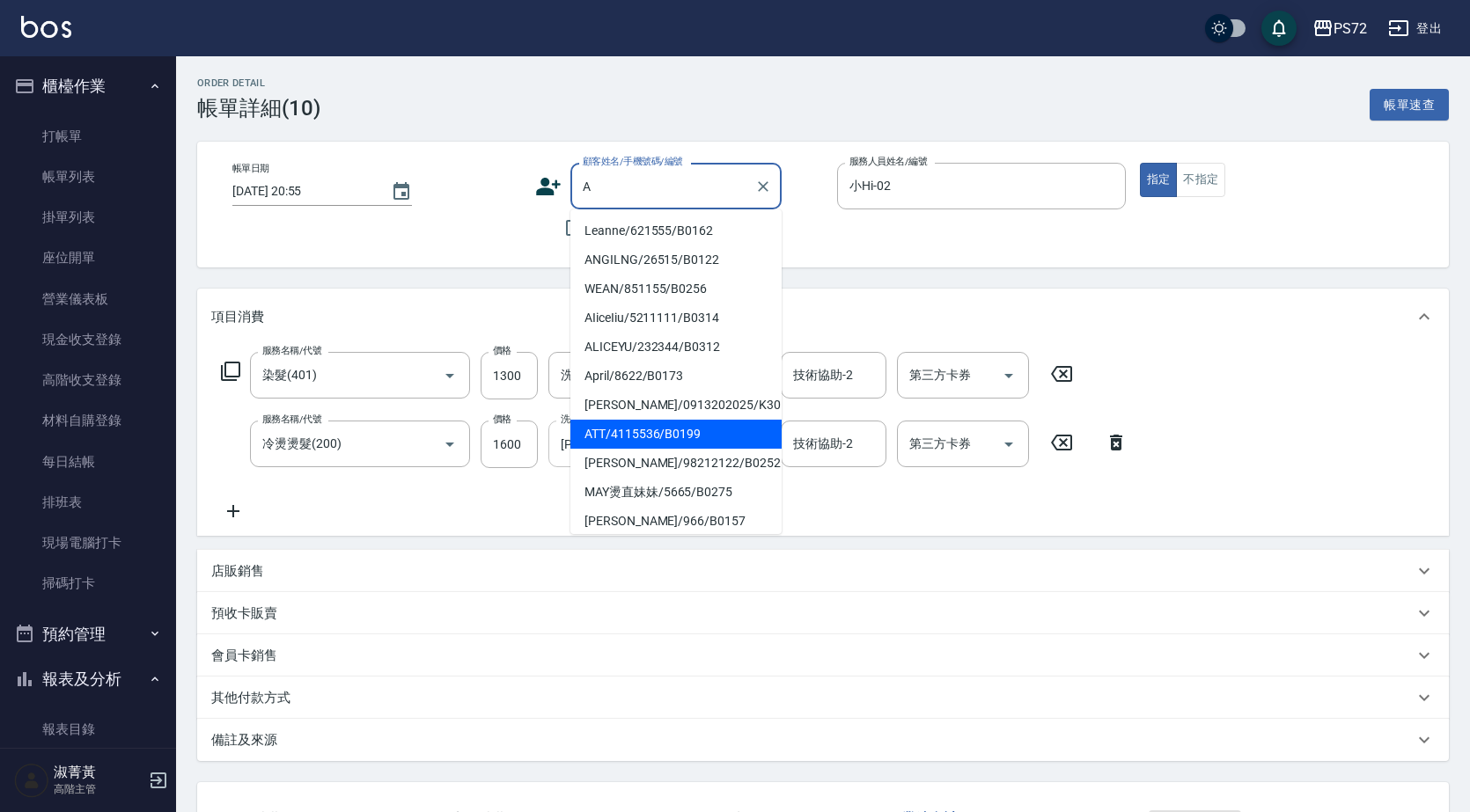
click at [644, 443] on li "ATT/4115536/B0199" at bounding box center [675, 434] width 211 height 29
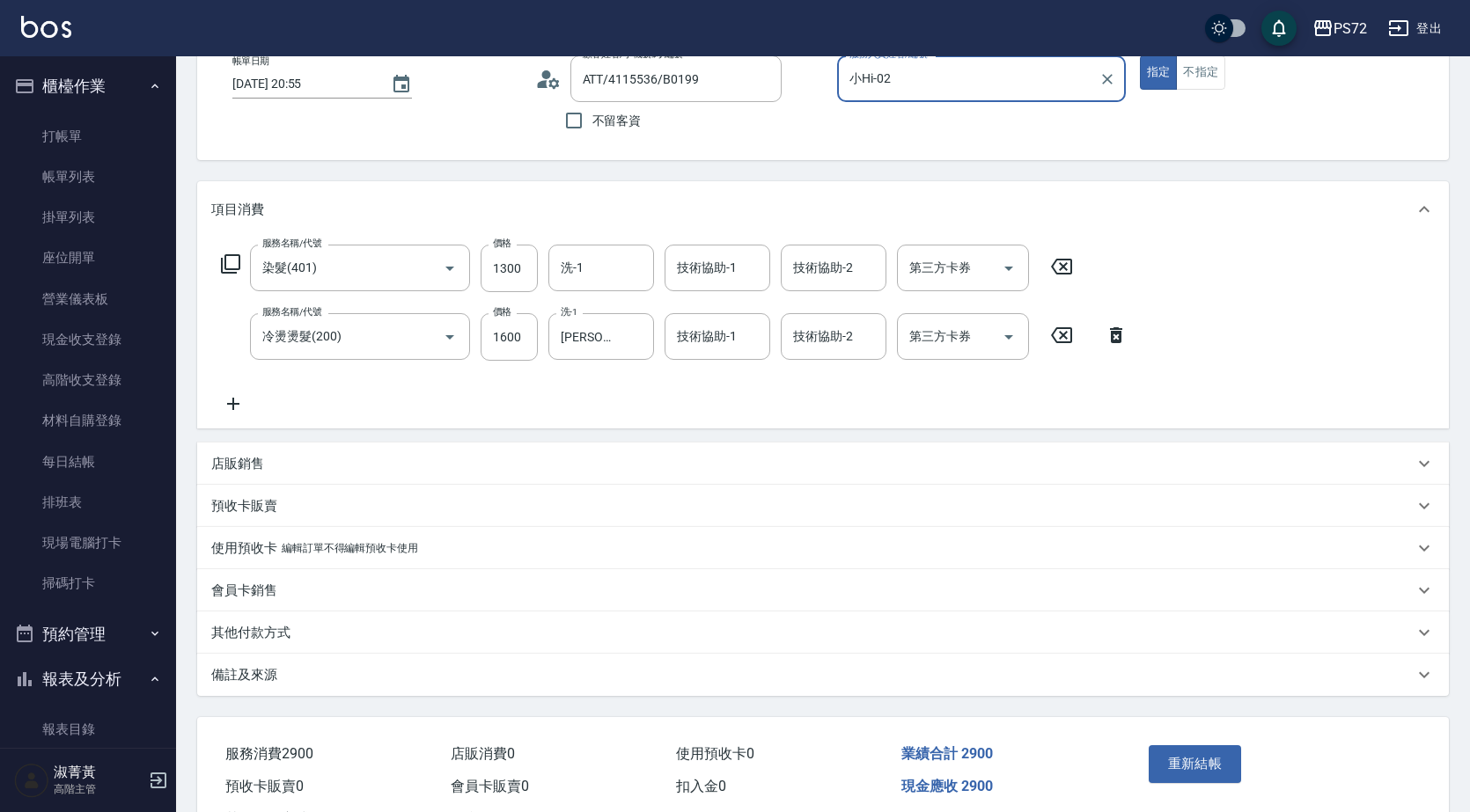
scroll to position [181, 0]
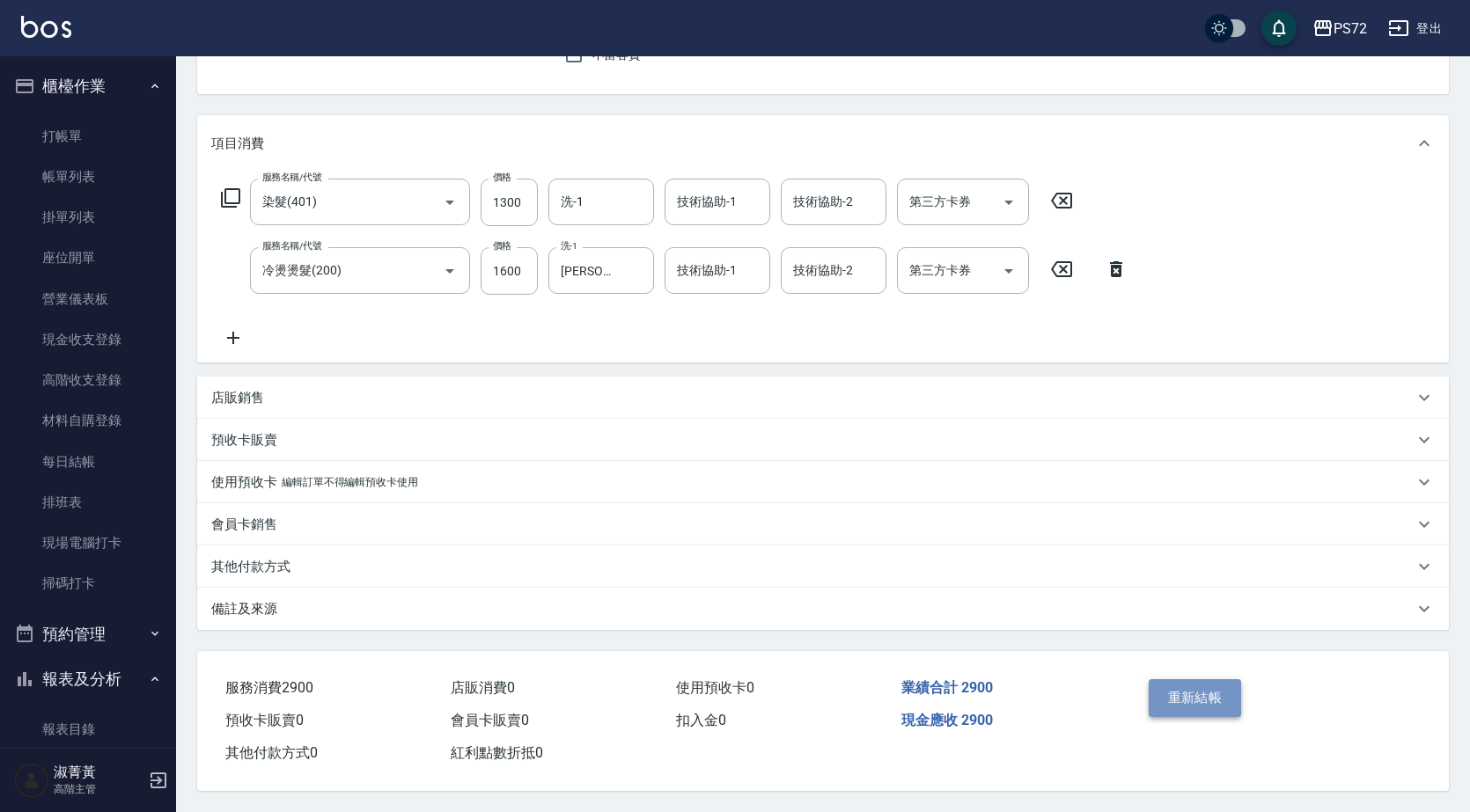
click at [1201, 693] on button "重新結帳" at bounding box center [1195, 697] width 94 height 37
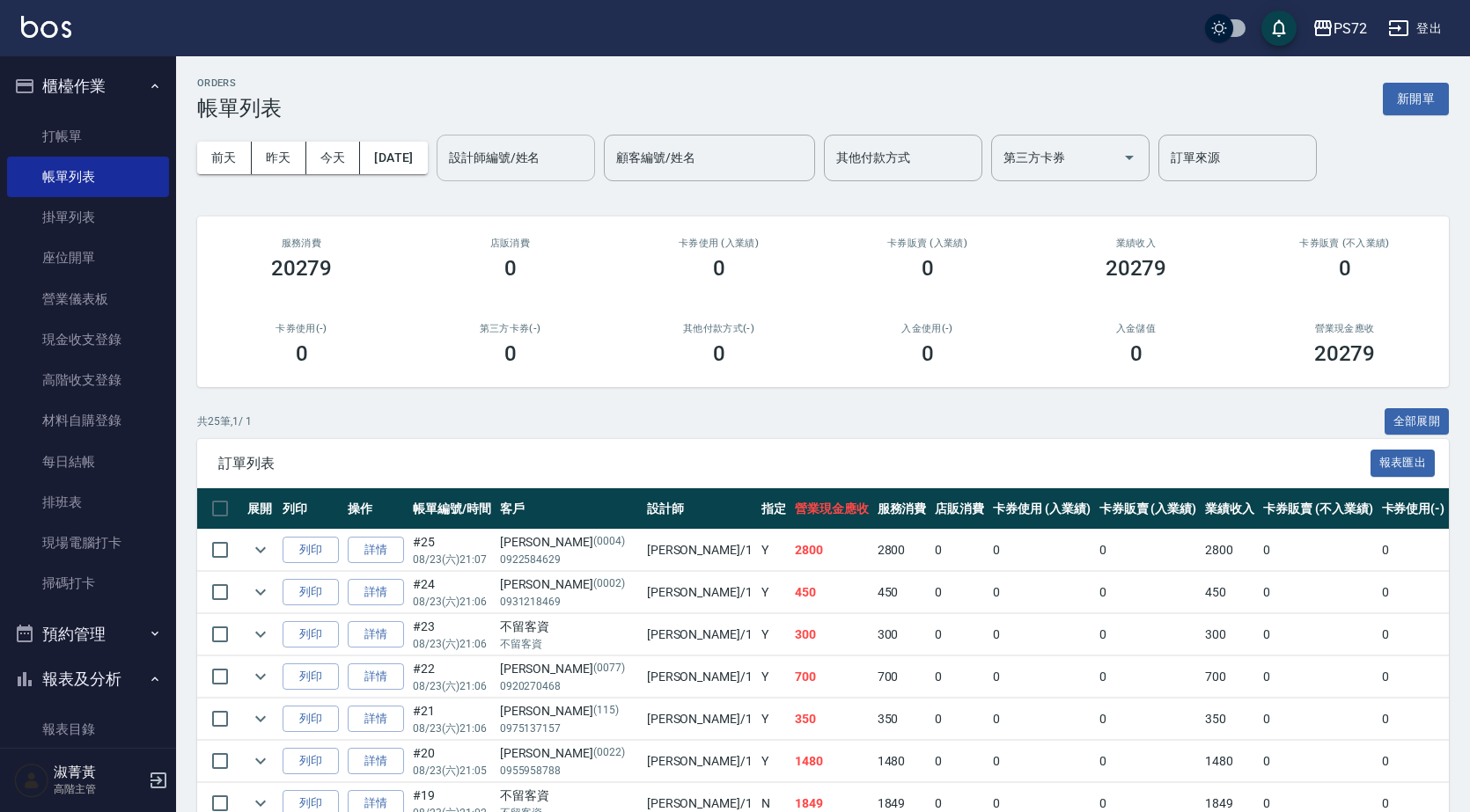
click at [550, 163] on input "設計師編號/姓名" at bounding box center [516, 158] width 143 height 31
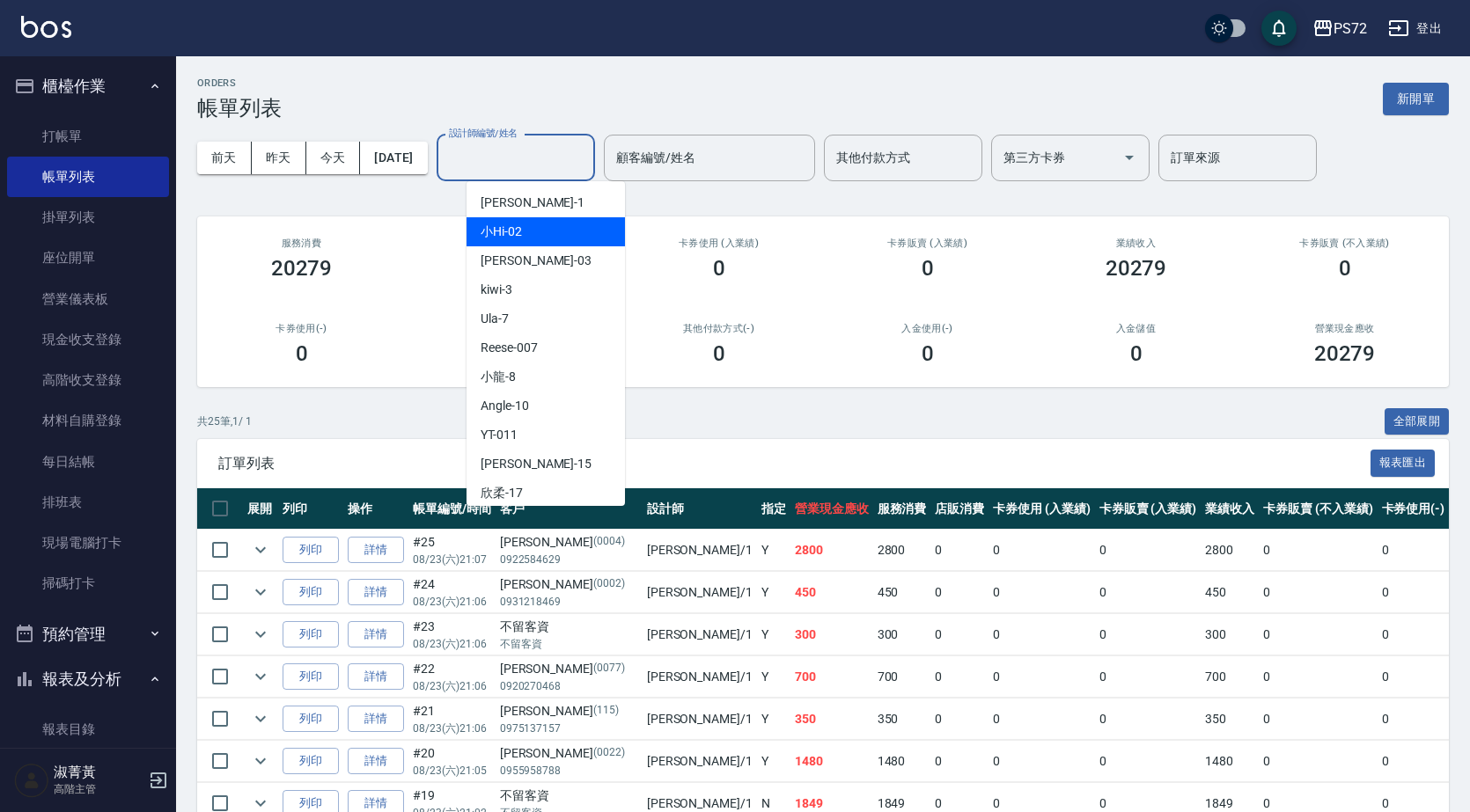
click at [558, 226] on div "小Hi -02" at bounding box center [546, 231] width 158 height 29
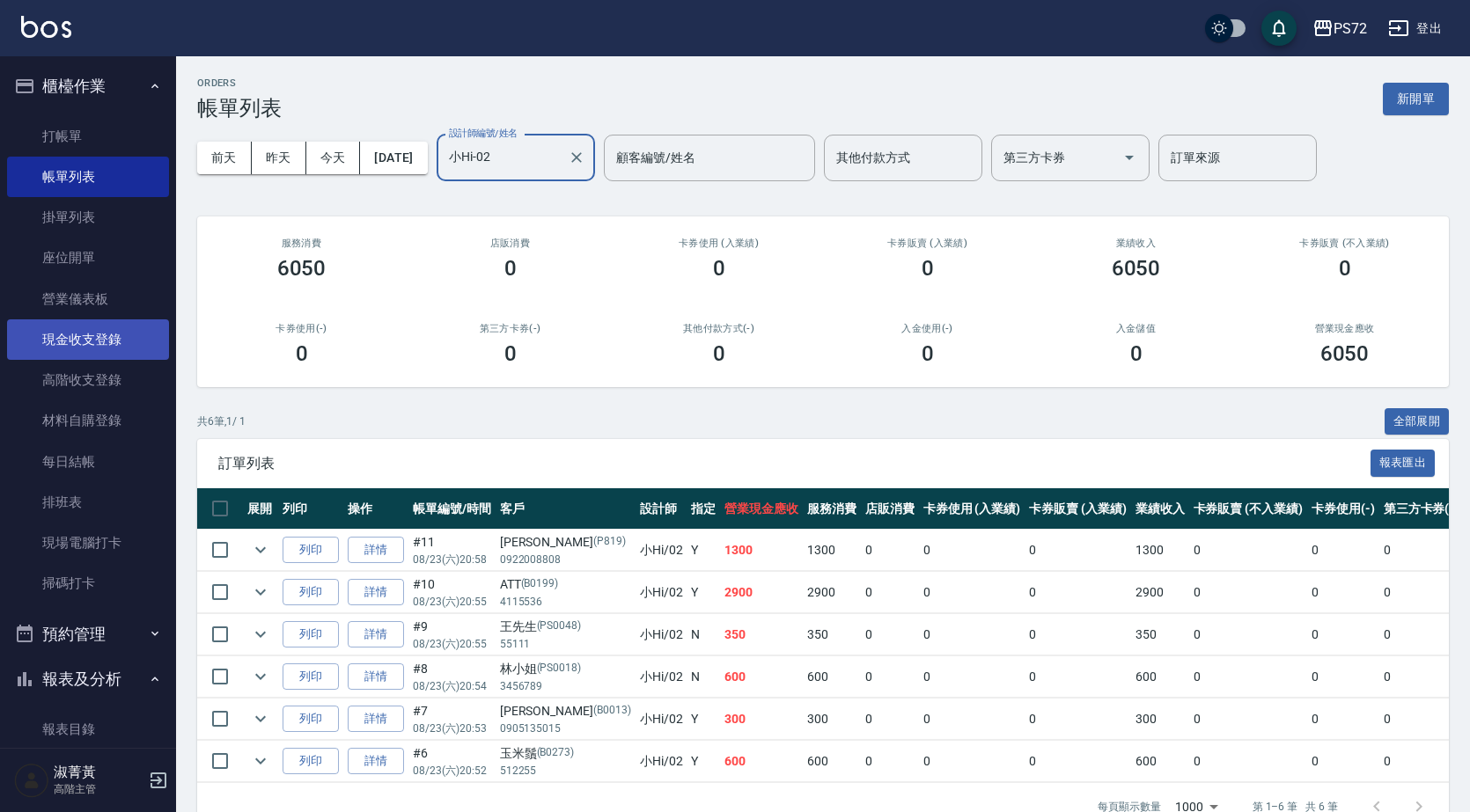
click at [110, 345] on link "現金收支登錄" at bounding box center [88, 339] width 162 height 41
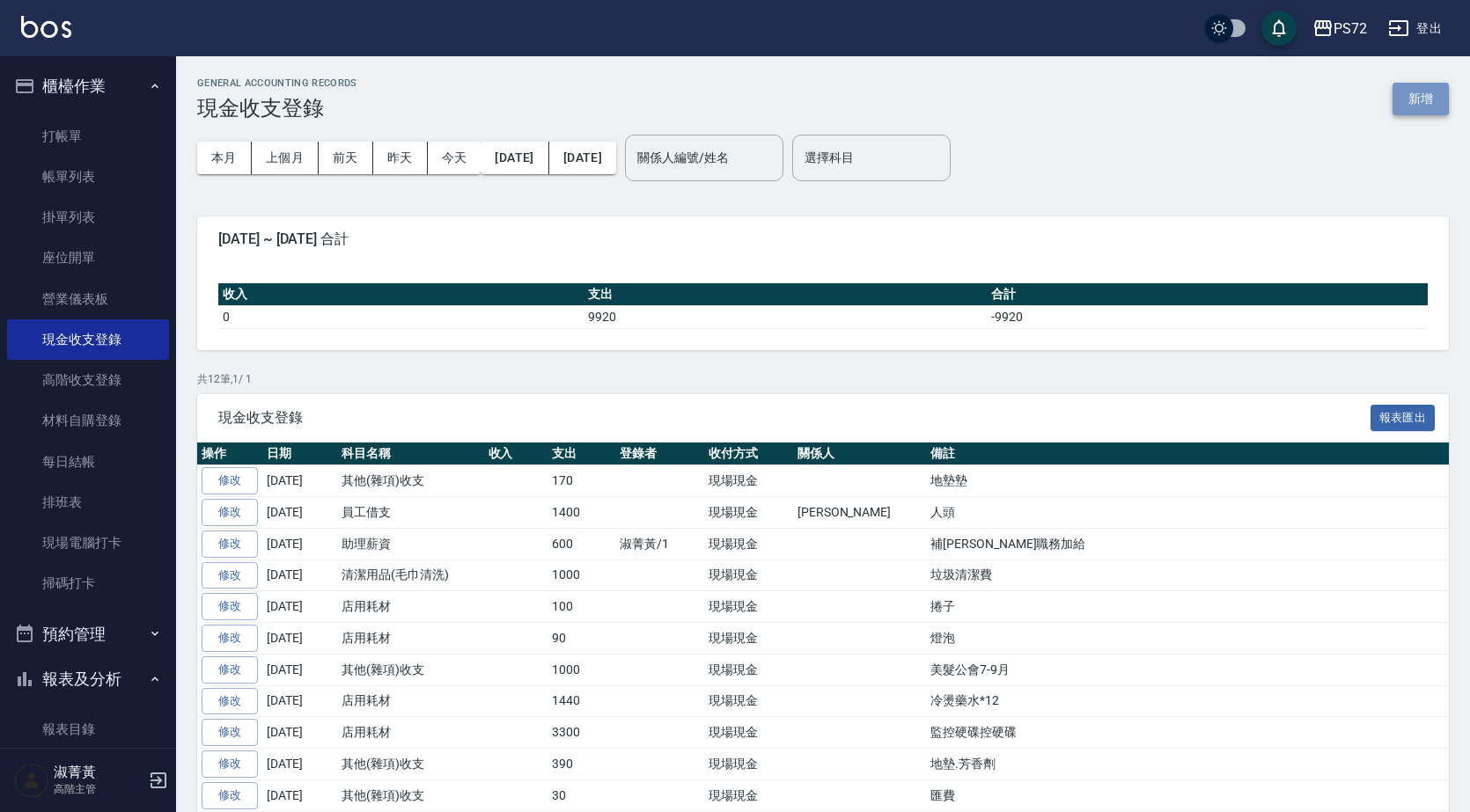
click at [1420, 106] on button "新增" at bounding box center [1420, 99] width 56 height 33
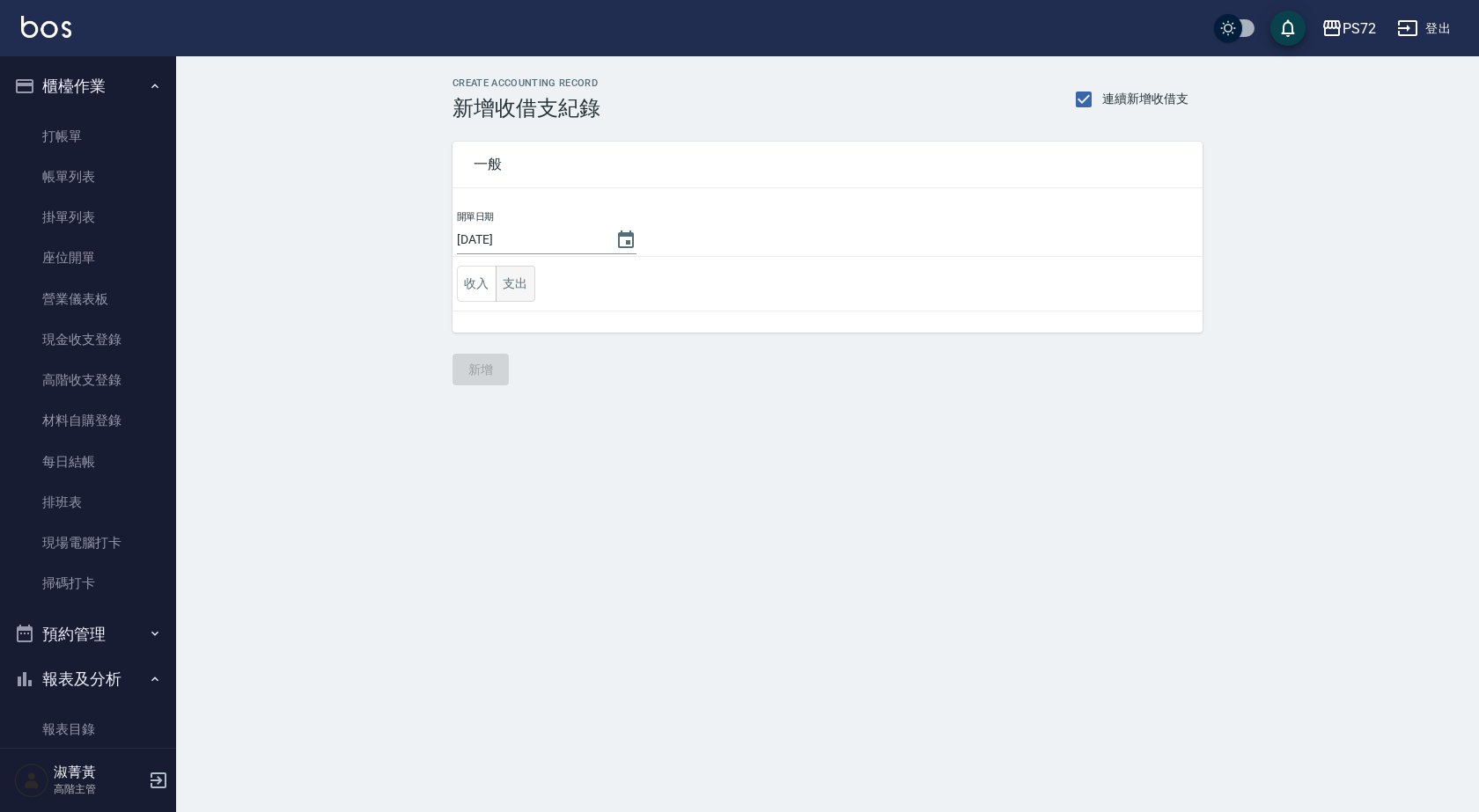
click at [518, 288] on button "支出" at bounding box center [515, 284] width 40 height 36
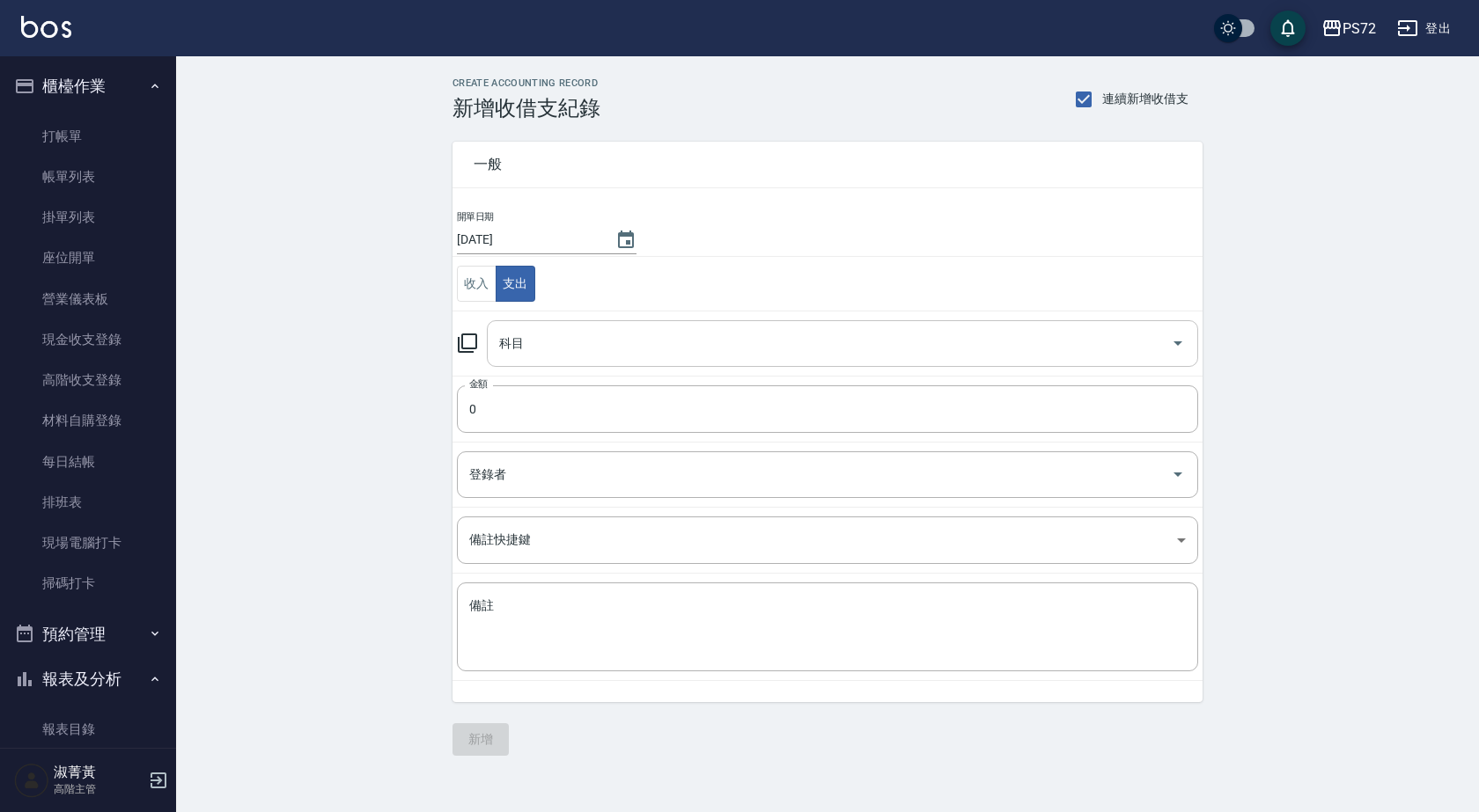
click at [558, 351] on input "科目" at bounding box center [829, 343] width 669 height 31
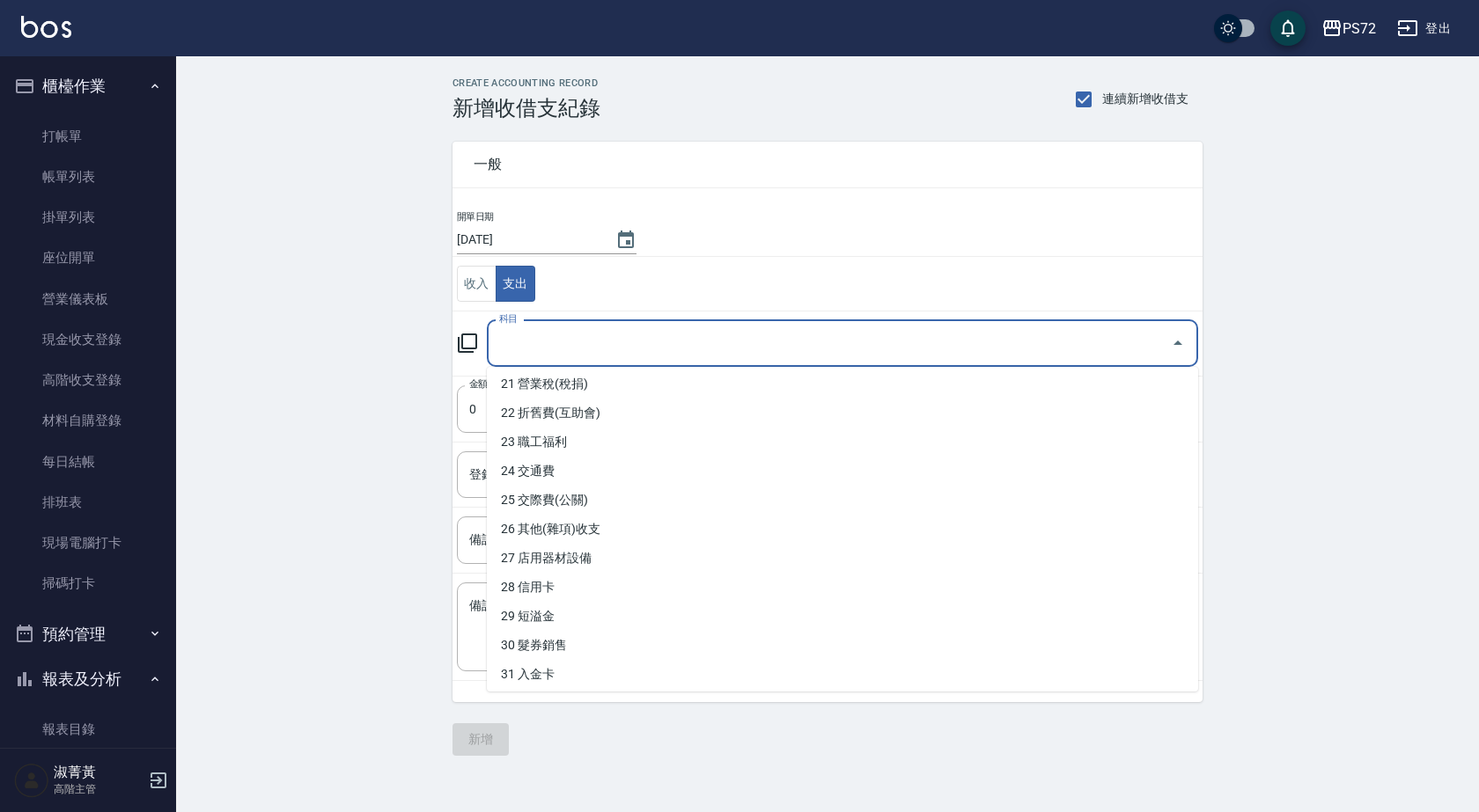
scroll to position [616, 0]
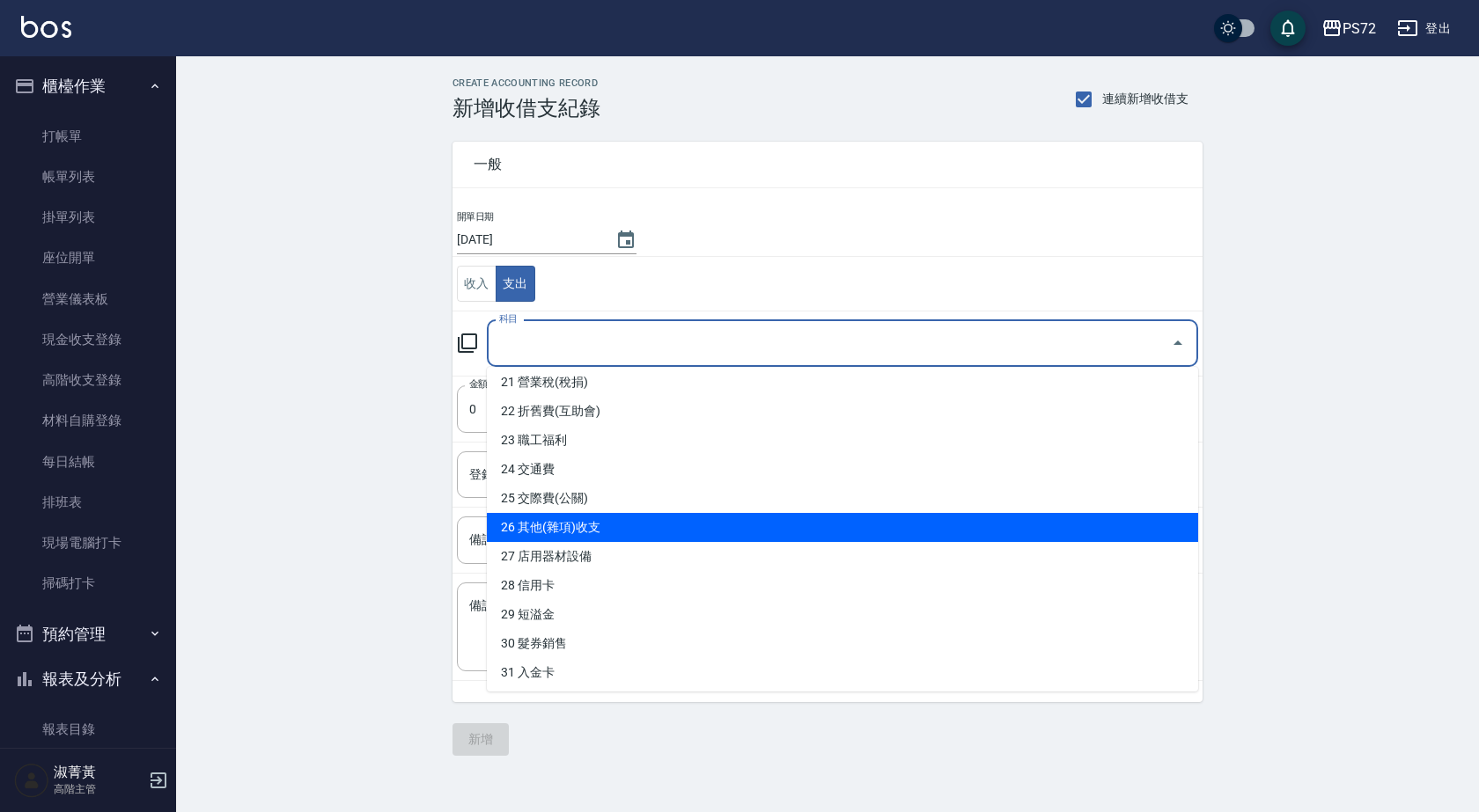
click at [618, 534] on li "26 其他(雜項)收支" at bounding box center [842, 528] width 711 height 29
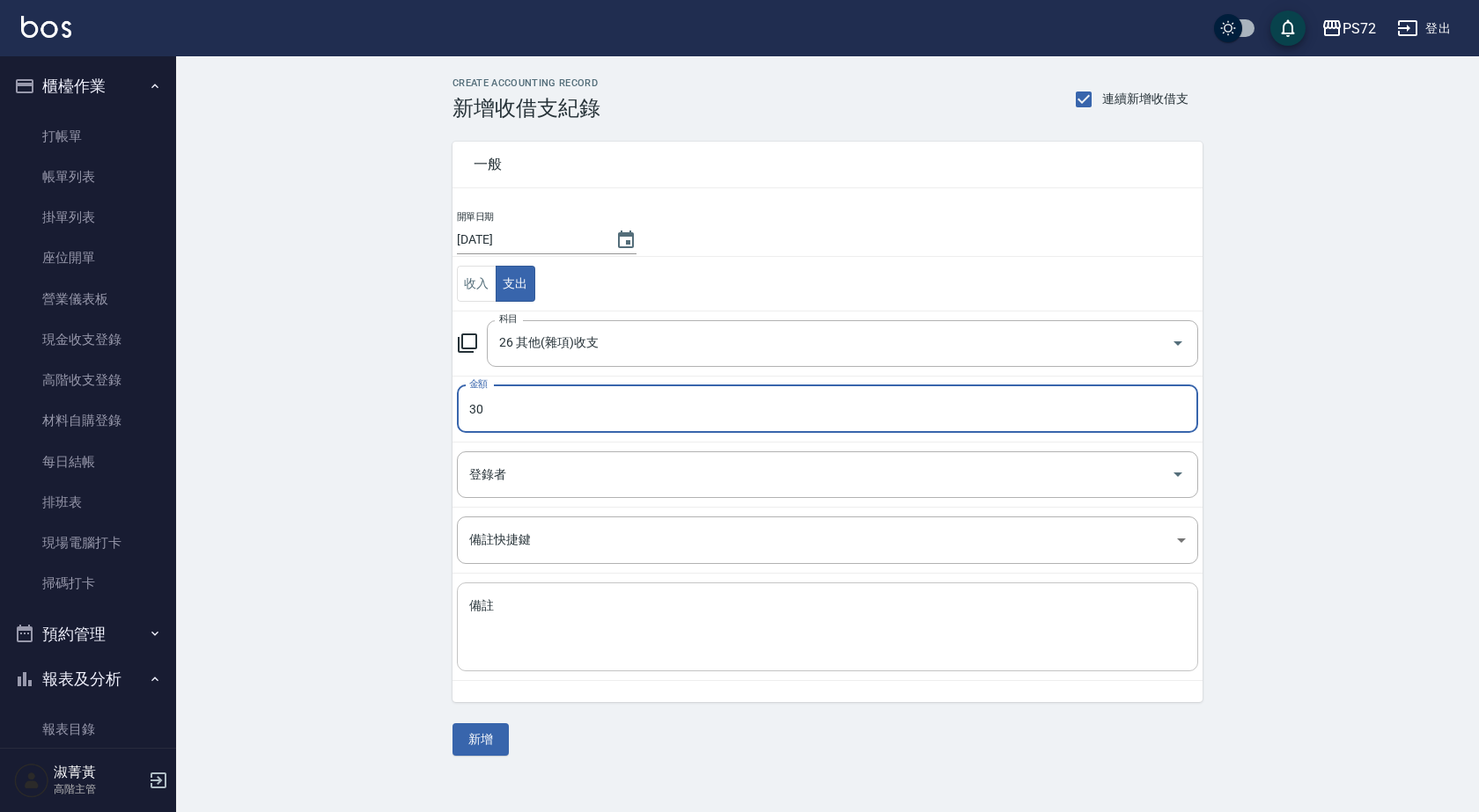
click at [562, 615] on textarea "備註" at bounding box center [827, 628] width 717 height 60
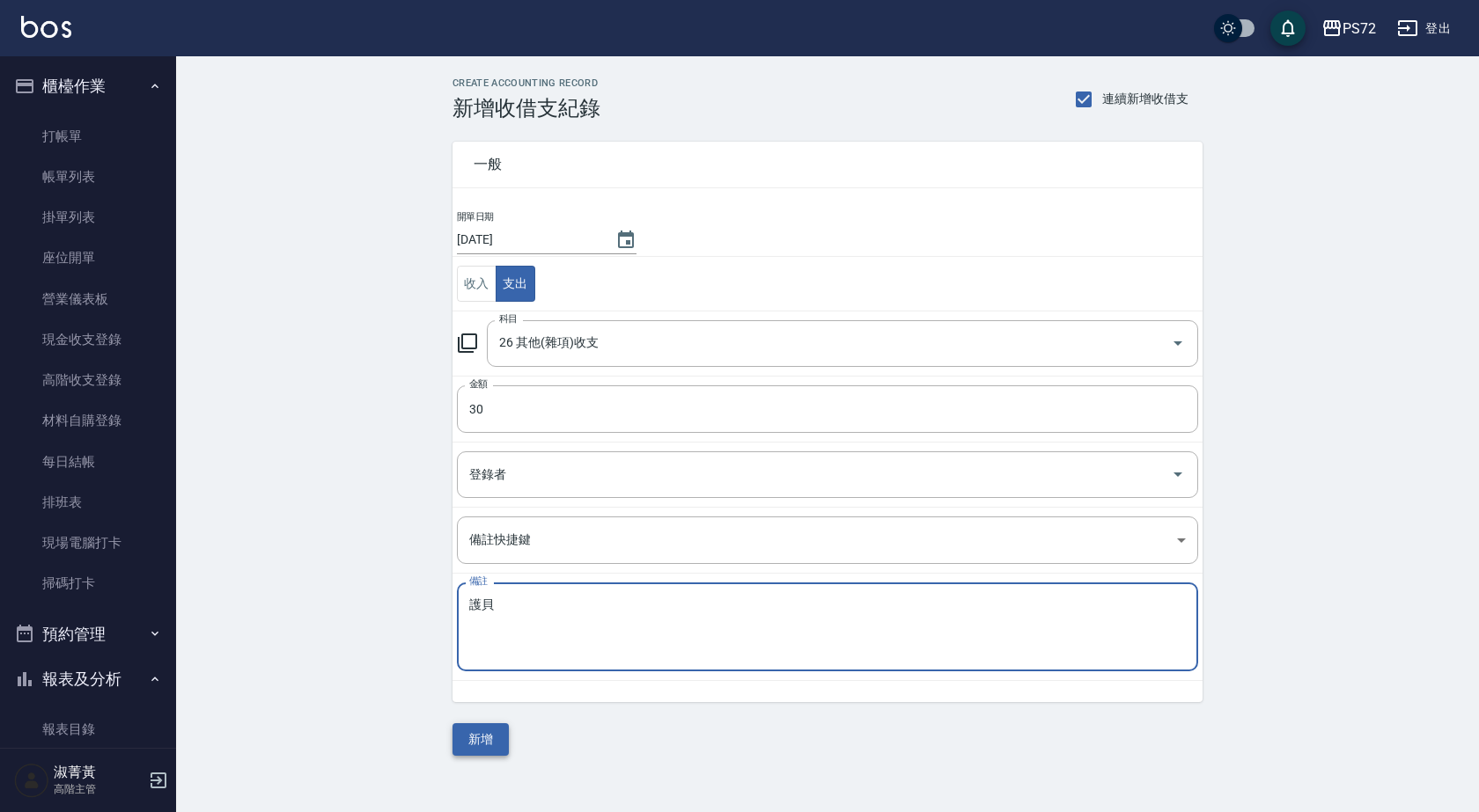
click at [490, 743] on button "新增" at bounding box center [480, 740] width 56 height 33
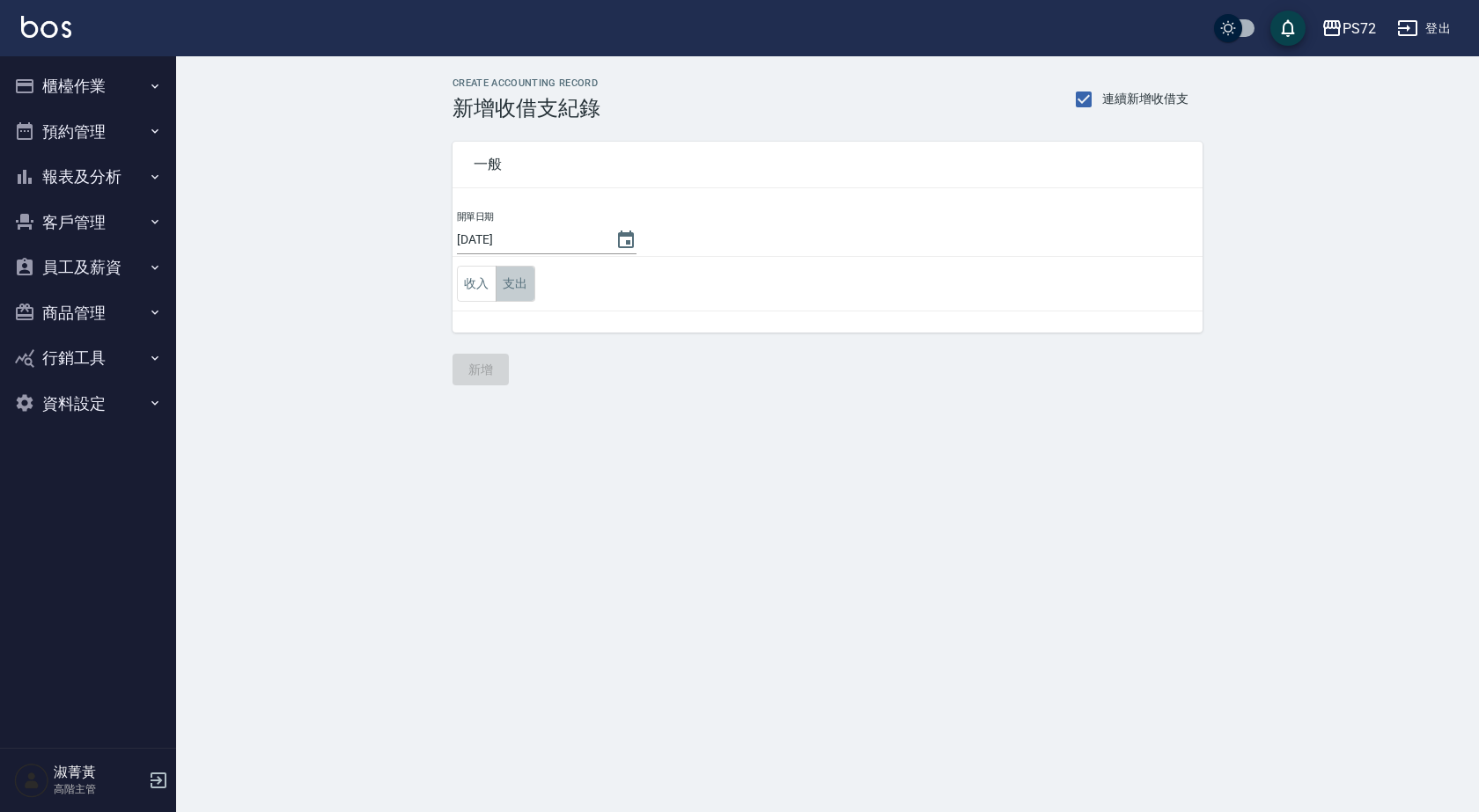
click at [514, 277] on button "支出" at bounding box center [515, 284] width 40 height 36
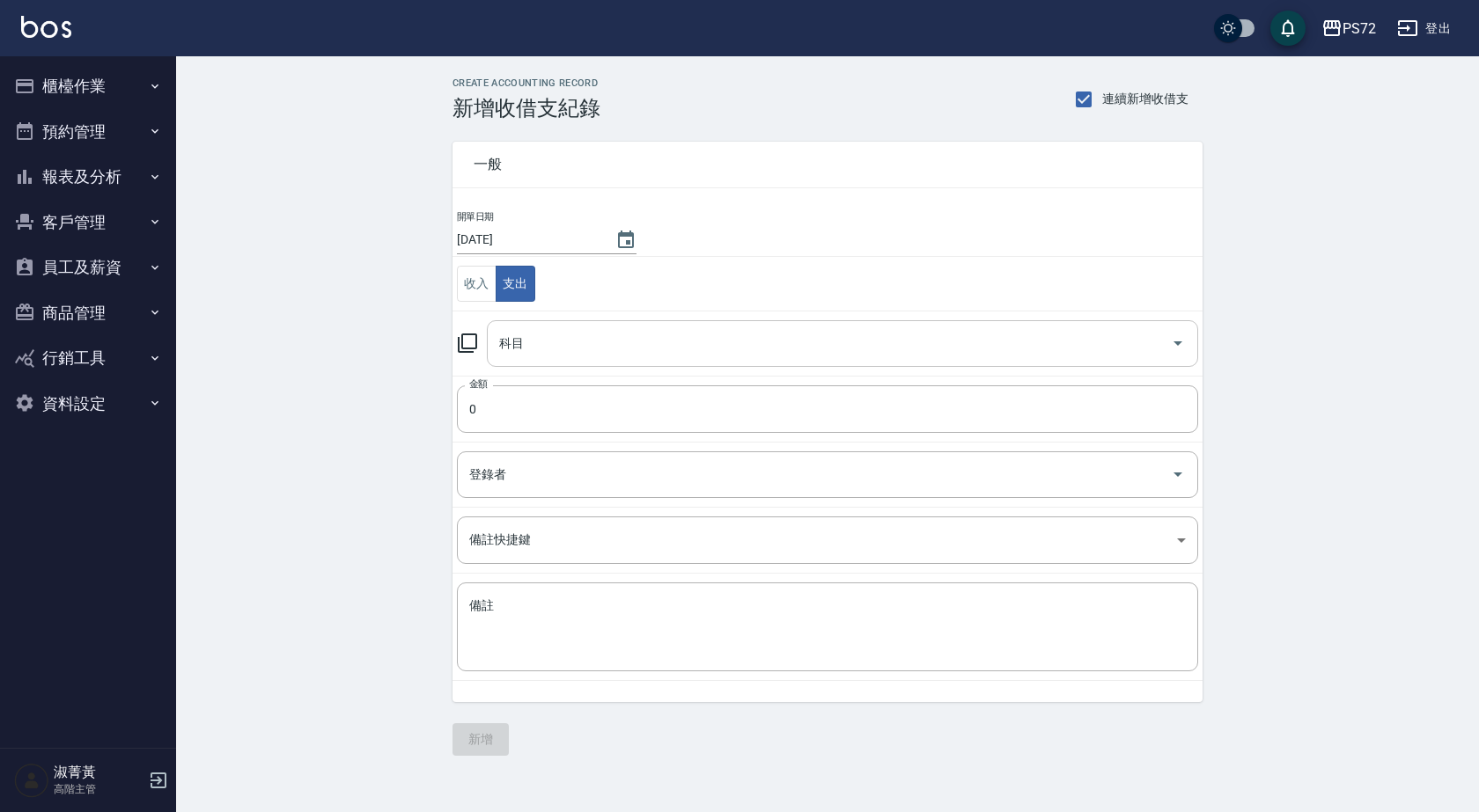
click at [536, 341] on input "科目" at bounding box center [829, 343] width 669 height 31
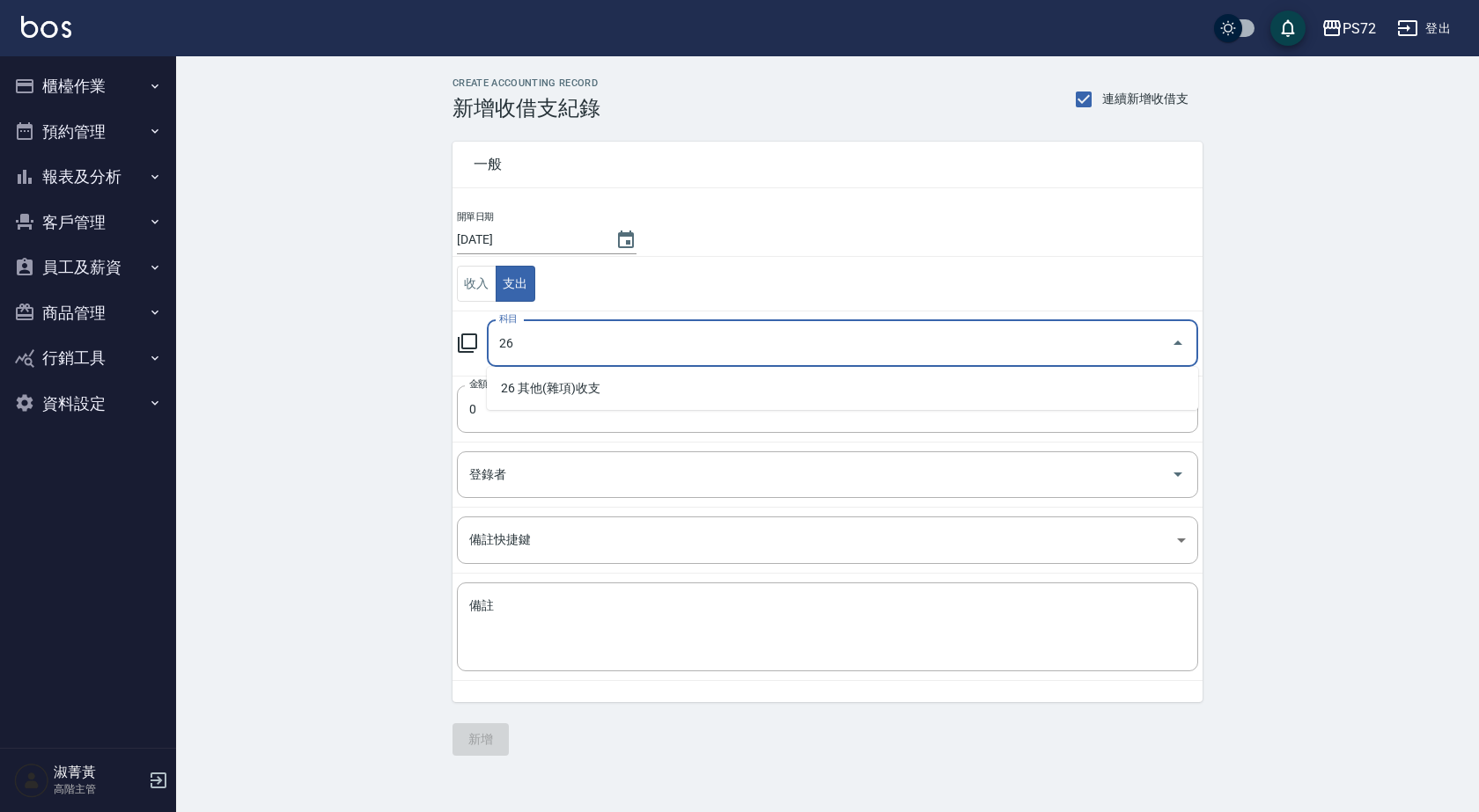
type input "26"
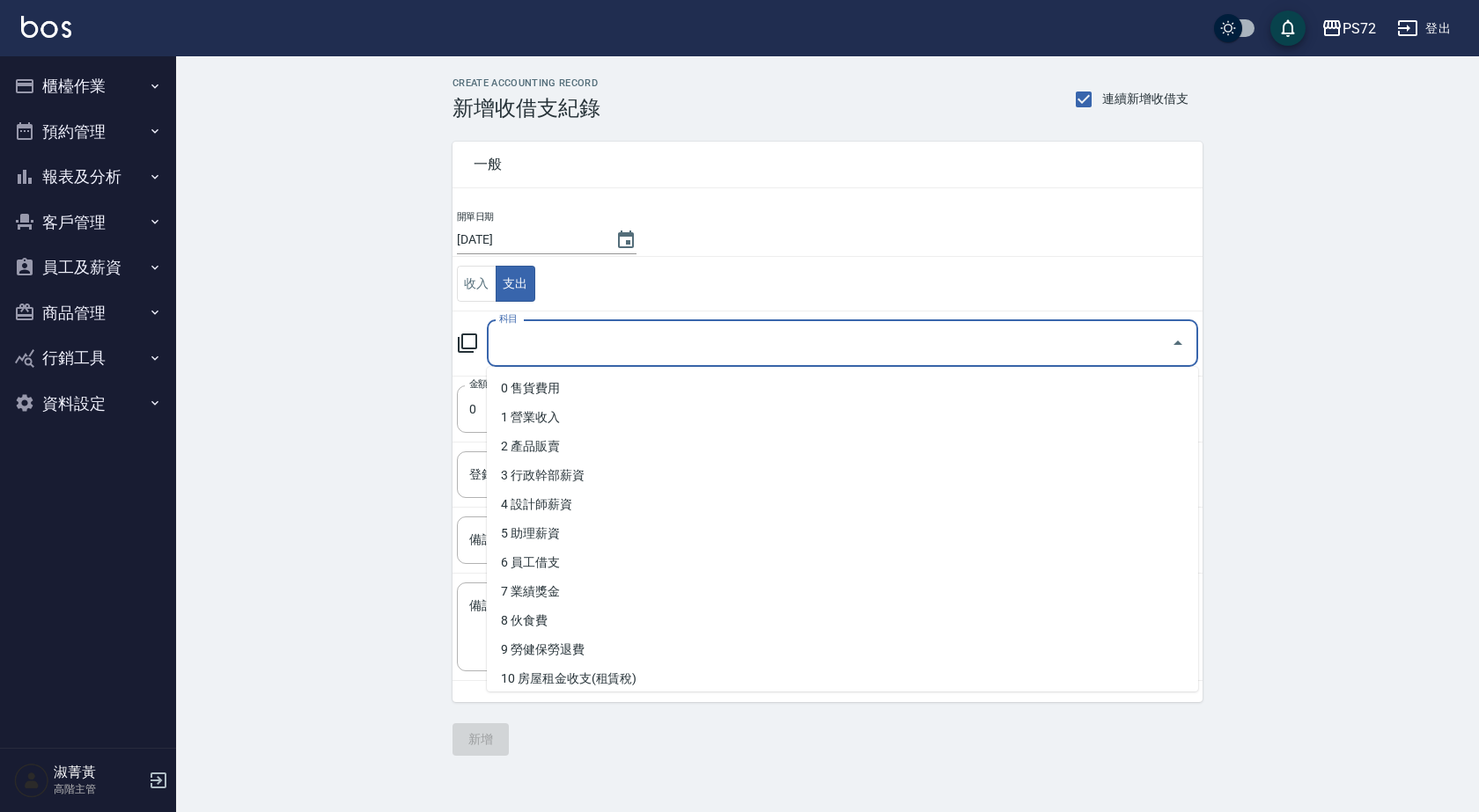
click at [563, 337] on input "科目" at bounding box center [829, 343] width 669 height 31
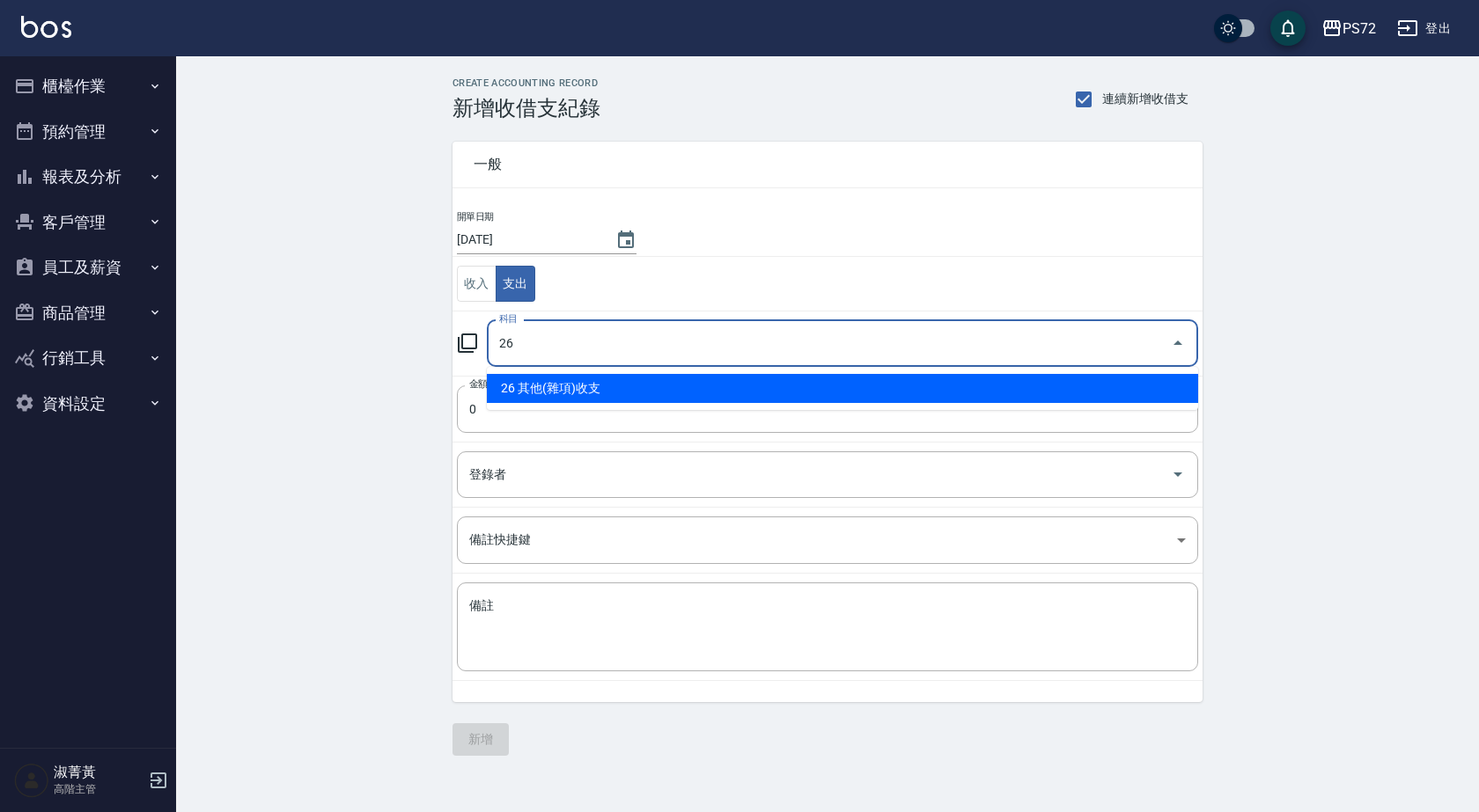
click at [616, 394] on li "26 其他(雜項)收支" at bounding box center [842, 389] width 711 height 29
type input "26 其他(雜項)收支"
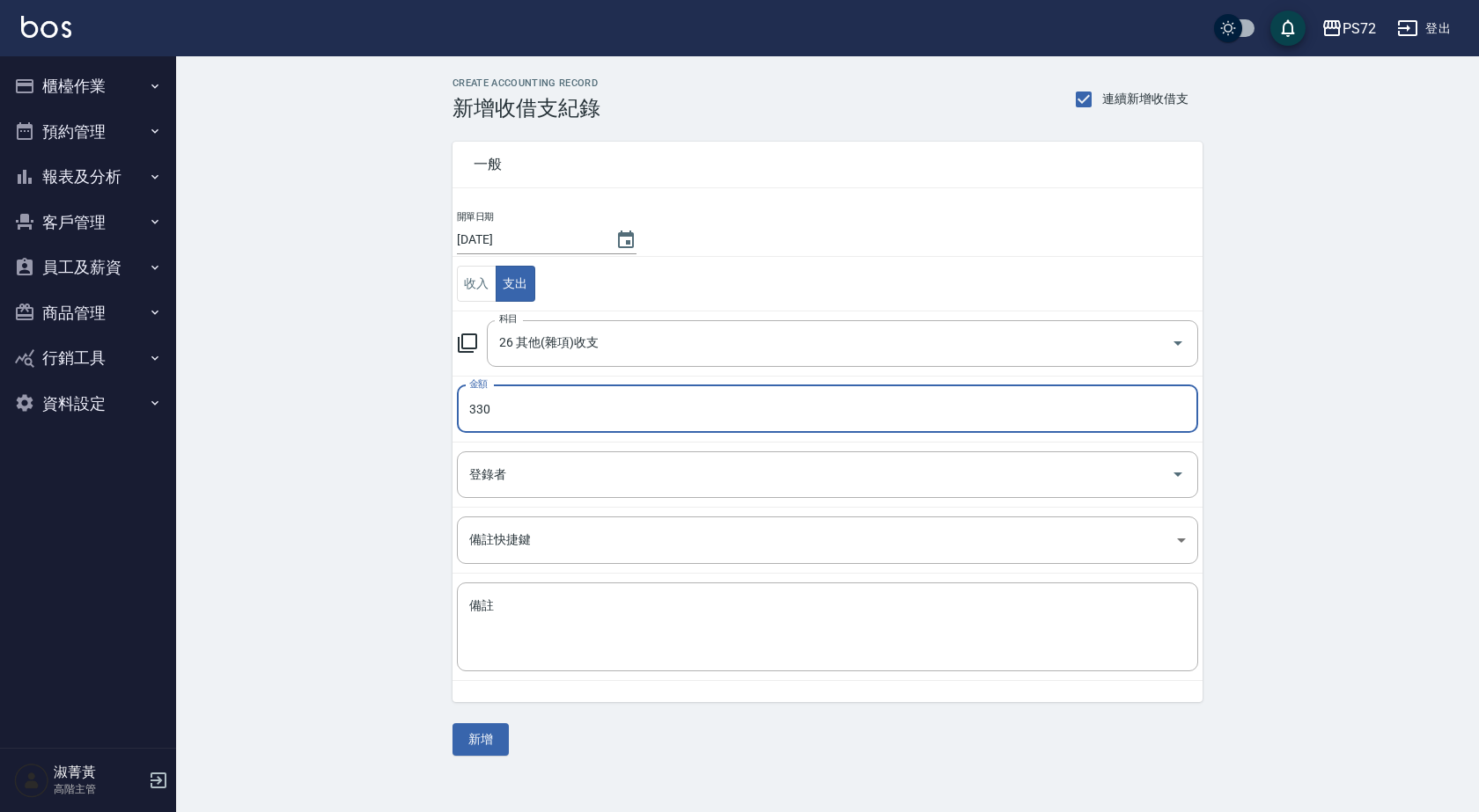
type input "330"
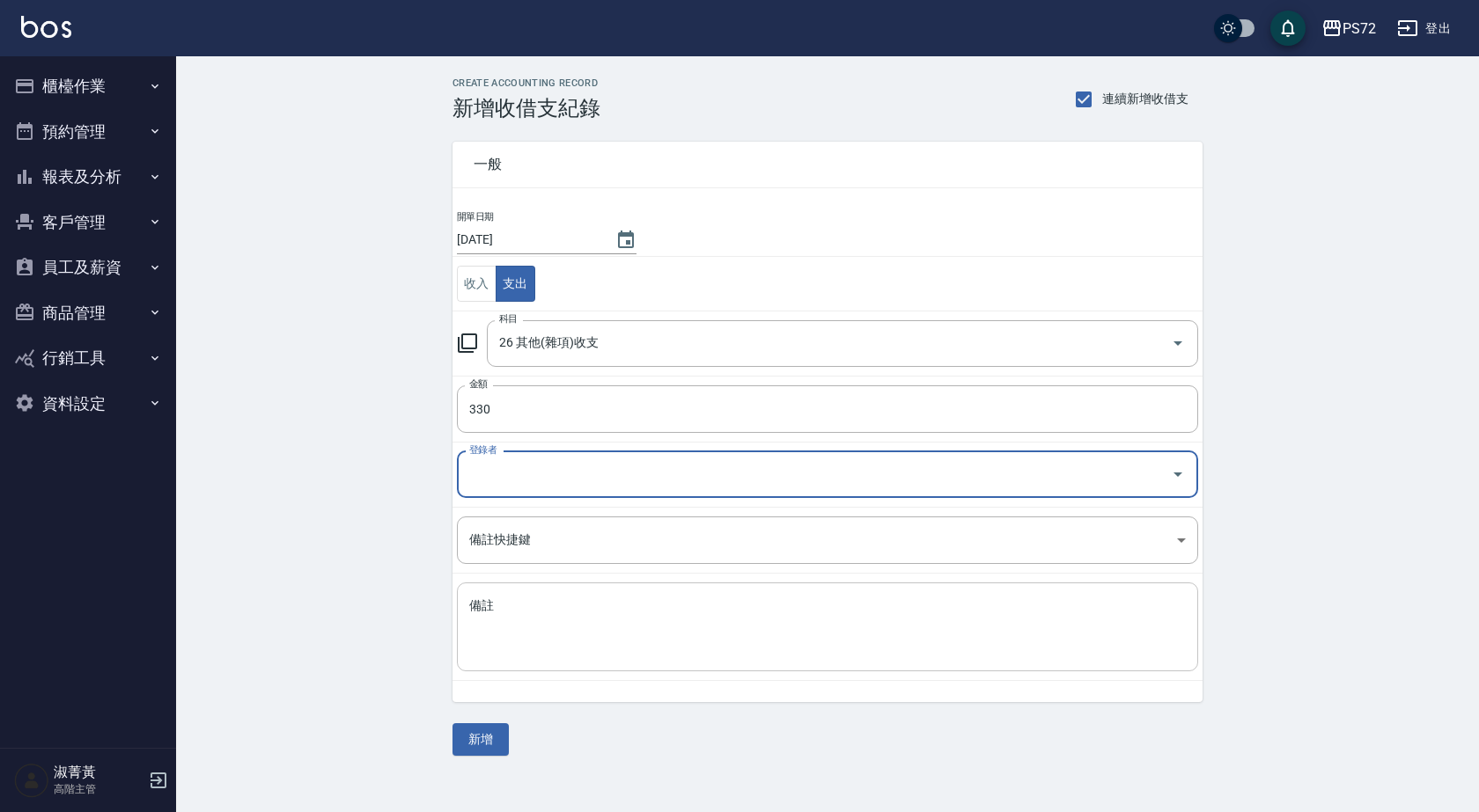
click at [507, 638] on textarea "備註" at bounding box center [827, 628] width 717 height 60
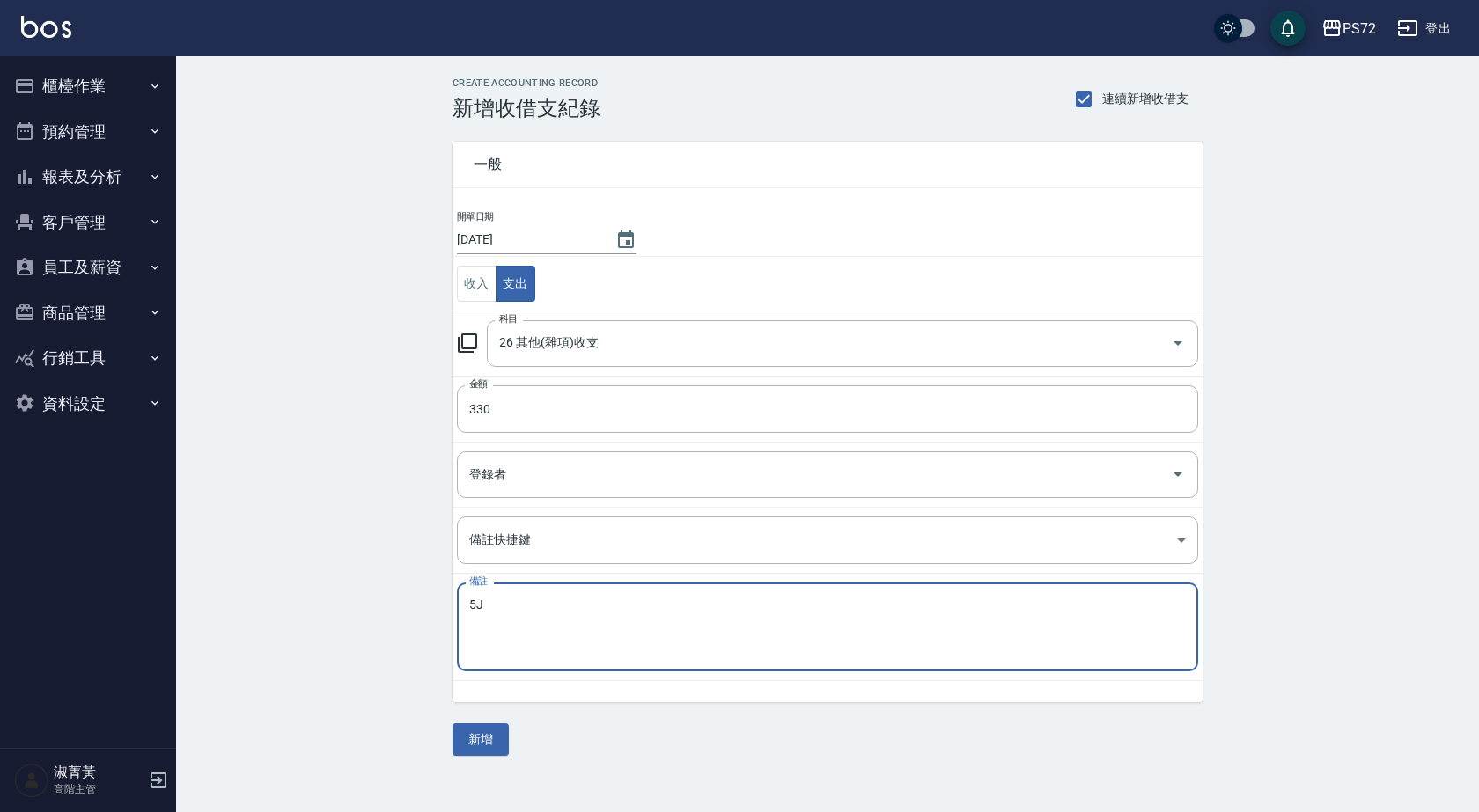
type textarea "5"
type textarea "桌墊"
click at [491, 737] on button "新增" at bounding box center [480, 740] width 56 height 33
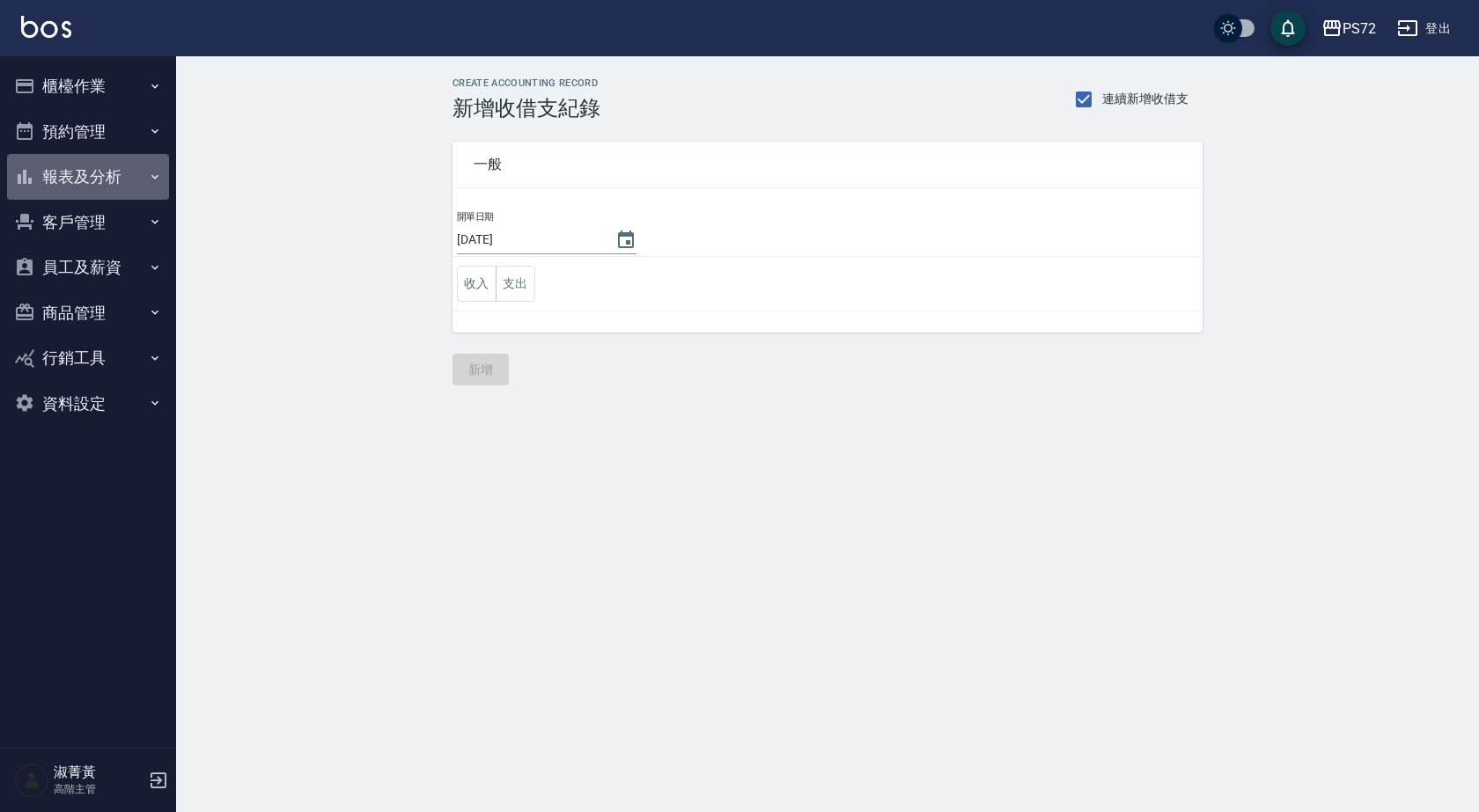
click at [117, 167] on button "報表及分析" at bounding box center [88, 176] width 162 height 45
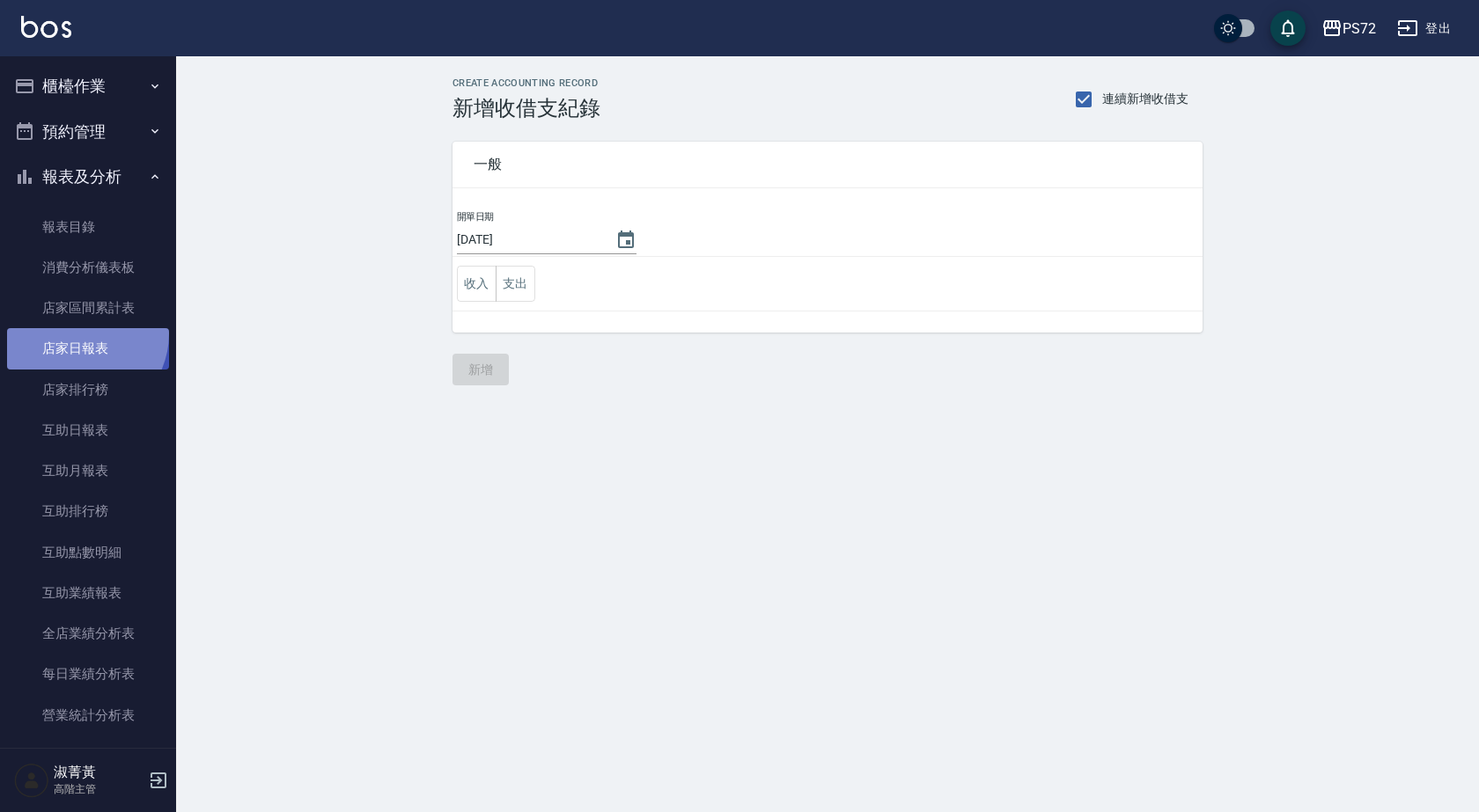
click at [78, 334] on link "店家日報表" at bounding box center [88, 348] width 162 height 41
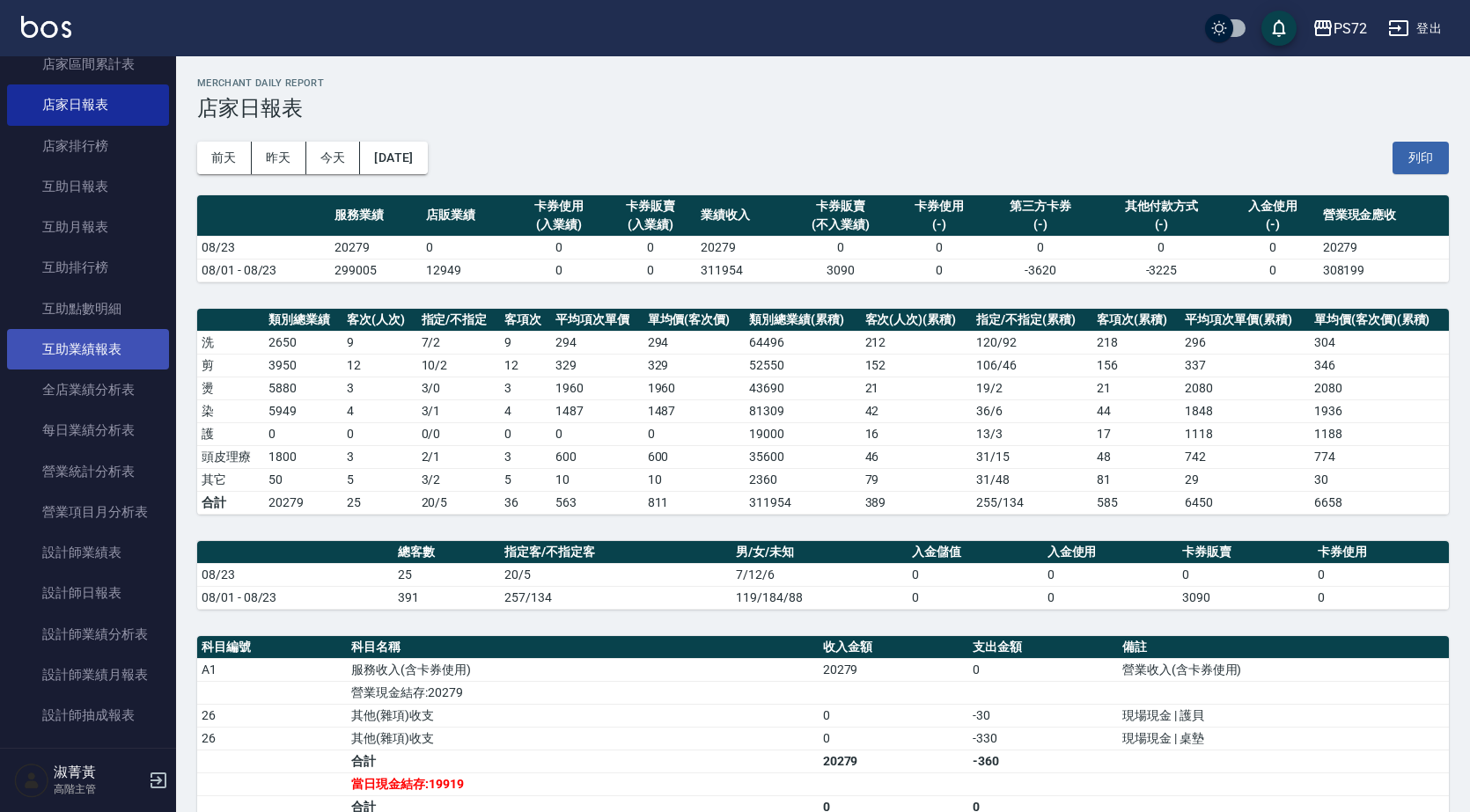
scroll to position [264, 0]
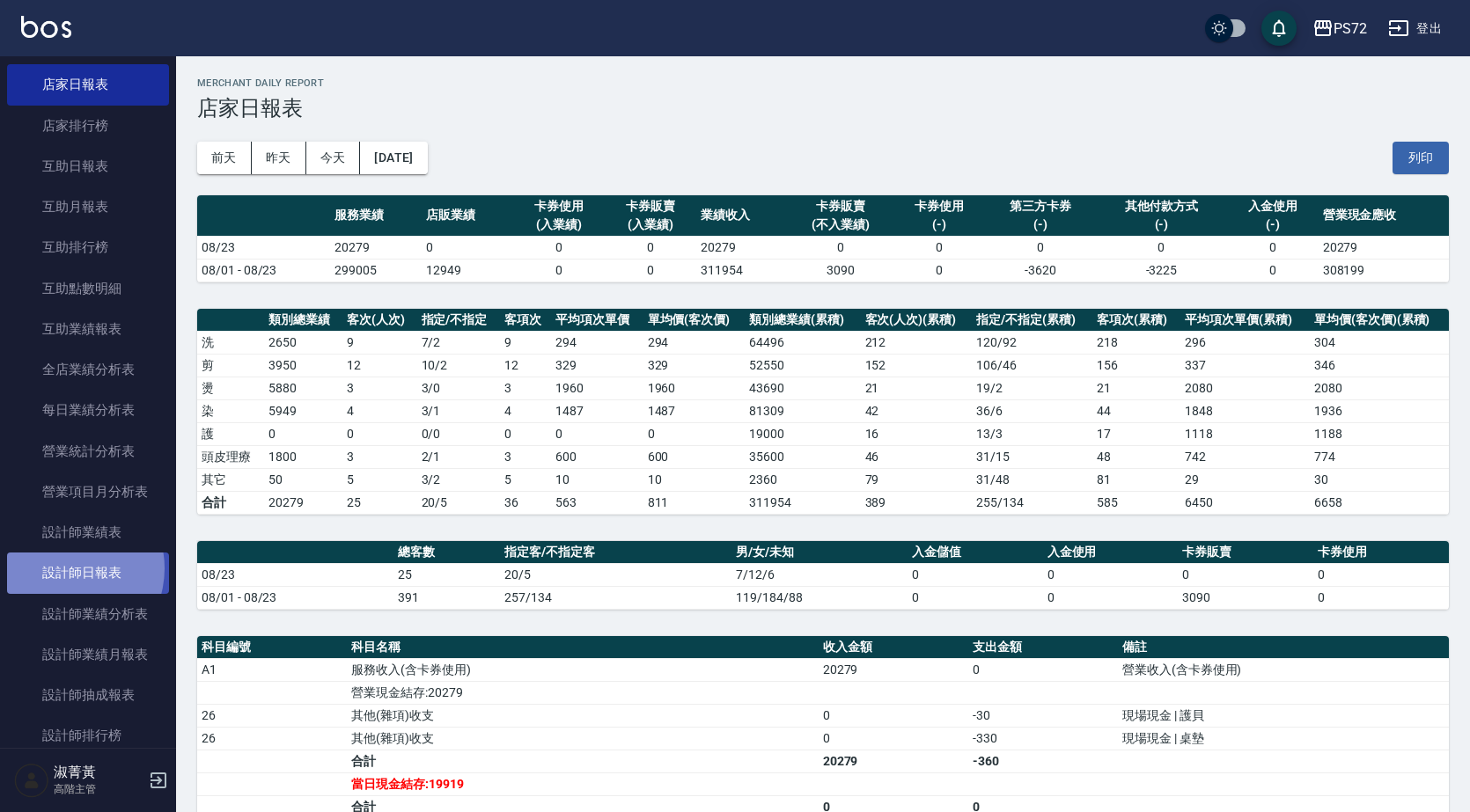
click at [66, 568] on link "設計師日報表" at bounding box center [88, 573] width 162 height 41
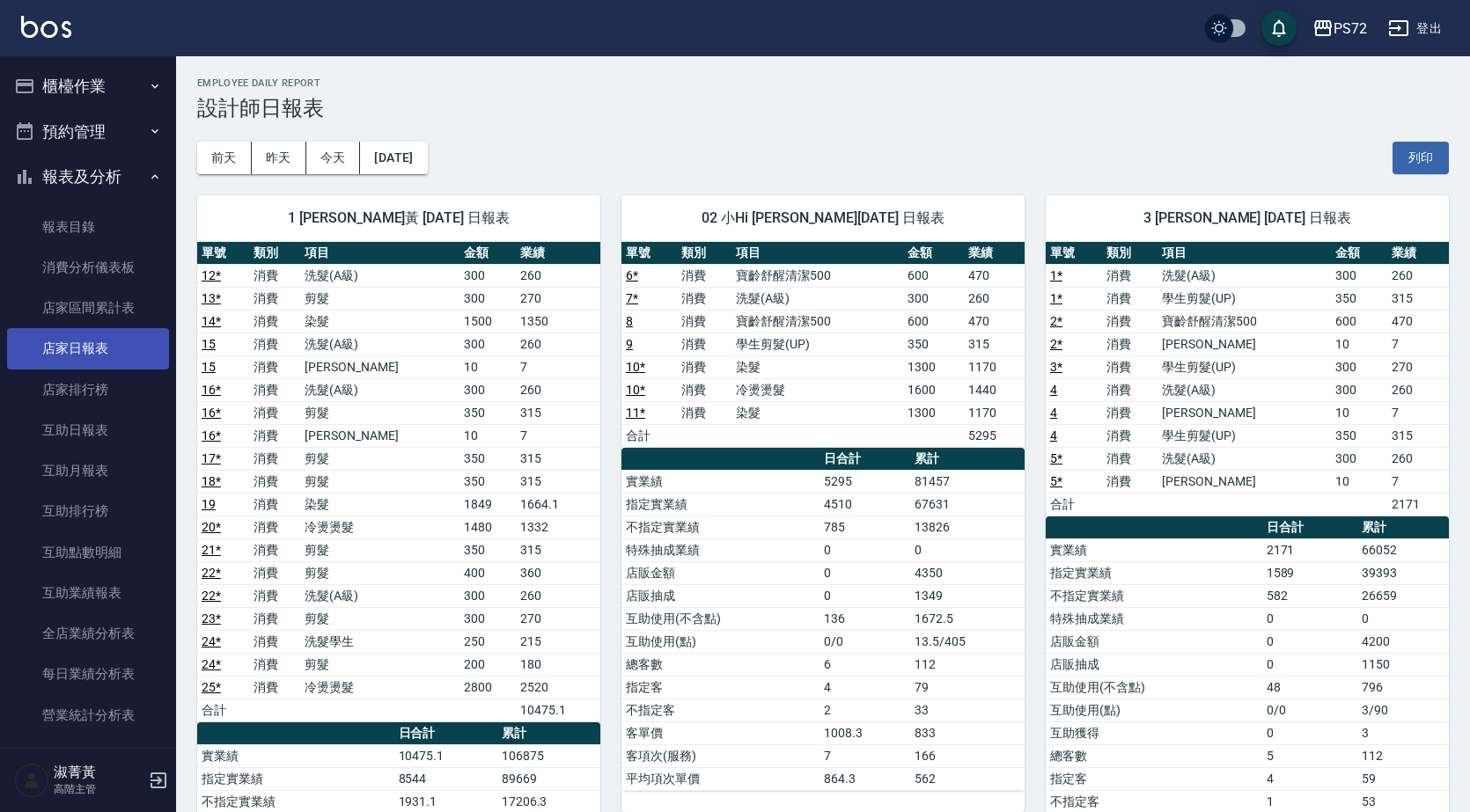
click at [101, 336] on link "店家日報表" at bounding box center [88, 348] width 162 height 41
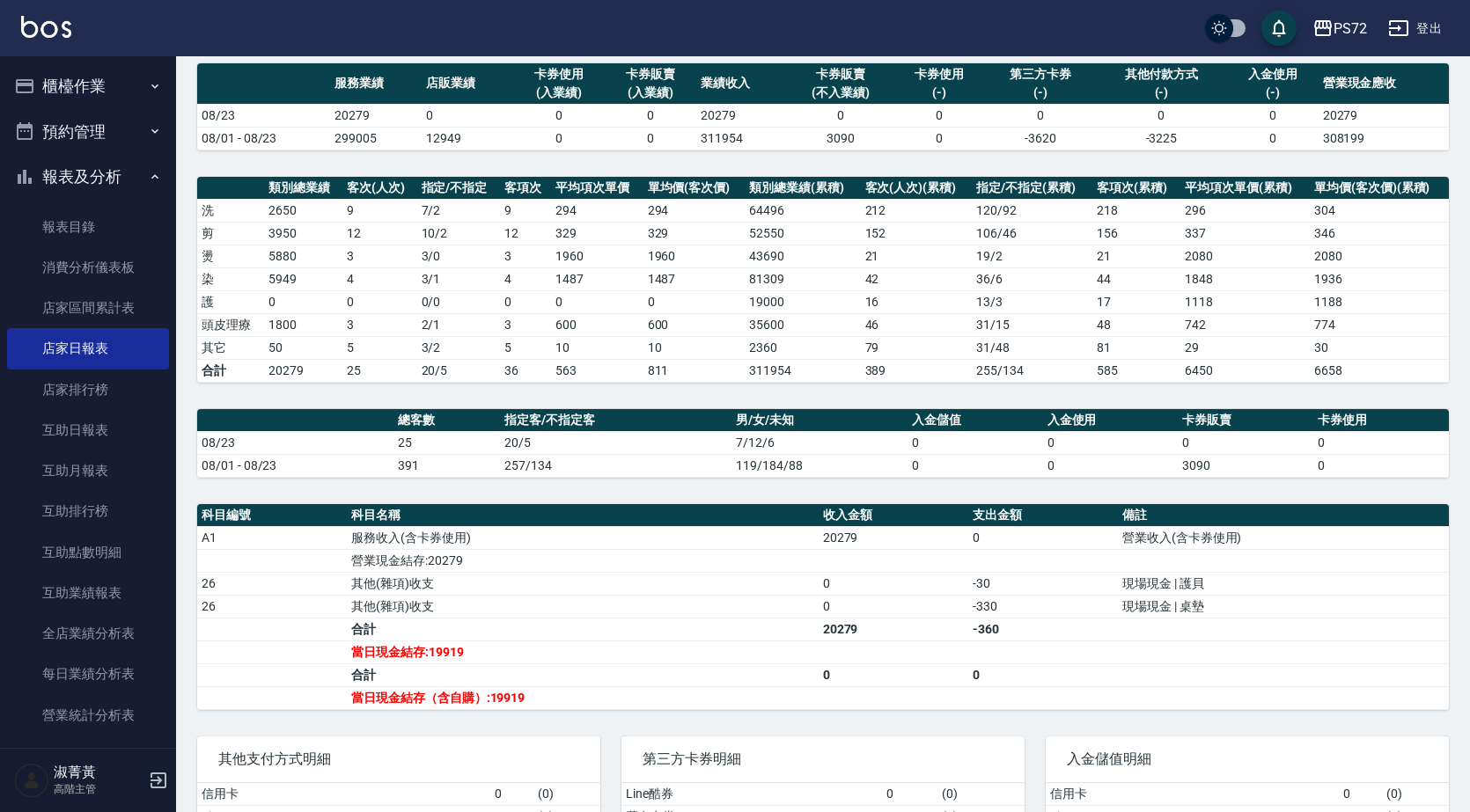
scroll to position [259, 0]
